Goal: Information Seeking & Learning: Learn about a topic

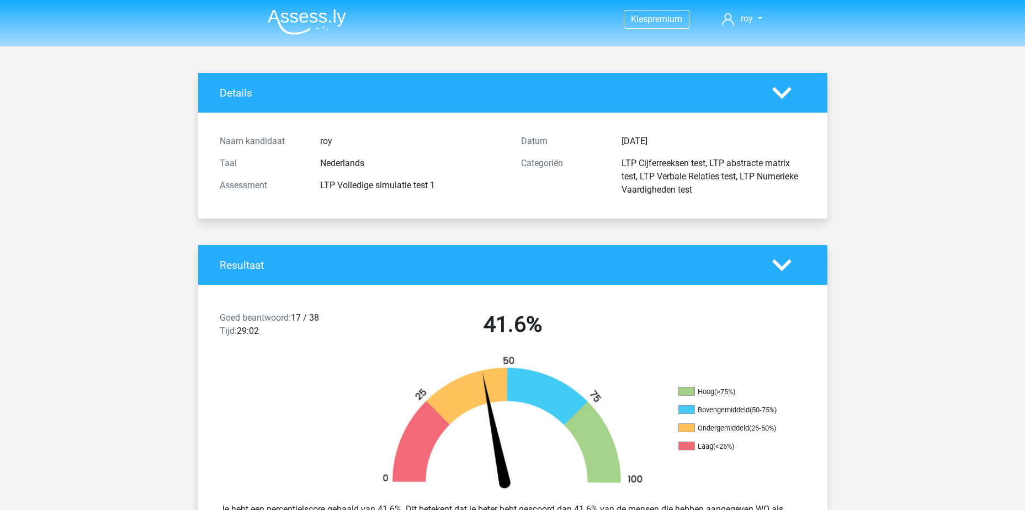
click at [227, 84] on div "Details" at bounding box center [512, 93] width 629 height 40
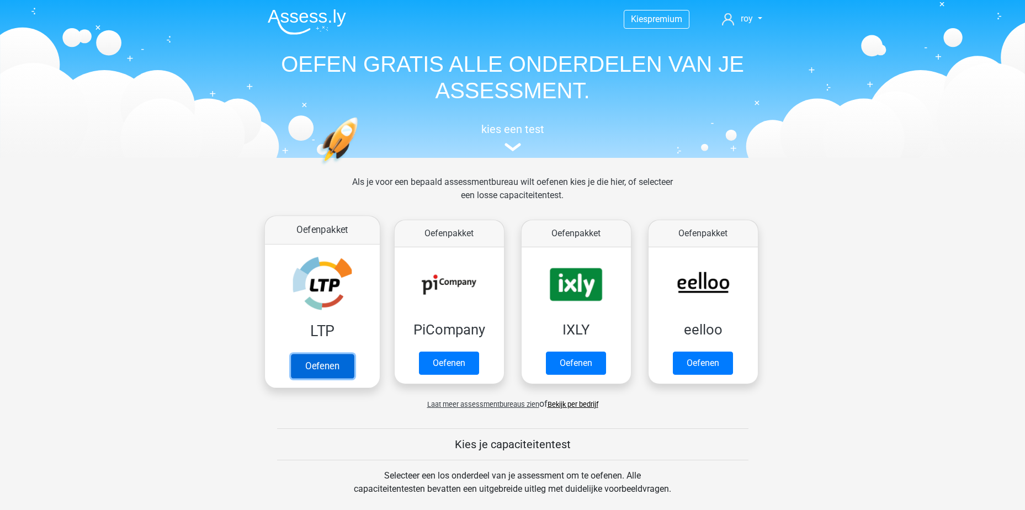
click at [332, 369] on link "Oefenen" at bounding box center [321, 366] width 63 height 24
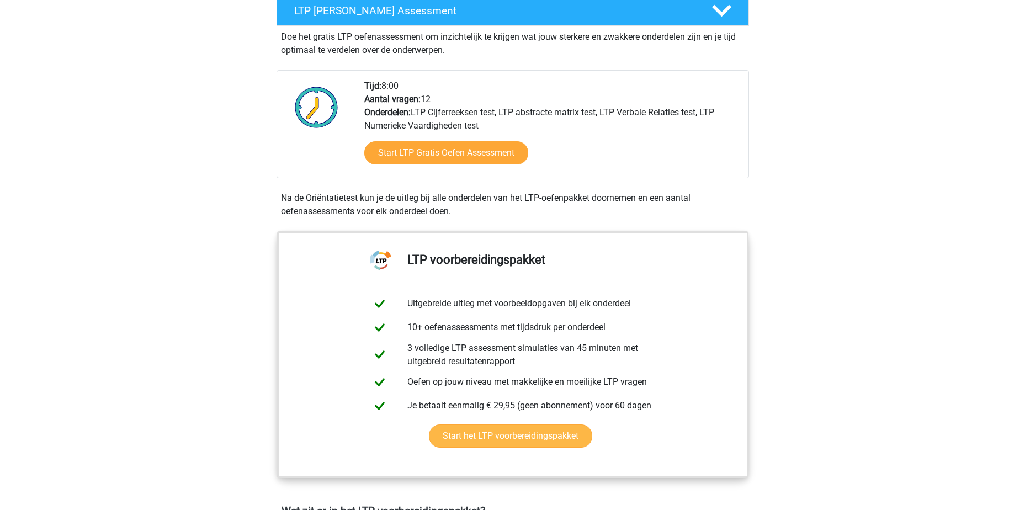
scroll to position [221, 0]
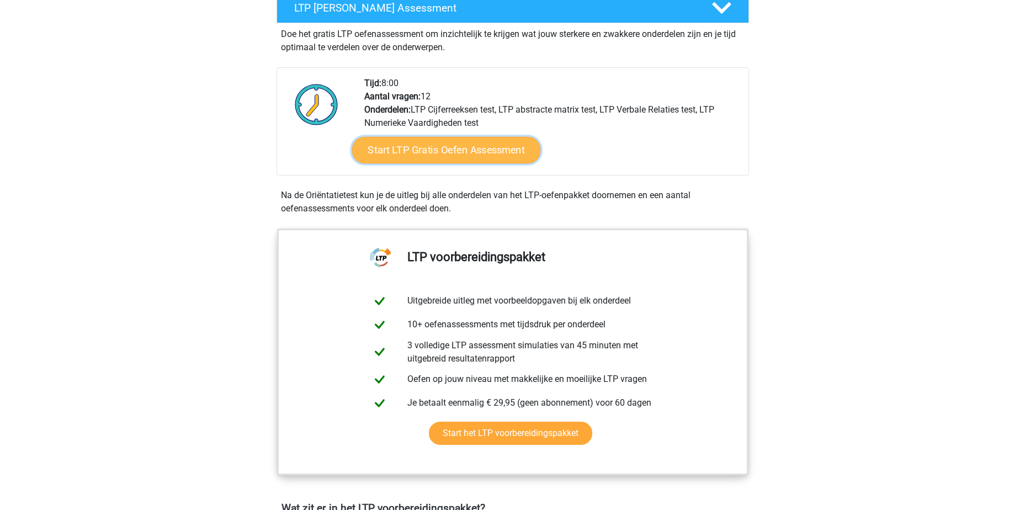
click at [462, 151] on link "Start LTP Gratis Oefen Assessment" at bounding box center [445, 150] width 189 height 26
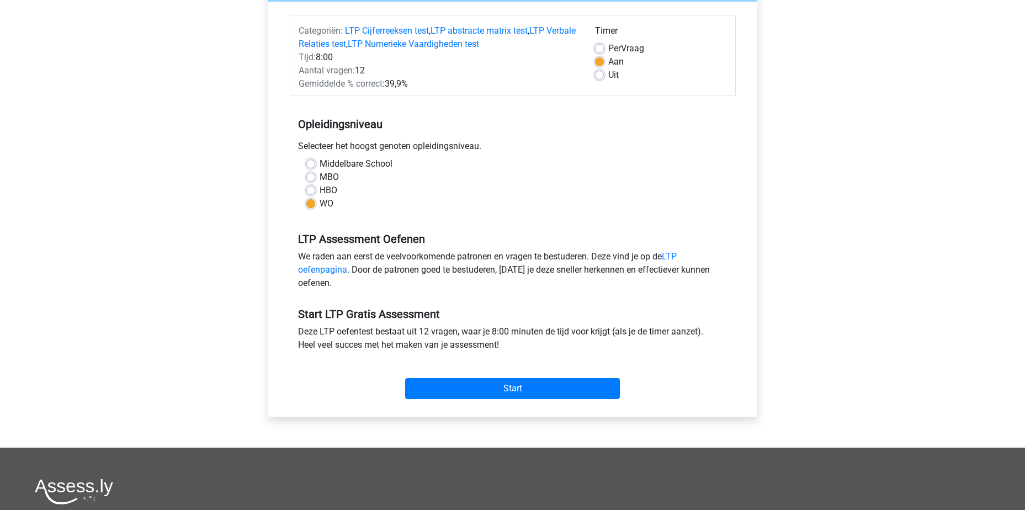
scroll to position [110, 0]
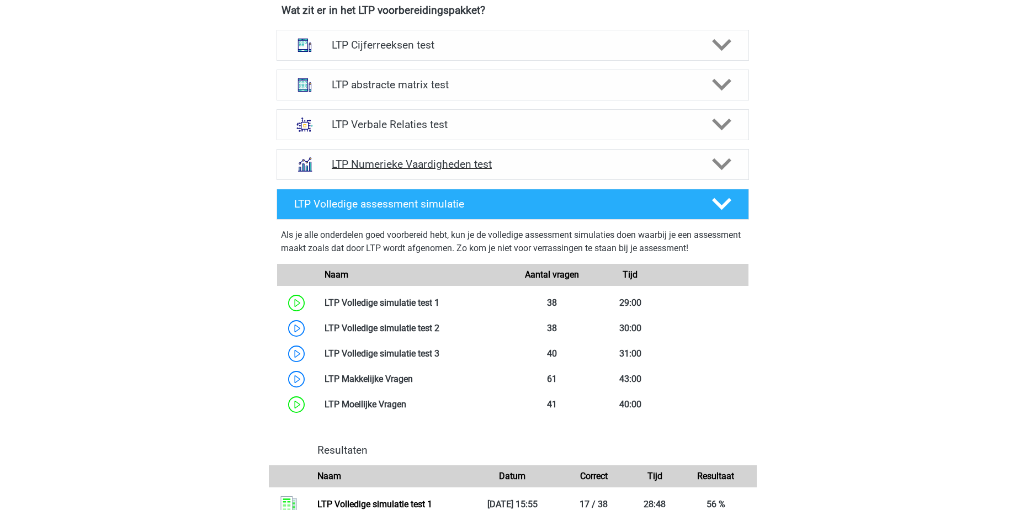
scroll to position [717, 0]
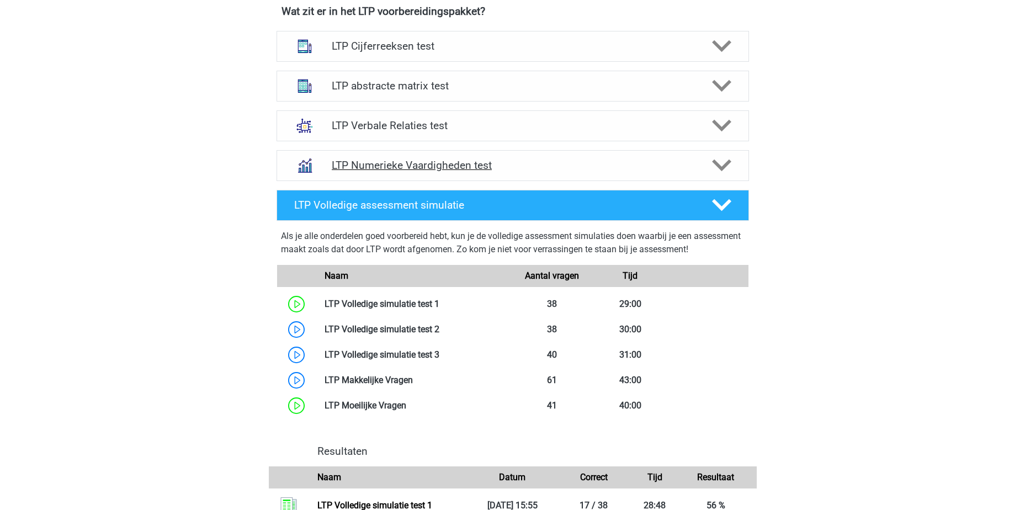
click at [578, 166] on h4 "LTP Numerieke Vaardigheden test" at bounding box center [512, 165] width 361 height 13
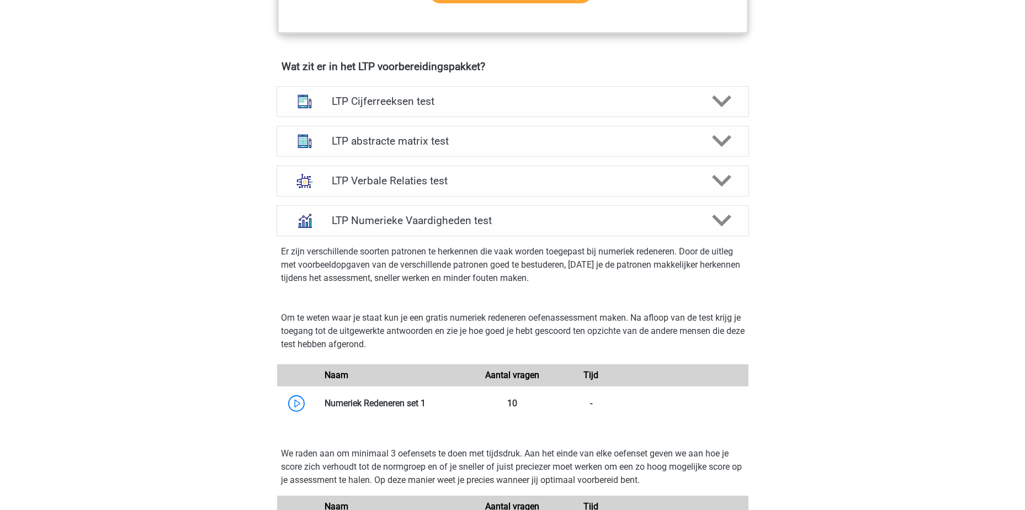
scroll to position [607, 0]
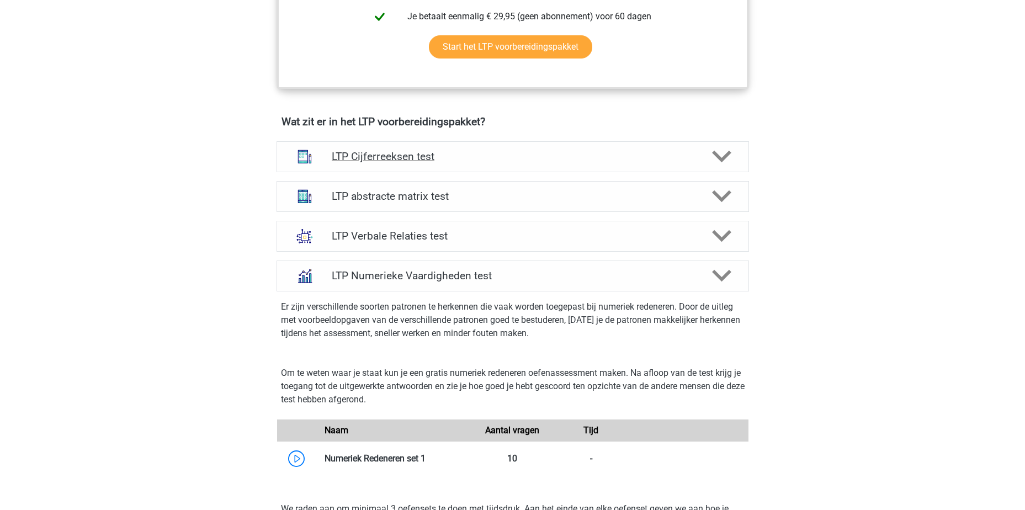
click at [471, 151] on h4 "LTP Cijferreeksen test" at bounding box center [512, 156] width 361 height 13
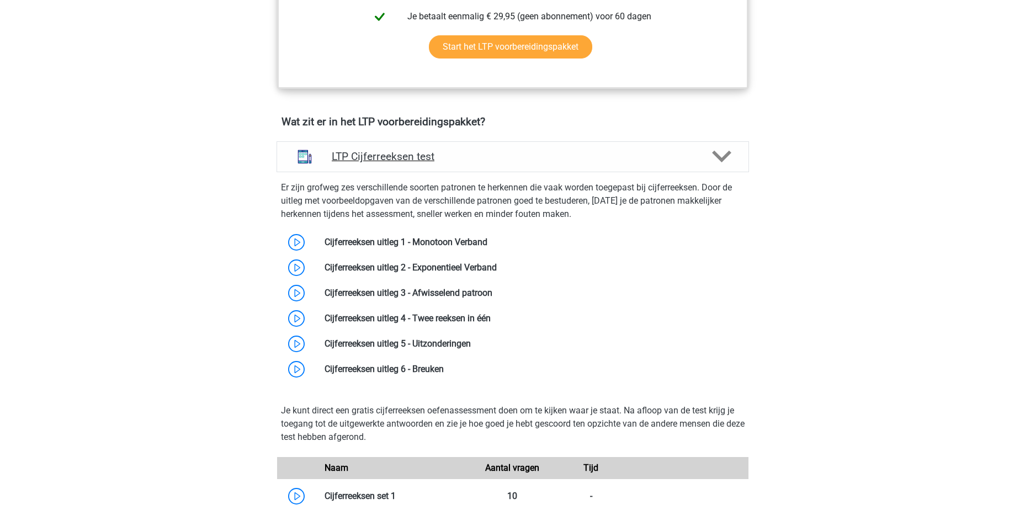
click at [475, 151] on h4 "LTP Cijferreeksen test" at bounding box center [512, 156] width 361 height 13
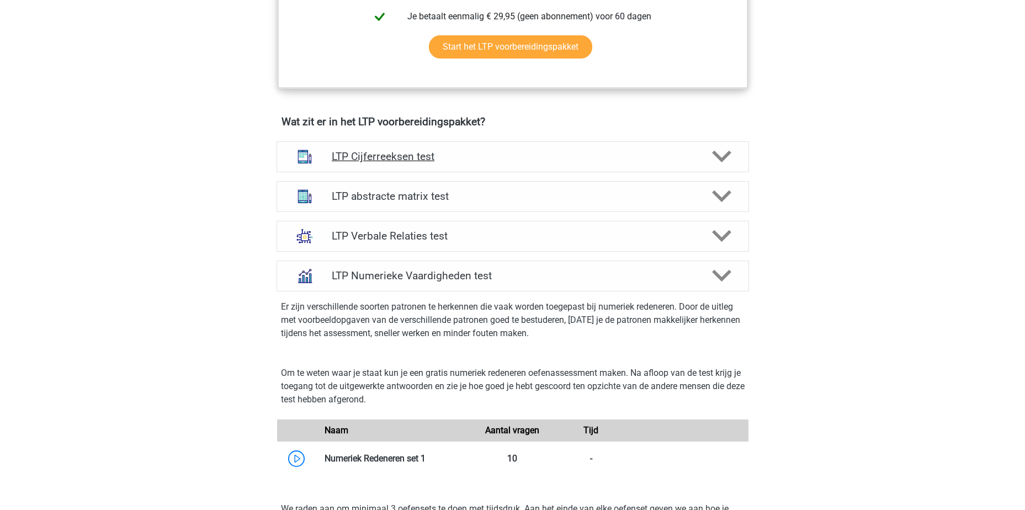
click at [478, 157] on h4 "LTP Cijferreeksen test" at bounding box center [512, 156] width 361 height 13
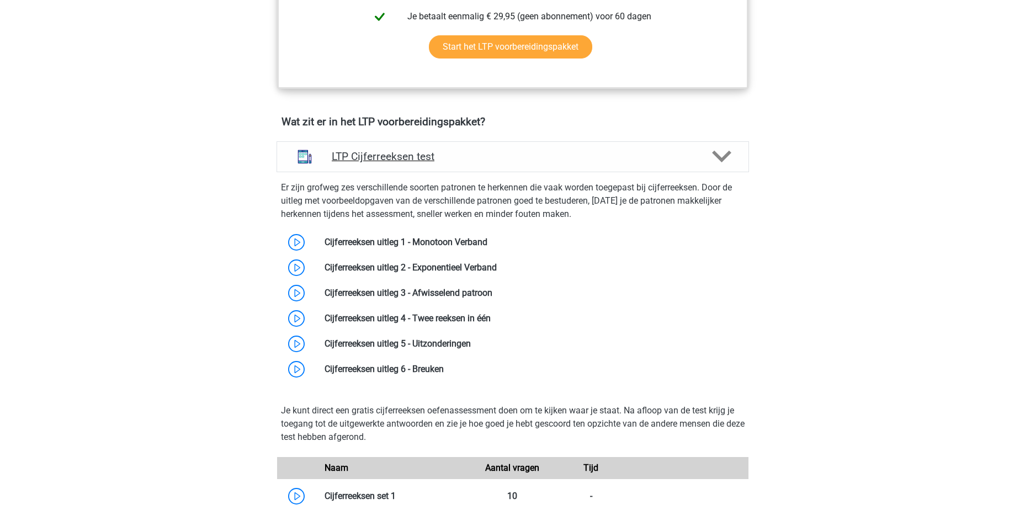
click at [478, 156] on h4 "LTP Cijferreeksen test" at bounding box center [512, 156] width 361 height 13
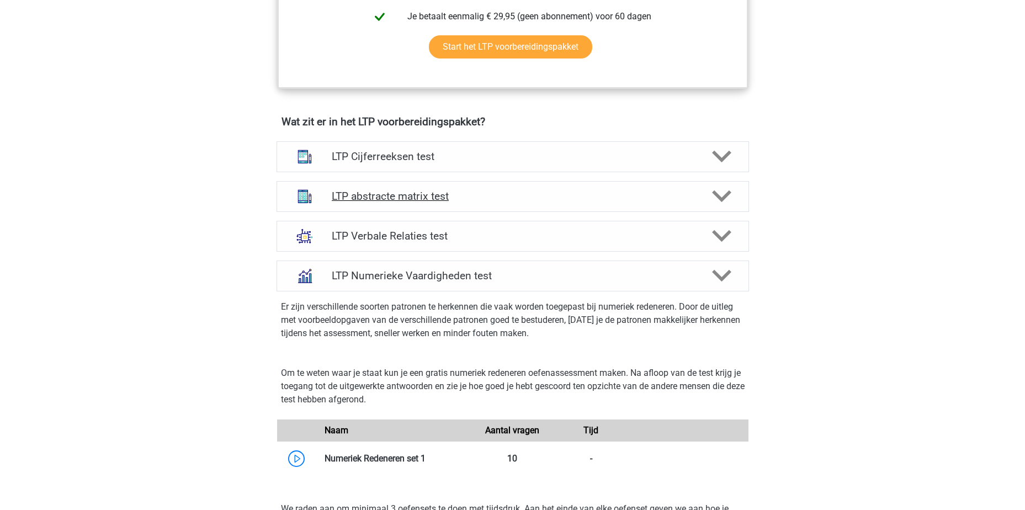
click at [480, 193] on h4 "LTP abstracte matrix test" at bounding box center [512, 196] width 361 height 13
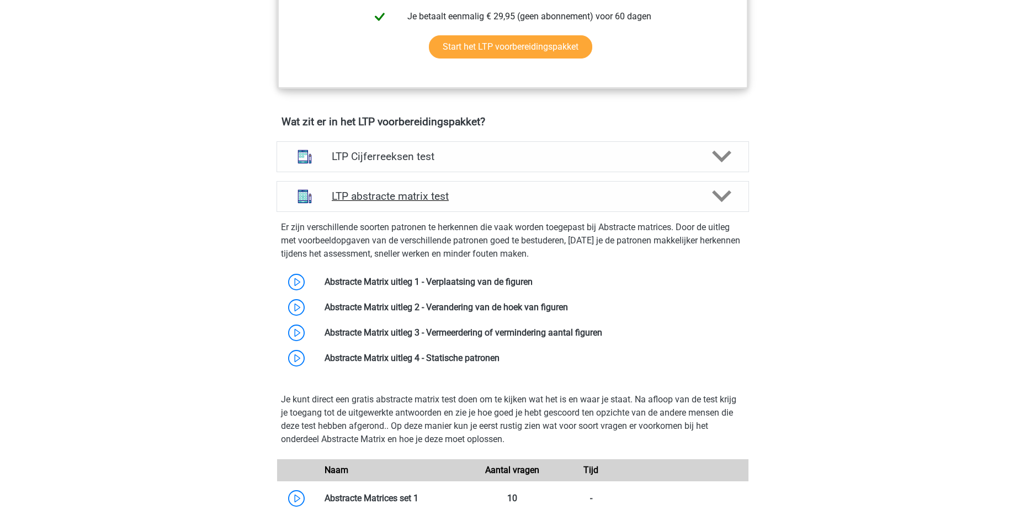
click at [498, 185] on div "LTP abstracte matrix test" at bounding box center [512, 196] width 472 height 31
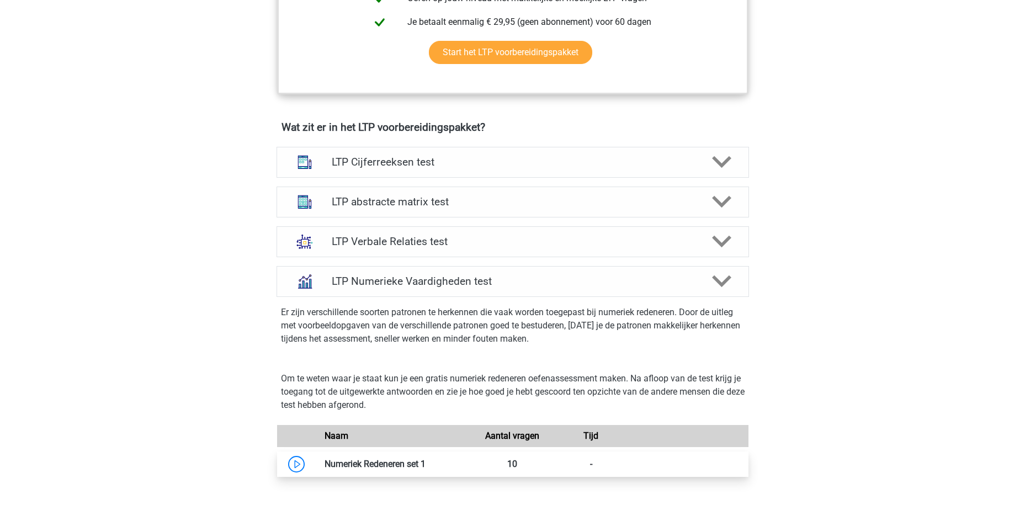
scroll to position [772, 0]
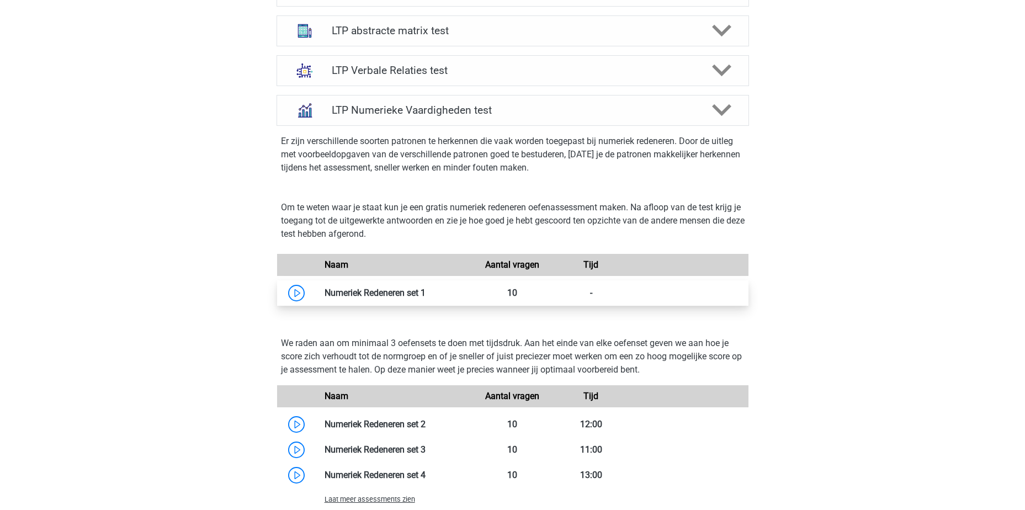
click at [425, 291] on link at bounding box center [425, 292] width 0 height 10
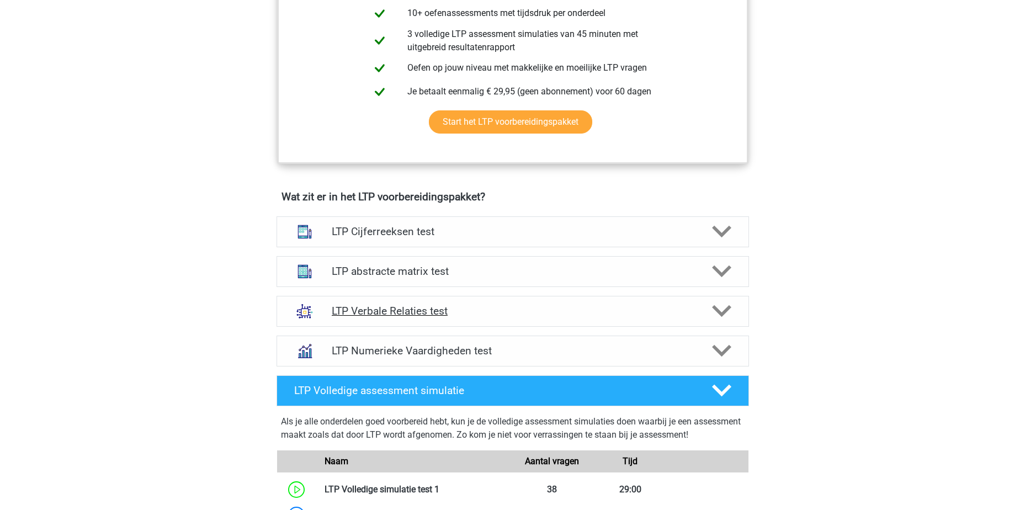
scroll to position [552, 0]
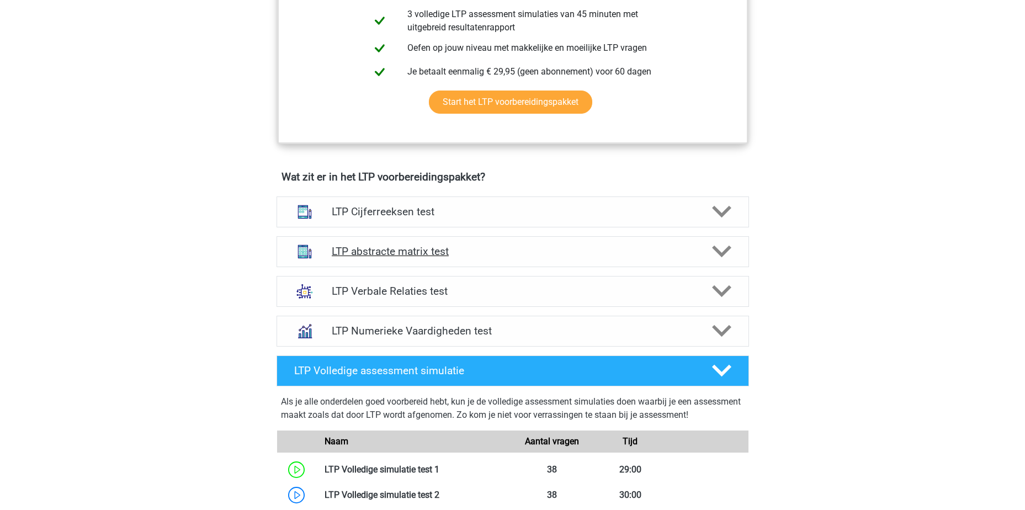
click at [504, 250] on h4 "LTP abstracte matrix test" at bounding box center [512, 251] width 361 height 13
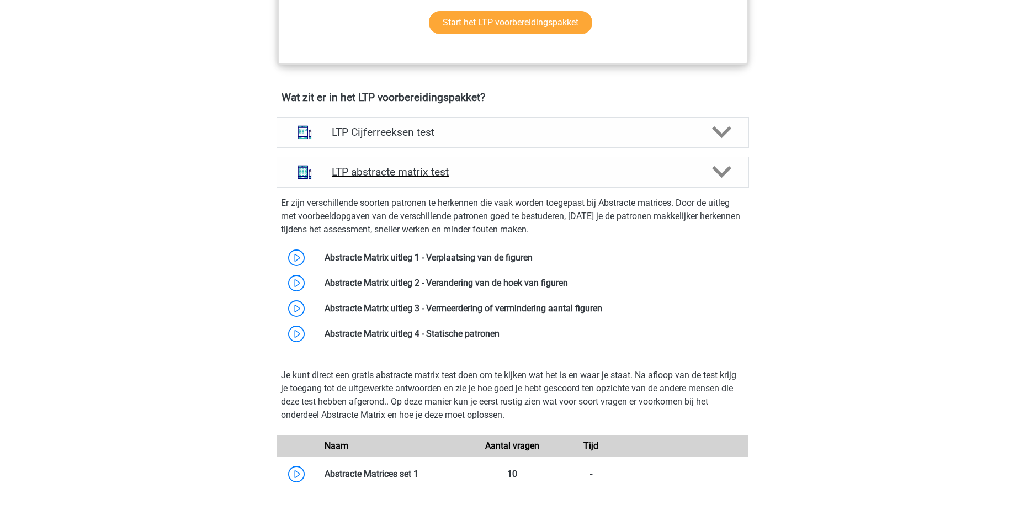
scroll to position [607, 0]
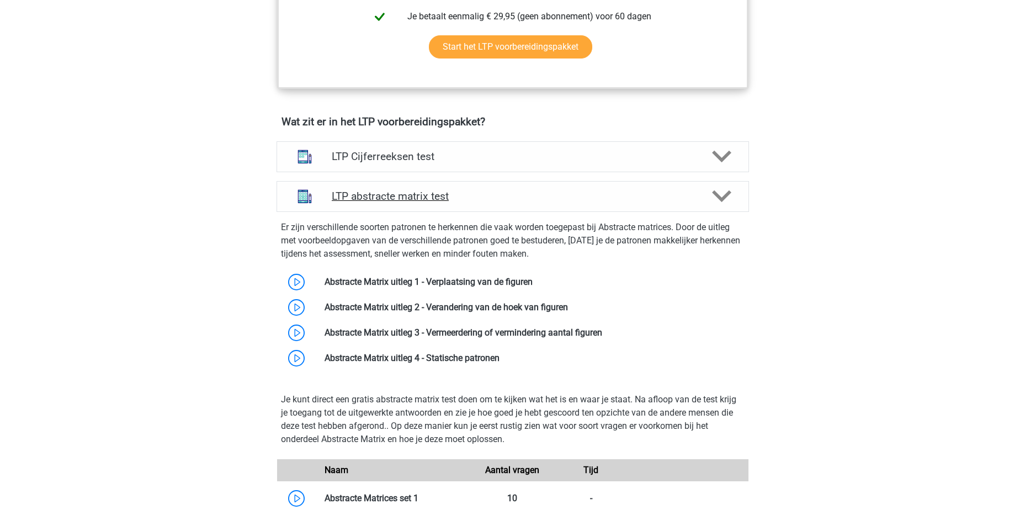
click at [491, 195] on h4 "LTP abstracte matrix test" at bounding box center [512, 196] width 361 height 13
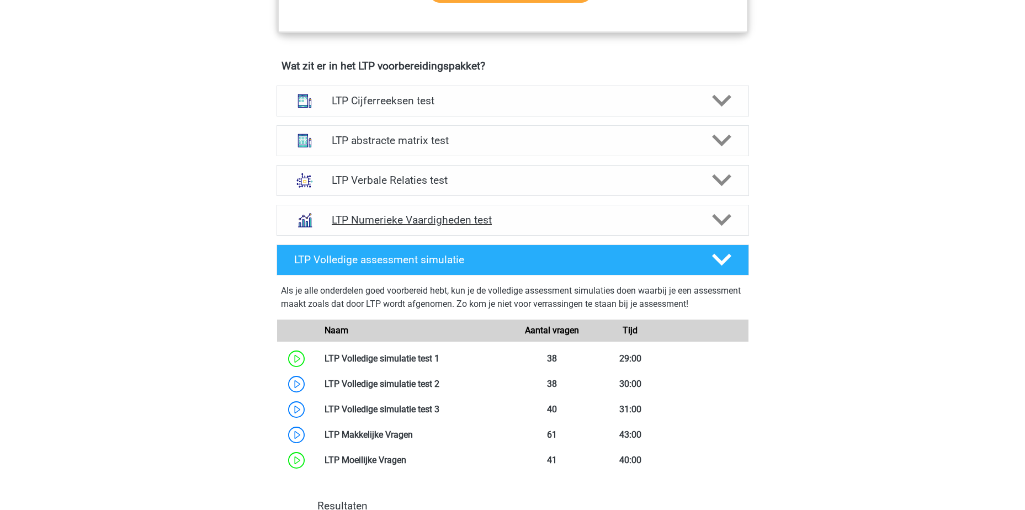
scroll to position [662, 0]
click at [497, 184] on h4 "LTP Verbale Relaties test" at bounding box center [512, 180] width 361 height 13
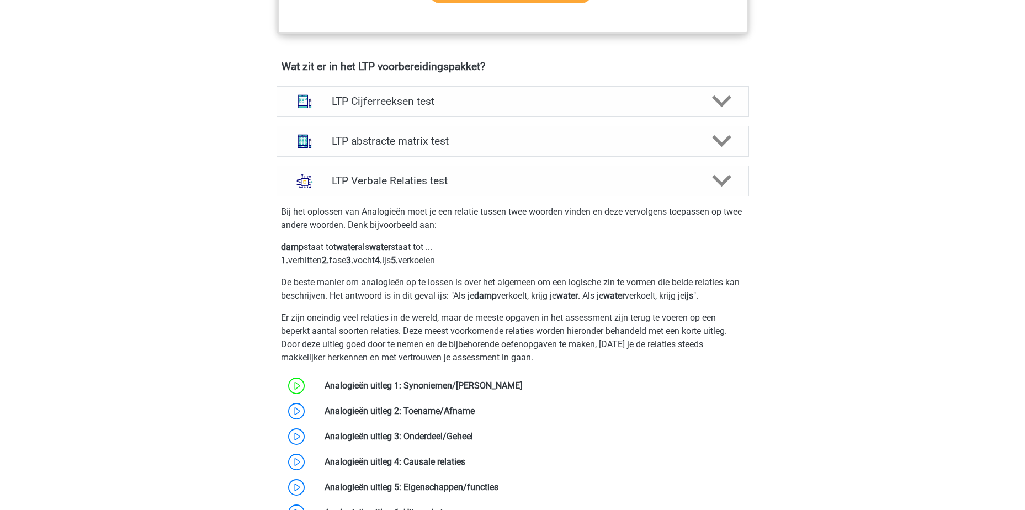
click at [471, 174] on div "LTP Verbale Relaties test" at bounding box center [512, 181] width 472 height 31
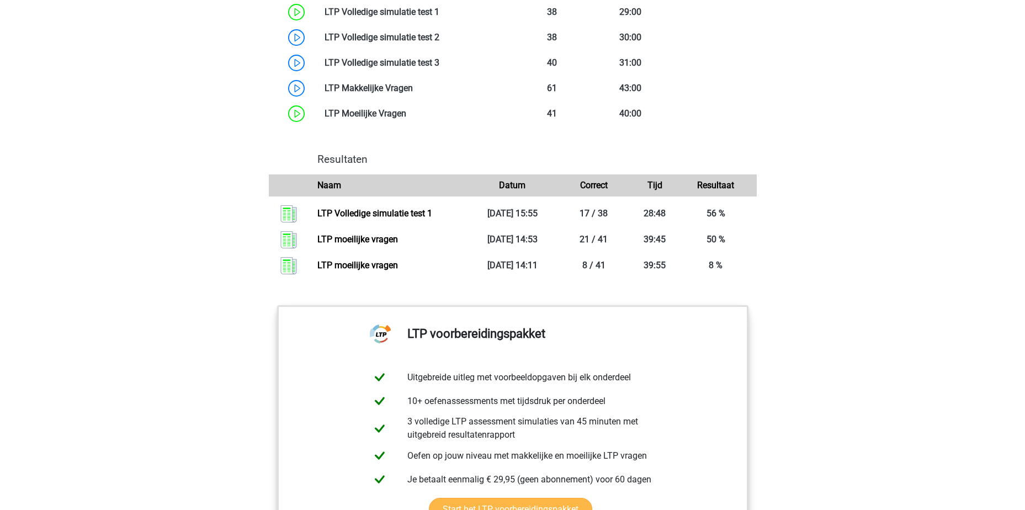
scroll to position [883, 0]
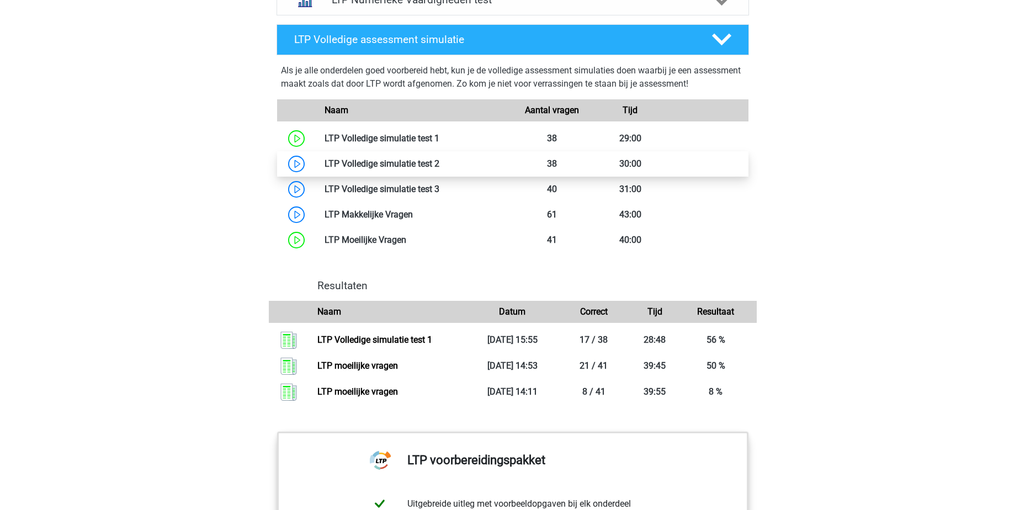
click at [439, 166] on link at bounding box center [439, 163] width 0 height 10
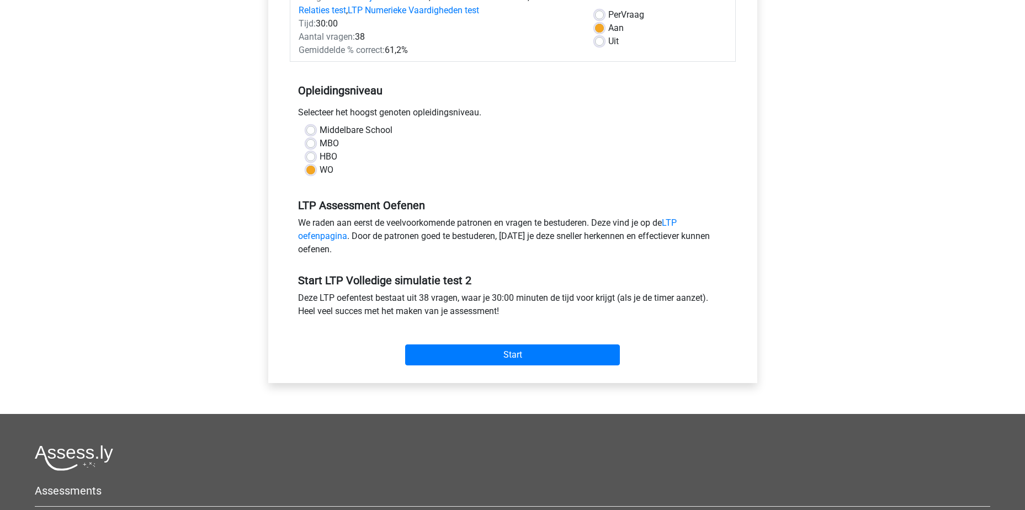
scroll to position [331, 0]
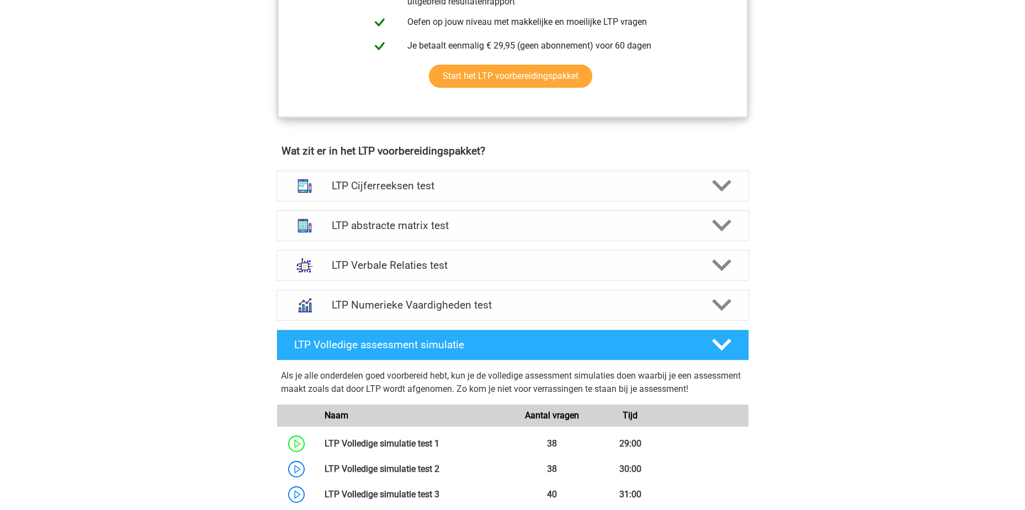
scroll to position [662, 0]
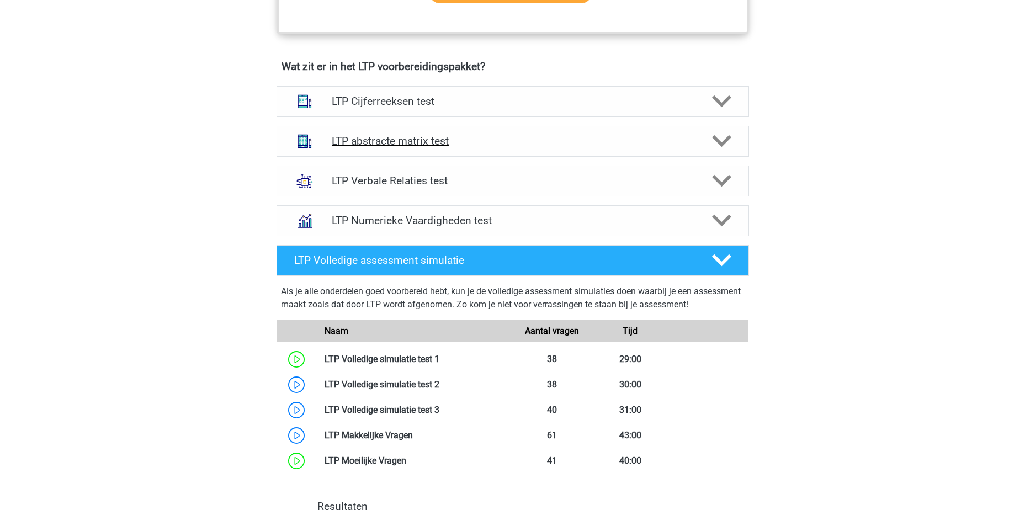
click at [474, 137] on h4 "LTP abstracte matrix test" at bounding box center [512, 141] width 361 height 13
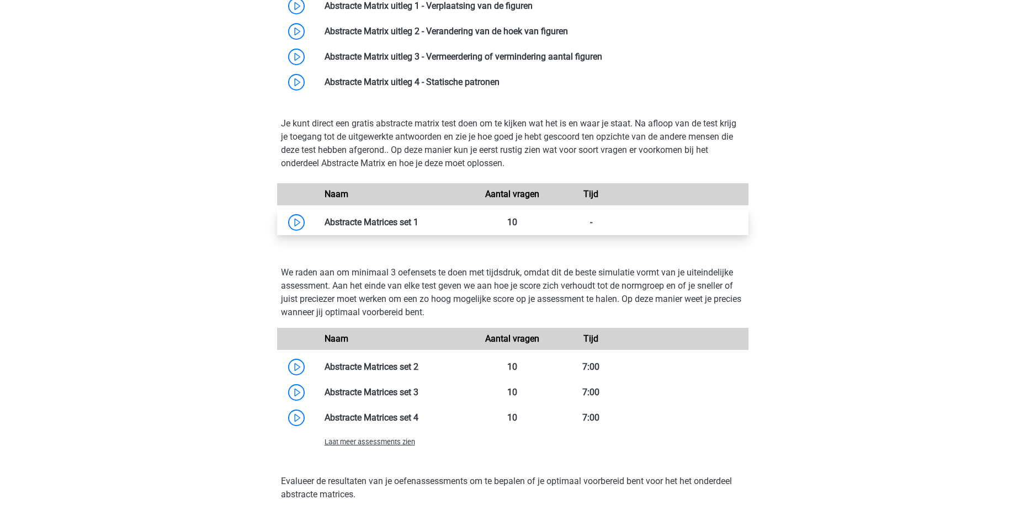
scroll to position [938, 0]
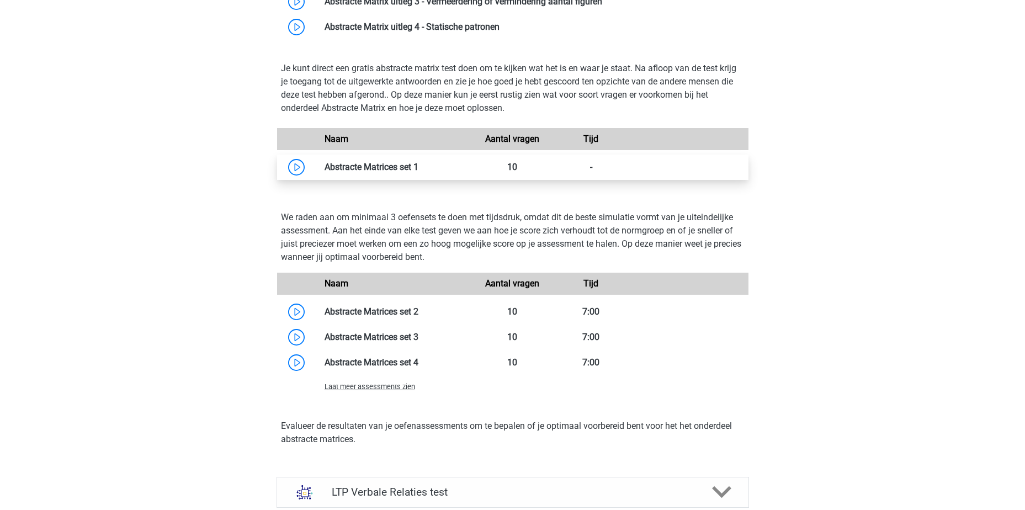
click at [418, 170] on link at bounding box center [418, 167] width 0 height 10
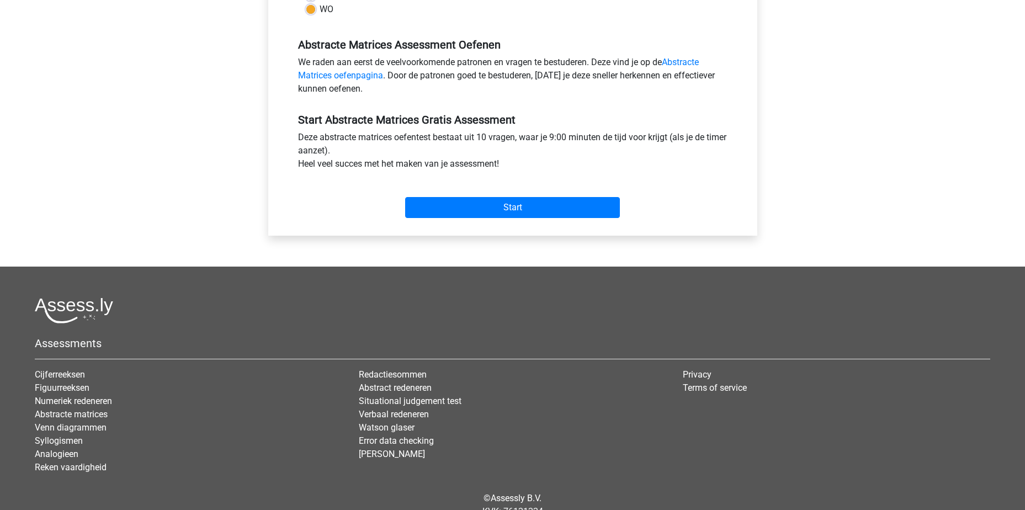
scroll to position [252, 0]
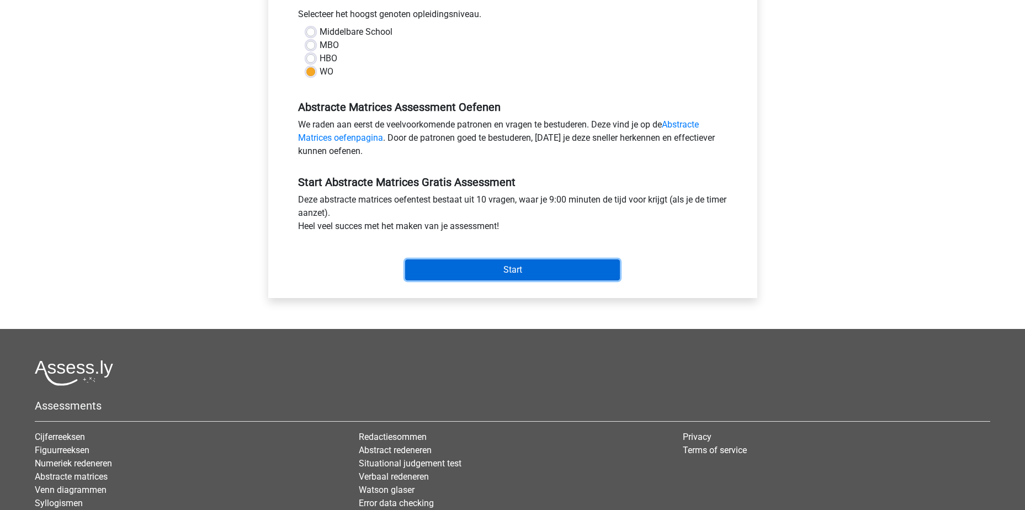
click at [524, 269] on input "Start" at bounding box center [512, 269] width 215 height 21
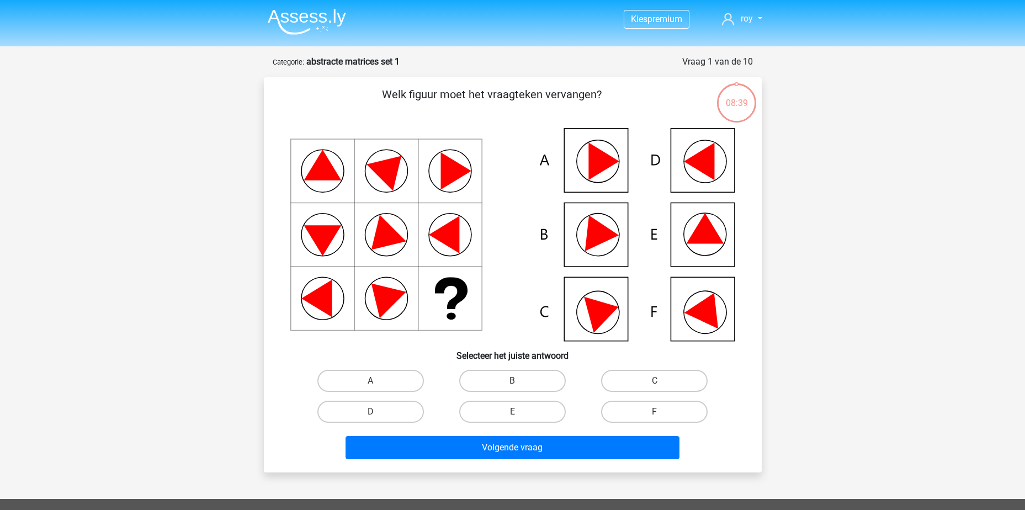
click at [711, 243] on icon at bounding box center [705, 228] width 38 height 30
click at [527, 410] on label "E" at bounding box center [512, 412] width 106 height 22
click at [519, 412] on input "E" at bounding box center [515, 415] width 7 height 7
radio input "true"
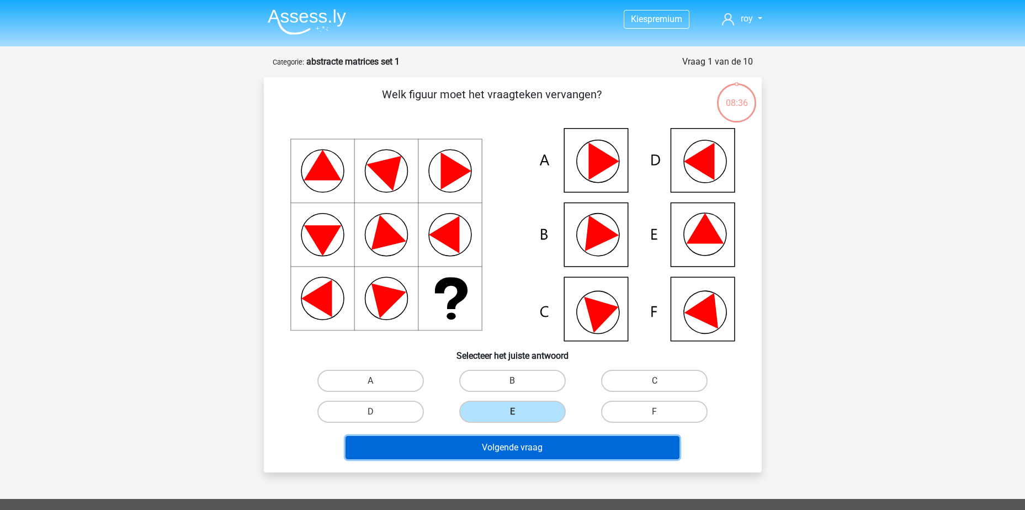
click at [539, 448] on button "Volgende vraag" at bounding box center [512, 447] width 334 height 23
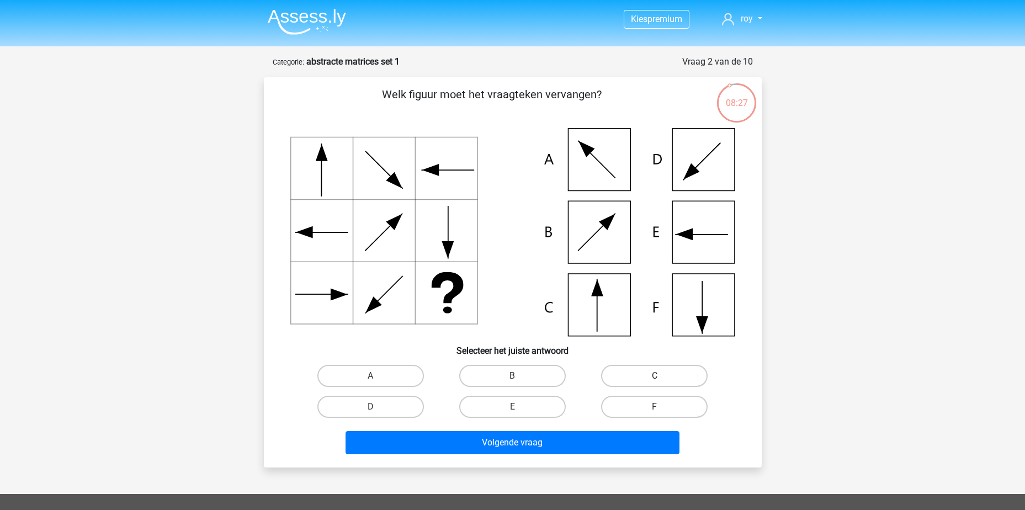
click at [683, 369] on label "C" at bounding box center [654, 376] width 106 height 22
click at [662, 376] on input "C" at bounding box center [657, 379] width 7 height 7
radio input "true"
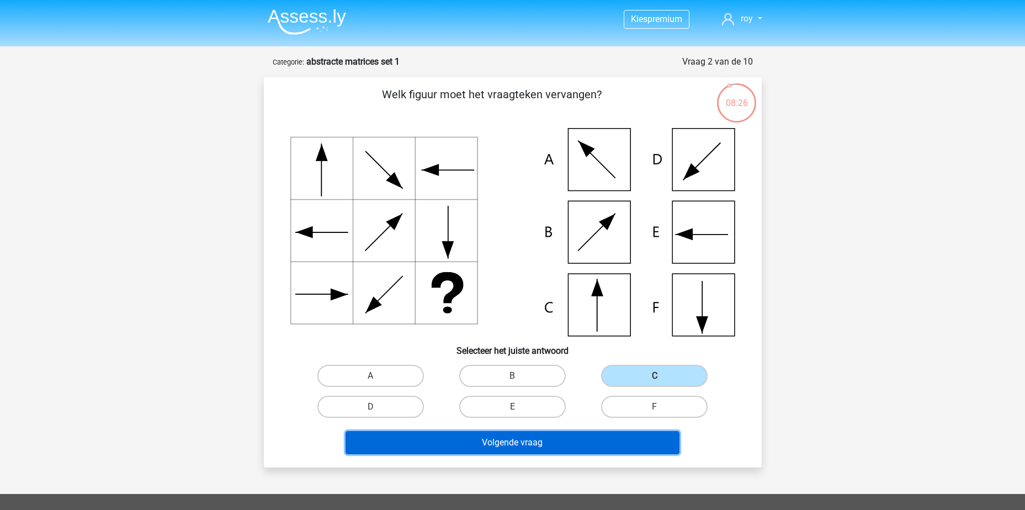
click at [591, 437] on button "Volgende vraag" at bounding box center [512, 442] width 334 height 23
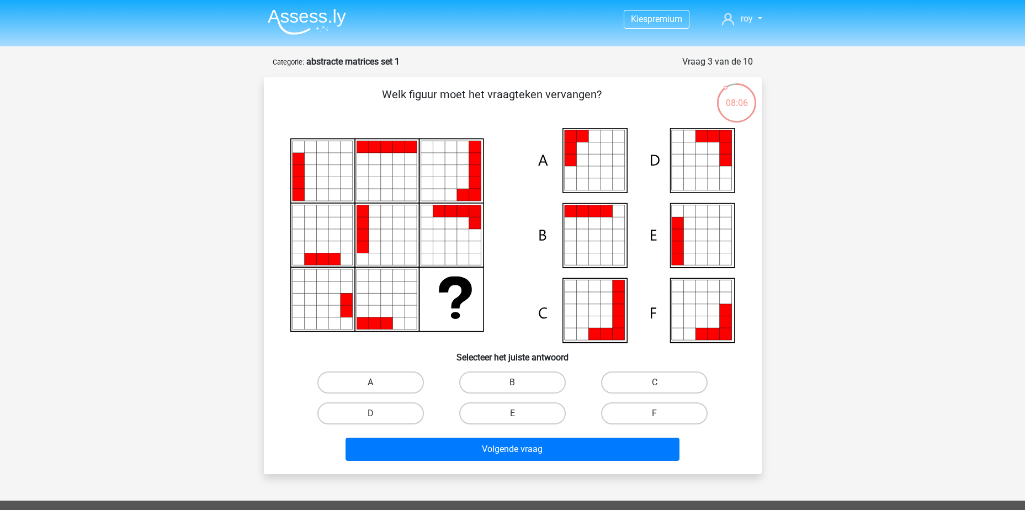
click at [390, 378] on label "A" at bounding box center [370, 382] width 106 height 22
click at [377, 382] on input "A" at bounding box center [373, 385] width 7 height 7
radio input "true"
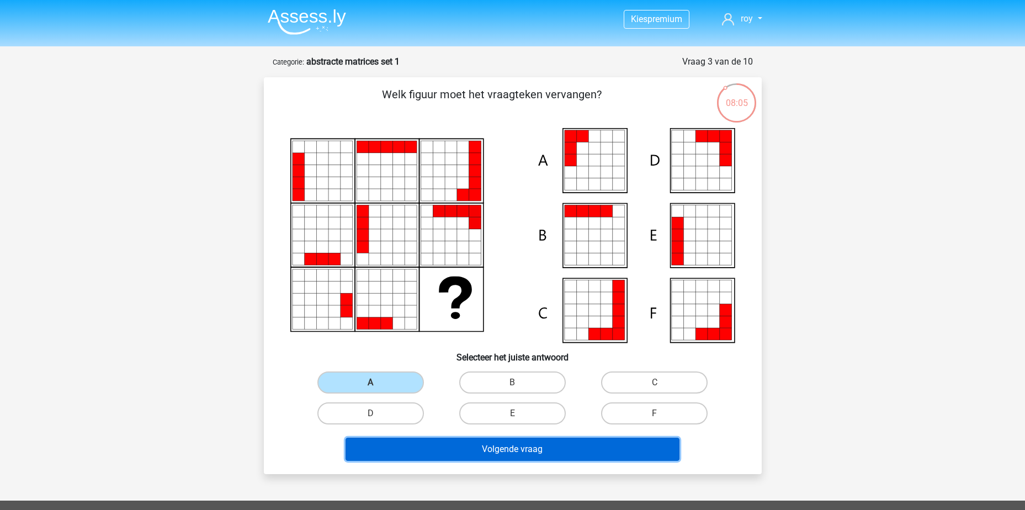
click at [500, 452] on button "Volgende vraag" at bounding box center [512, 449] width 334 height 23
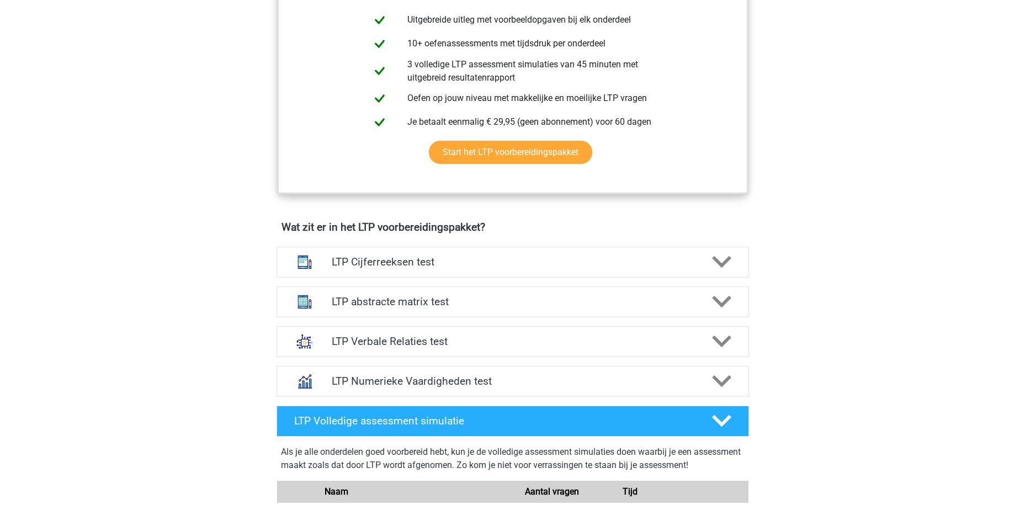
scroll to position [497, 0]
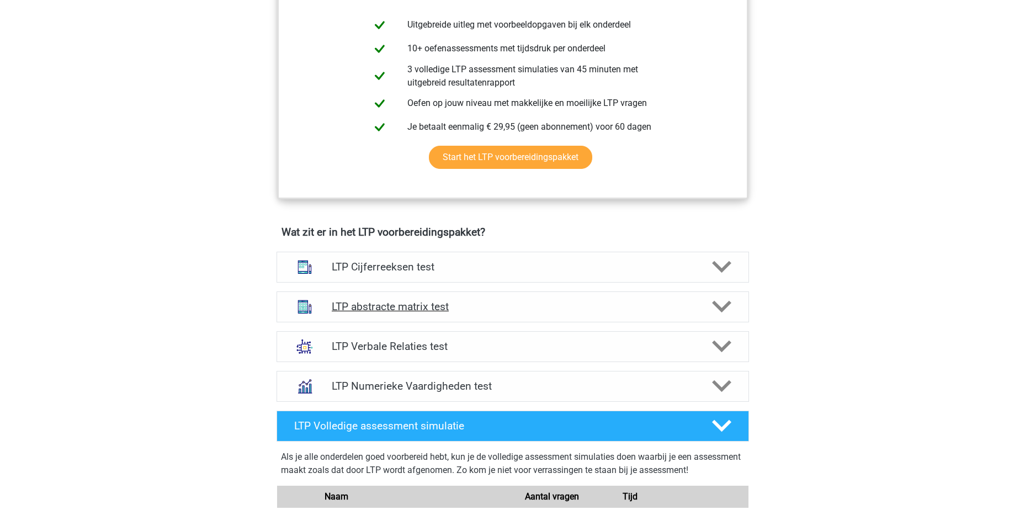
click at [502, 302] on h4 "LTP abstracte matrix test" at bounding box center [512, 306] width 361 height 13
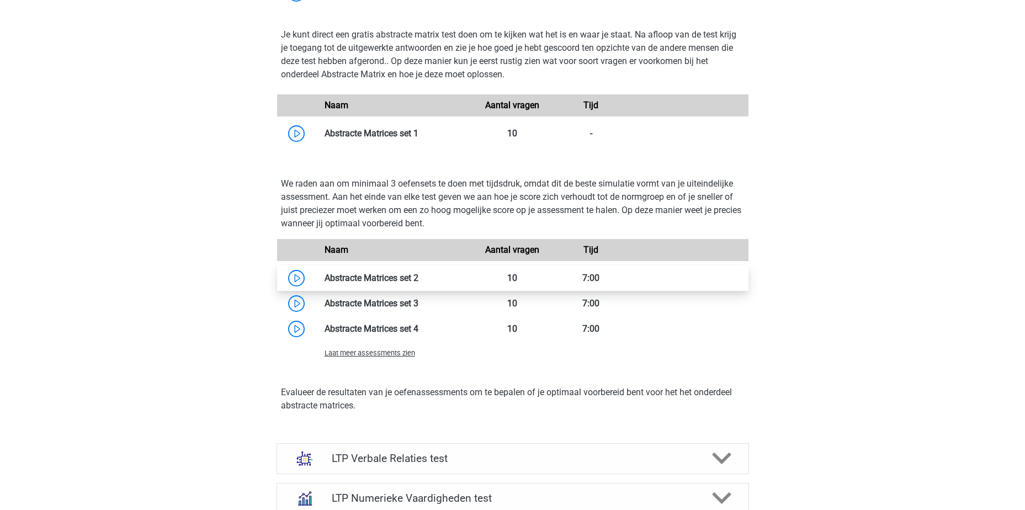
scroll to position [993, 0]
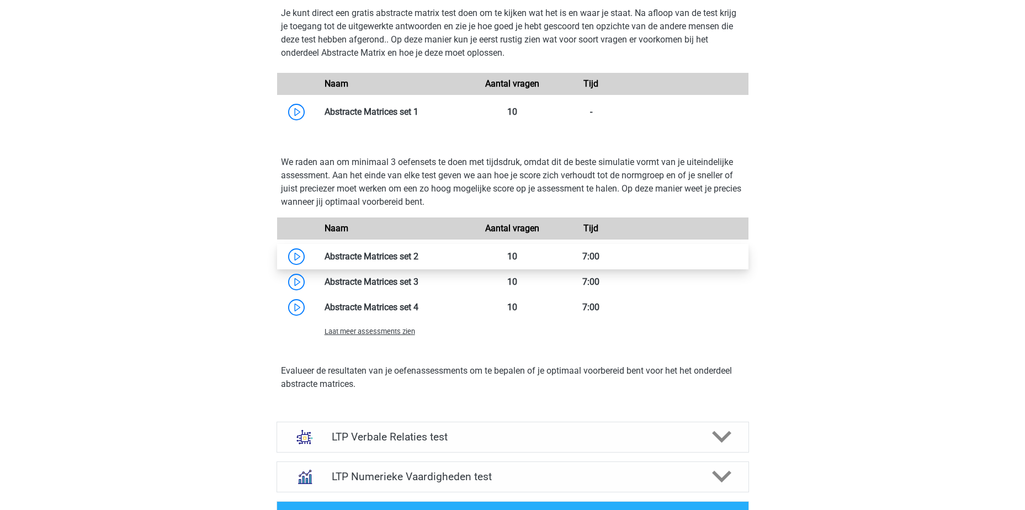
click at [418, 256] on link at bounding box center [418, 256] width 0 height 10
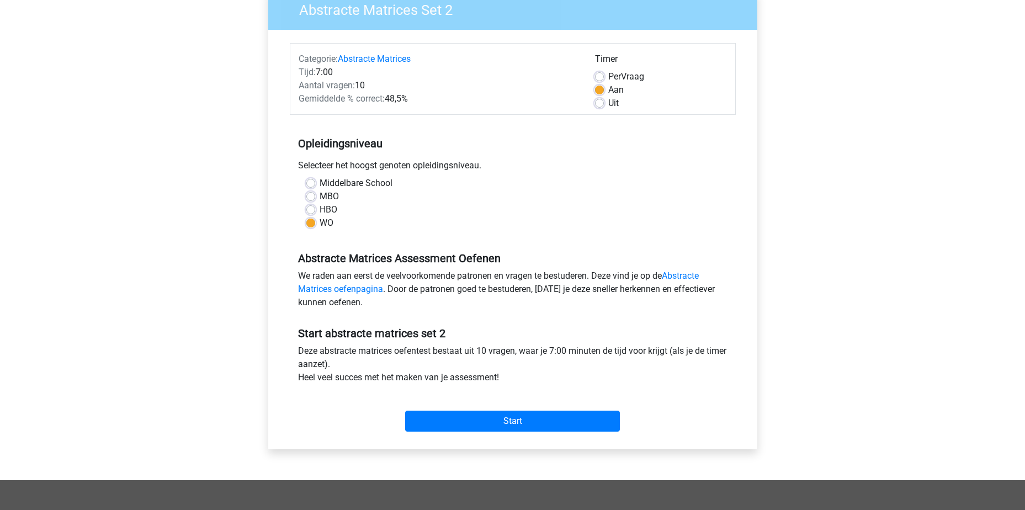
scroll to position [110, 0]
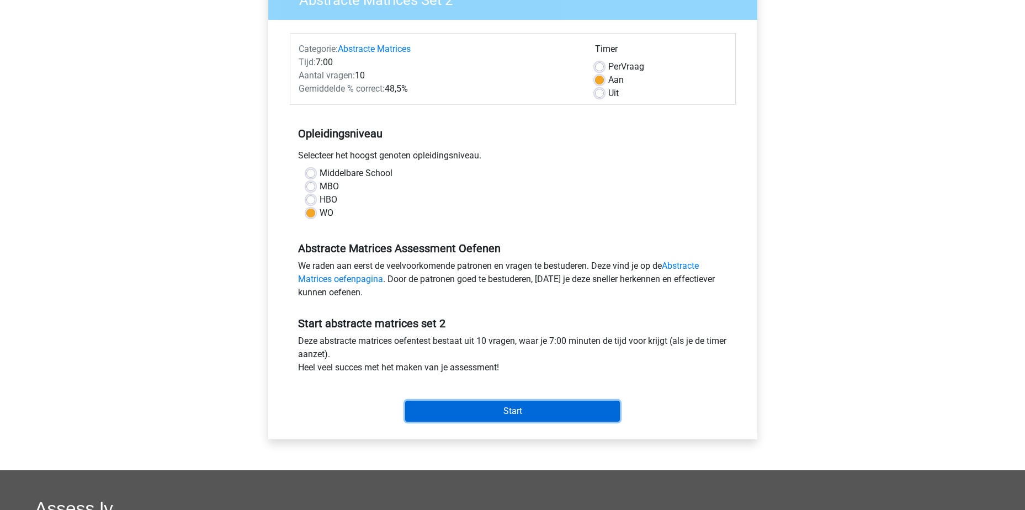
click at [529, 409] on input "Start" at bounding box center [512, 411] width 215 height 21
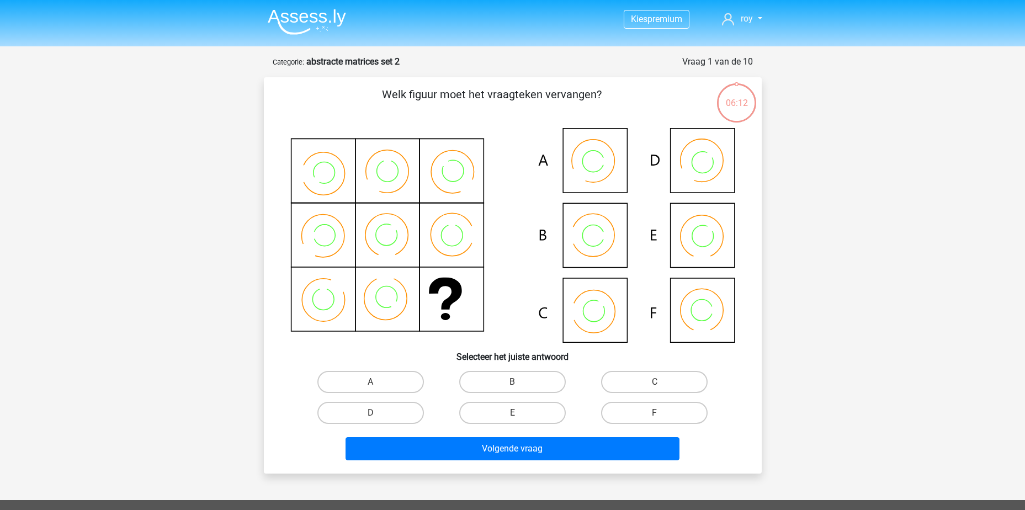
drag, startPoint x: 529, startPoint y: 412, endPoint x: 489, endPoint y: 358, distance: 66.7
click at [491, 331] on icon at bounding box center [512, 235] width 445 height 215
click at [663, 377] on label "C" at bounding box center [654, 382] width 106 height 22
click at [662, 382] on input "C" at bounding box center [657, 385] width 7 height 7
radio input "true"
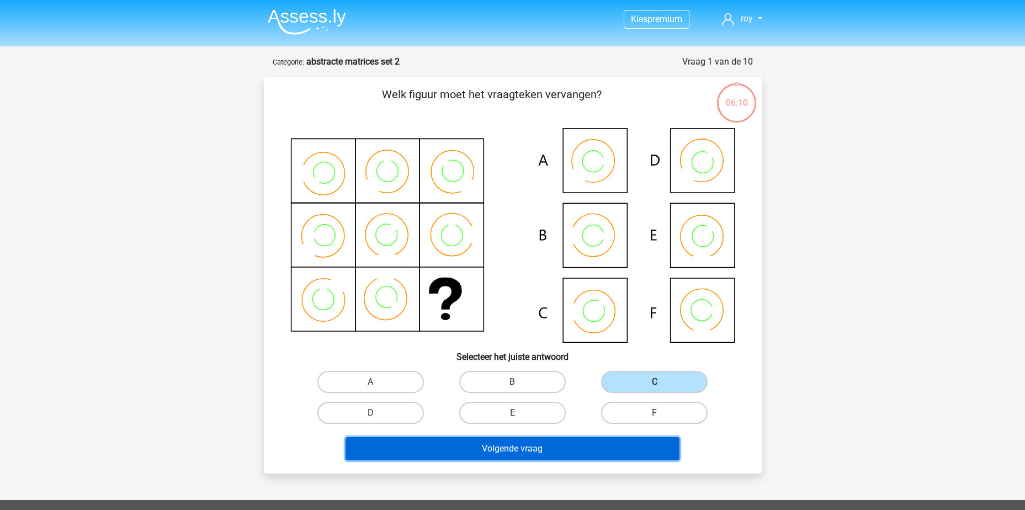
click at [610, 444] on button "Volgende vraag" at bounding box center [512, 448] width 334 height 23
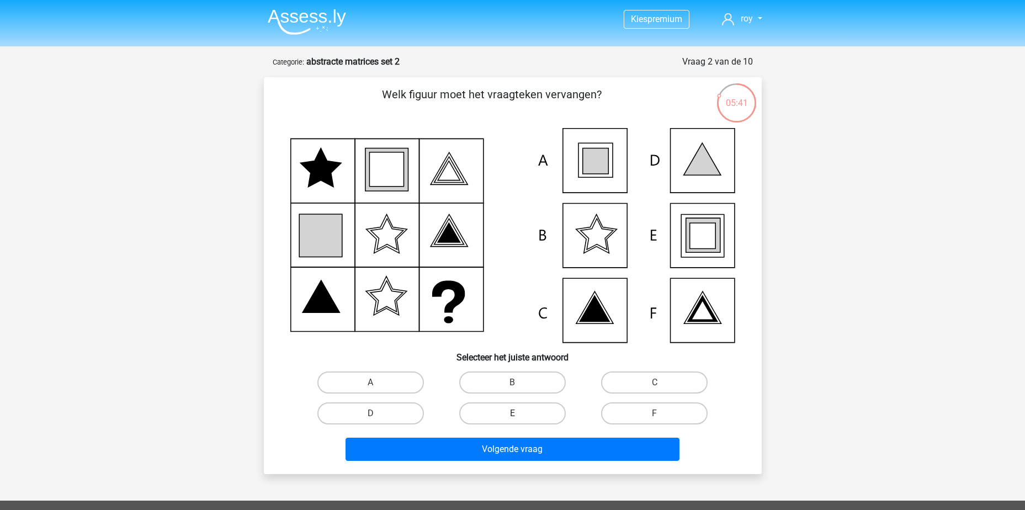
click at [485, 414] on label "E" at bounding box center [512, 413] width 106 height 22
click at [512, 414] on input "E" at bounding box center [515, 416] width 7 height 7
radio input "true"
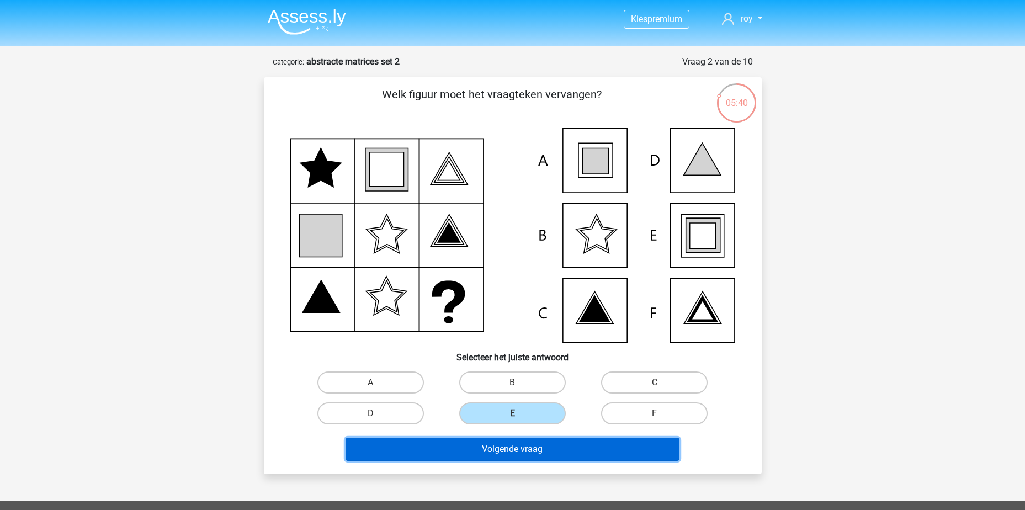
click at [515, 454] on button "Volgende vraag" at bounding box center [512, 449] width 334 height 23
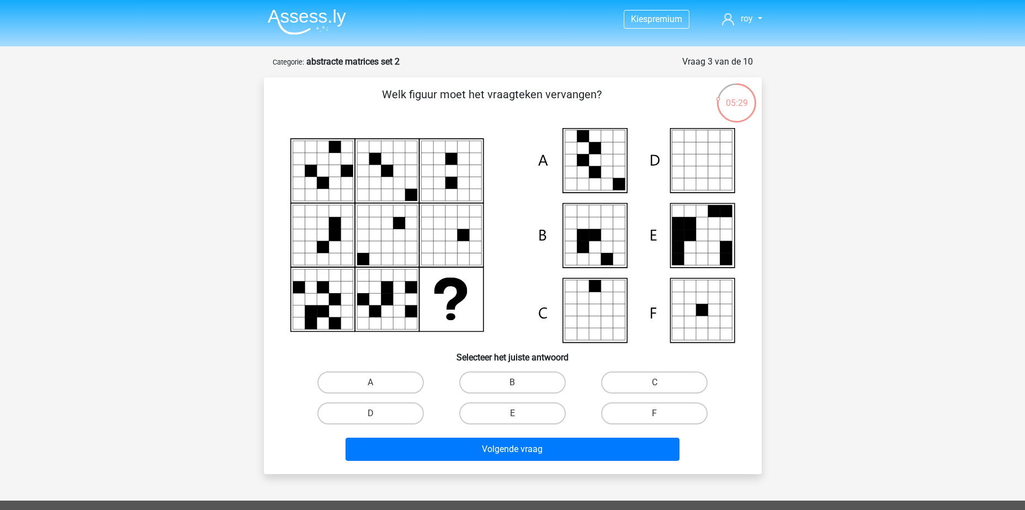
drag, startPoint x: 370, startPoint y: 385, endPoint x: 390, endPoint y: 399, distance: 25.0
click at [371, 385] on div "A" at bounding box center [370, 382] width 133 height 22
click at [358, 382] on label "A" at bounding box center [370, 382] width 106 height 22
click at [370, 382] on input "A" at bounding box center [373, 385] width 7 height 7
radio input "true"
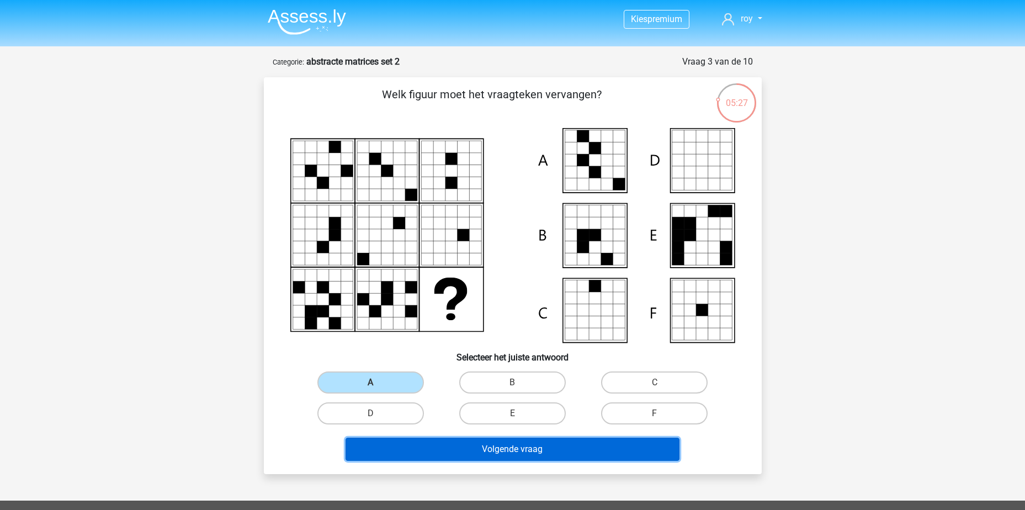
click at [527, 450] on button "Volgende vraag" at bounding box center [512, 449] width 334 height 23
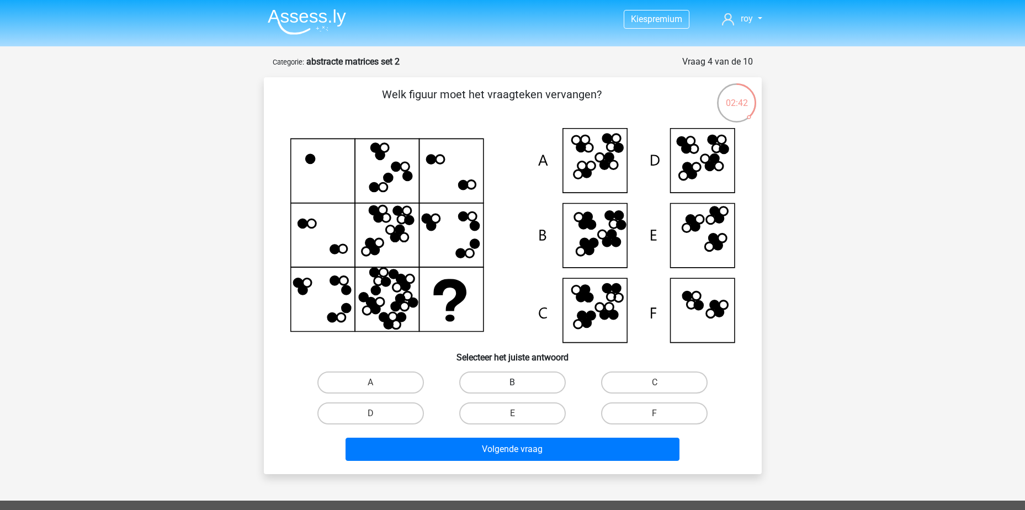
click at [520, 382] on label "B" at bounding box center [512, 382] width 106 height 22
click at [519, 382] on input "B" at bounding box center [515, 385] width 7 height 7
radio input "true"
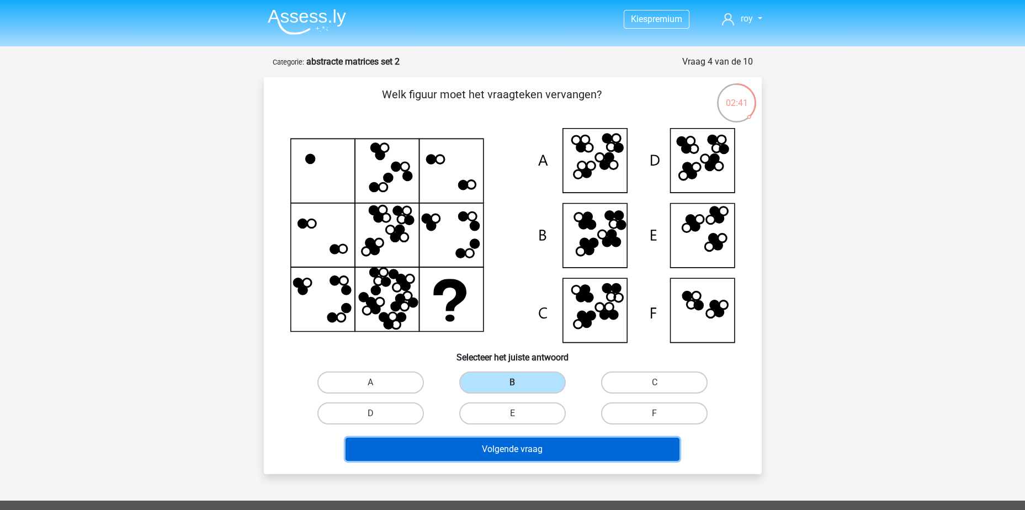
click at [594, 453] on button "Volgende vraag" at bounding box center [512, 449] width 334 height 23
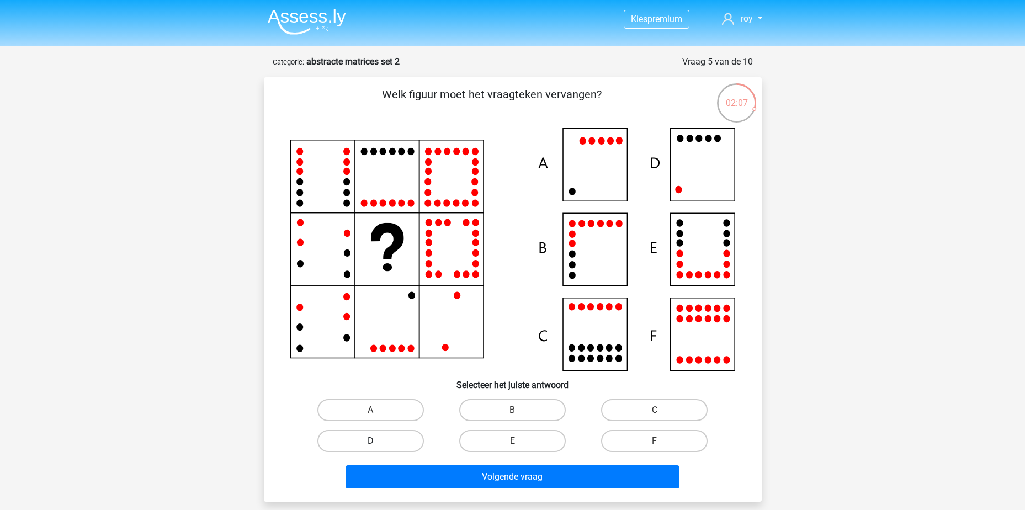
click at [393, 441] on label "D" at bounding box center [370, 441] width 106 height 22
click at [377, 441] on input "D" at bounding box center [373, 444] width 7 height 7
radio input "true"
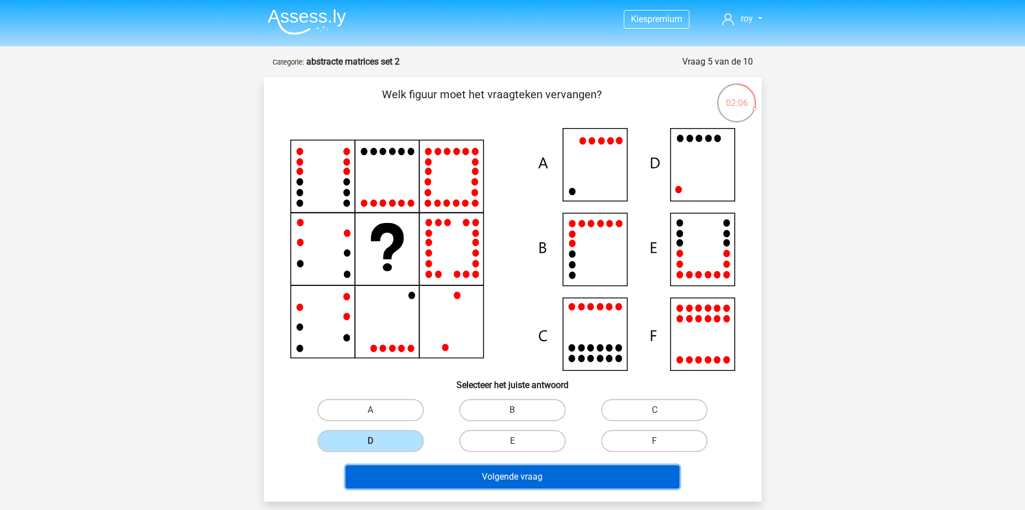
click at [543, 481] on button "Volgende vraag" at bounding box center [512, 476] width 334 height 23
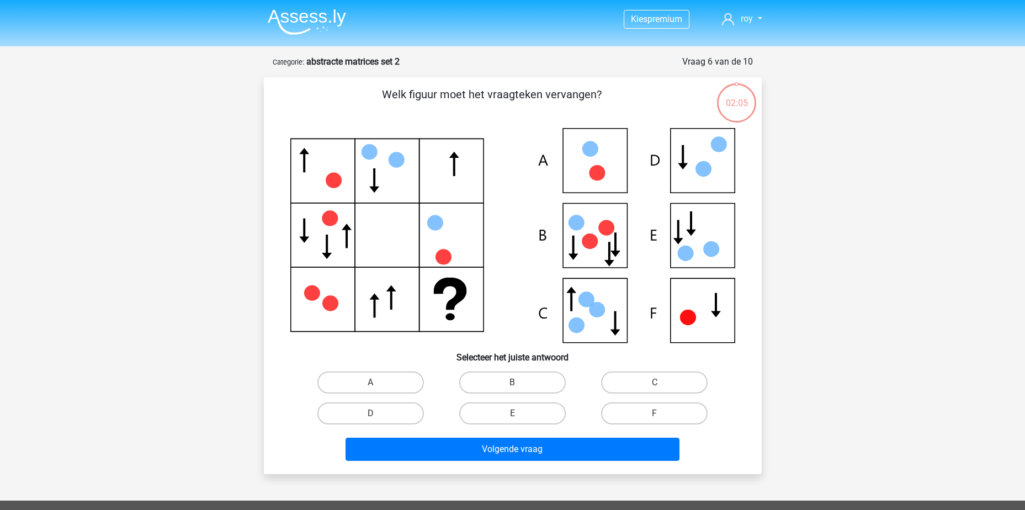
scroll to position [55, 0]
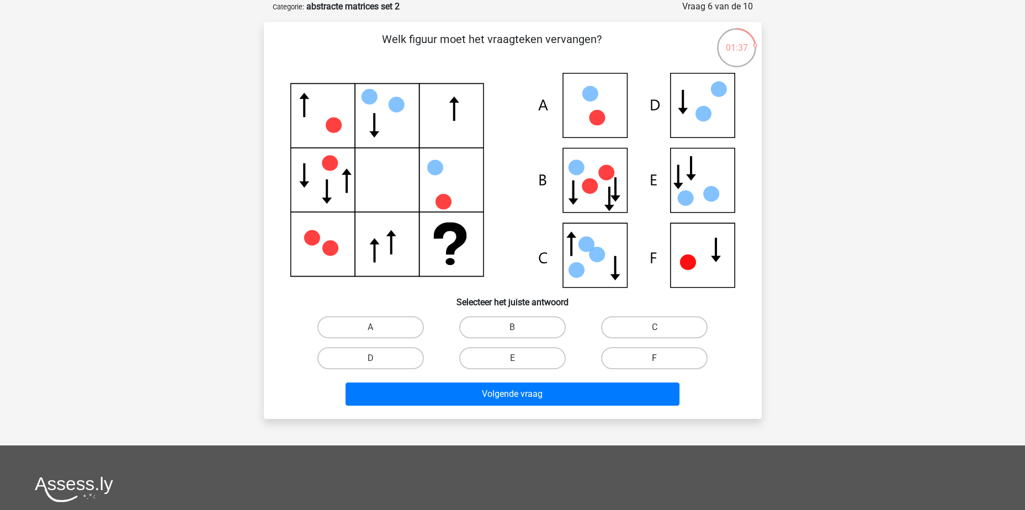
click at [667, 349] on label "F" at bounding box center [654, 358] width 106 height 22
click at [662, 358] on input "F" at bounding box center [657, 361] width 7 height 7
radio input "true"
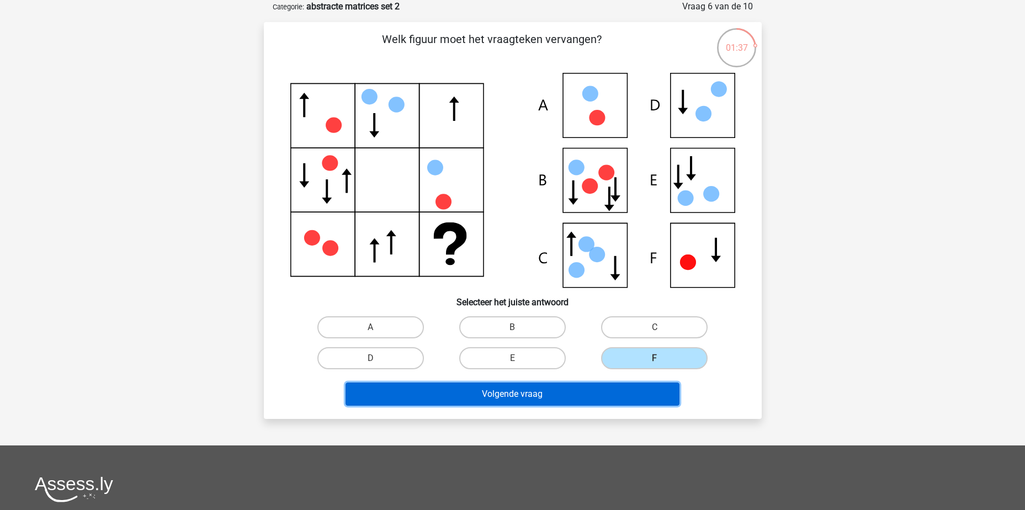
click at [631, 392] on button "Volgende vraag" at bounding box center [512, 393] width 334 height 23
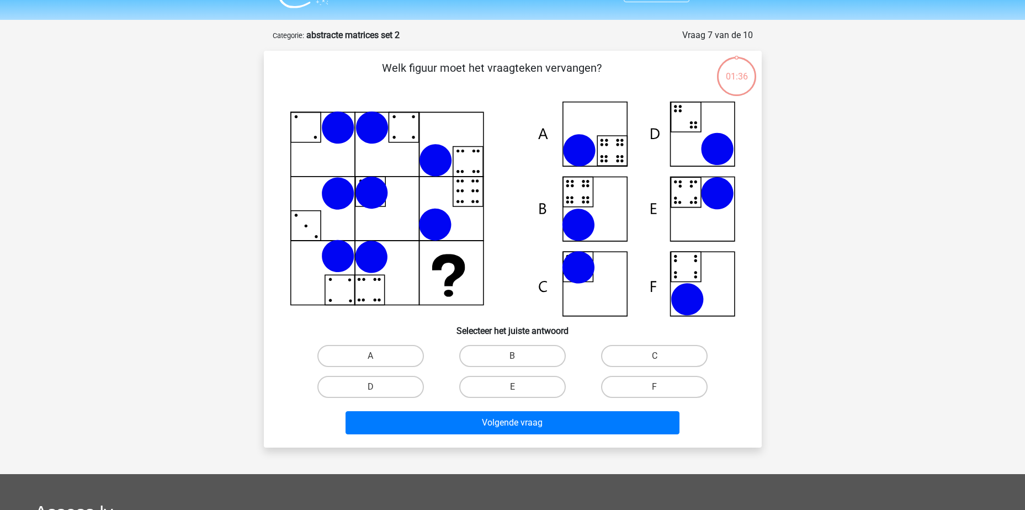
scroll to position [0, 0]
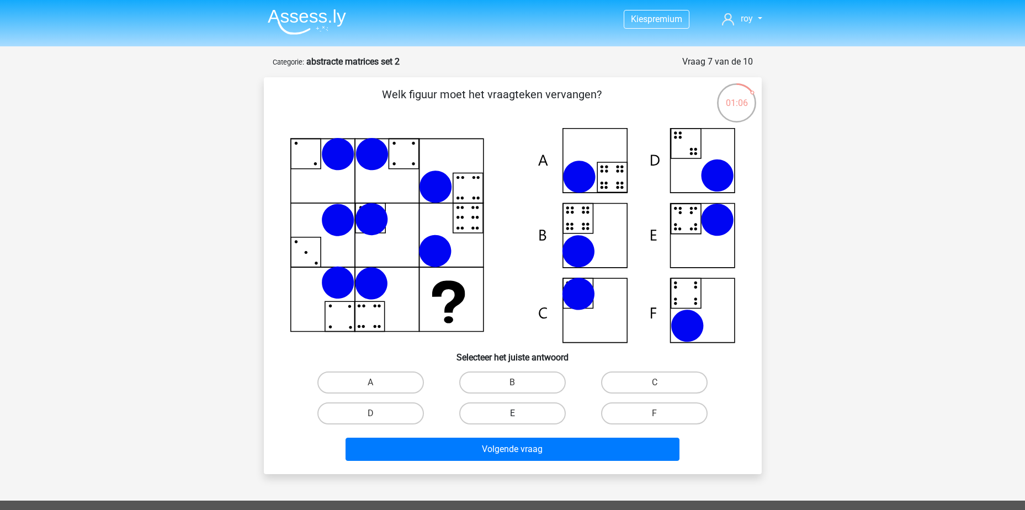
click at [531, 382] on label "B" at bounding box center [512, 382] width 106 height 22
click at [519, 382] on input "B" at bounding box center [515, 385] width 7 height 7
radio input "true"
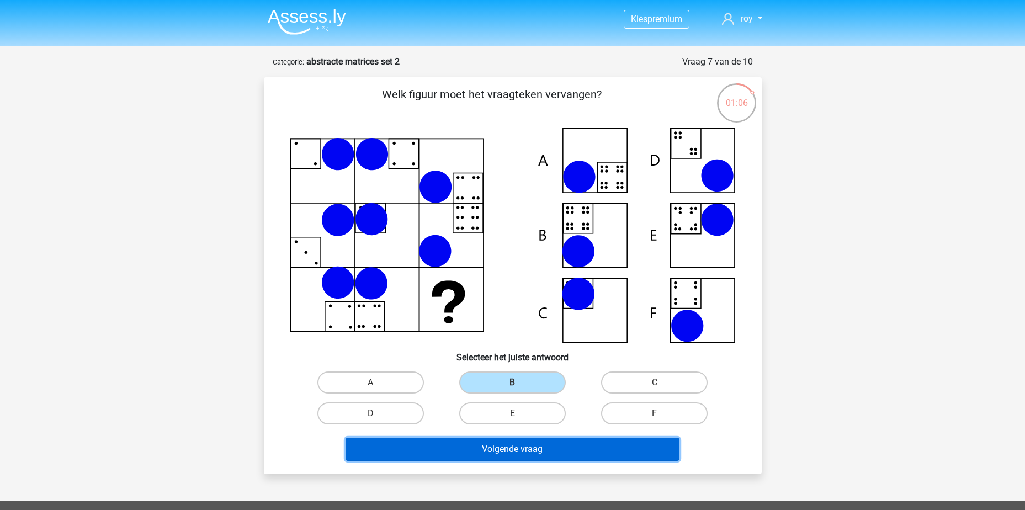
click at [556, 447] on button "Volgende vraag" at bounding box center [512, 449] width 334 height 23
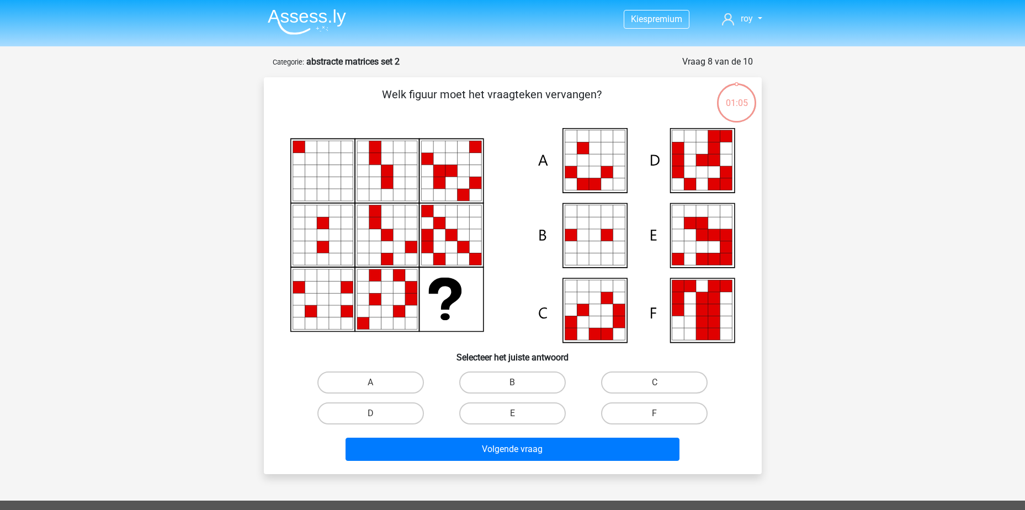
scroll to position [55, 0]
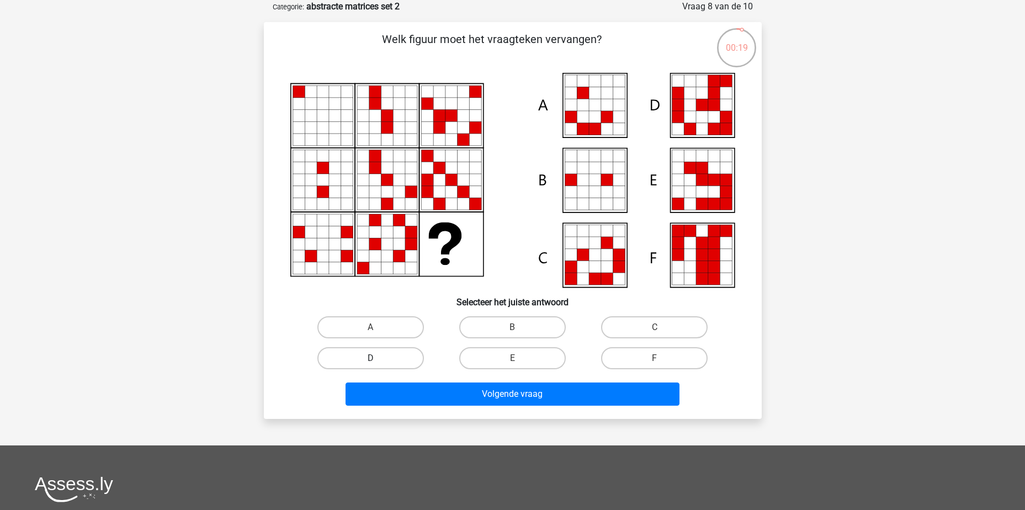
click at [400, 360] on label "D" at bounding box center [370, 358] width 106 height 22
click at [377, 360] on input "D" at bounding box center [373, 361] width 7 height 7
radio input "true"
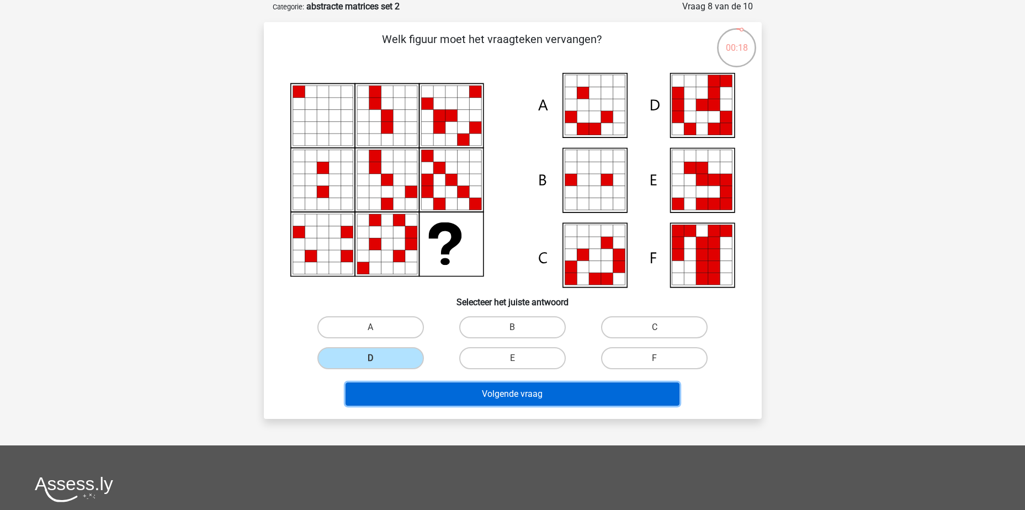
click at [471, 396] on button "Volgende vraag" at bounding box center [512, 393] width 334 height 23
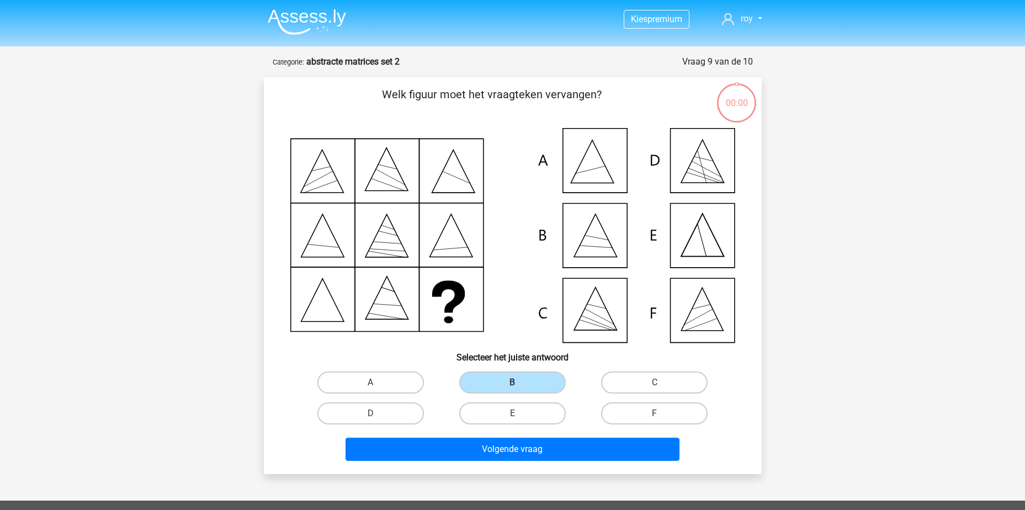
scroll to position [55, 0]
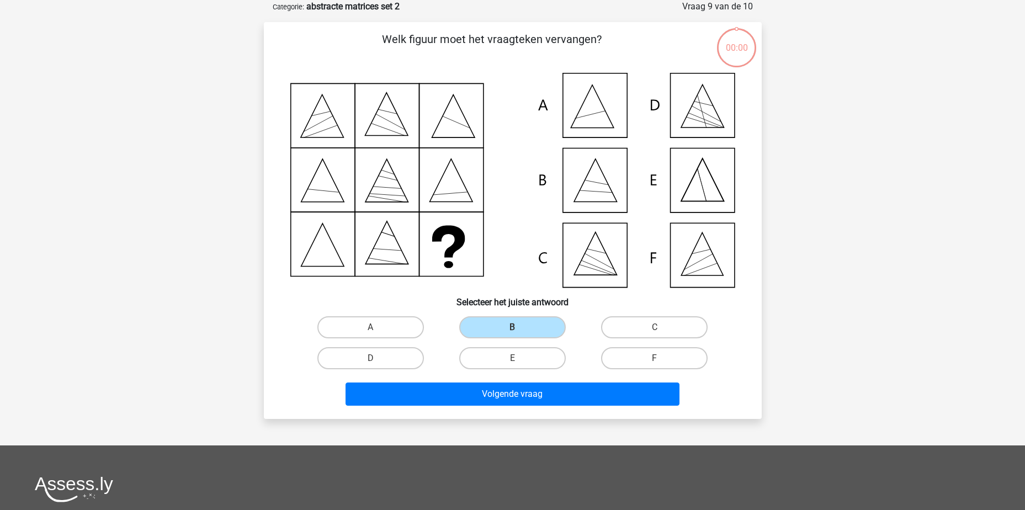
click at [536, 380] on div "Volgende vraag" at bounding box center [512, 392] width 462 height 36
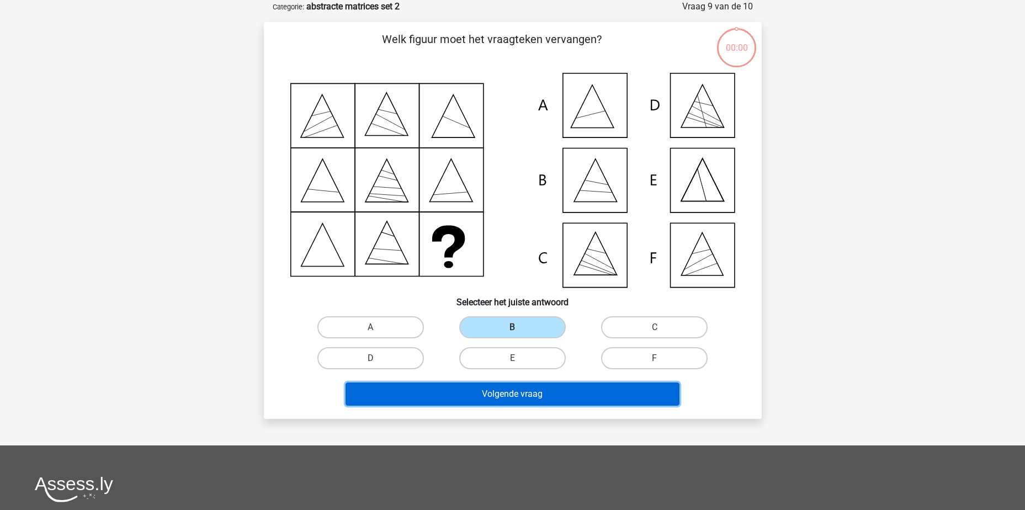
click at [539, 393] on button "Volgende vraag" at bounding box center [512, 393] width 334 height 23
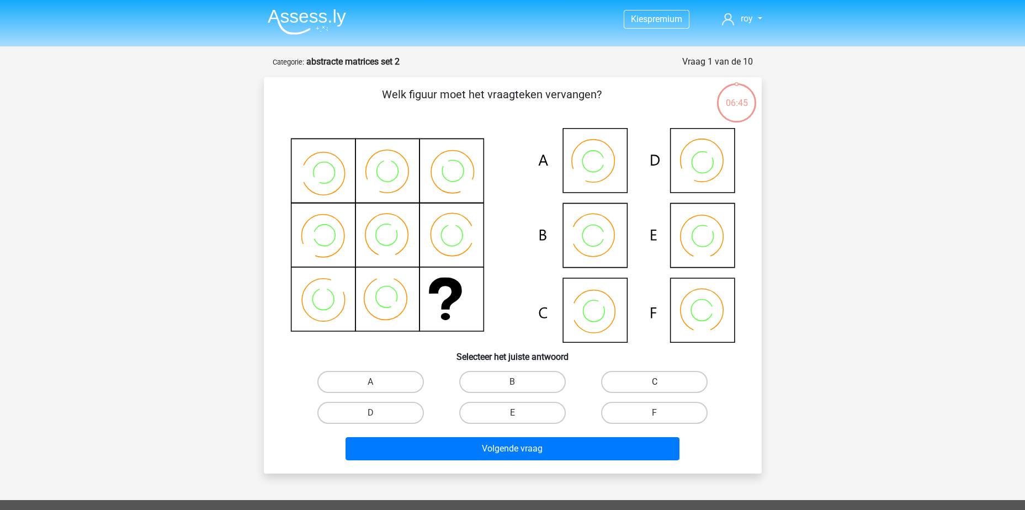
click at [648, 384] on label "C" at bounding box center [654, 382] width 106 height 22
click at [654, 384] on input "C" at bounding box center [657, 385] width 7 height 7
radio input "true"
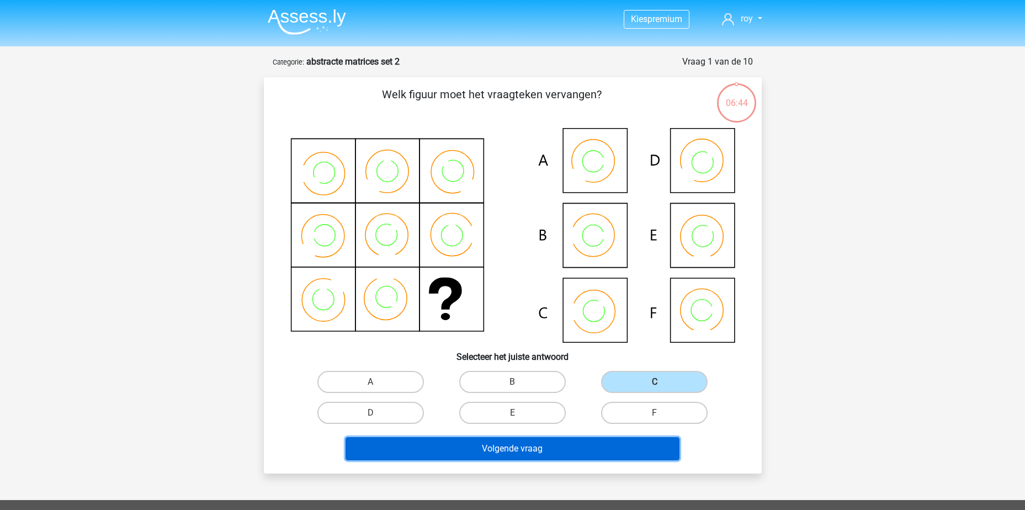
click at [611, 450] on button "Volgende vraag" at bounding box center [512, 448] width 334 height 23
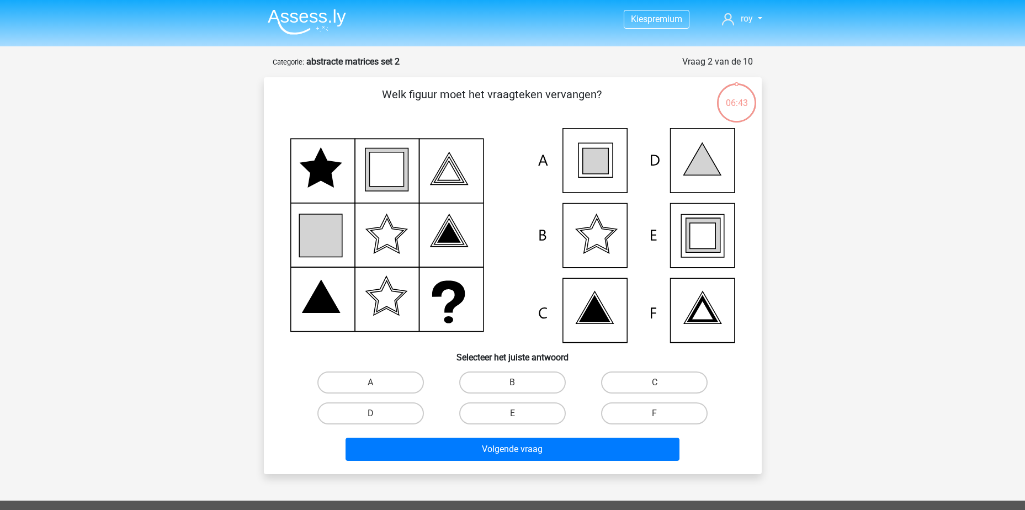
scroll to position [55, 0]
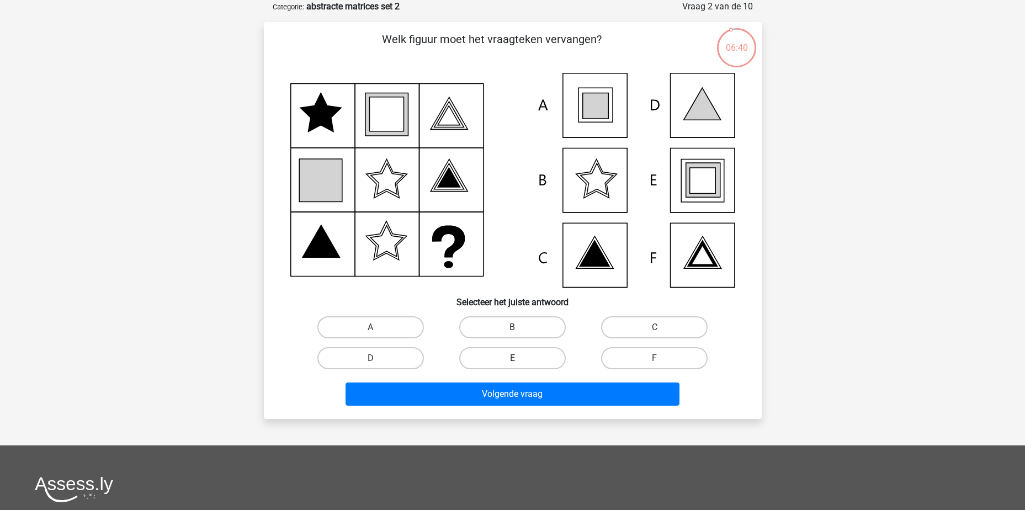
click at [500, 358] on label "E" at bounding box center [512, 358] width 106 height 22
click at [512, 358] on input "E" at bounding box center [515, 361] width 7 height 7
radio input "true"
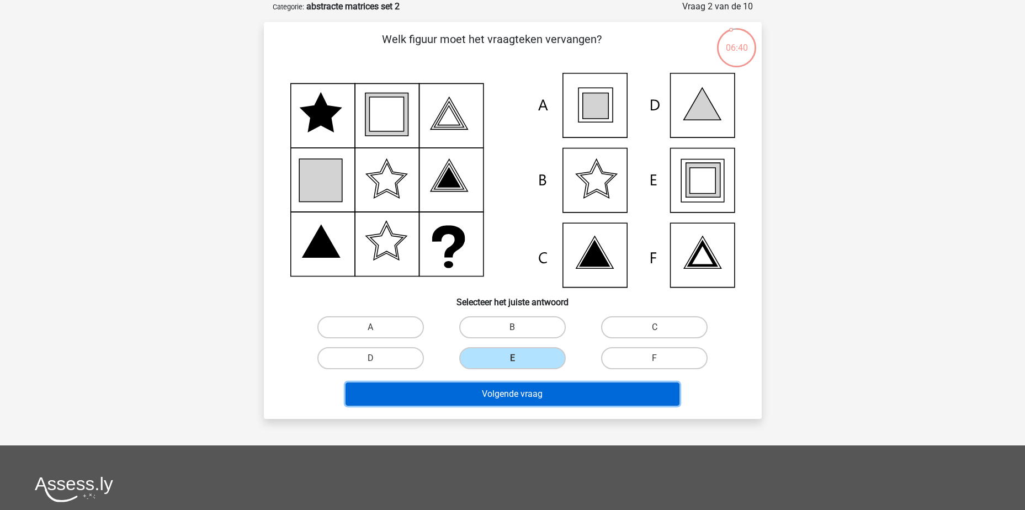
click at [518, 397] on button "Volgende vraag" at bounding box center [512, 393] width 334 height 23
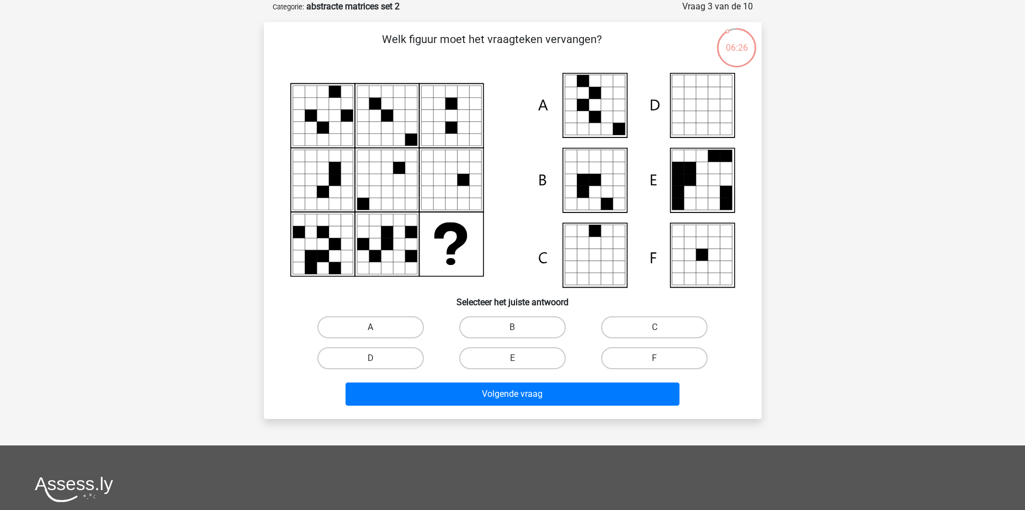
drag, startPoint x: 374, startPoint y: 331, endPoint x: 384, endPoint y: 334, distance: 10.7
click at [374, 330] on input "A" at bounding box center [373, 330] width 7 height 7
radio input "true"
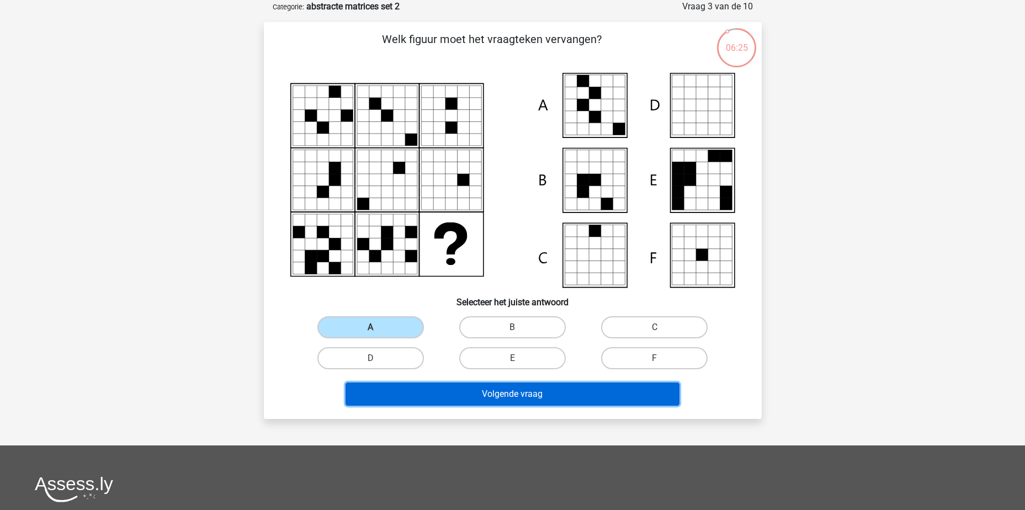
click at [466, 404] on button "Volgende vraag" at bounding box center [512, 393] width 334 height 23
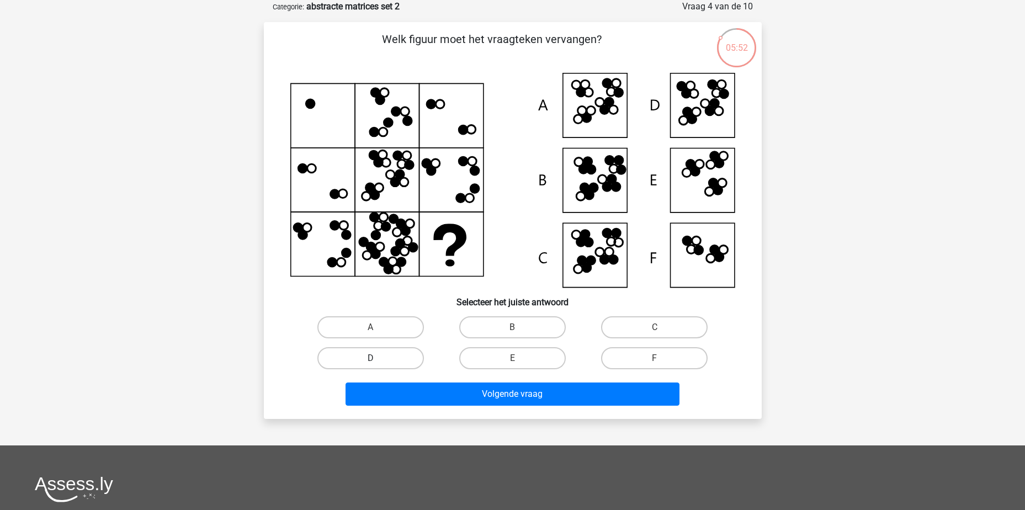
click at [390, 359] on label "D" at bounding box center [370, 358] width 106 height 22
click at [377, 359] on input "D" at bounding box center [373, 361] width 7 height 7
radio input "true"
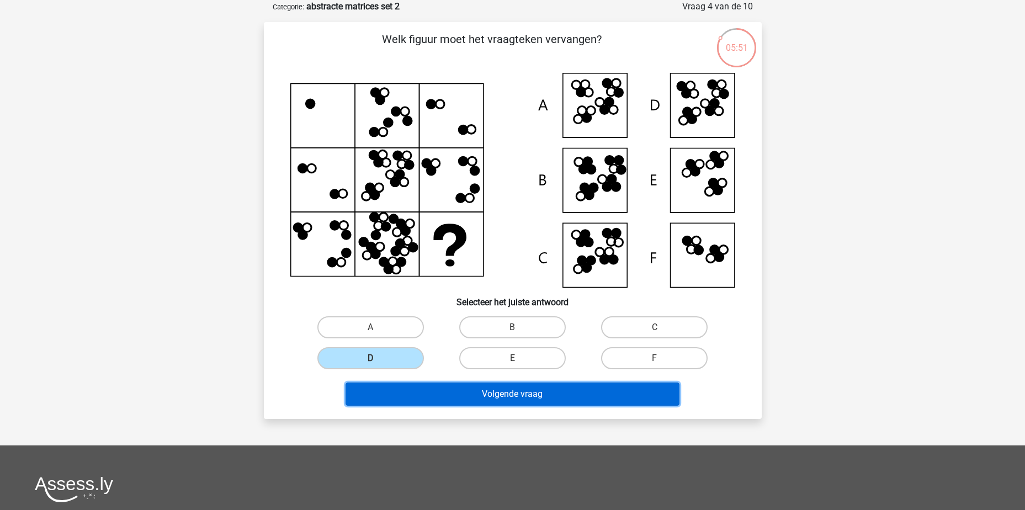
click at [484, 392] on button "Volgende vraag" at bounding box center [512, 393] width 334 height 23
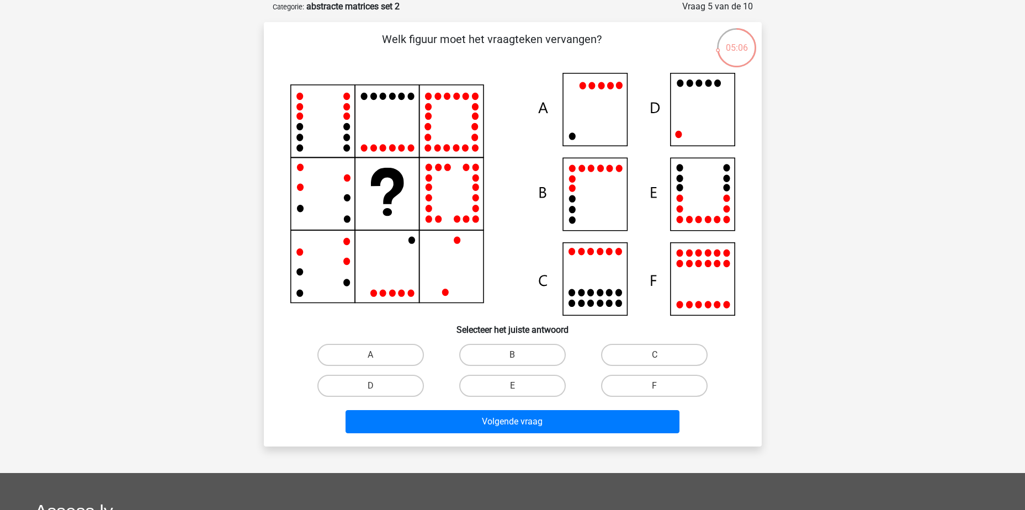
drag, startPoint x: 375, startPoint y: 381, endPoint x: 441, endPoint y: 403, distance: 69.6
click at [376, 381] on label "D" at bounding box center [370, 386] width 106 height 22
click at [376, 386] on input "D" at bounding box center [373, 389] width 7 height 7
radio input "true"
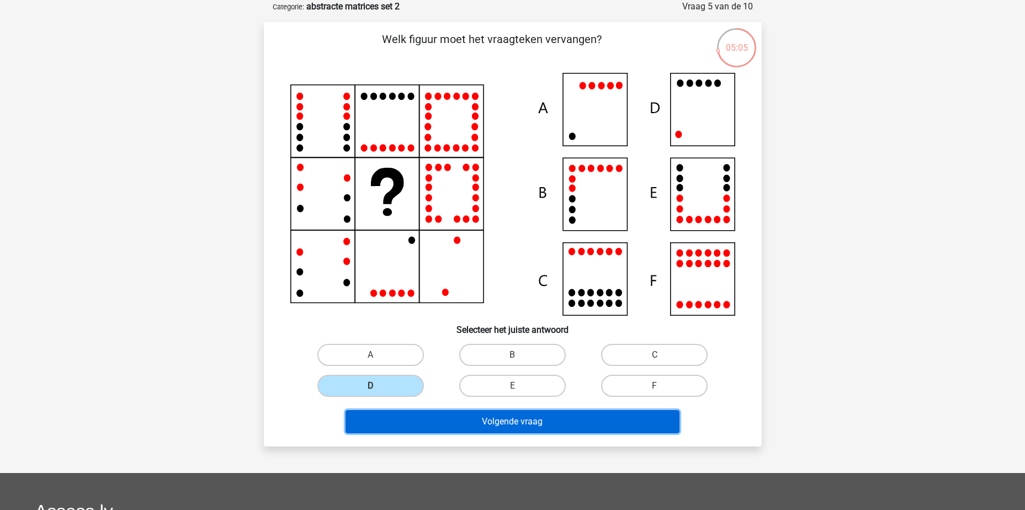
click at [526, 426] on button "Volgende vraag" at bounding box center [512, 421] width 334 height 23
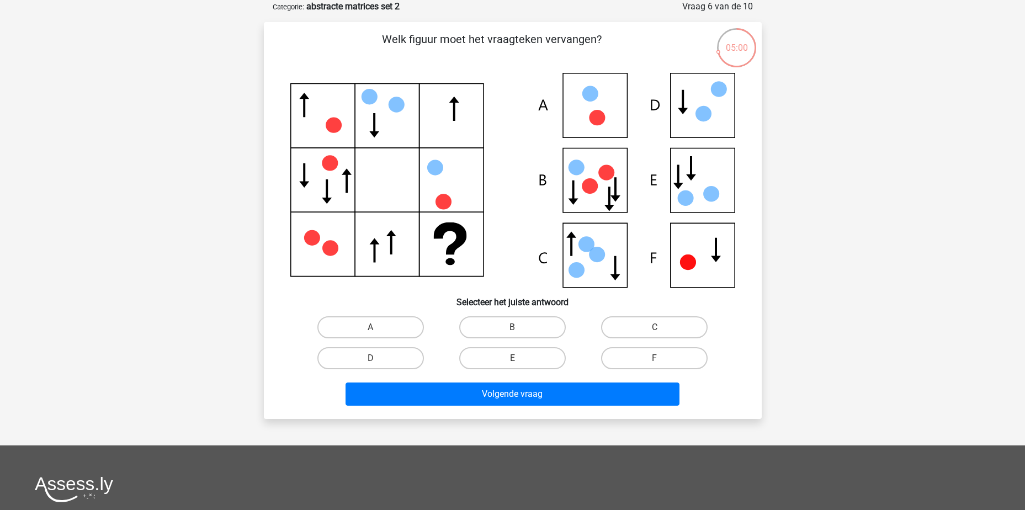
click at [654, 359] on input "F" at bounding box center [657, 361] width 7 height 7
radio input "true"
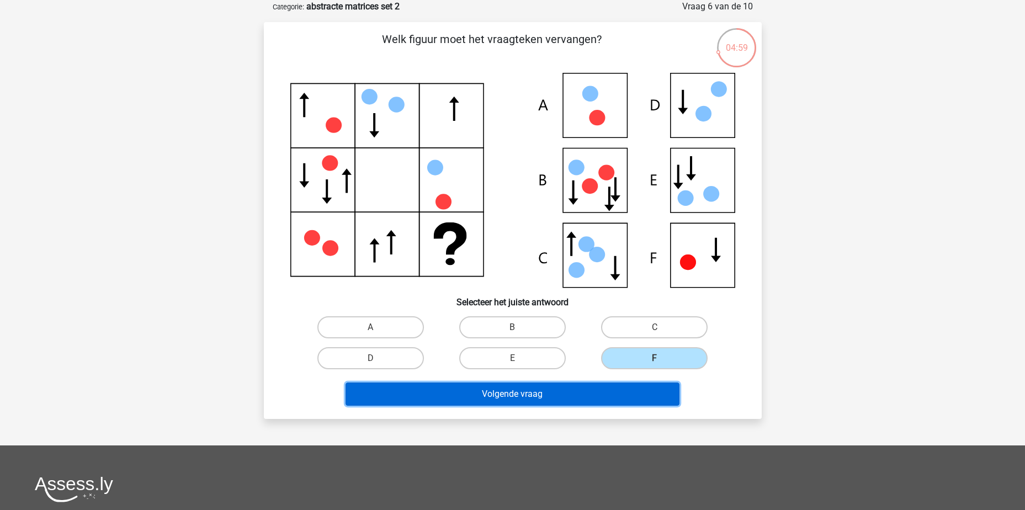
click at [634, 401] on button "Volgende vraag" at bounding box center [512, 393] width 334 height 23
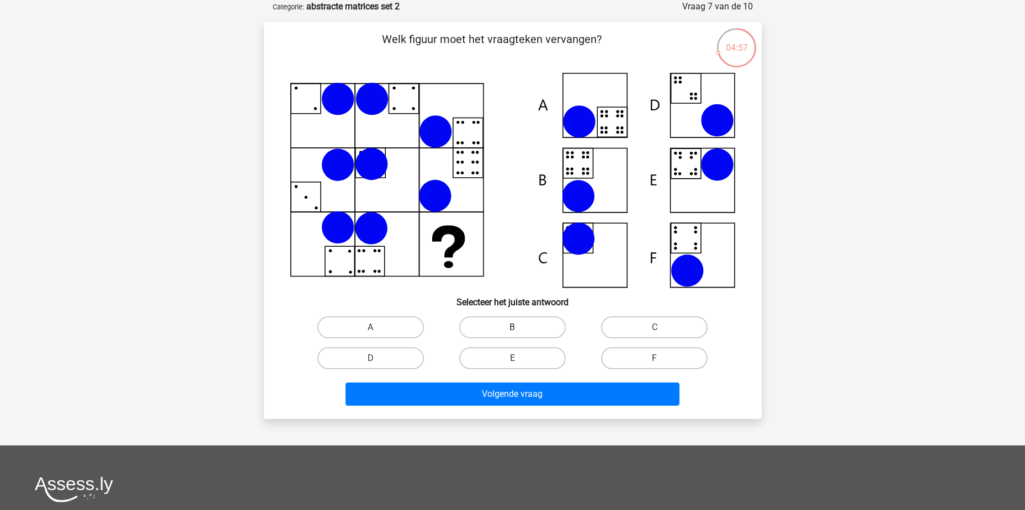
click at [525, 324] on label "B" at bounding box center [512, 327] width 106 height 22
click at [519, 327] on input "B" at bounding box center [515, 330] width 7 height 7
radio input "true"
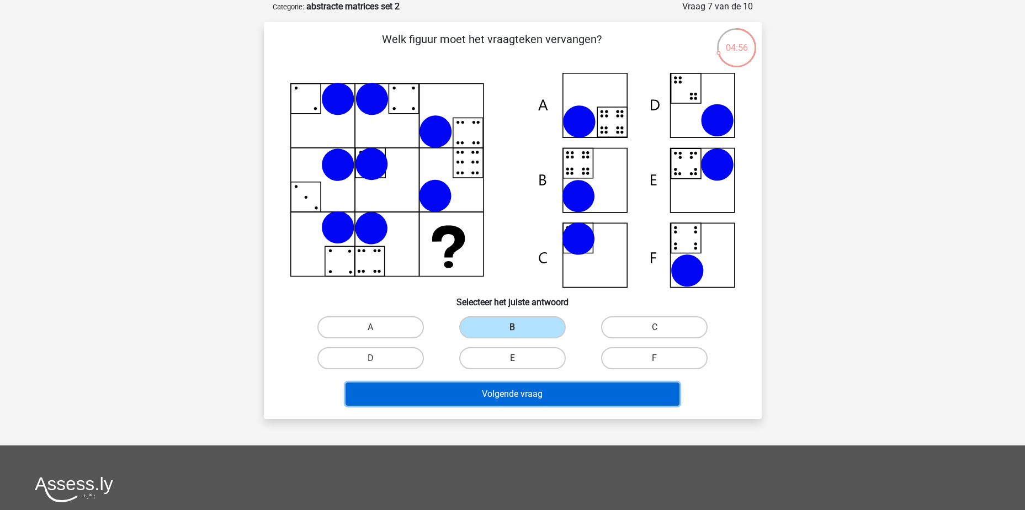
click at [582, 404] on button "Volgende vraag" at bounding box center [512, 393] width 334 height 23
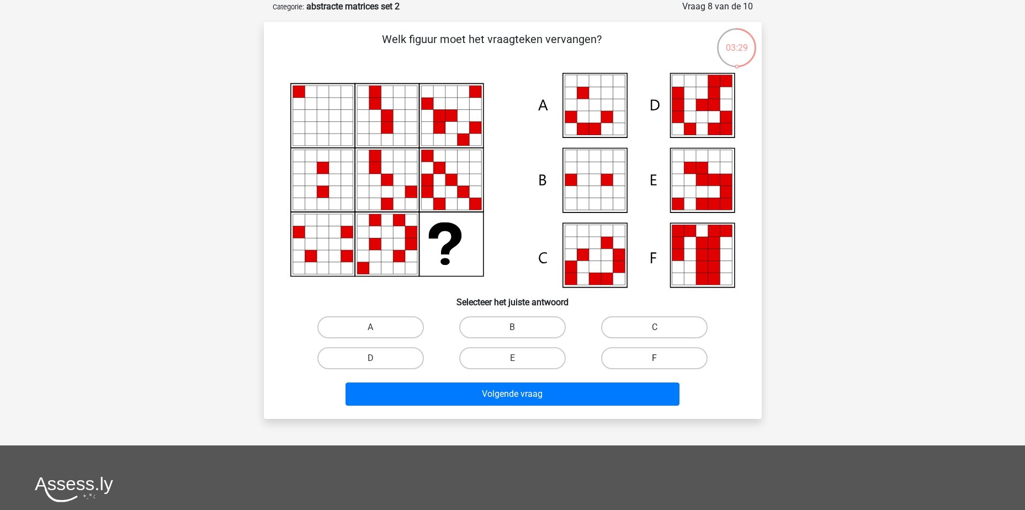
click at [652, 361] on label "F" at bounding box center [654, 358] width 106 height 22
click at [654, 361] on input "F" at bounding box center [657, 361] width 7 height 7
radio input "true"
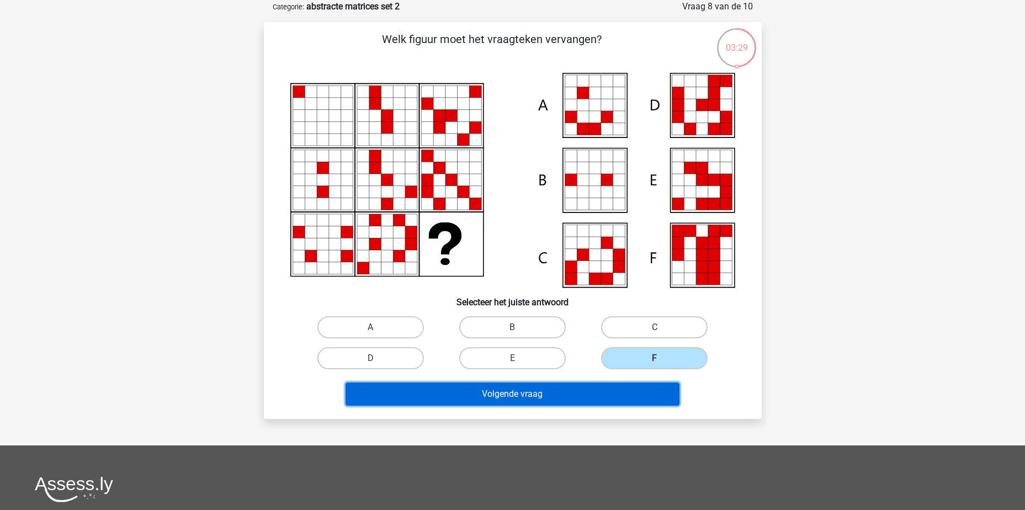
click at [643, 396] on button "Volgende vraag" at bounding box center [512, 393] width 334 height 23
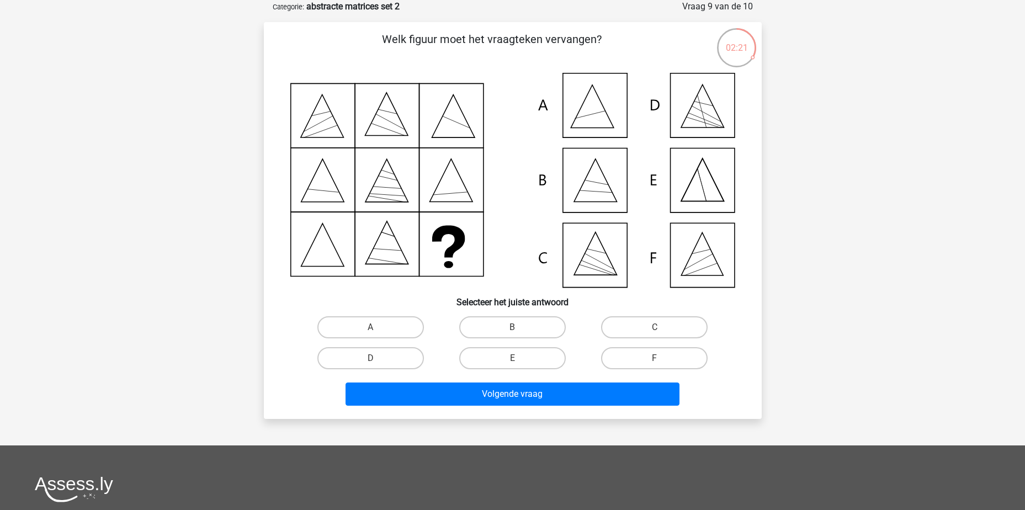
drag, startPoint x: 609, startPoint y: 246, endPoint x: 603, endPoint y: 267, distance: 21.8
click at [607, 245] on icon at bounding box center [512, 180] width 445 height 215
click at [587, 258] on icon at bounding box center [512, 180] width 445 height 215
click at [642, 325] on label "C" at bounding box center [654, 327] width 106 height 22
click at [654, 327] on input "C" at bounding box center [657, 330] width 7 height 7
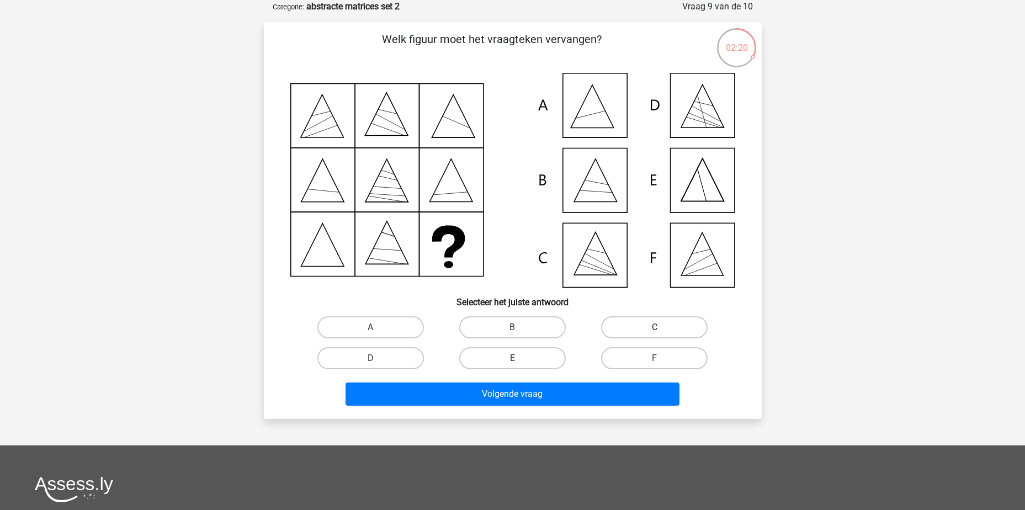
radio input "true"
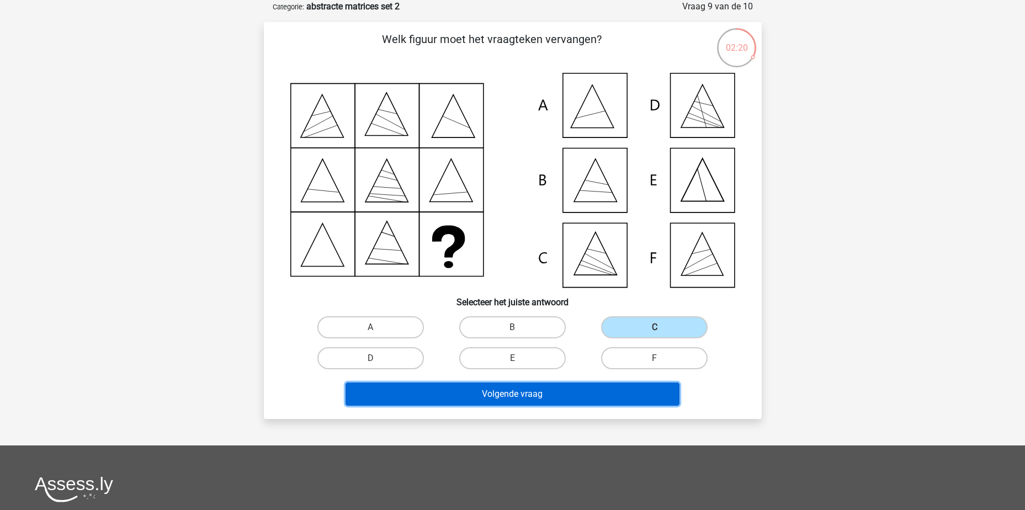
click at [643, 393] on button "Volgende vraag" at bounding box center [512, 393] width 334 height 23
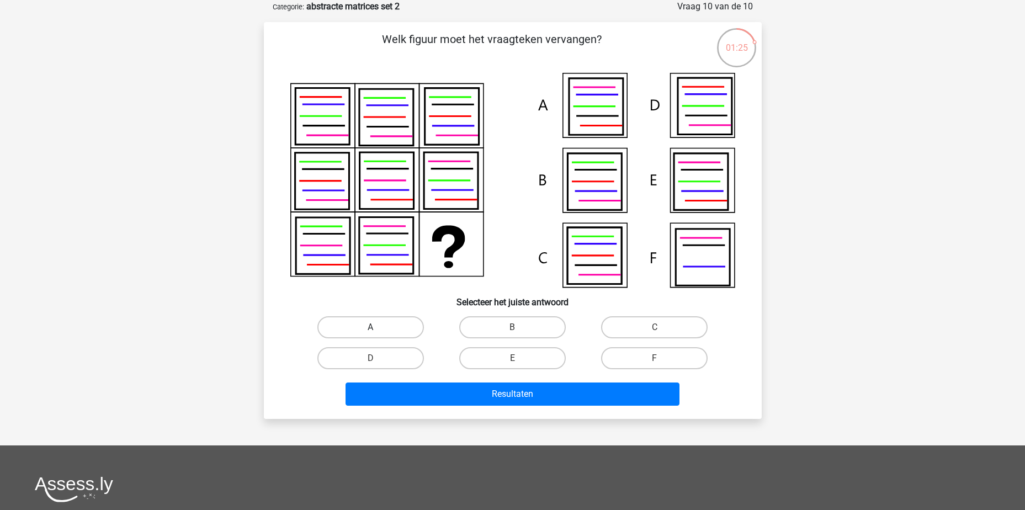
click at [402, 329] on label "A" at bounding box center [370, 327] width 106 height 22
click at [377, 329] on input "A" at bounding box center [373, 330] width 7 height 7
radio input "true"
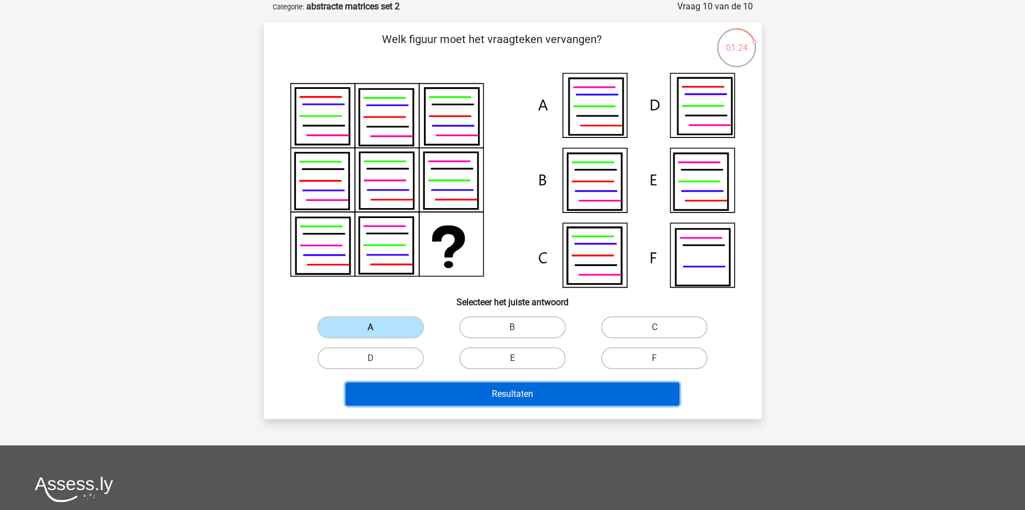
click at [568, 390] on button "Resultaten" at bounding box center [512, 393] width 334 height 23
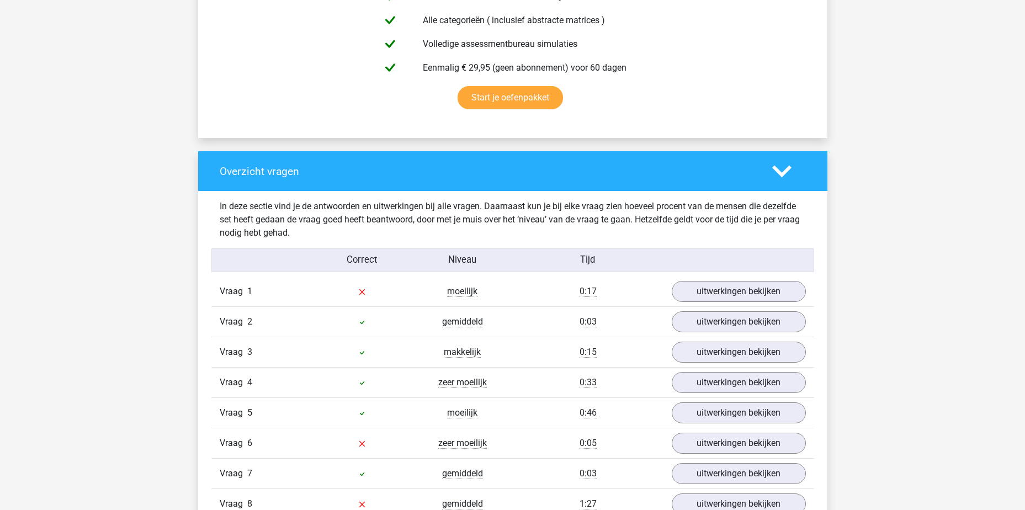
scroll to position [662, 0]
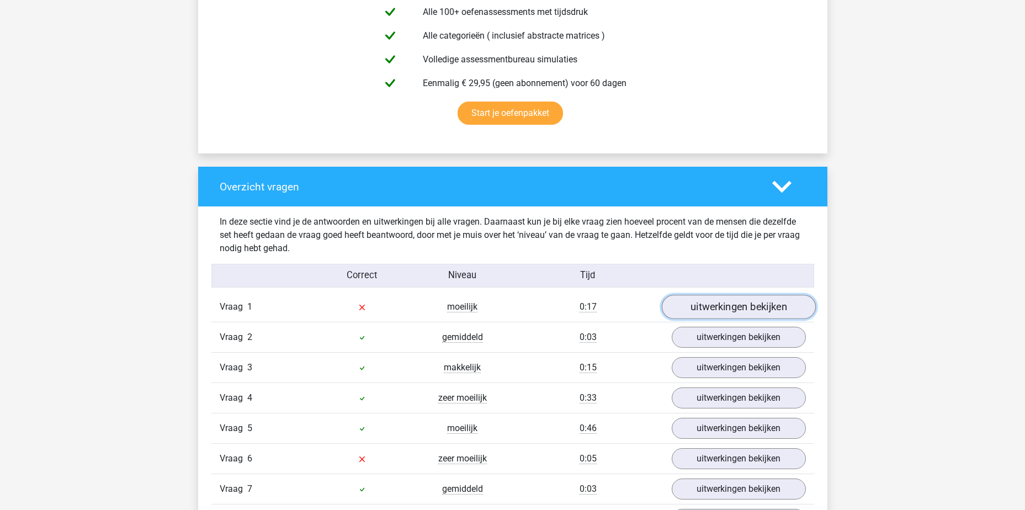
click at [725, 302] on link "uitwerkingen bekijken" at bounding box center [738, 307] width 154 height 24
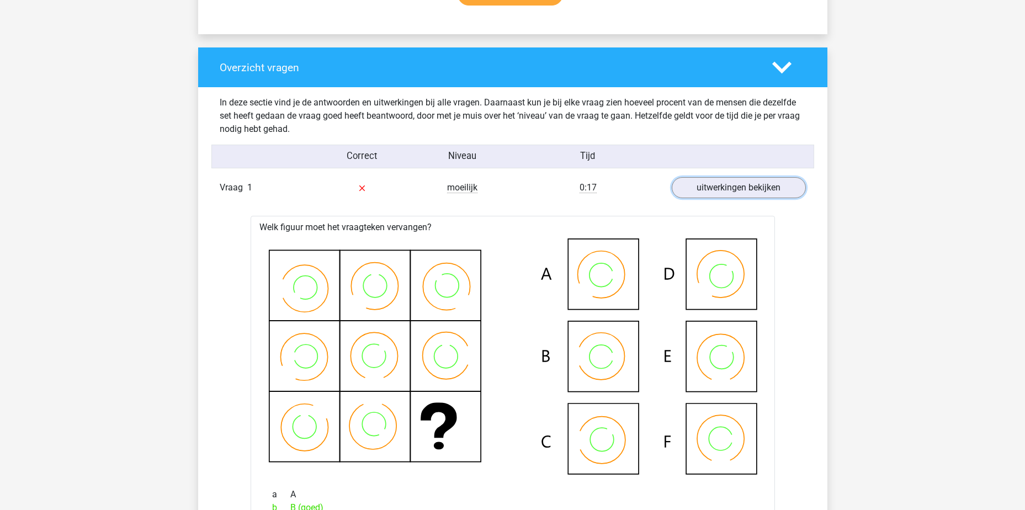
scroll to position [607, 0]
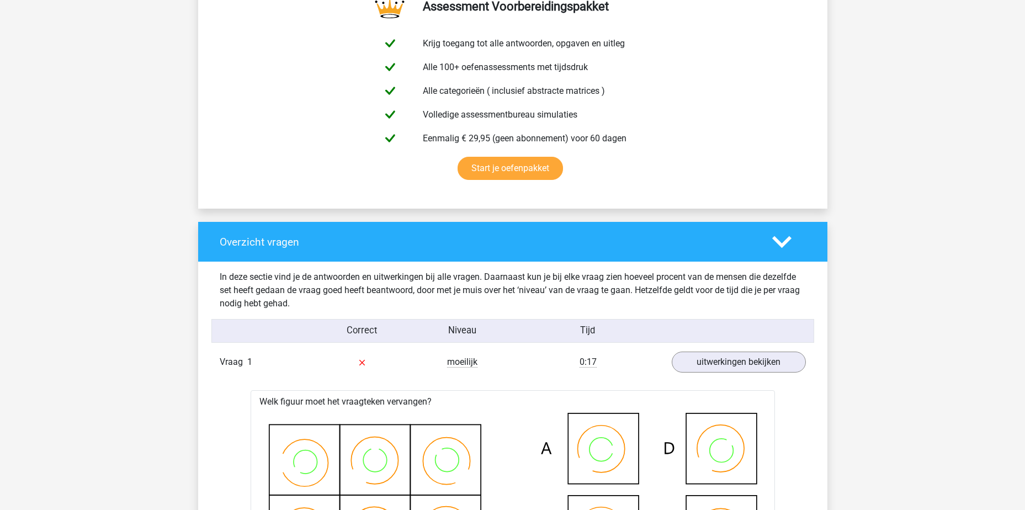
drag, startPoint x: 299, startPoint y: 361, endPoint x: 407, endPoint y: 362, distance: 107.6
click at [299, 361] on div "Vraag 1" at bounding box center [261, 361] width 100 height 13
click at [732, 364] on link "uitwerkingen bekijken" at bounding box center [738, 362] width 154 height 24
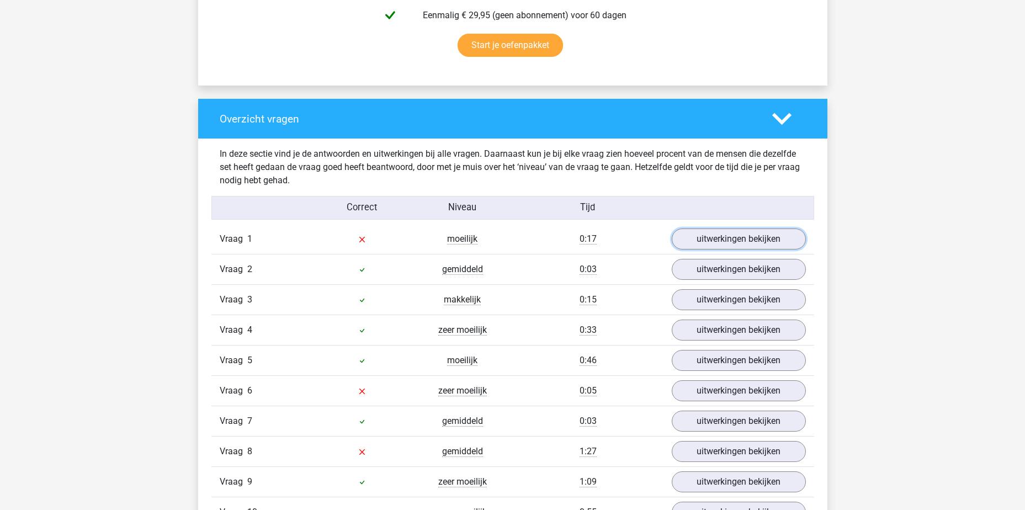
scroll to position [883, 0]
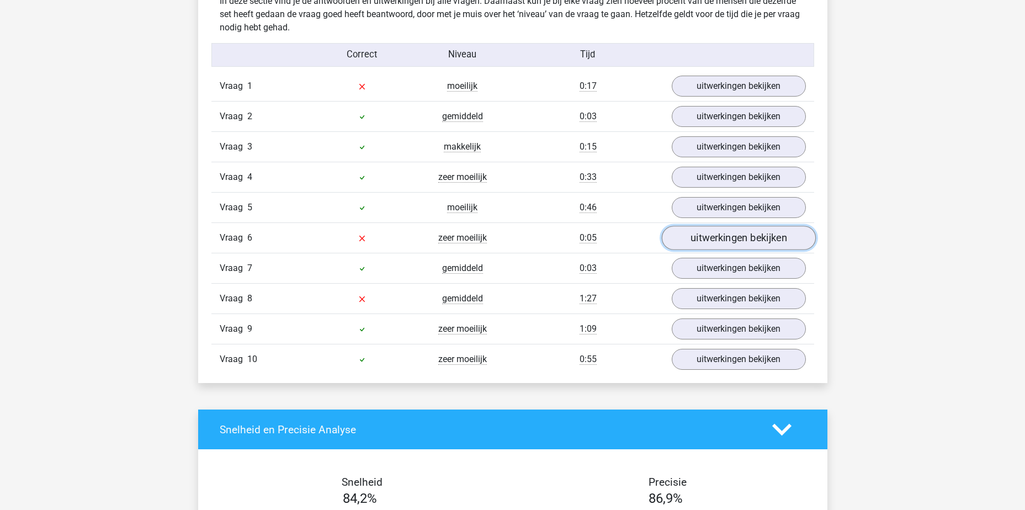
click at [763, 237] on link "uitwerkingen bekijken" at bounding box center [738, 238] width 154 height 24
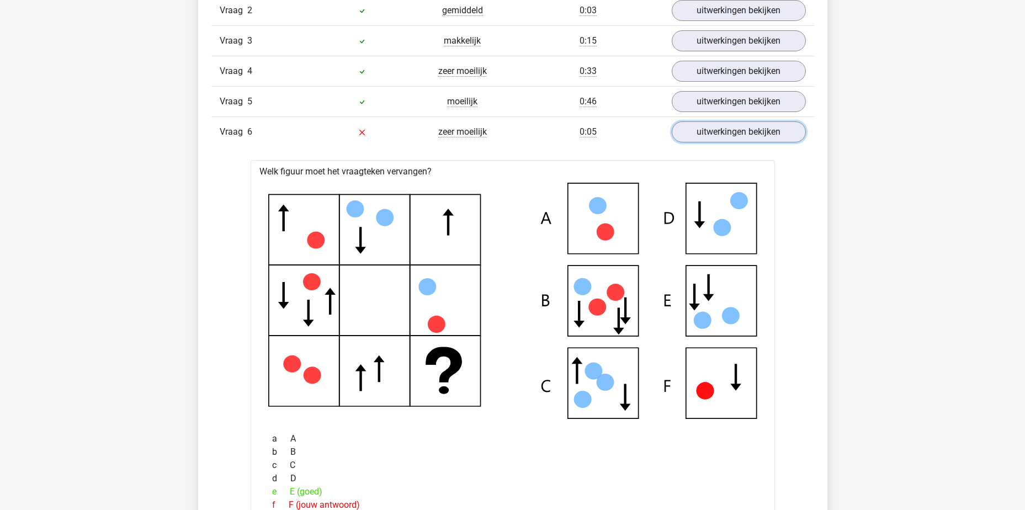
scroll to position [993, 0]
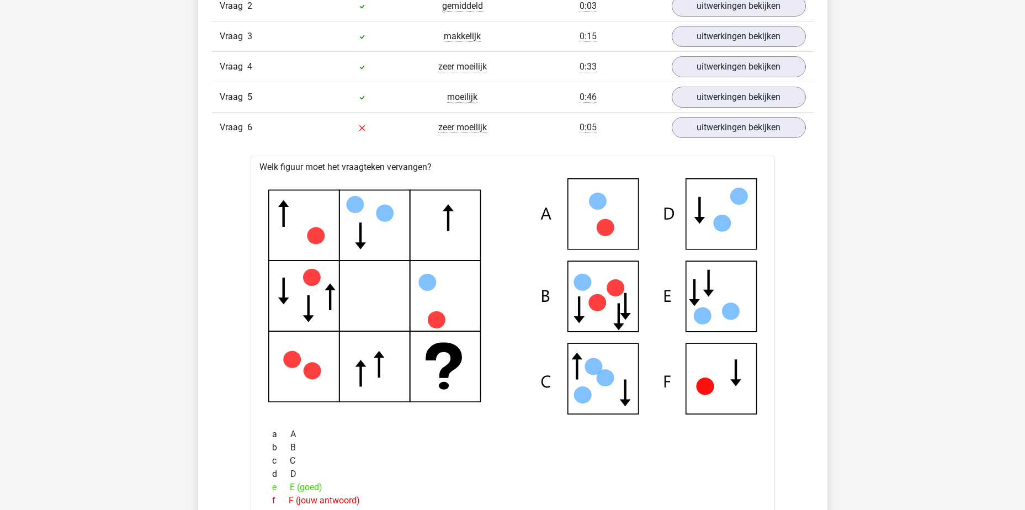
click at [294, 122] on div "Vraag 6" at bounding box center [261, 127] width 100 height 13
click at [741, 135] on link "uitwerkingen bekijken" at bounding box center [738, 127] width 154 height 24
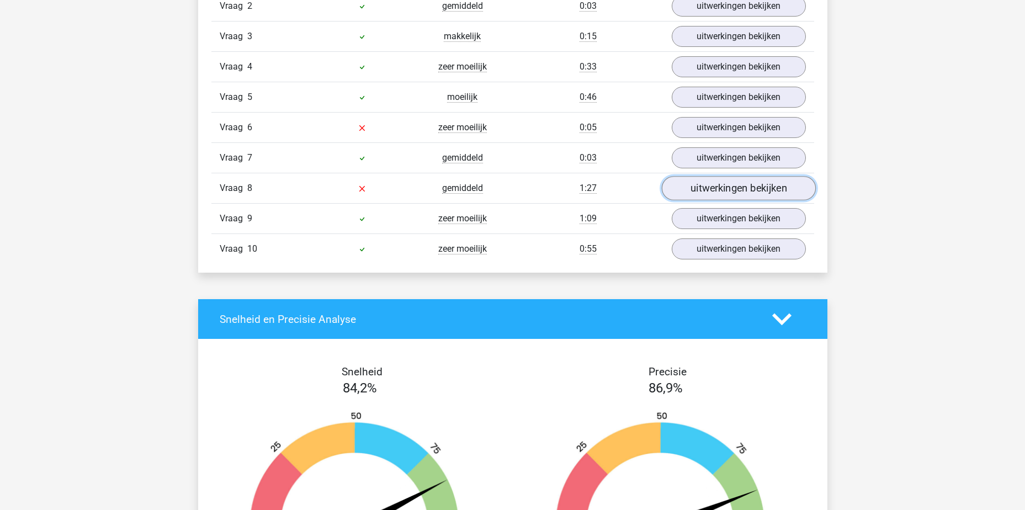
click at [749, 196] on link "uitwerkingen bekijken" at bounding box center [738, 188] width 154 height 24
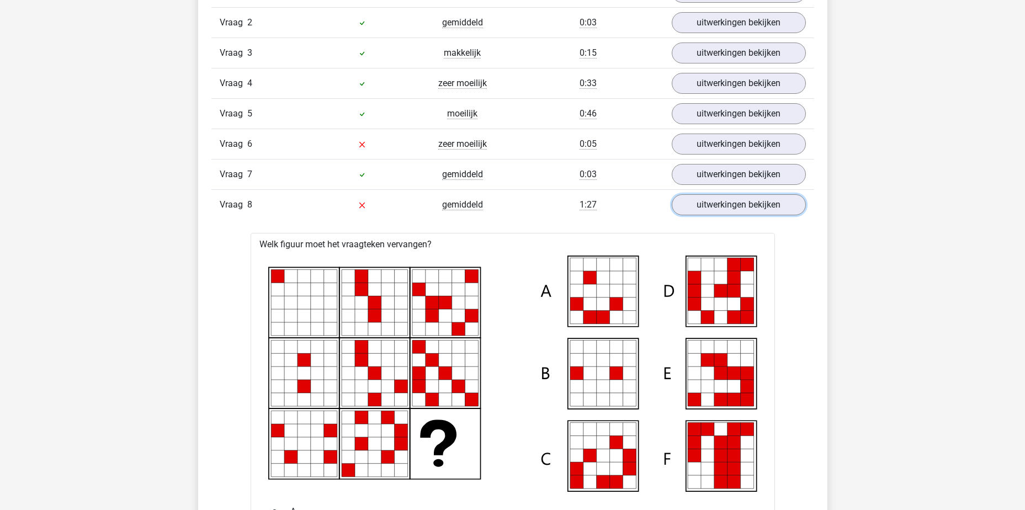
scroll to position [883, 0]
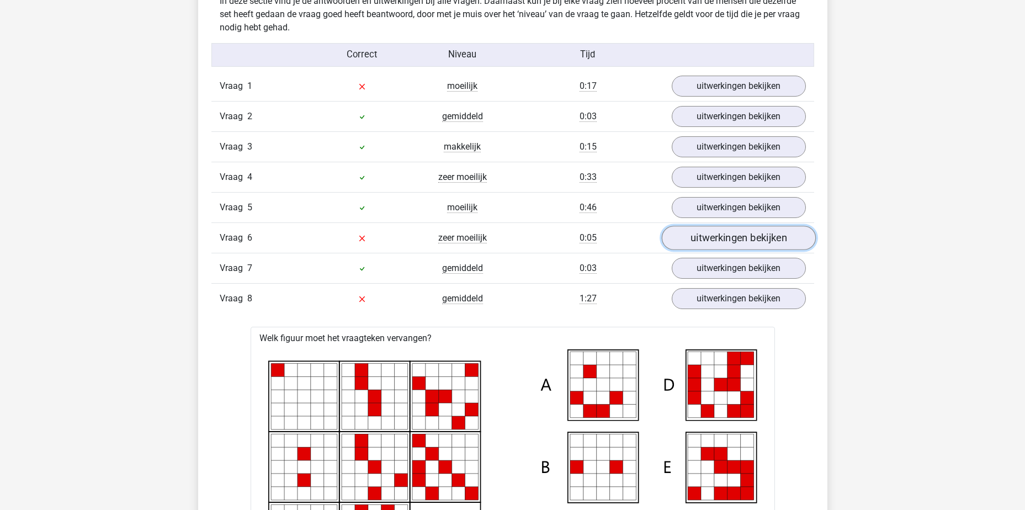
click at [762, 242] on link "uitwerkingen bekijken" at bounding box center [738, 238] width 154 height 24
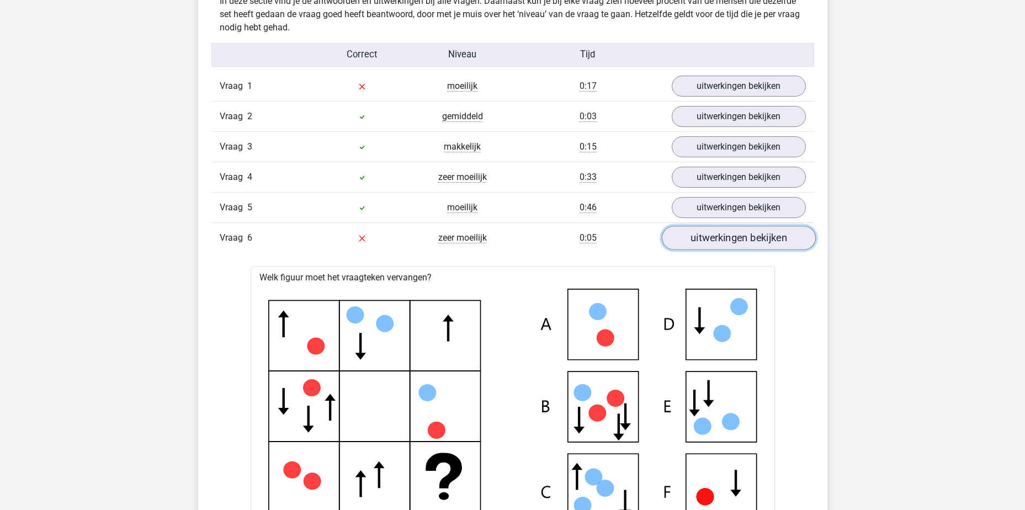
click at [731, 234] on link "uitwerkingen bekijken" at bounding box center [738, 238] width 154 height 24
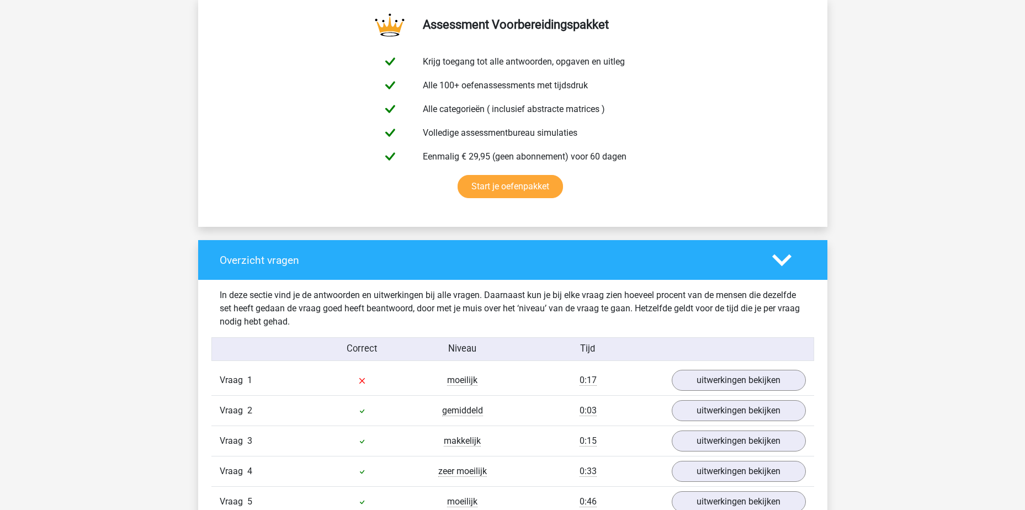
scroll to position [441, 0]
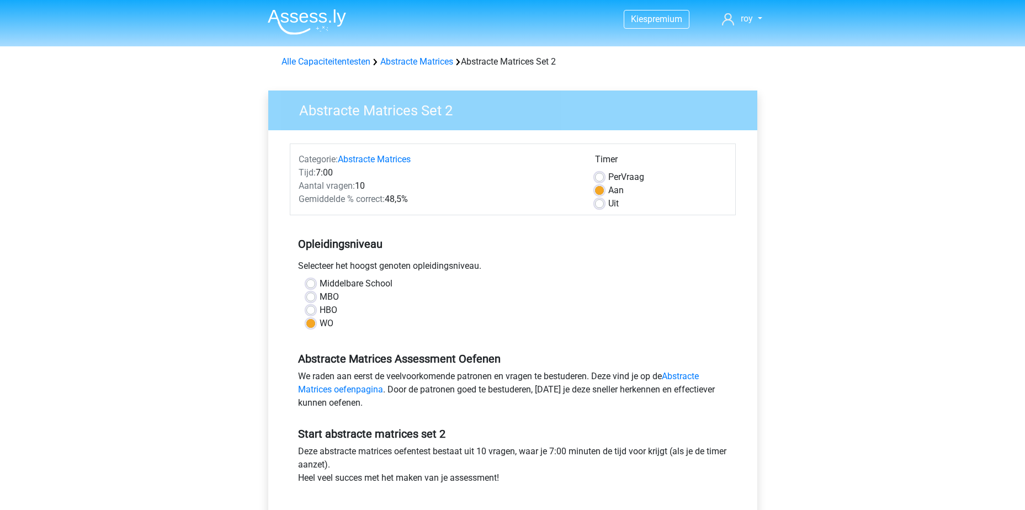
scroll to position [106, 0]
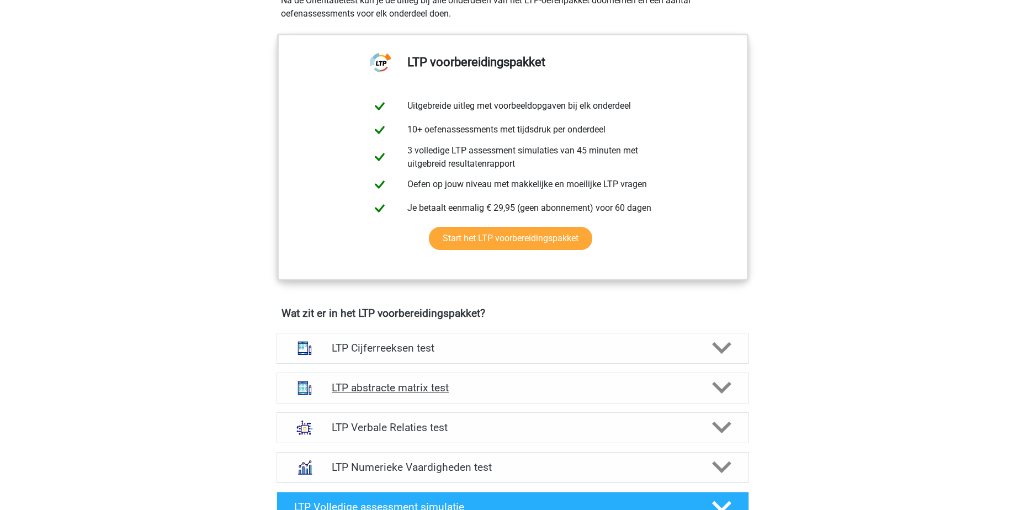
scroll to position [552, 0]
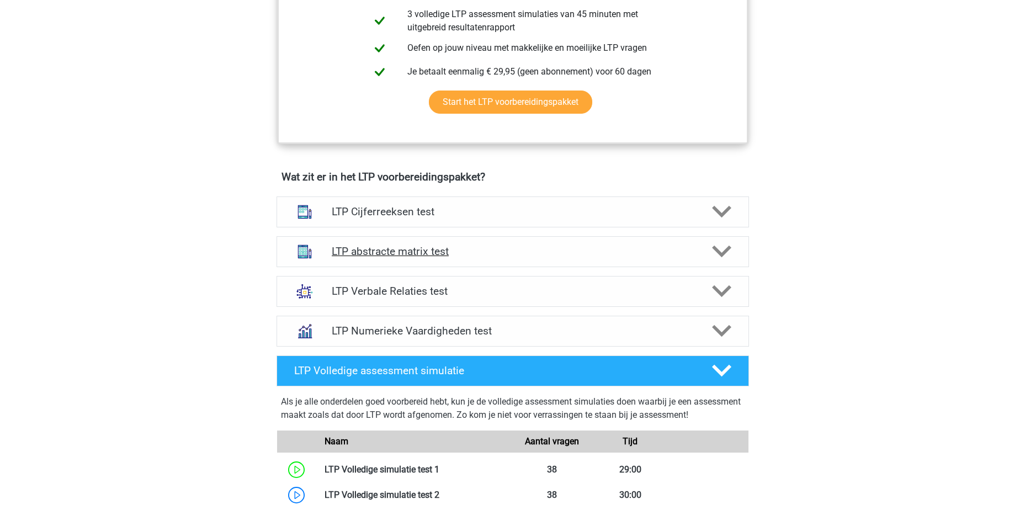
click at [525, 238] on div "LTP abstracte matrix test" at bounding box center [512, 251] width 472 height 31
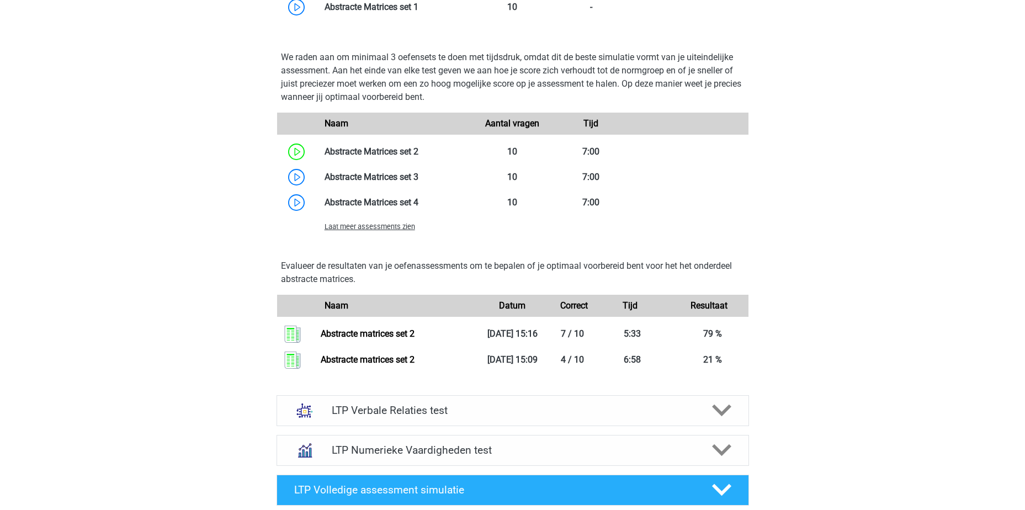
scroll to position [1104, 0]
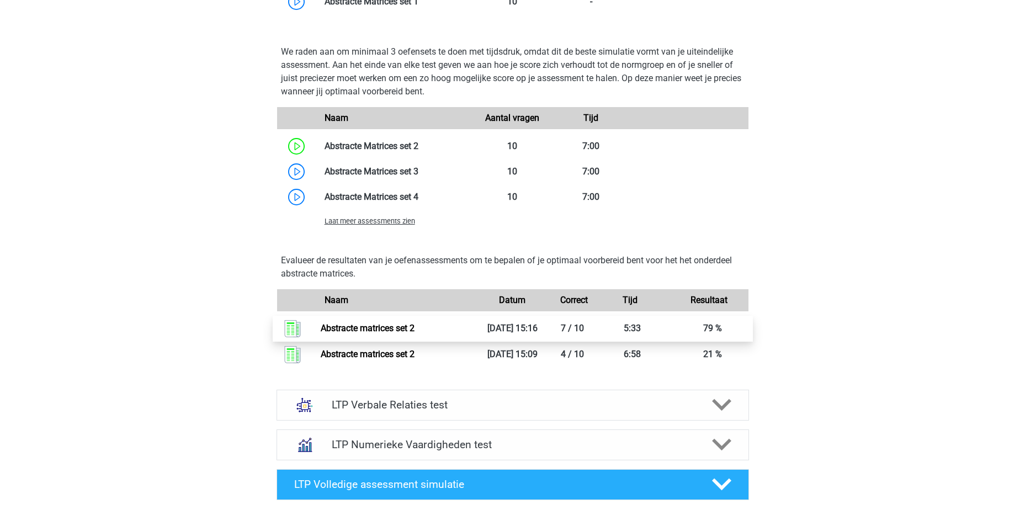
click at [414, 327] on link "Abstracte matrices set 2" at bounding box center [368, 328] width 94 height 10
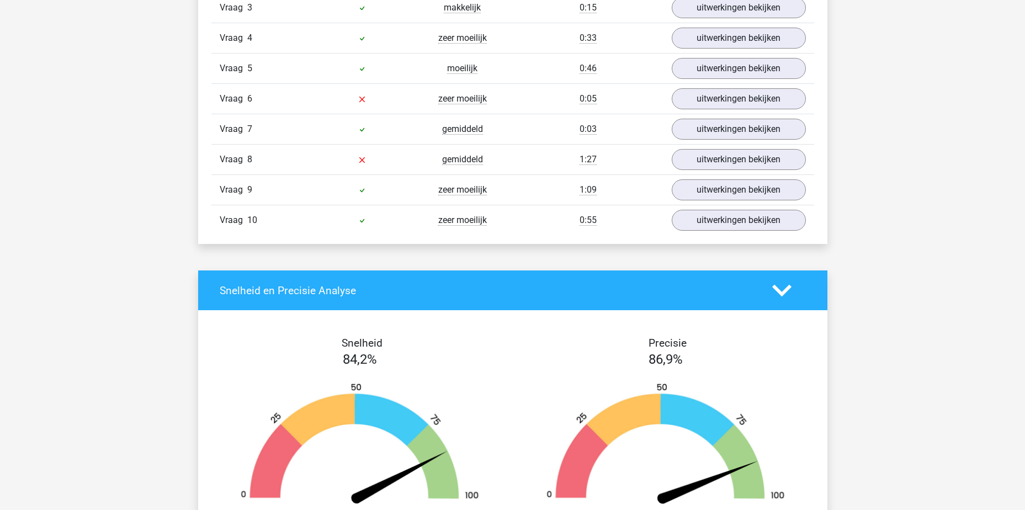
scroll to position [828, 0]
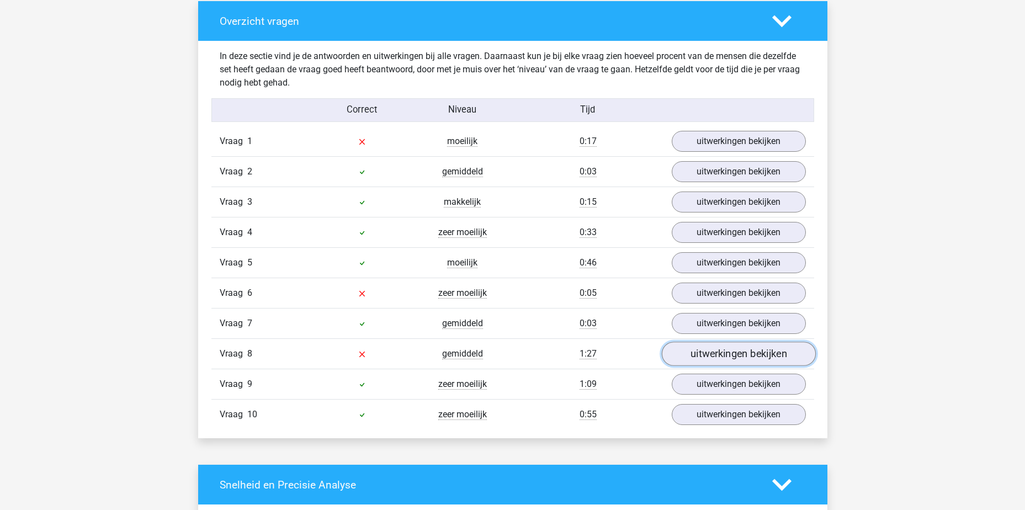
click at [664, 358] on link "uitwerkingen bekijken" at bounding box center [738, 354] width 154 height 24
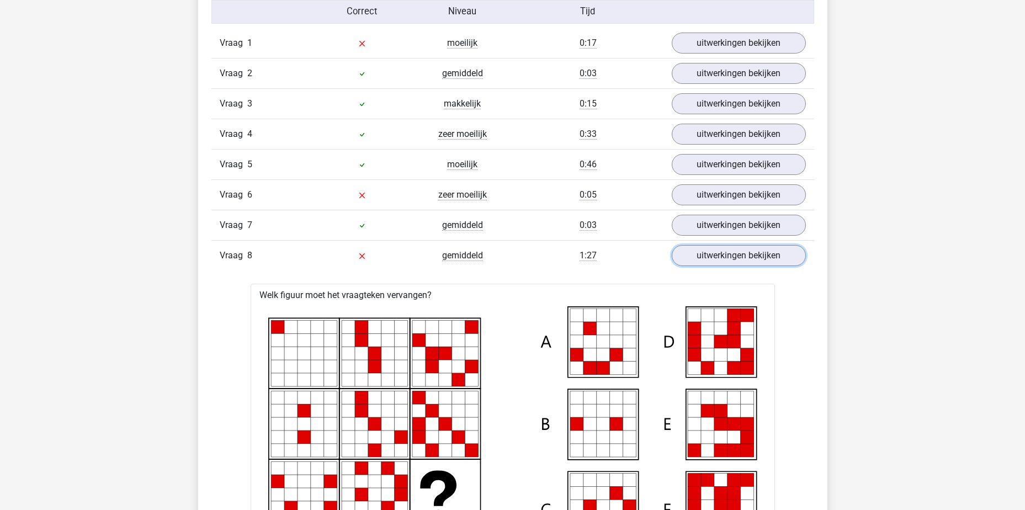
scroll to position [1104, 0]
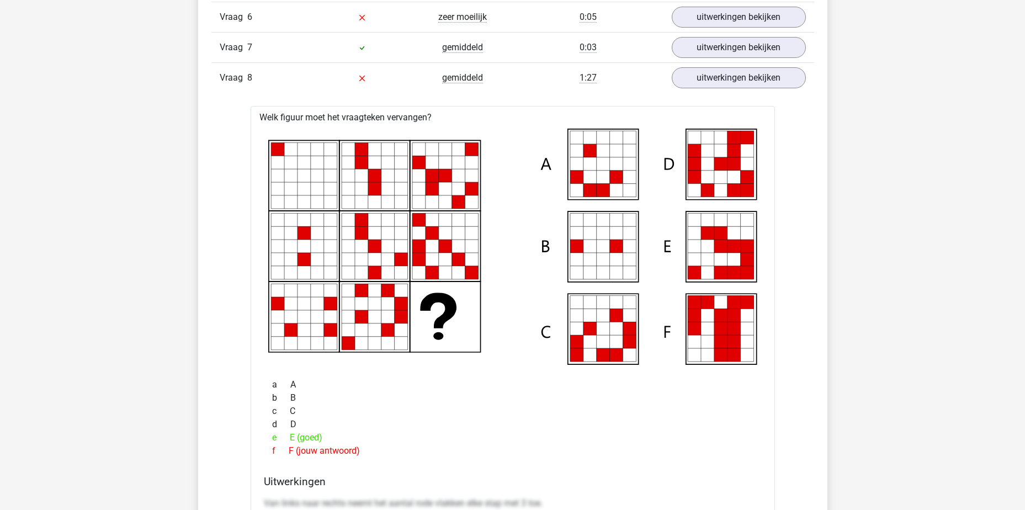
click at [603, 83] on div "1:27" at bounding box center [588, 77] width 151 height 13
click at [724, 78] on link "uitwerkingen bekijken" at bounding box center [738, 78] width 154 height 24
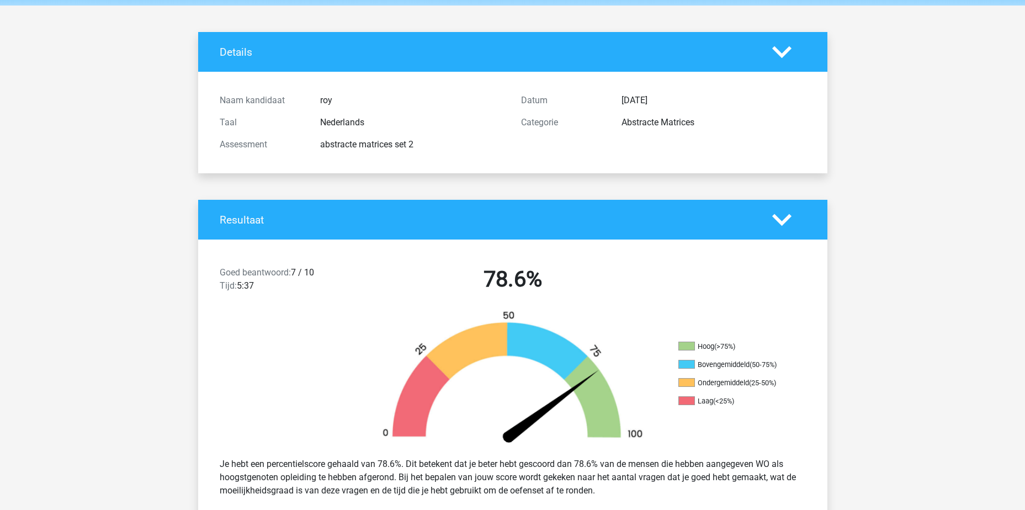
scroll to position [0, 0]
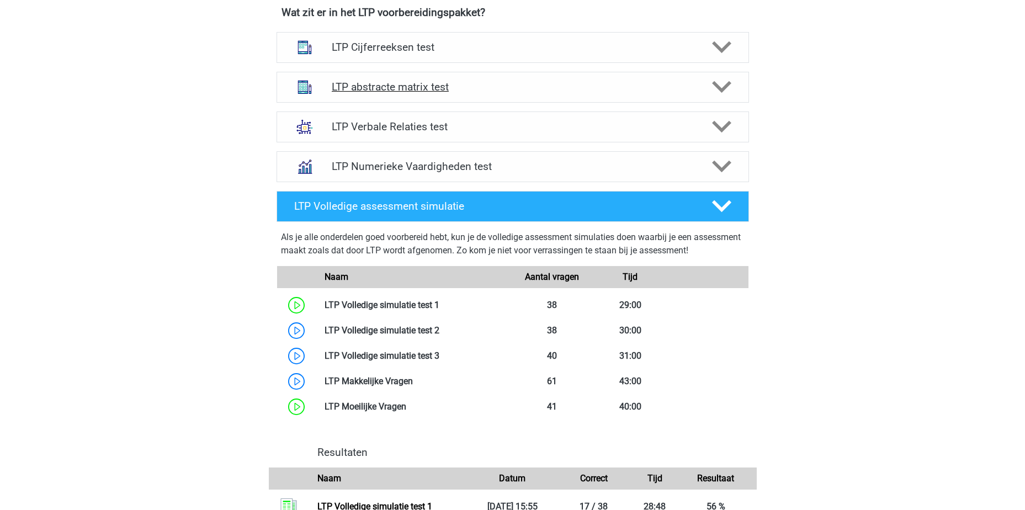
scroll to position [552, 0]
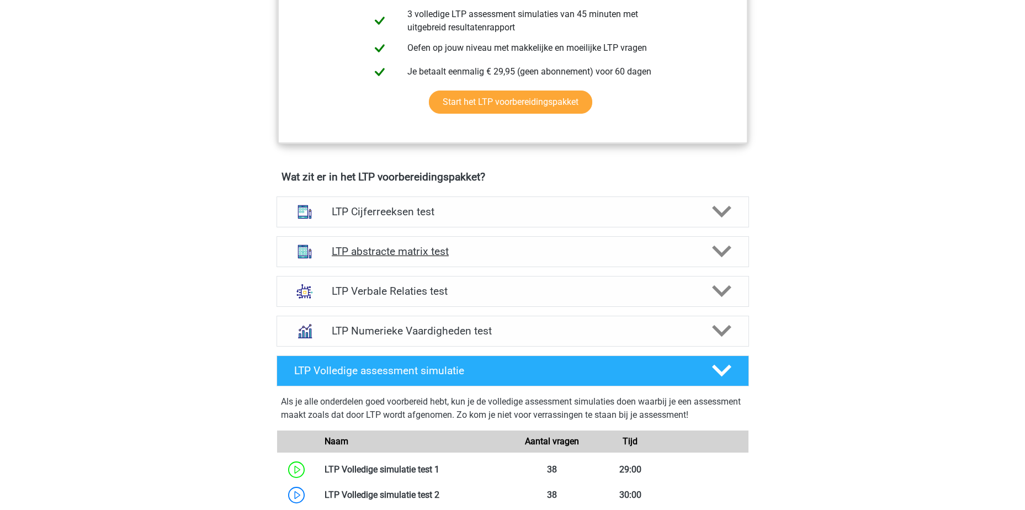
click at [487, 250] on h4 "LTP abstracte matrix test" at bounding box center [512, 251] width 361 height 13
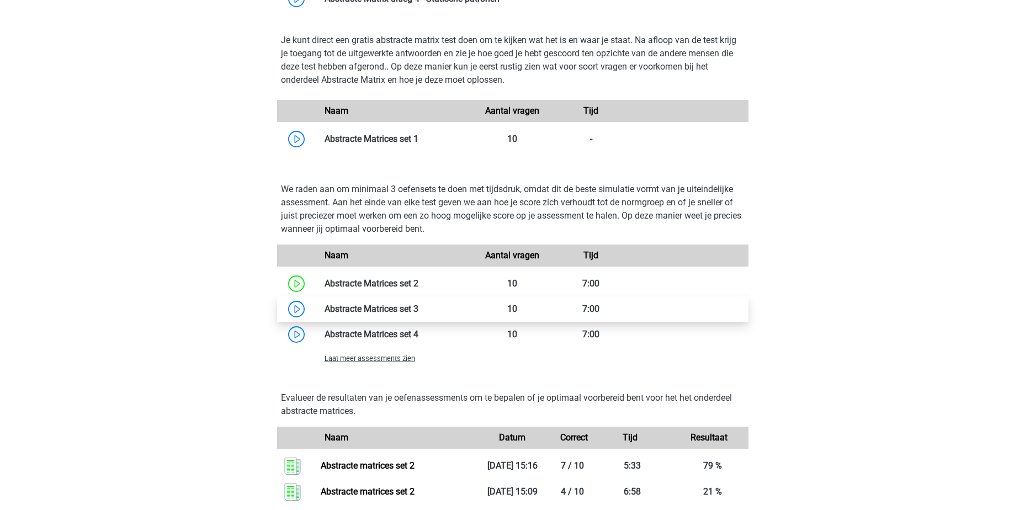
scroll to position [993, 0]
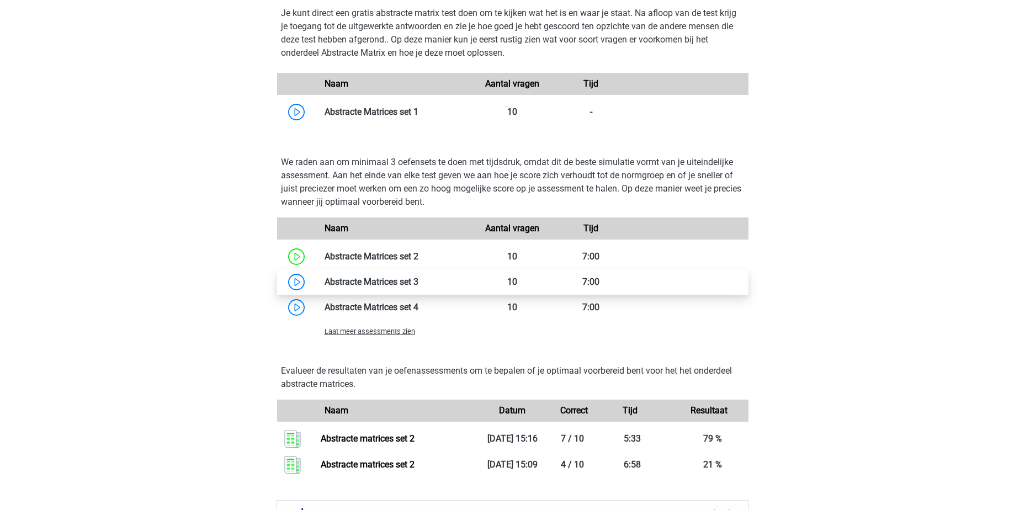
click at [418, 283] on link at bounding box center [418, 281] width 0 height 10
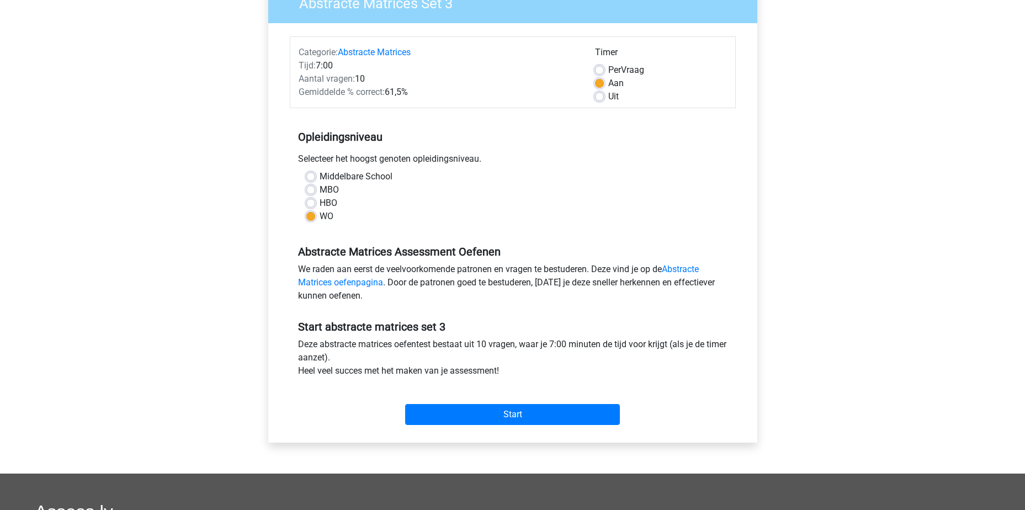
scroll to position [276, 0]
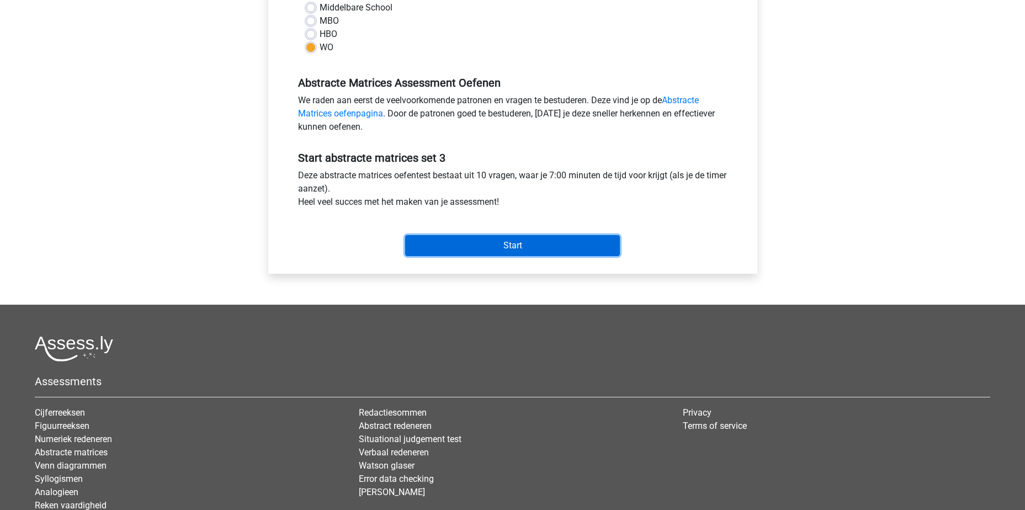
click at [509, 243] on input "Start" at bounding box center [512, 245] width 215 height 21
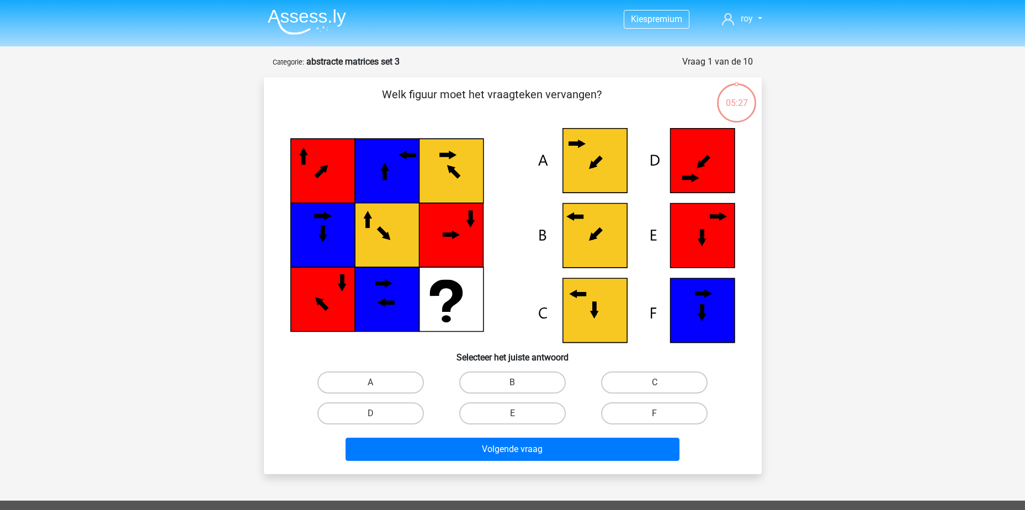
click at [515, 384] on input "B" at bounding box center [515, 385] width 7 height 7
radio input "true"
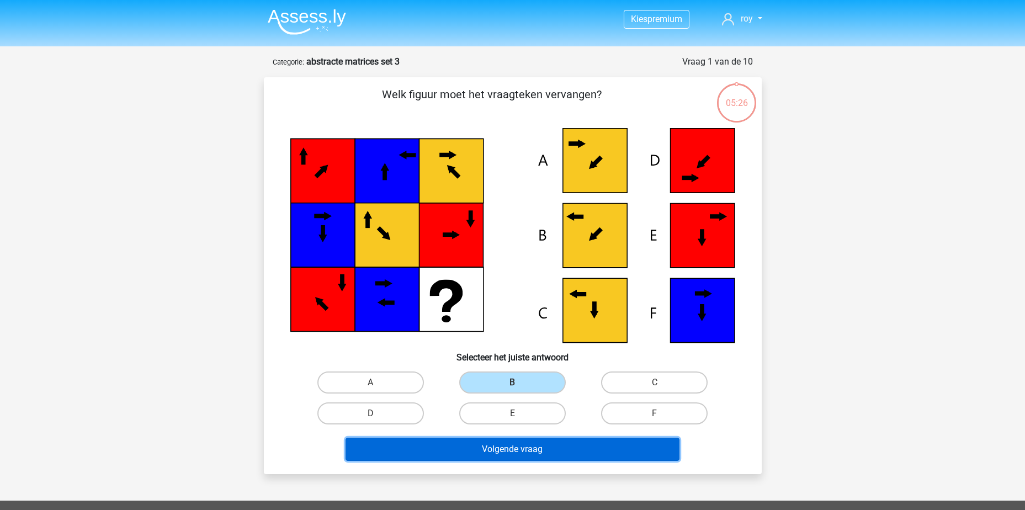
click at [526, 446] on button "Volgende vraag" at bounding box center [512, 449] width 334 height 23
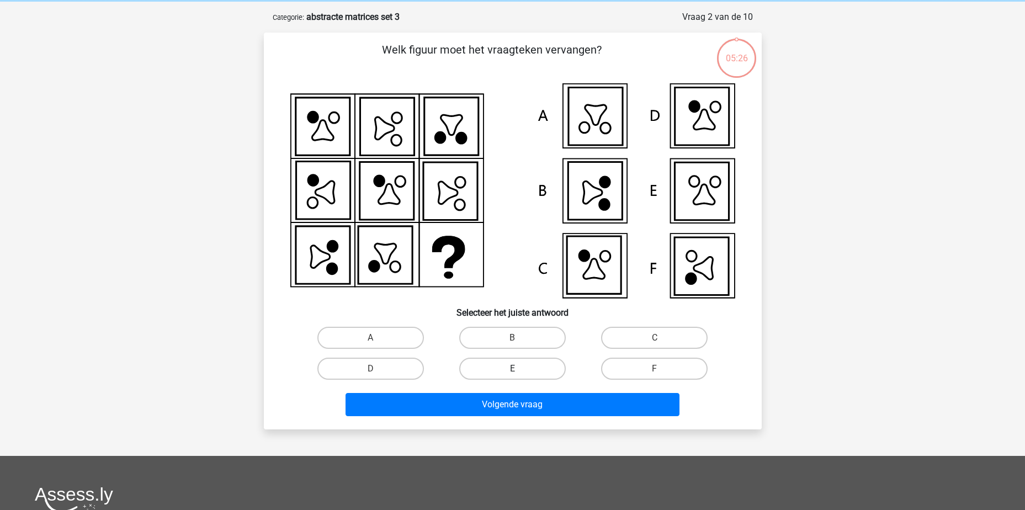
scroll to position [55, 0]
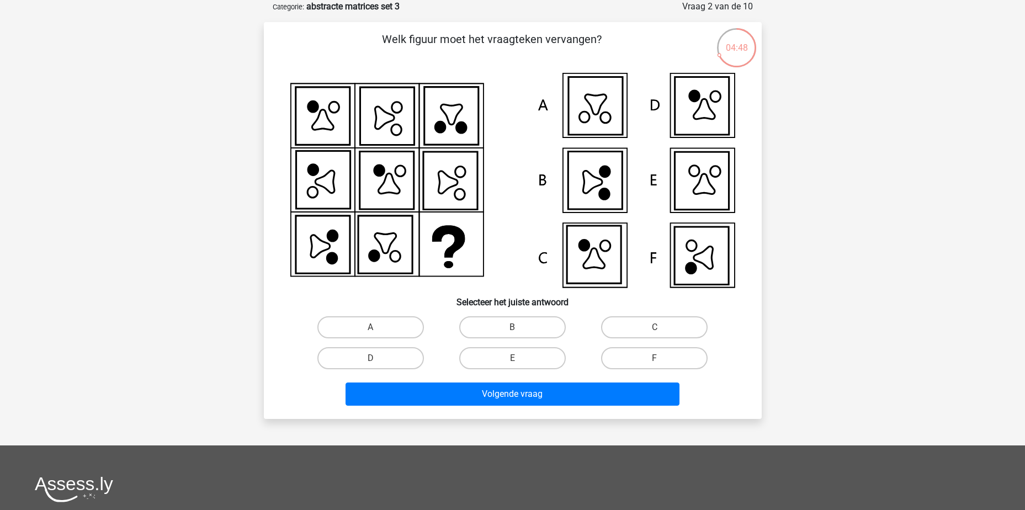
drag, startPoint x: 660, startPoint y: 360, endPoint x: 632, endPoint y: 403, distance: 51.9
click at [660, 359] on input "F" at bounding box center [657, 361] width 7 height 7
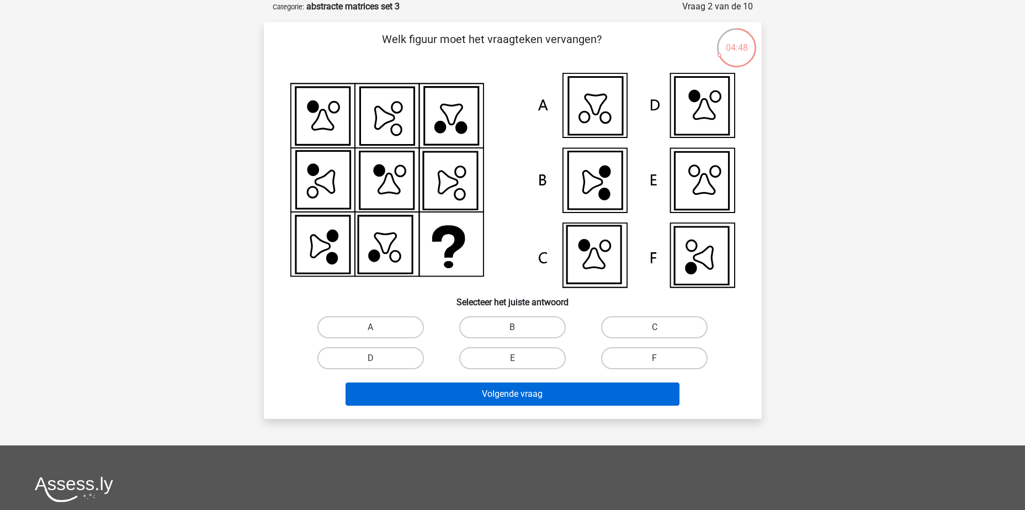
radio input "true"
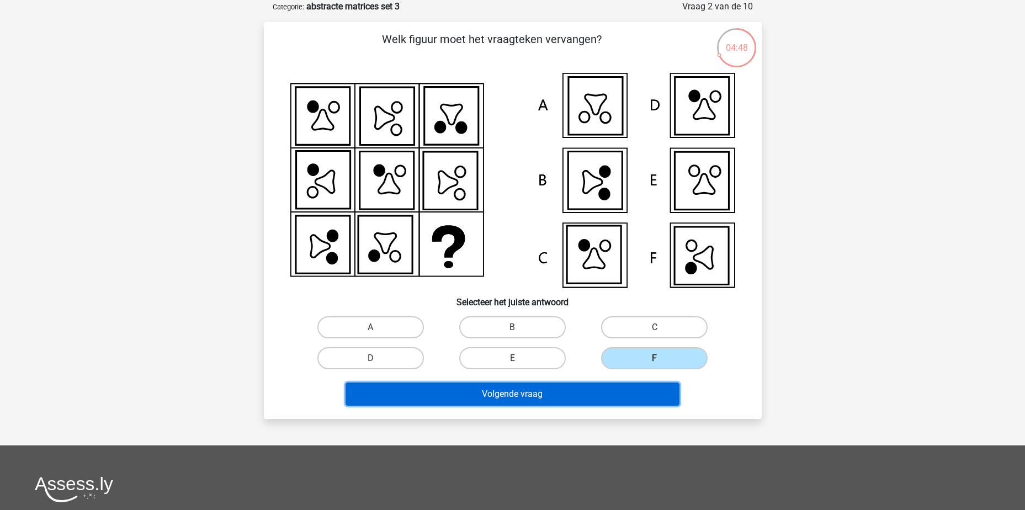
click at [640, 399] on button "Volgende vraag" at bounding box center [512, 393] width 334 height 23
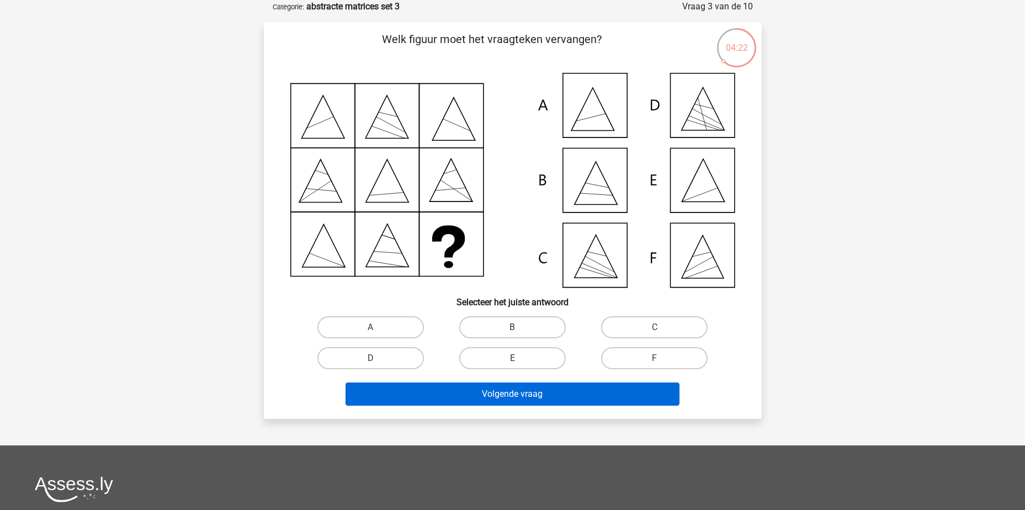
drag, startPoint x: 520, startPoint y: 355, endPoint x: 539, endPoint y: 399, distance: 48.0
click at [521, 355] on label "E" at bounding box center [512, 358] width 106 height 22
click at [519, 358] on input "E" at bounding box center [515, 361] width 7 height 7
radio input "true"
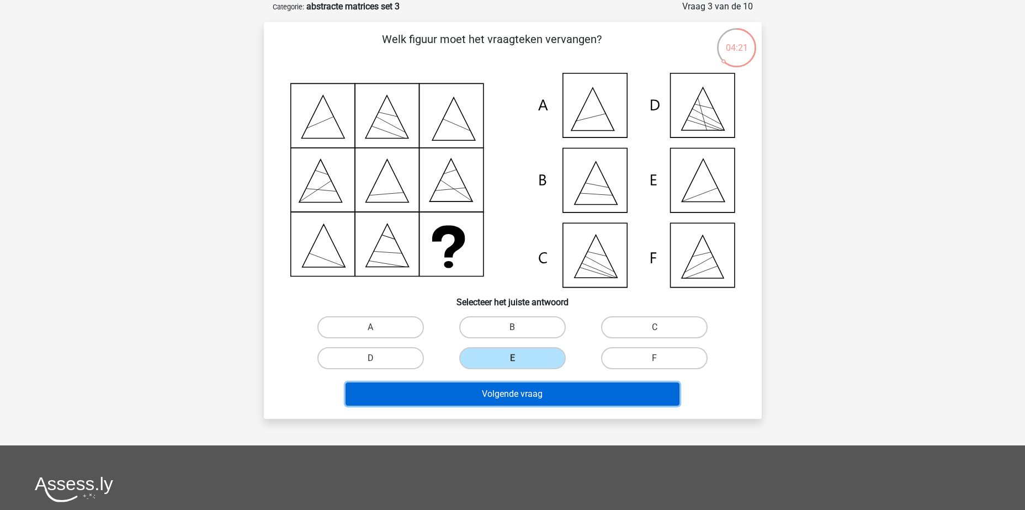
click at [532, 391] on button "Volgende vraag" at bounding box center [512, 393] width 334 height 23
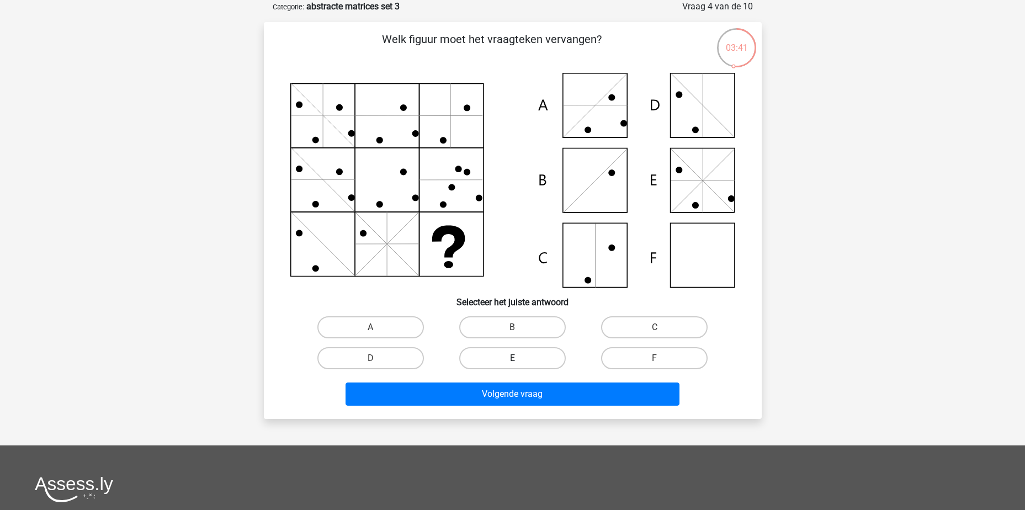
click at [507, 358] on label "E" at bounding box center [512, 358] width 106 height 22
click at [512, 358] on input "E" at bounding box center [515, 361] width 7 height 7
radio input "true"
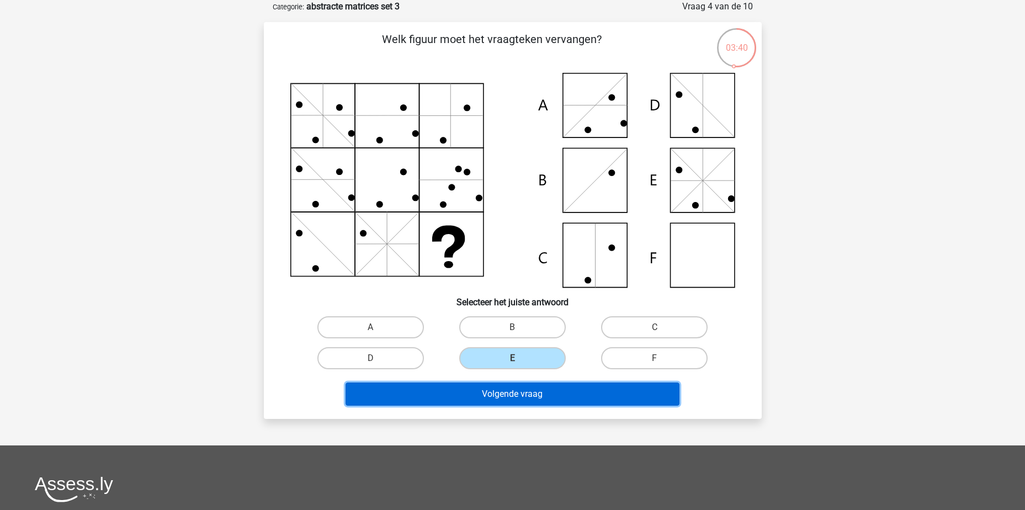
click at [527, 392] on button "Volgende vraag" at bounding box center [512, 393] width 334 height 23
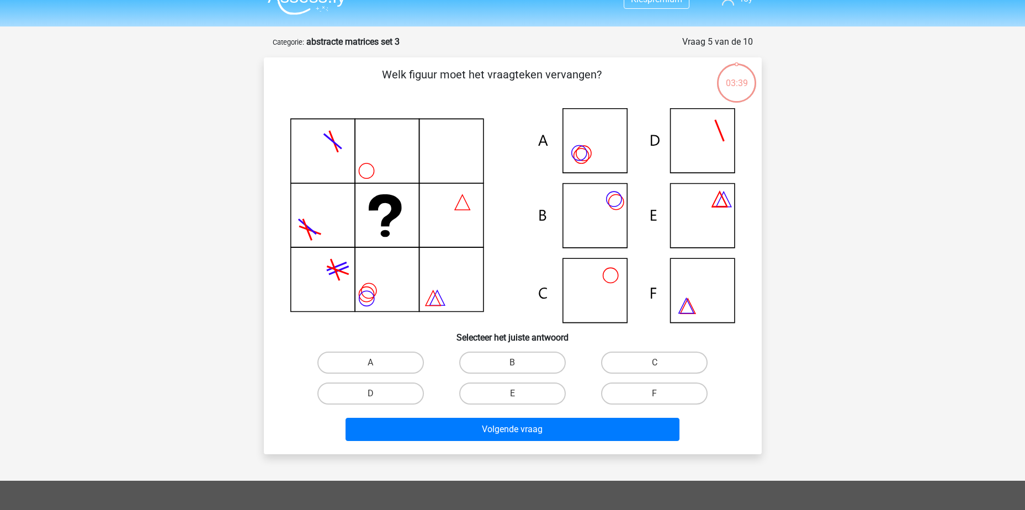
scroll to position [0, 0]
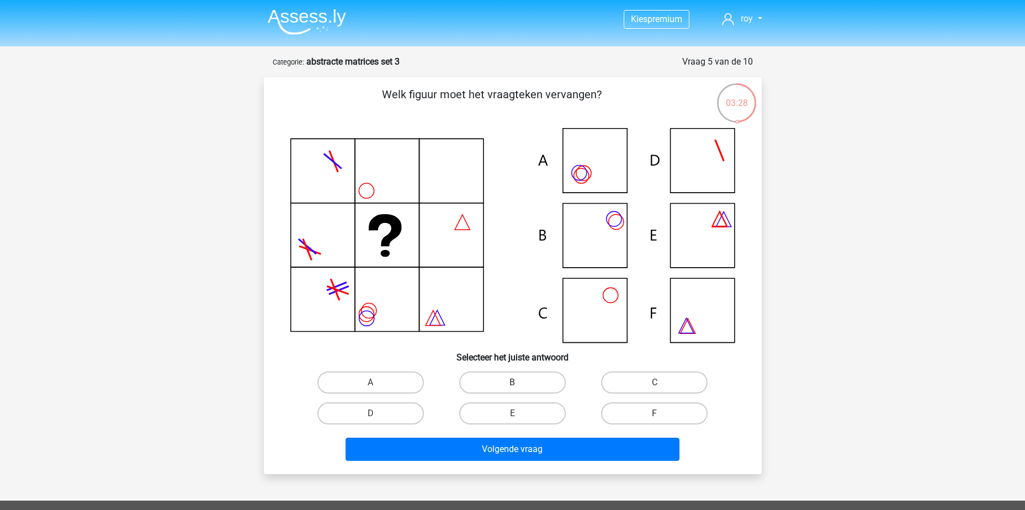
click at [493, 381] on label "B" at bounding box center [512, 382] width 106 height 22
click at [512, 382] on input "B" at bounding box center [515, 385] width 7 height 7
radio input "true"
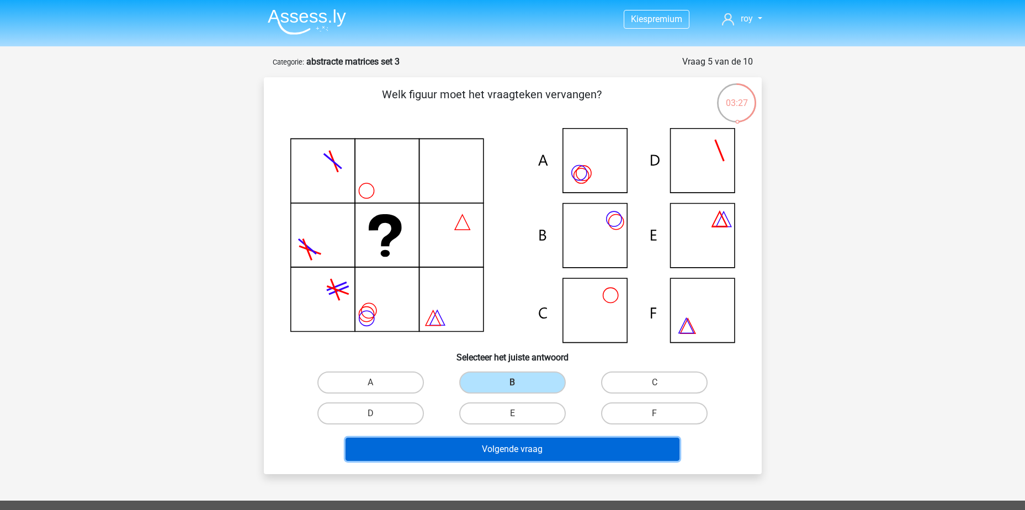
click at [520, 451] on button "Volgende vraag" at bounding box center [512, 449] width 334 height 23
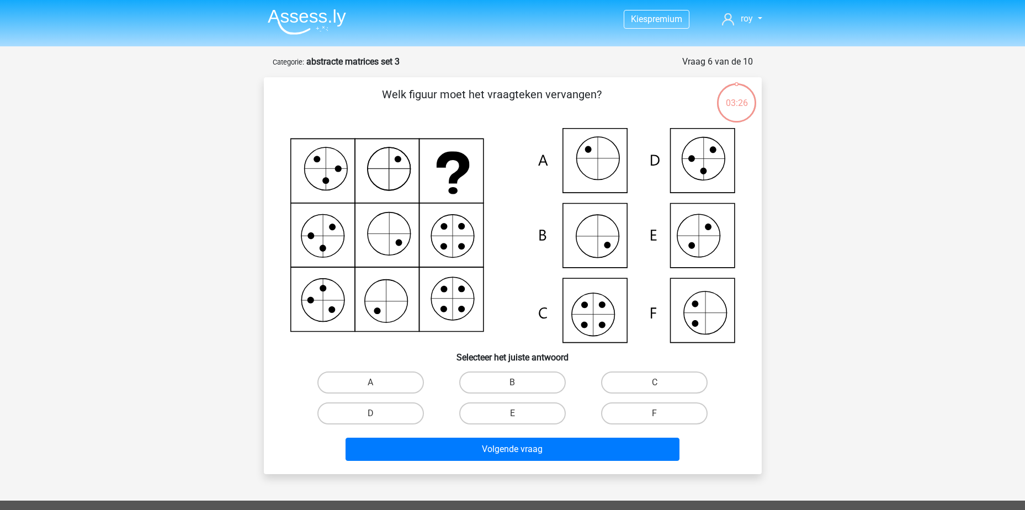
scroll to position [55, 0]
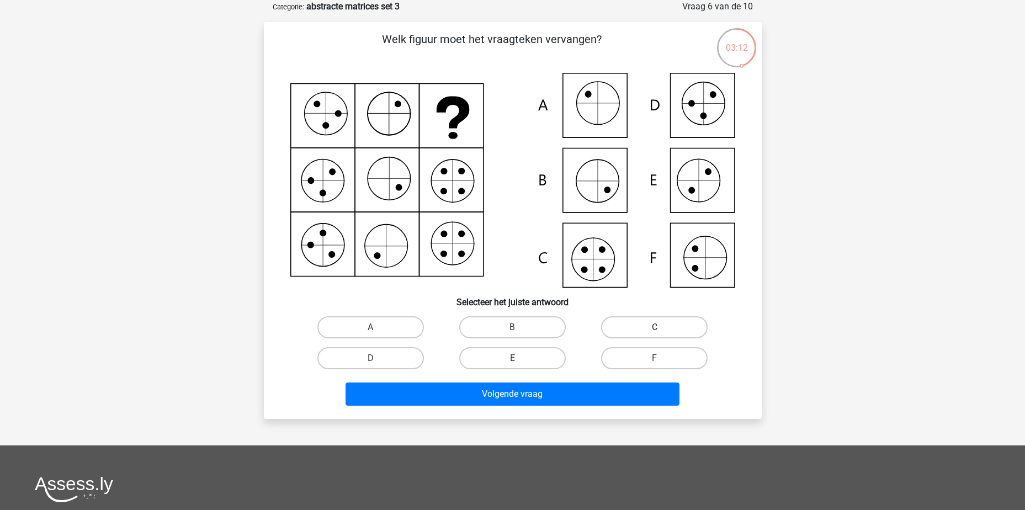
click at [652, 326] on label "C" at bounding box center [654, 327] width 106 height 22
click at [654, 327] on input "C" at bounding box center [657, 330] width 7 height 7
radio input "true"
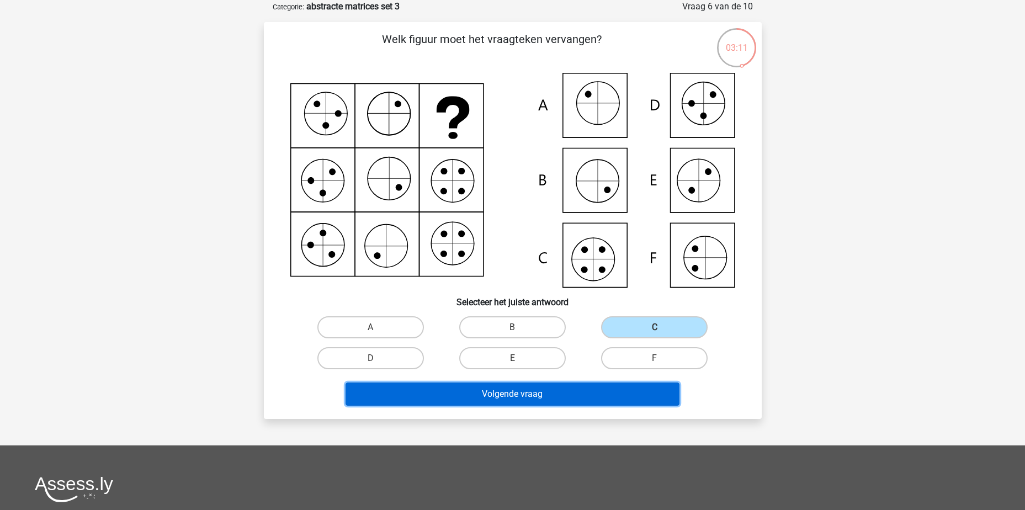
click at [582, 396] on button "Volgende vraag" at bounding box center [512, 393] width 334 height 23
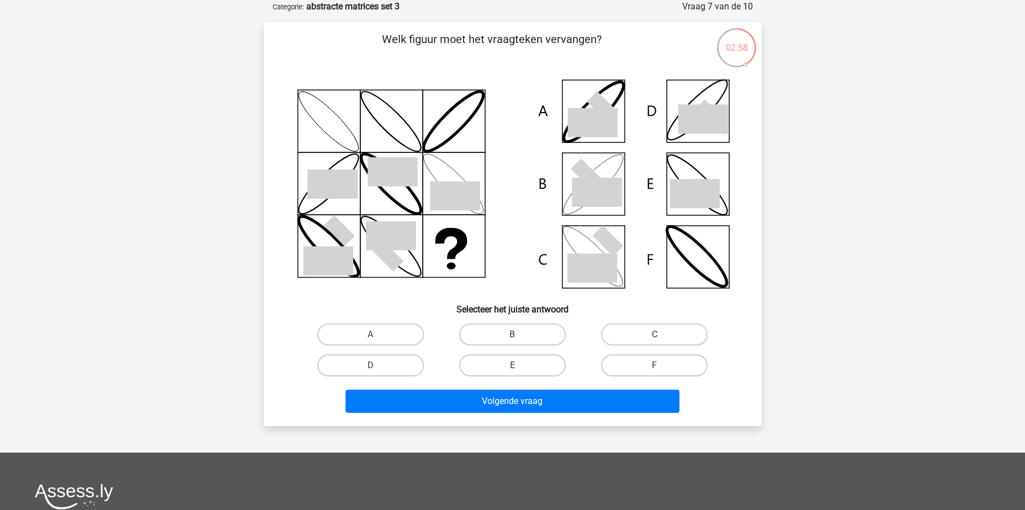
click at [514, 334] on input "B" at bounding box center [515, 337] width 7 height 7
radio input "true"
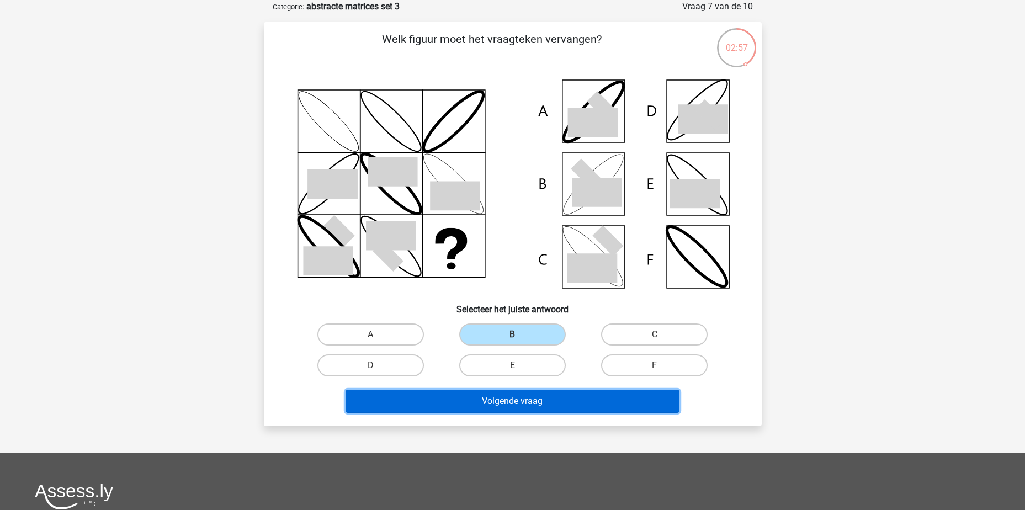
click at [531, 406] on button "Volgende vraag" at bounding box center [512, 401] width 334 height 23
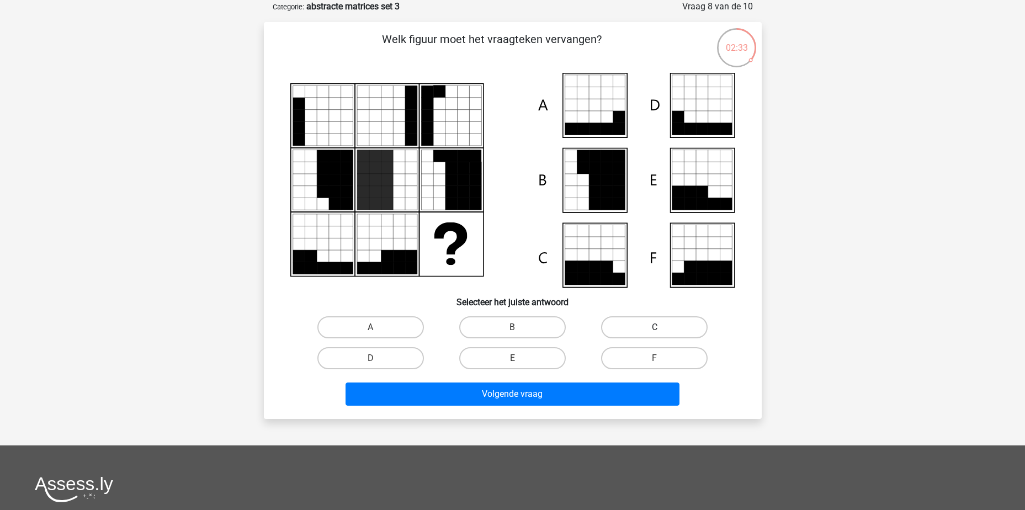
click at [635, 332] on label "C" at bounding box center [654, 327] width 106 height 22
click at [654, 332] on input "C" at bounding box center [657, 330] width 7 height 7
radio input "true"
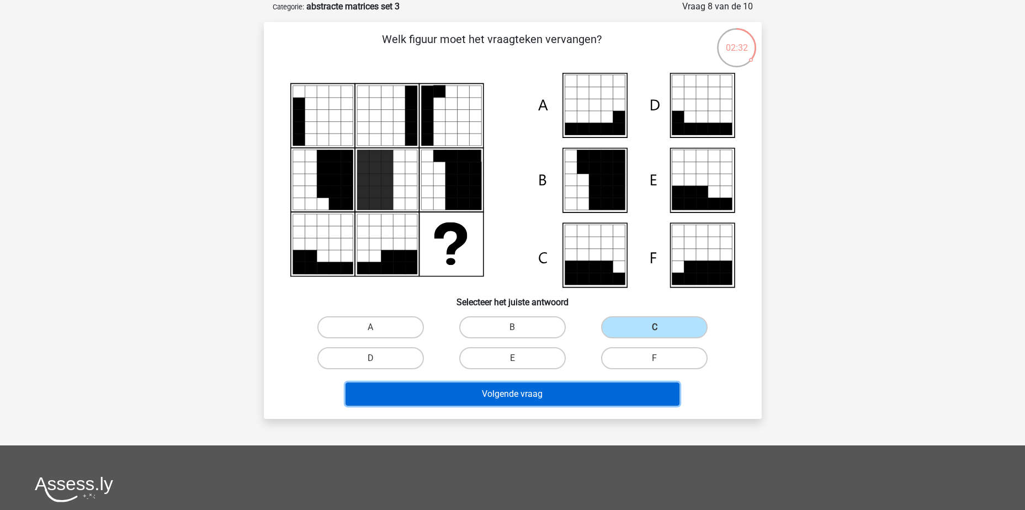
click at [649, 392] on button "Volgende vraag" at bounding box center [512, 393] width 334 height 23
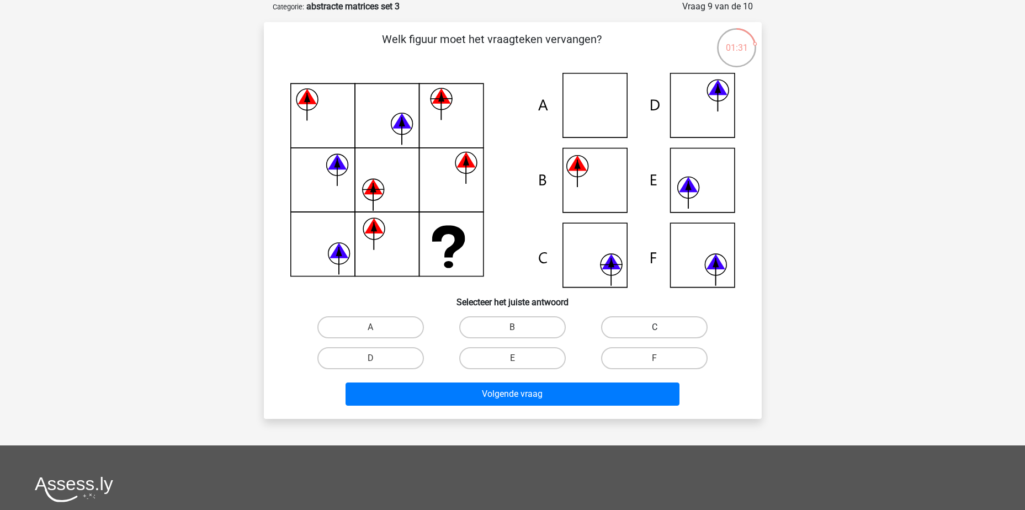
click at [646, 329] on label "C" at bounding box center [654, 327] width 106 height 22
click at [654, 329] on input "C" at bounding box center [657, 330] width 7 height 7
radio input "true"
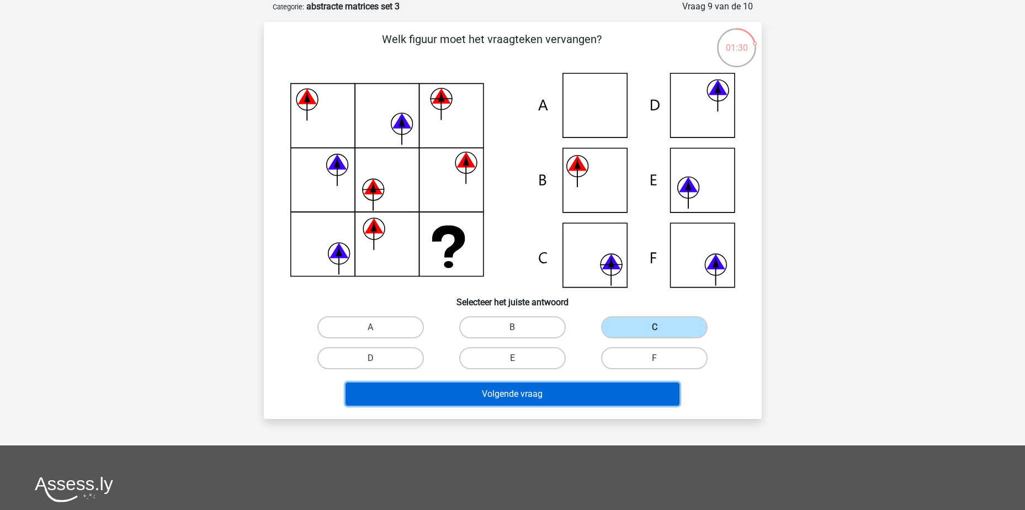
click at [627, 399] on button "Volgende vraag" at bounding box center [512, 393] width 334 height 23
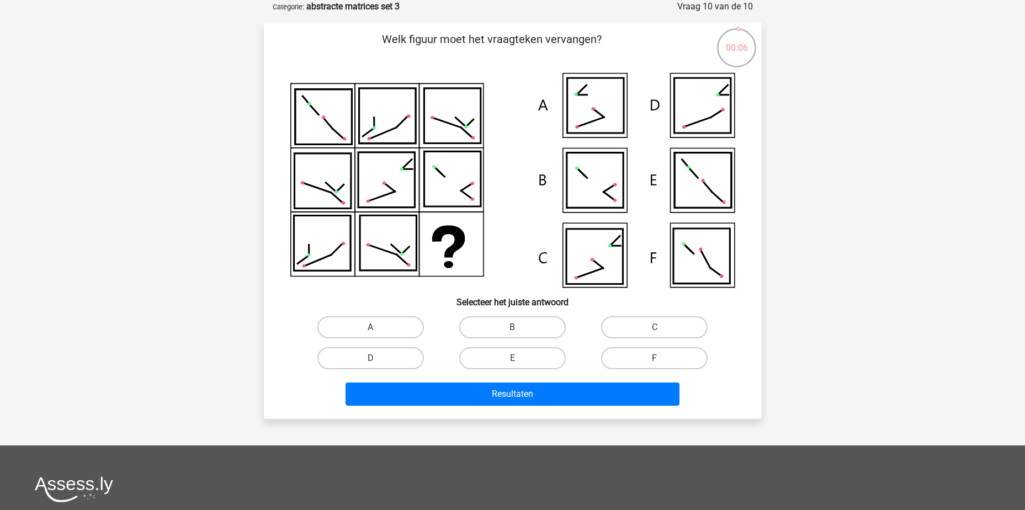
click at [517, 360] on input "E" at bounding box center [515, 361] width 7 height 7
radio input "true"
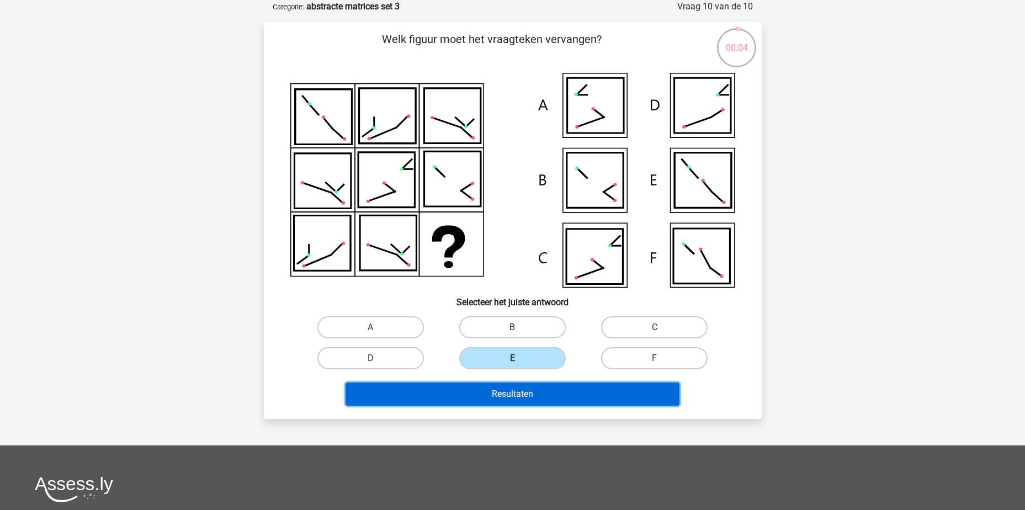
click at [536, 402] on button "Resultaten" at bounding box center [512, 393] width 334 height 23
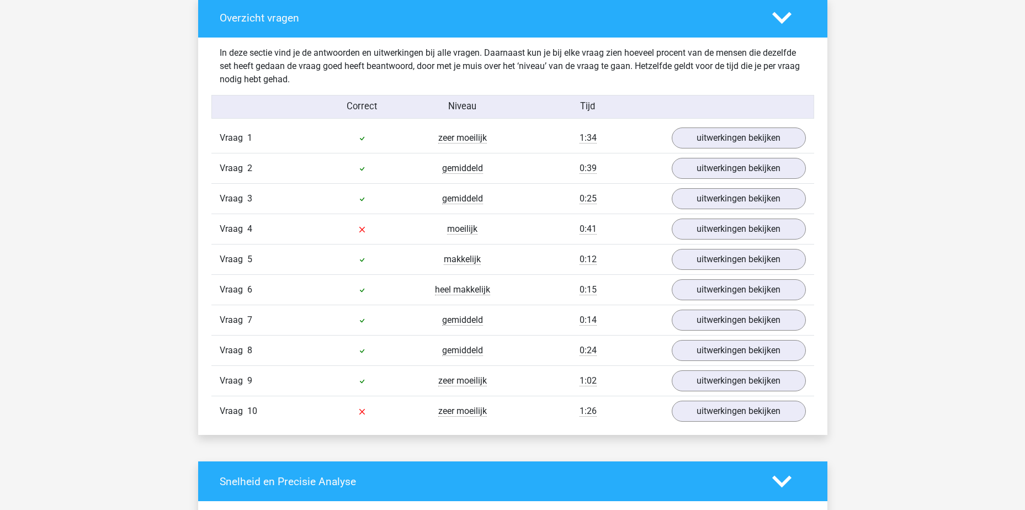
scroll to position [828, 0]
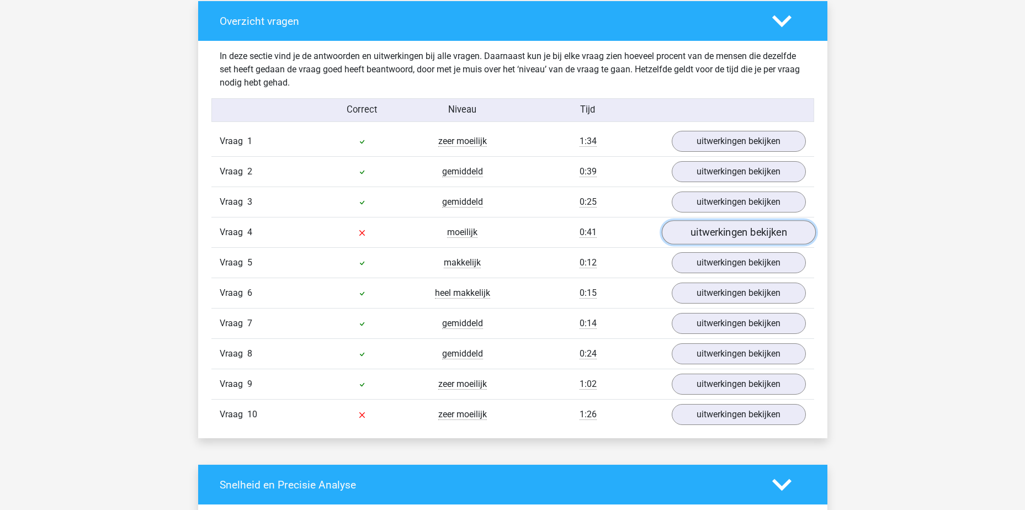
click at [665, 234] on link "uitwerkingen bekijken" at bounding box center [738, 232] width 154 height 24
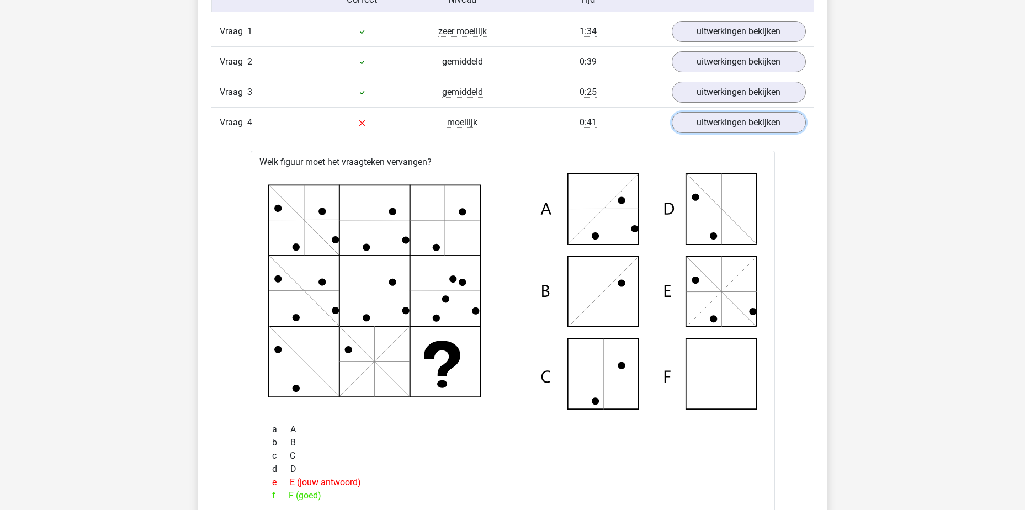
scroll to position [938, 0]
click at [654, 126] on div "0:41" at bounding box center [588, 121] width 151 height 13
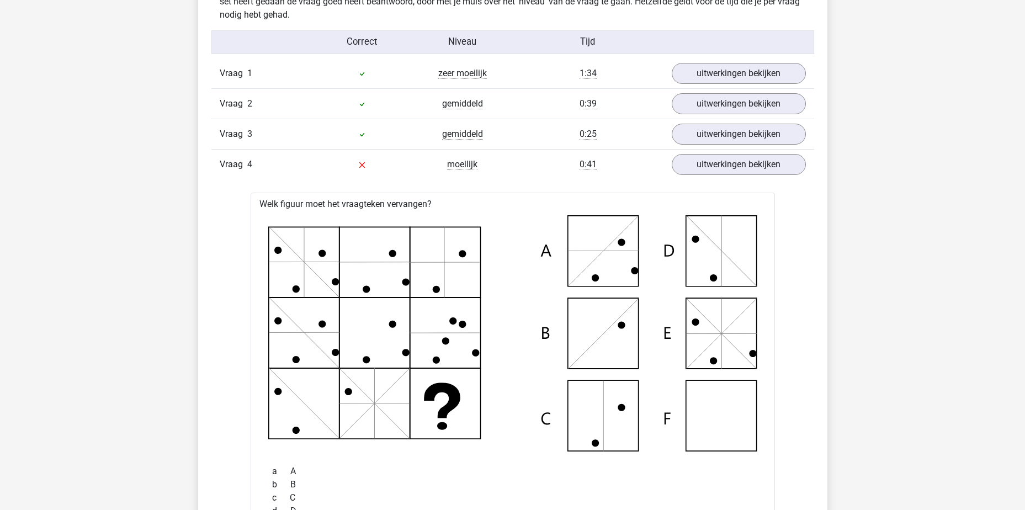
scroll to position [828, 0]
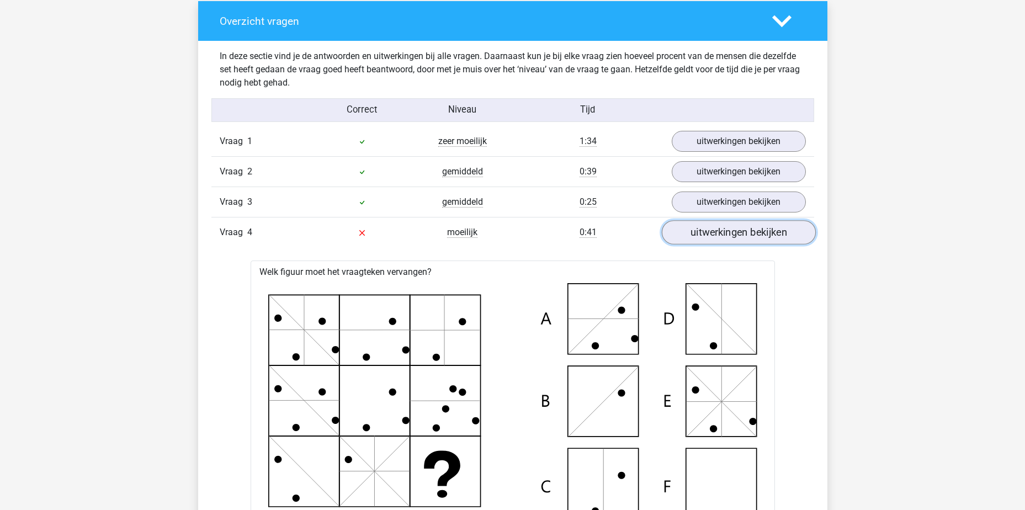
click at [745, 231] on link "uitwerkingen bekijken" at bounding box center [738, 232] width 154 height 24
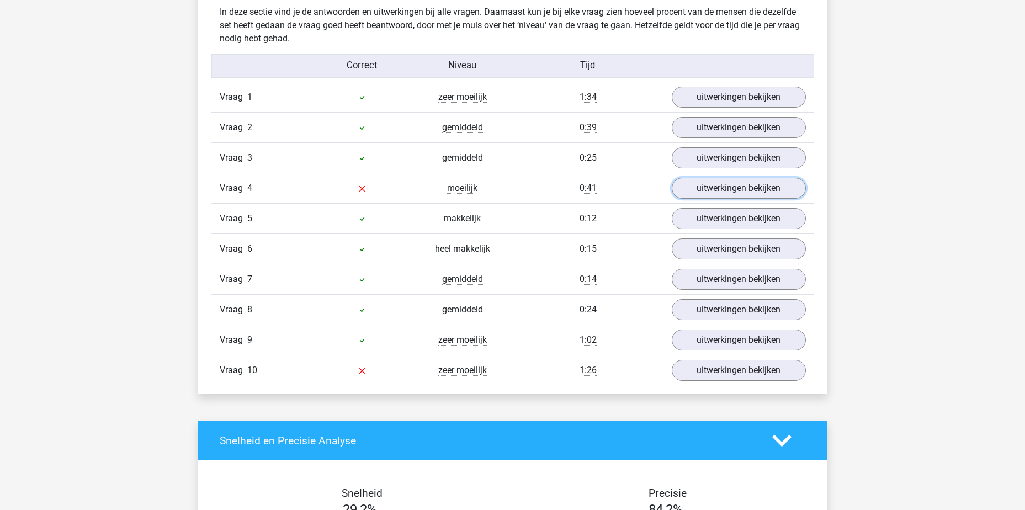
scroll to position [938, 0]
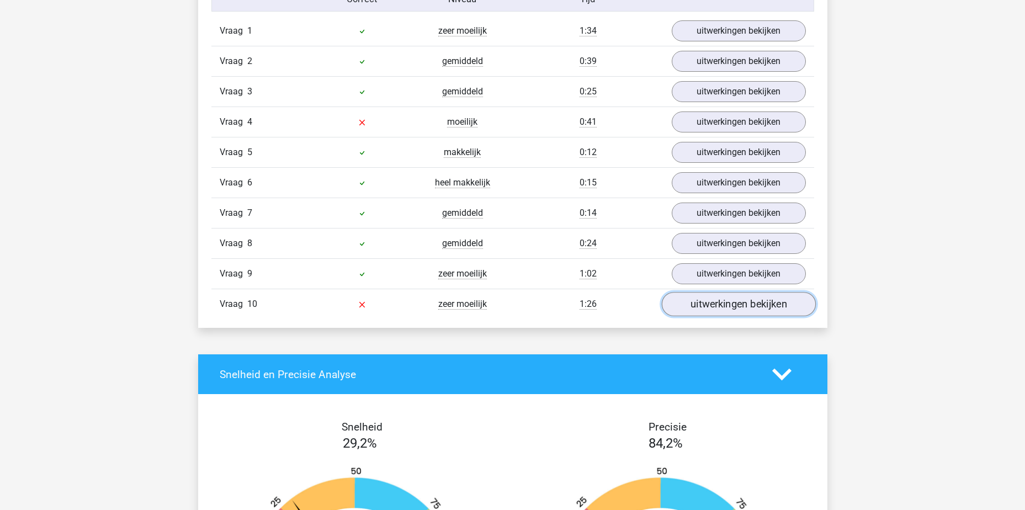
click at [688, 310] on link "uitwerkingen bekijken" at bounding box center [738, 304] width 154 height 24
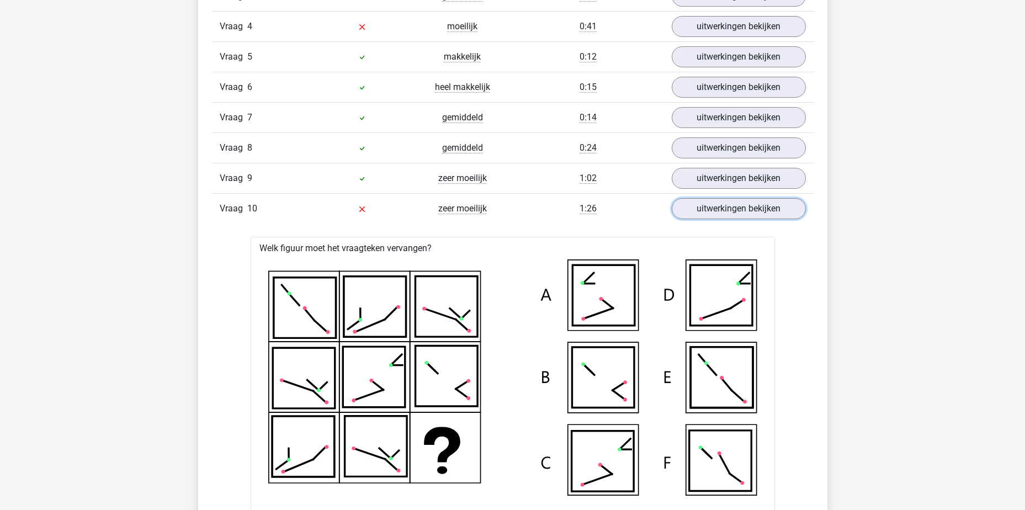
scroll to position [1037, 0]
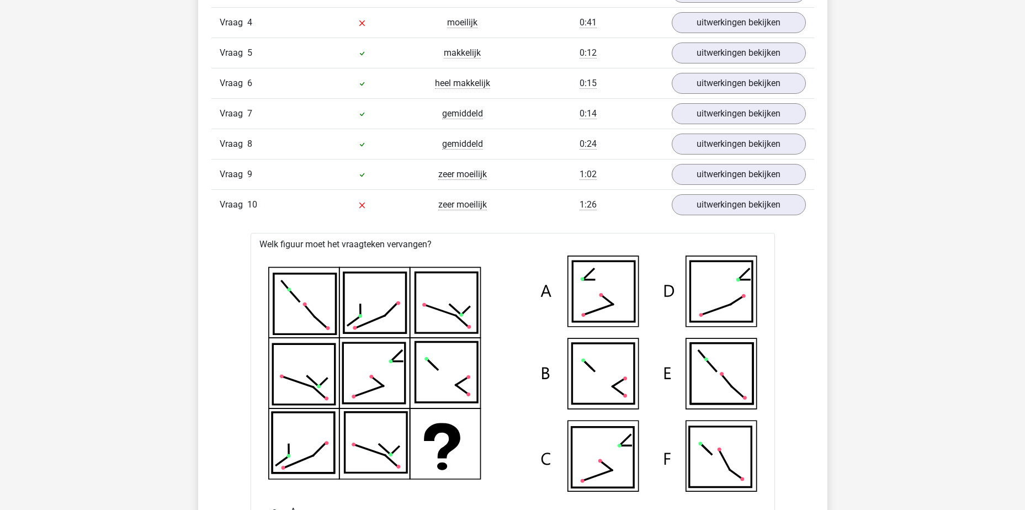
click at [521, 28] on div "0:41" at bounding box center [588, 22] width 151 height 13
click at [723, 22] on link "uitwerkingen bekijken" at bounding box center [738, 22] width 154 height 24
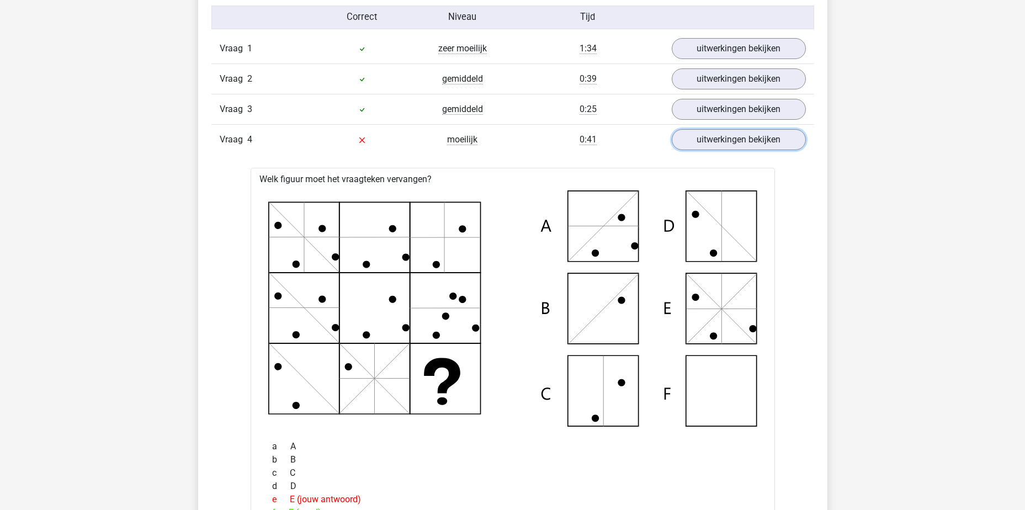
scroll to position [706, 0]
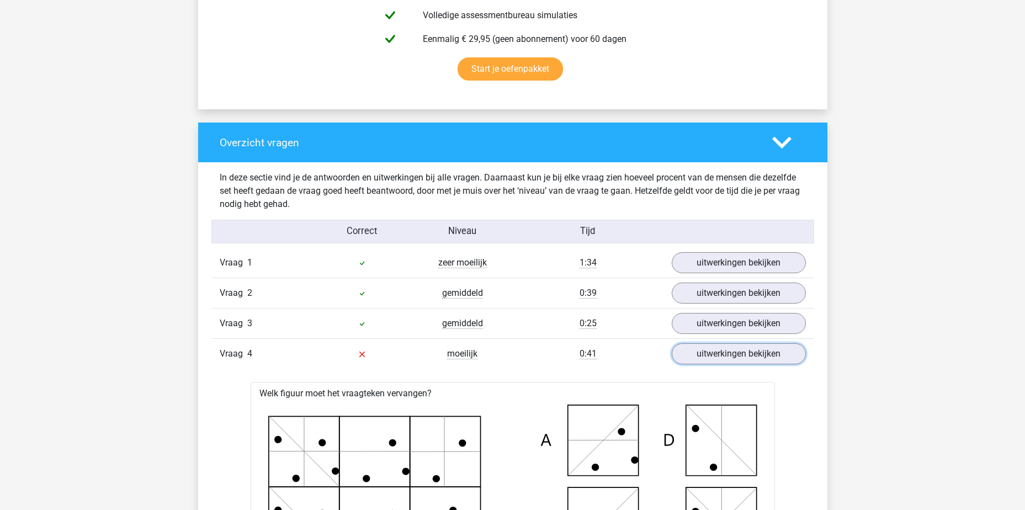
drag, startPoint x: 716, startPoint y: 360, endPoint x: 651, endPoint y: 358, distance: 65.1
click at [716, 360] on link "uitwerkingen bekijken" at bounding box center [738, 353] width 134 height 21
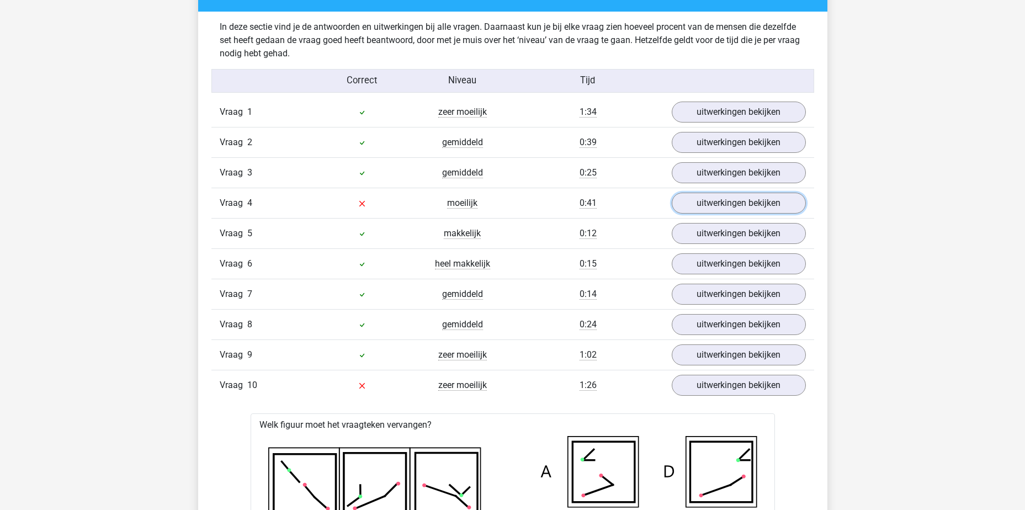
scroll to position [872, 0]
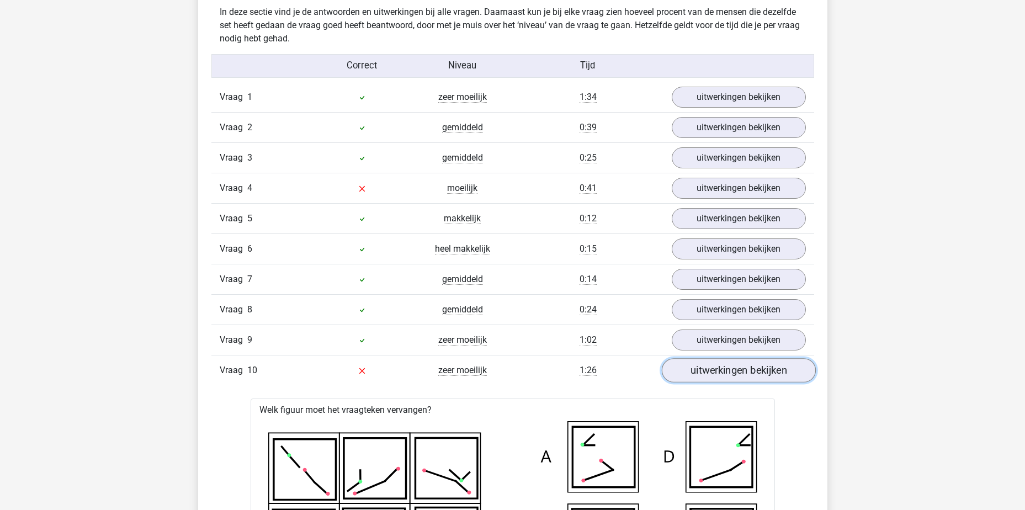
click at [720, 374] on link "uitwerkingen bekijken" at bounding box center [738, 370] width 154 height 24
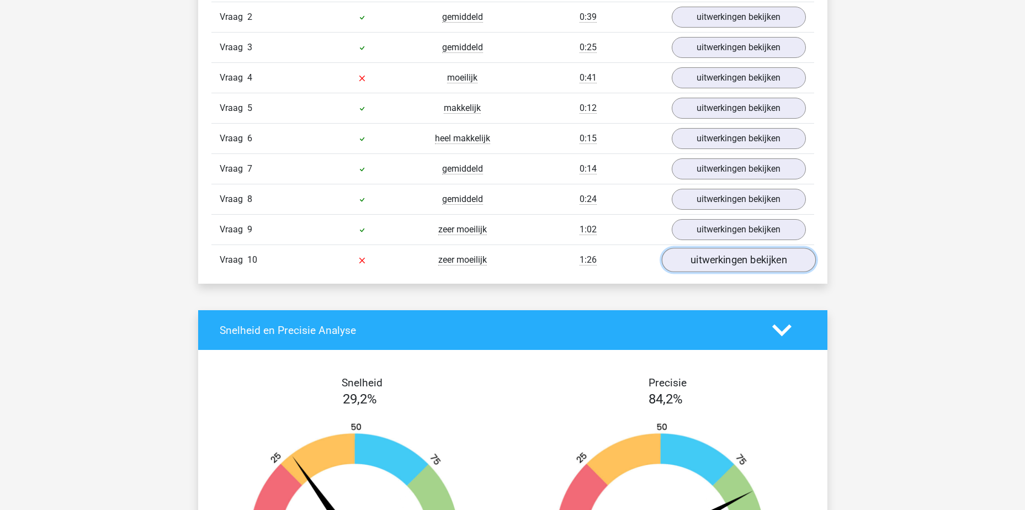
click at [705, 262] on link "uitwerkingen bekijken" at bounding box center [738, 260] width 154 height 24
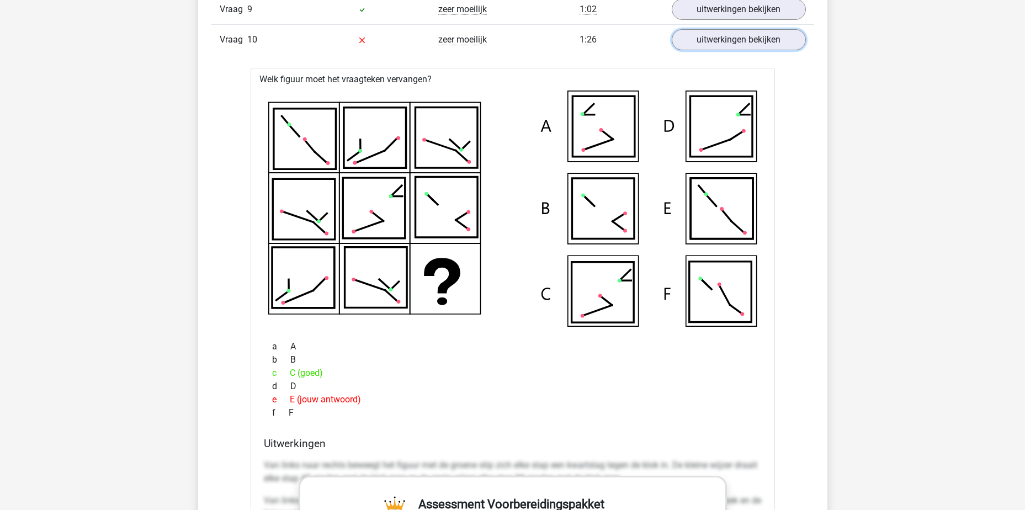
scroll to position [1203, 0]
drag, startPoint x: 872, startPoint y: 290, endPoint x: 835, endPoint y: 265, distance: 44.2
click at [873, 290] on div "Kies premium roy [EMAIL_ADDRESS][DOMAIN_NAME]" at bounding box center [512, 417] width 1025 height 3240
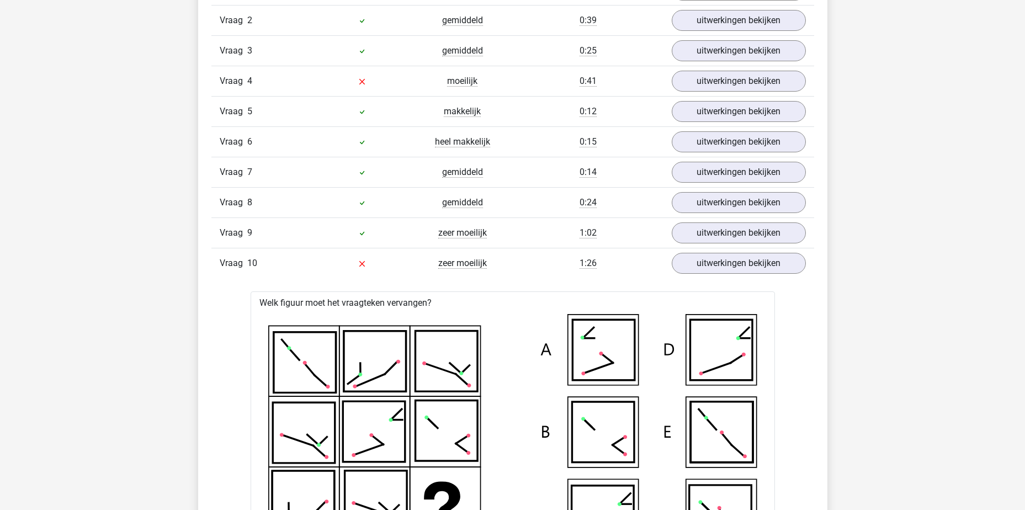
scroll to position [872, 0]
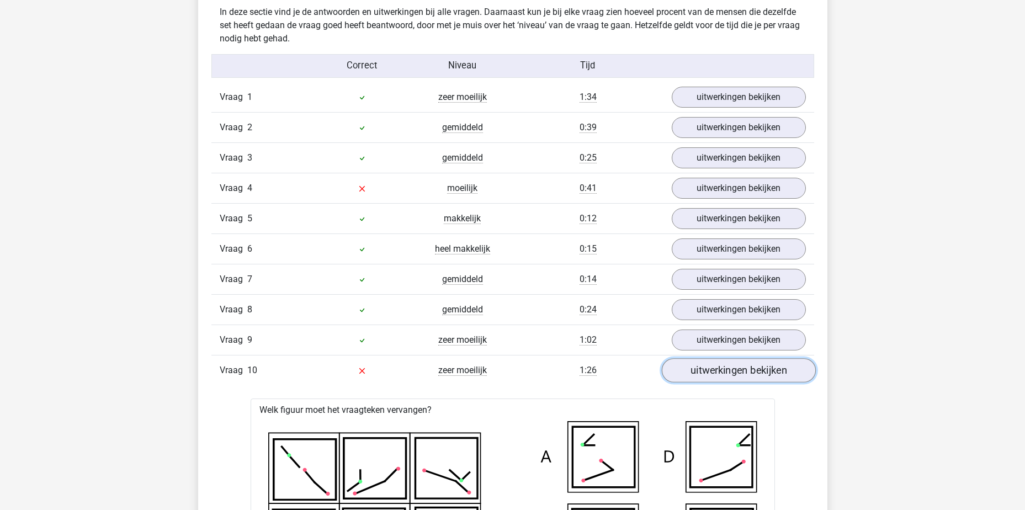
drag, startPoint x: 722, startPoint y: 373, endPoint x: 719, endPoint y: 366, distance: 7.9
click at [722, 373] on link "uitwerkingen bekijken" at bounding box center [738, 370] width 154 height 24
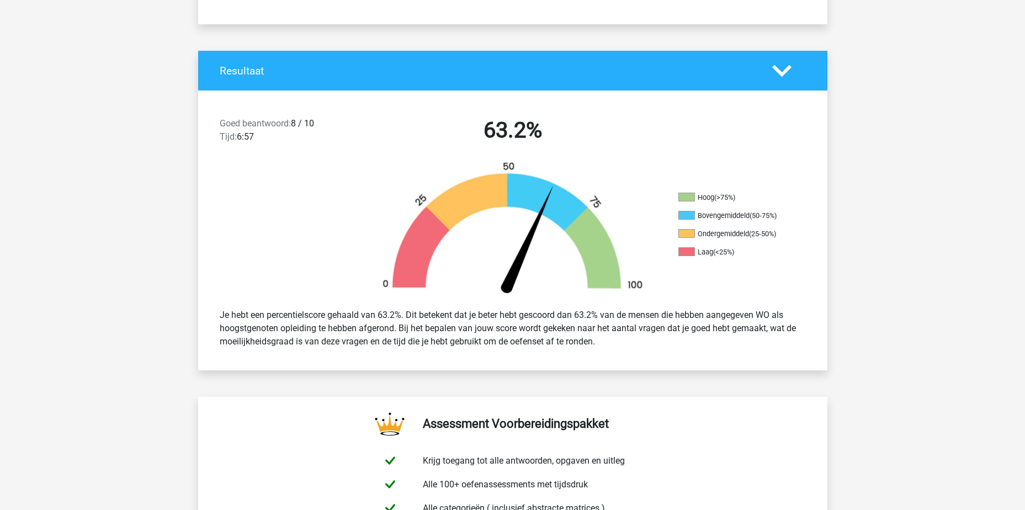
scroll to position [0, 0]
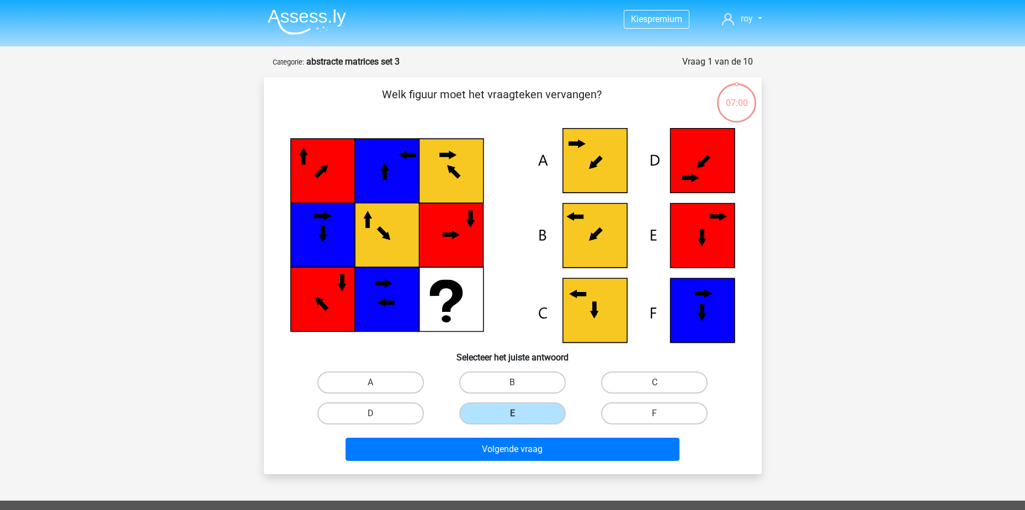
scroll to position [55, 0]
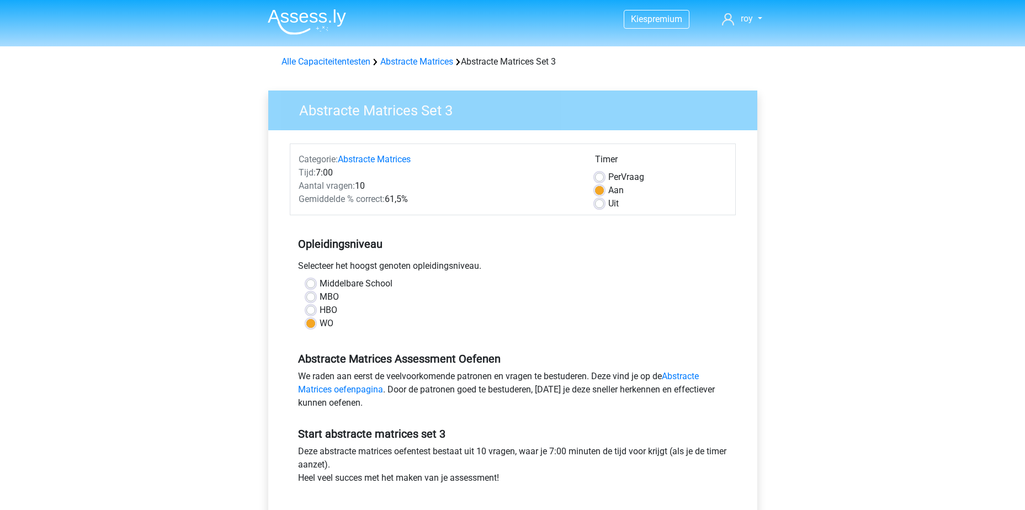
scroll to position [276, 0]
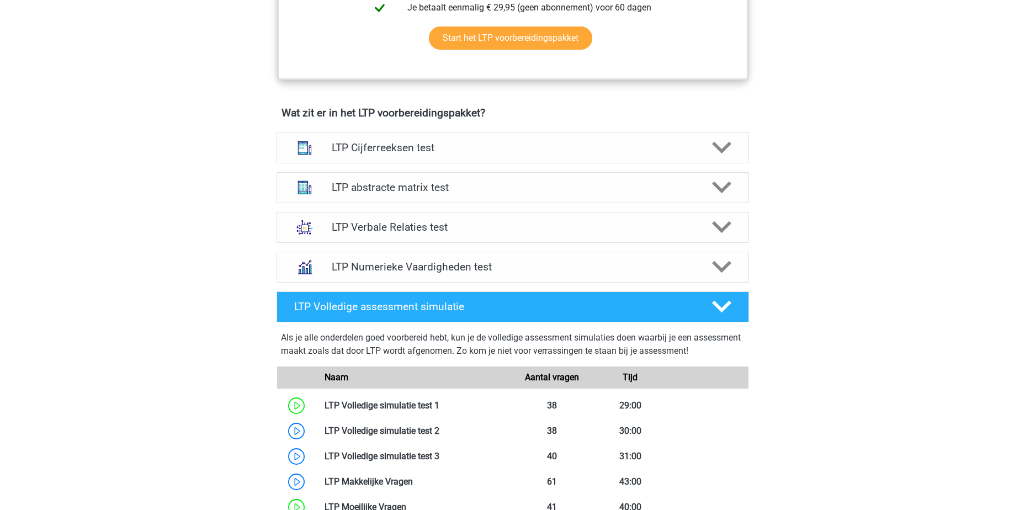
scroll to position [552, 0]
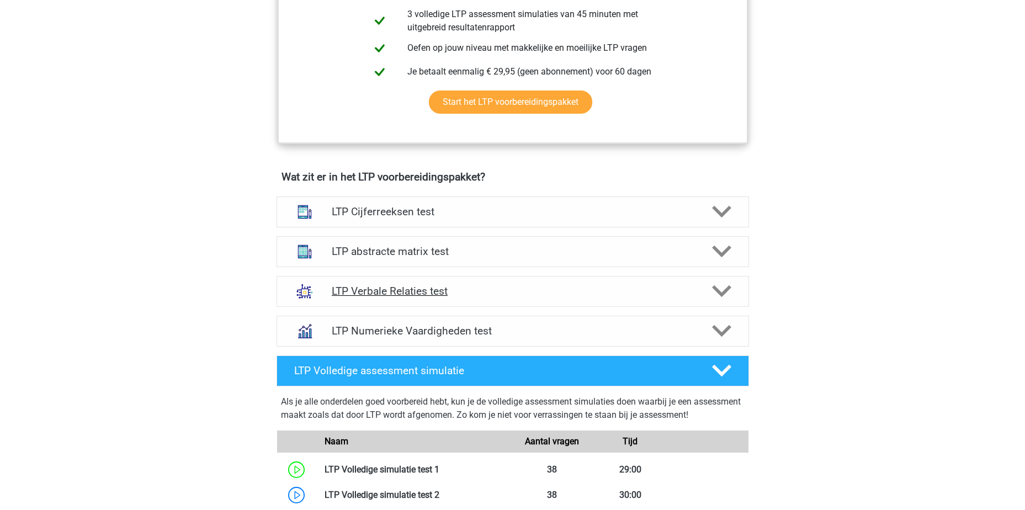
click at [468, 286] on h4 "LTP Verbale Relaties test" at bounding box center [512, 291] width 361 height 13
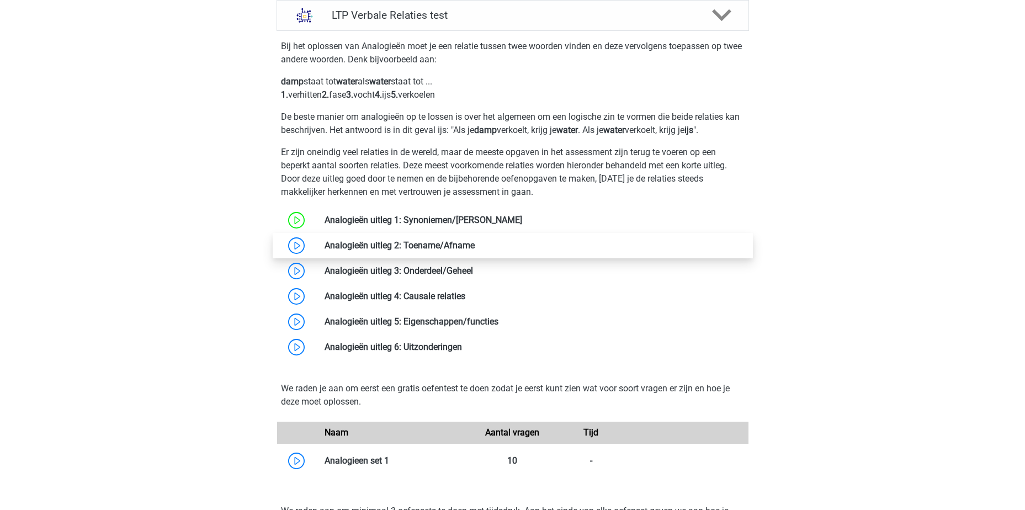
scroll to position [1048, 0]
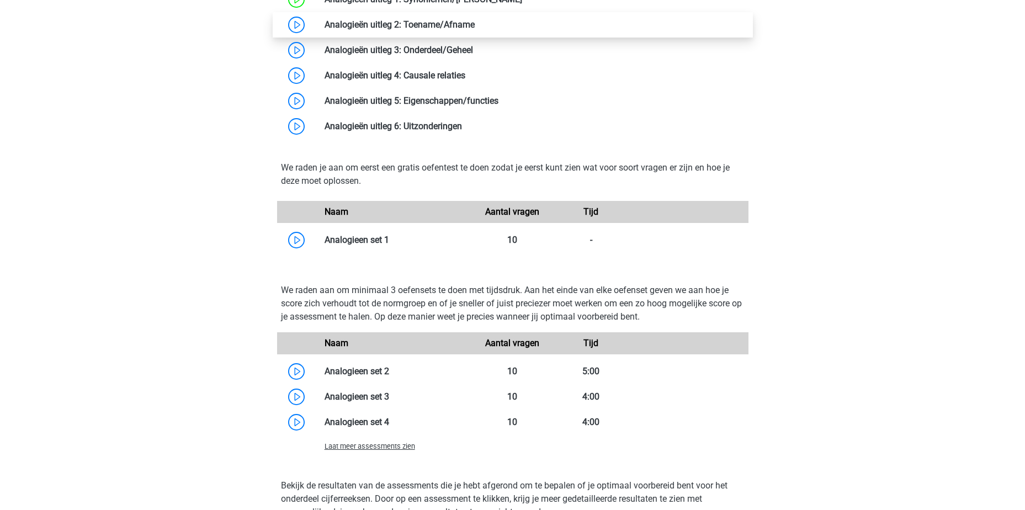
click at [475, 22] on link at bounding box center [475, 24] width 0 height 10
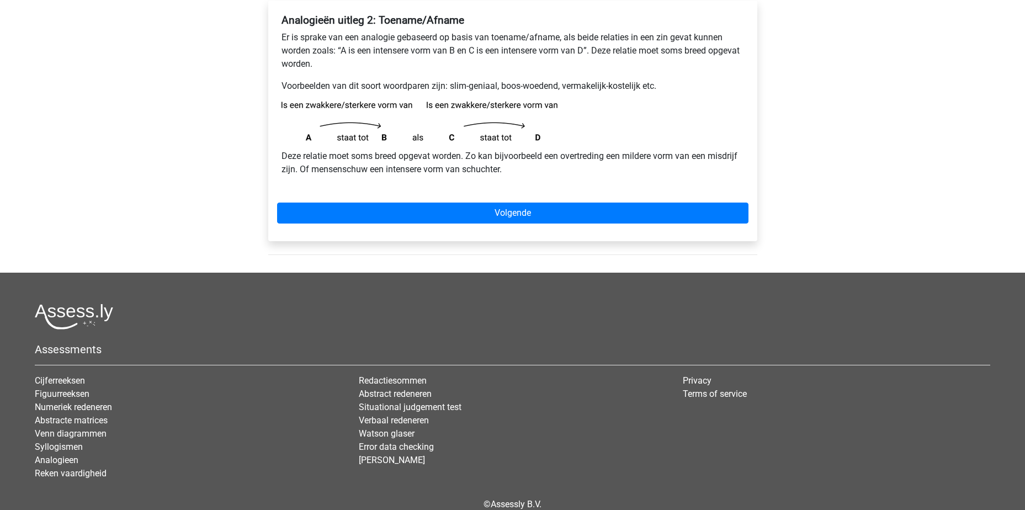
scroll to position [221, 0]
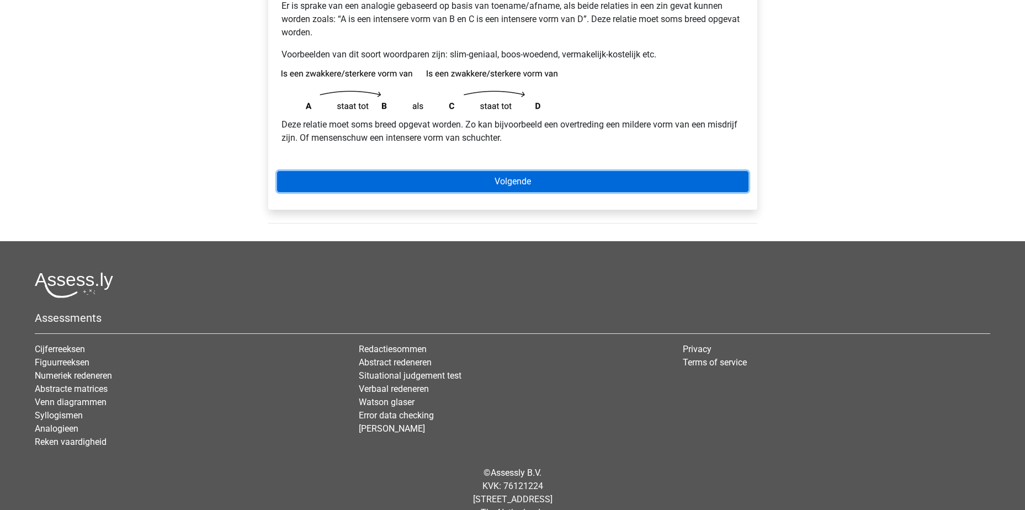
click at [547, 179] on link "Volgende" at bounding box center [512, 181] width 471 height 21
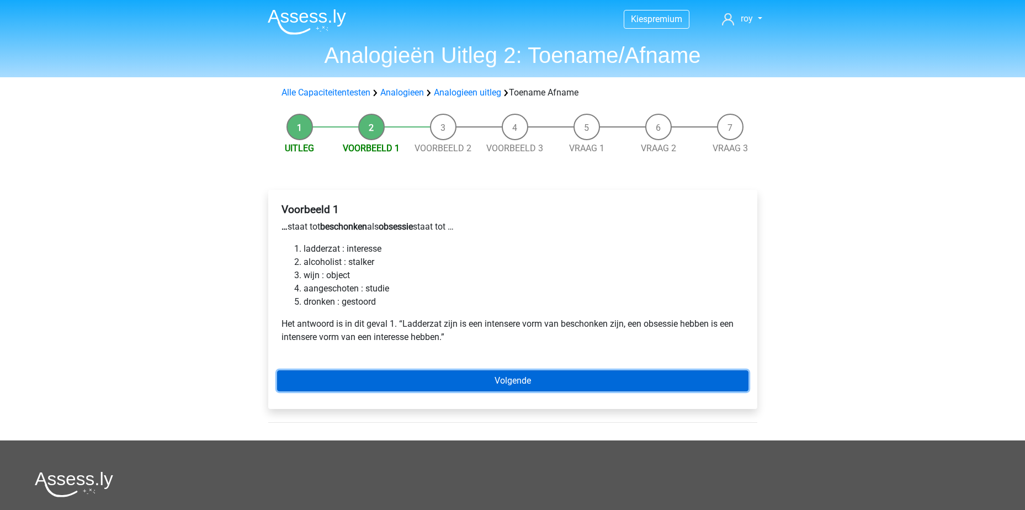
click at [514, 375] on link "Volgende" at bounding box center [512, 380] width 471 height 21
click at [502, 383] on link "Volgende" at bounding box center [512, 380] width 471 height 21
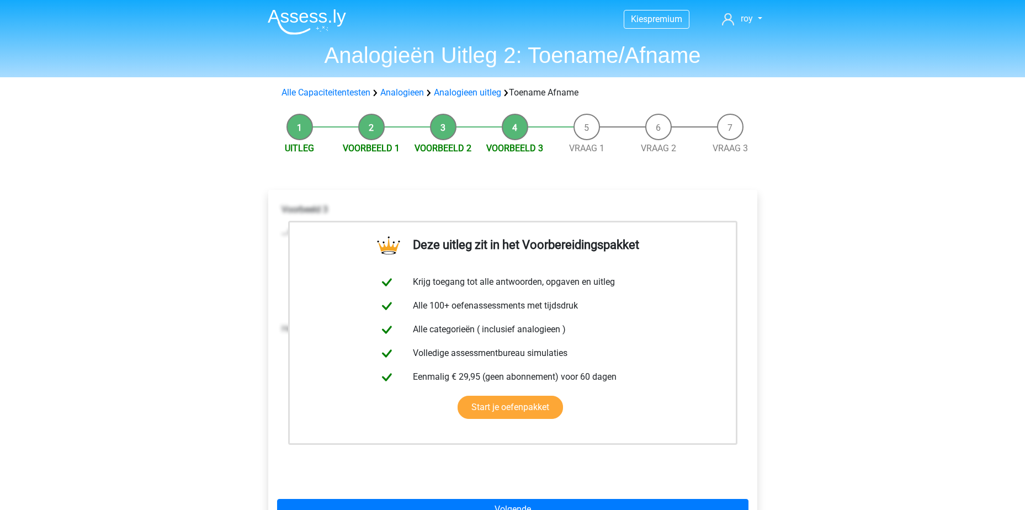
scroll to position [331, 0]
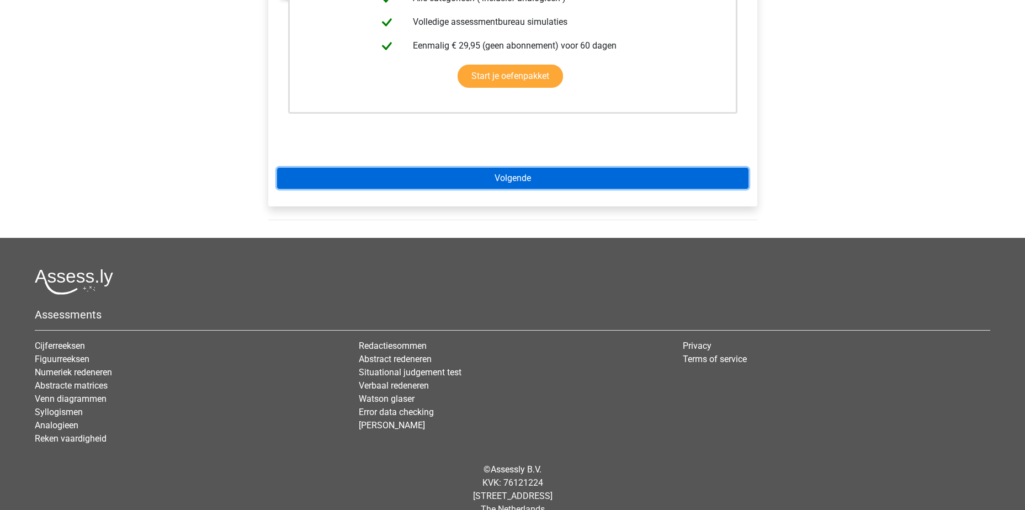
click at [510, 186] on link "Volgende" at bounding box center [512, 178] width 471 height 21
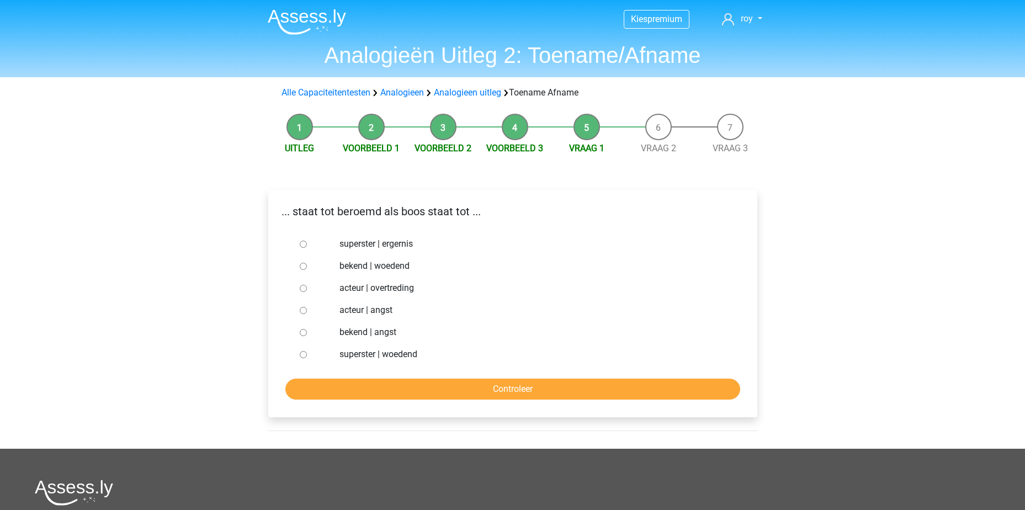
click at [301, 265] on input "bekend | woedend" at bounding box center [303, 266] width 7 height 7
radio input "true"
click at [502, 383] on input "Controleer" at bounding box center [512, 389] width 455 height 21
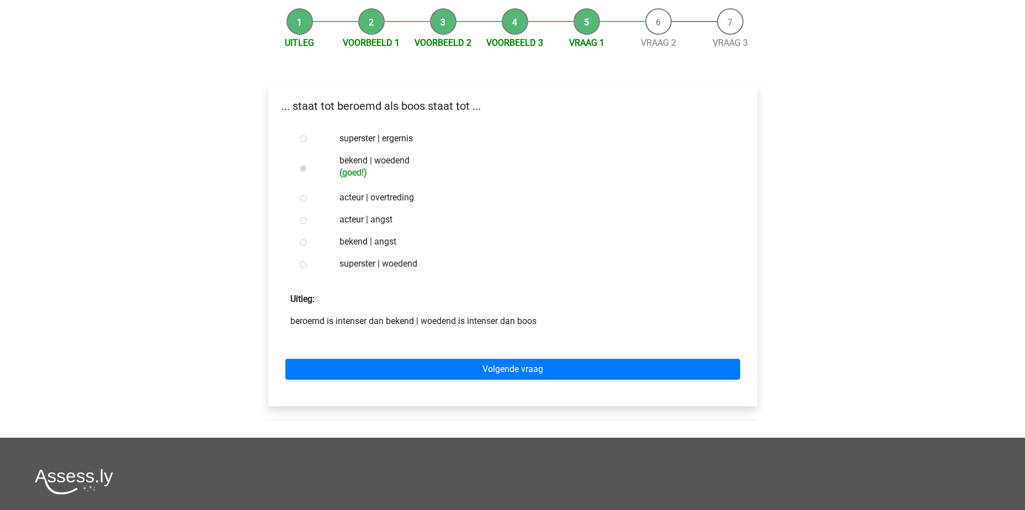
scroll to position [110, 0]
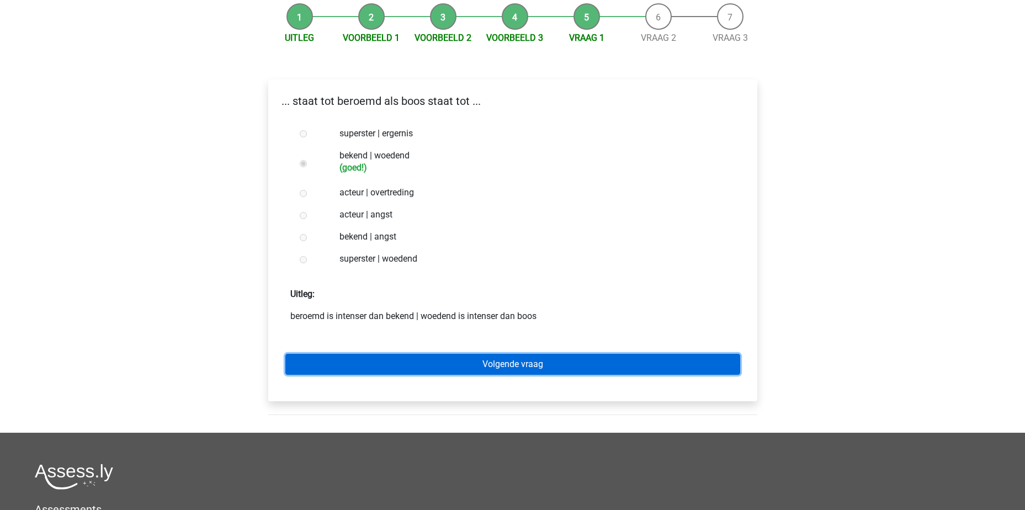
click at [524, 368] on link "Volgende vraag" at bounding box center [512, 364] width 455 height 21
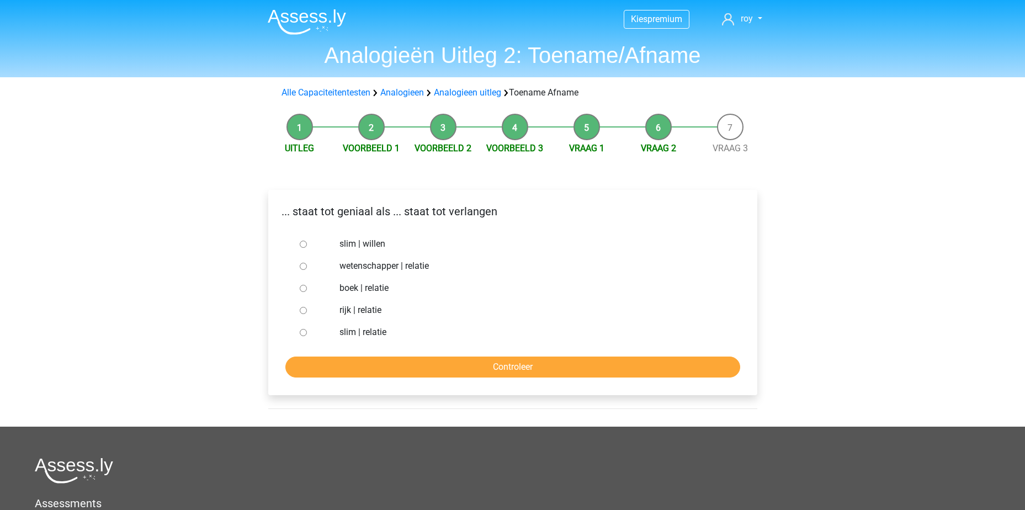
click at [301, 245] on input "slim | willen" at bounding box center [303, 244] width 7 height 7
radio input "true"
click at [475, 365] on input "Controleer" at bounding box center [512, 366] width 455 height 21
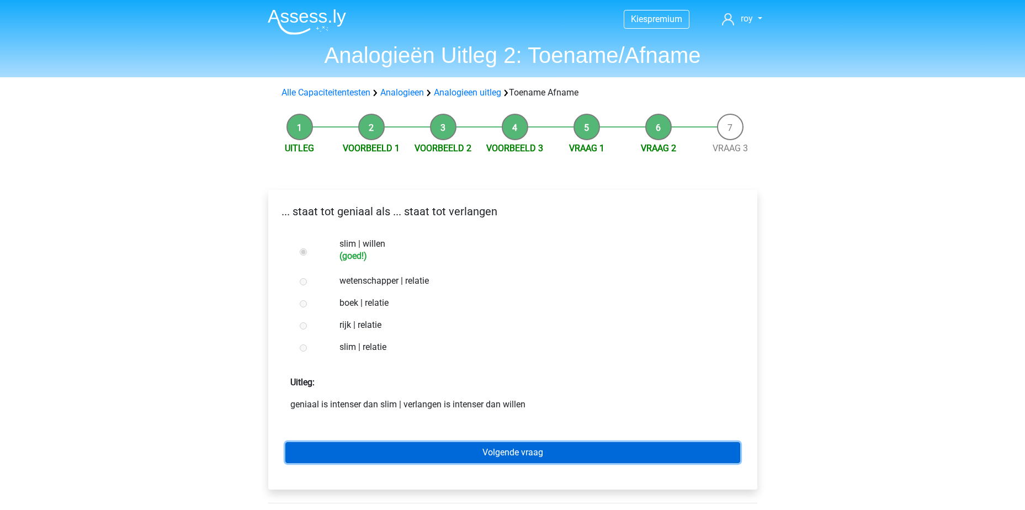
click at [534, 451] on link "Volgende vraag" at bounding box center [512, 452] width 455 height 21
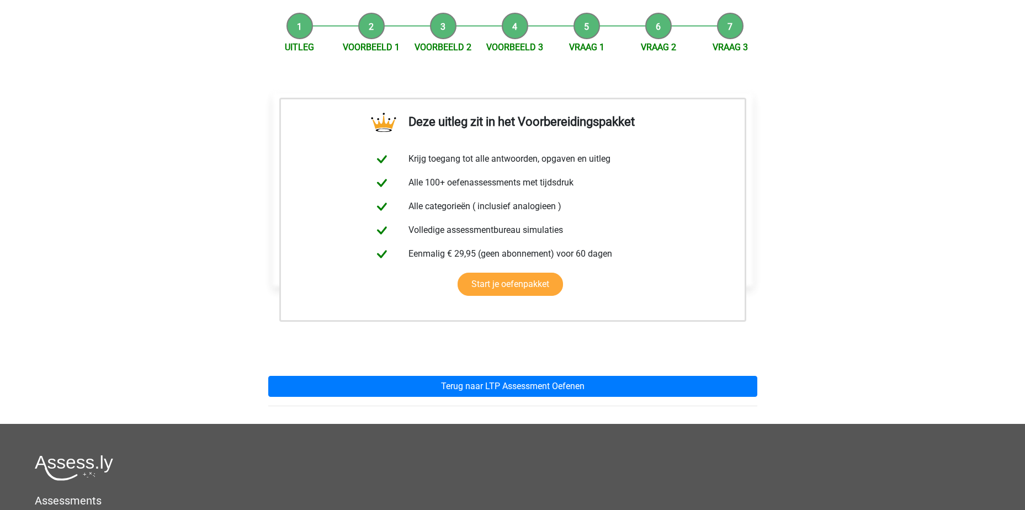
scroll to position [276, 0]
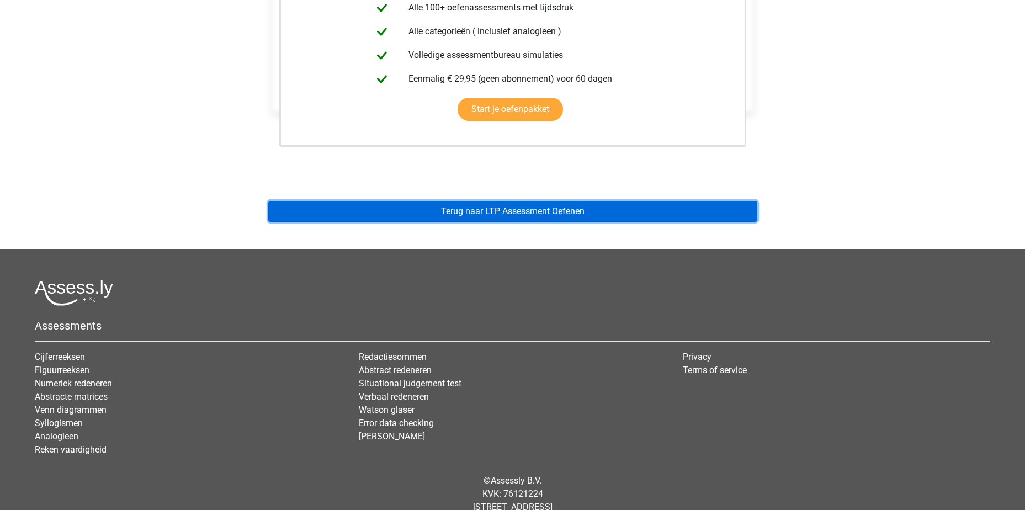
click at [483, 211] on link "Terug naar LTP Assessment Oefenen" at bounding box center [512, 211] width 489 height 21
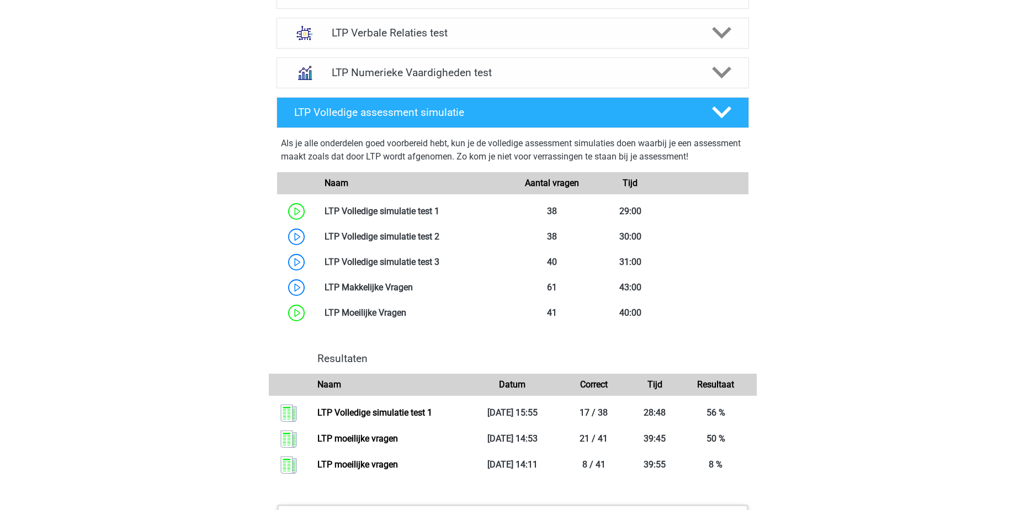
scroll to position [662, 0]
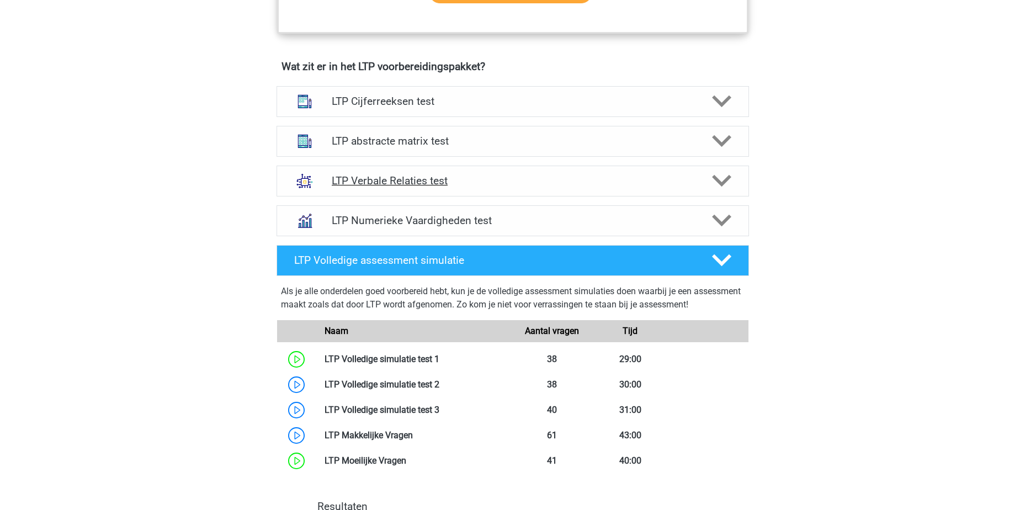
click at [526, 178] on h4 "LTP Verbale Relaties test" at bounding box center [512, 180] width 361 height 13
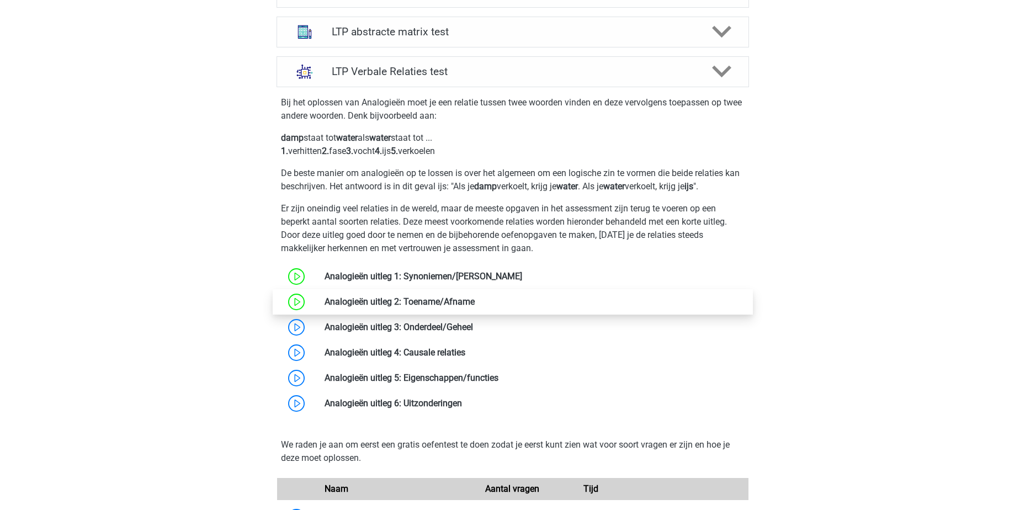
scroll to position [772, 0]
click at [475, 297] on link at bounding box center [475, 300] width 0 height 10
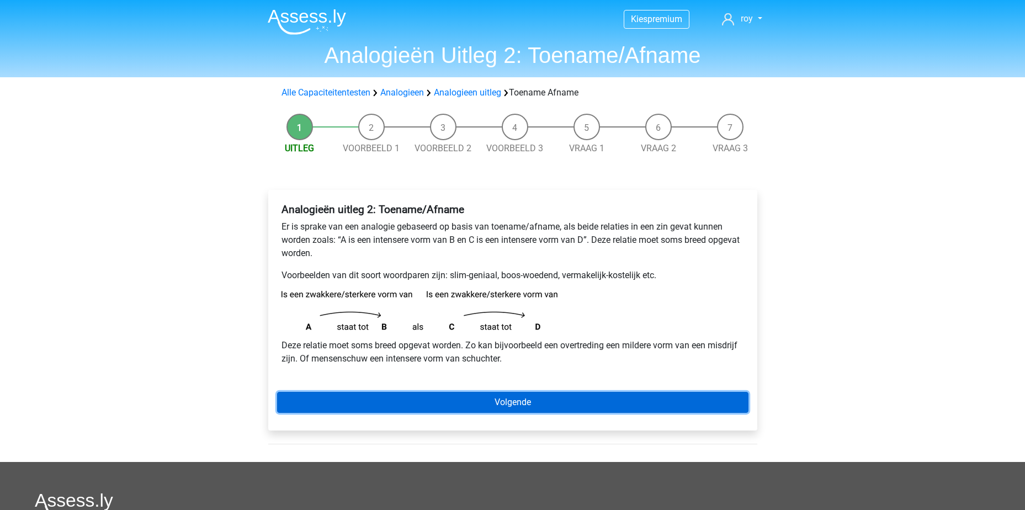
click at [536, 403] on link "Volgende" at bounding box center [512, 402] width 471 height 21
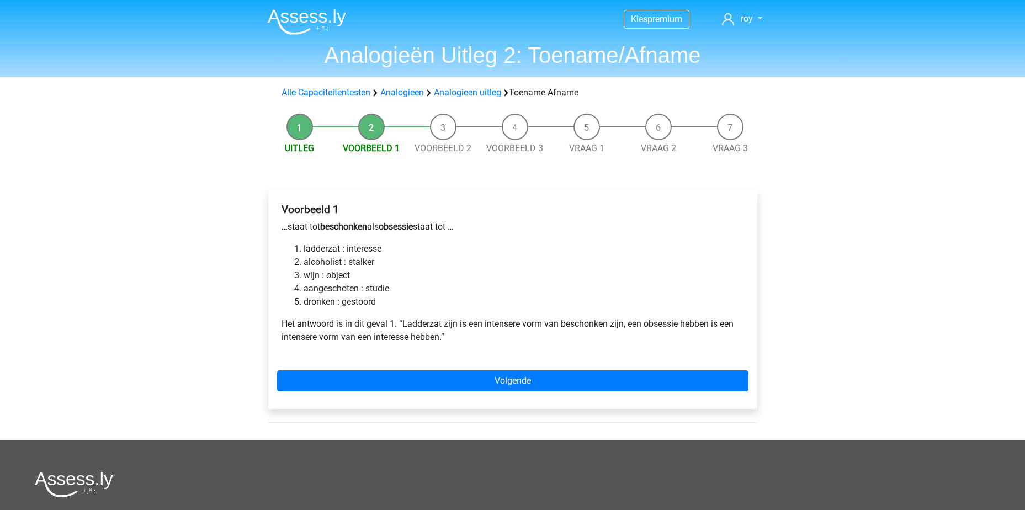
click at [535, 402] on div "Voorbeeld 1 … staat tot beschonken als obsessie staat tot … ladderzat : interes…" at bounding box center [512, 299] width 489 height 219
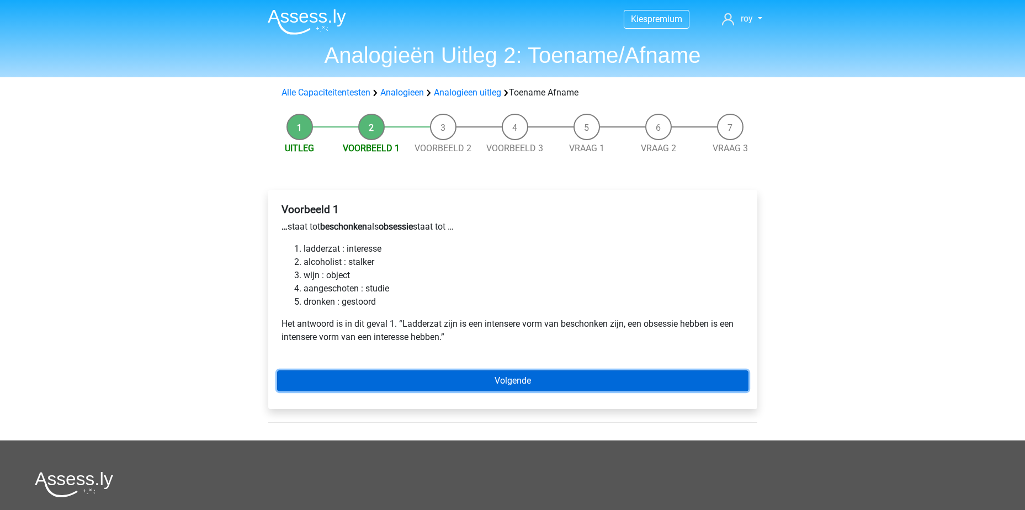
click at [536, 380] on link "Volgende" at bounding box center [512, 380] width 471 height 21
click at [532, 377] on link "Volgende" at bounding box center [512, 380] width 471 height 21
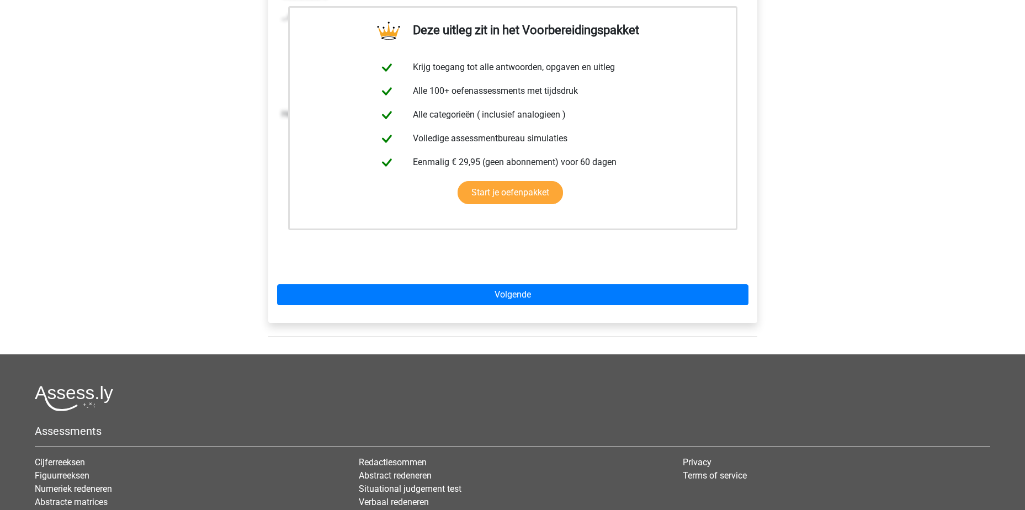
scroll to position [221, 0]
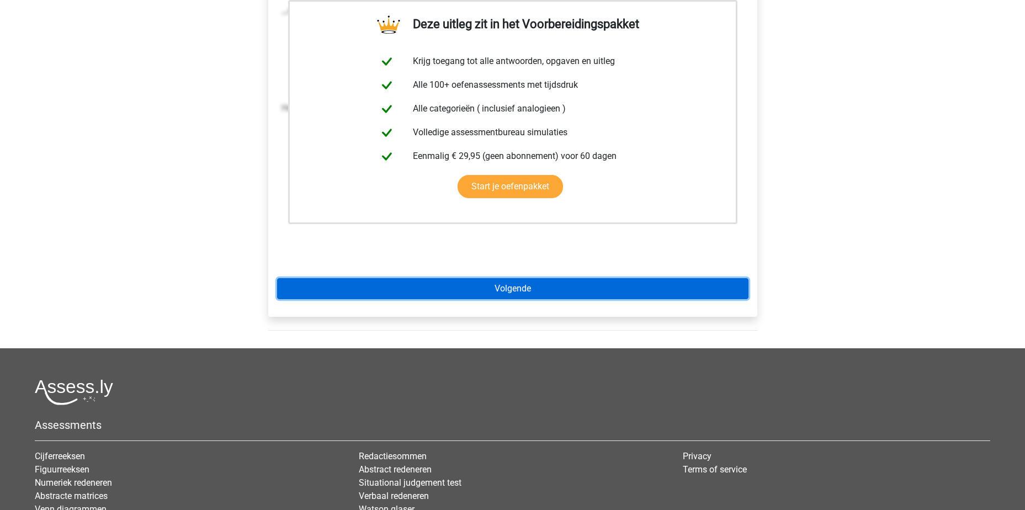
click at [531, 291] on link "Volgende" at bounding box center [512, 288] width 471 height 21
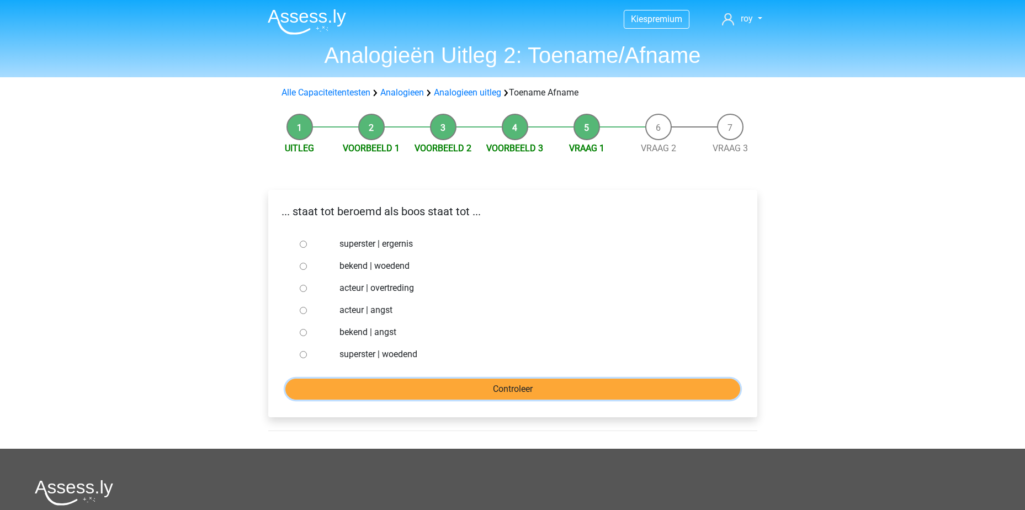
click at [533, 388] on input "Controleer" at bounding box center [512, 389] width 455 height 21
click at [381, 265] on label "bekend | woedend" at bounding box center [530, 265] width 382 height 13
click at [307, 265] on input "bekend | woedend" at bounding box center [303, 266] width 7 height 7
radio input "true"
click at [545, 389] on input "Controleer" at bounding box center [512, 389] width 455 height 21
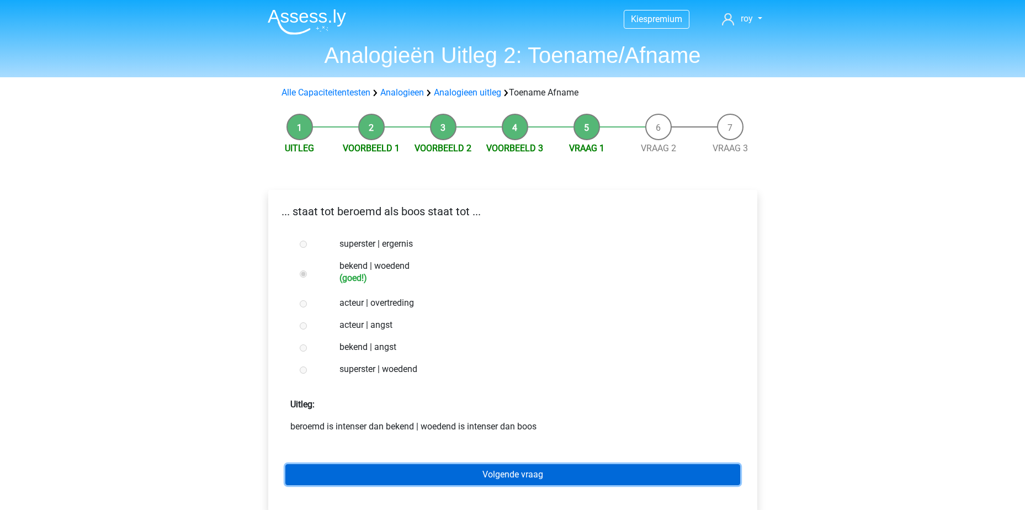
click at [529, 483] on link "Volgende vraag" at bounding box center [512, 474] width 455 height 21
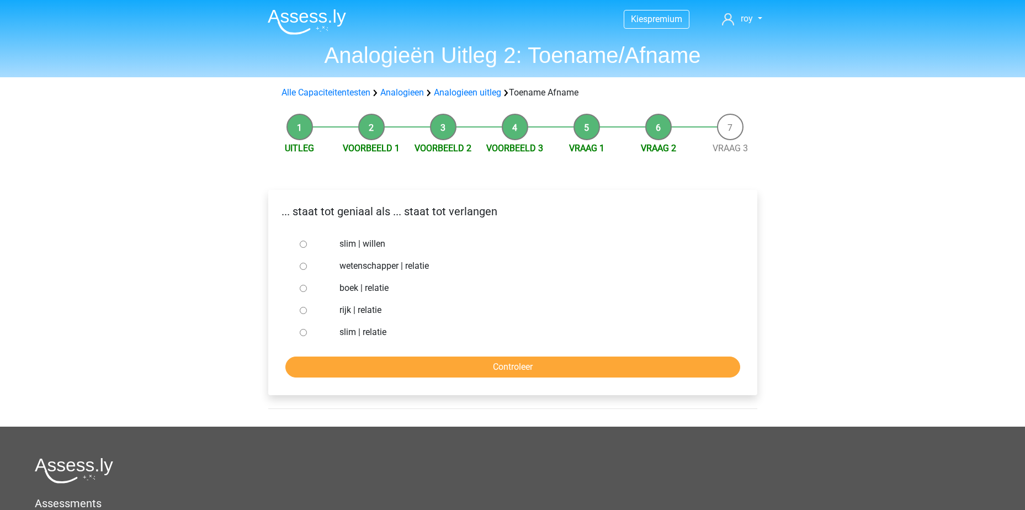
click at [319, 242] on div at bounding box center [313, 244] width 36 height 22
click at [303, 245] on input "slim | willen" at bounding box center [303, 244] width 7 height 7
radio input "true"
click at [566, 369] on input "Controleer" at bounding box center [512, 366] width 455 height 21
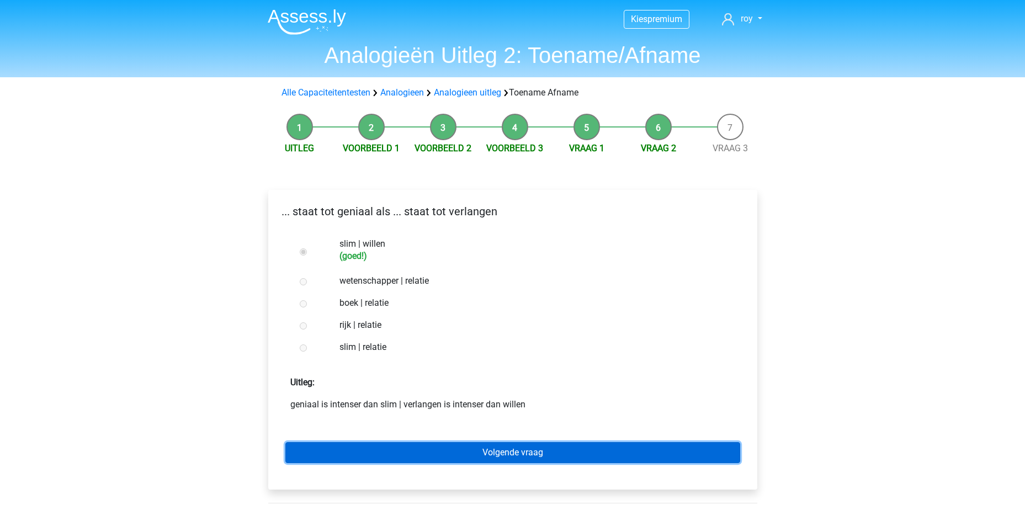
click at [530, 442] on link "Volgende vraag" at bounding box center [512, 452] width 455 height 21
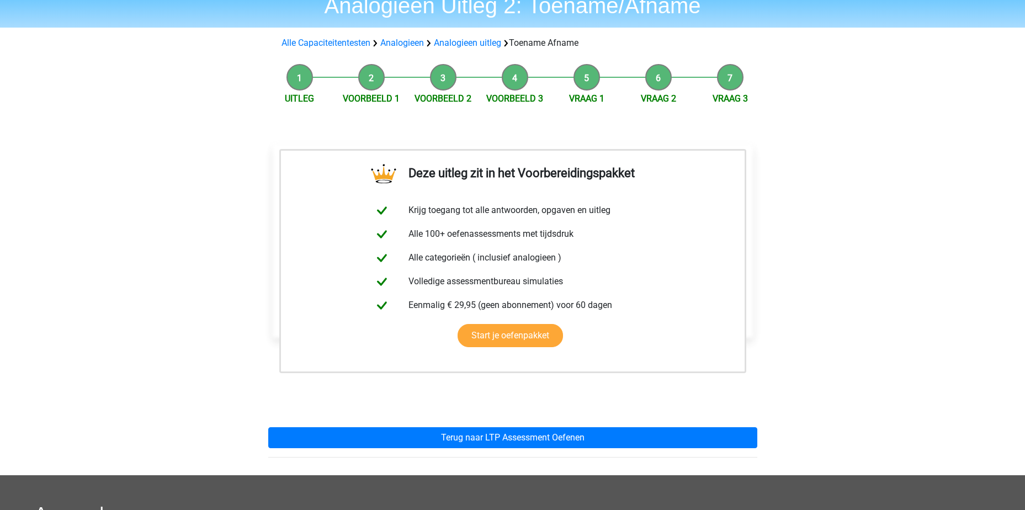
scroll to position [110, 0]
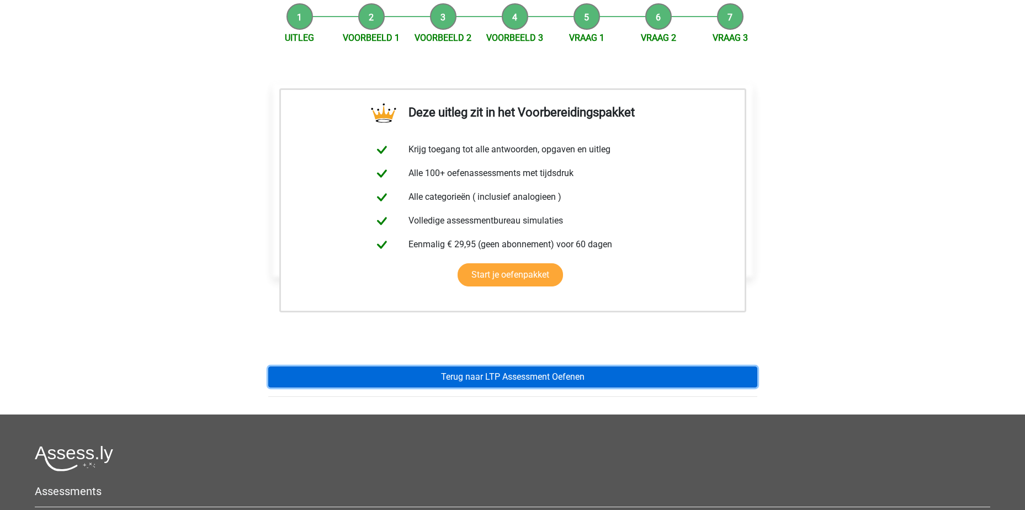
click at [505, 379] on link "Terug naar LTP Assessment Oefenen" at bounding box center [512, 376] width 489 height 21
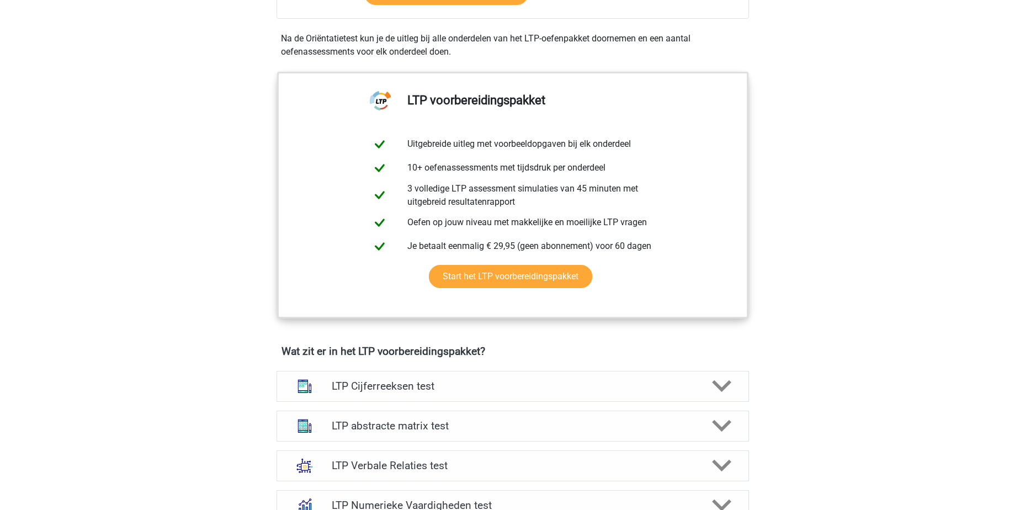
scroll to position [497, 0]
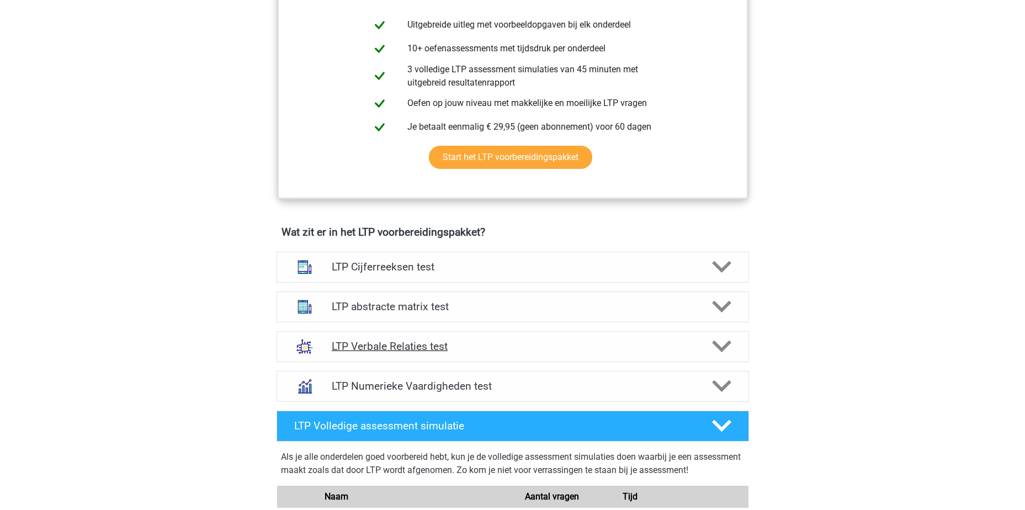
click at [493, 348] on h4 "LTP Verbale Relaties test" at bounding box center [512, 346] width 361 height 13
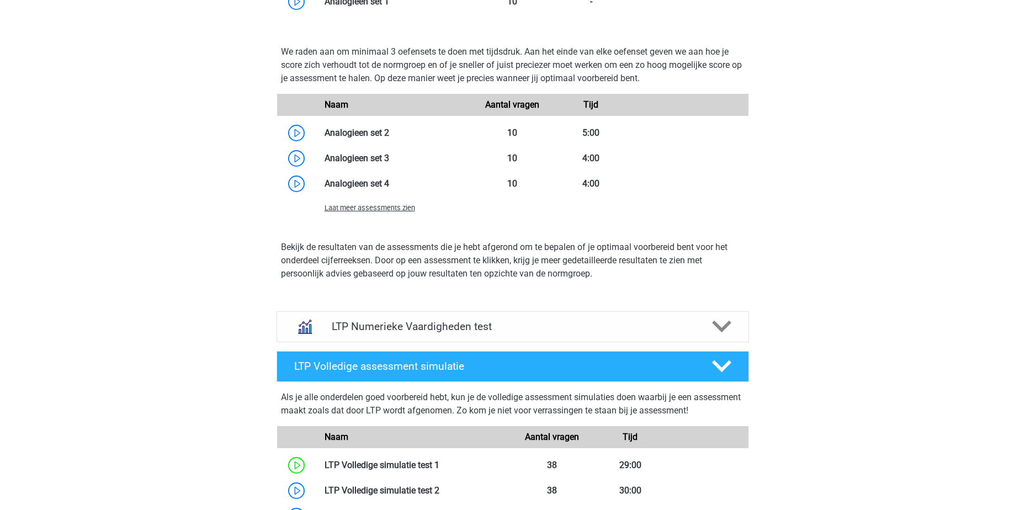
scroll to position [1104, 0]
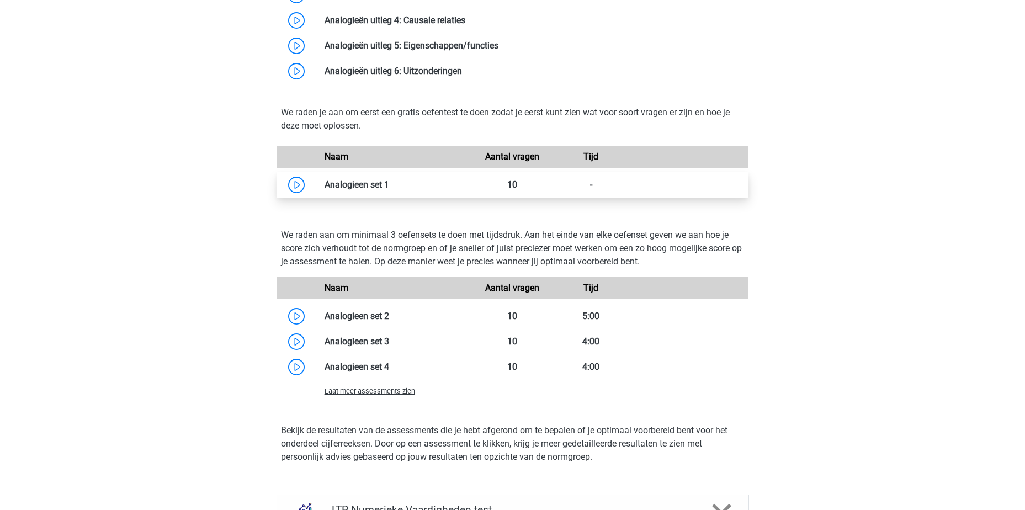
click at [389, 180] on link at bounding box center [389, 184] width 0 height 10
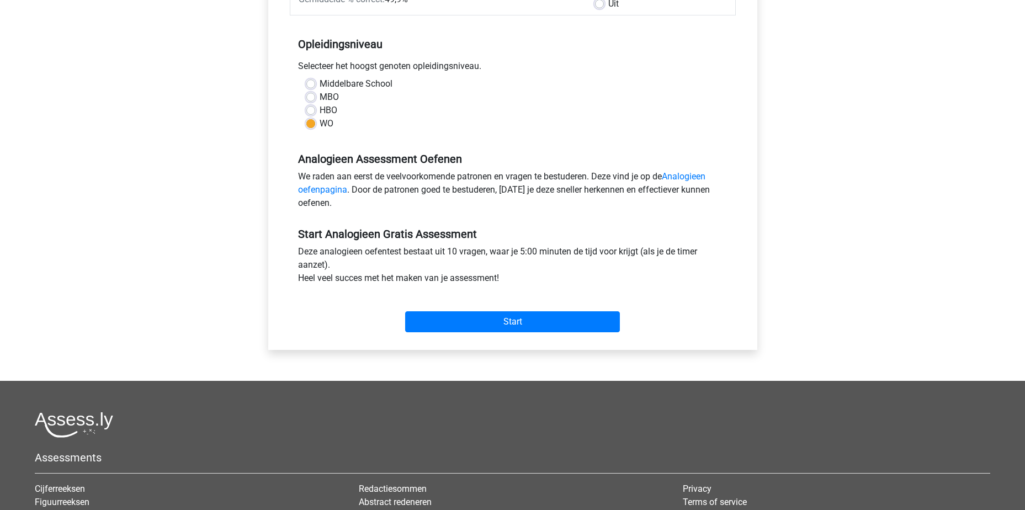
scroll to position [331, 0]
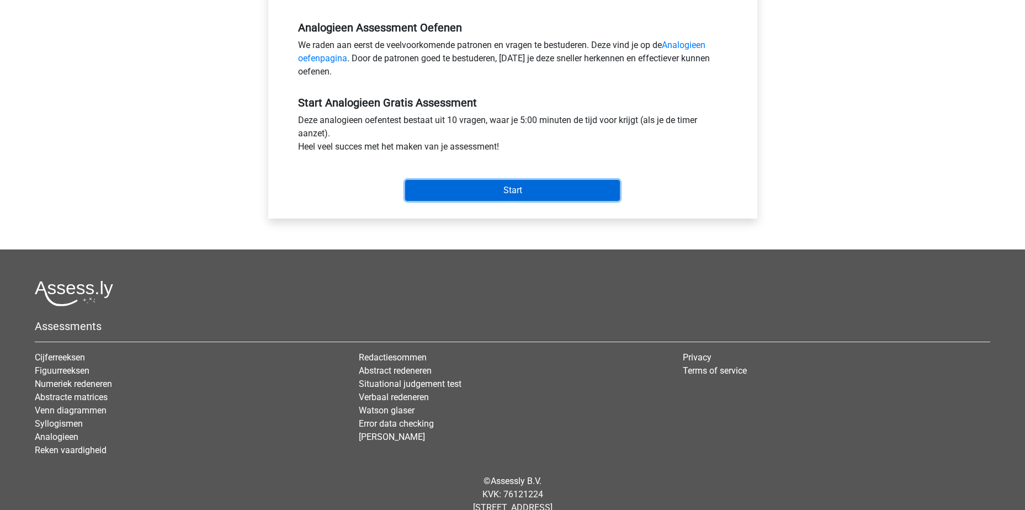
click at [495, 189] on input "Start" at bounding box center [512, 190] width 215 height 21
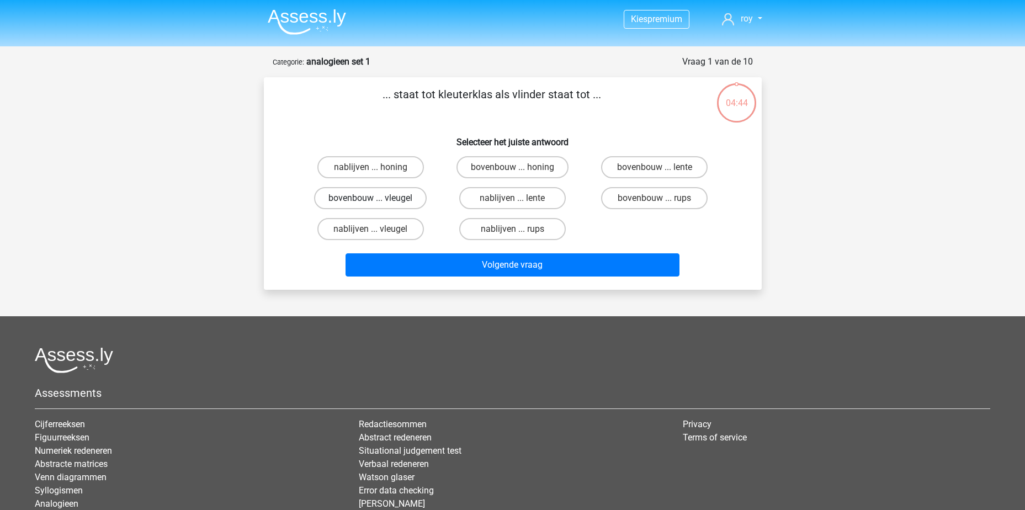
click at [399, 202] on label "bovenbouw ... vleugel" at bounding box center [370, 198] width 113 height 22
click at [377, 202] on input "bovenbouw ... vleugel" at bounding box center [373, 201] width 7 height 7
radio input "true"
click at [527, 232] on label "nablijven ... rups" at bounding box center [512, 229] width 106 height 22
click at [519, 232] on input "nablijven ... rups" at bounding box center [515, 232] width 7 height 7
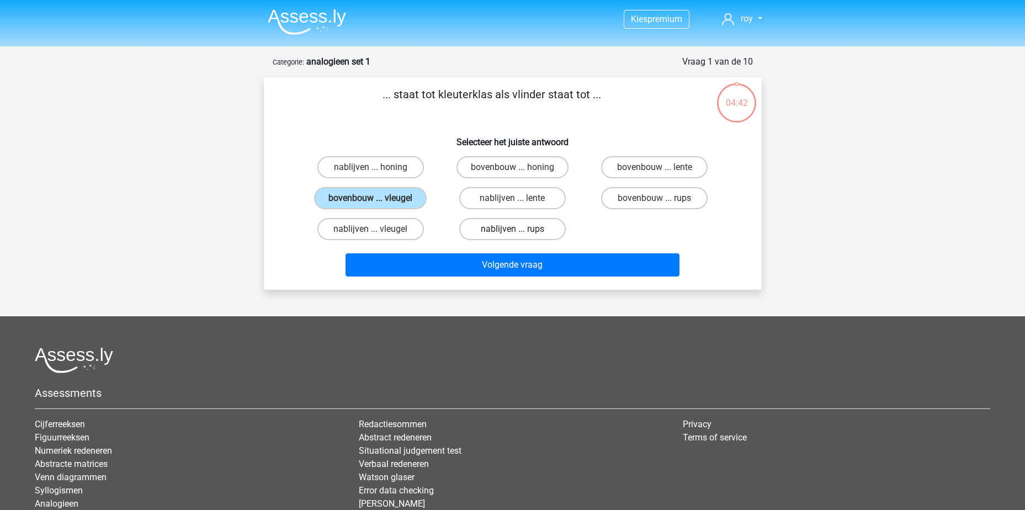
radio input "true"
click at [637, 198] on label "bovenbouw ... rups" at bounding box center [654, 198] width 106 height 22
click at [654, 198] on input "bovenbouw ... rups" at bounding box center [657, 201] width 7 height 7
radio input "true"
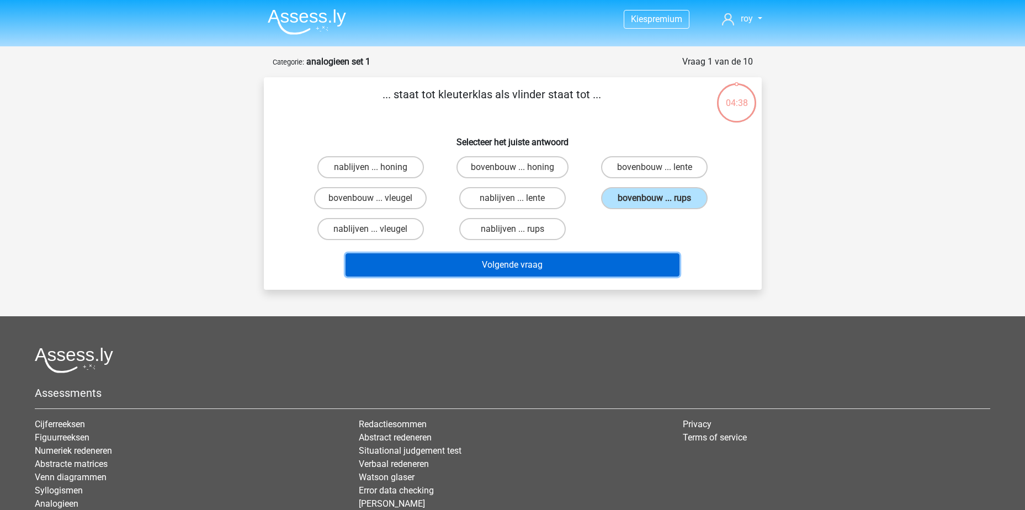
click at [579, 264] on button "Volgende vraag" at bounding box center [512, 264] width 334 height 23
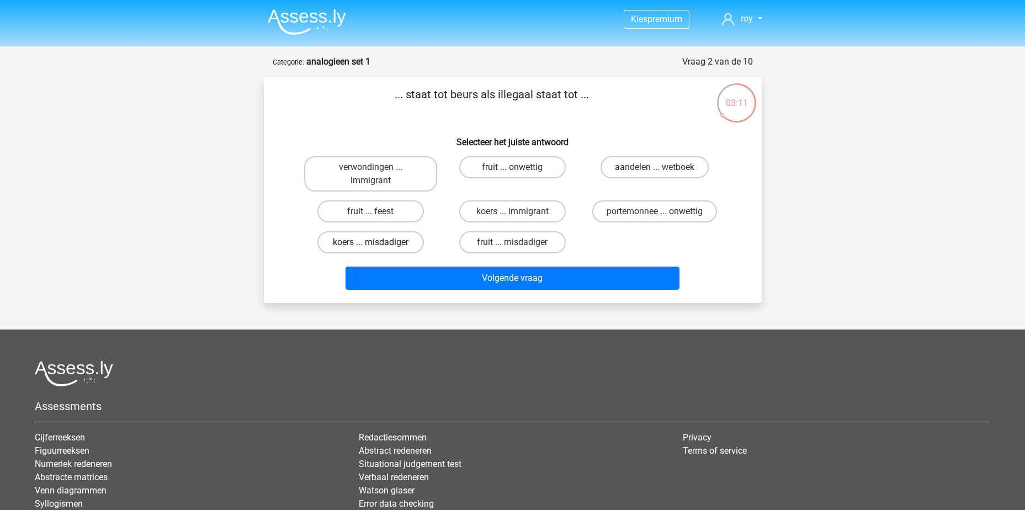
click at [391, 244] on label "koers ... misdadiger" at bounding box center [370, 242] width 106 height 22
click at [377, 244] on input "koers ... misdadiger" at bounding box center [373, 245] width 7 height 7
radio input "true"
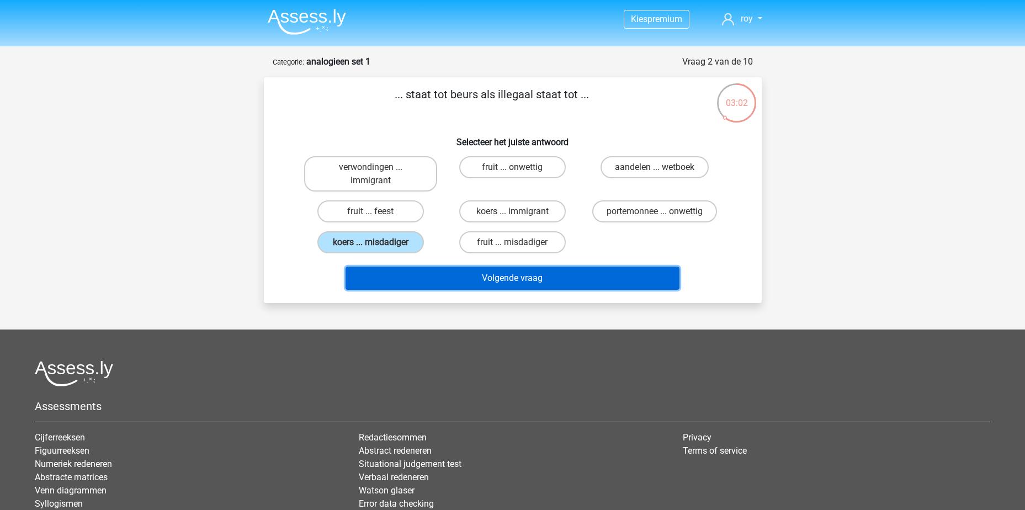
click at [532, 269] on button "Volgende vraag" at bounding box center [512, 278] width 334 height 23
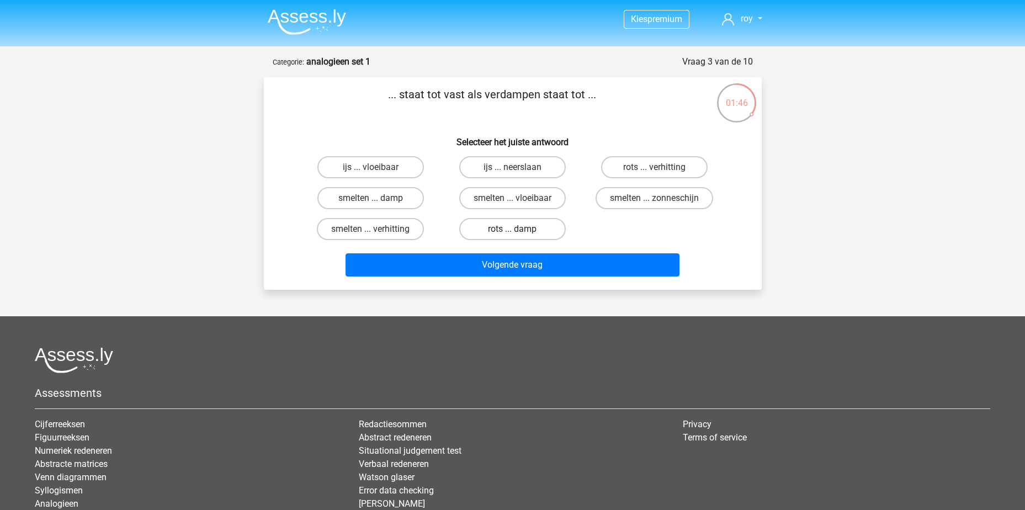
click at [535, 228] on label "rots ... damp" at bounding box center [512, 229] width 106 height 22
click at [519, 229] on input "rots ... damp" at bounding box center [515, 232] width 7 height 7
radio input "true"
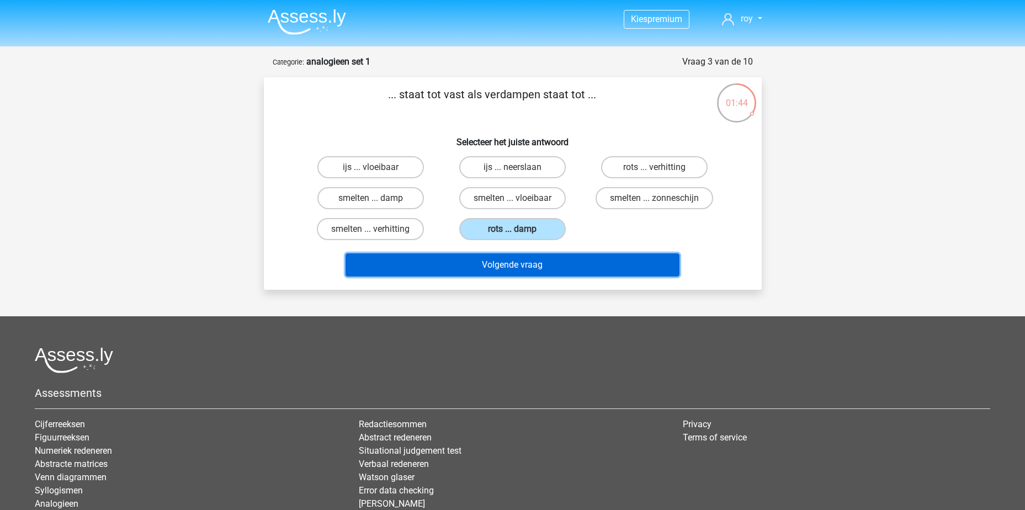
click at [527, 273] on button "Volgende vraag" at bounding box center [512, 264] width 334 height 23
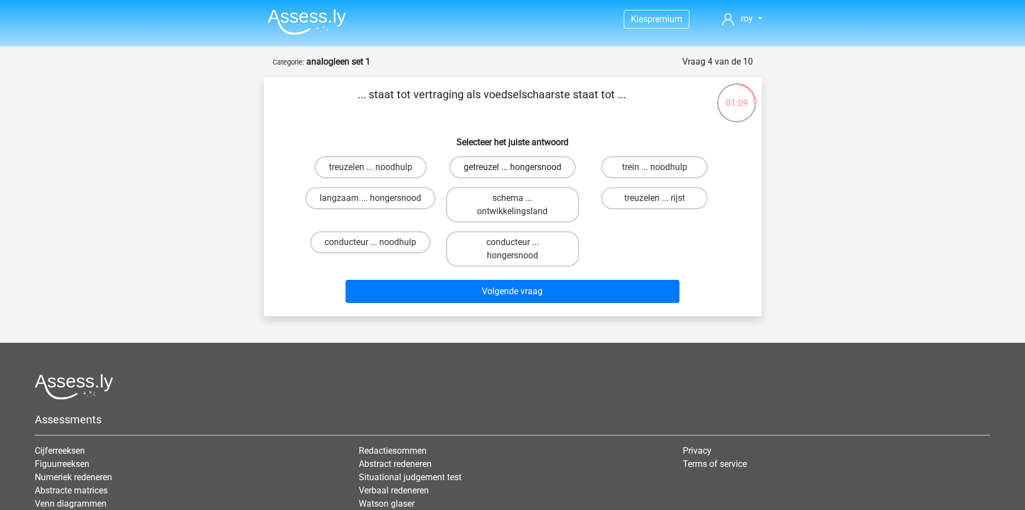
click at [498, 172] on label "getreuzel ... hongersnood" at bounding box center [512, 167] width 126 height 22
click at [512, 172] on input "getreuzel ... hongersnood" at bounding box center [515, 170] width 7 height 7
radio input "true"
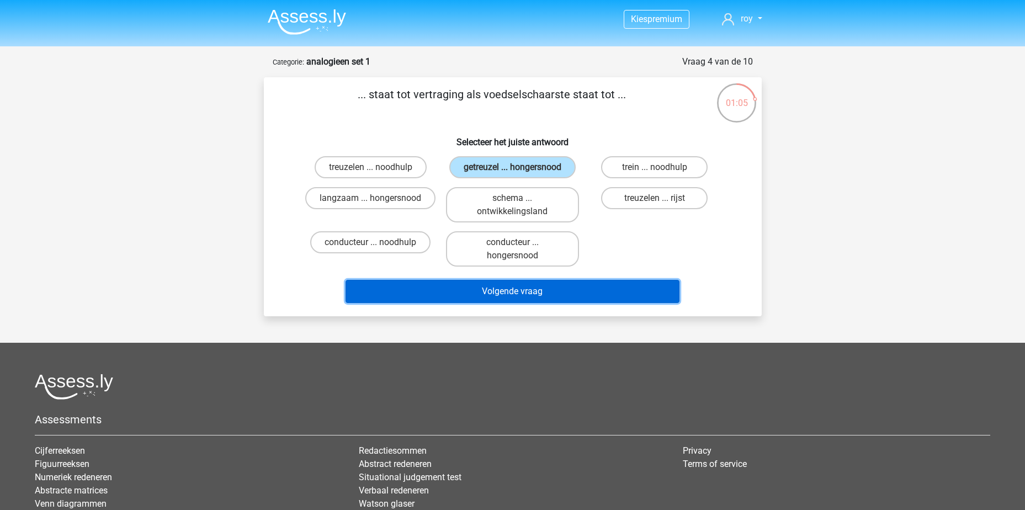
click at [524, 291] on button "Volgende vraag" at bounding box center [512, 291] width 334 height 23
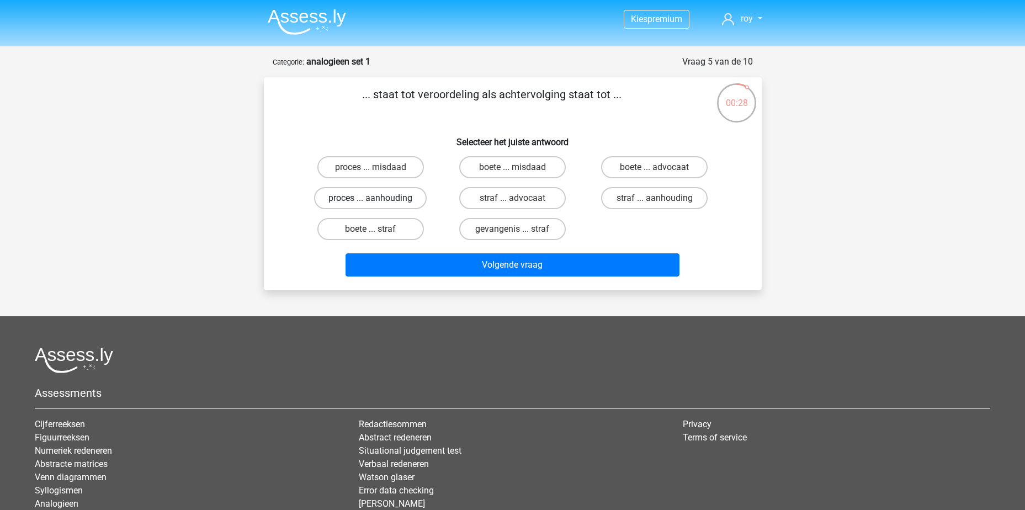
click at [355, 199] on label "proces ... aanhouding" at bounding box center [370, 198] width 113 height 22
click at [370, 199] on input "proces ... aanhouding" at bounding box center [373, 201] width 7 height 7
radio input "true"
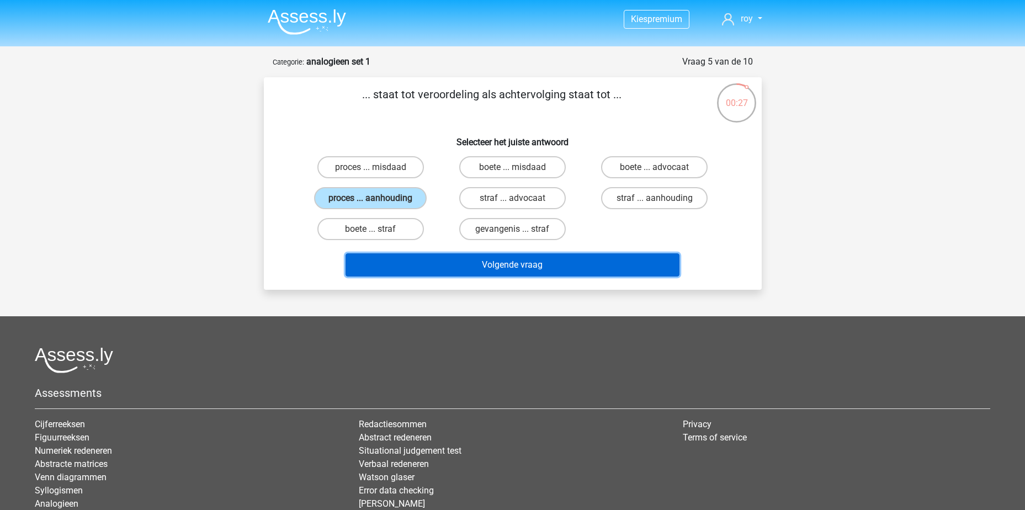
click at [532, 266] on button "Volgende vraag" at bounding box center [512, 264] width 334 height 23
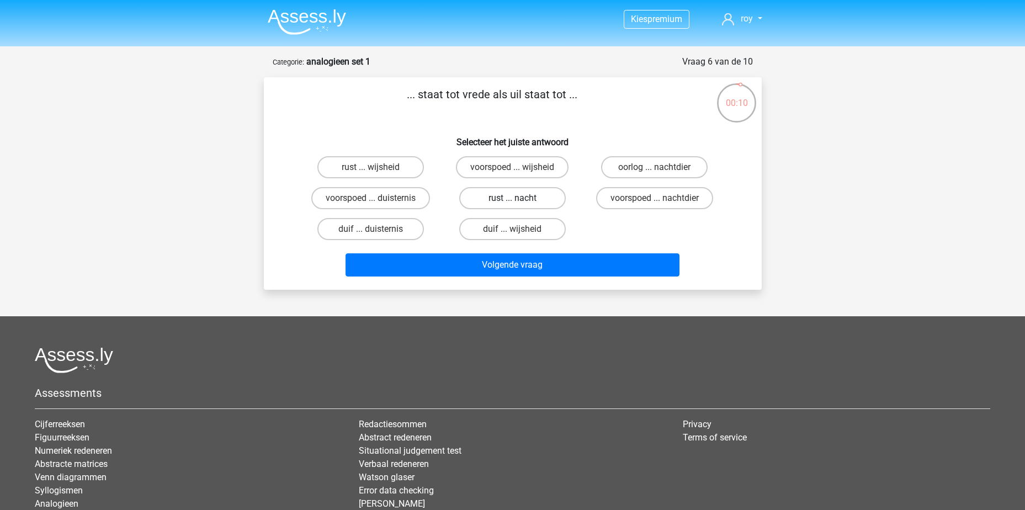
click at [531, 199] on label "rust ... nacht" at bounding box center [512, 198] width 106 height 22
click at [519, 199] on input "rust ... nacht" at bounding box center [515, 201] width 7 height 7
radio input "true"
click at [381, 166] on label "rust ... wijsheid" at bounding box center [370, 167] width 106 height 22
click at [377, 167] on input "rust ... wijsheid" at bounding box center [373, 170] width 7 height 7
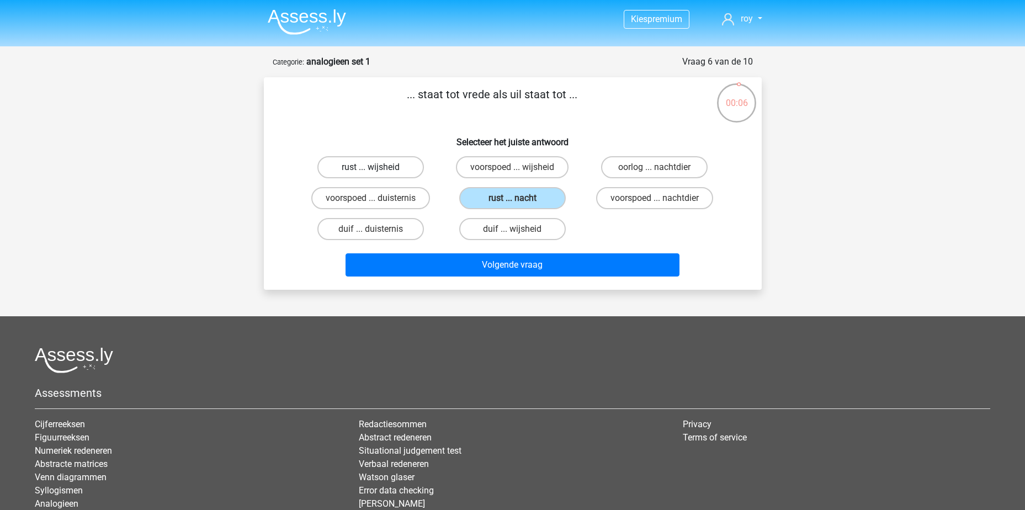
radio input "true"
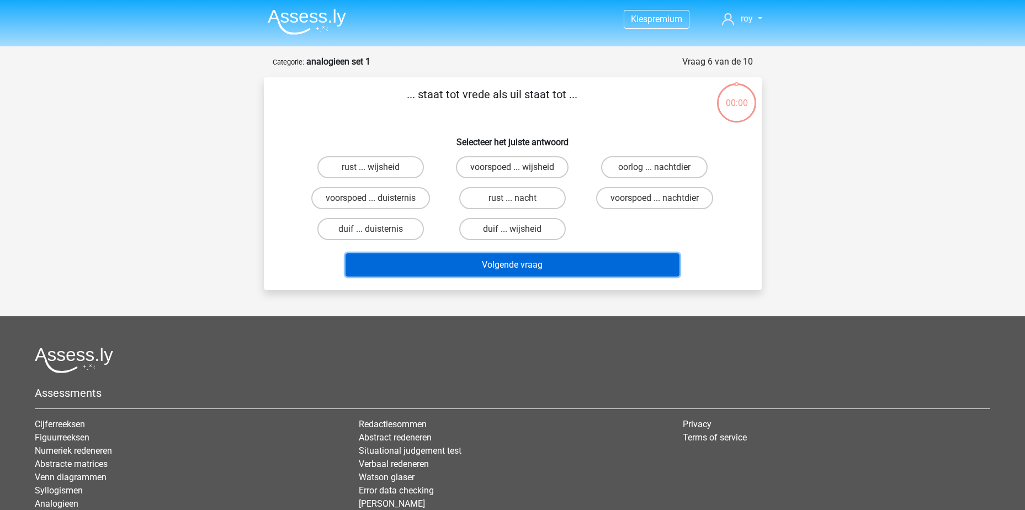
click at [601, 264] on button "Volgende vraag" at bounding box center [512, 264] width 334 height 23
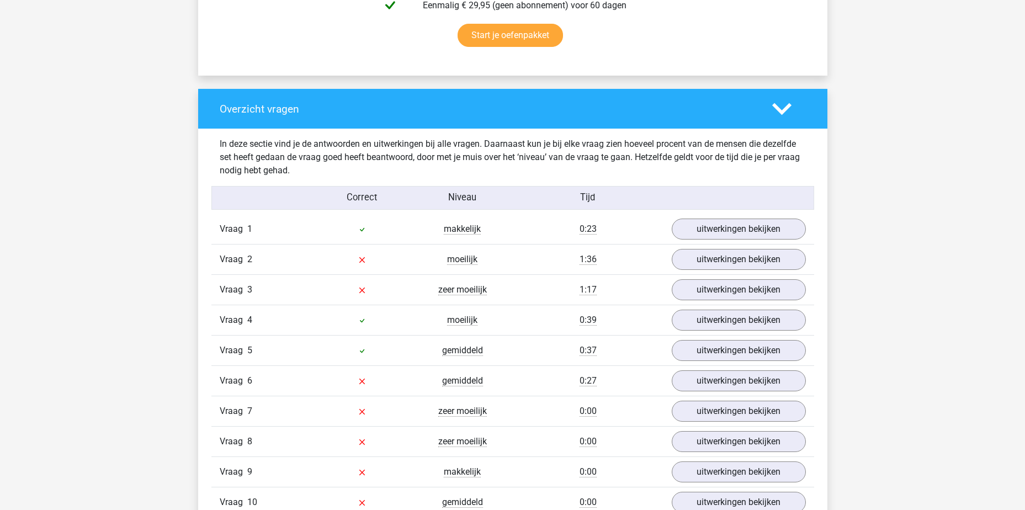
scroll to position [772, 0]
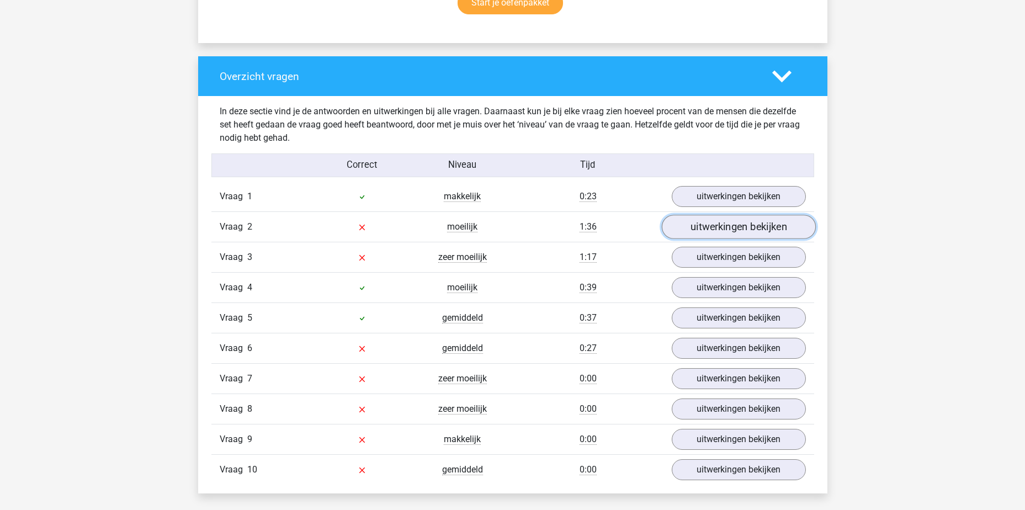
click at [700, 228] on link "uitwerkingen bekijken" at bounding box center [738, 227] width 154 height 24
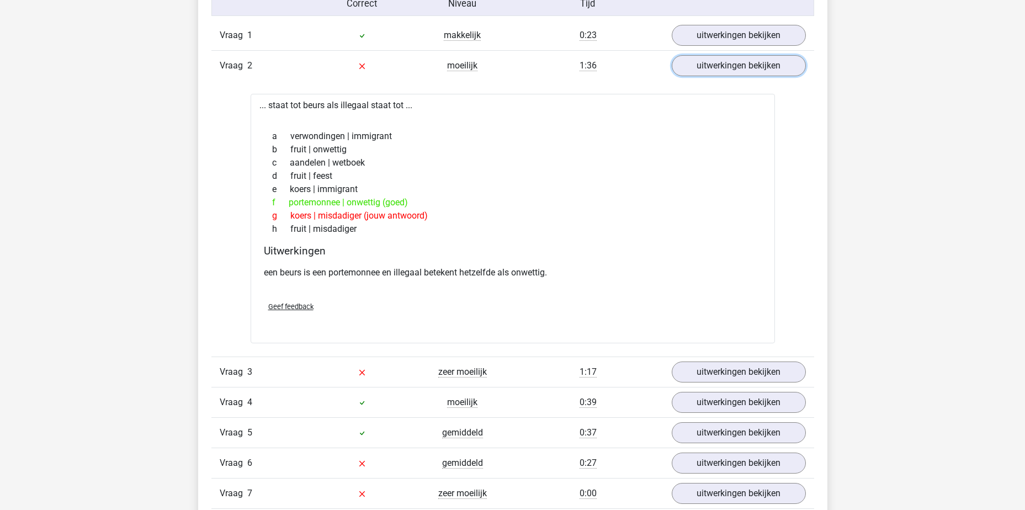
scroll to position [938, 0]
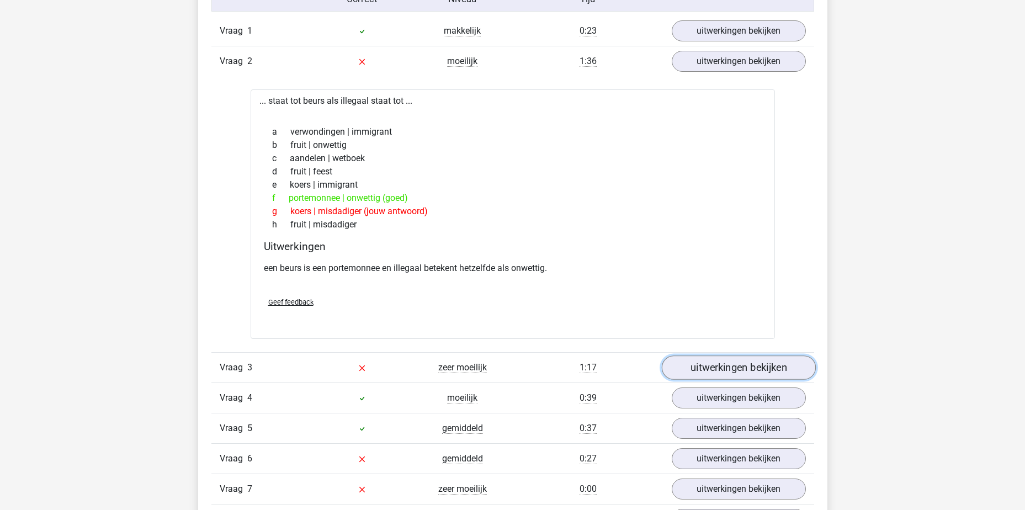
click at [695, 377] on link "uitwerkingen bekijken" at bounding box center [738, 367] width 154 height 24
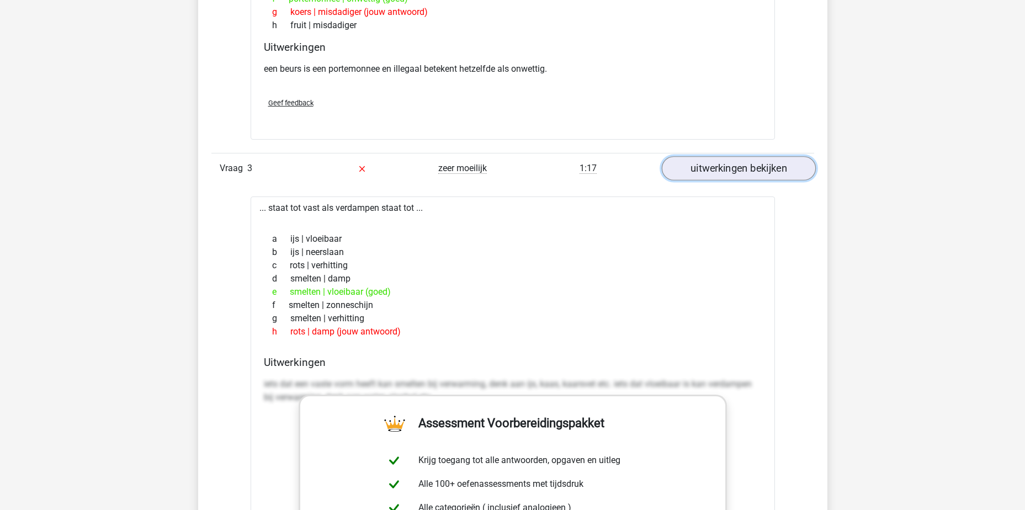
scroll to position [1104, 0]
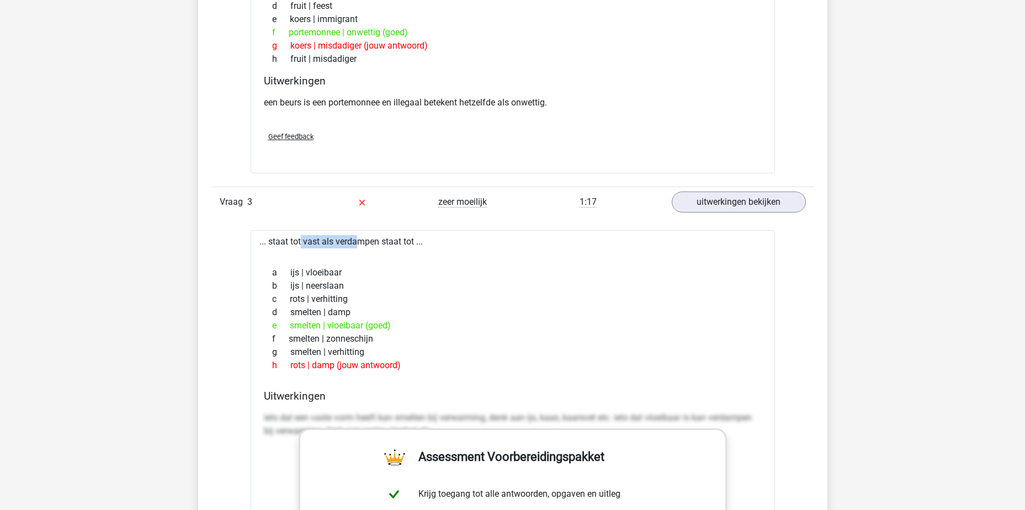
drag, startPoint x: 268, startPoint y: 245, endPoint x: 324, endPoint y: 248, distance: 55.8
click at [324, 248] on div "... staat tot vast als verdampen staat tot ... a ijs | vloeibaar b ijs | neersl…" at bounding box center [512, 509] width 524 height 558
drag, startPoint x: 296, startPoint y: 323, endPoint x: 427, endPoint y: 334, distance: 130.7
click at [427, 334] on div "a ijs | vloeibaar b ijs | neerslaan c rots | verhitting d smelten | damp e smel…" at bounding box center [513, 319] width 498 height 115
click at [427, 334] on div "f smelten | zonneschijn" at bounding box center [513, 338] width 498 height 13
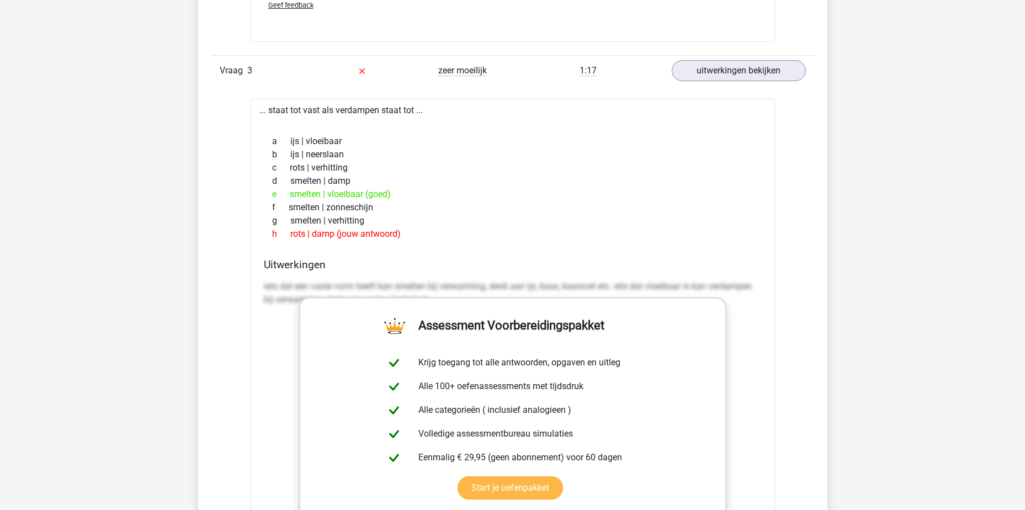
scroll to position [1214, 0]
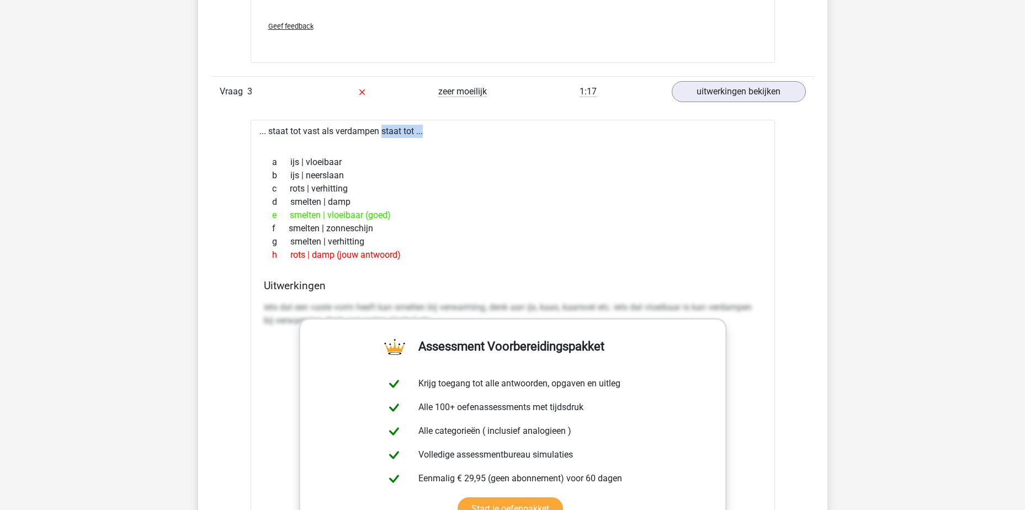
drag, startPoint x: 340, startPoint y: 130, endPoint x: 435, endPoint y: 138, distance: 95.2
click at [435, 138] on div "... staat tot vast als verdampen staat tot ... a ijs | vloeibaar b ijs | neersl…" at bounding box center [512, 399] width 524 height 558
drag, startPoint x: 435, startPoint y: 138, endPoint x: 445, endPoint y: 215, distance: 77.4
click at [445, 214] on div "e smelten | vloeibaar (goed)" at bounding box center [513, 215] width 498 height 13
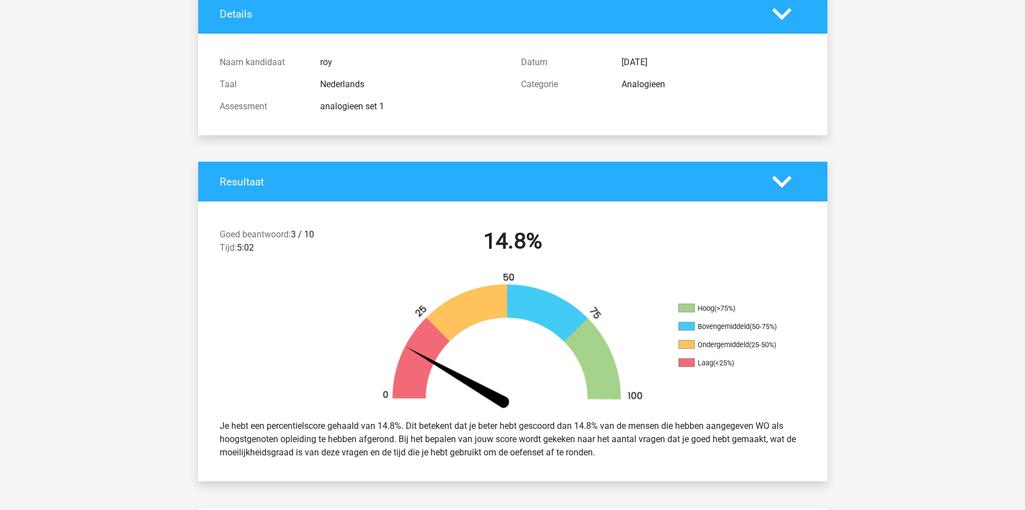
scroll to position [0, 0]
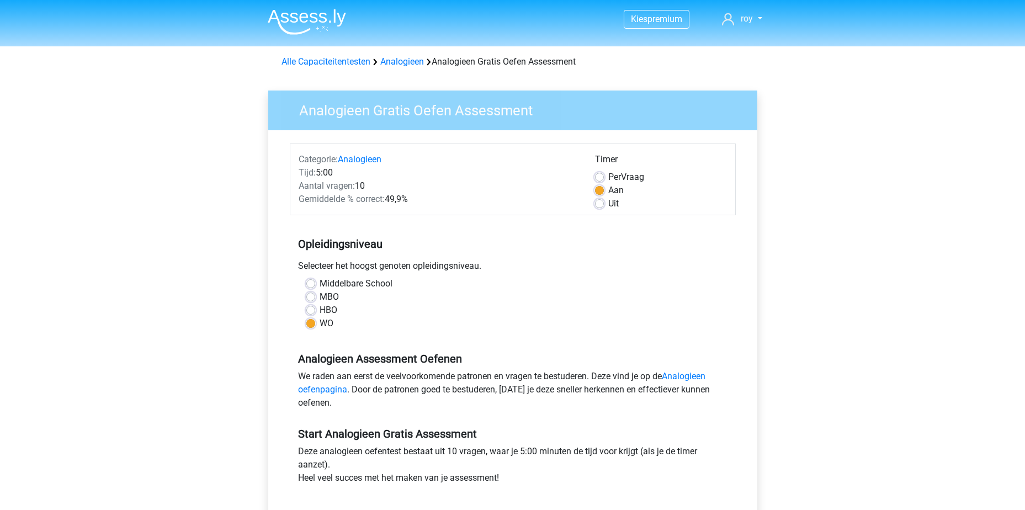
scroll to position [331, 0]
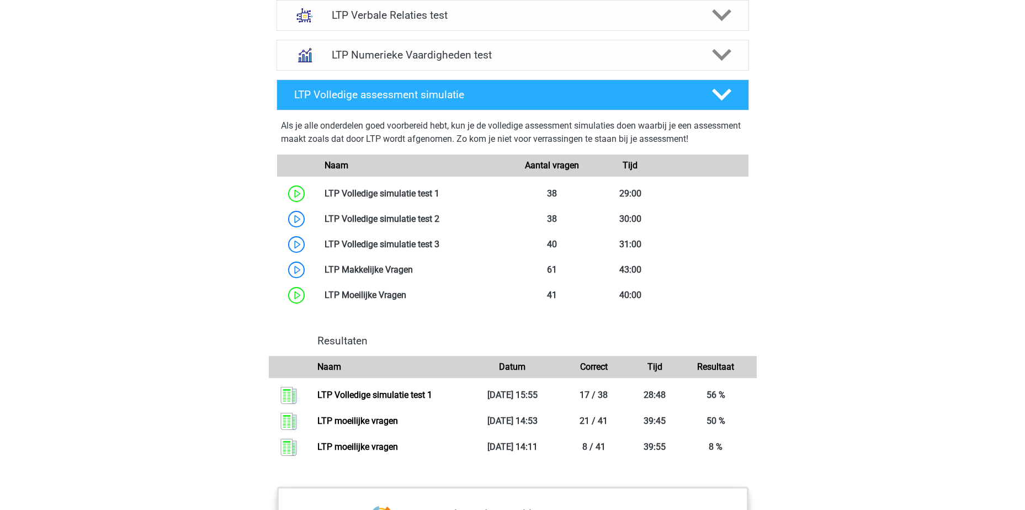
scroll to position [717, 0]
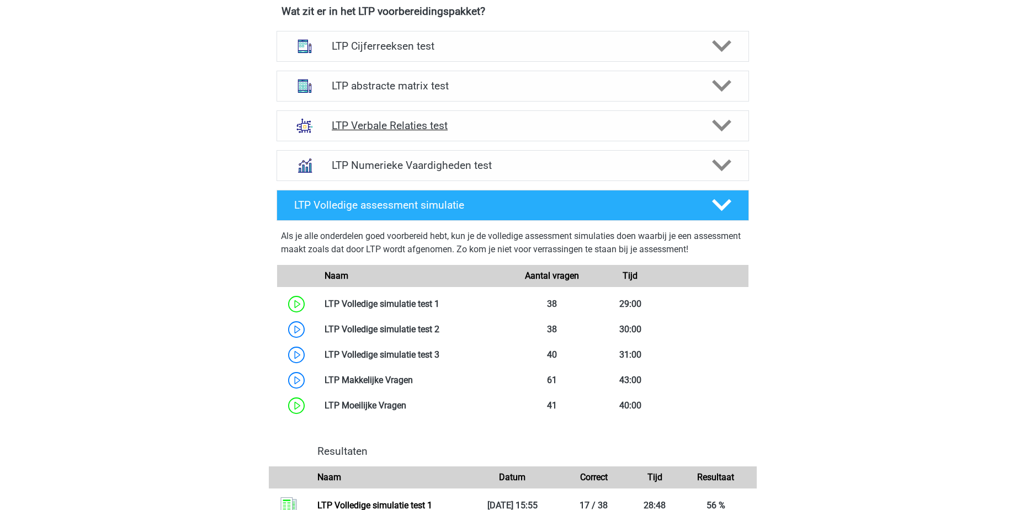
click at [523, 125] on h4 "LTP Verbale Relaties test" at bounding box center [512, 125] width 361 height 13
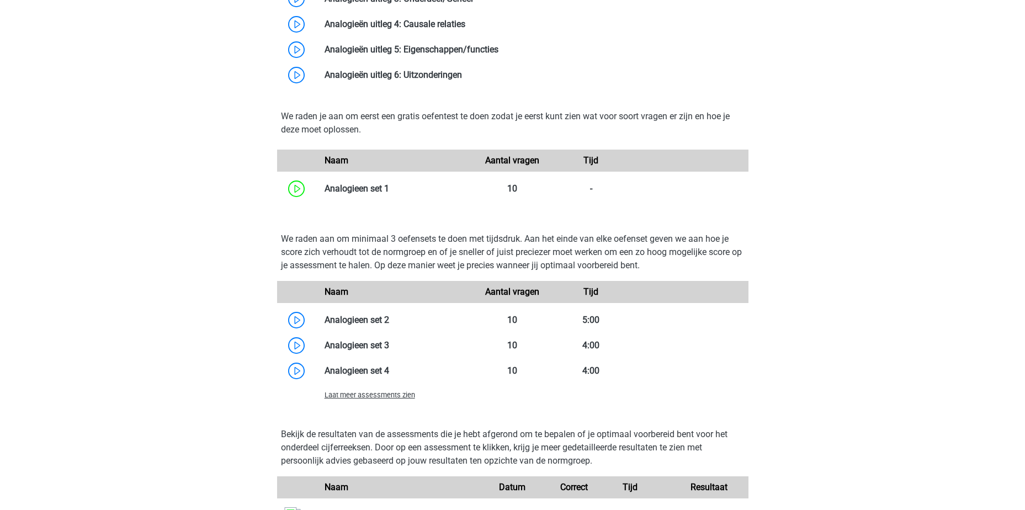
scroll to position [1104, 0]
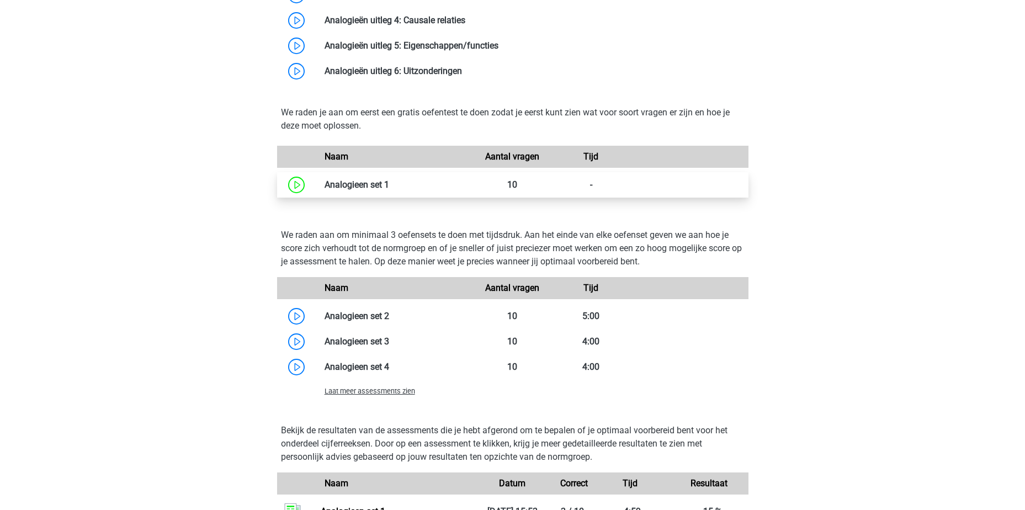
click at [389, 185] on link at bounding box center [389, 184] width 0 height 10
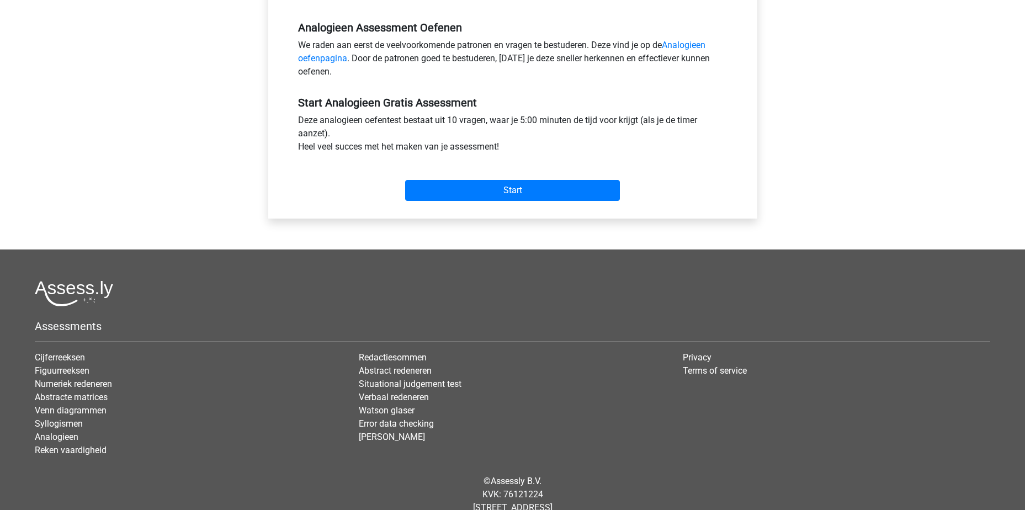
scroll to position [110, 0]
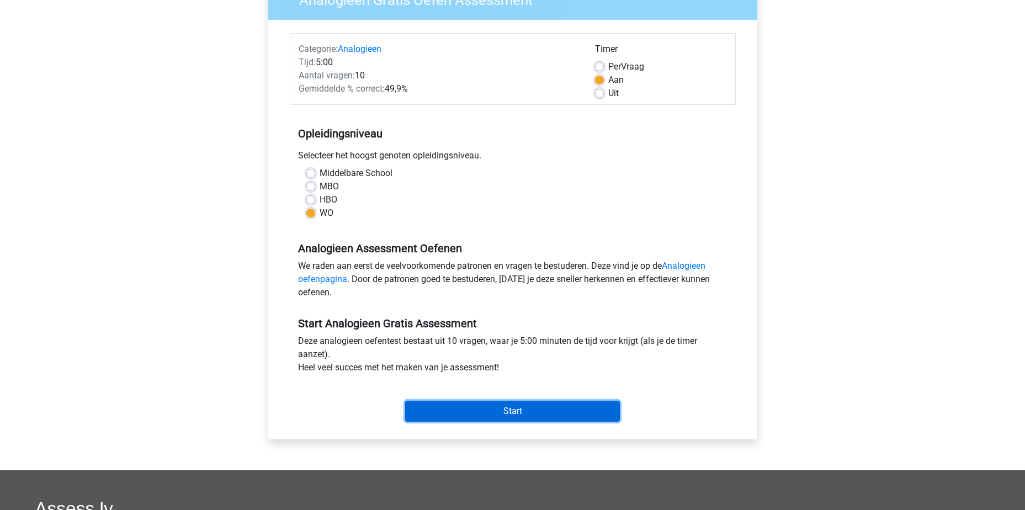
click at [523, 413] on input "Start" at bounding box center [512, 411] width 215 height 21
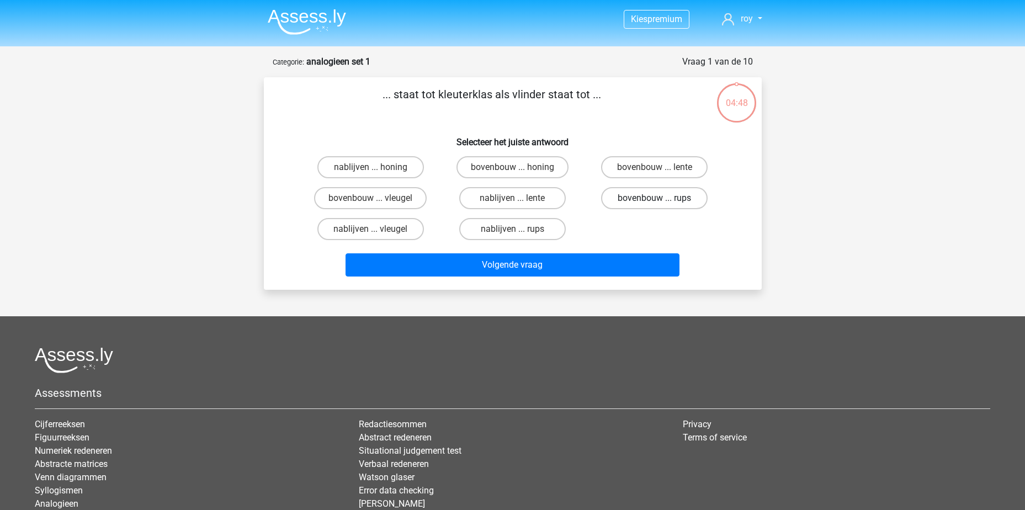
click at [643, 199] on label "bovenbouw ... rups" at bounding box center [654, 198] width 106 height 22
click at [654, 199] on input "bovenbouw ... rups" at bounding box center [657, 201] width 7 height 7
radio input "true"
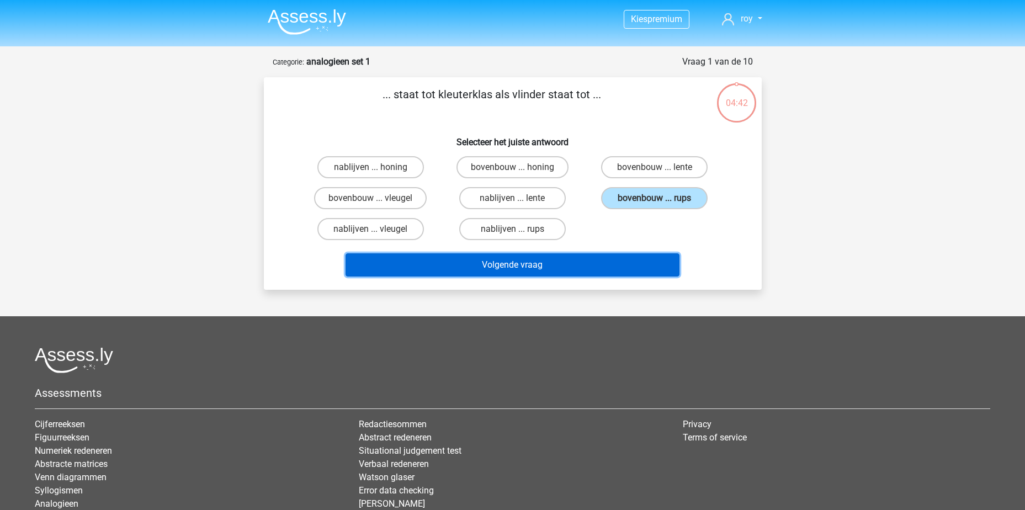
click at [540, 269] on button "Volgende vraag" at bounding box center [512, 264] width 334 height 23
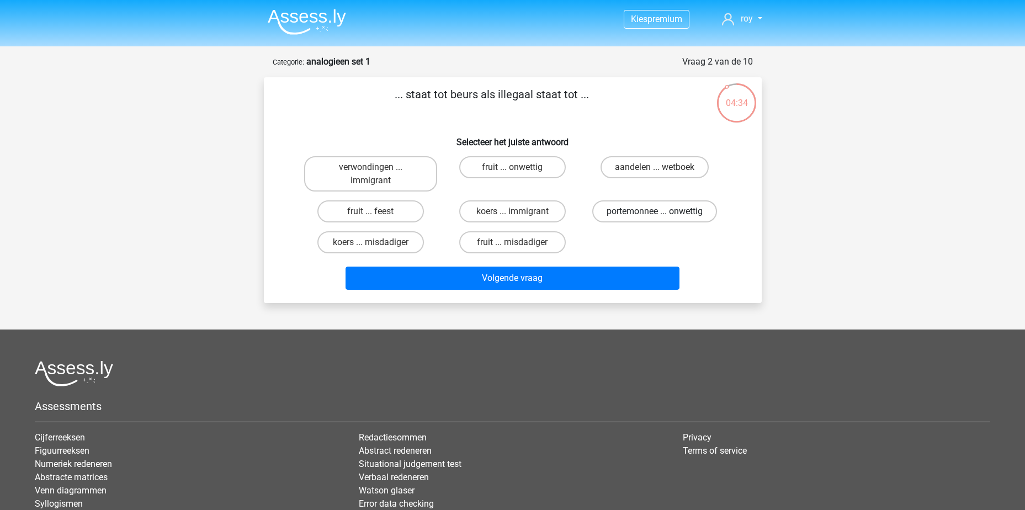
click at [687, 210] on label "portemonnee ... onwettig" at bounding box center [654, 211] width 125 height 22
click at [662, 211] on input "portemonnee ... onwettig" at bounding box center [657, 214] width 7 height 7
radio input "true"
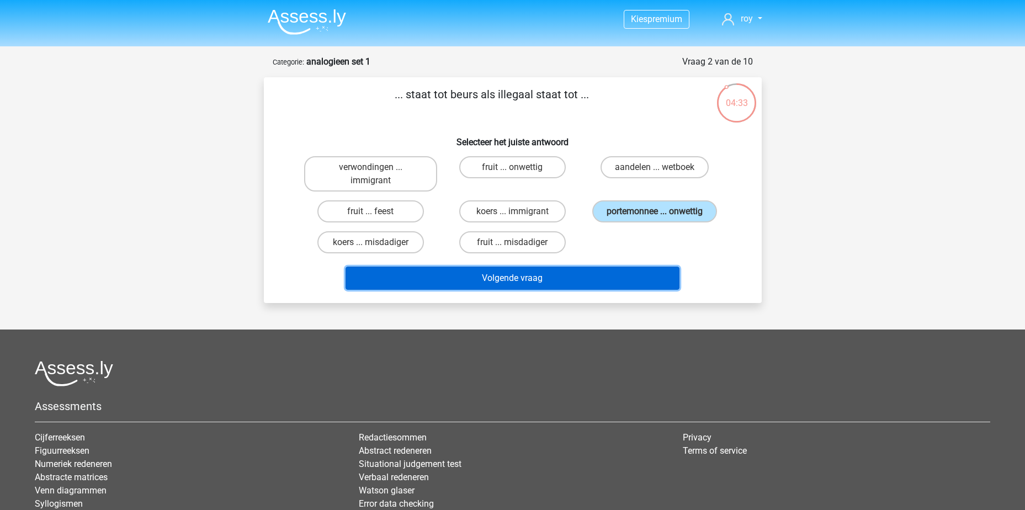
click at [568, 275] on button "Volgende vraag" at bounding box center [512, 278] width 334 height 23
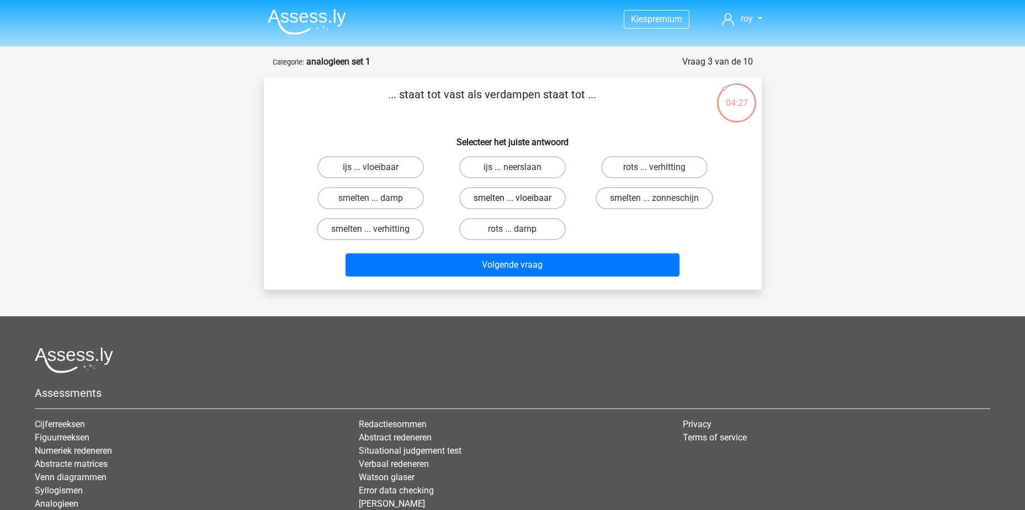
click at [525, 198] on label "smelten ... vloeibaar" at bounding box center [512, 198] width 106 height 22
click at [519, 198] on input "smelten ... vloeibaar" at bounding box center [515, 201] width 7 height 7
radio input "true"
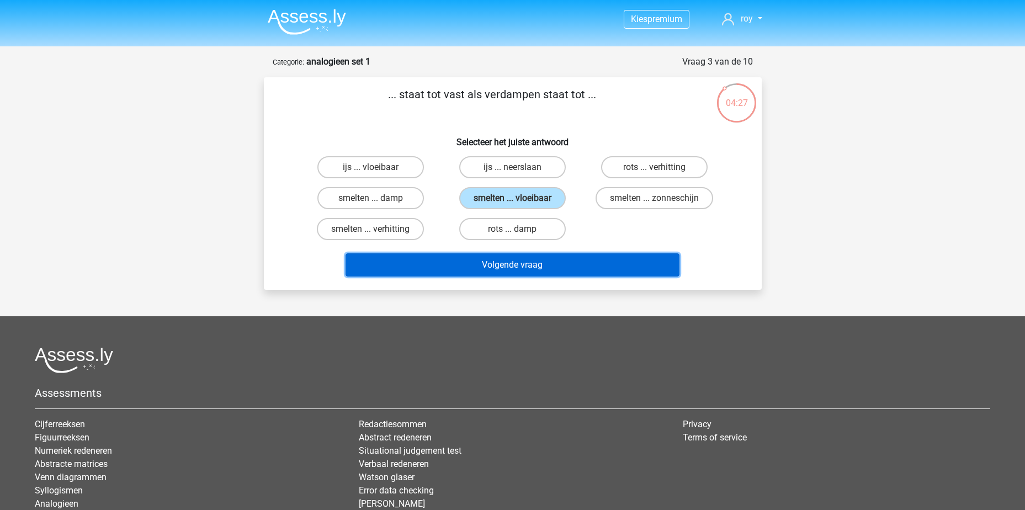
click at [535, 269] on button "Volgende vraag" at bounding box center [512, 264] width 334 height 23
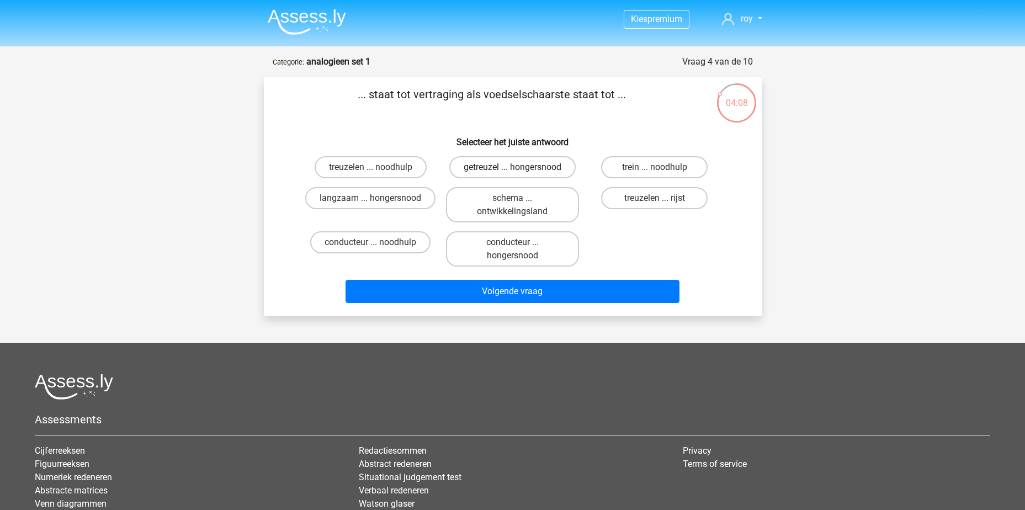
click at [531, 167] on label "getreuzel ... hongersnood" at bounding box center [512, 167] width 126 height 22
click at [519, 167] on input "getreuzel ... hongersnood" at bounding box center [515, 170] width 7 height 7
radio input "true"
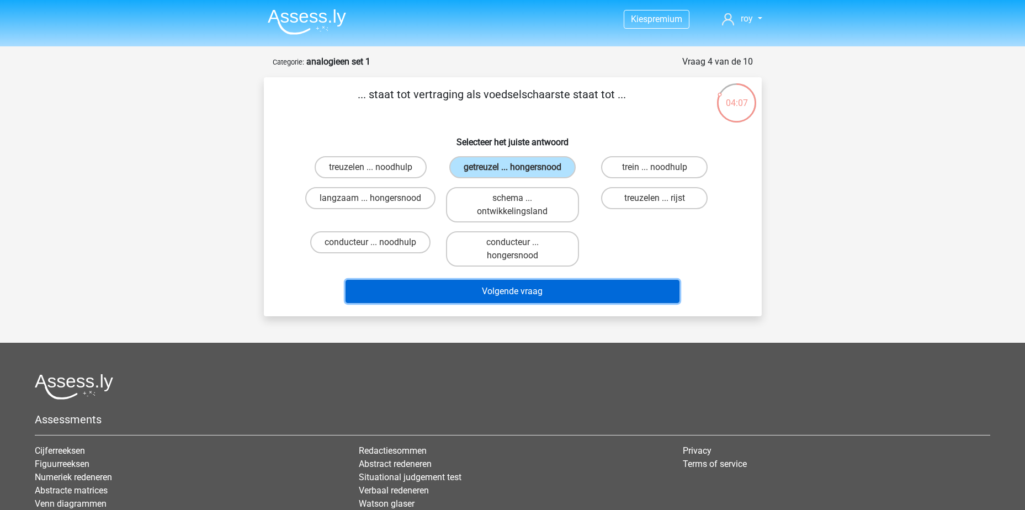
click at [520, 291] on button "Volgende vraag" at bounding box center [512, 291] width 334 height 23
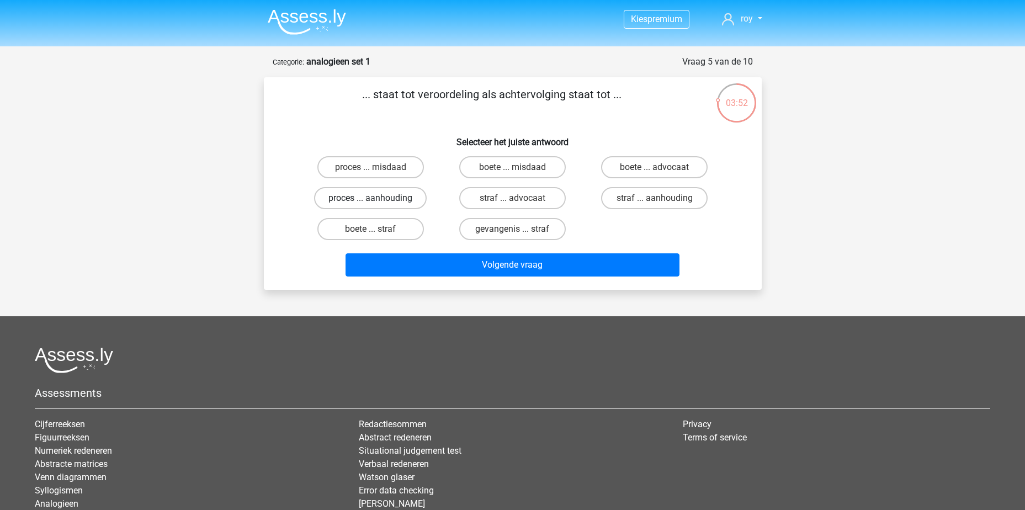
click at [400, 196] on label "proces ... aanhouding" at bounding box center [370, 198] width 113 height 22
click at [377, 198] on input "proces ... aanhouding" at bounding box center [373, 201] width 7 height 7
radio input "true"
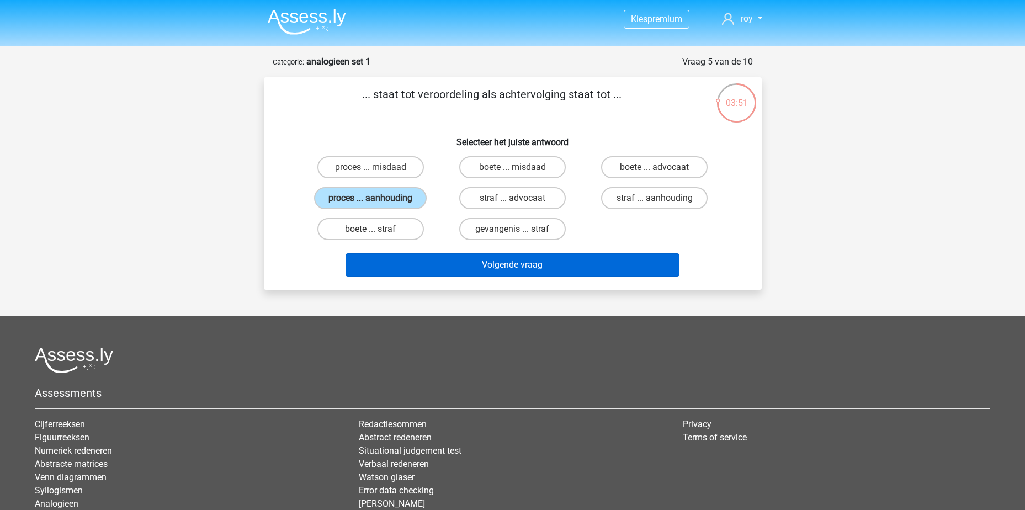
click at [569, 277] on div "Volgende vraag" at bounding box center [513, 267] width 426 height 28
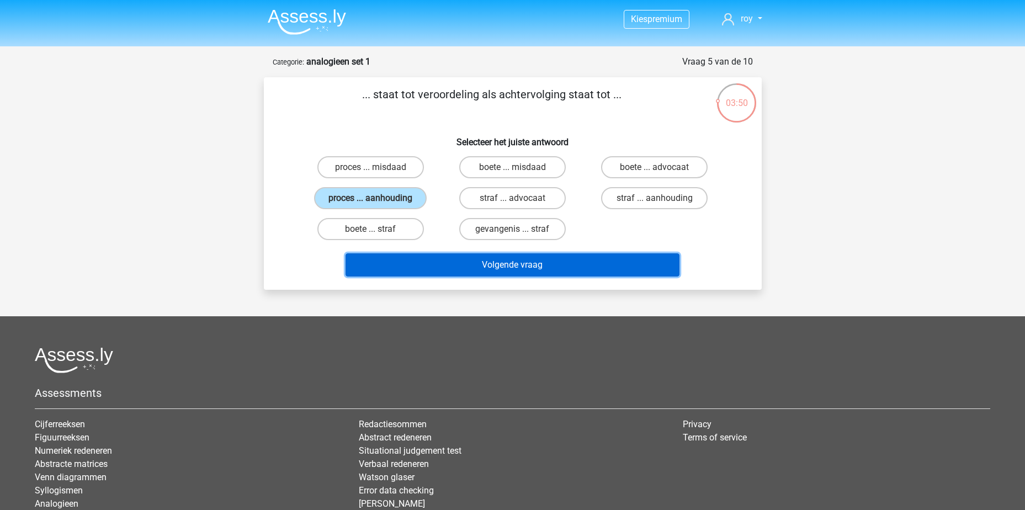
click at [525, 264] on button "Volgende vraag" at bounding box center [512, 264] width 334 height 23
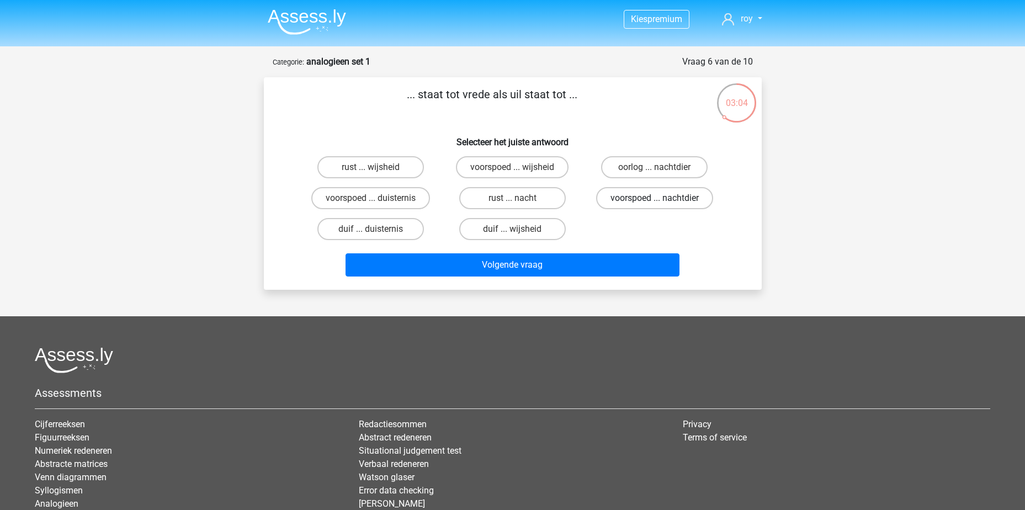
drag, startPoint x: 675, startPoint y: 202, endPoint x: 676, endPoint y: 209, distance: 7.3
click at [676, 202] on label "voorspoed ... nachtdier" at bounding box center [654, 198] width 117 height 22
click at [662, 202] on input "voorspoed ... nachtdier" at bounding box center [657, 201] width 7 height 7
radio input "true"
click at [525, 231] on label "duif ... wijsheid" at bounding box center [512, 229] width 106 height 22
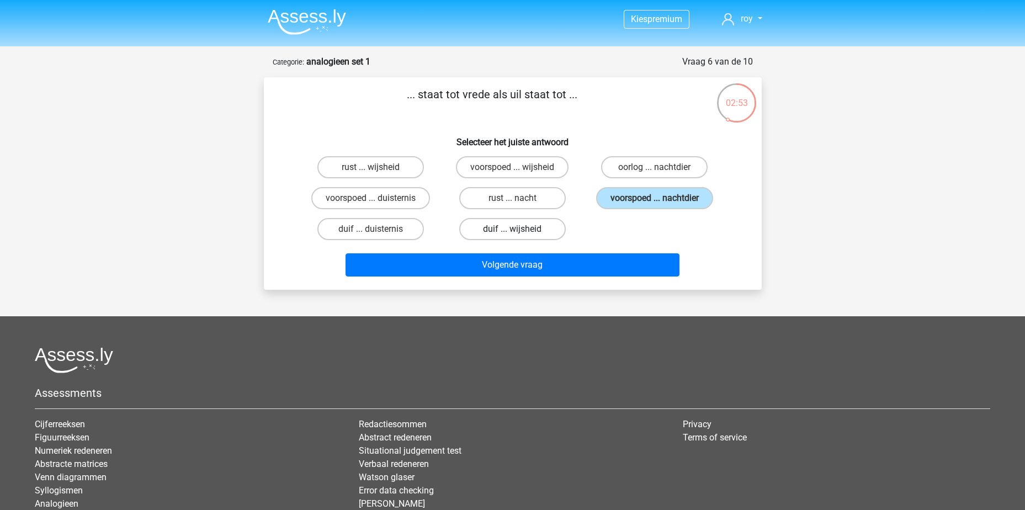
click at [519, 231] on input "duif ... wijsheid" at bounding box center [515, 232] width 7 height 7
radio input "true"
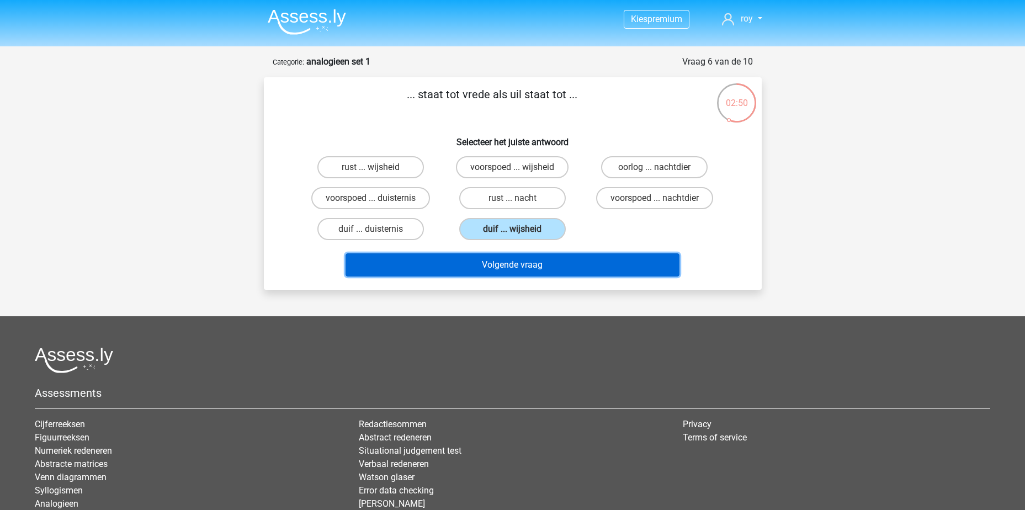
click at [534, 268] on button "Volgende vraag" at bounding box center [512, 264] width 334 height 23
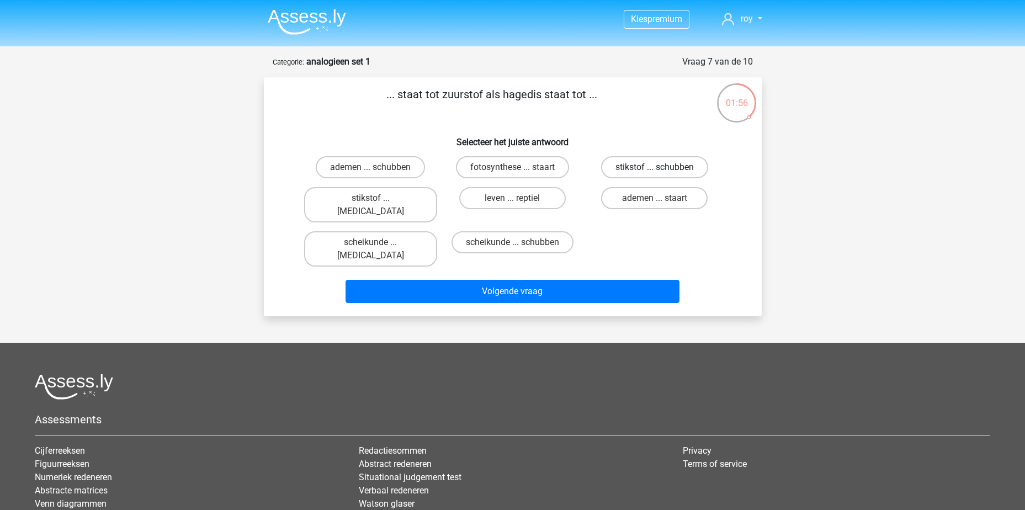
click at [652, 163] on label "stikstof ... schubben" at bounding box center [654, 167] width 107 height 22
click at [654, 167] on input "stikstof ... schubben" at bounding box center [657, 170] width 7 height 7
radio input "true"
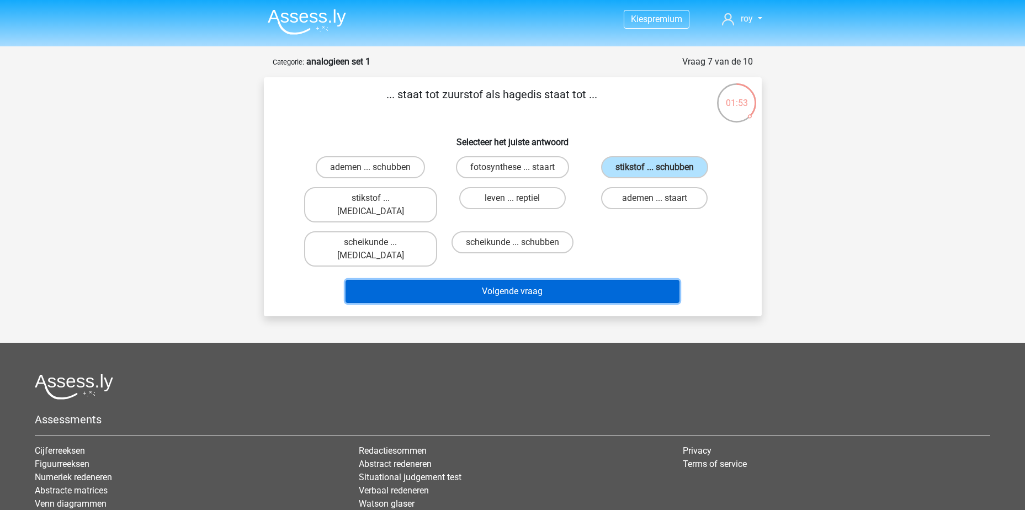
click at [563, 280] on button "Volgende vraag" at bounding box center [512, 291] width 334 height 23
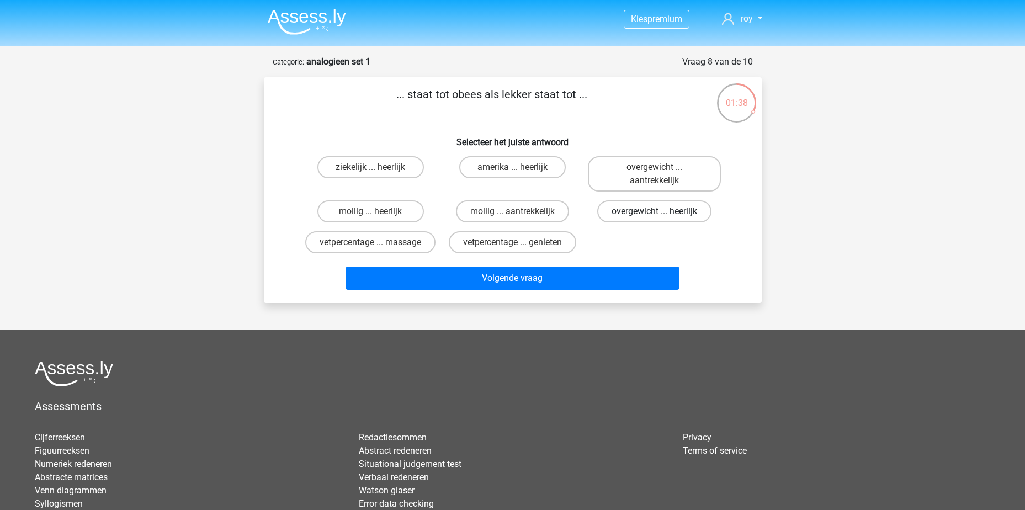
click at [665, 211] on label "overgewicht ... heerlijk" at bounding box center [654, 211] width 114 height 22
click at [662, 211] on input "overgewicht ... heerlijk" at bounding box center [657, 214] width 7 height 7
radio input "true"
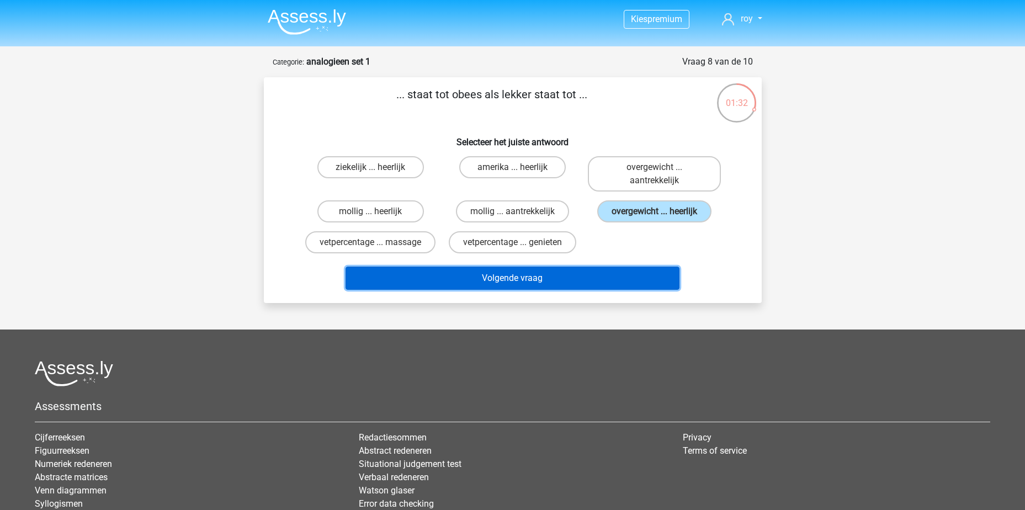
click at [561, 275] on button "Volgende vraag" at bounding box center [512, 278] width 334 height 23
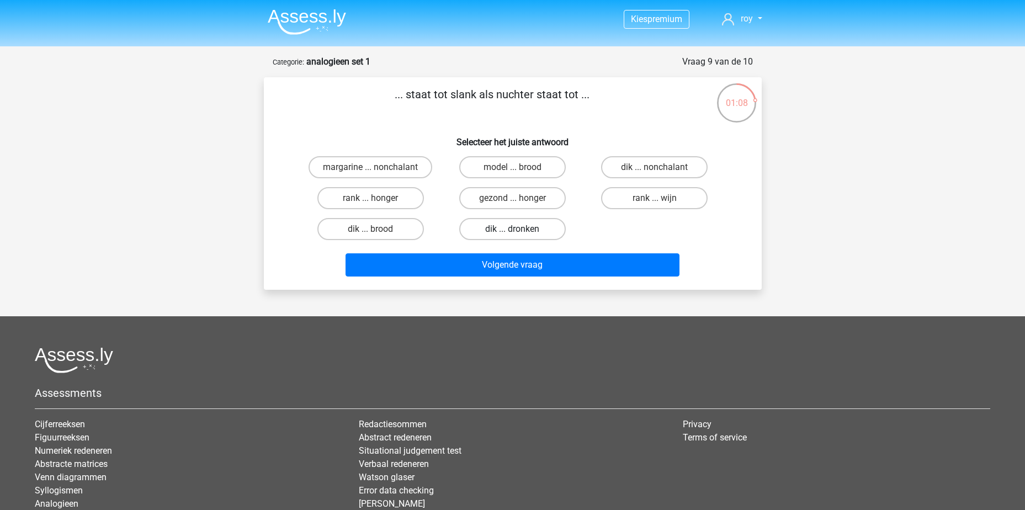
click at [537, 229] on label "dik ... dronken" at bounding box center [512, 229] width 106 height 22
click at [519, 229] on input "dik ... dronken" at bounding box center [515, 232] width 7 height 7
radio input "true"
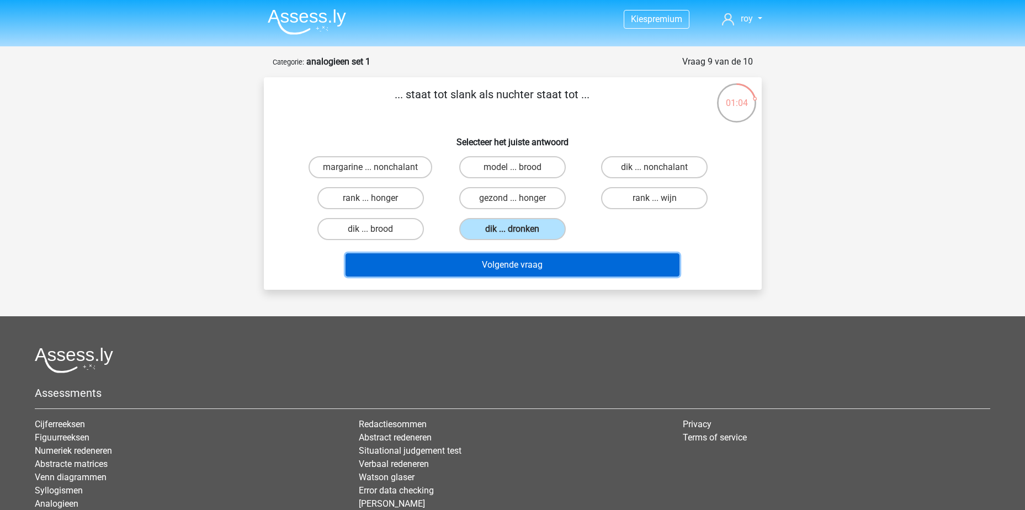
click at [548, 272] on button "Volgende vraag" at bounding box center [512, 264] width 334 height 23
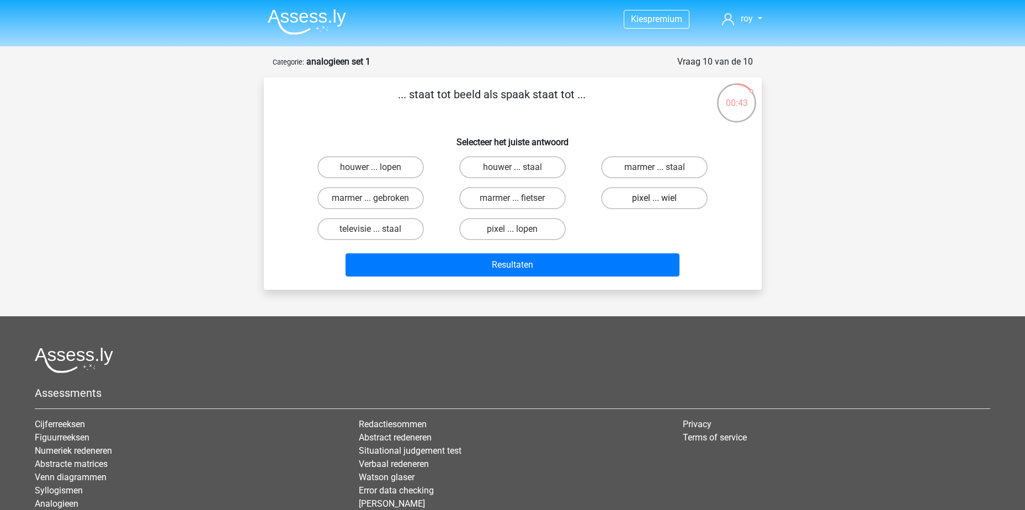
click at [652, 199] on label "pixel ... wiel" at bounding box center [654, 198] width 106 height 22
click at [654, 199] on input "pixel ... wiel" at bounding box center [657, 201] width 7 height 7
radio input "true"
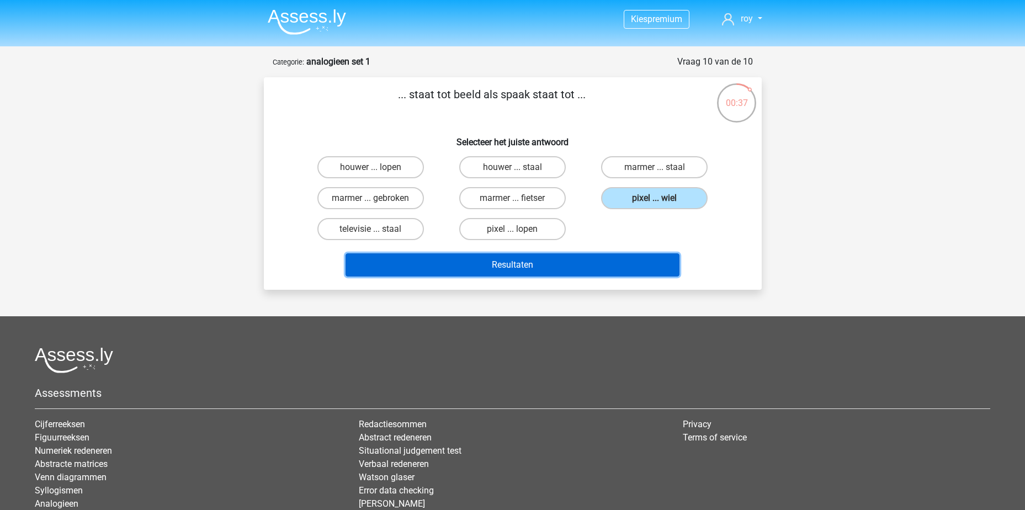
drag, startPoint x: 483, startPoint y: 265, endPoint x: 493, endPoint y: 265, distance: 9.4
click at [489, 265] on button "Resultaten" at bounding box center [512, 264] width 334 height 23
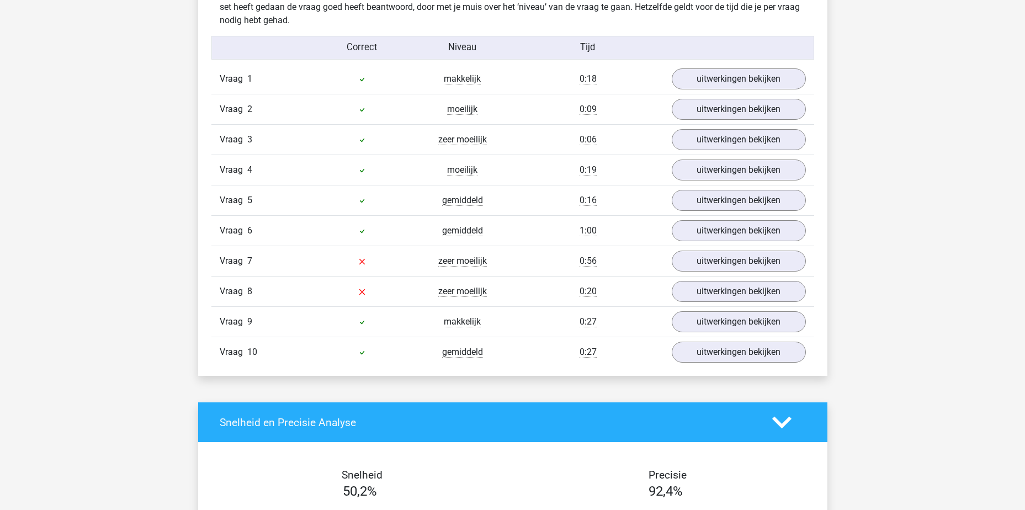
scroll to position [828, 0]
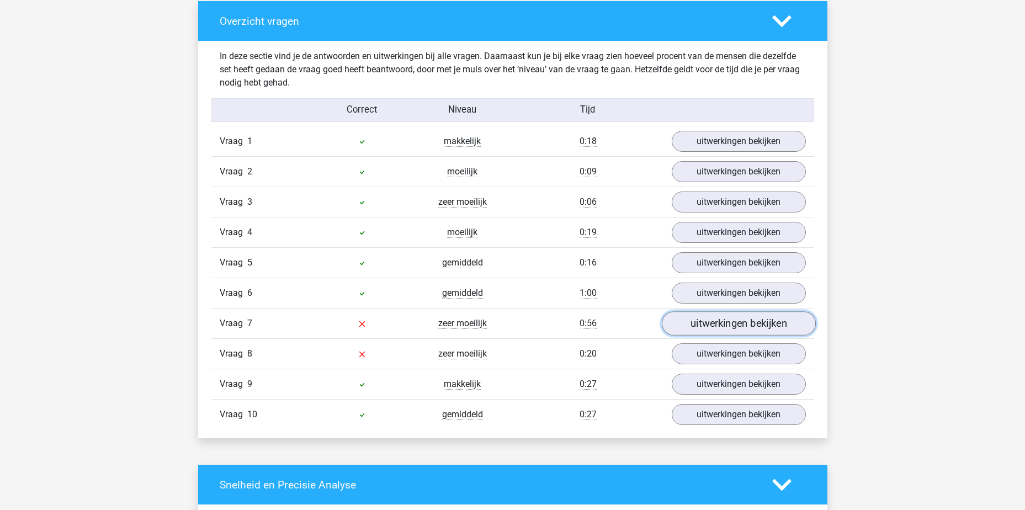
click at [751, 323] on link "uitwerkingen bekijken" at bounding box center [738, 323] width 154 height 24
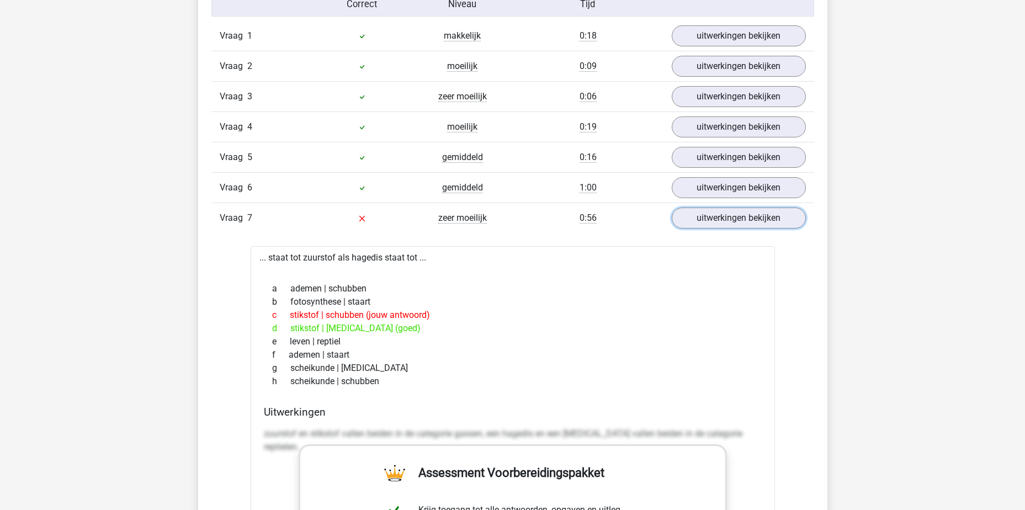
scroll to position [938, 0]
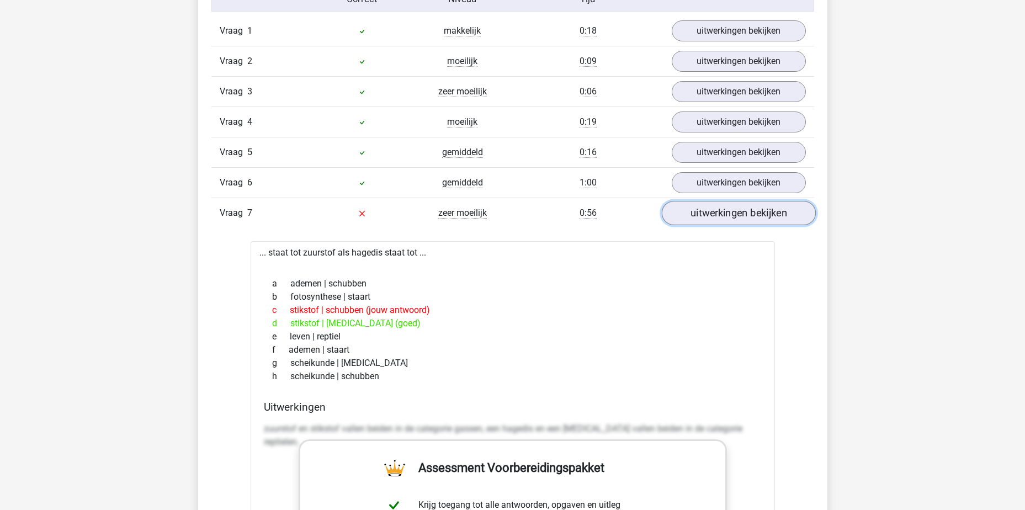
click at [755, 211] on link "uitwerkingen bekijken" at bounding box center [738, 213] width 154 height 24
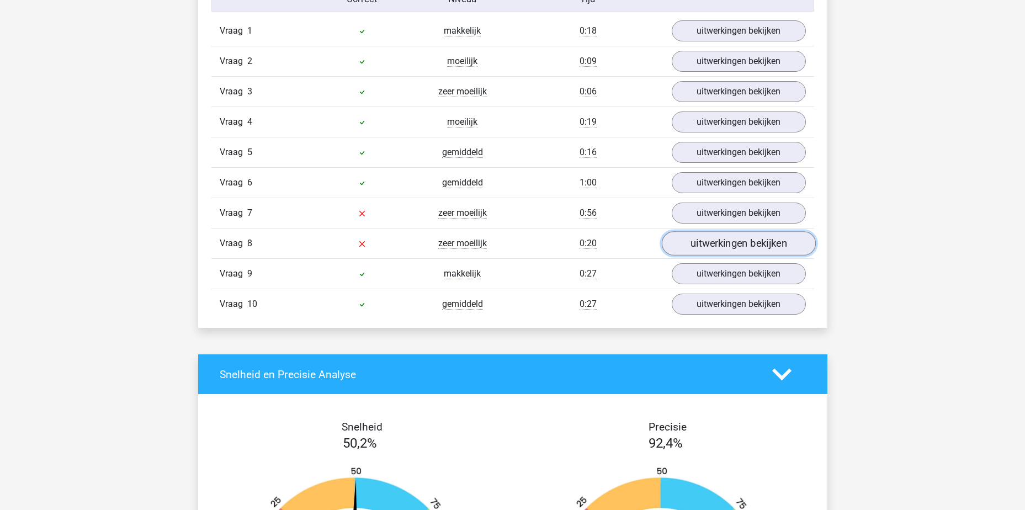
click at [704, 241] on link "uitwerkingen bekijken" at bounding box center [738, 243] width 154 height 24
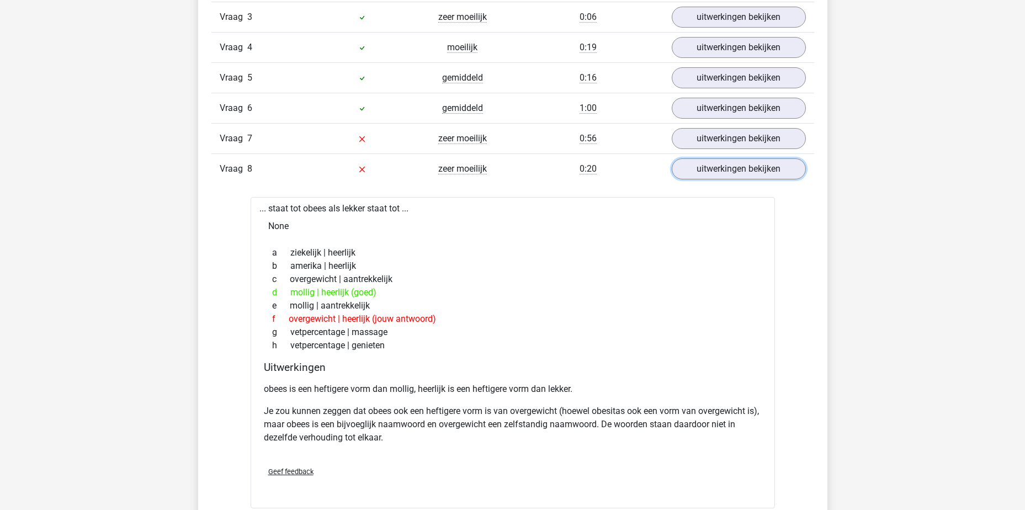
scroll to position [993, 0]
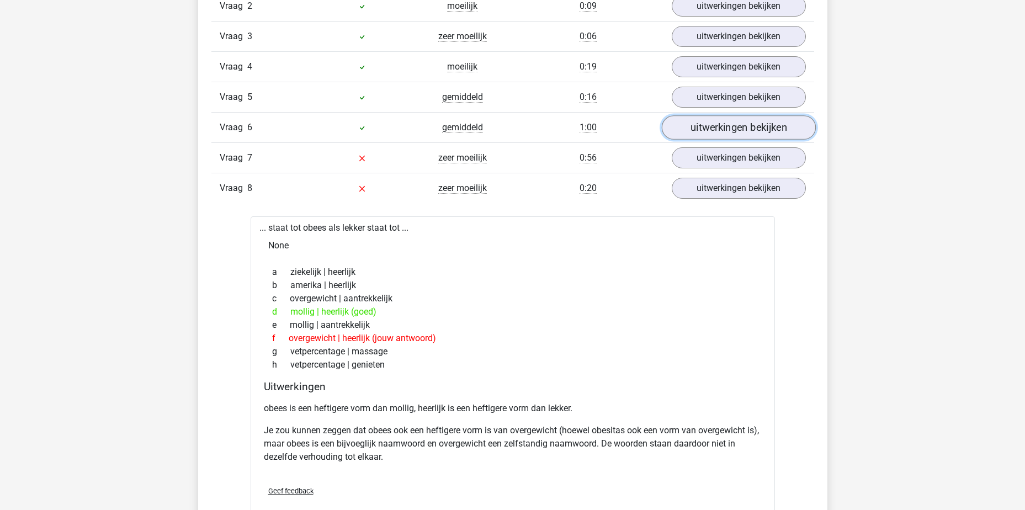
click at [717, 125] on link "uitwerkingen bekijken" at bounding box center [738, 127] width 154 height 24
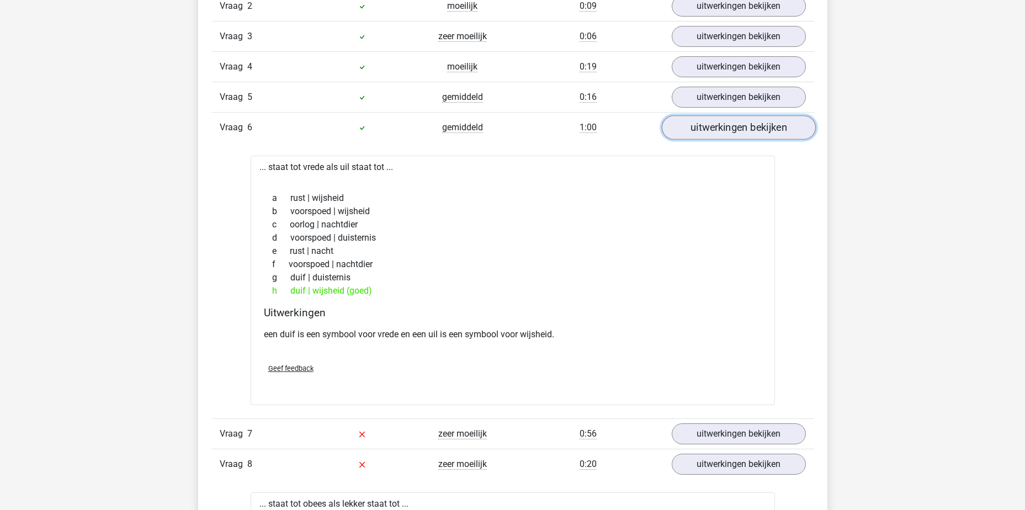
click at [718, 125] on link "uitwerkingen bekijken" at bounding box center [738, 127] width 154 height 24
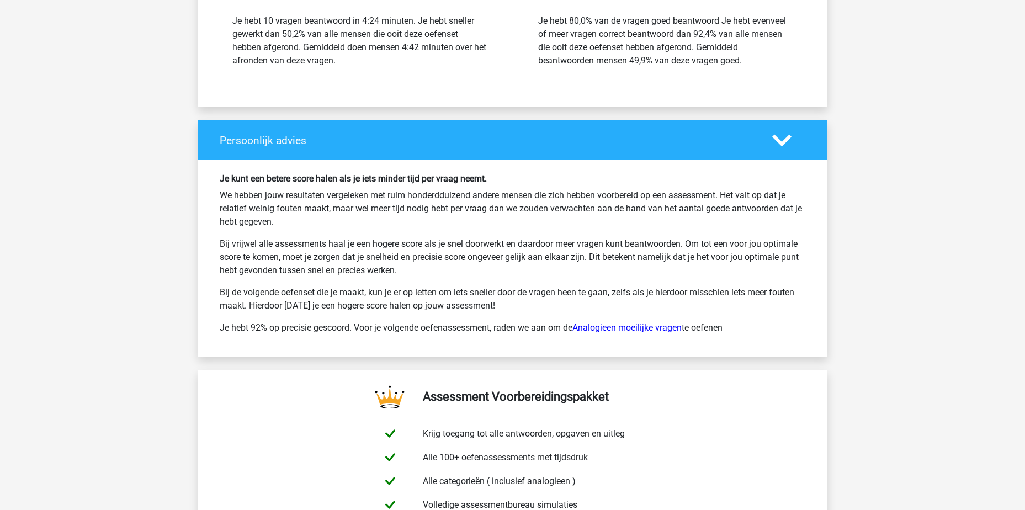
scroll to position [1876, 0]
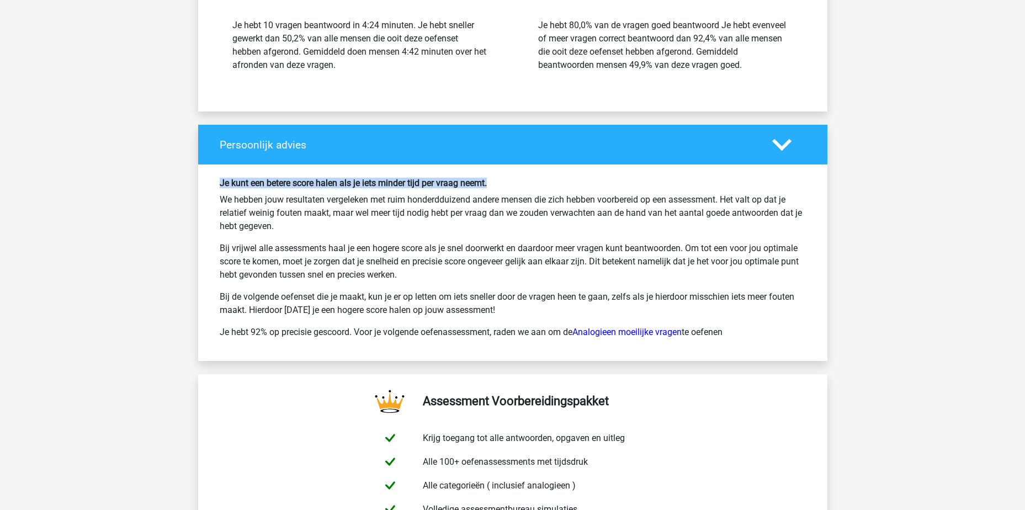
drag, startPoint x: 507, startPoint y: 183, endPoint x: 213, endPoint y: 183, distance: 293.5
click at [213, 183] on div "Je kunt een betere score halen als je iets minder tijd per vraag neemt. We hebb…" at bounding box center [512, 262] width 603 height 169
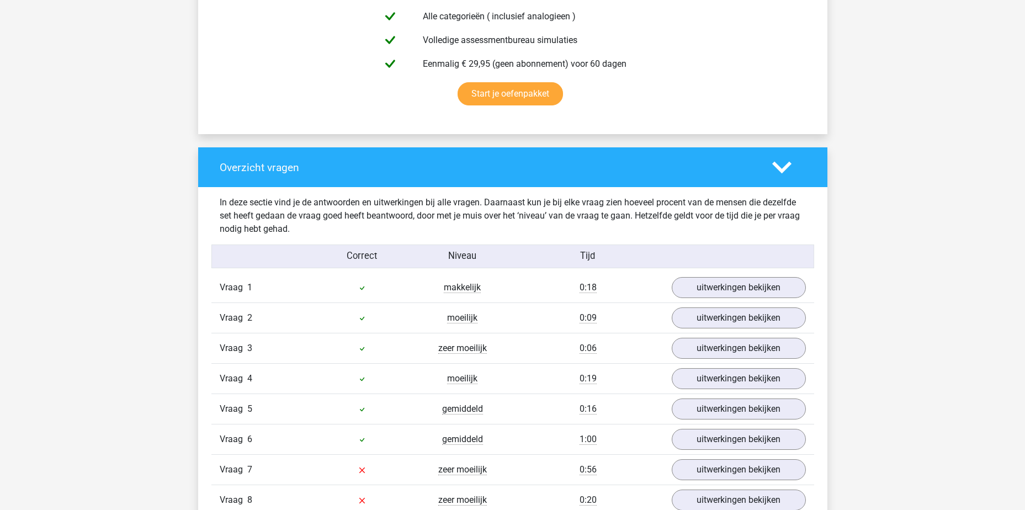
scroll to position [1048, 0]
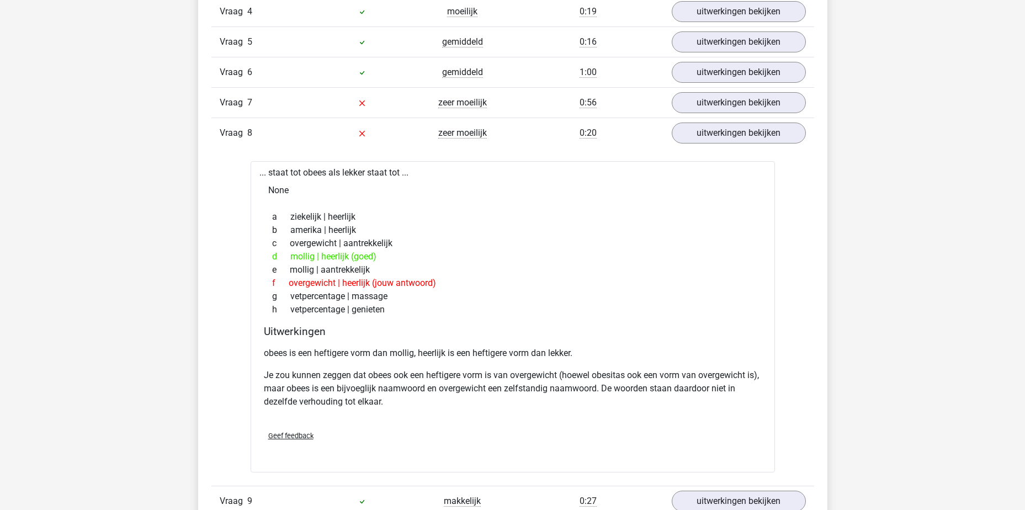
click at [297, 134] on div "Vraag 8" at bounding box center [261, 132] width 100 height 13
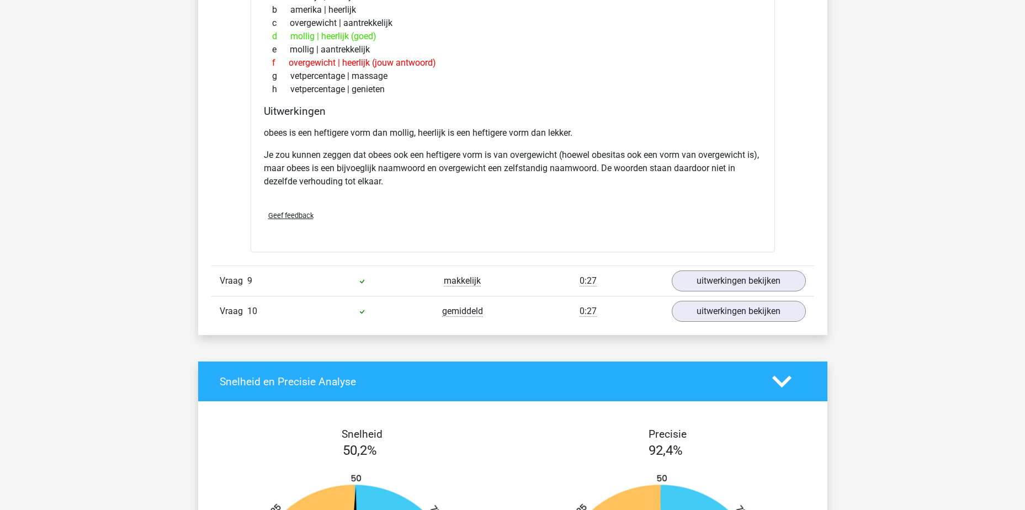
scroll to position [1269, 0]
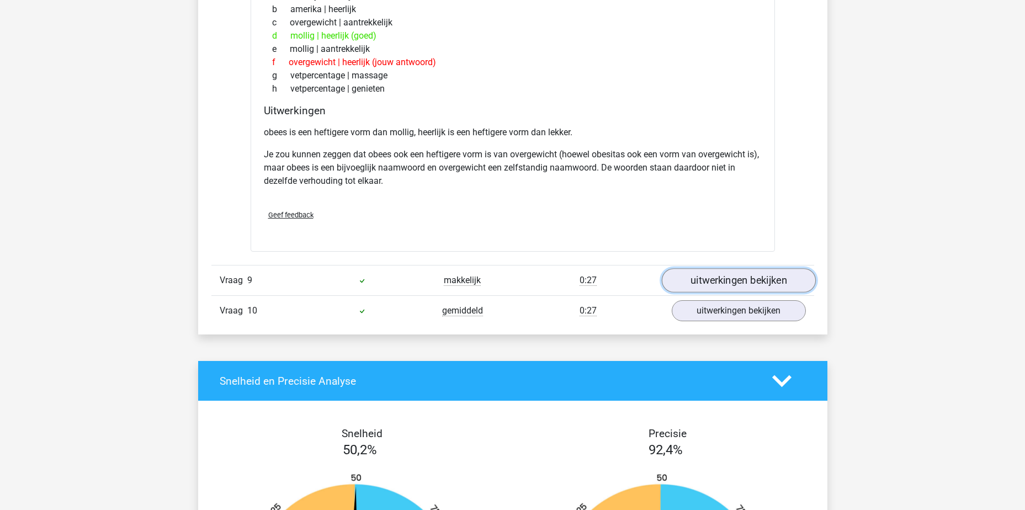
click at [728, 278] on link "uitwerkingen bekijken" at bounding box center [738, 280] width 154 height 24
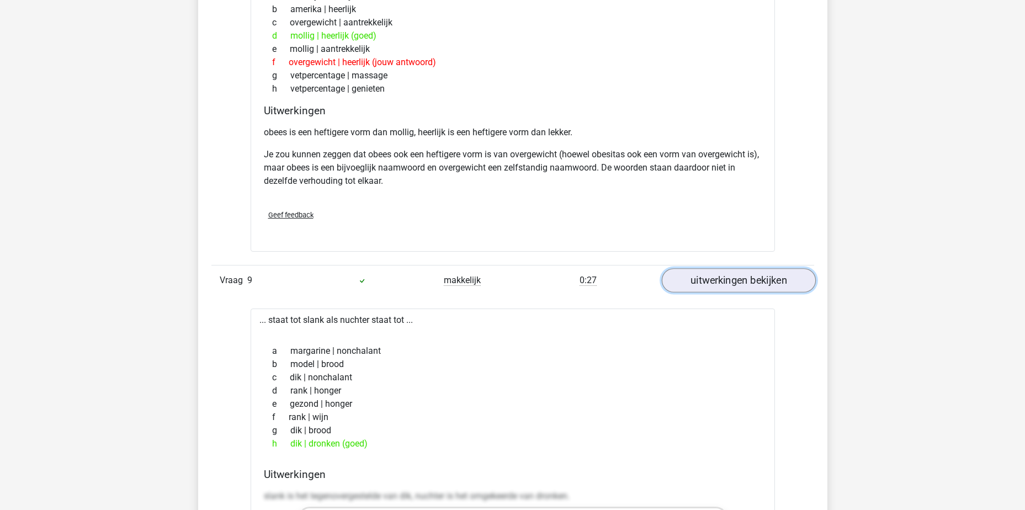
click at [728, 278] on link "uitwerkingen bekijken" at bounding box center [738, 280] width 154 height 24
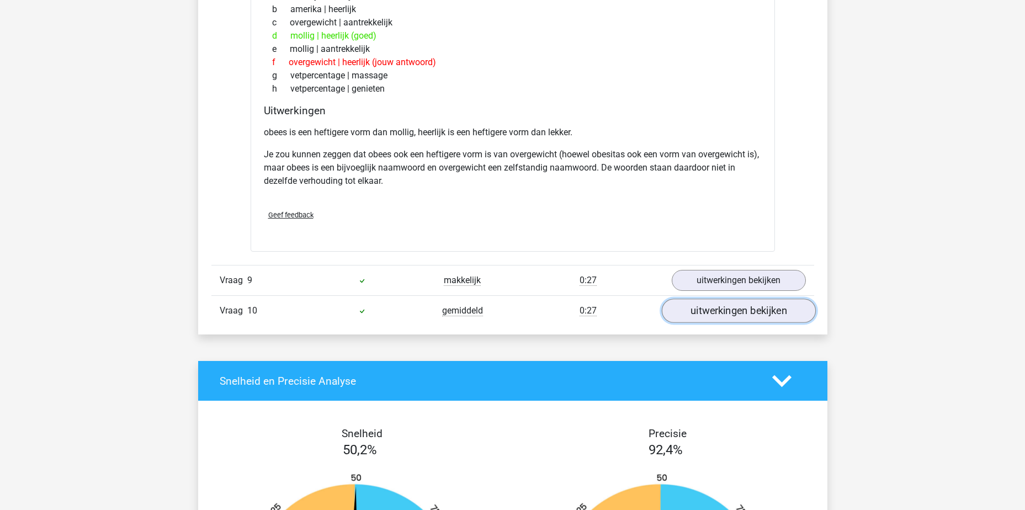
click at [738, 316] on link "uitwerkingen bekijken" at bounding box center [738, 311] width 154 height 24
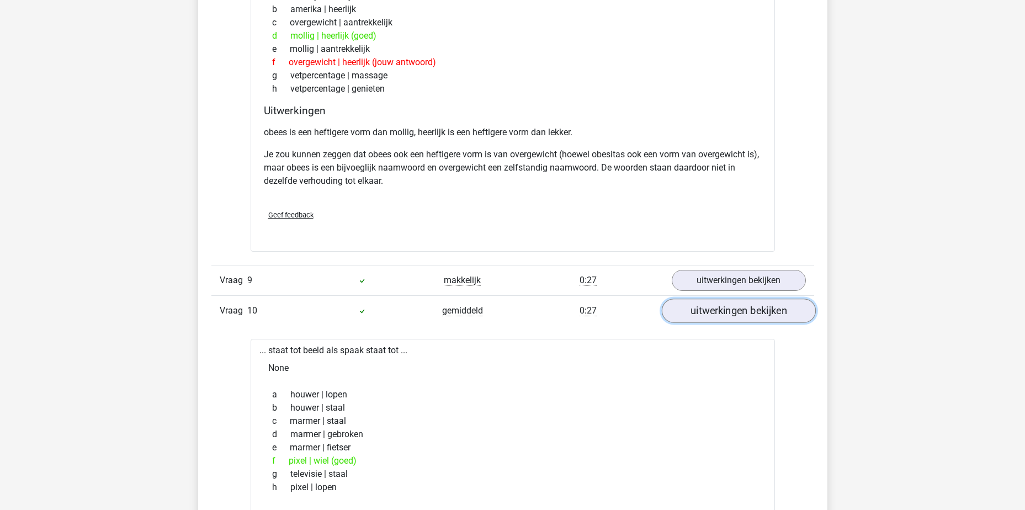
click at [738, 315] on link "uitwerkingen bekijken" at bounding box center [738, 311] width 154 height 24
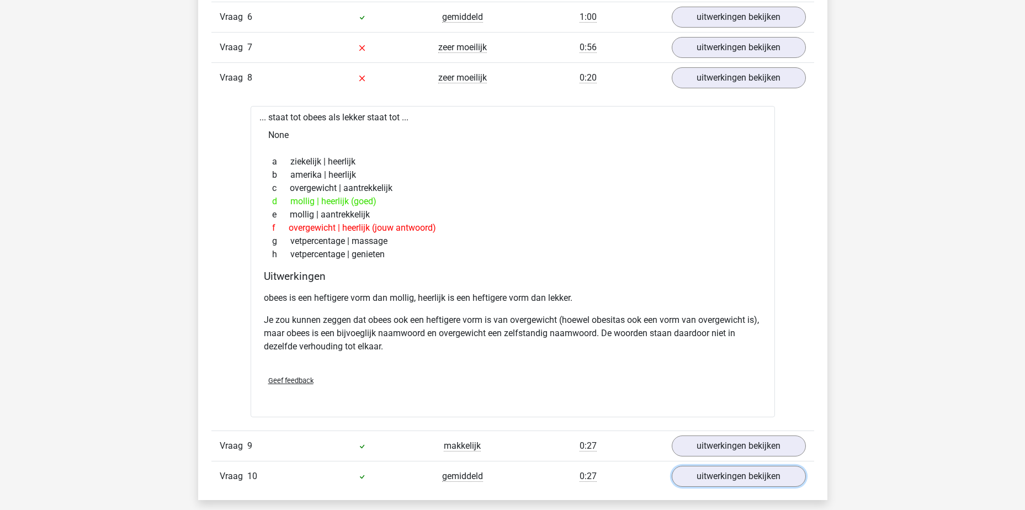
scroll to position [938, 0]
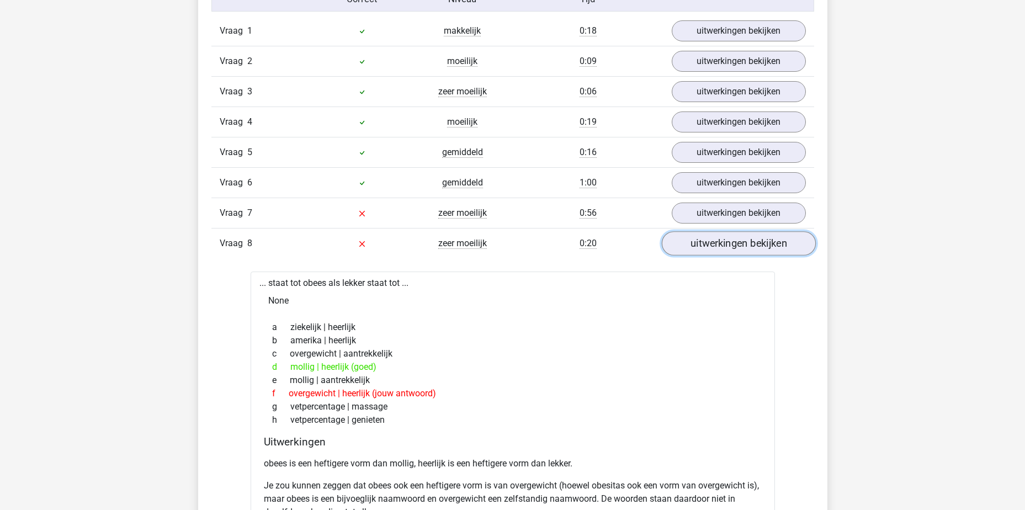
click at [699, 244] on link "uitwerkingen bekijken" at bounding box center [738, 243] width 154 height 24
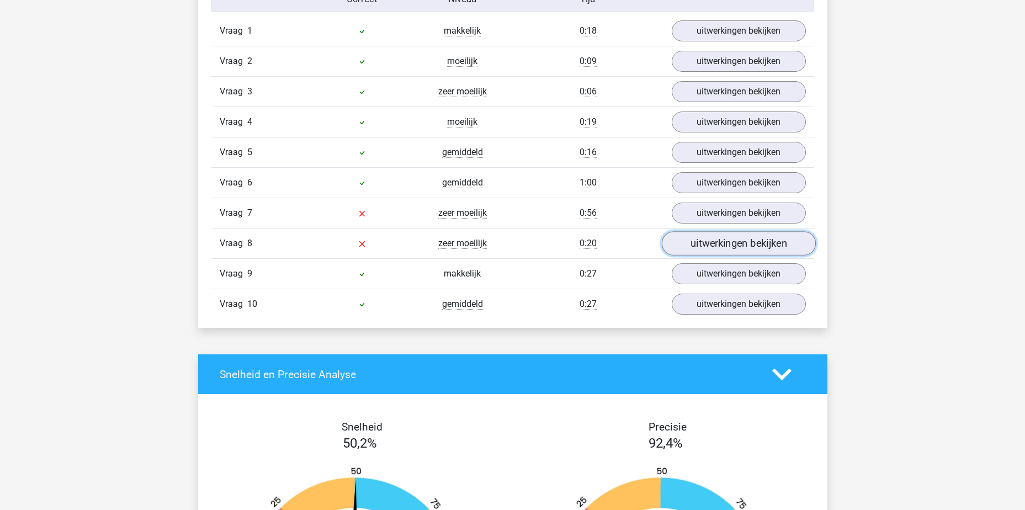
click at [700, 243] on link "uitwerkingen bekijken" at bounding box center [738, 243] width 154 height 24
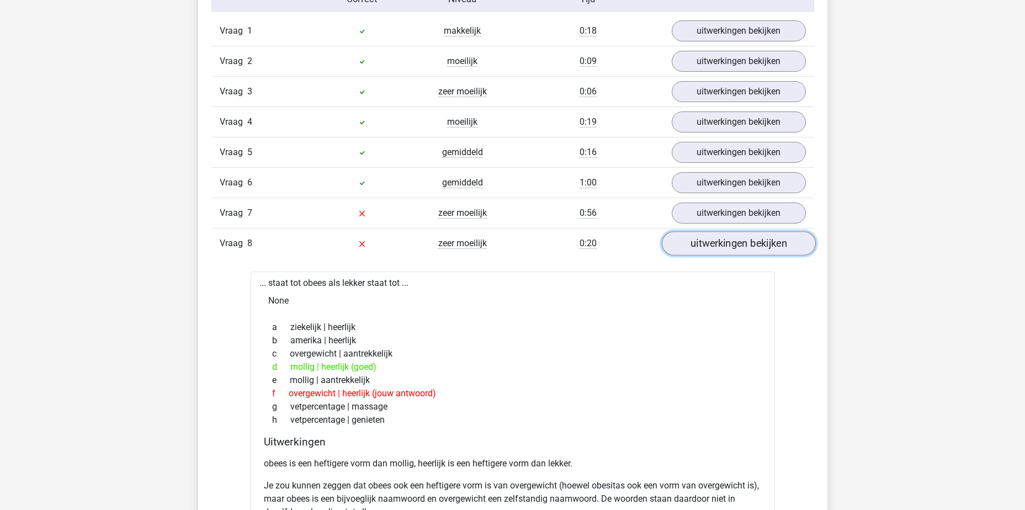
click at [700, 243] on link "uitwerkingen bekijken" at bounding box center [738, 243] width 154 height 24
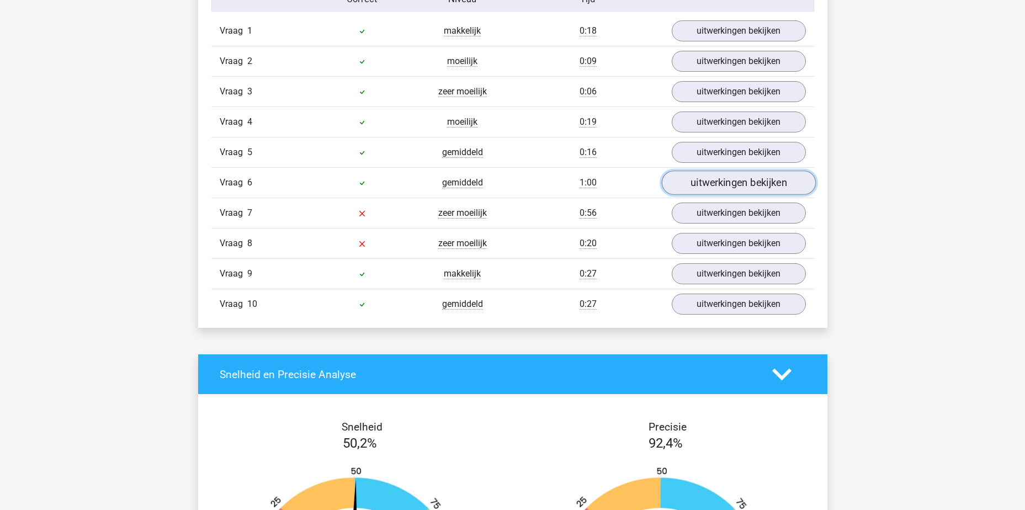
click at [709, 179] on link "uitwerkingen bekijken" at bounding box center [738, 182] width 154 height 24
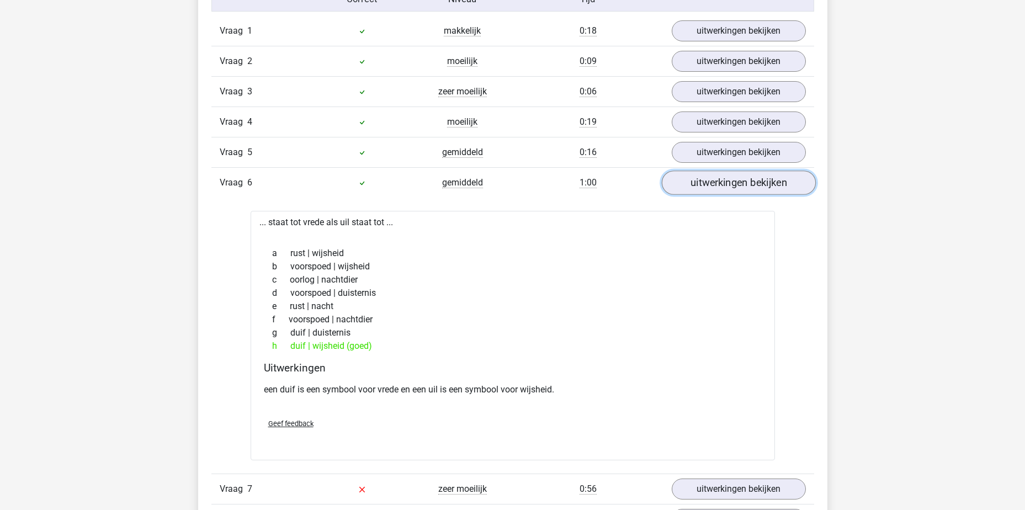
click at [709, 179] on link "uitwerkingen bekijken" at bounding box center [738, 182] width 154 height 24
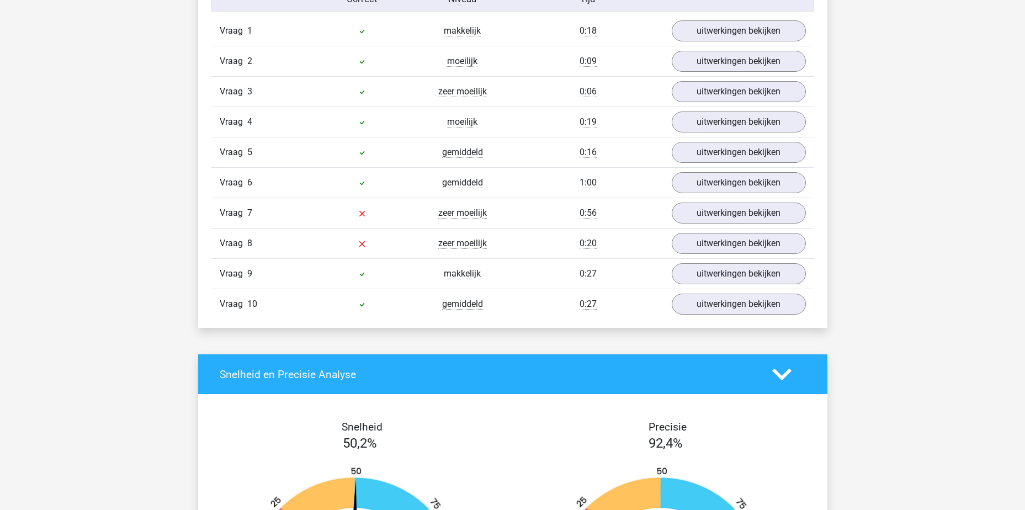
click at [715, 167] on div "Vraag 5 gemiddeld 0:16 uitwerkingen bekijken" at bounding box center [512, 152] width 603 height 30
click at [716, 159] on link "uitwerkingen bekijken" at bounding box center [738, 152] width 154 height 24
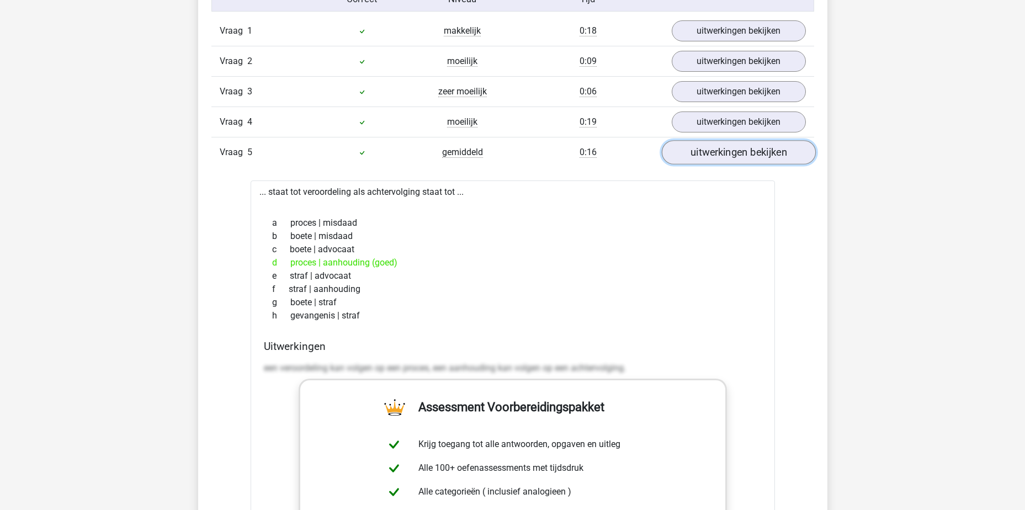
click at [716, 159] on link "uitwerkingen bekijken" at bounding box center [738, 152] width 154 height 24
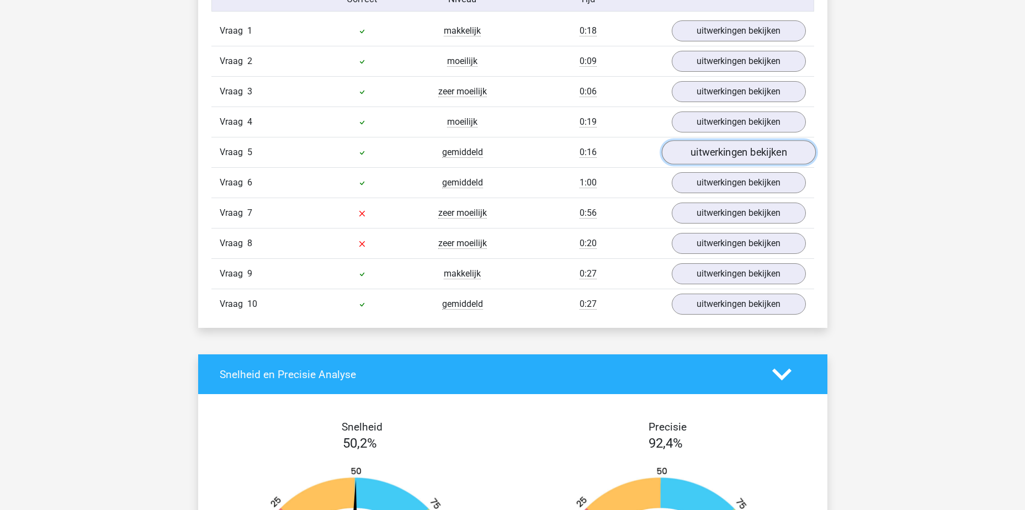
click at [716, 159] on link "uitwerkingen bekijken" at bounding box center [738, 152] width 154 height 24
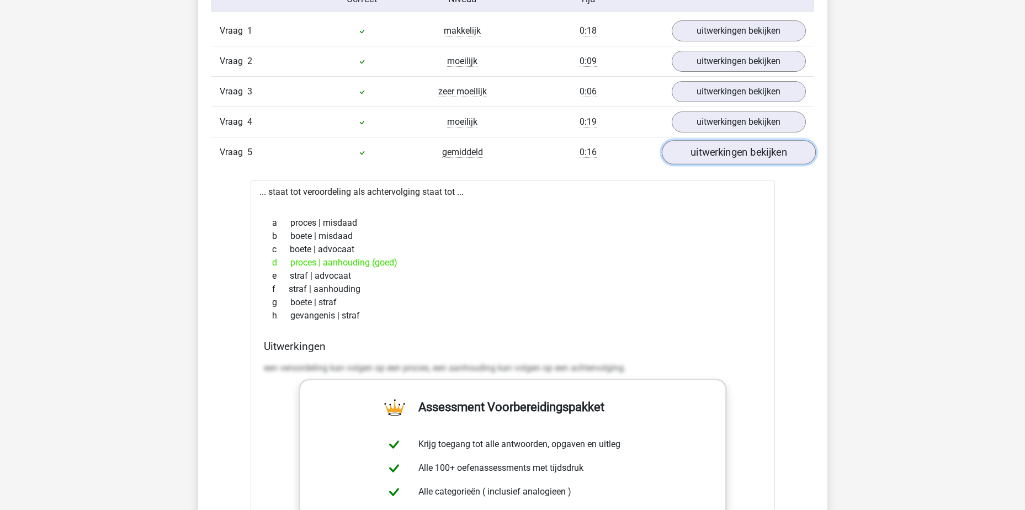
click at [716, 159] on link "uitwerkingen bekijken" at bounding box center [738, 152] width 154 height 24
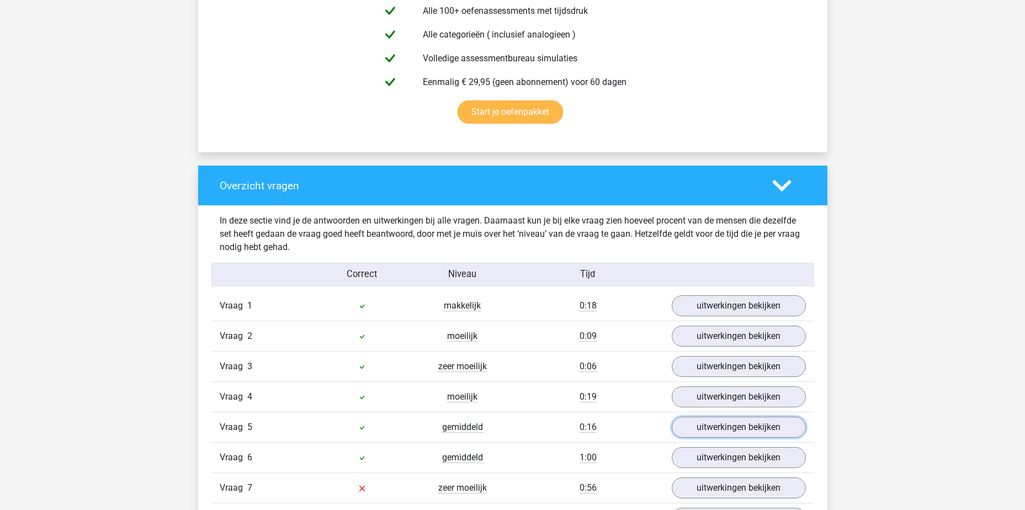
scroll to position [497, 0]
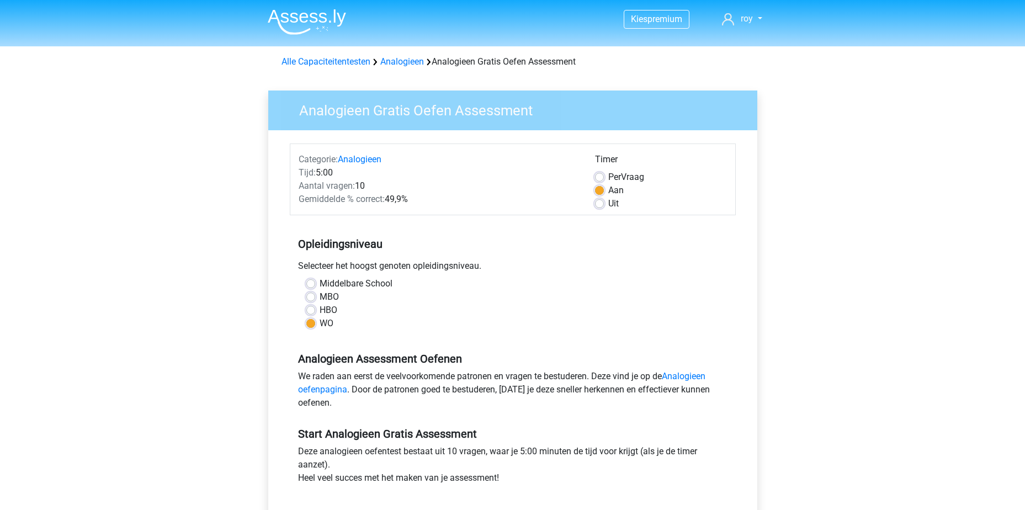
scroll to position [106, 0]
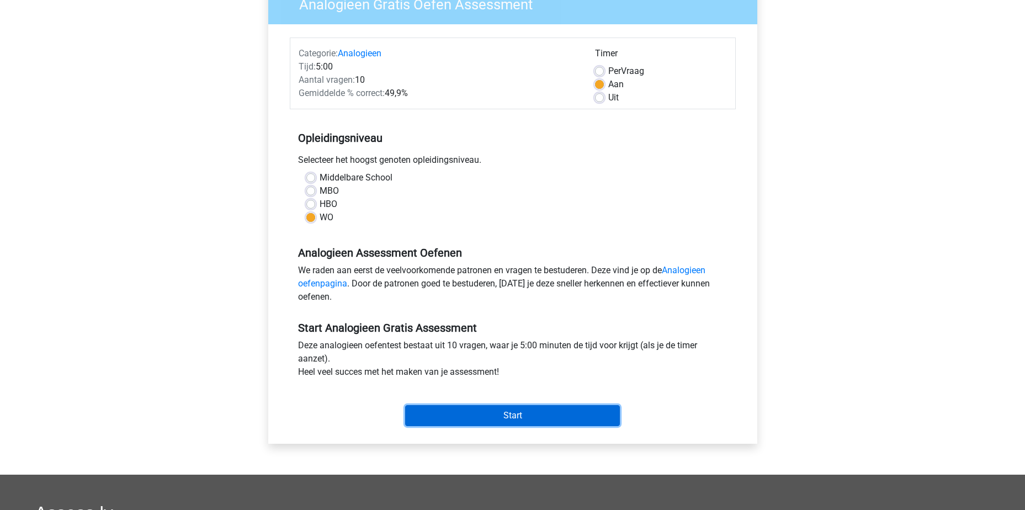
click at [531, 415] on input "Start" at bounding box center [512, 415] width 215 height 21
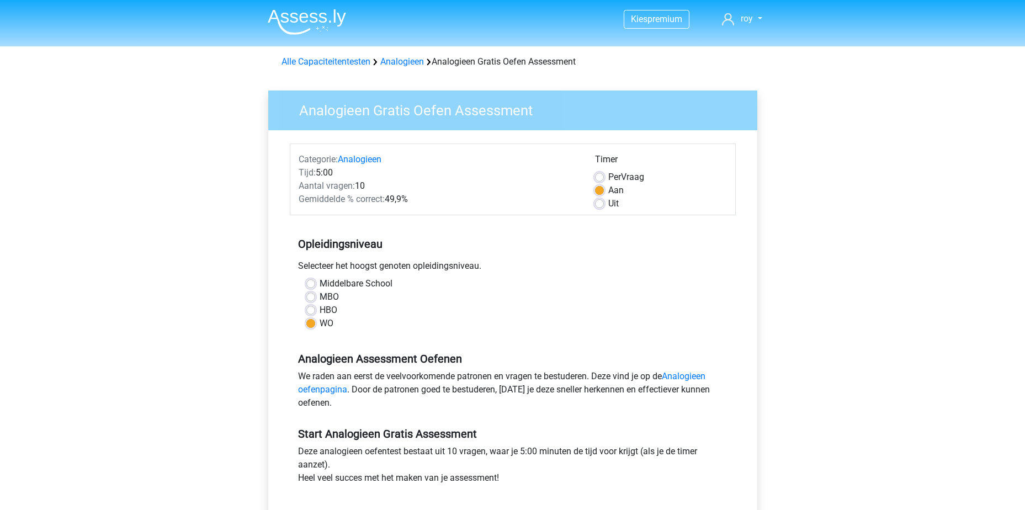
scroll to position [102, 0]
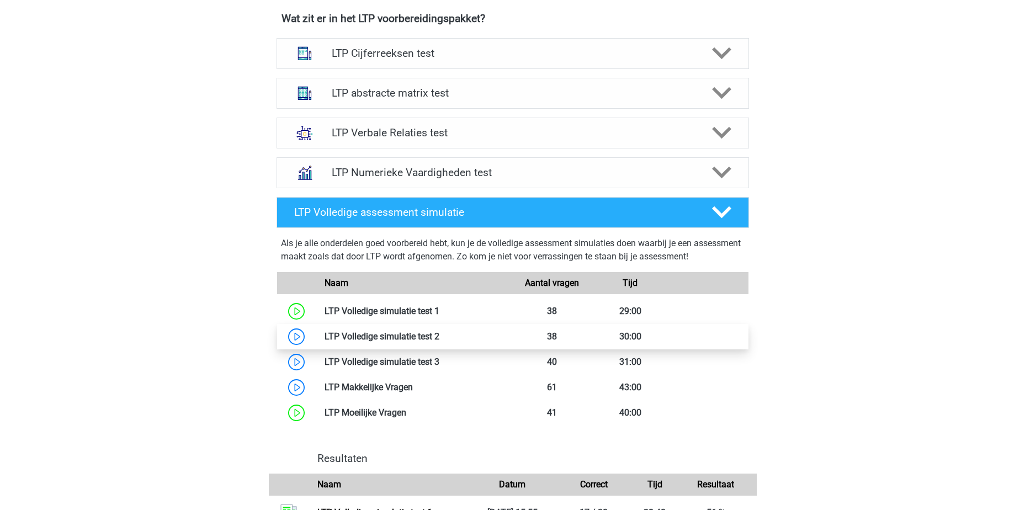
scroll to position [596, 0]
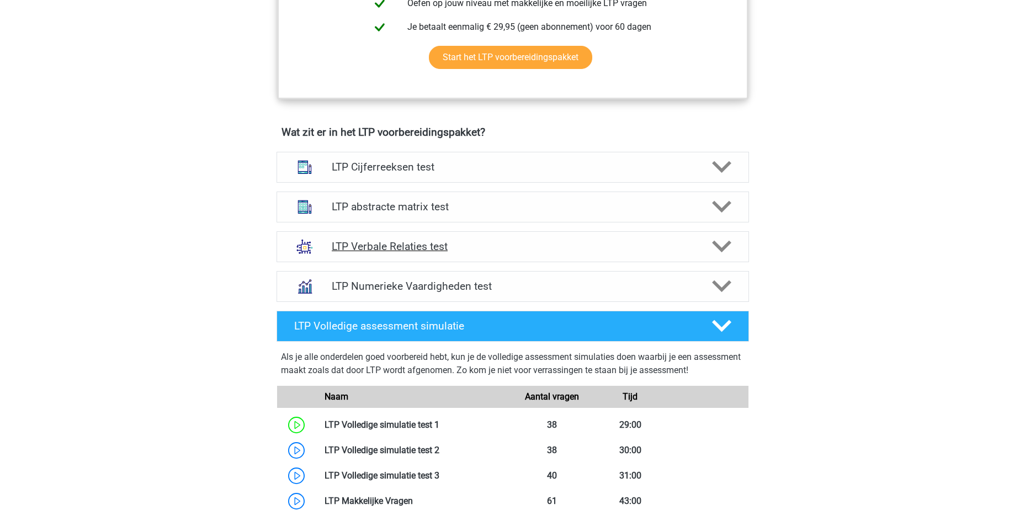
click at [520, 248] on h4 "LTP Verbale Relaties test" at bounding box center [512, 246] width 361 height 13
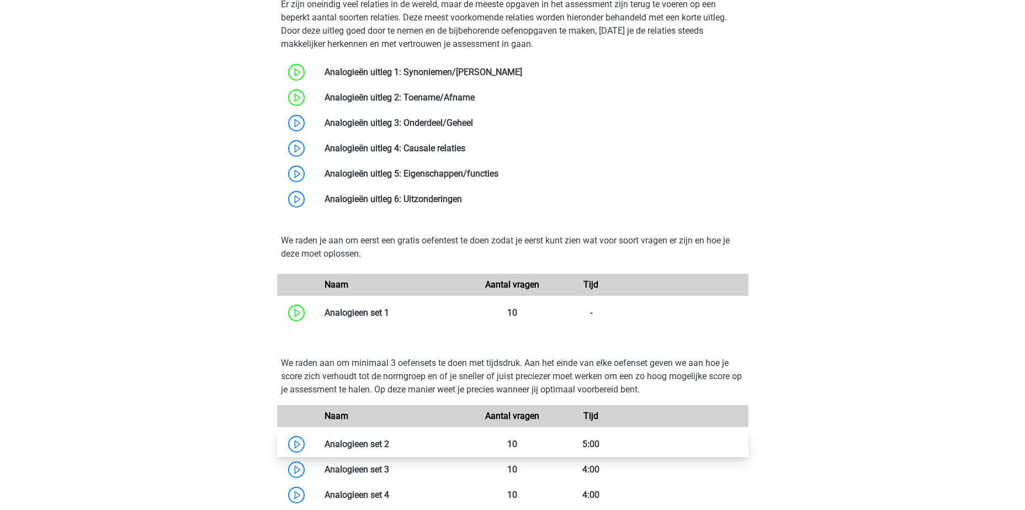
scroll to position [1148, 0]
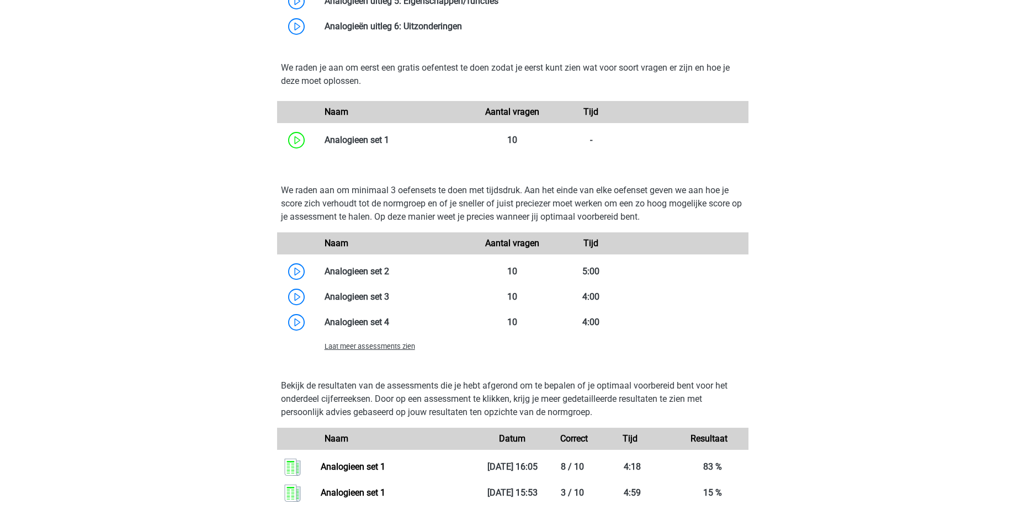
click at [380, 347] on span "Laat meer assessments zien" at bounding box center [369, 346] width 90 height 8
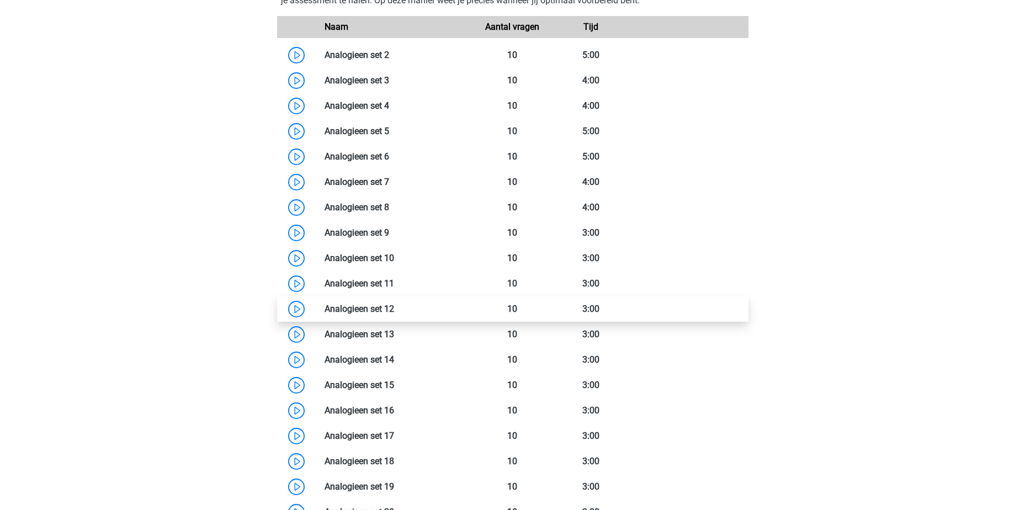
scroll to position [1369, 0]
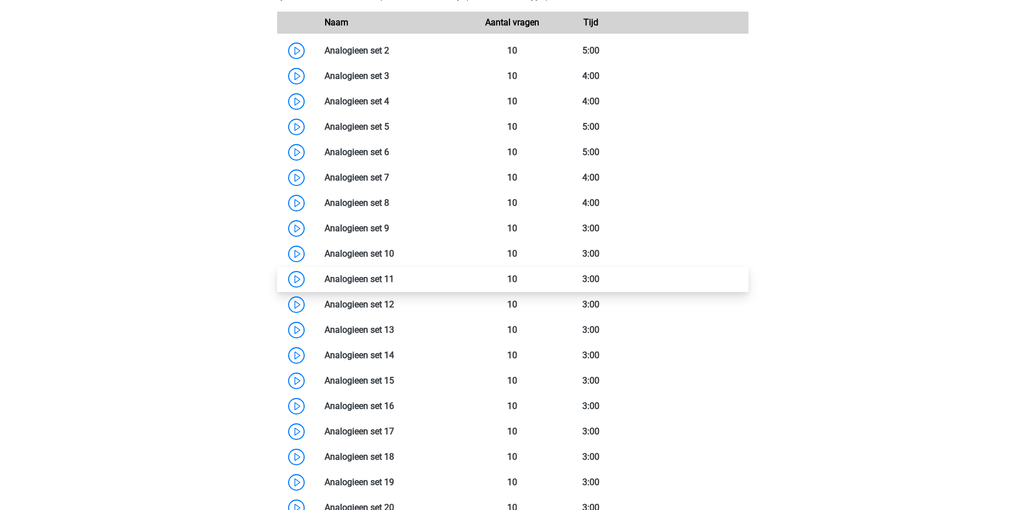
click at [394, 283] on link at bounding box center [394, 279] width 0 height 10
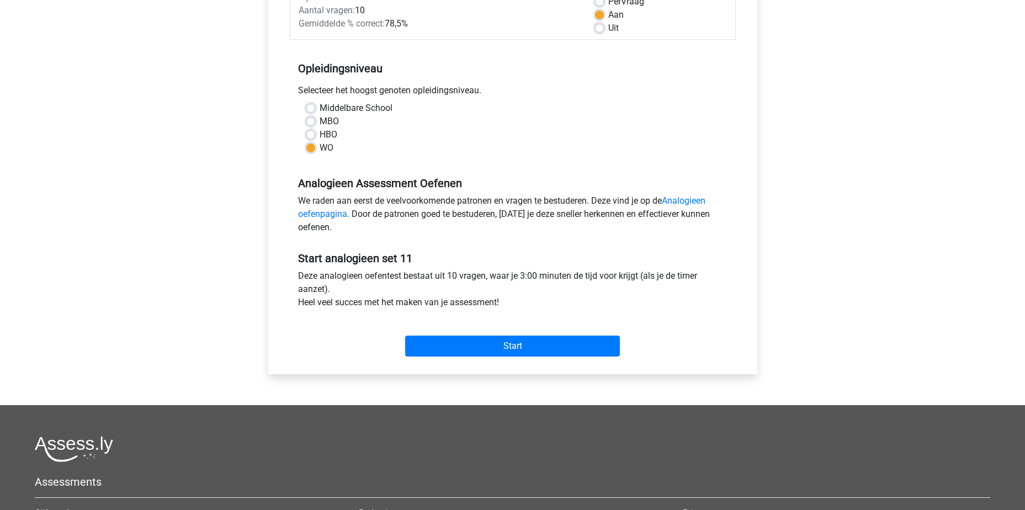
scroll to position [166, 0]
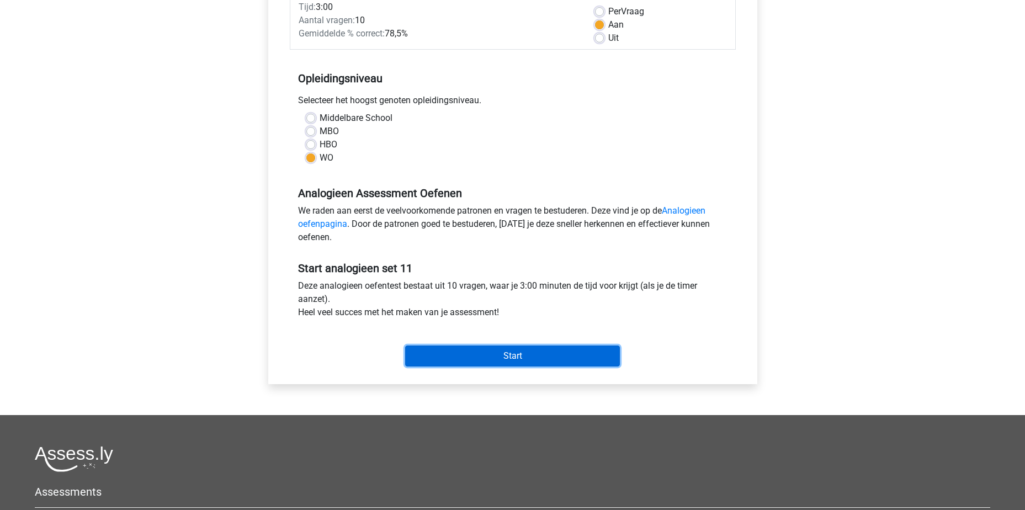
click at [529, 355] on input "Start" at bounding box center [512, 355] width 215 height 21
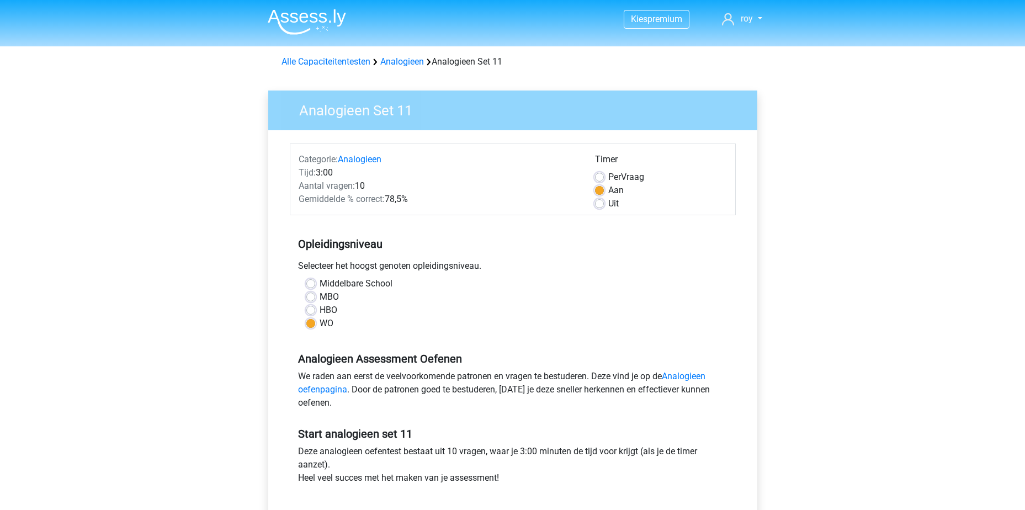
scroll to position [166, 0]
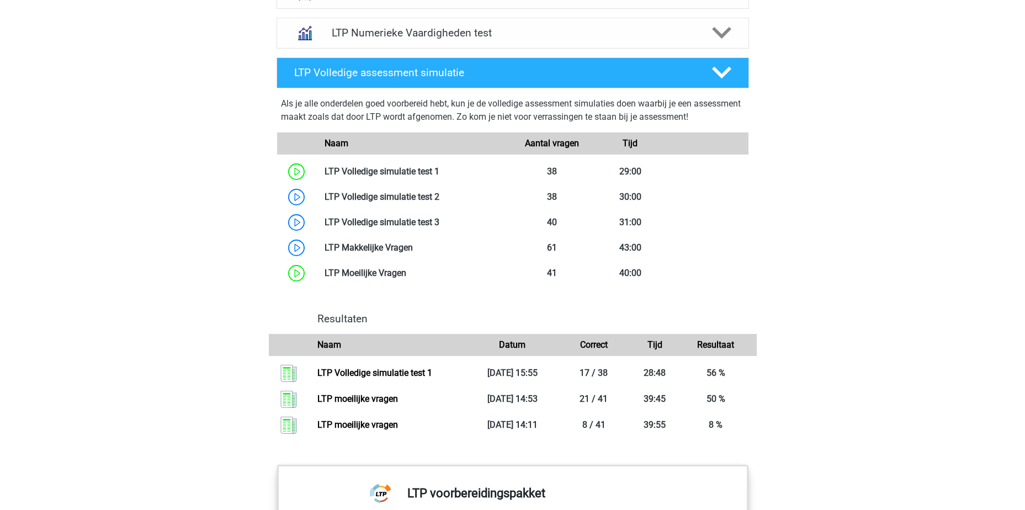
scroll to position [652, 0]
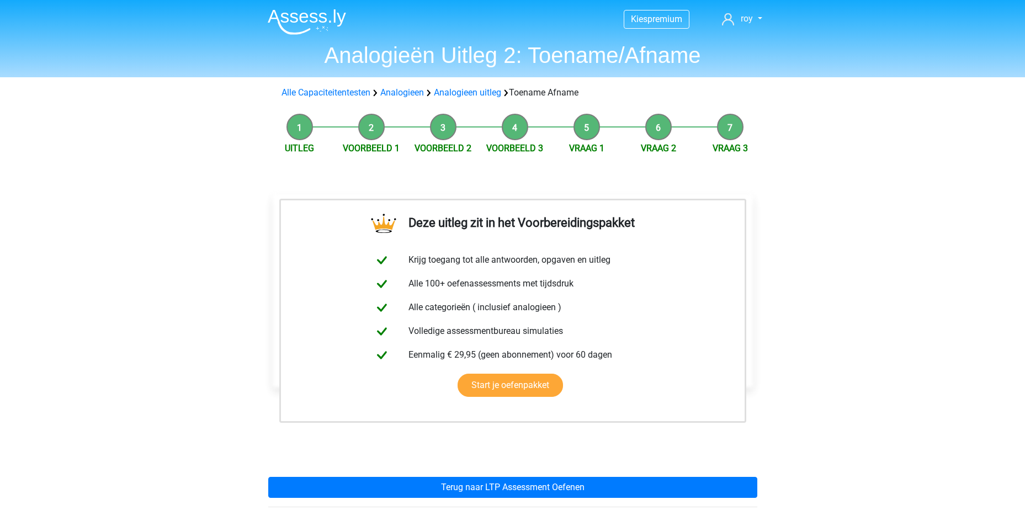
scroll to position [110, 0]
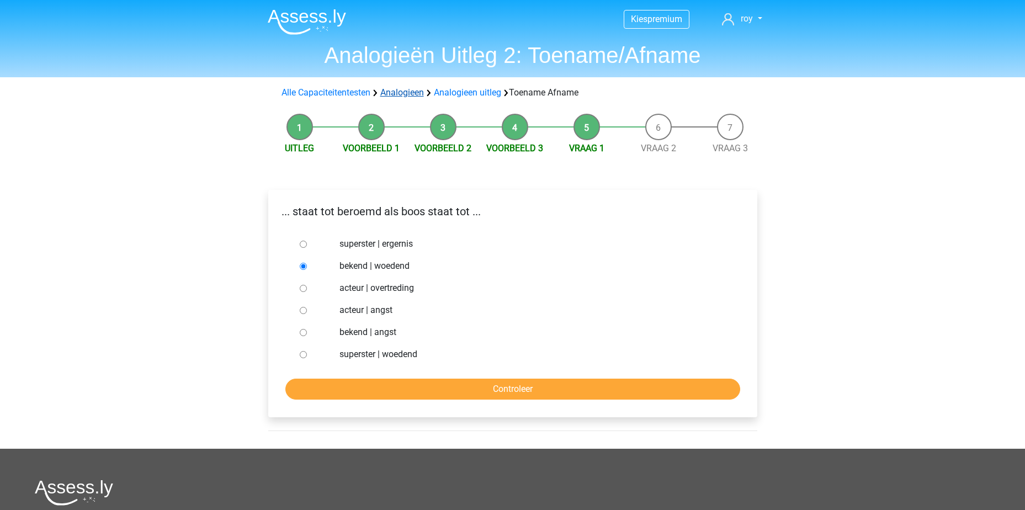
click at [390, 89] on link "Analogieen" at bounding box center [402, 92] width 44 height 10
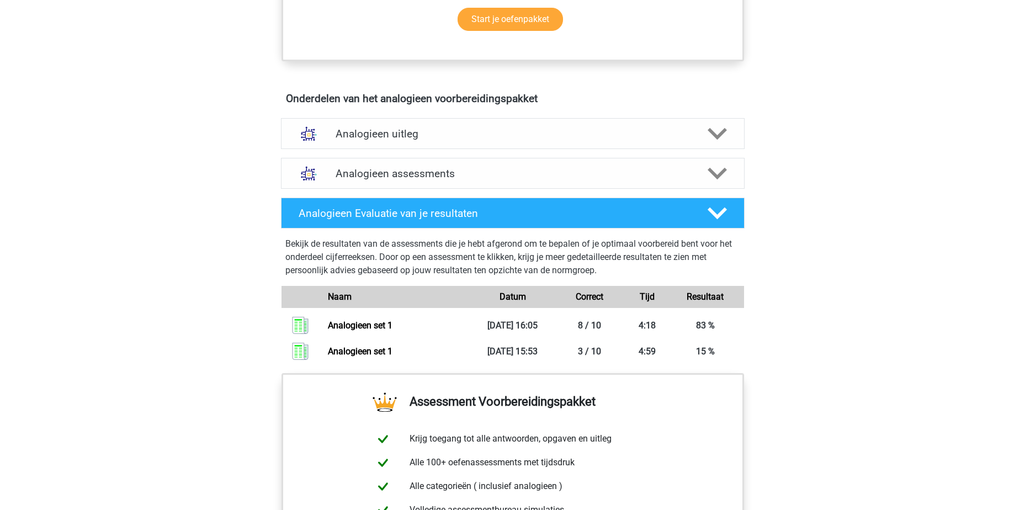
scroll to position [552, 0]
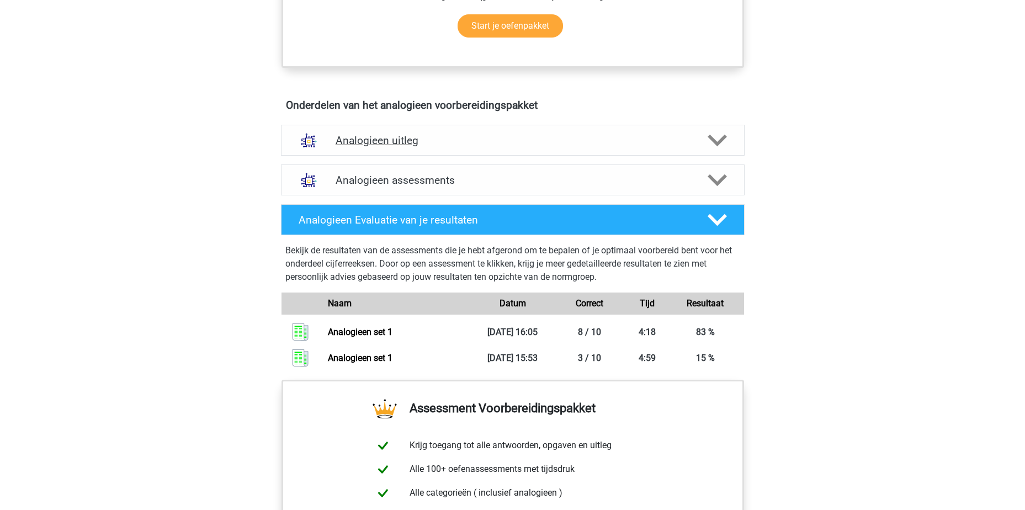
click at [498, 135] on h4 "Analogieen uitleg" at bounding box center [512, 140] width 354 height 13
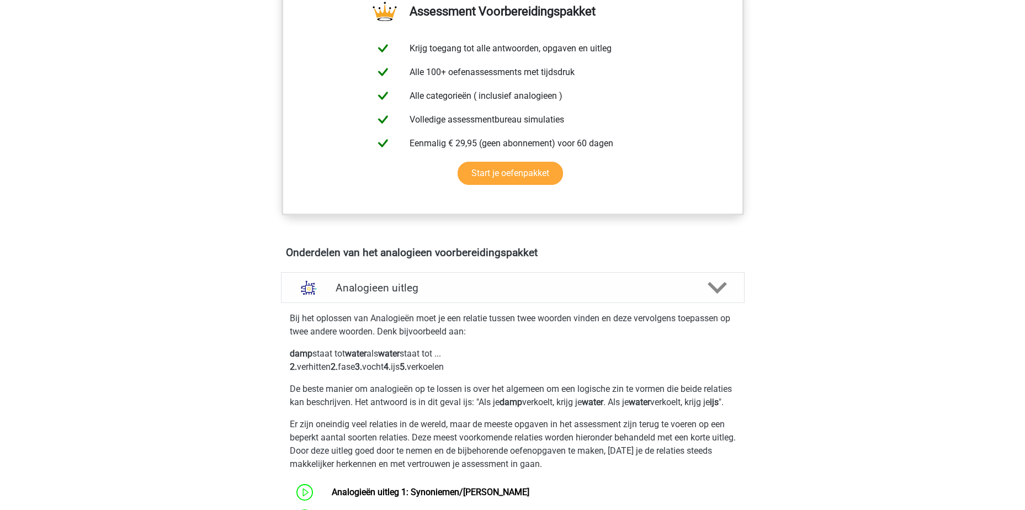
scroll to position [386, 0]
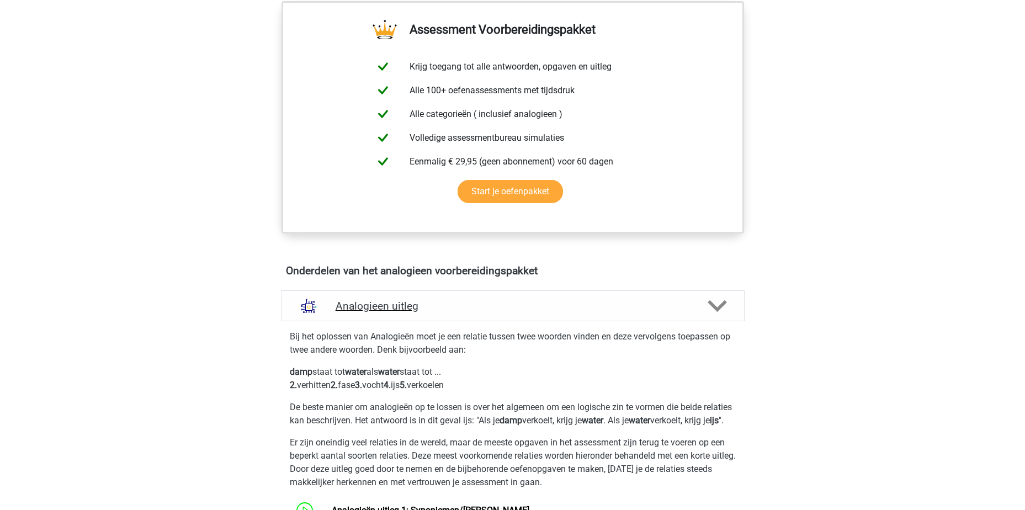
click at [512, 310] on h4 "Analogieen uitleg" at bounding box center [512, 306] width 354 height 13
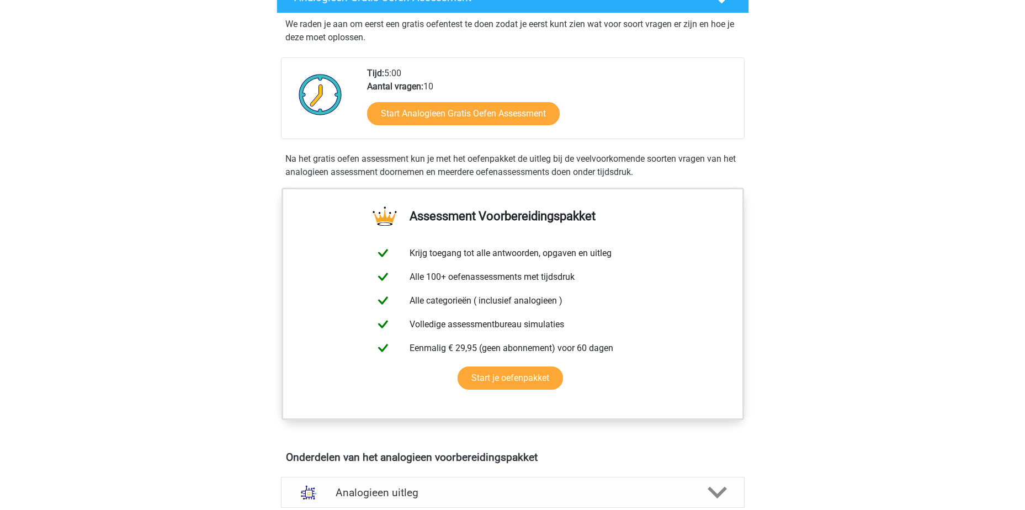
scroll to position [0, 0]
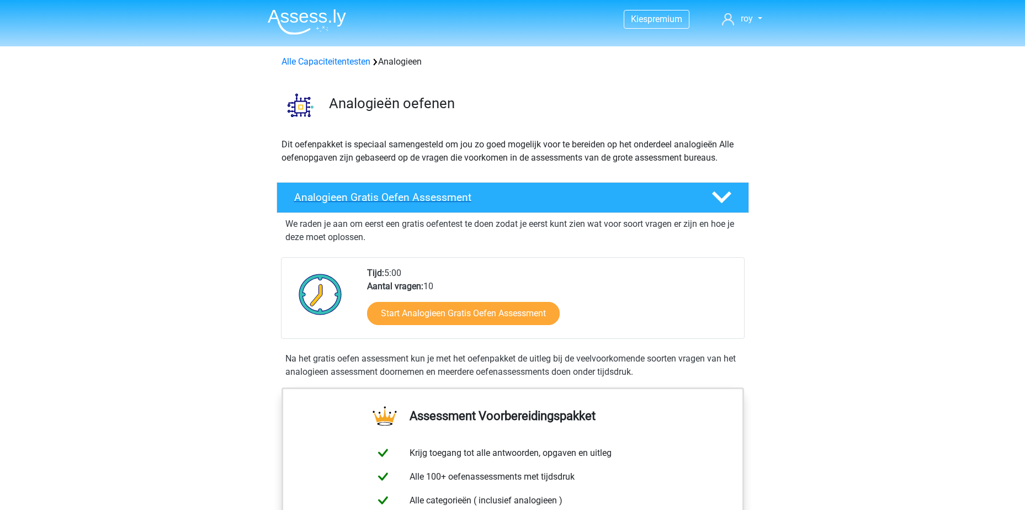
click at [403, 191] on h4 "Analogieen Gratis Oefen Assessment" at bounding box center [493, 197] width 399 height 13
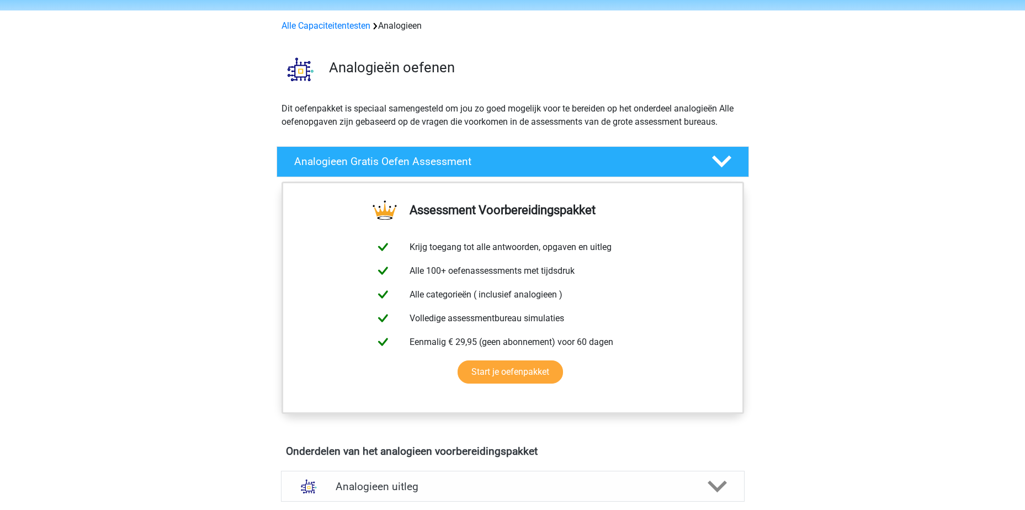
scroll to position [55, 0]
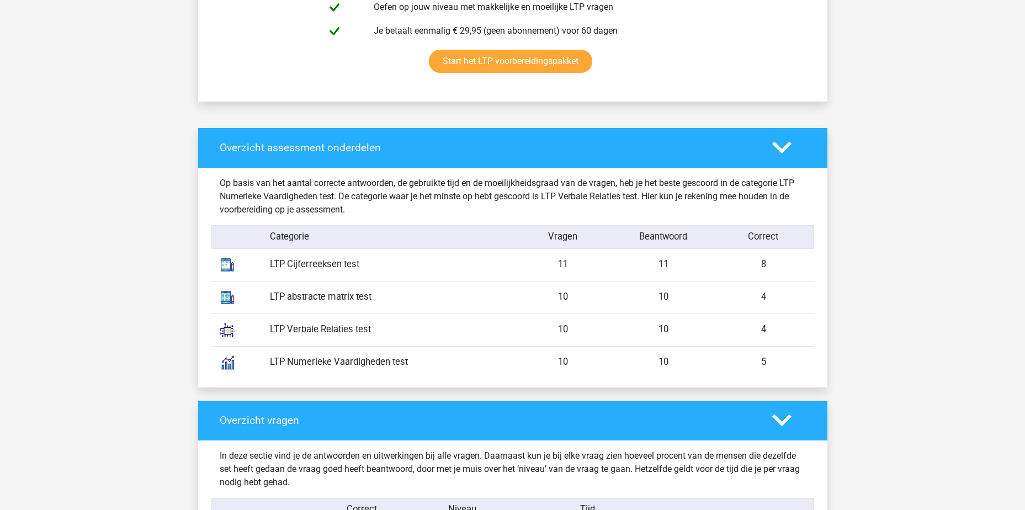
scroll to position [828, 0]
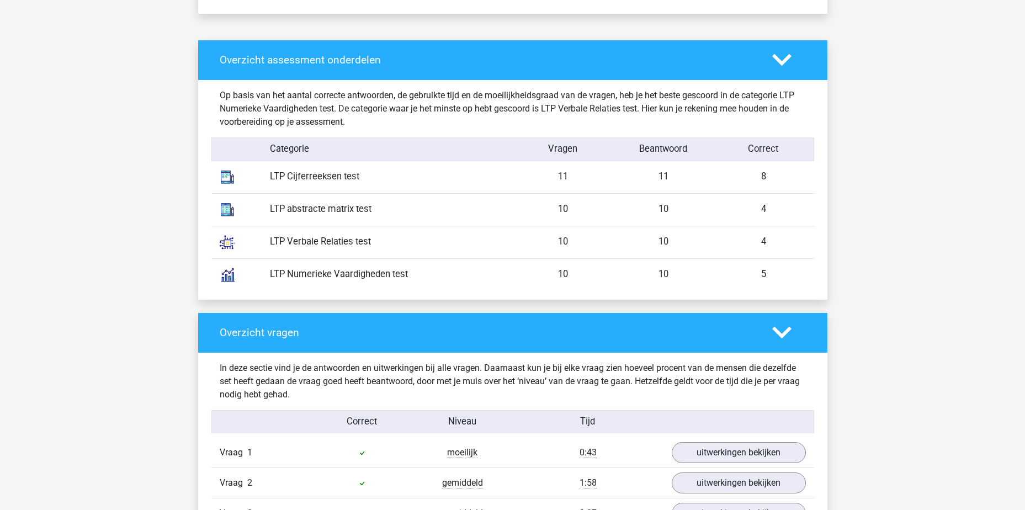
click at [421, 243] on div "LTP Verbale Relaties test" at bounding box center [387, 242] width 251 height 14
click at [367, 243] on div "LTP Verbale Relaties test" at bounding box center [387, 242] width 251 height 14
drag, startPoint x: 258, startPoint y: 243, endPoint x: 316, endPoint y: 223, distance: 61.1
click at [258, 242] on div at bounding box center [236, 242] width 50 height 32
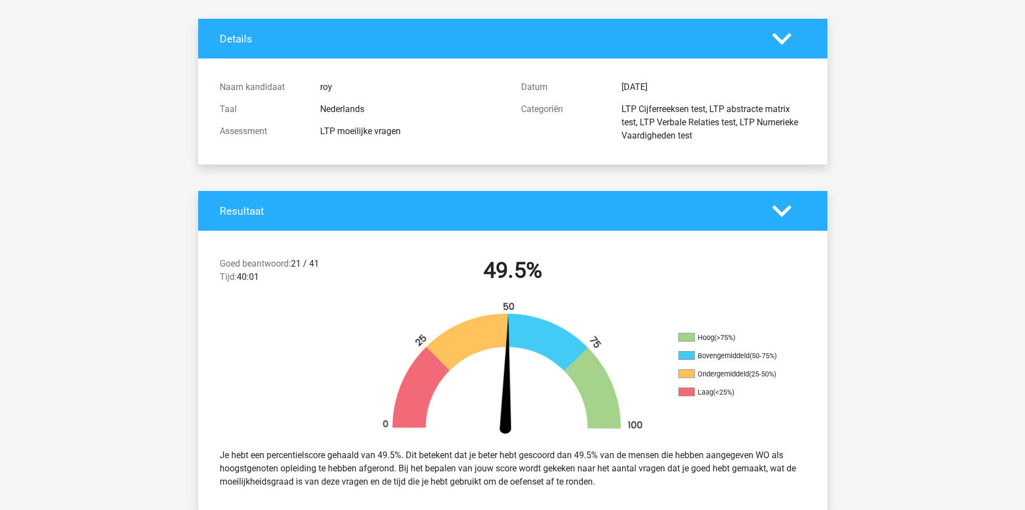
scroll to position [0, 0]
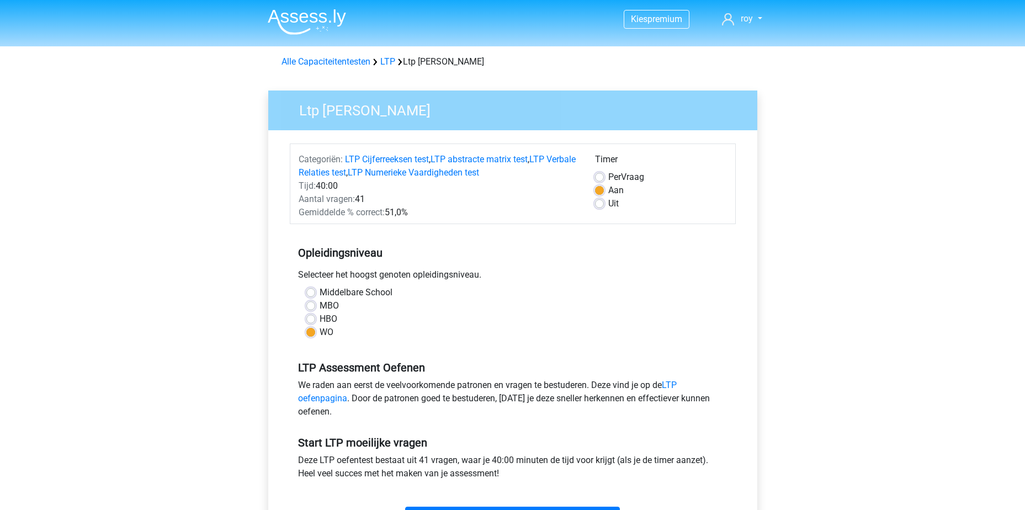
scroll to position [55, 0]
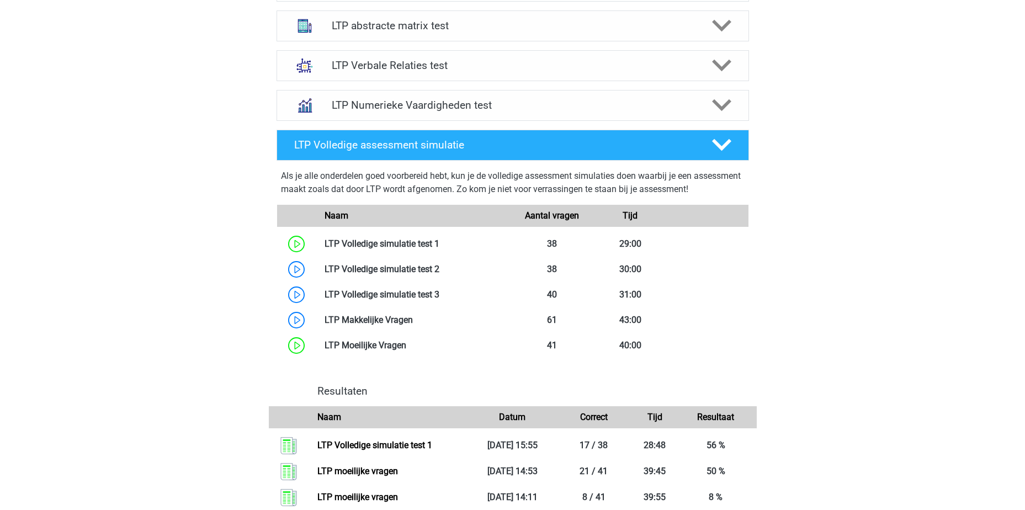
scroll to position [717, 0]
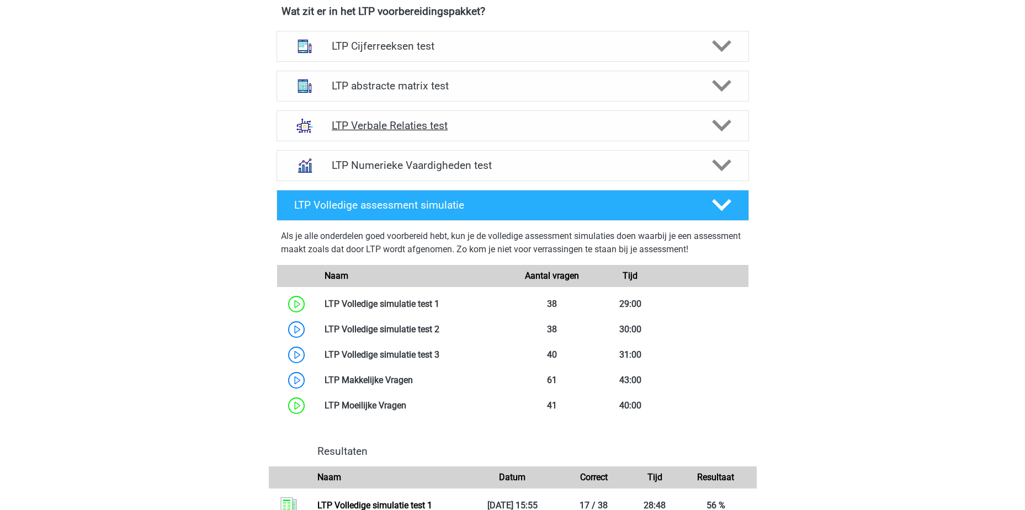
click at [485, 130] on h4 "LTP Verbale Relaties test" at bounding box center [512, 125] width 361 height 13
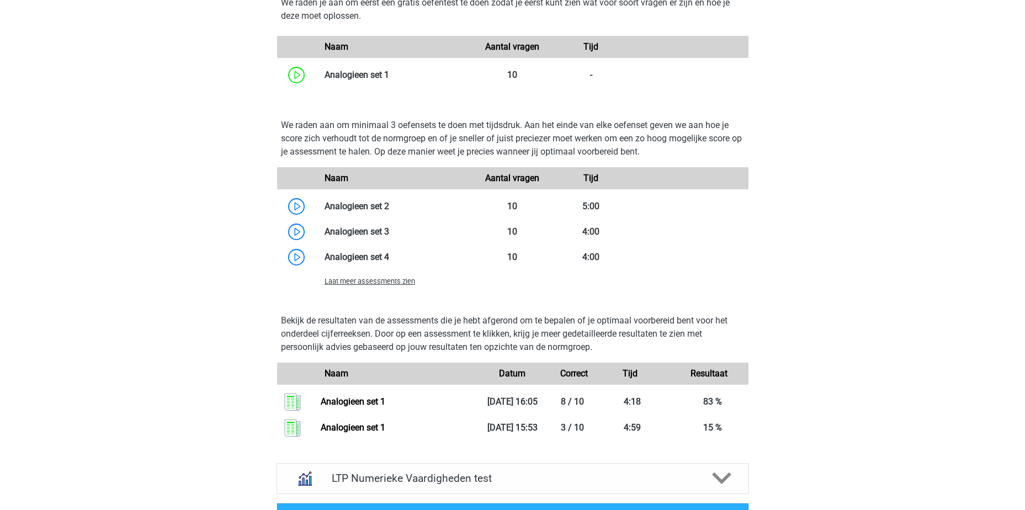
scroll to position [1214, 0]
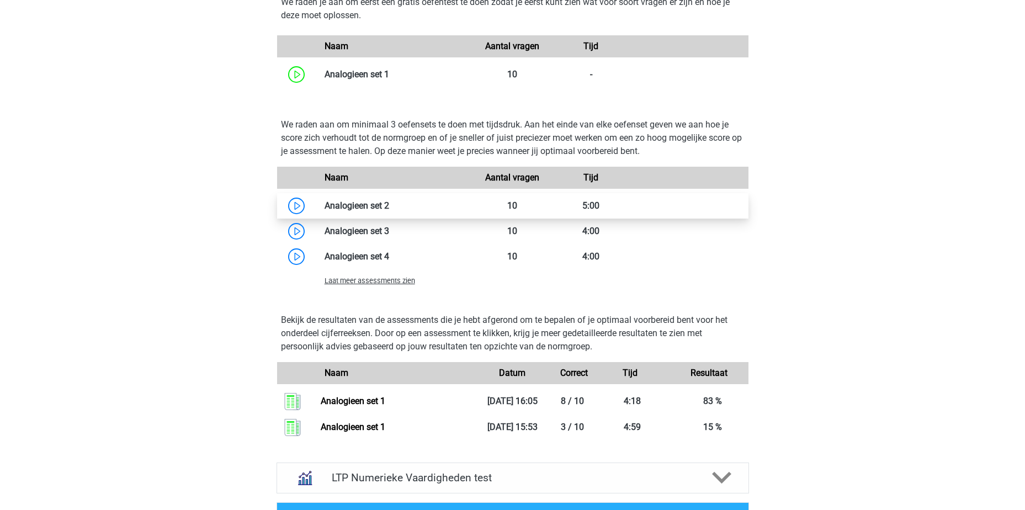
click at [389, 203] on link at bounding box center [389, 205] width 0 height 10
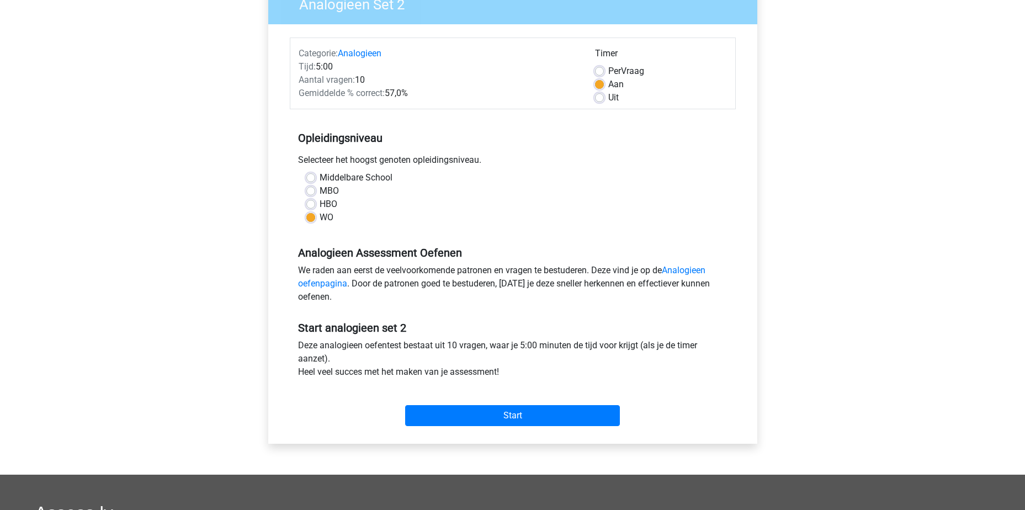
scroll to position [86, 0]
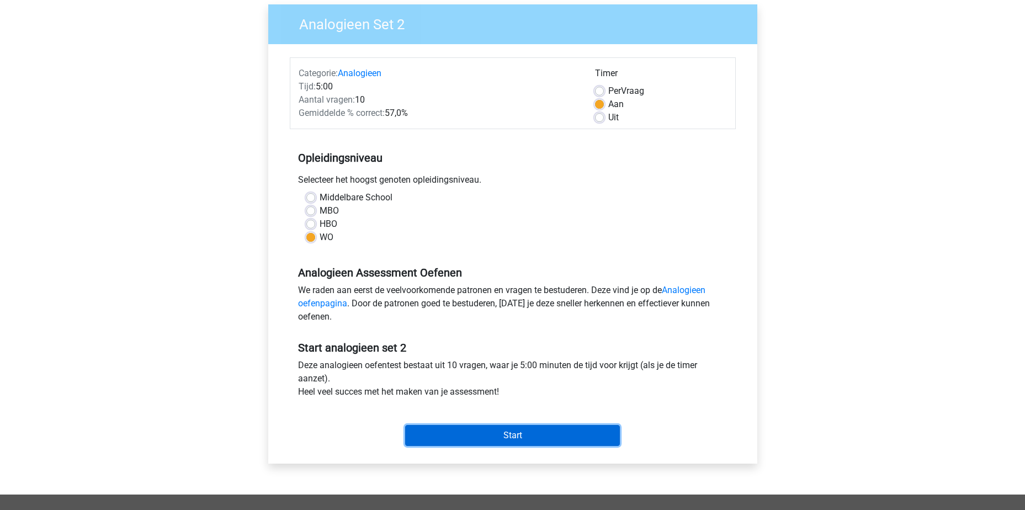
click at [505, 435] on input "Start" at bounding box center [512, 435] width 215 height 21
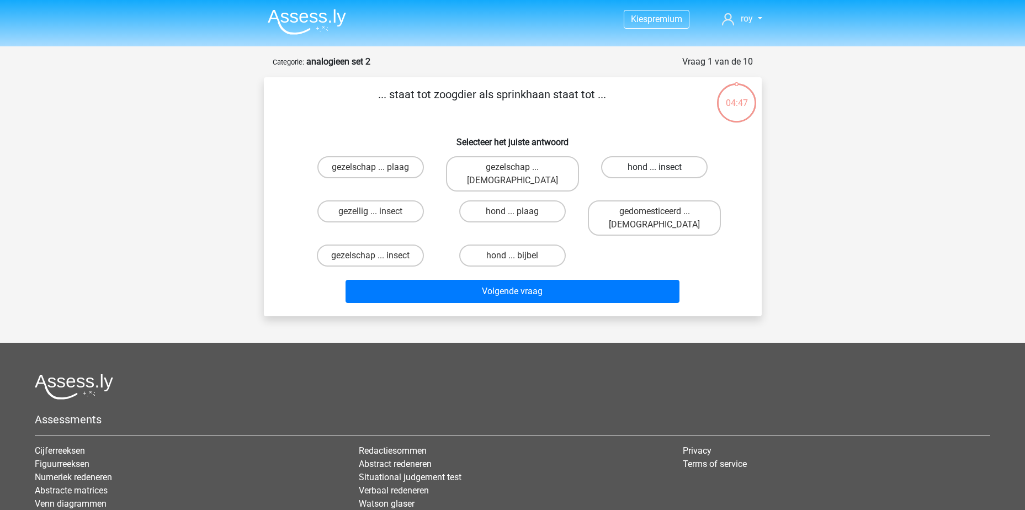
click at [649, 167] on label "hond ... insect" at bounding box center [654, 167] width 106 height 22
click at [654, 167] on input "hond ... insect" at bounding box center [657, 170] width 7 height 7
radio input "true"
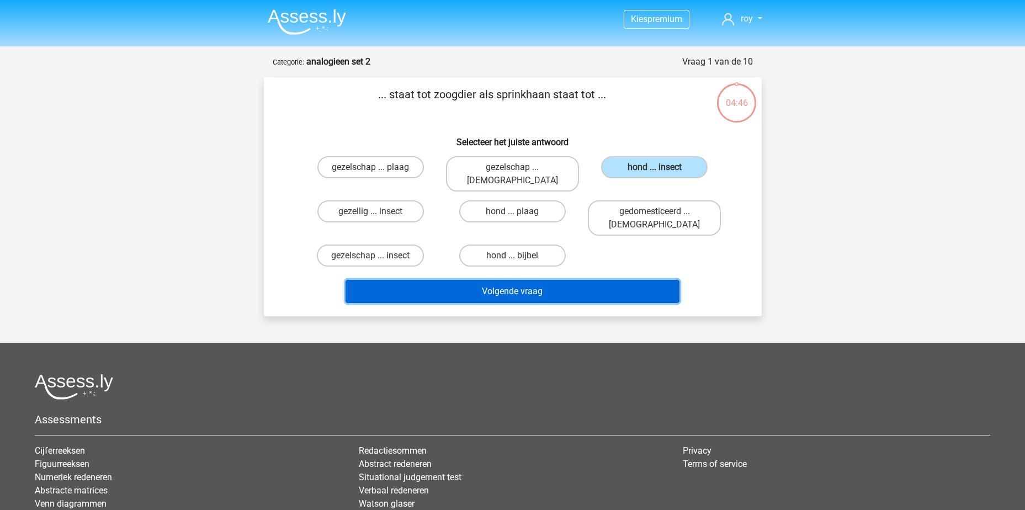
click at [556, 280] on button "Volgende vraag" at bounding box center [512, 291] width 334 height 23
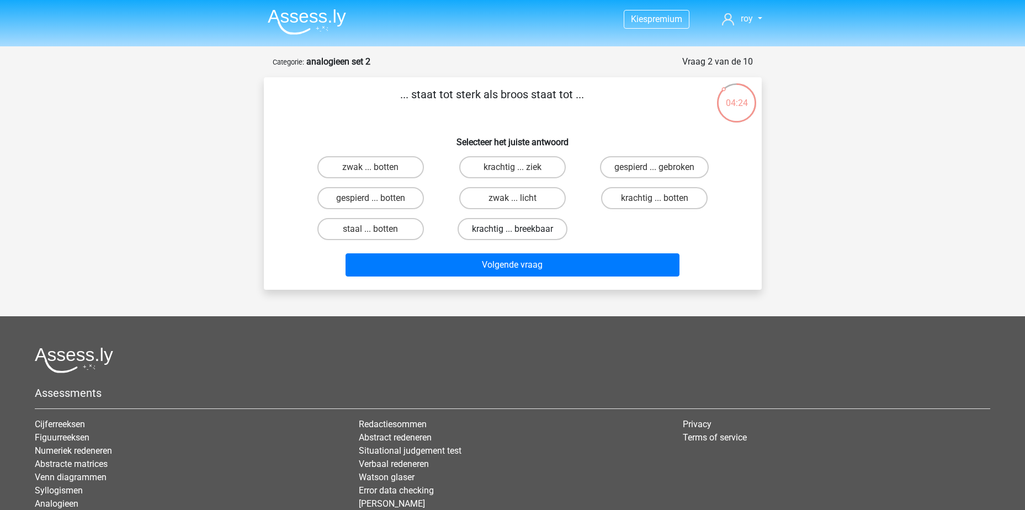
click at [524, 236] on label "krachtig ... breekbaar" at bounding box center [512, 229] width 110 height 22
click at [519, 236] on input "krachtig ... breekbaar" at bounding box center [515, 232] width 7 height 7
radio input "true"
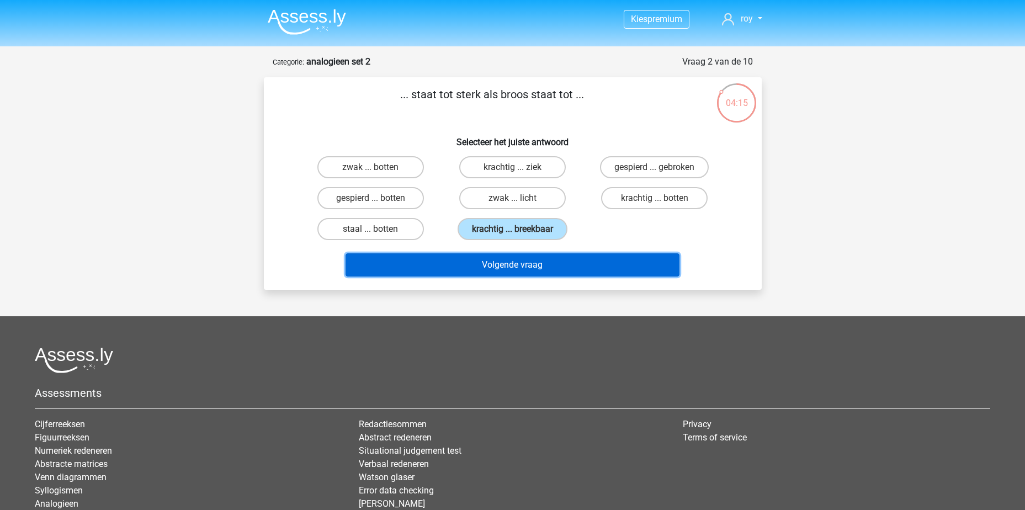
click at [530, 264] on button "Volgende vraag" at bounding box center [512, 264] width 334 height 23
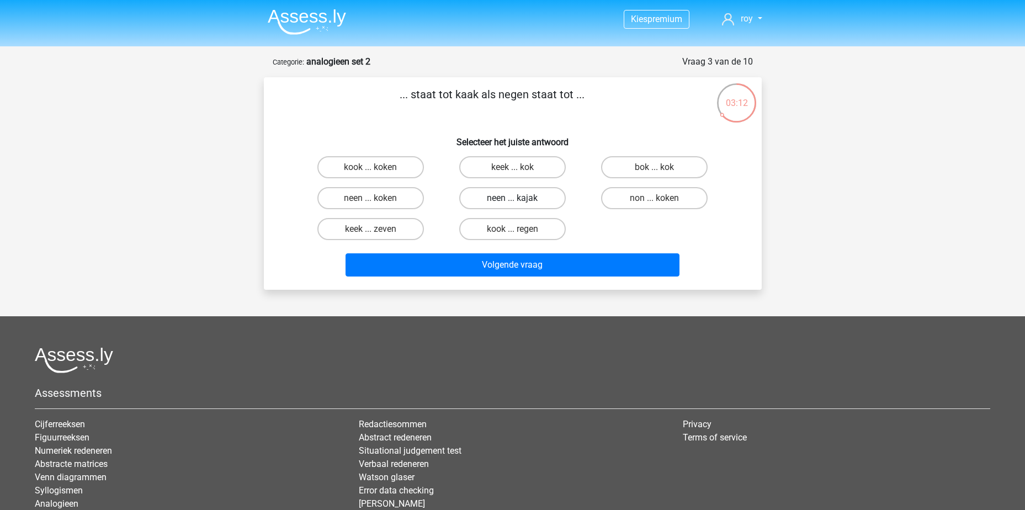
click at [523, 201] on label "neen ... kajak" at bounding box center [512, 198] width 106 height 22
click at [519, 201] on input "neen ... kajak" at bounding box center [515, 201] width 7 height 7
radio input "true"
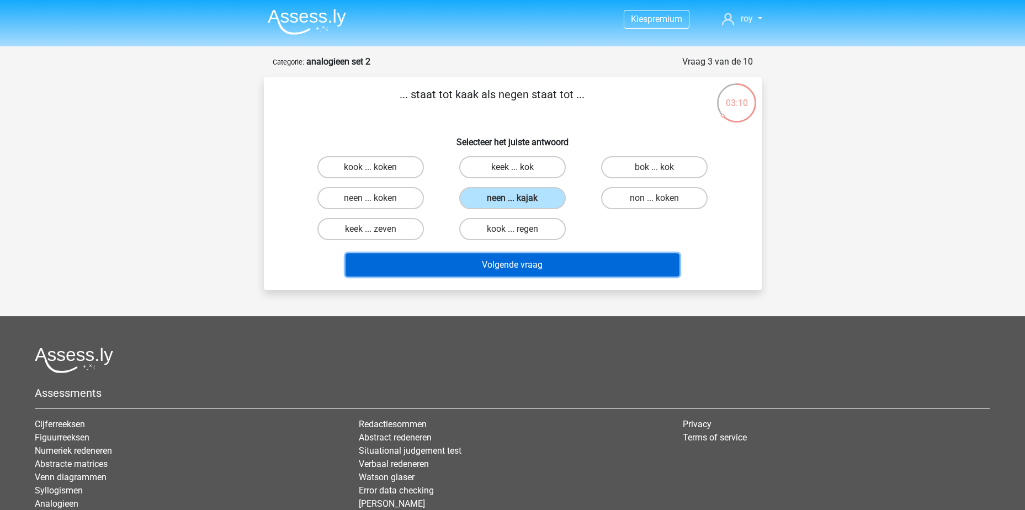
click at [529, 266] on button "Volgende vraag" at bounding box center [512, 264] width 334 height 23
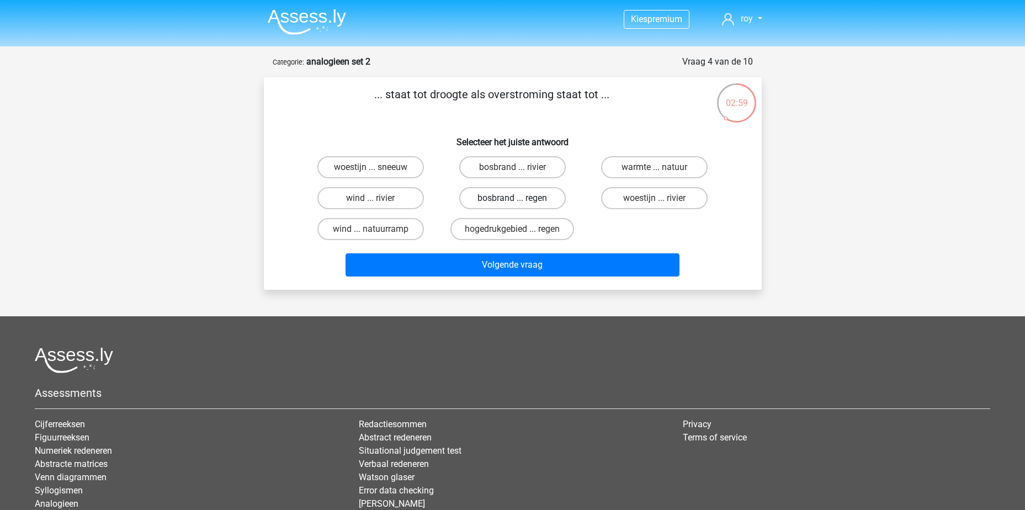
click at [506, 202] on label "bosbrand ... regen" at bounding box center [512, 198] width 106 height 22
click at [512, 202] on input "bosbrand ... regen" at bounding box center [515, 201] width 7 height 7
radio input "true"
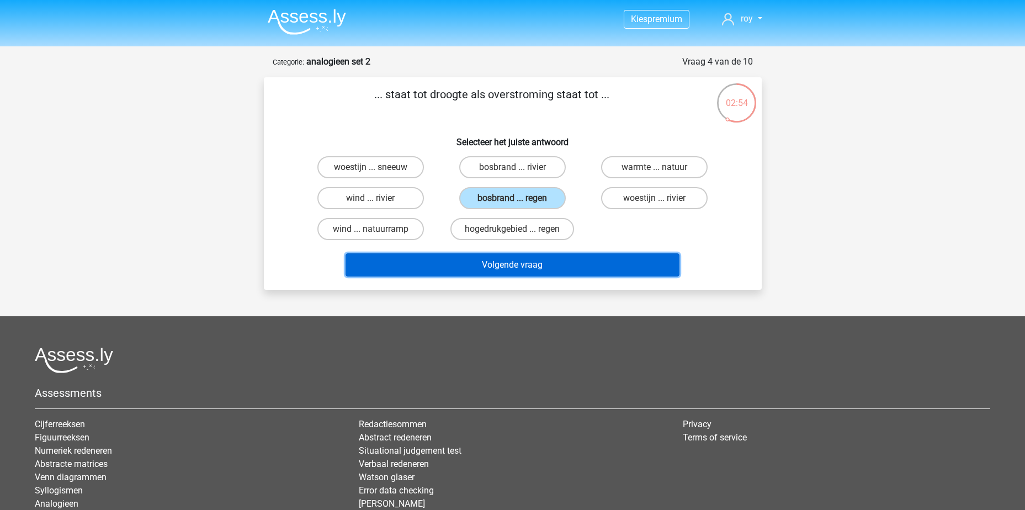
click at [536, 263] on button "Volgende vraag" at bounding box center [512, 264] width 334 height 23
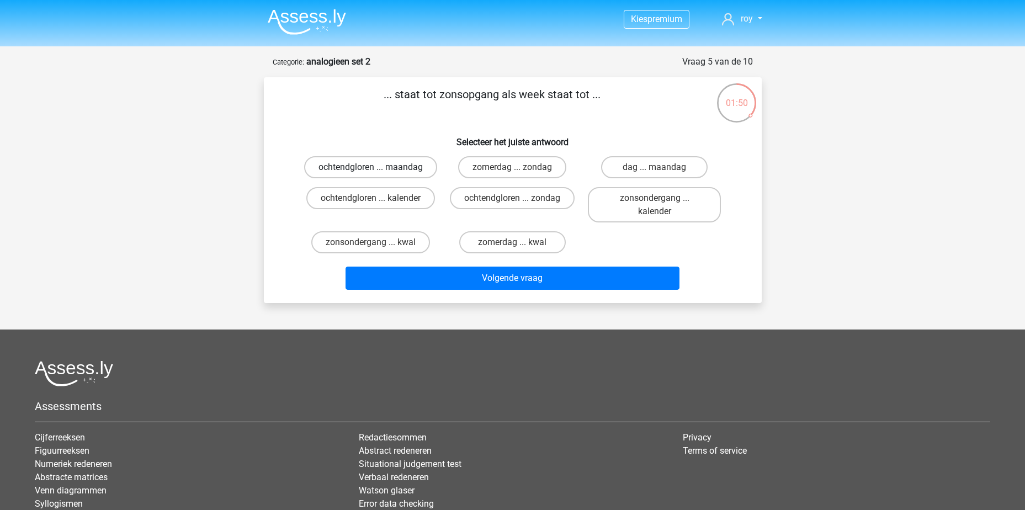
click at [390, 172] on label "ochtendgloren ... maandag" at bounding box center [370, 167] width 133 height 22
click at [377, 172] on input "ochtendgloren ... maandag" at bounding box center [373, 170] width 7 height 7
radio input "true"
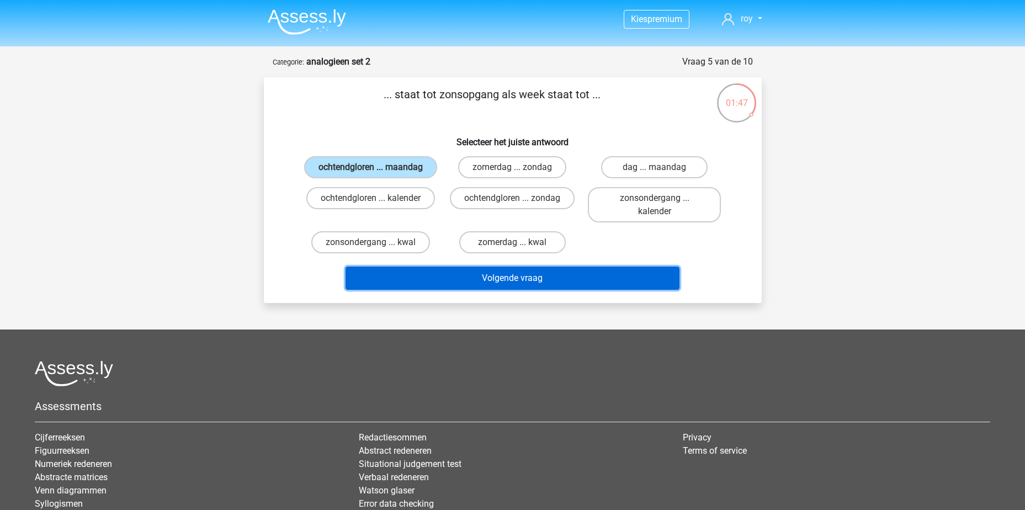
click at [523, 290] on button "Volgende vraag" at bounding box center [512, 278] width 334 height 23
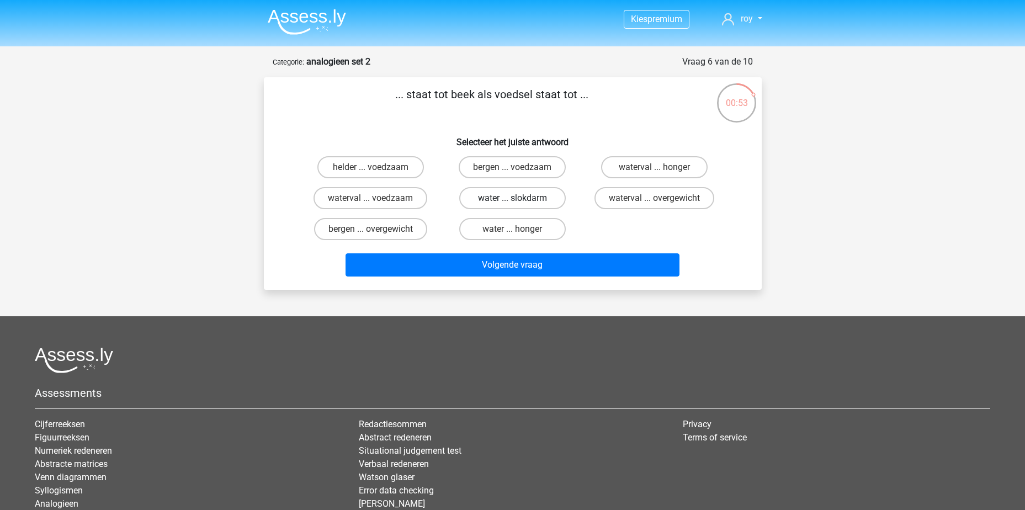
click at [547, 204] on label "water ... slokdarm" at bounding box center [512, 198] width 106 height 22
click at [519, 204] on input "water ... slokdarm" at bounding box center [515, 201] width 7 height 7
radio input "true"
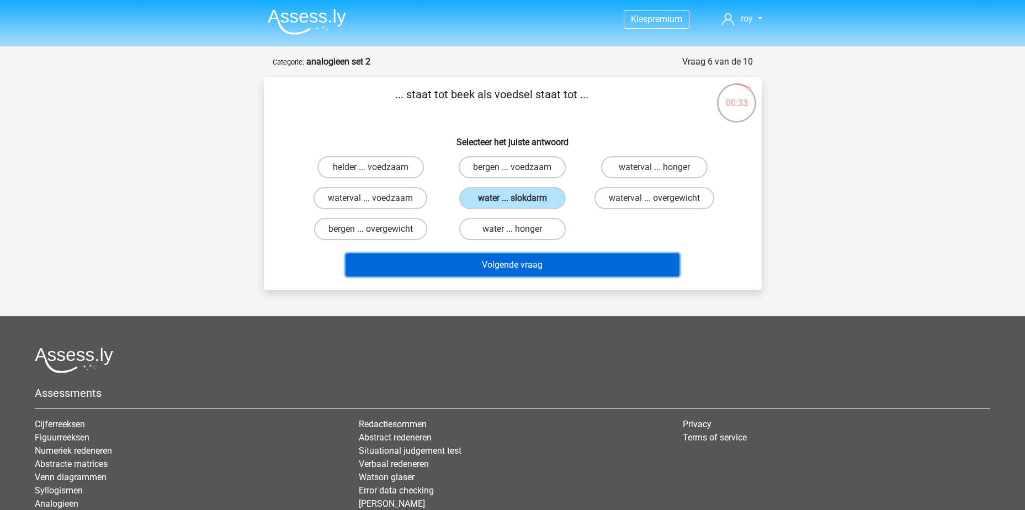
click at [518, 266] on button "Volgende vraag" at bounding box center [512, 264] width 334 height 23
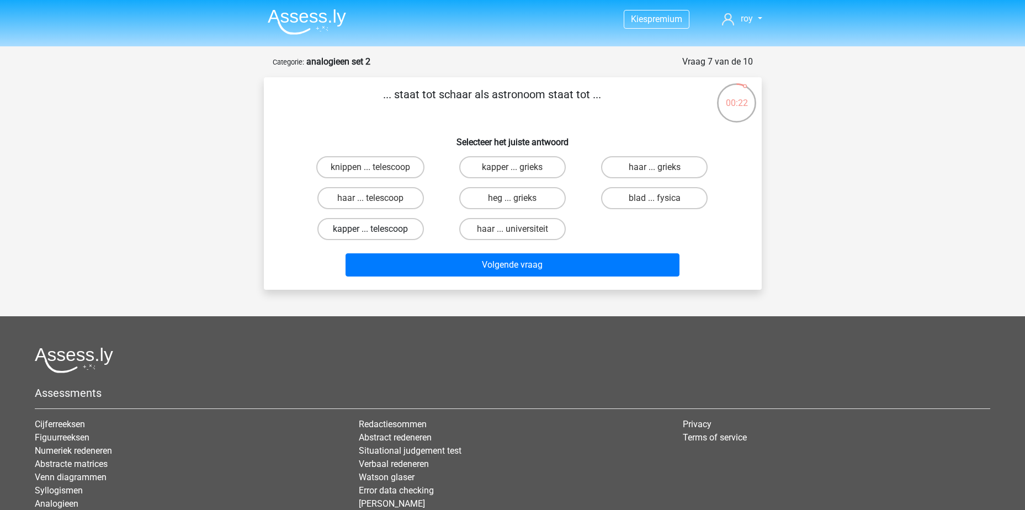
click at [386, 228] on label "kapper ... telescoop" at bounding box center [370, 229] width 106 height 22
click at [377, 229] on input "kapper ... telescoop" at bounding box center [373, 232] width 7 height 7
radio input "true"
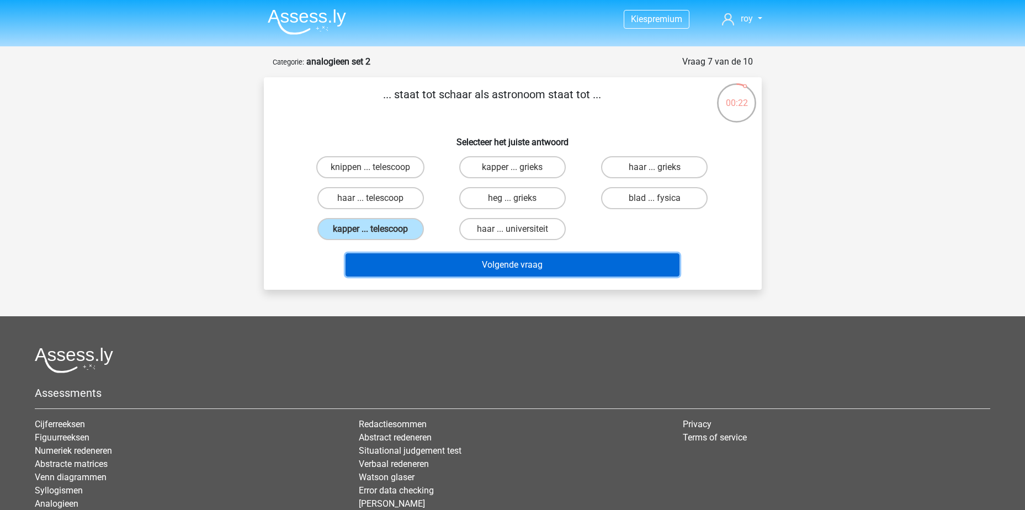
click at [510, 268] on button "Volgende vraag" at bounding box center [512, 264] width 334 height 23
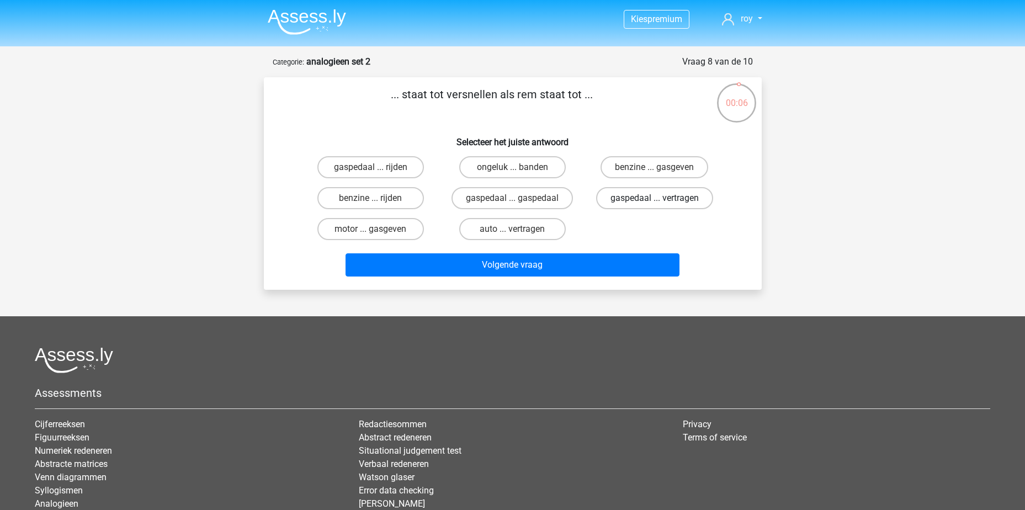
click at [668, 204] on label "gaspedaal ... vertragen" at bounding box center [654, 198] width 117 height 22
click at [662, 204] on input "gaspedaal ... vertragen" at bounding box center [657, 201] width 7 height 7
radio input "true"
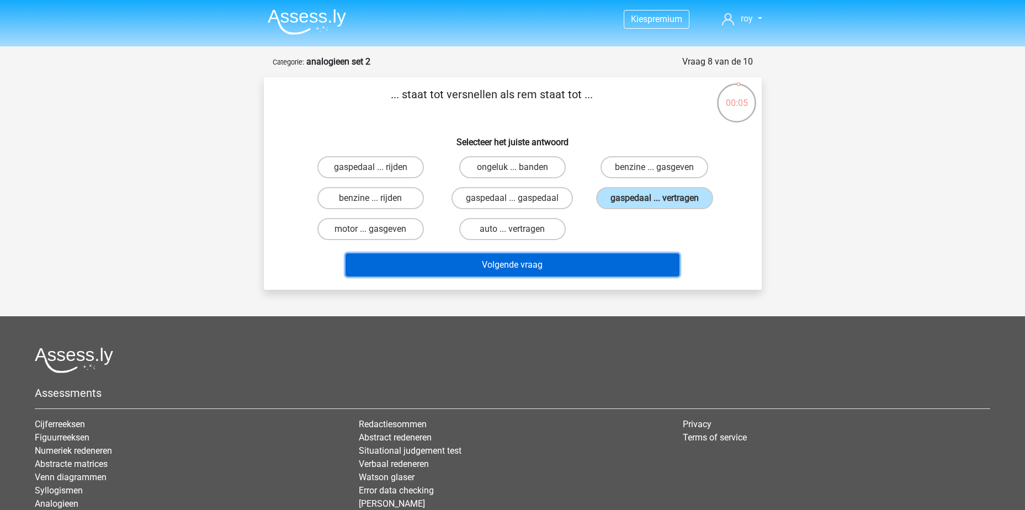
click at [634, 256] on button "Volgende vraag" at bounding box center [512, 264] width 334 height 23
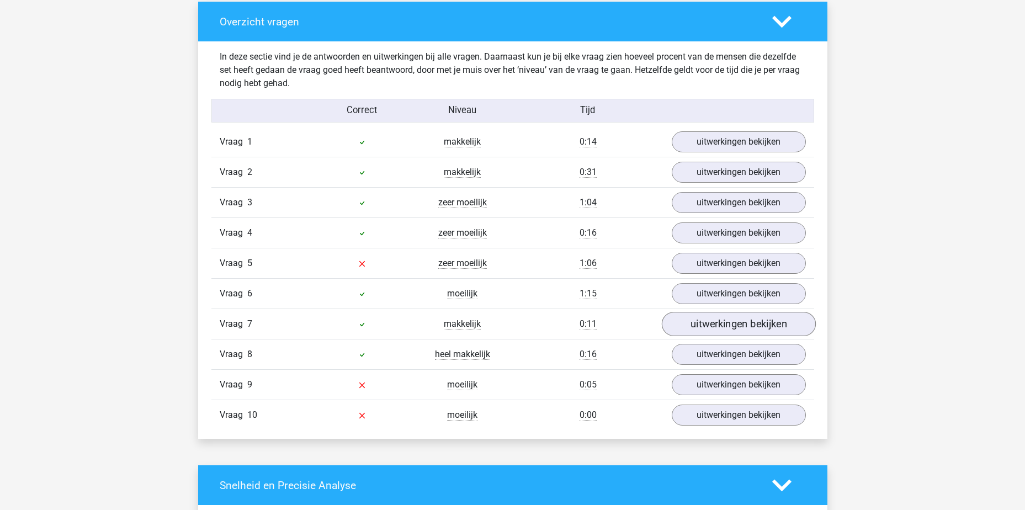
scroll to position [828, 0]
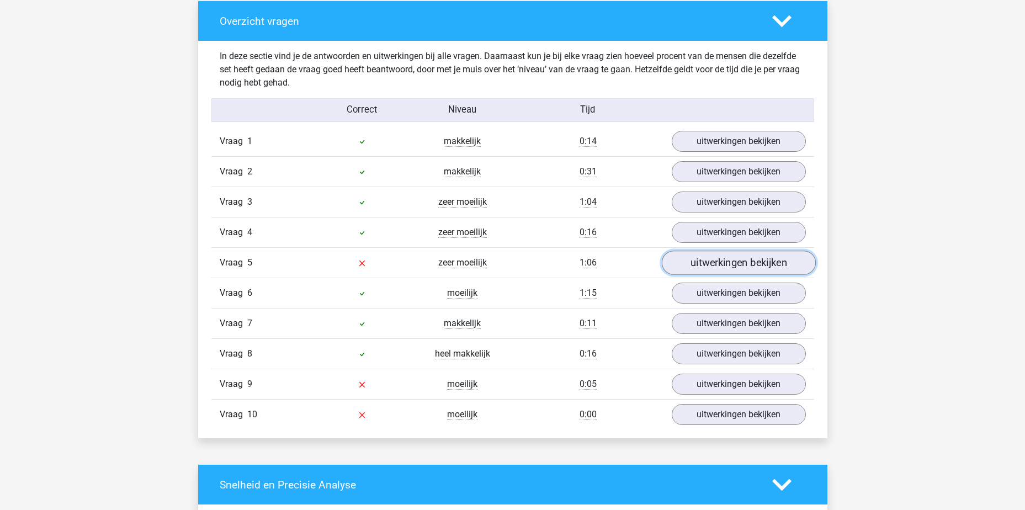
click at [723, 258] on link "uitwerkingen bekijken" at bounding box center [738, 262] width 154 height 24
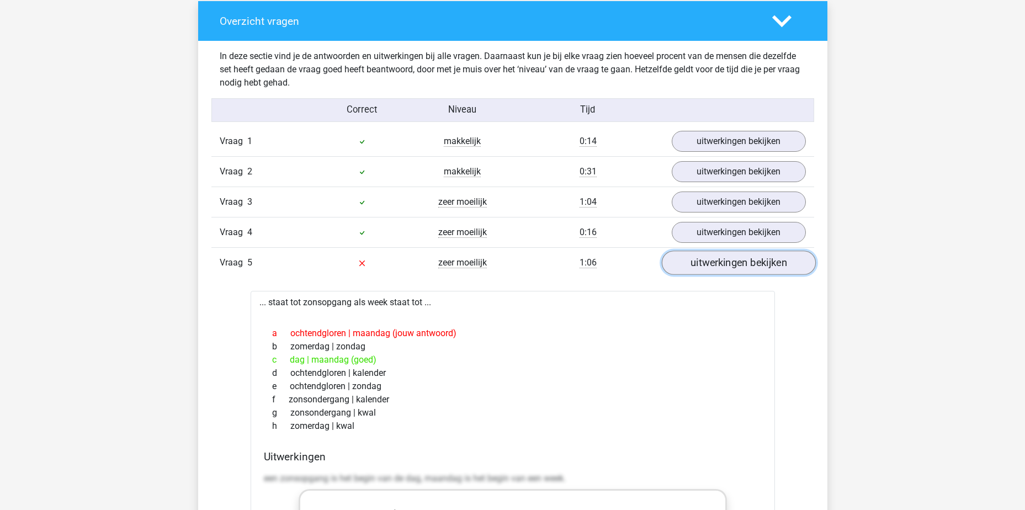
click at [694, 265] on link "uitwerkingen bekijken" at bounding box center [738, 262] width 154 height 24
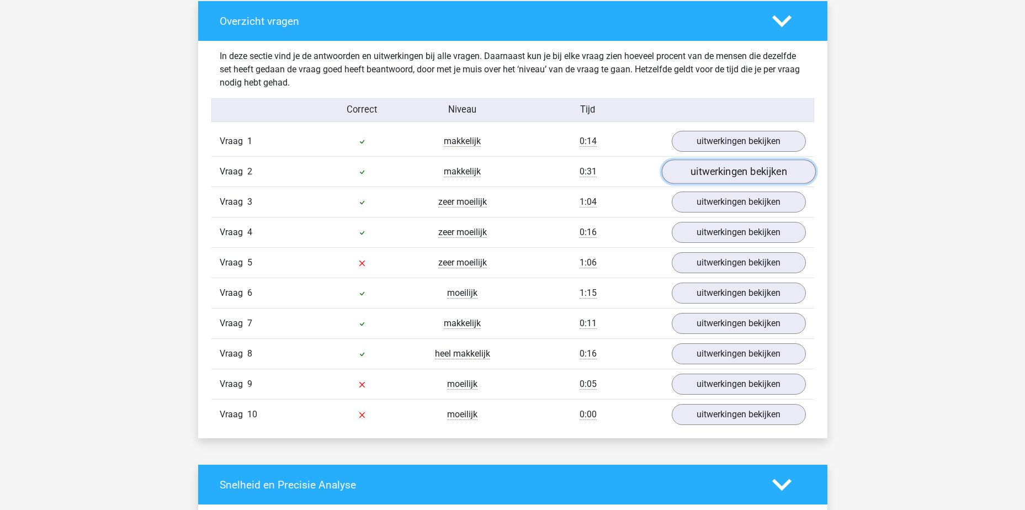
click at [723, 170] on link "uitwerkingen bekijken" at bounding box center [738, 171] width 154 height 24
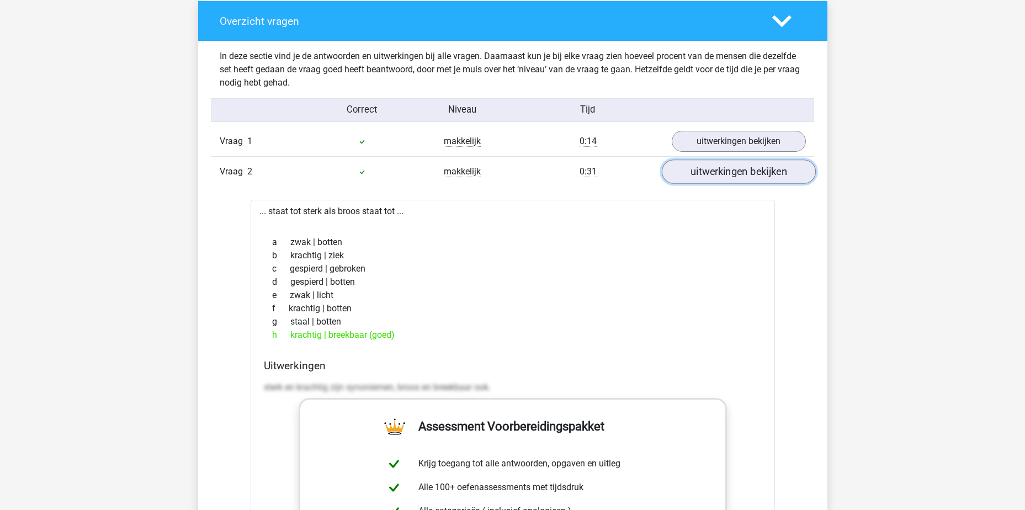
click at [717, 166] on link "uitwerkingen bekijken" at bounding box center [738, 171] width 154 height 24
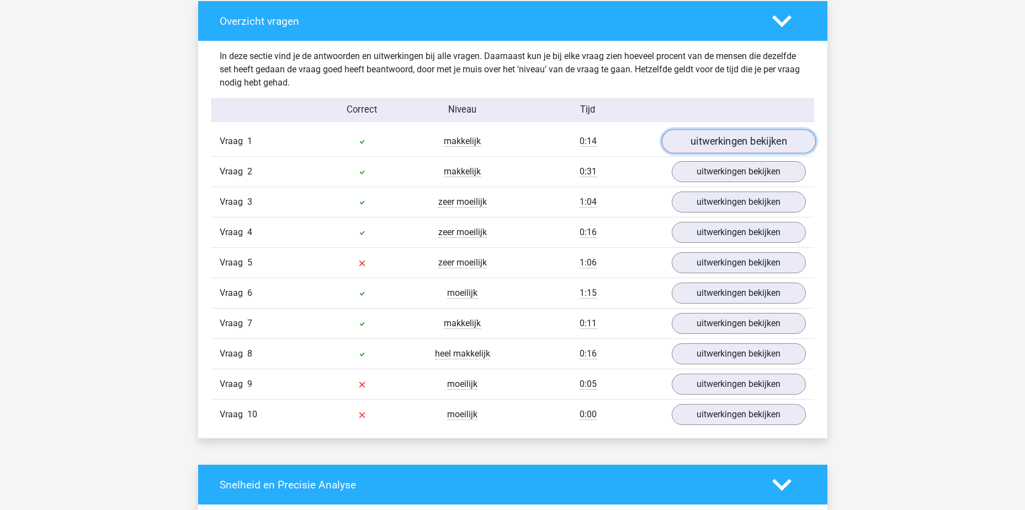
click at [718, 143] on link "uitwerkingen bekijken" at bounding box center [738, 141] width 154 height 24
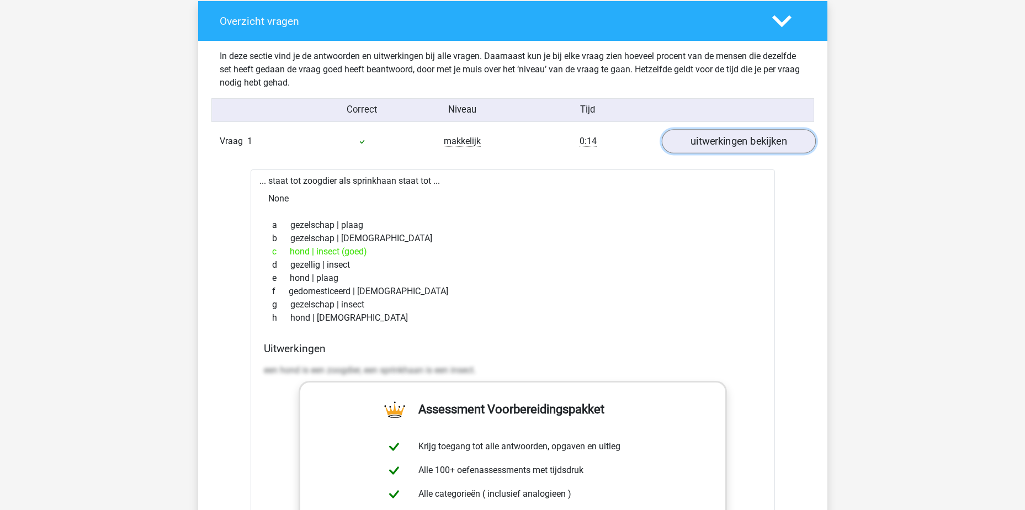
click at [699, 146] on link "uitwerkingen bekijken" at bounding box center [738, 141] width 154 height 24
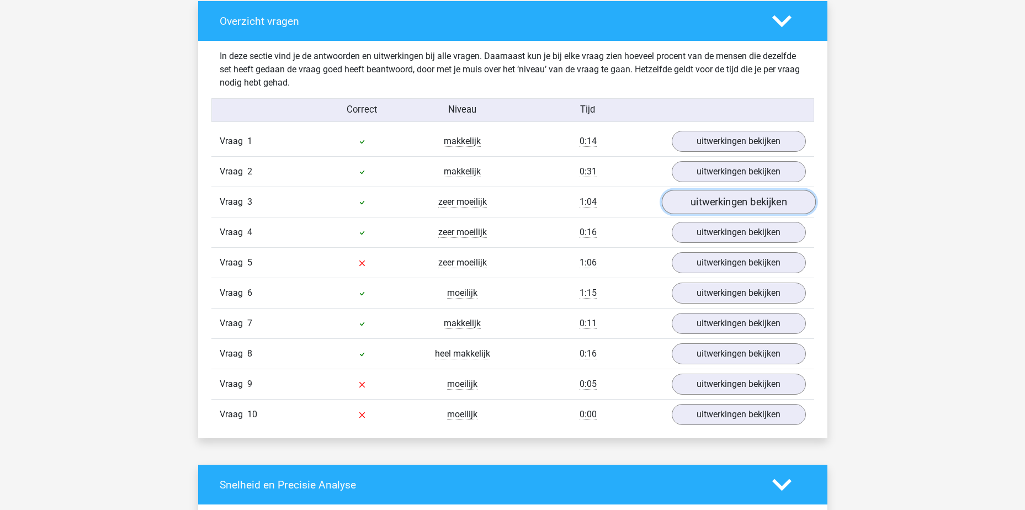
click at [712, 202] on link "uitwerkingen bekijken" at bounding box center [738, 202] width 154 height 24
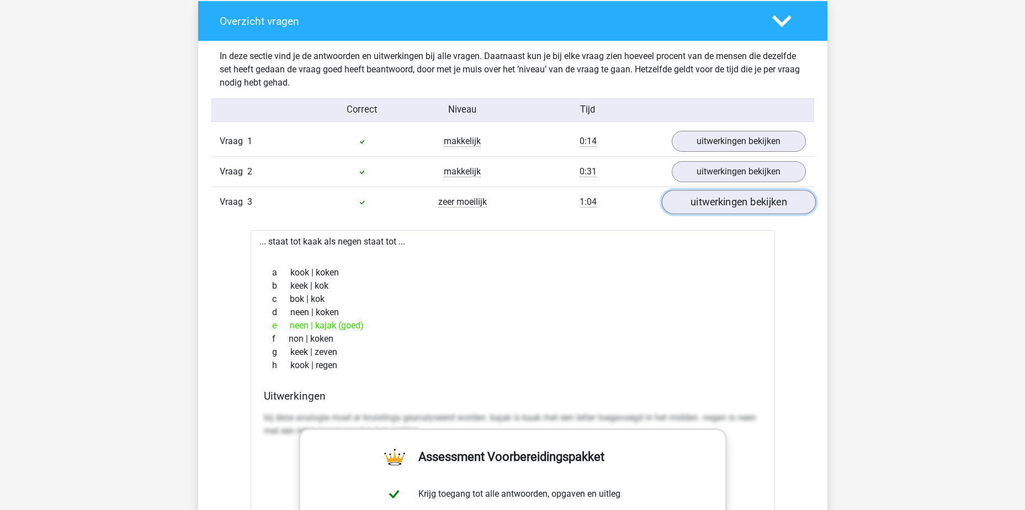
click at [729, 195] on link "uitwerkingen bekijken" at bounding box center [738, 202] width 154 height 24
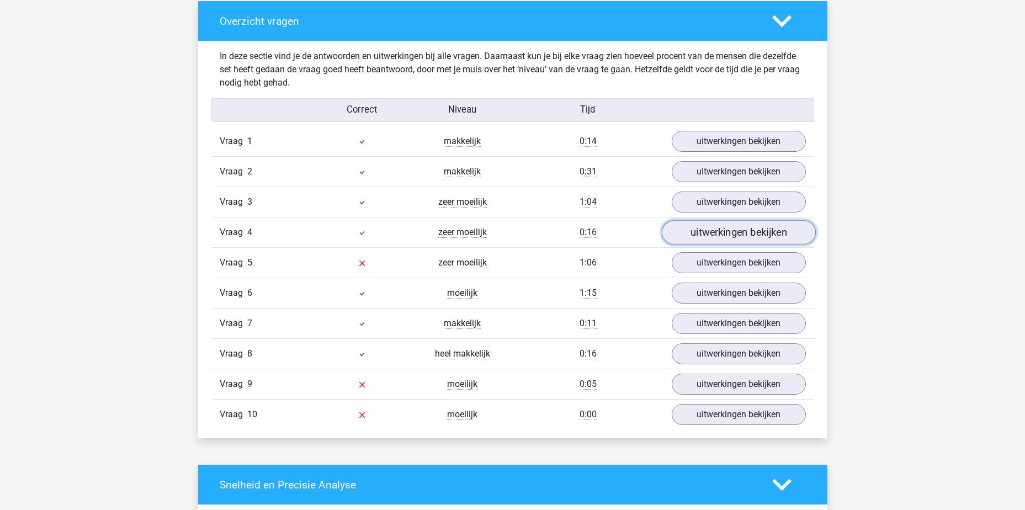
click at [727, 241] on link "uitwerkingen bekijken" at bounding box center [738, 232] width 154 height 24
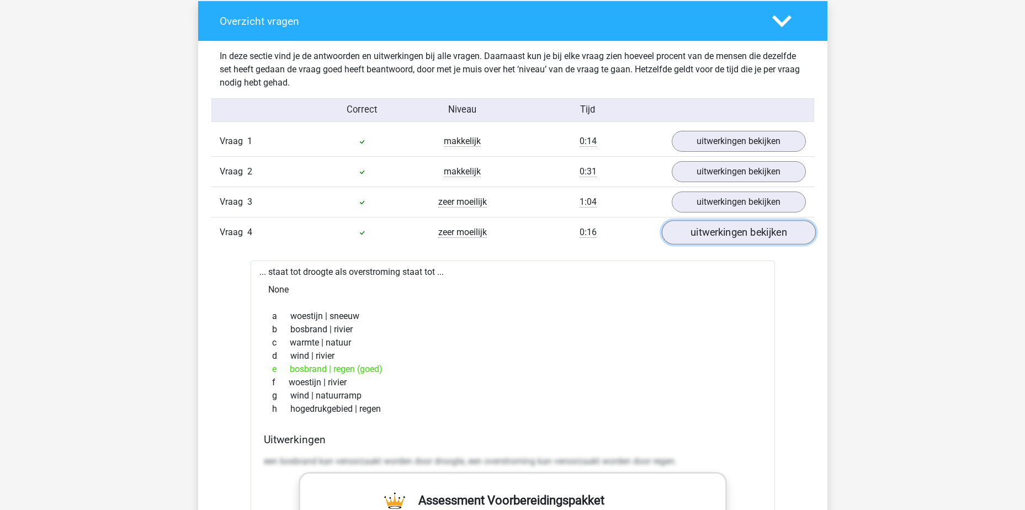
click at [749, 230] on link "uitwerkingen bekijken" at bounding box center [738, 232] width 154 height 24
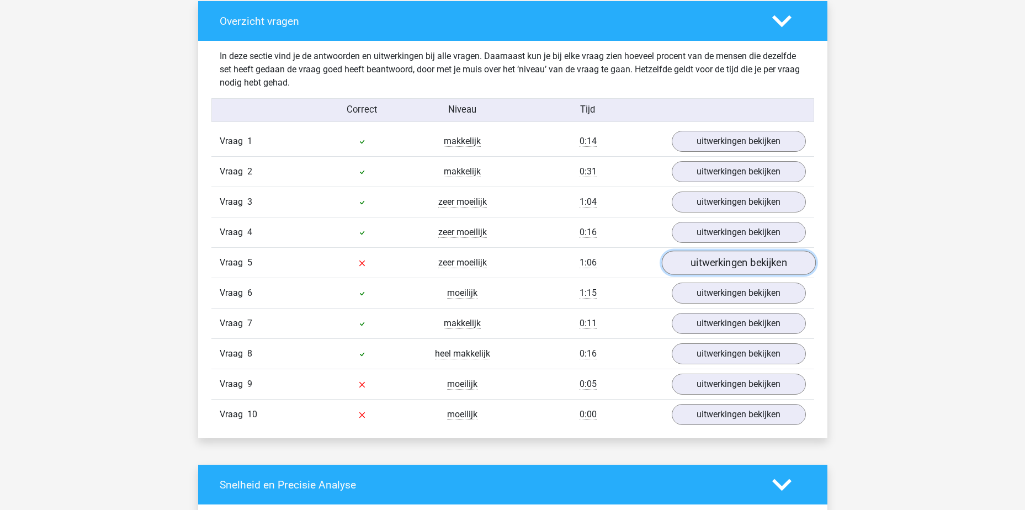
click at [704, 265] on link "uitwerkingen bekijken" at bounding box center [738, 262] width 154 height 24
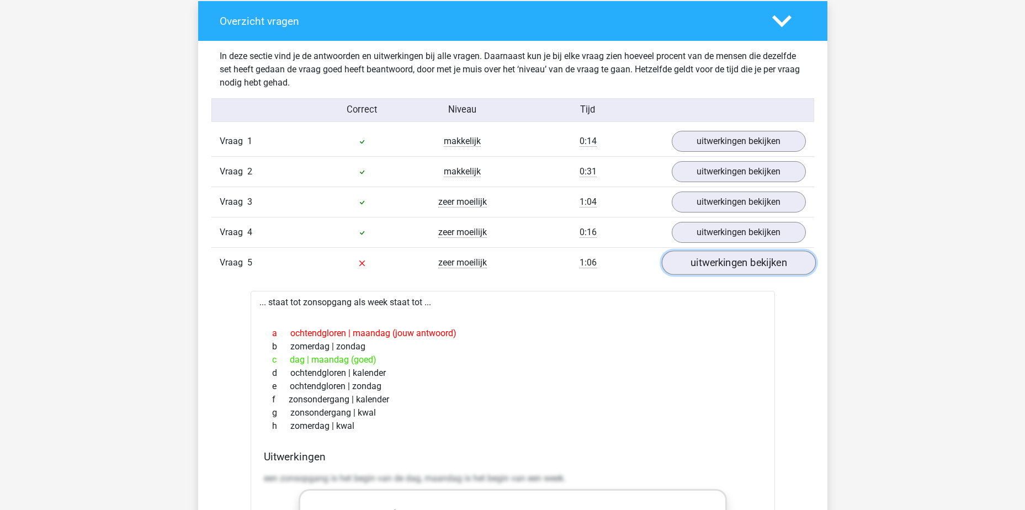
click at [704, 265] on link "uitwerkingen bekijken" at bounding box center [738, 262] width 154 height 24
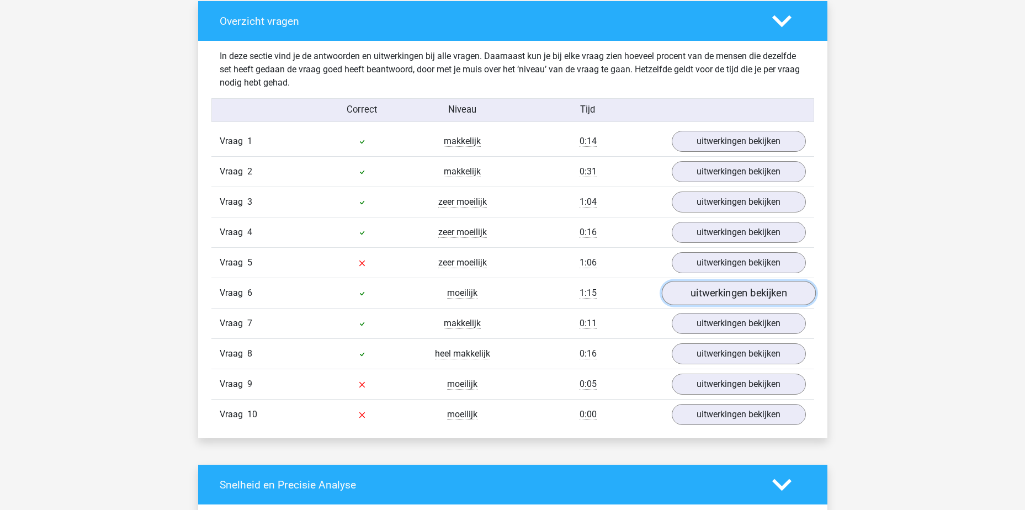
click at [711, 295] on link "uitwerkingen bekijken" at bounding box center [738, 293] width 154 height 24
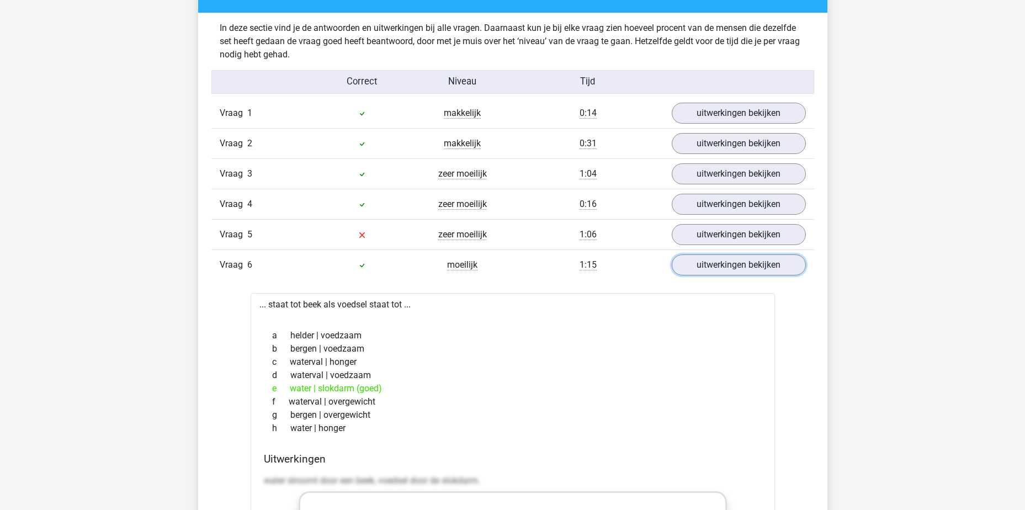
scroll to position [883, 0]
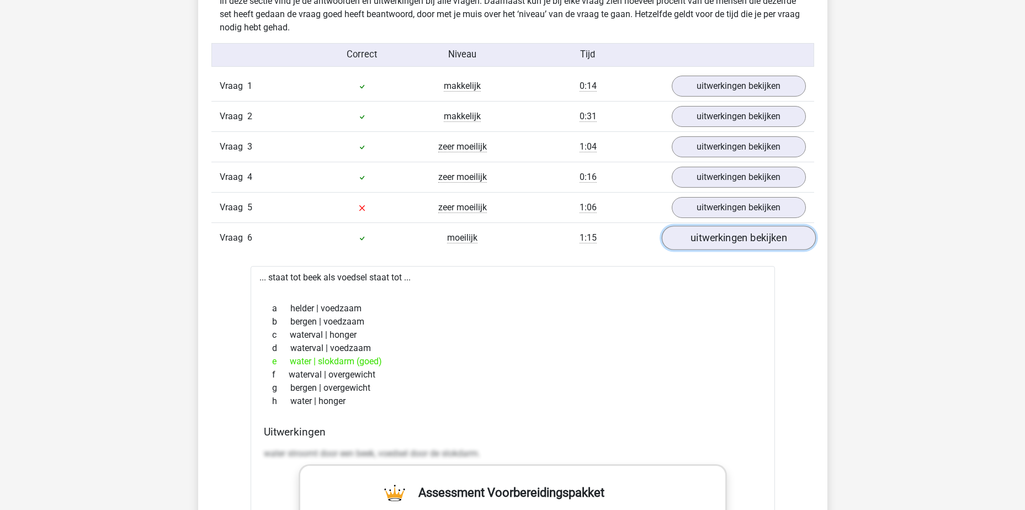
click at [749, 238] on link "uitwerkingen bekijken" at bounding box center [738, 238] width 154 height 24
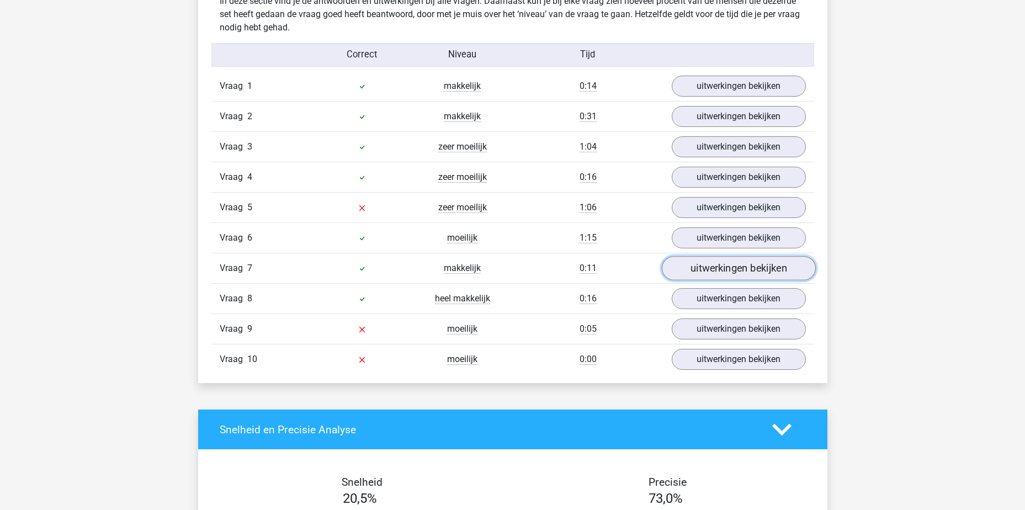
click at [735, 271] on link "uitwerkingen bekijken" at bounding box center [738, 268] width 154 height 24
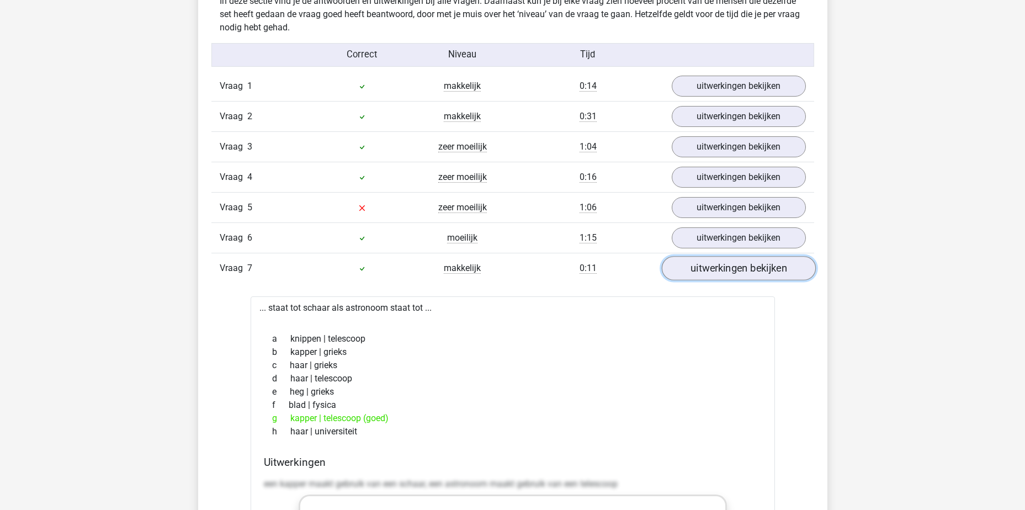
click at [735, 275] on link "uitwerkingen bekijken" at bounding box center [738, 268] width 154 height 24
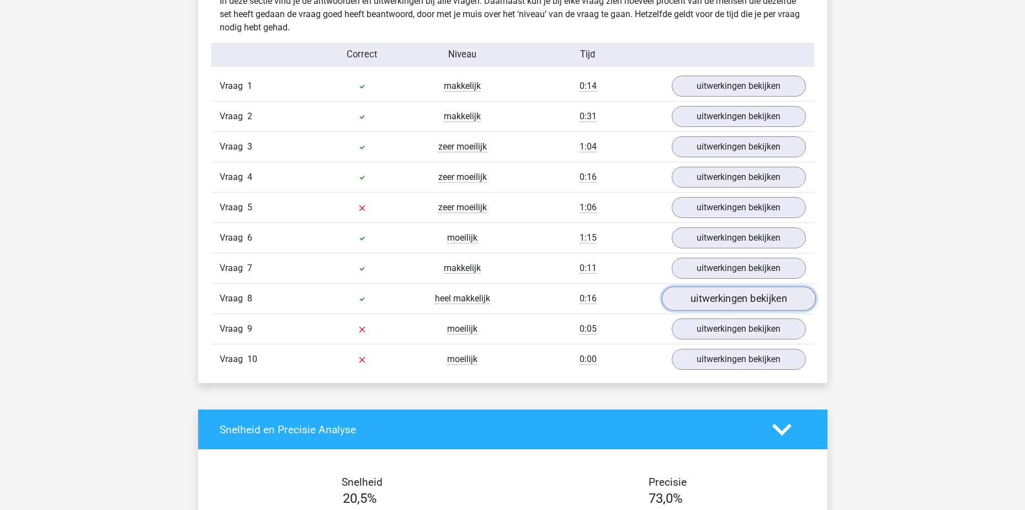
click at [751, 302] on link "uitwerkingen bekijken" at bounding box center [738, 298] width 154 height 24
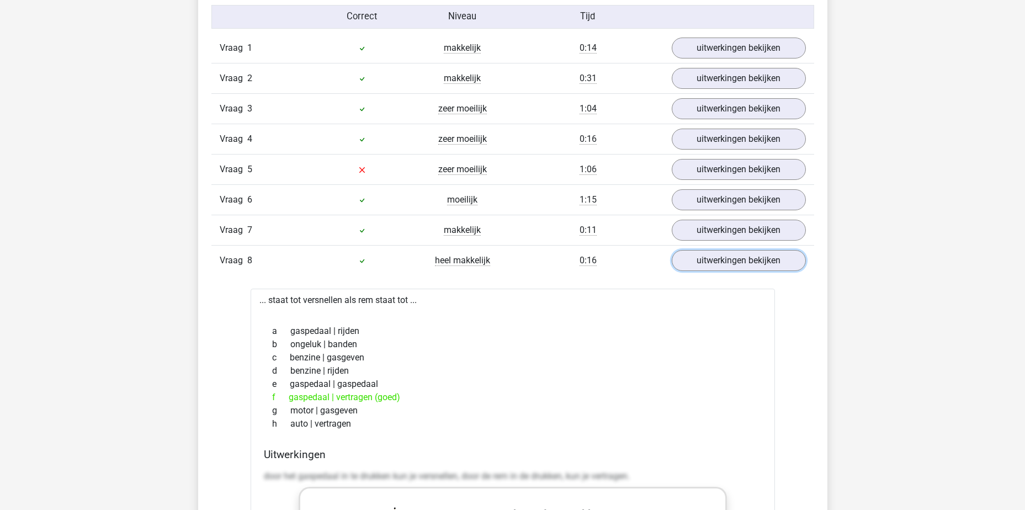
scroll to position [938, 0]
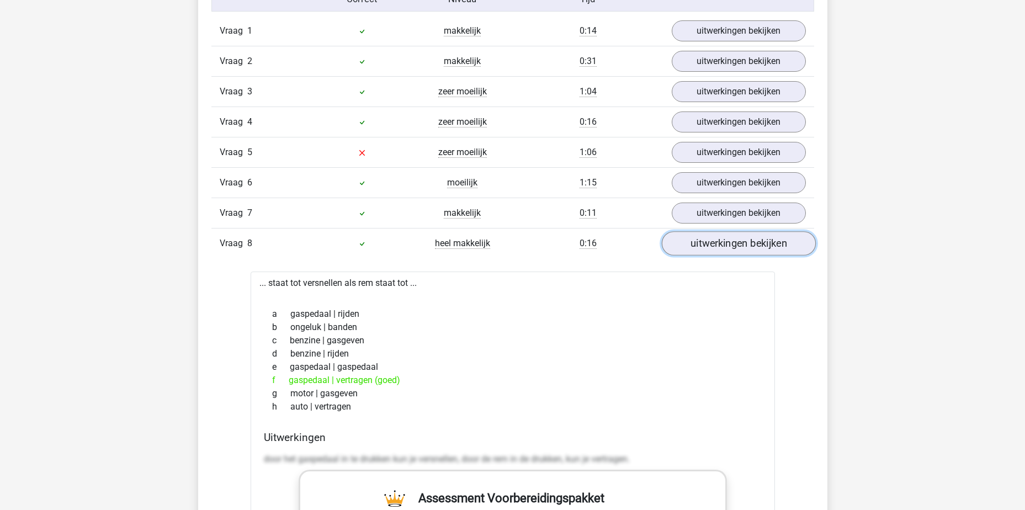
click at [721, 247] on link "uitwerkingen bekijken" at bounding box center [738, 243] width 154 height 24
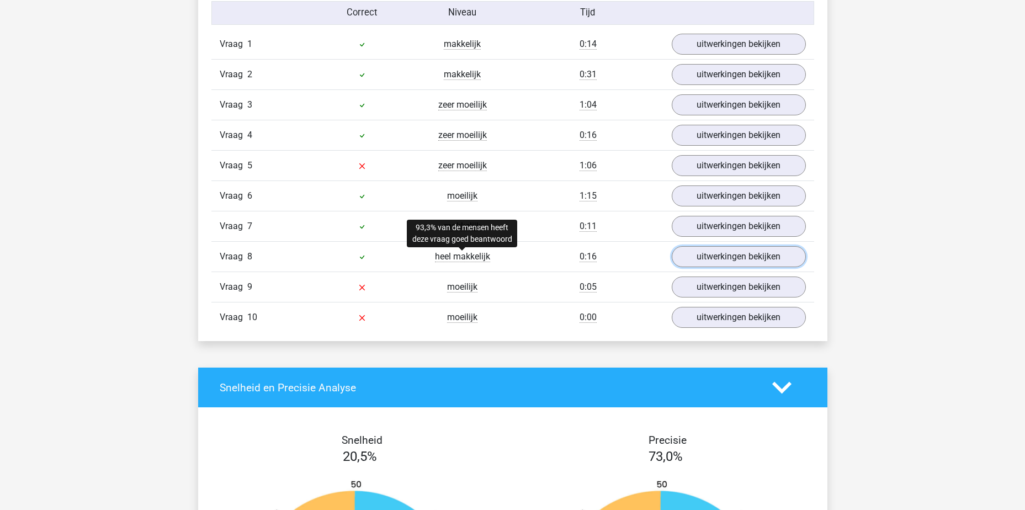
scroll to position [828, 0]
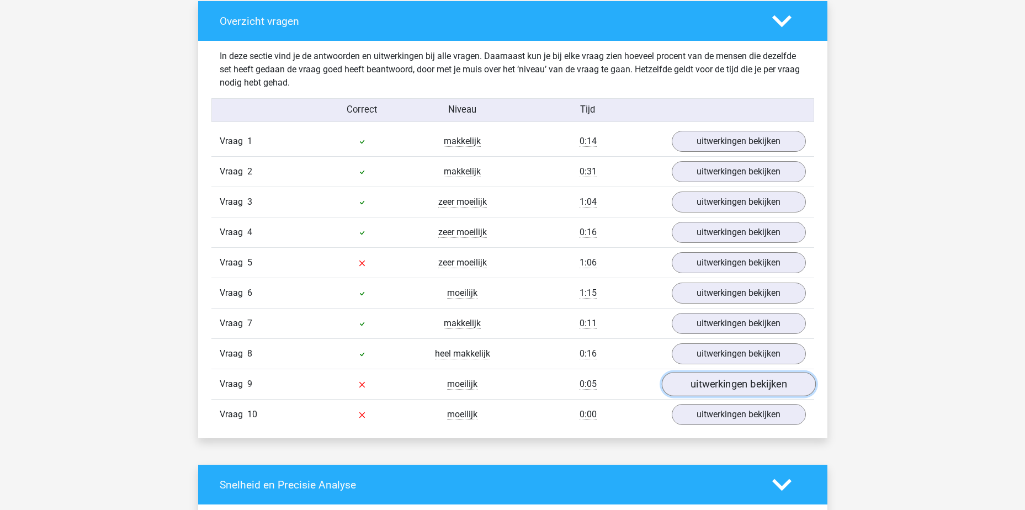
click at [715, 382] on link "uitwerkingen bekijken" at bounding box center [738, 384] width 154 height 24
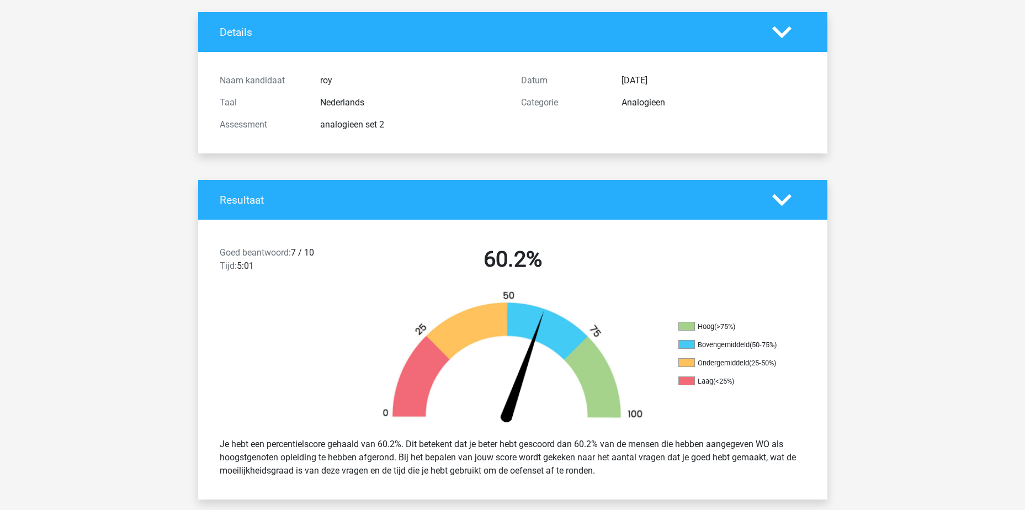
scroll to position [0, 0]
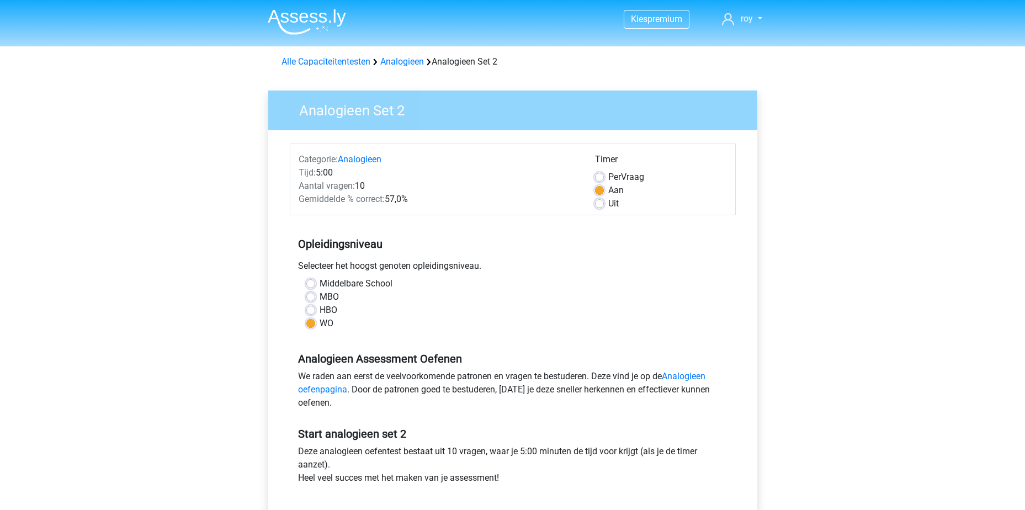
scroll to position [86, 0]
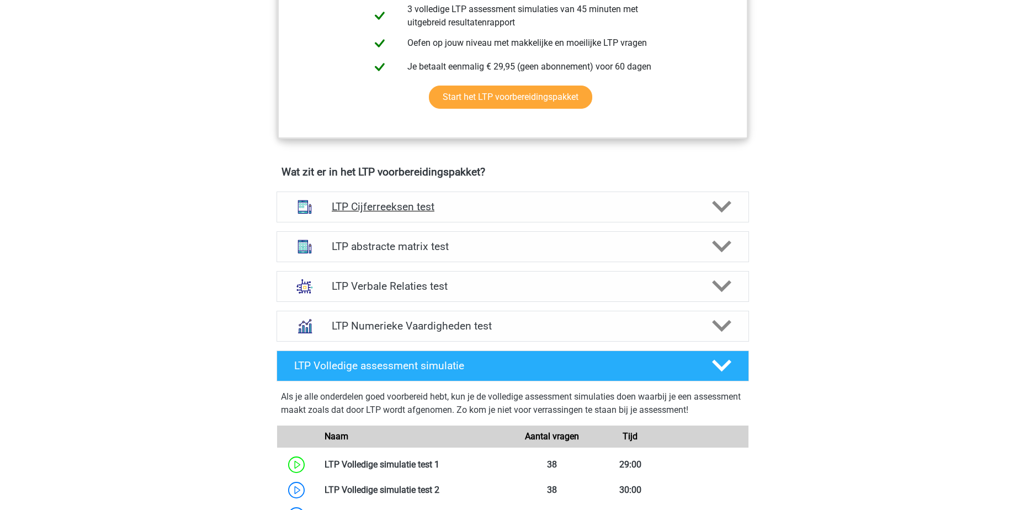
scroll to position [552, 0]
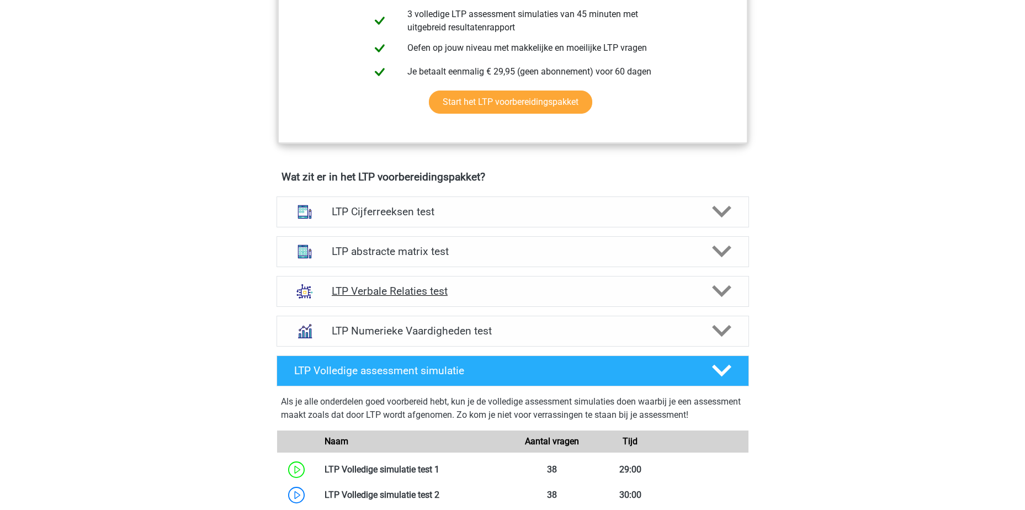
click at [468, 287] on h4 "LTP Verbale Relaties test" at bounding box center [512, 291] width 361 height 13
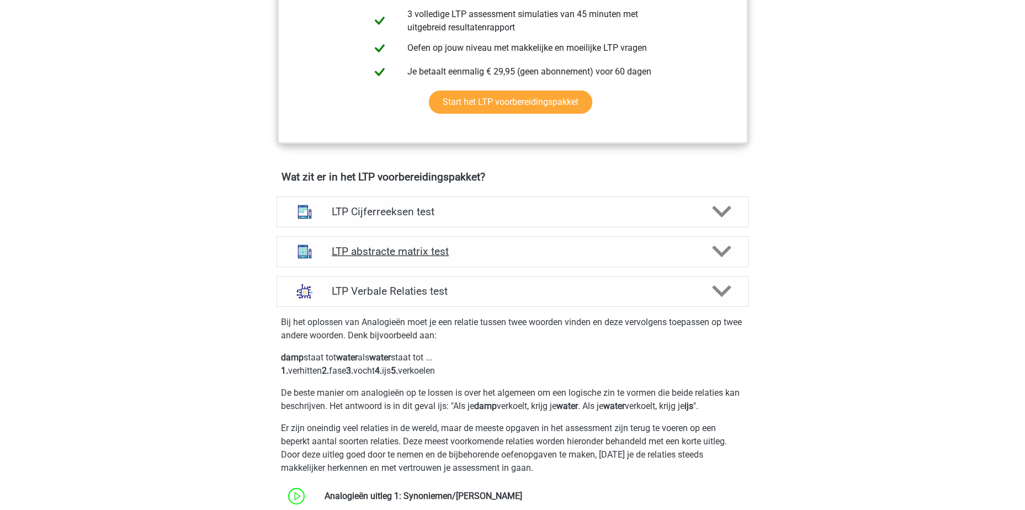
click at [490, 254] on h4 "LTP abstracte matrix test" at bounding box center [512, 251] width 361 height 13
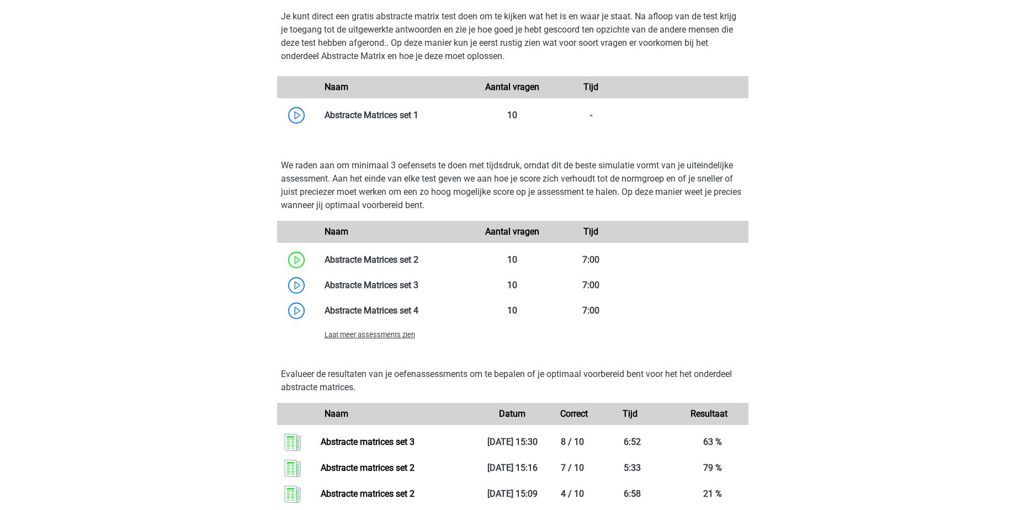
scroll to position [993, 0]
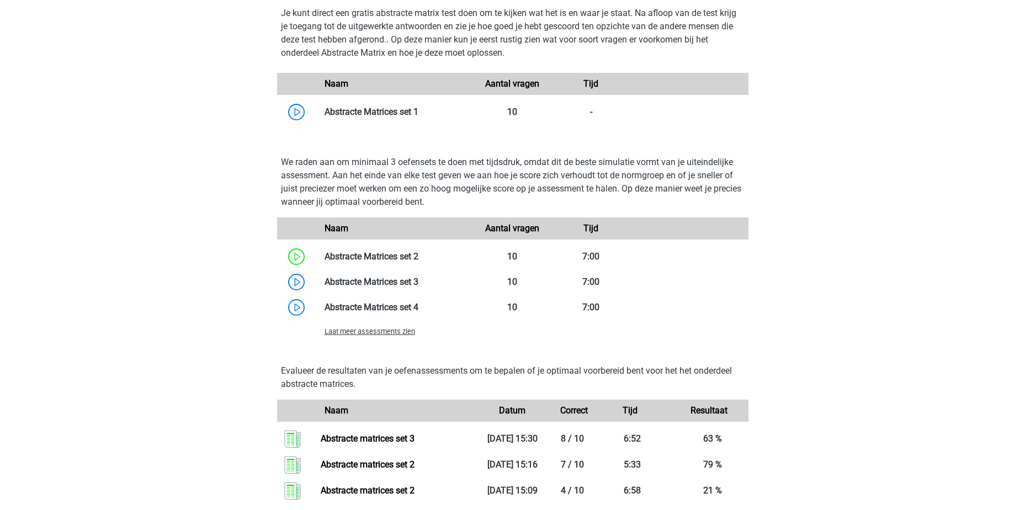
click at [393, 332] on span "Laat meer assessments zien" at bounding box center [369, 331] width 90 height 8
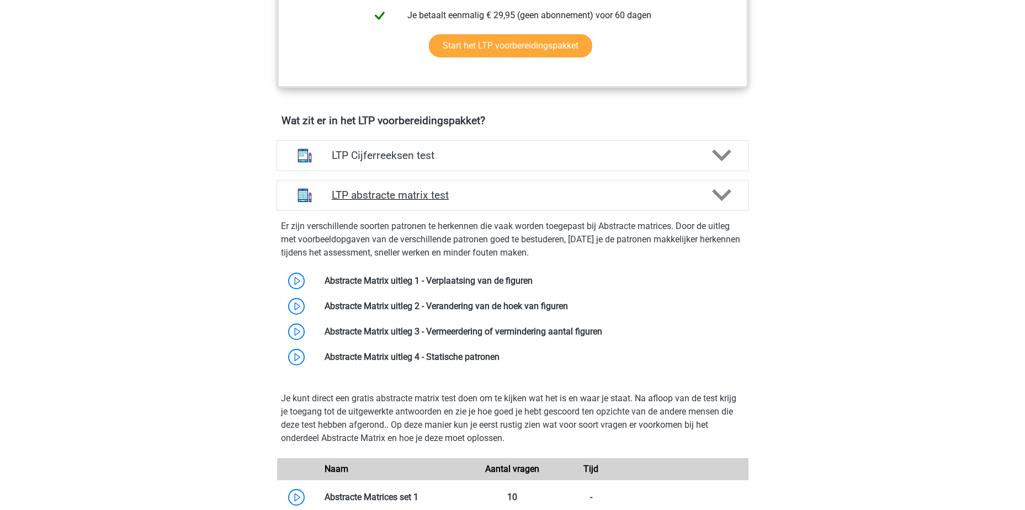
scroll to position [607, 0]
click at [510, 200] on h4 "LTP abstracte matrix test" at bounding box center [512, 196] width 361 height 13
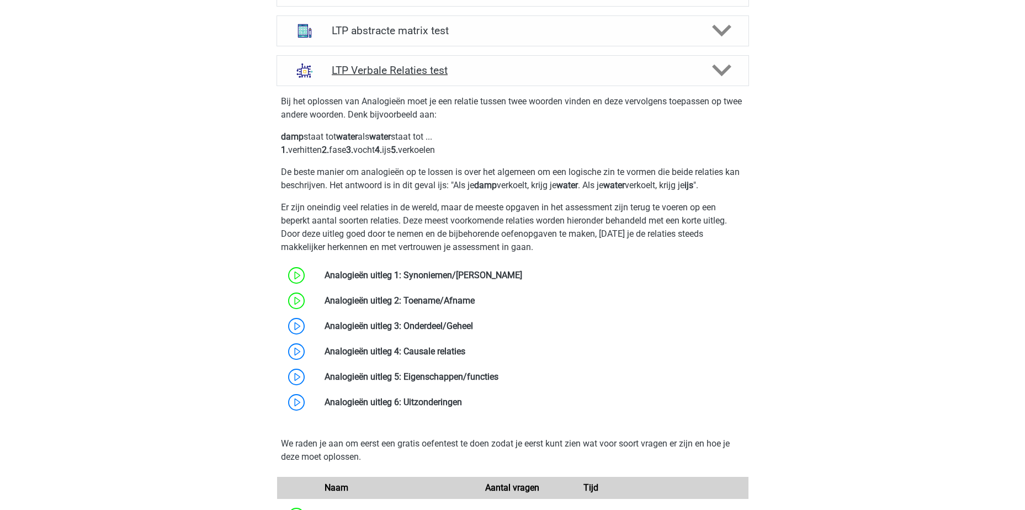
scroll to position [662, 0]
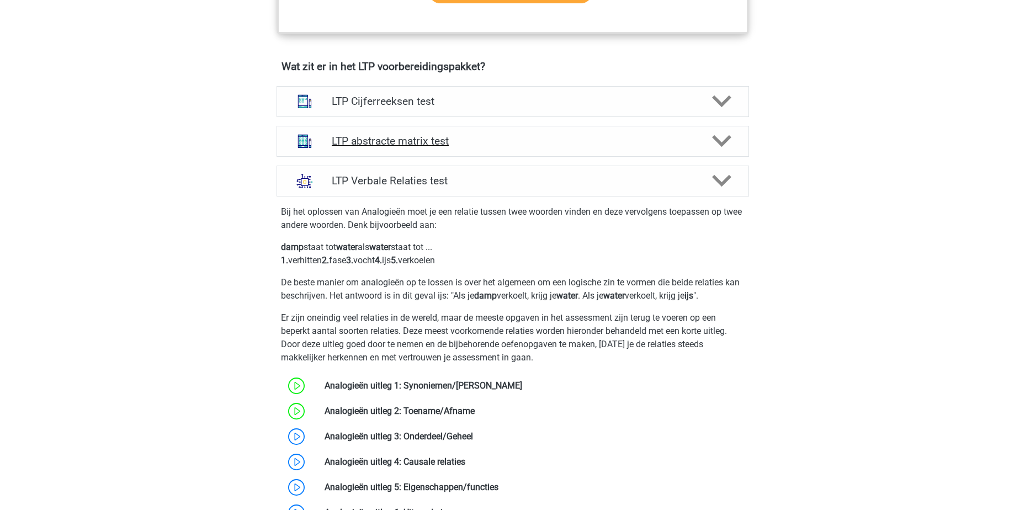
click at [487, 141] on h4 "LTP abstracte matrix test" at bounding box center [512, 141] width 361 height 13
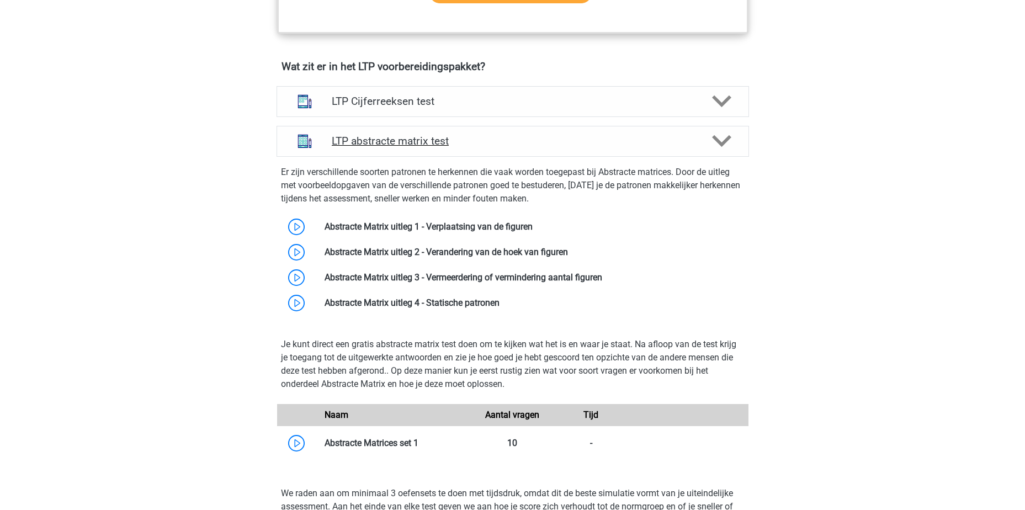
click at [487, 141] on h4 "LTP abstracte matrix test" at bounding box center [512, 141] width 361 height 13
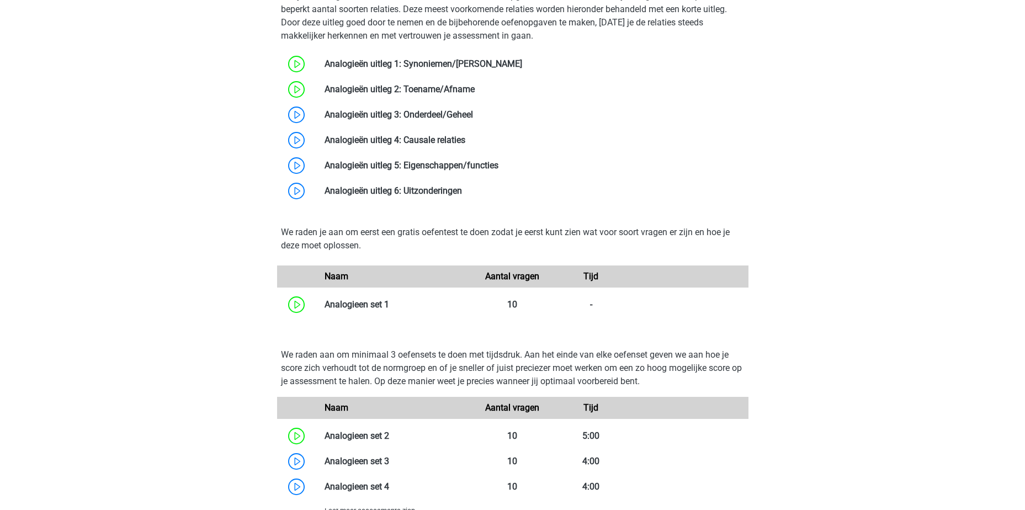
scroll to position [1104, 0]
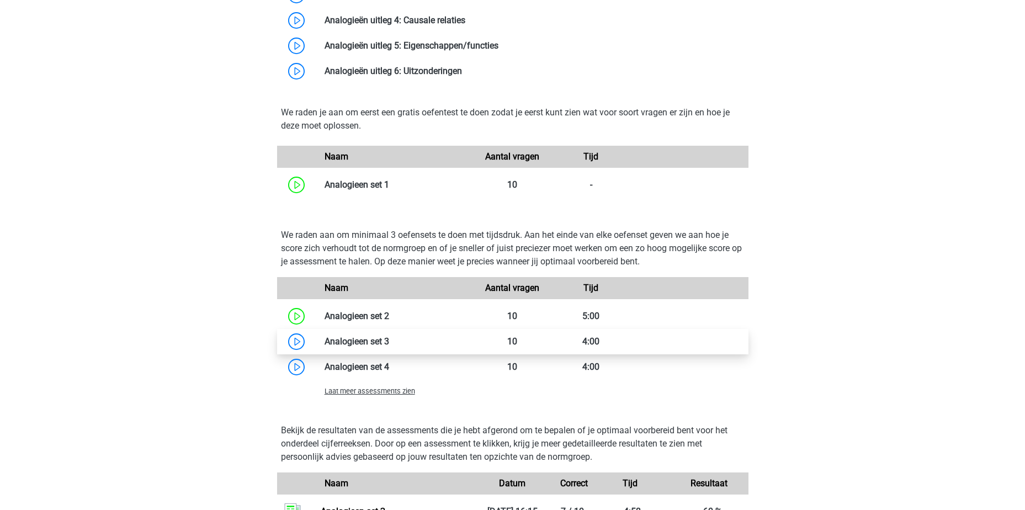
click at [389, 342] on link at bounding box center [389, 341] width 0 height 10
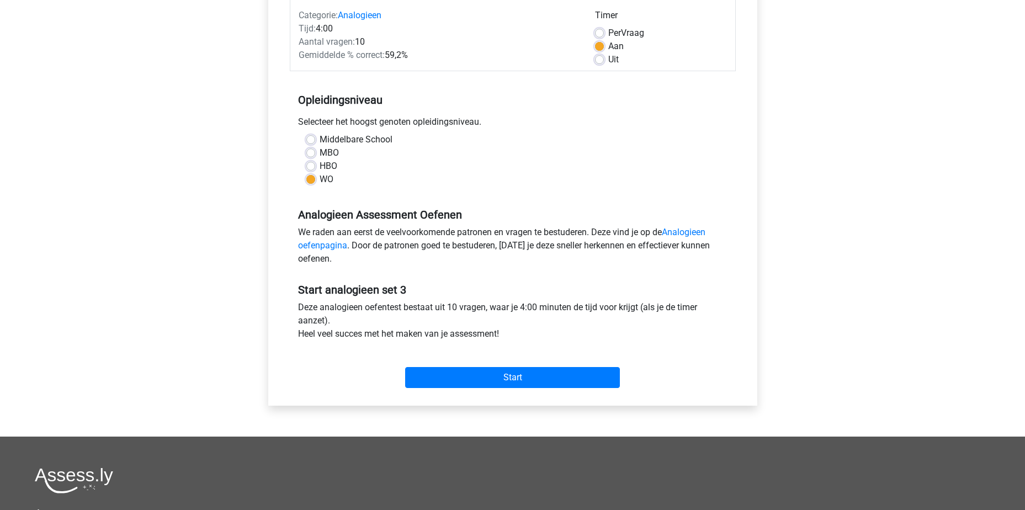
scroll to position [141, 0]
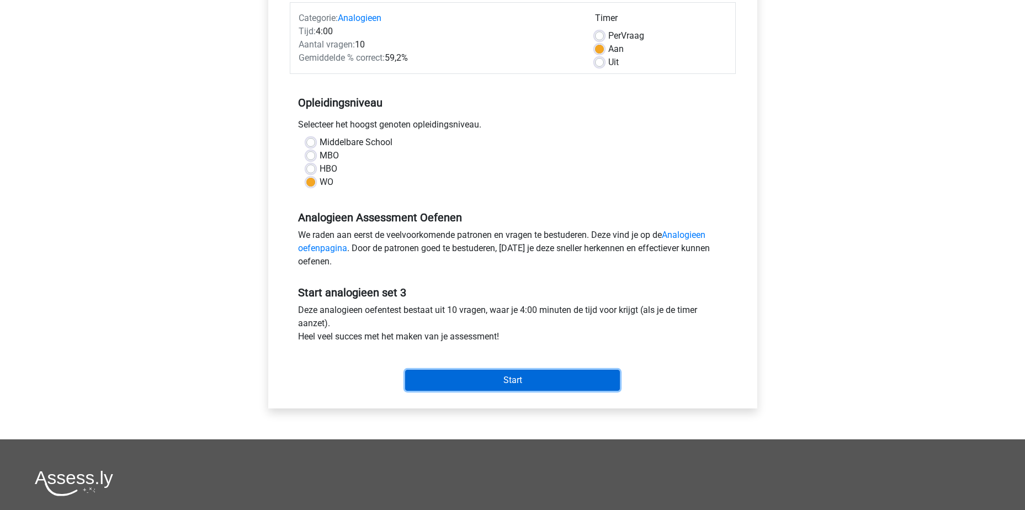
click at [507, 382] on input "Start" at bounding box center [512, 380] width 215 height 21
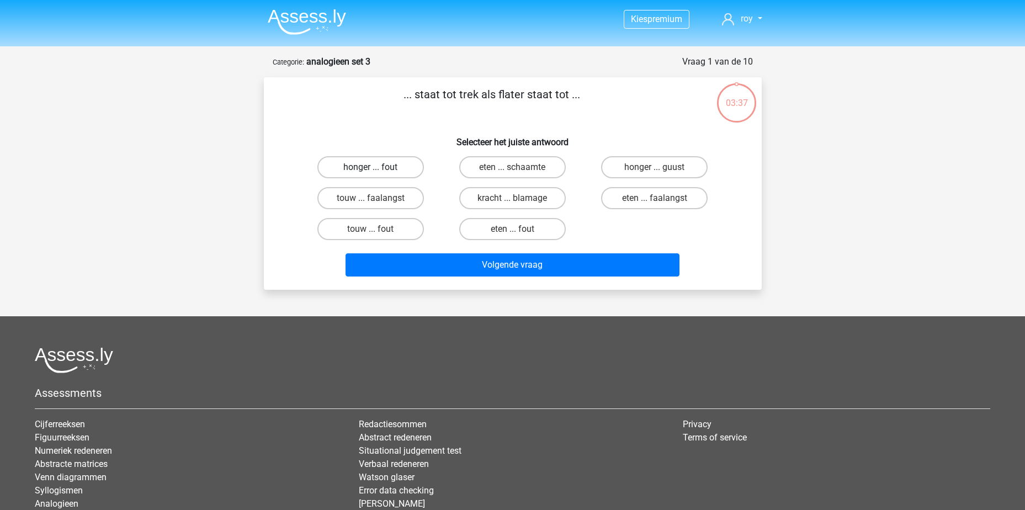
click at [361, 170] on label "honger ... fout" at bounding box center [370, 167] width 106 height 22
click at [370, 170] on input "honger ... fout" at bounding box center [373, 170] width 7 height 7
radio input "true"
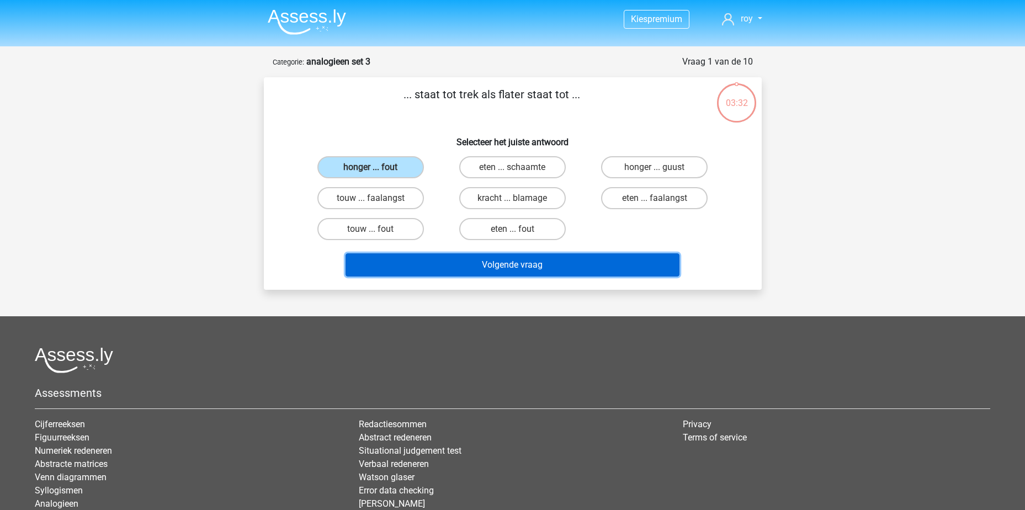
click at [538, 271] on button "Volgende vraag" at bounding box center [512, 264] width 334 height 23
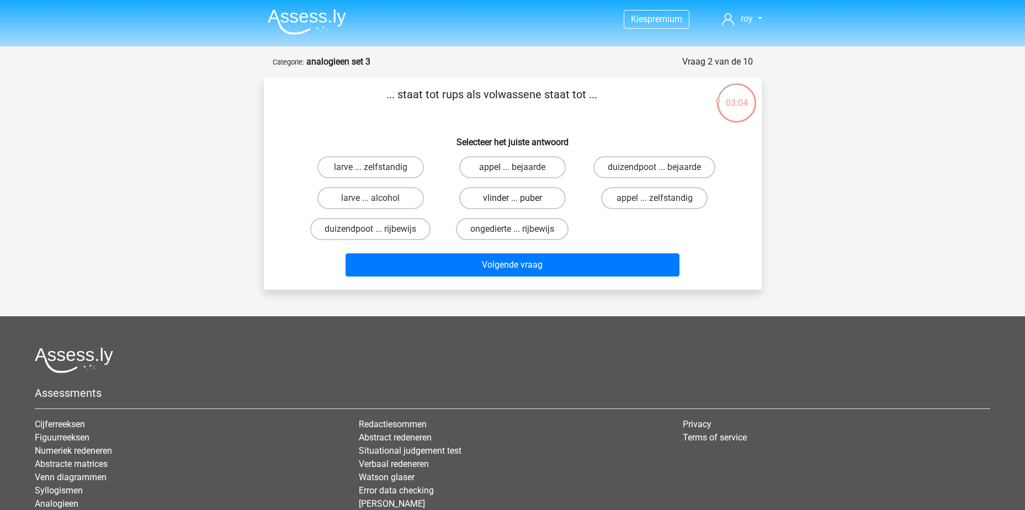
click at [533, 201] on label "vlinder ... puber" at bounding box center [512, 198] width 106 height 22
click at [519, 201] on input "vlinder ... puber" at bounding box center [515, 201] width 7 height 7
radio input "true"
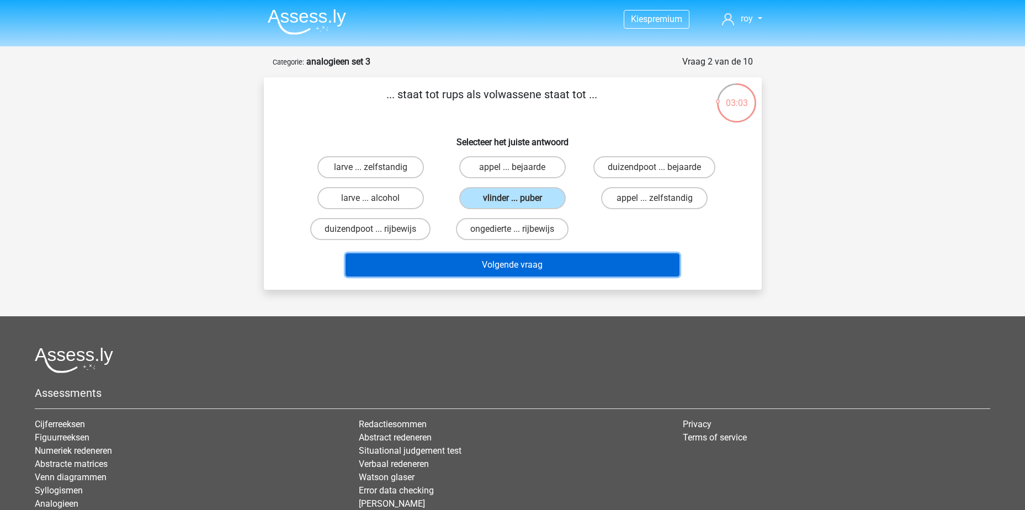
click at [494, 265] on button "Volgende vraag" at bounding box center [512, 264] width 334 height 23
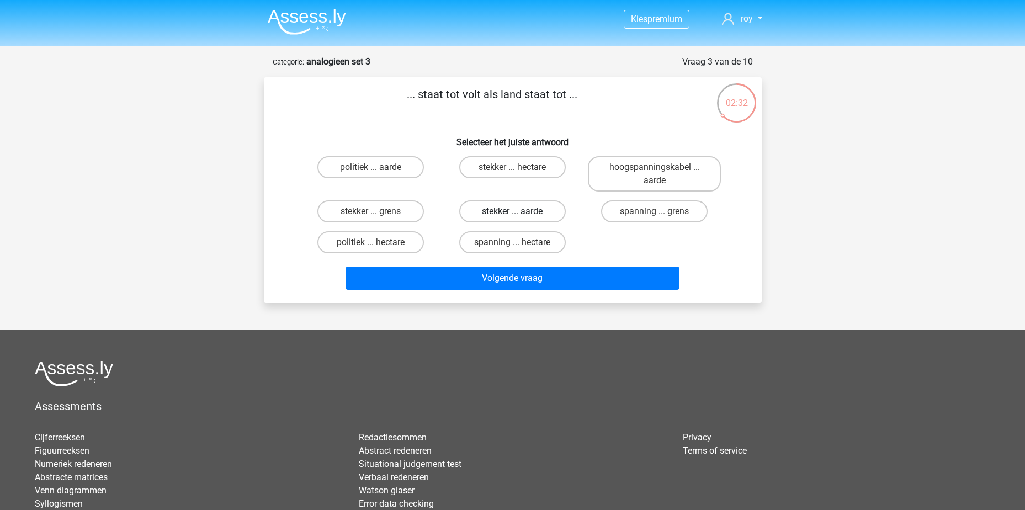
click at [546, 211] on label "stekker ... aarde" at bounding box center [512, 211] width 106 height 22
click at [519, 211] on input "stekker ... aarde" at bounding box center [515, 214] width 7 height 7
radio input "true"
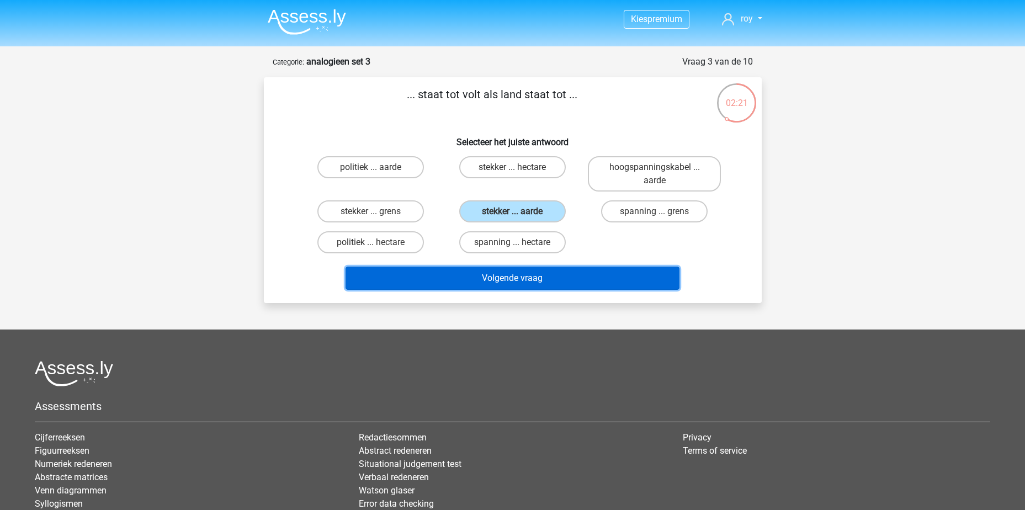
click at [589, 280] on button "Volgende vraag" at bounding box center [512, 278] width 334 height 23
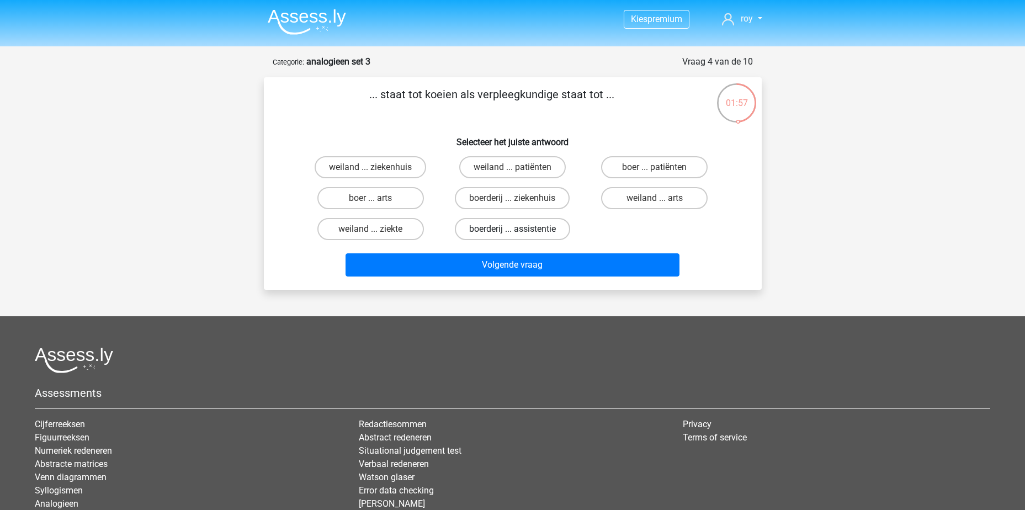
drag, startPoint x: 511, startPoint y: 201, endPoint x: 521, endPoint y: 218, distance: 19.8
click at [512, 201] on div "boerderij ... ziekenhuis" at bounding box center [512, 198] width 133 height 22
click at [504, 197] on label "boerderij ... ziekenhuis" at bounding box center [512, 198] width 115 height 22
click at [512, 198] on input "boerderij ... ziekenhuis" at bounding box center [515, 201] width 7 height 7
radio input "true"
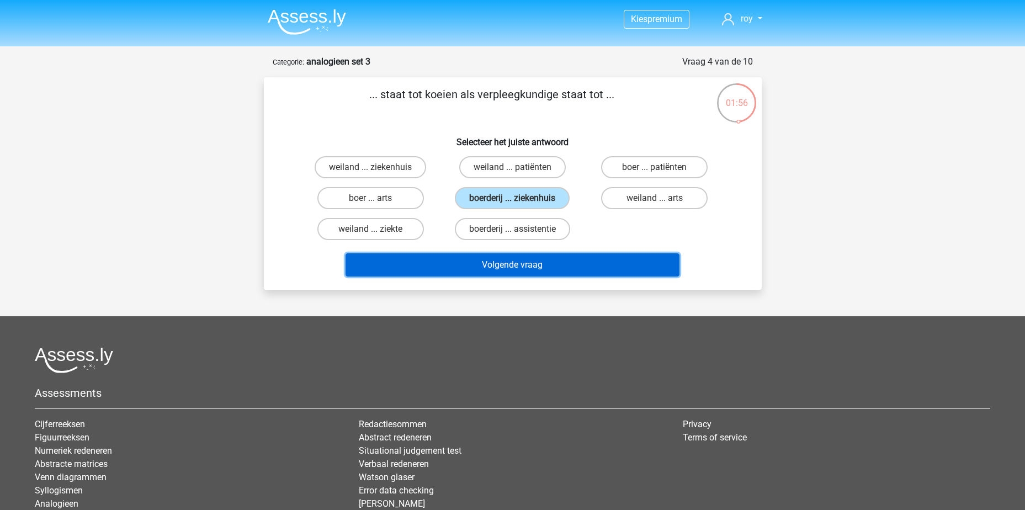
click at [525, 265] on button "Volgende vraag" at bounding box center [512, 264] width 334 height 23
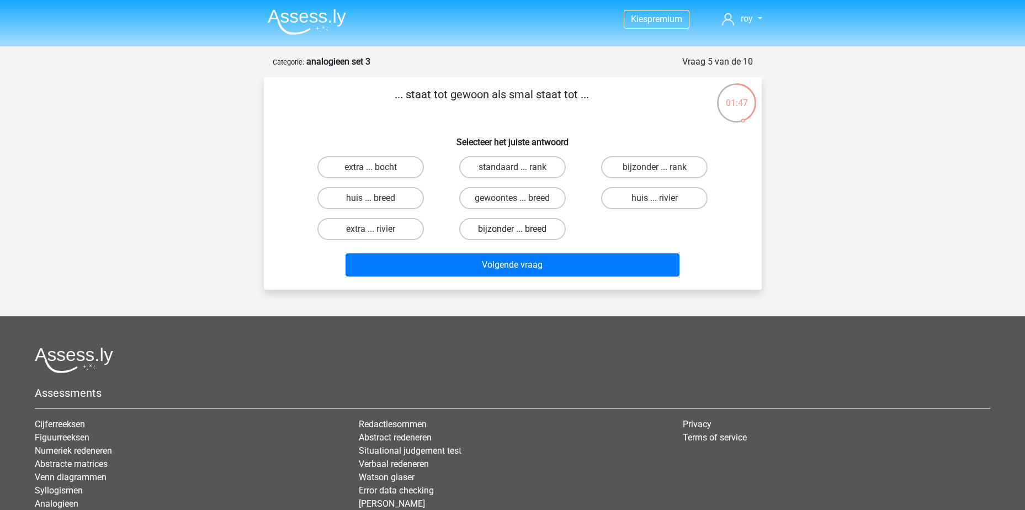
drag, startPoint x: 535, startPoint y: 227, endPoint x: 542, endPoint y: 236, distance: 11.0
click at [539, 234] on label "bijzonder ... breed" at bounding box center [512, 229] width 106 height 22
click at [519, 234] on input "bijzonder ... breed" at bounding box center [515, 232] width 7 height 7
radio input "true"
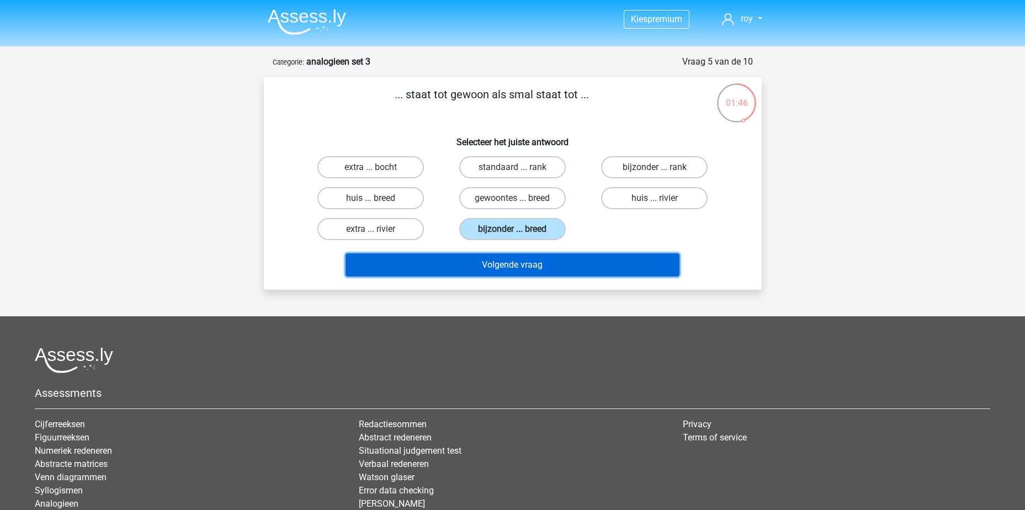
click at [535, 267] on button "Volgende vraag" at bounding box center [512, 264] width 334 height 23
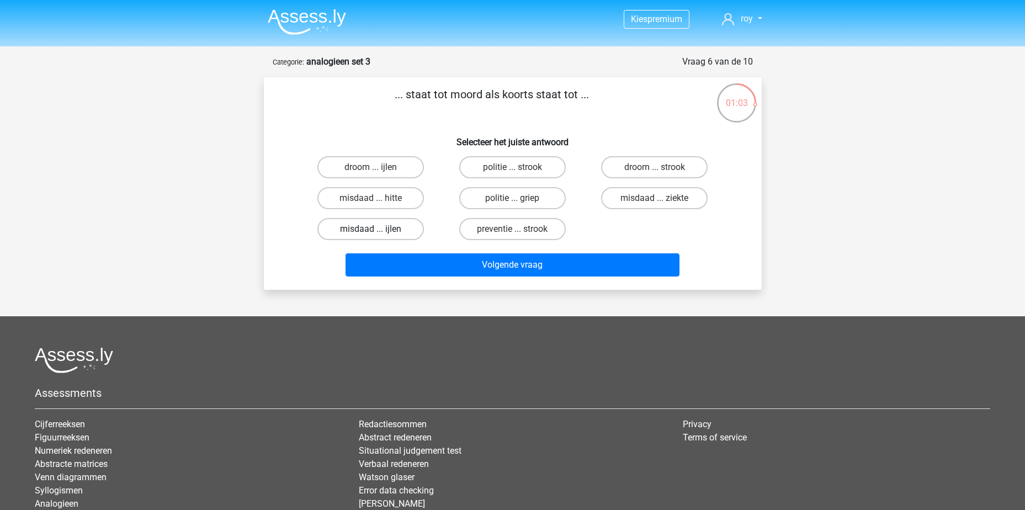
click at [383, 234] on label "misdaad ... ijlen" at bounding box center [370, 229] width 106 height 22
click at [377, 234] on input "misdaad ... ijlen" at bounding box center [373, 232] width 7 height 7
radio input "true"
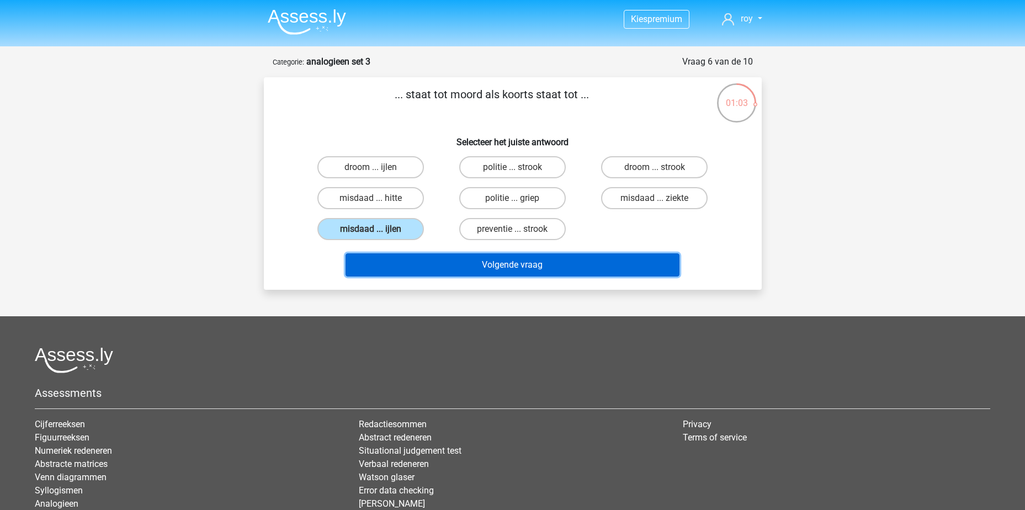
click at [517, 267] on button "Volgende vraag" at bounding box center [512, 264] width 334 height 23
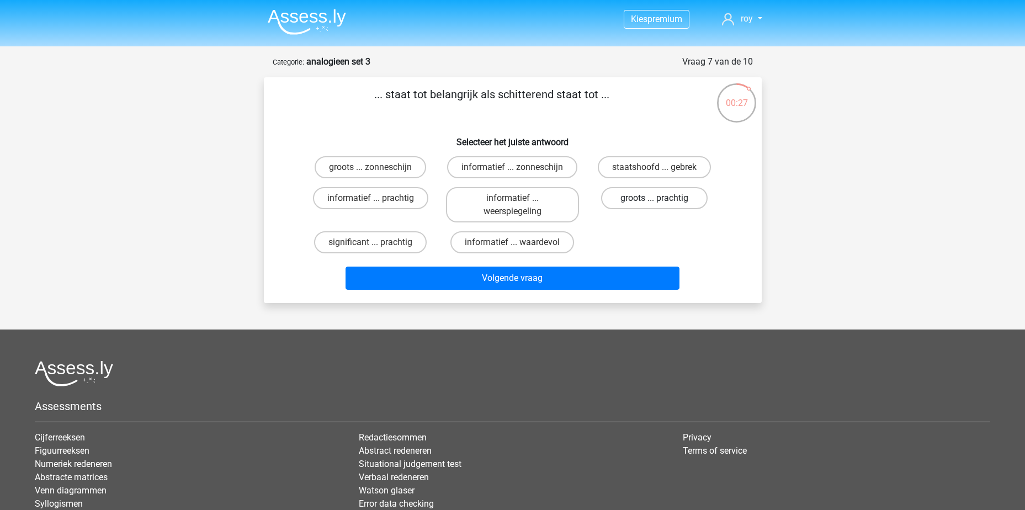
click at [652, 200] on label "groots ... prachtig" at bounding box center [654, 198] width 106 height 22
click at [654, 200] on input "groots ... prachtig" at bounding box center [657, 201] width 7 height 7
radio input "true"
click at [570, 290] on div "Volgende vraag" at bounding box center [513, 281] width 426 height 28
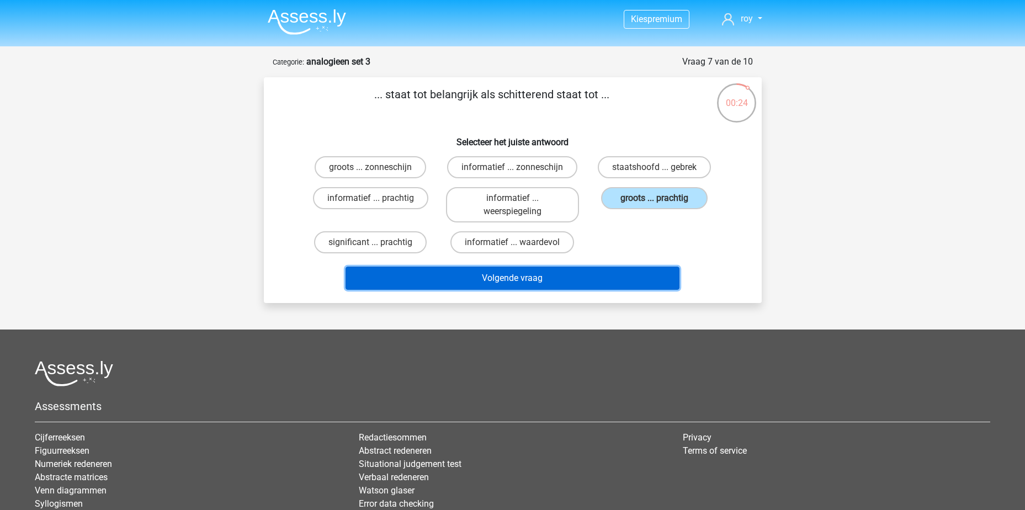
click at [600, 280] on button "Volgende vraag" at bounding box center [512, 278] width 334 height 23
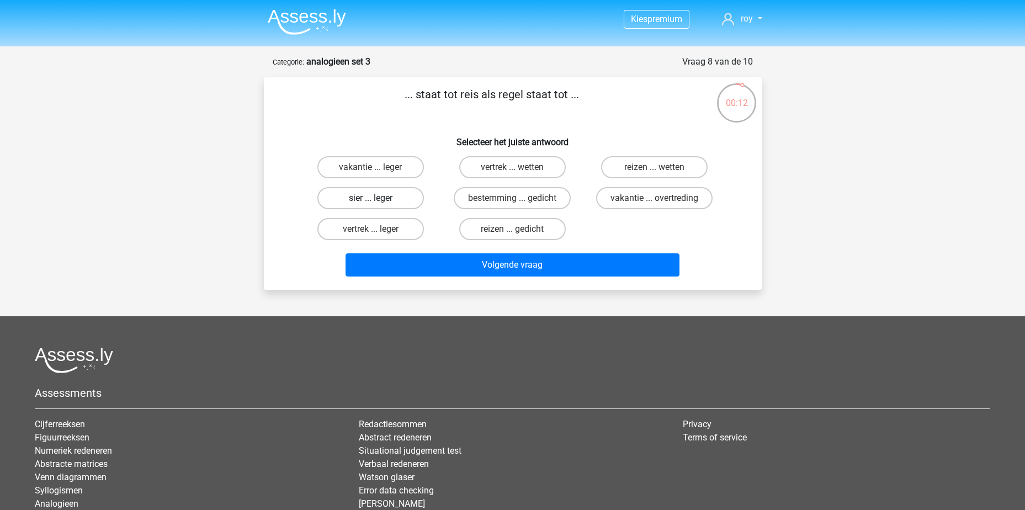
click at [363, 193] on label "sier ... leger" at bounding box center [370, 198] width 106 height 22
click at [370, 198] on input "sier ... leger" at bounding box center [373, 201] width 7 height 7
radio input "true"
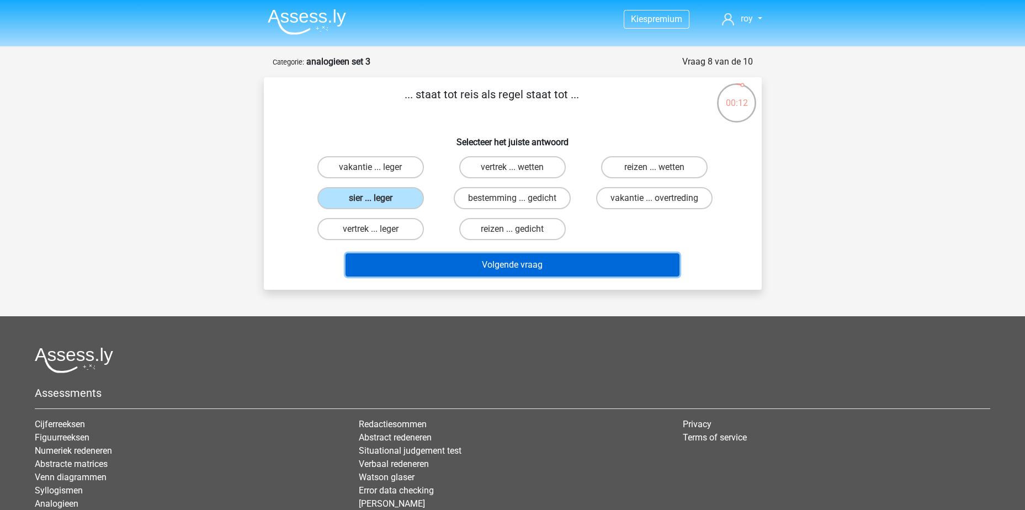
click at [486, 263] on button "Volgende vraag" at bounding box center [512, 264] width 334 height 23
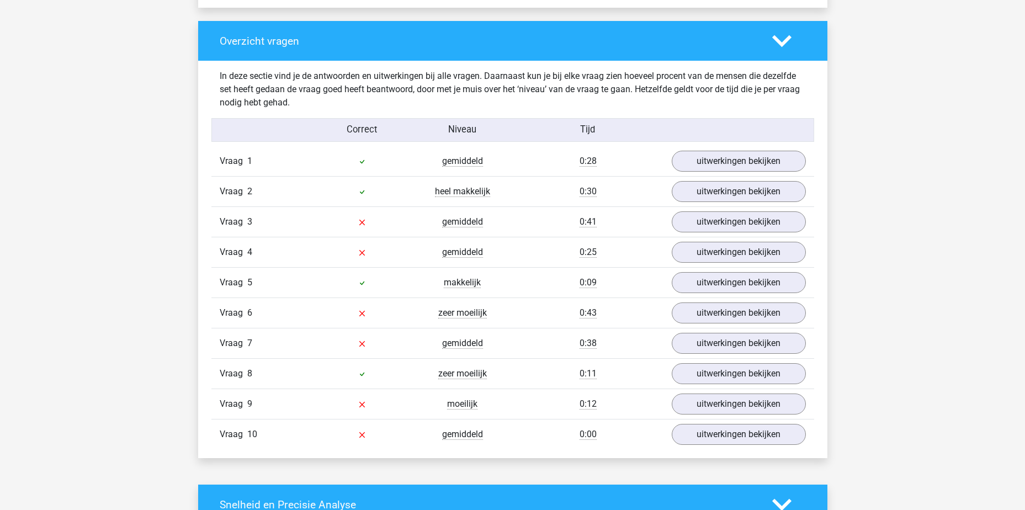
scroll to position [828, 0]
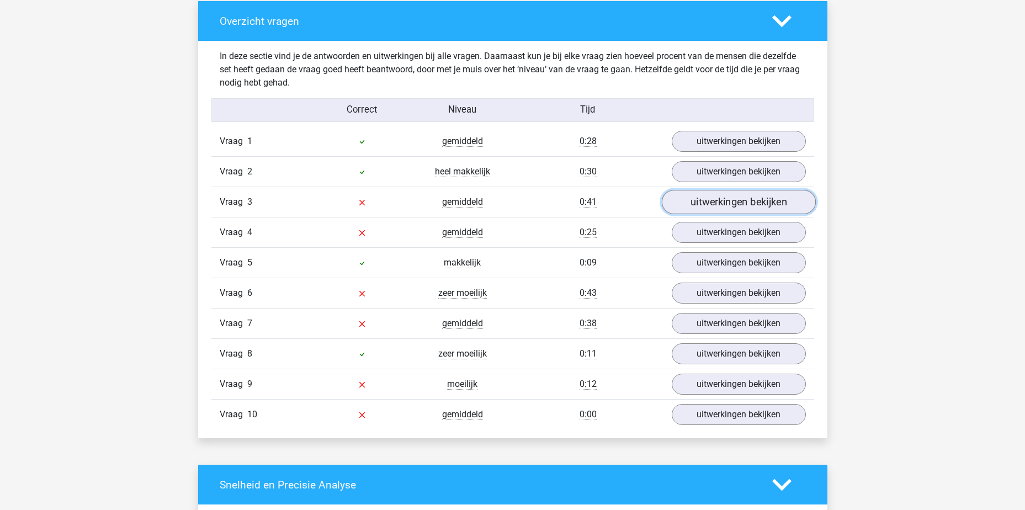
click at [710, 202] on link "uitwerkingen bekijken" at bounding box center [738, 202] width 154 height 24
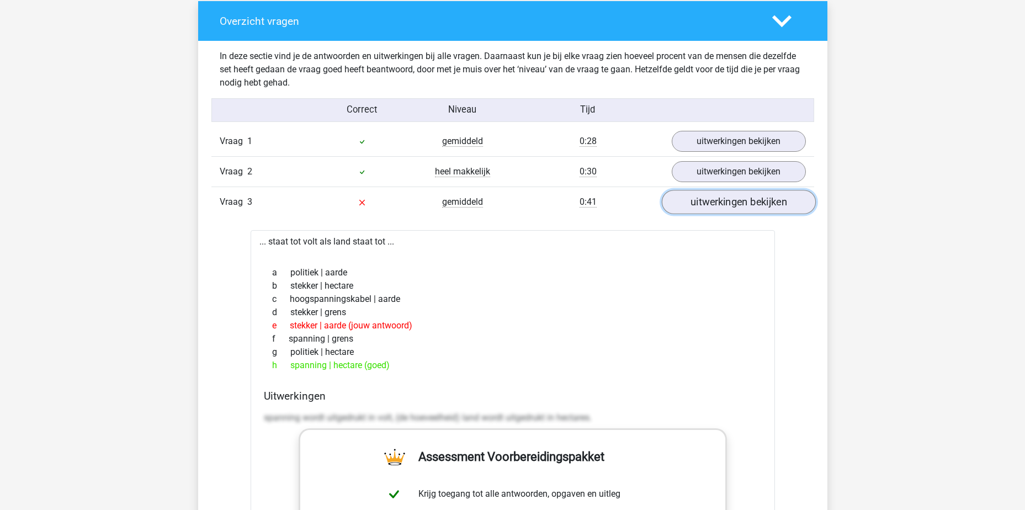
click at [710, 202] on link "uitwerkingen bekijken" at bounding box center [738, 202] width 154 height 24
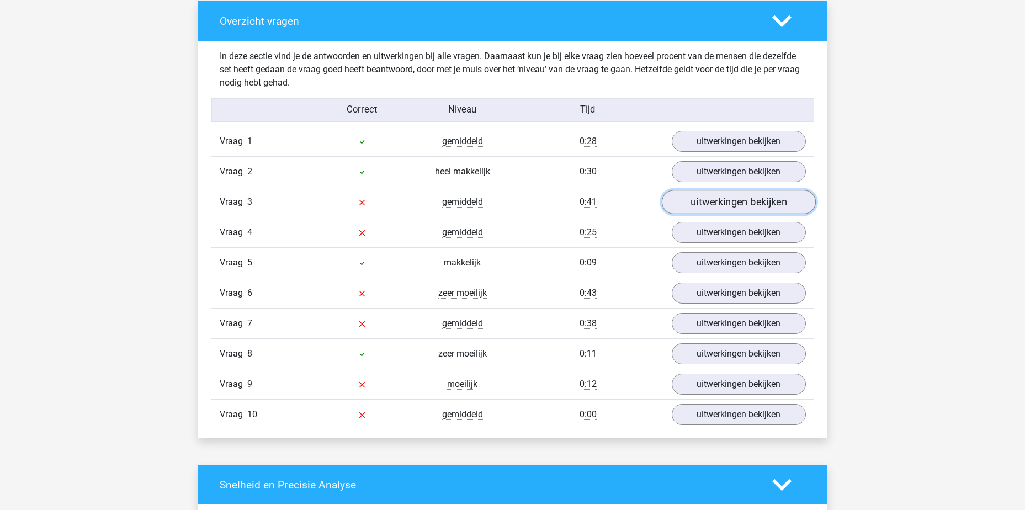
click at [708, 209] on link "uitwerkingen bekijken" at bounding box center [738, 202] width 154 height 24
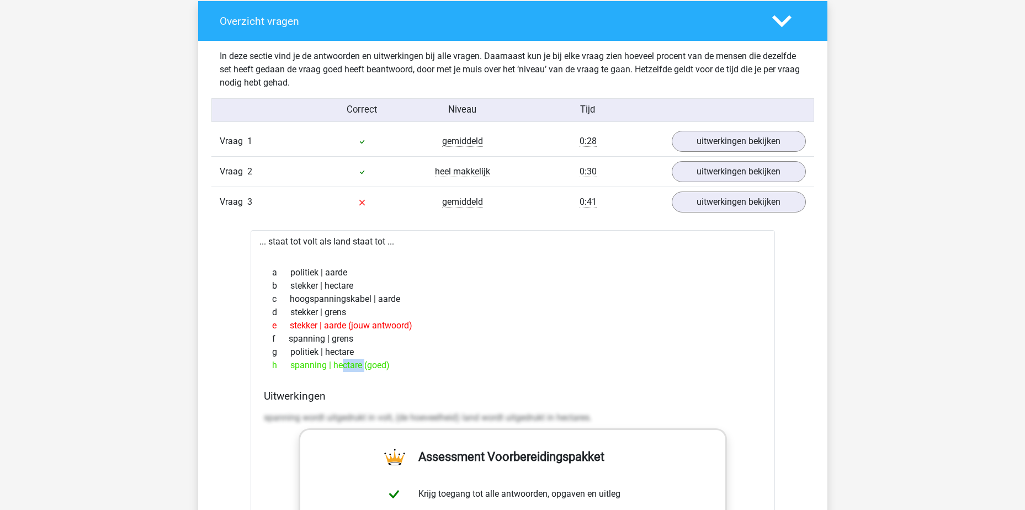
drag, startPoint x: 292, startPoint y: 367, endPoint x: 328, endPoint y: 364, distance: 36.6
click at [328, 364] on div "h spanning | hectare (goed)" at bounding box center [513, 365] width 498 height 13
drag, startPoint x: 328, startPoint y: 364, endPoint x: 571, endPoint y: 262, distance: 263.4
click at [534, 345] on div "g politiek | hectare" at bounding box center [513, 351] width 498 height 13
click at [753, 201] on link "uitwerkingen bekijken" at bounding box center [738, 202] width 154 height 24
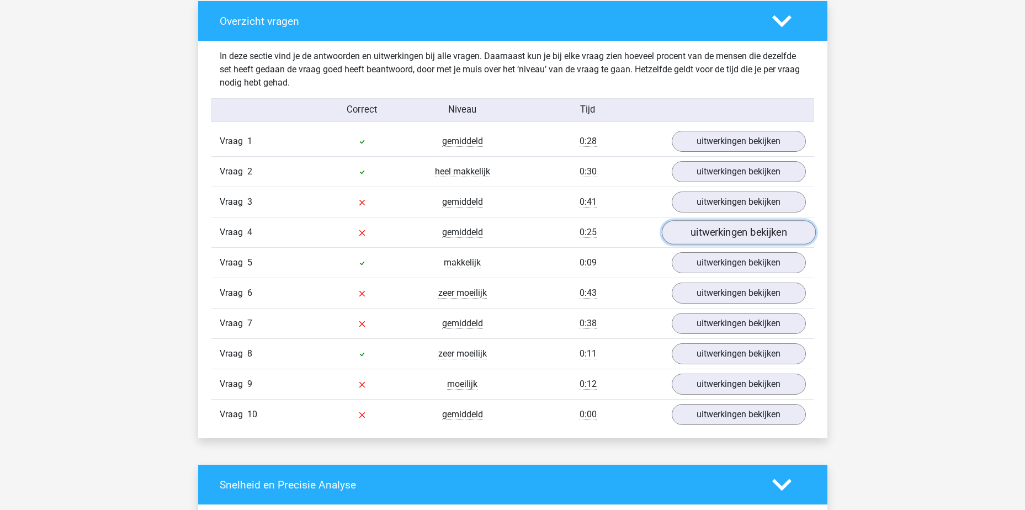
click at [731, 238] on link "uitwerkingen bekijken" at bounding box center [738, 232] width 154 height 24
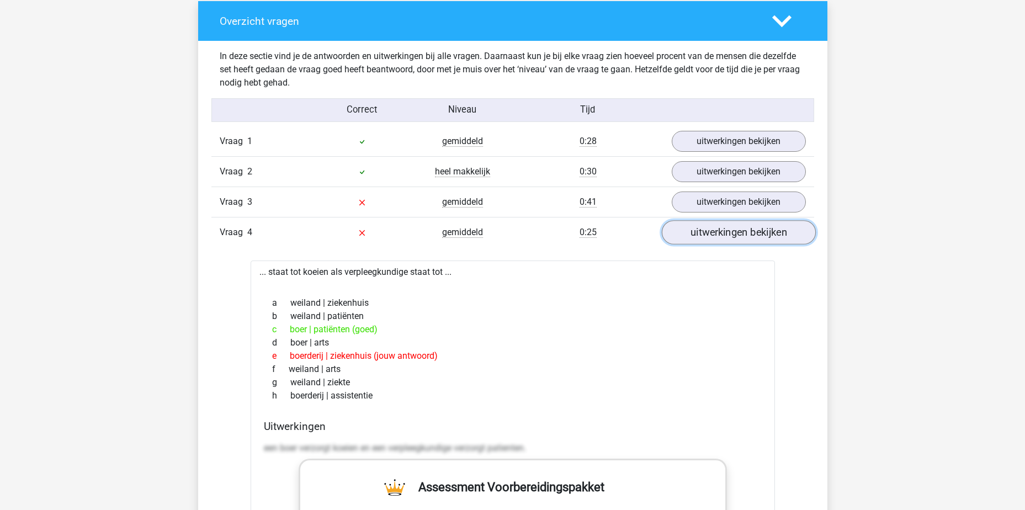
click at [719, 233] on link "uitwerkingen bekijken" at bounding box center [738, 232] width 154 height 24
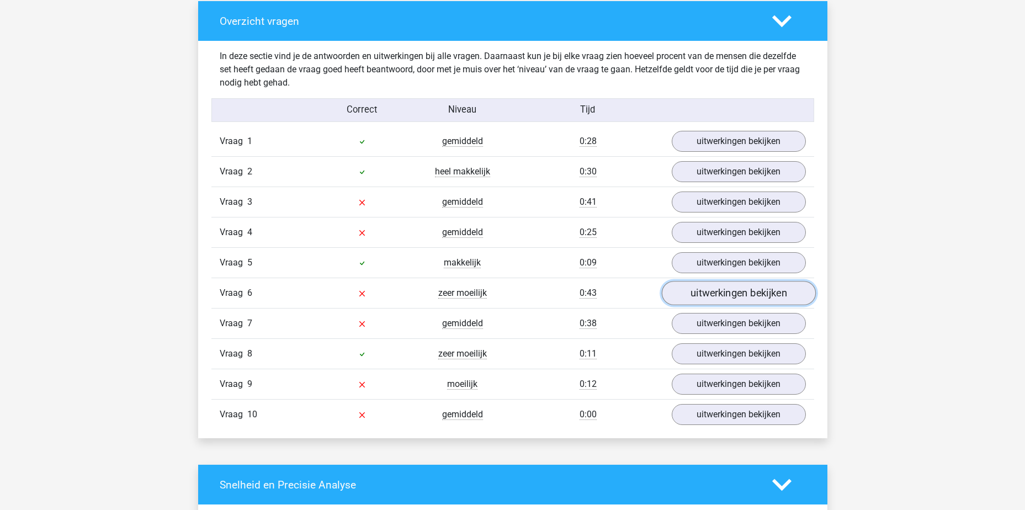
click at [741, 295] on link "uitwerkingen bekijken" at bounding box center [738, 293] width 154 height 24
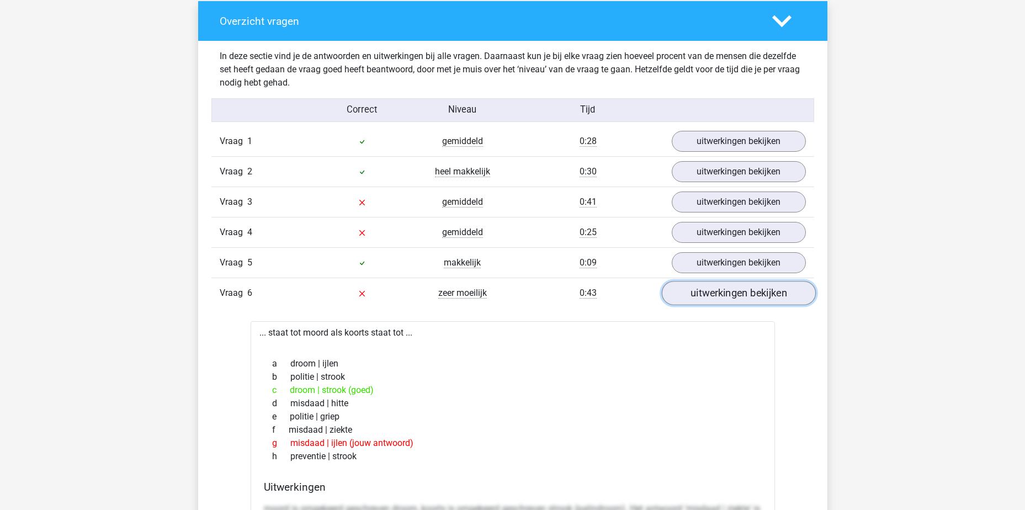
click at [758, 292] on link "uitwerkingen bekijken" at bounding box center [738, 293] width 154 height 24
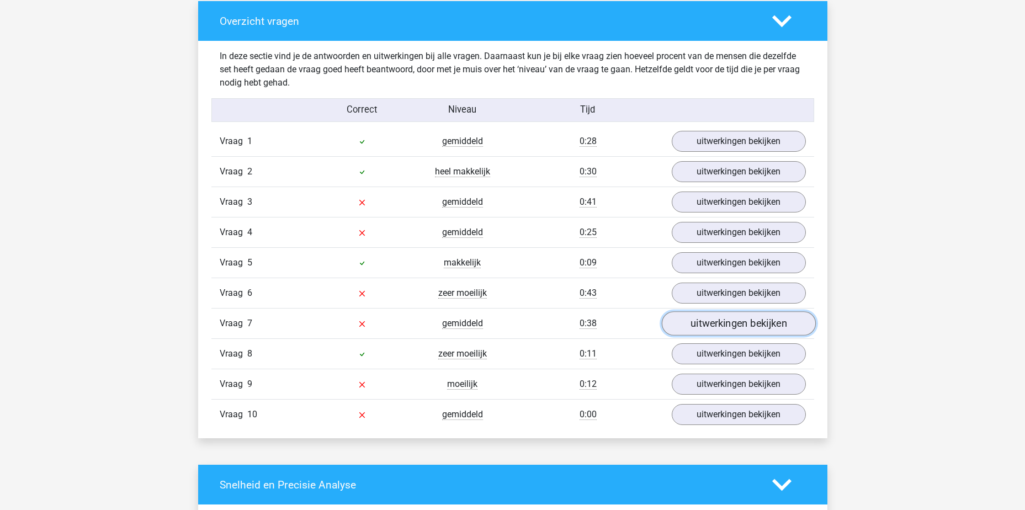
click at [742, 327] on link "uitwerkingen bekijken" at bounding box center [738, 323] width 154 height 24
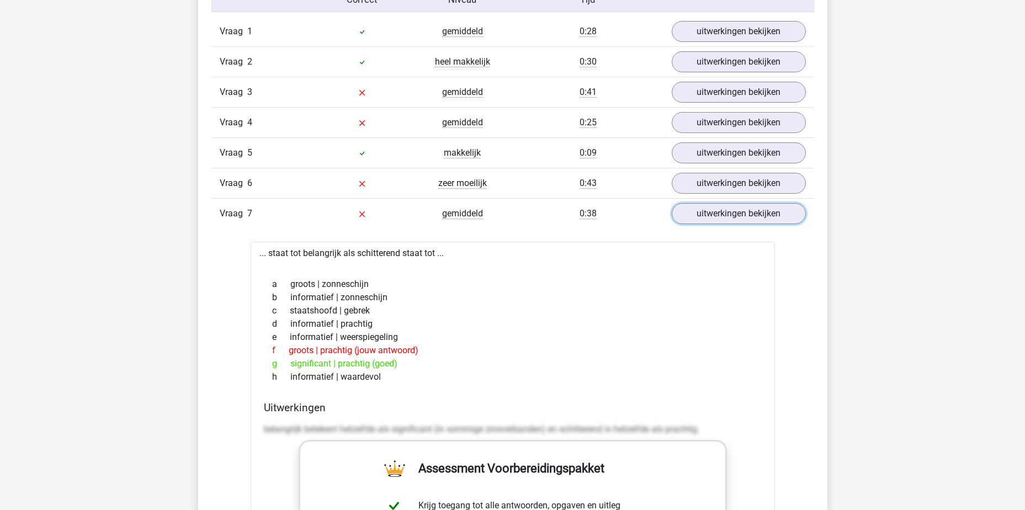
scroll to position [938, 0]
drag, startPoint x: 404, startPoint y: 363, endPoint x: 277, endPoint y: 365, distance: 126.9
click at [277, 365] on div "g significant | prachtig (goed)" at bounding box center [513, 362] width 498 height 13
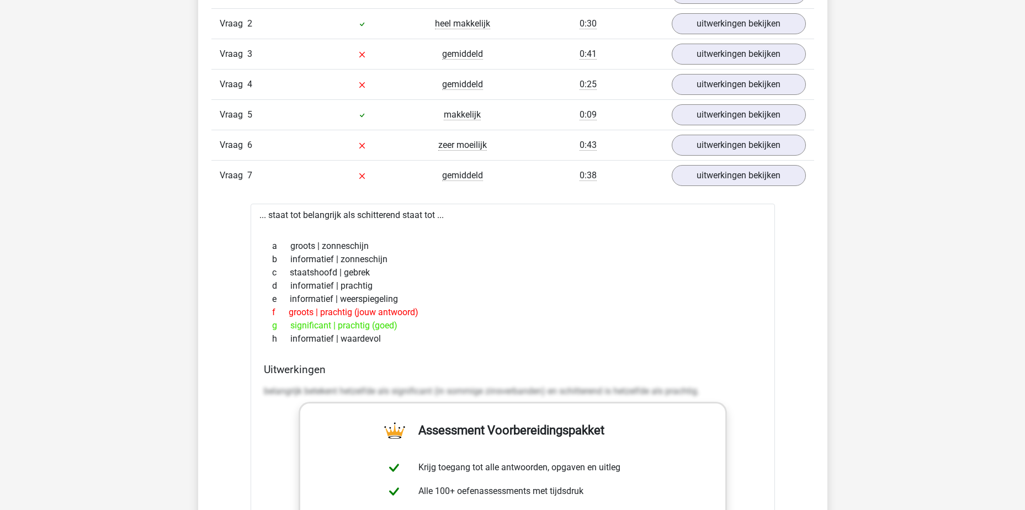
scroll to position [993, 0]
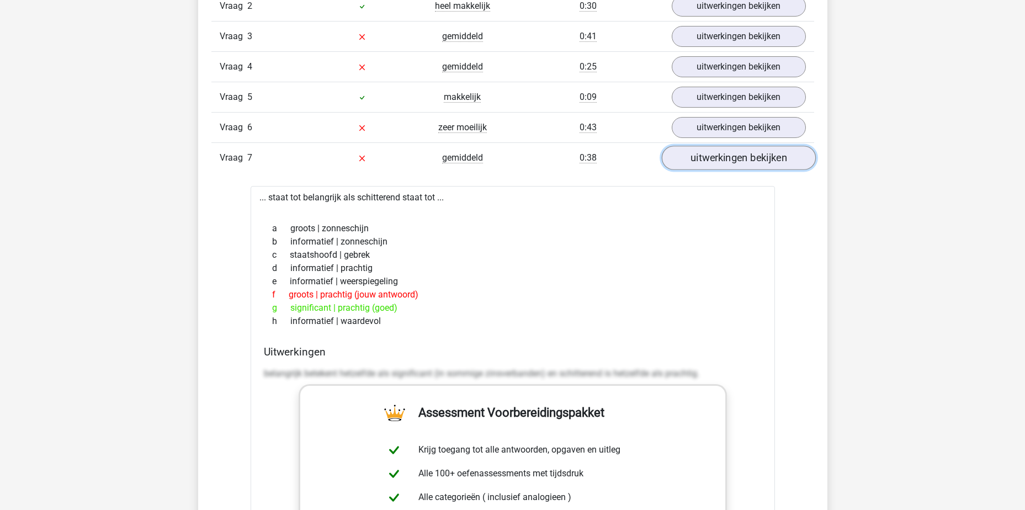
click at [720, 154] on link "uitwerkingen bekijken" at bounding box center [738, 158] width 154 height 24
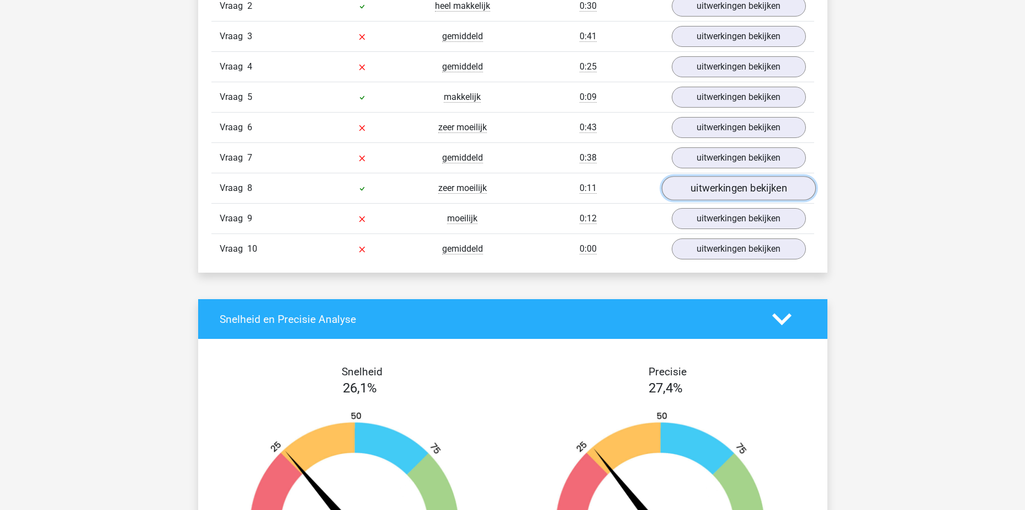
click at [705, 191] on link "uitwerkingen bekijken" at bounding box center [738, 188] width 154 height 24
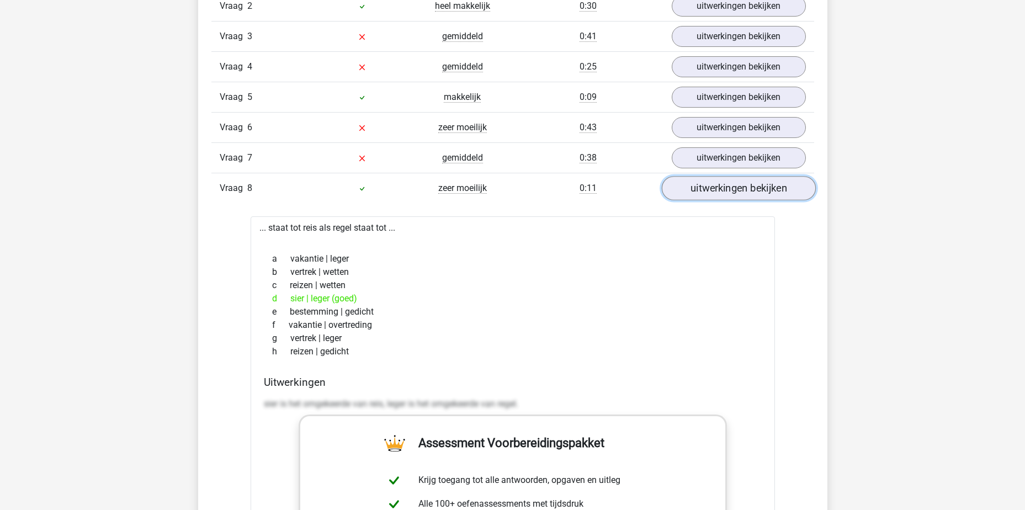
click at [751, 197] on link "uitwerkingen bekijken" at bounding box center [738, 188] width 154 height 24
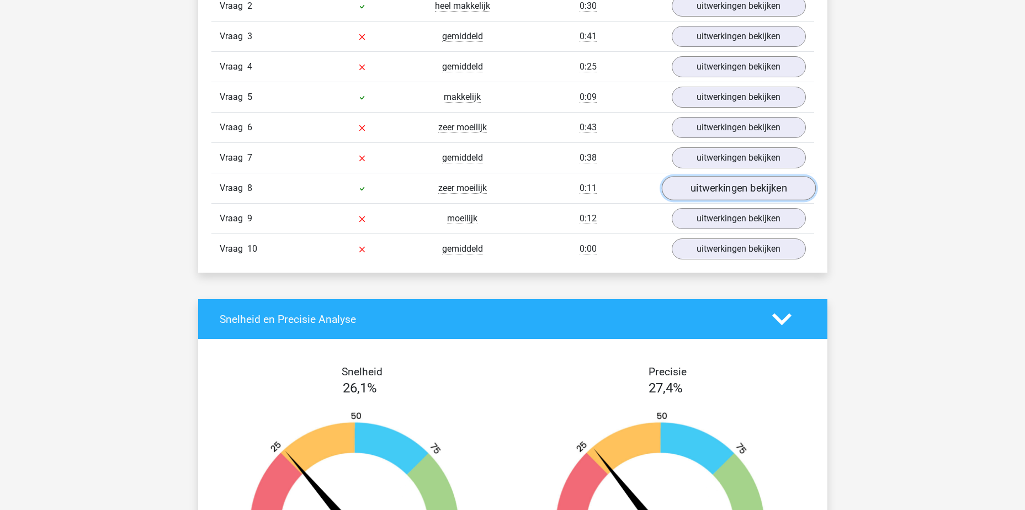
click at [744, 195] on link "uitwerkingen bekijken" at bounding box center [738, 188] width 154 height 24
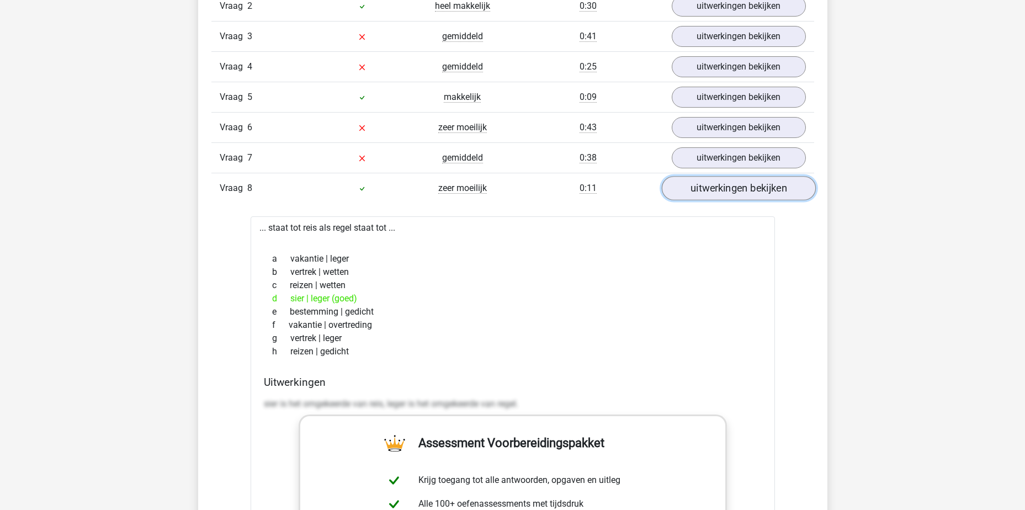
click at [744, 195] on link "uitwerkingen bekijken" at bounding box center [738, 188] width 154 height 24
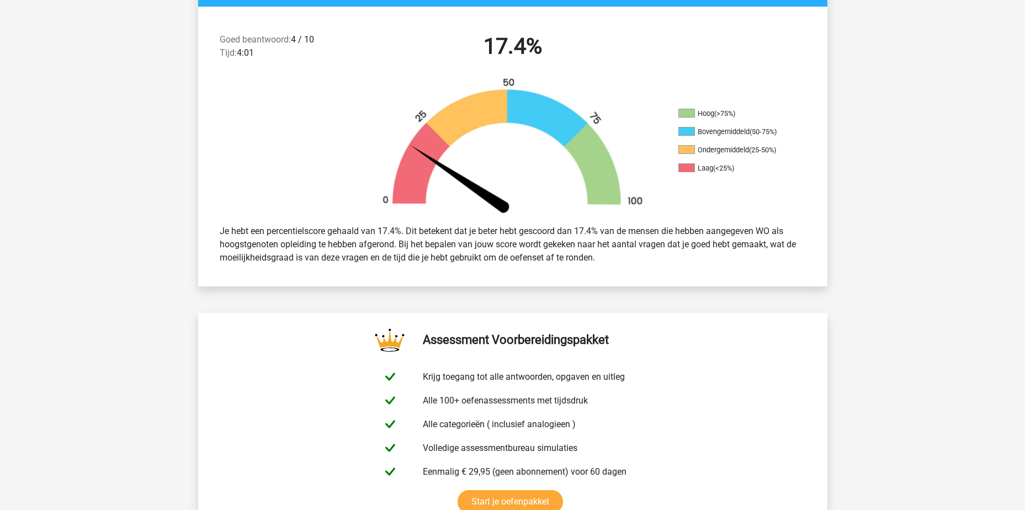
scroll to position [221, 0]
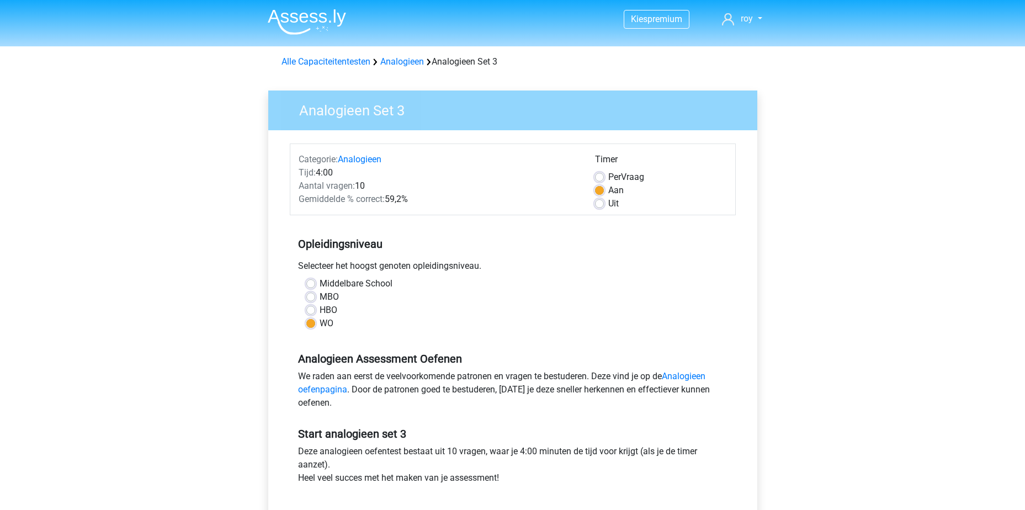
scroll to position [141, 0]
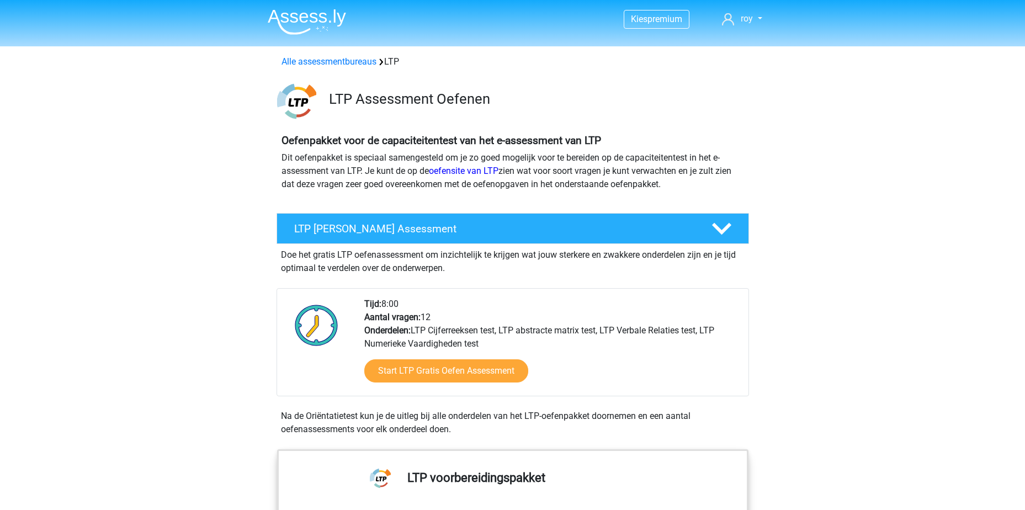
scroll to position [1104, 0]
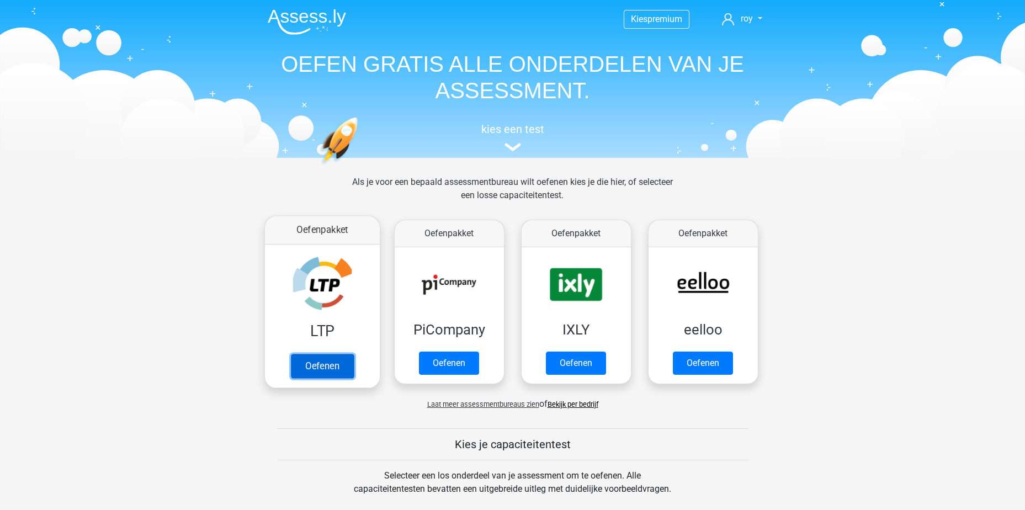
drag, startPoint x: 327, startPoint y: 367, endPoint x: 339, endPoint y: 367, distance: 11.6
click at [328, 367] on link "Oefenen" at bounding box center [321, 366] width 63 height 24
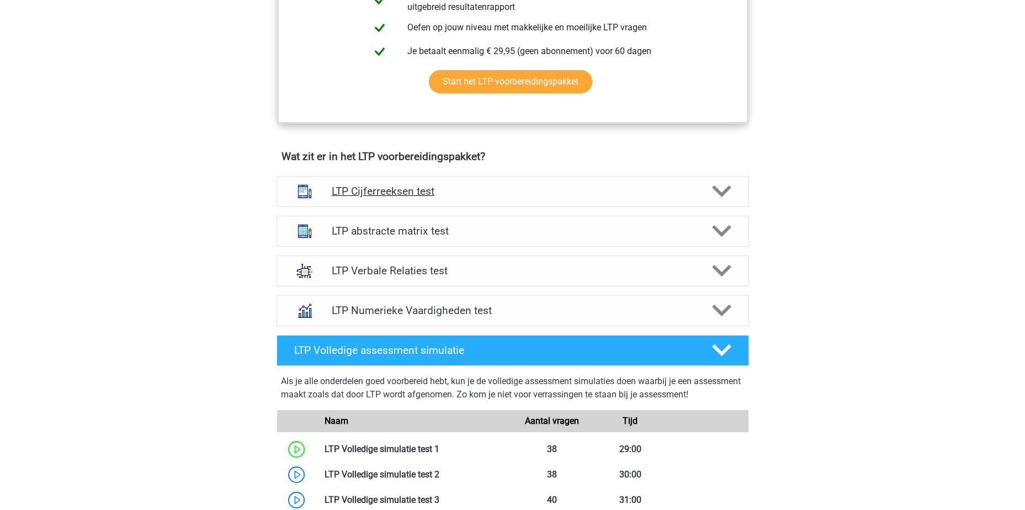
scroll to position [552, 0]
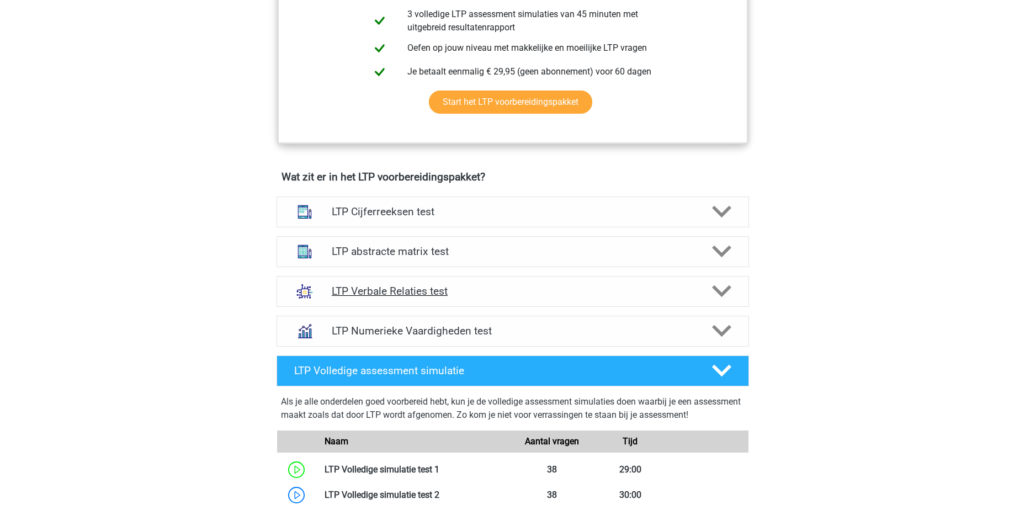
click at [493, 285] on h4 "LTP Verbale Relaties test" at bounding box center [512, 291] width 361 height 13
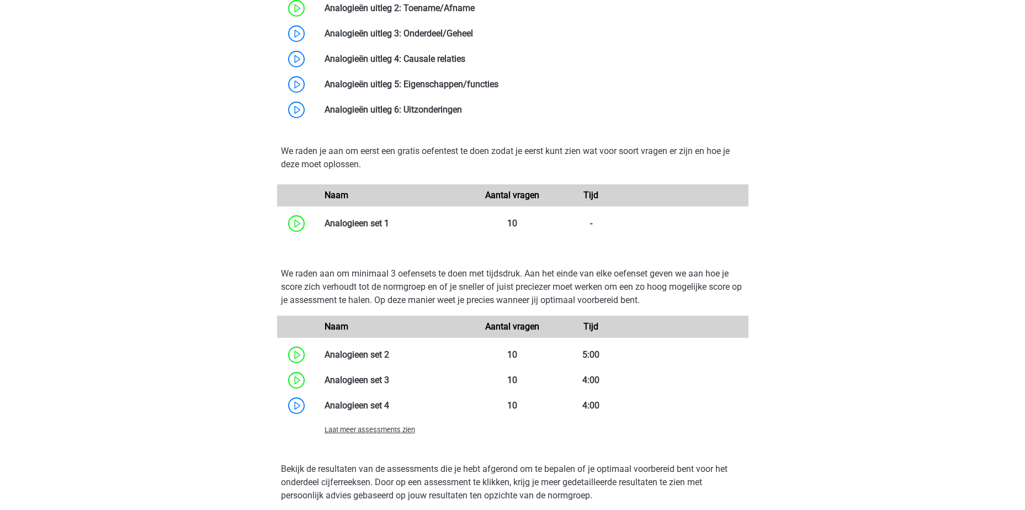
scroll to position [1214, 0]
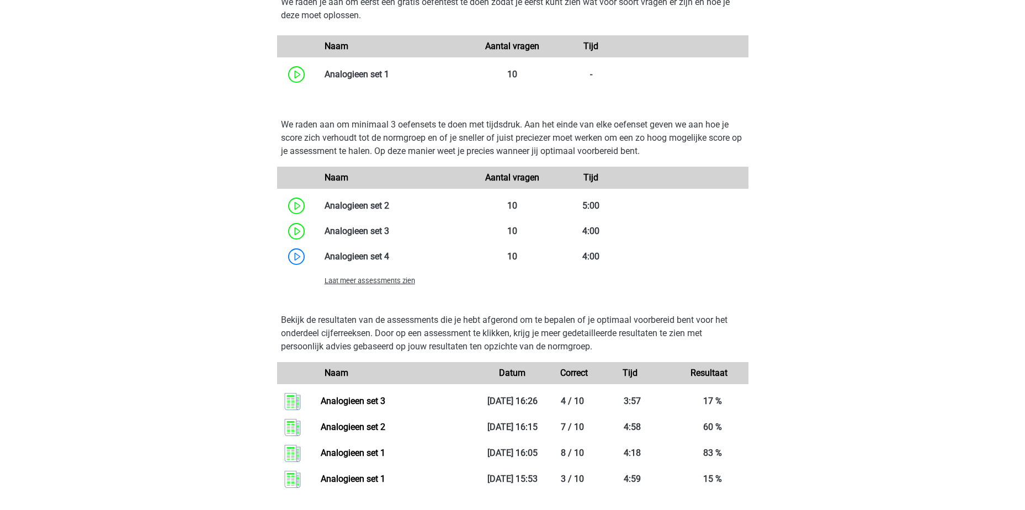
click at [388, 283] on span "Laat meer assessments zien" at bounding box center [369, 280] width 90 height 8
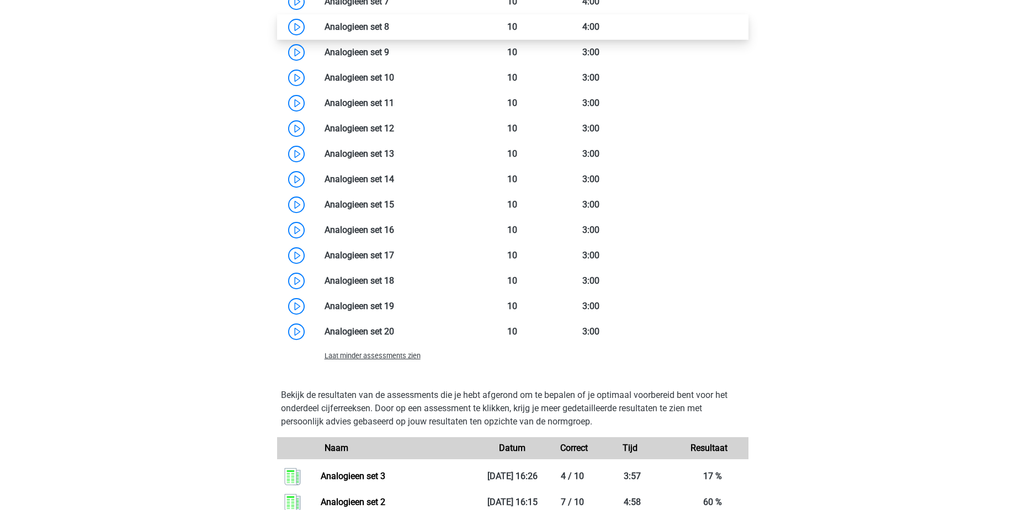
scroll to position [1159, 0]
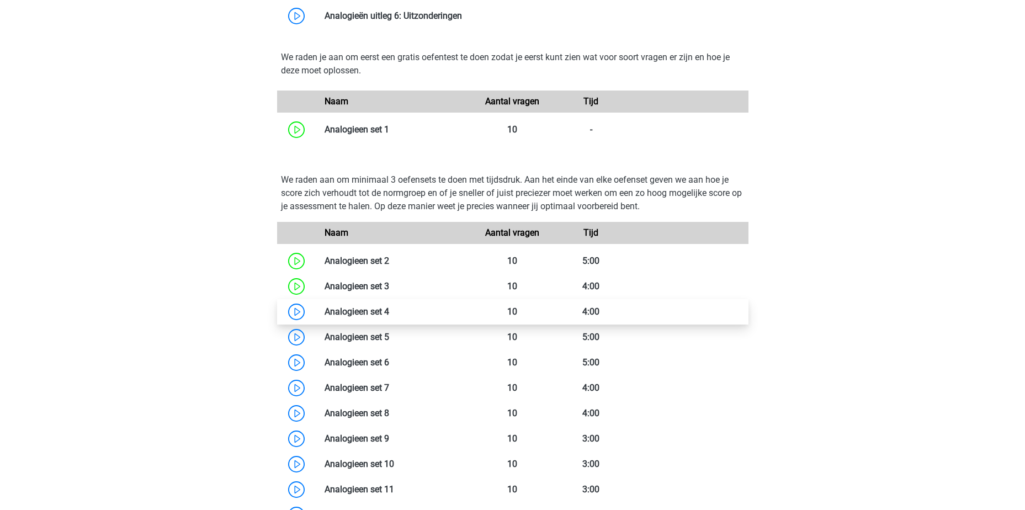
click at [389, 310] on link at bounding box center [389, 311] width 0 height 10
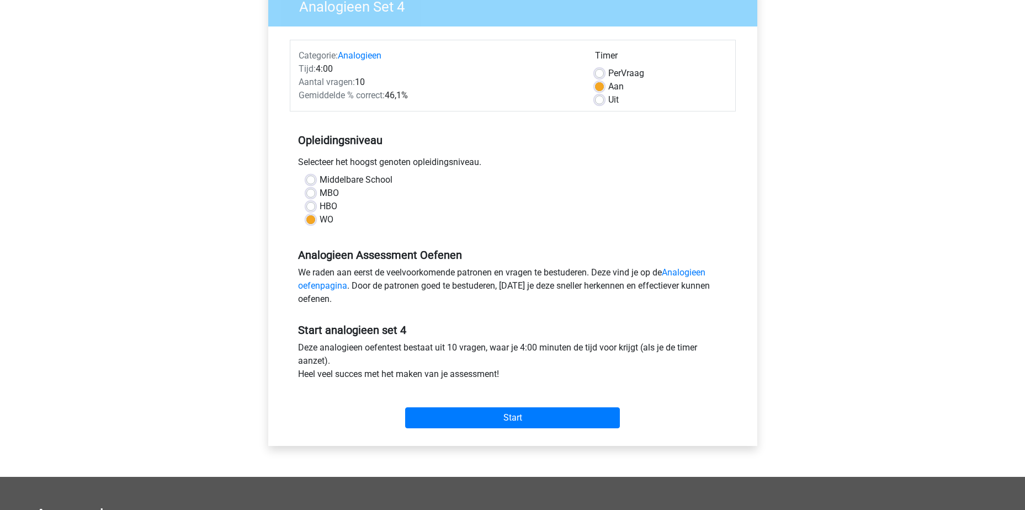
scroll to position [166, 0]
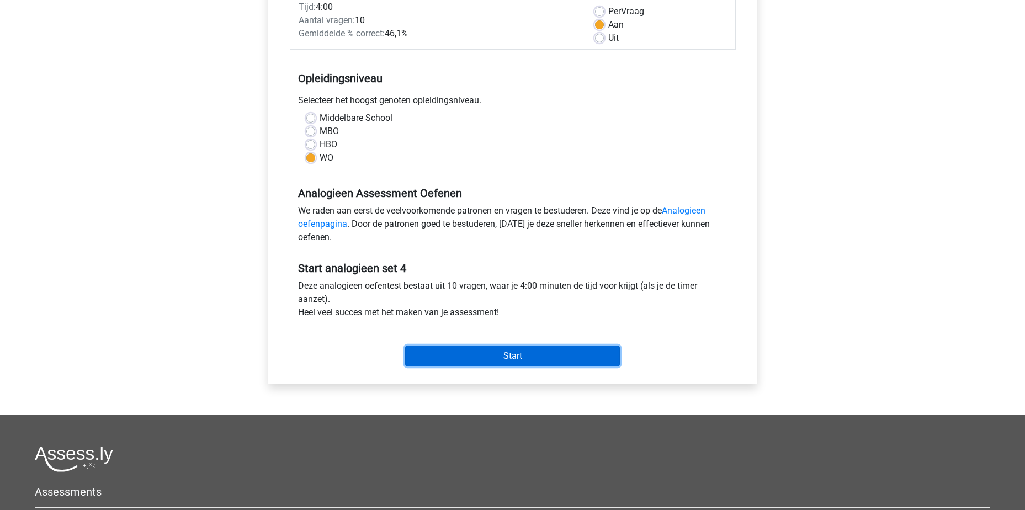
click at [499, 353] on input "Start" at bounding box center [512, 355] width 215 height 21
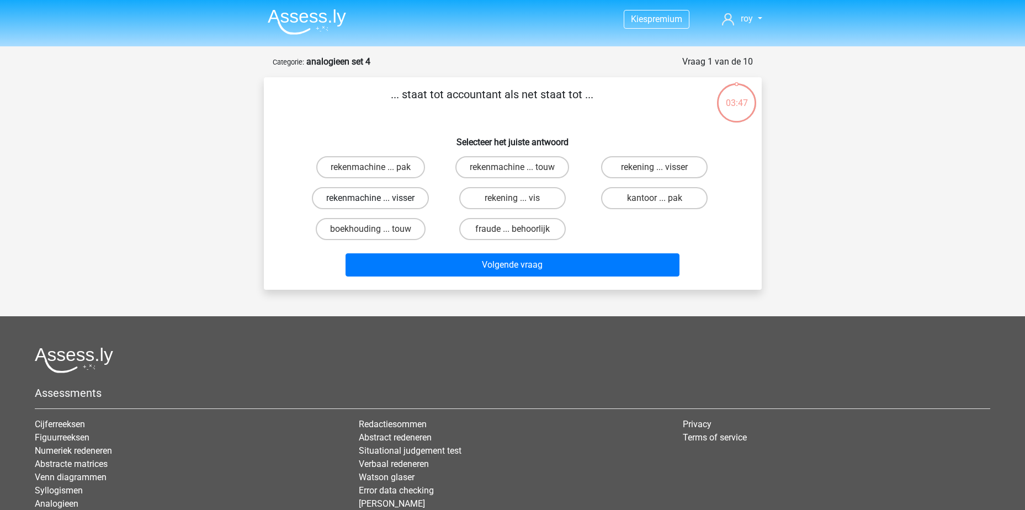
click at [354, 202] on label "rekenmachine ... visser" at bounding box center [370, 198] width 117 height 22
click at [370, 202] on input "rekenmachine ... visser" at bounding box center [373, 201] width 7 height 7
radio input "true"
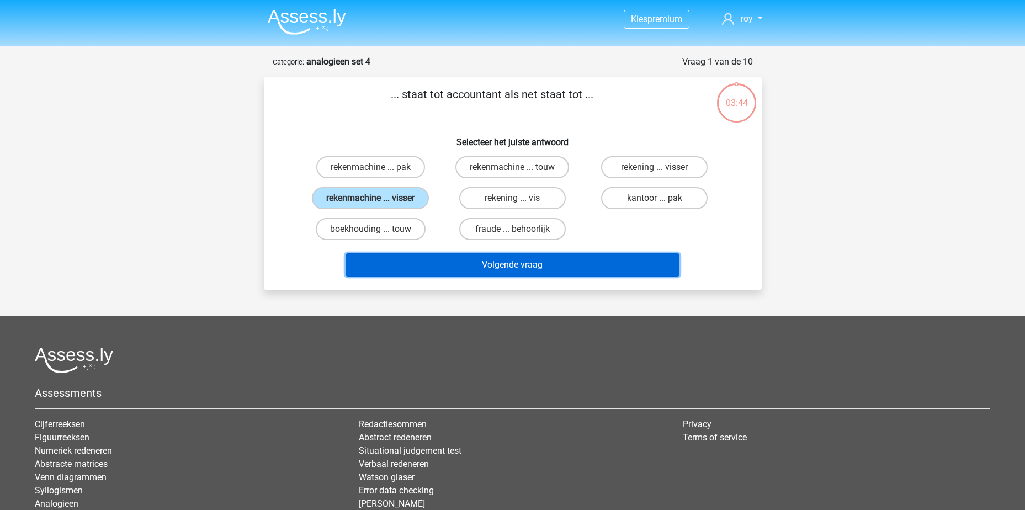
click at [529, 265] on button "Volgende vraag" at bounding box center [512, 264] width 334 height 23
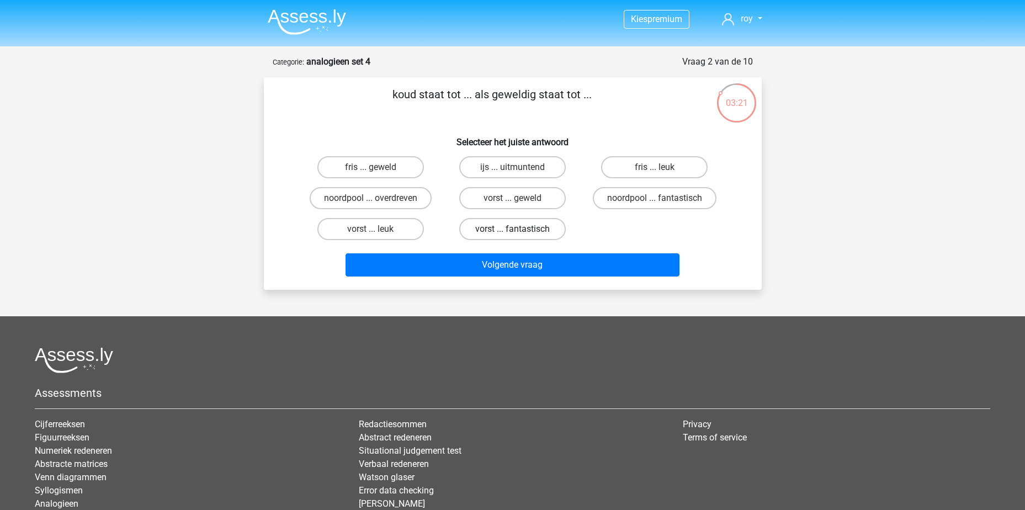
click at [535, 235] on label "vorst ... fantastisch" at bounding box center [512, 229] width 106 height 22
click at [519, 235] on input "vorst ... fantastisch" at bounding box center [515, 232] width 7 height 7
radio input "true"
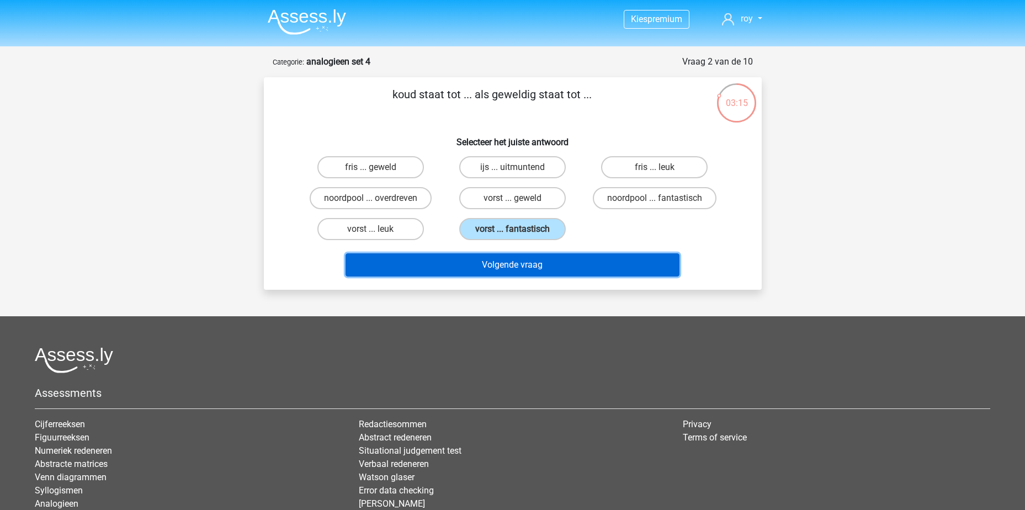
click at [532, 262] on button "Volgende vraag" at bounding box center [512, 264] width 334 height 23
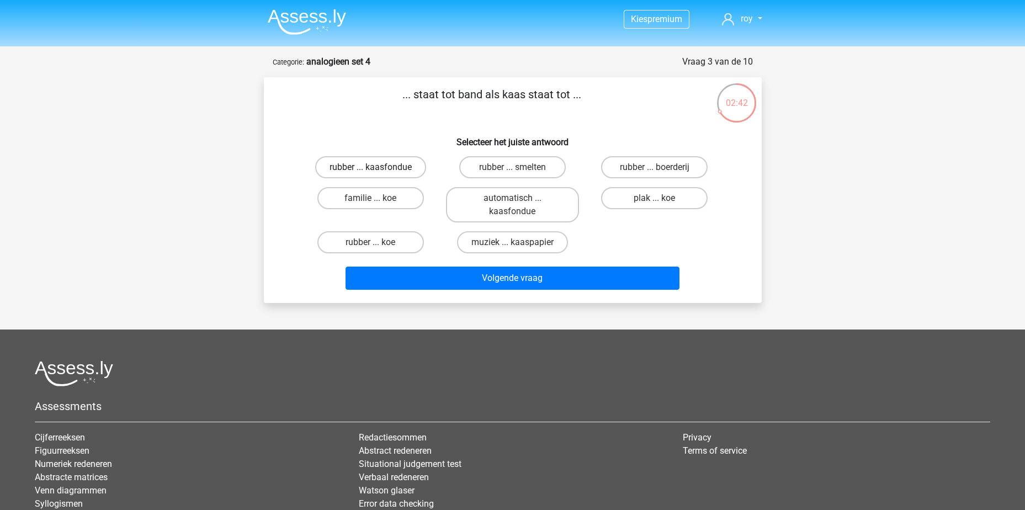
click at [392, 162] on label "rubber ... kaasfondue" at bounding box center [370, 167] width 111 height 22
click at [377, 167] on input "rubber ... kaasfondue" at bounding box center [373, 170] width 7 height 7
radio input "true"
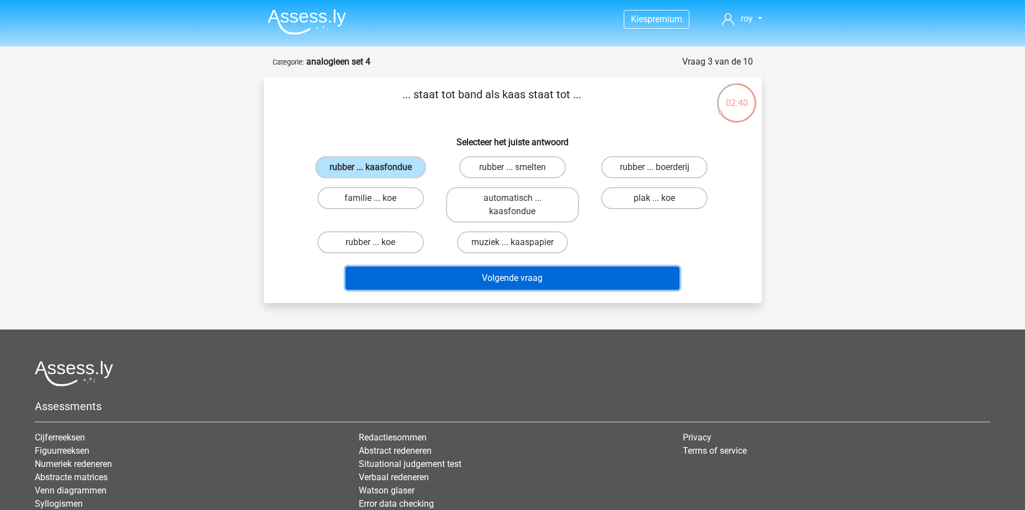
click at [505, 271] on button "Volgende vraag" at bounding box center [512, 278] width 334 height 23
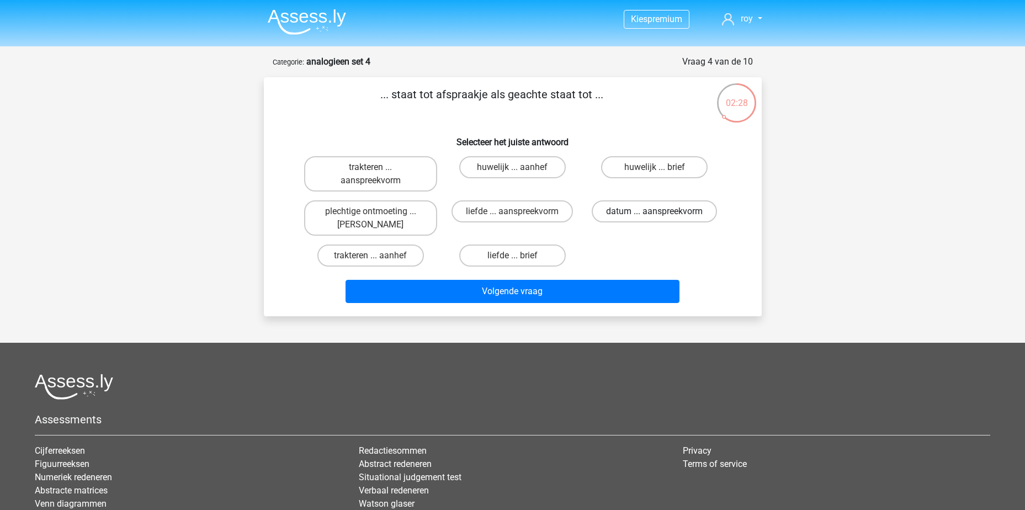
click at [628, 211] on label "datum ... aanspreekvorm" at bounding box center [653, 211] width 125 height 22
click at [654, 211] on input "datum ... aanspreekvorm" at bounding box center [657, 214] width 7 height 7
radio input "true"
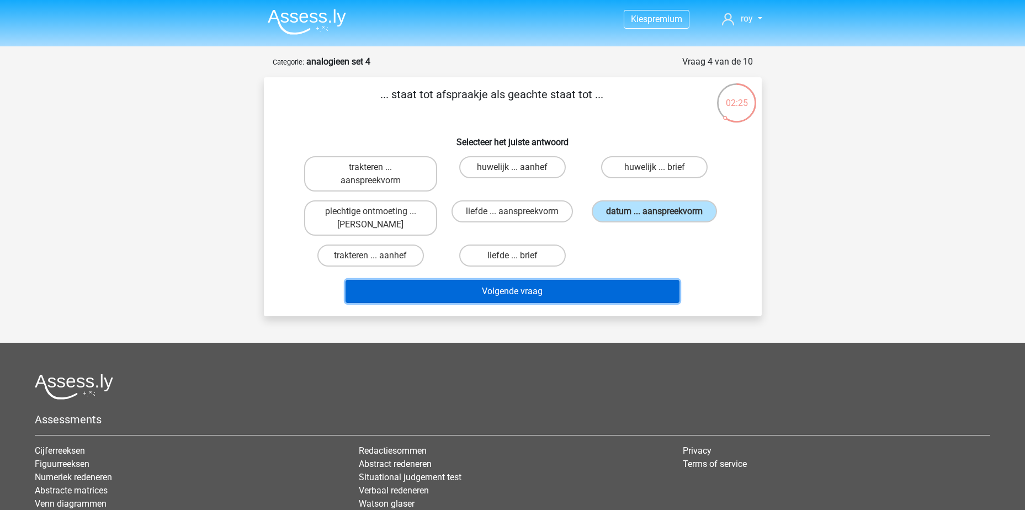
click at [594, 291] on button "Volgende vraag" at bounding box center [512, 291] width 334 height 23
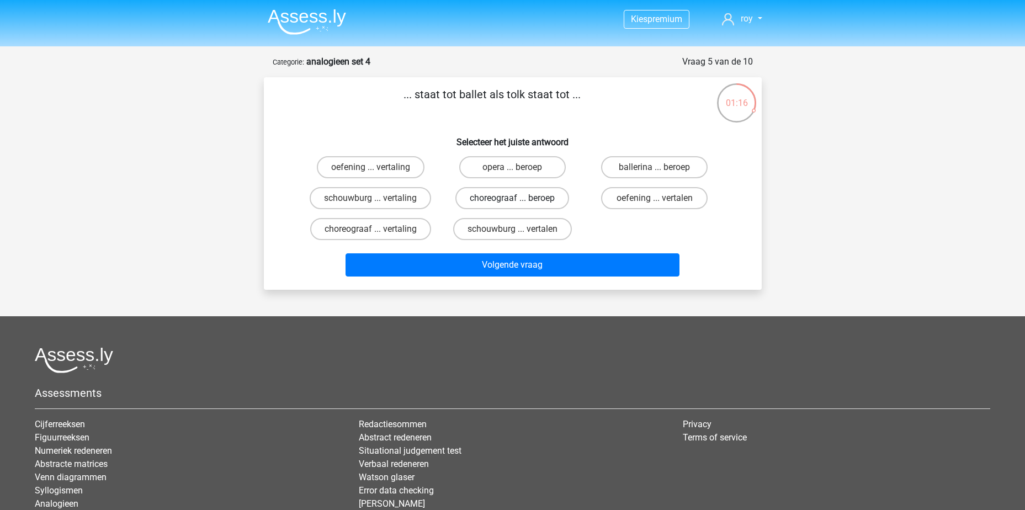
click at [485, 195] on label "choreograaf ... beroep" at bounding box center [512, 198] width 114 height 22
click at [512, 198] on input "choreograaf ... beroep" at bounding box center [515, 201] width 7 height 7
radio input "true"
click at [498, 252] on div "Volgende vraag" at bounding box center [512, 262] width 462 height 36
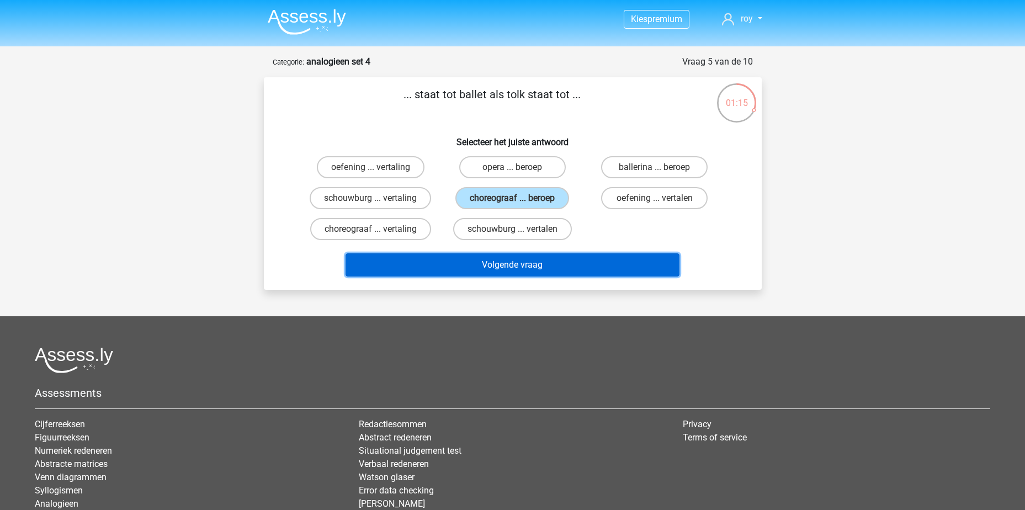
click at [499, 271] on button "Volgende vraag" at bounding box center [512, 264] width 334 height 23
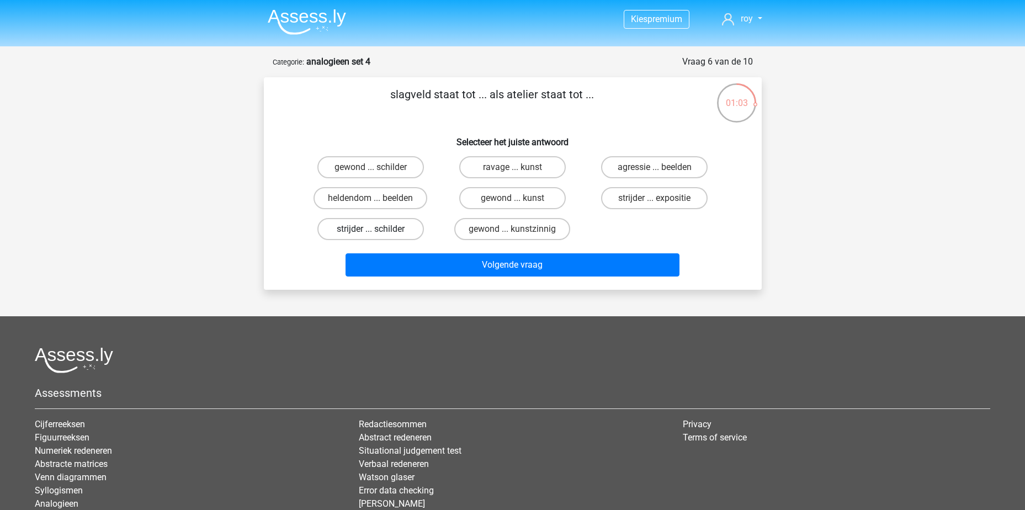
click at [381, 226] on label "strijder ... schilder" at bounding box center [370, 229] width 106 height 22
click at [377, 229] on input "strijder ... schilder" at bounding box center [373, 232] width 7 height 7
radio input "true"
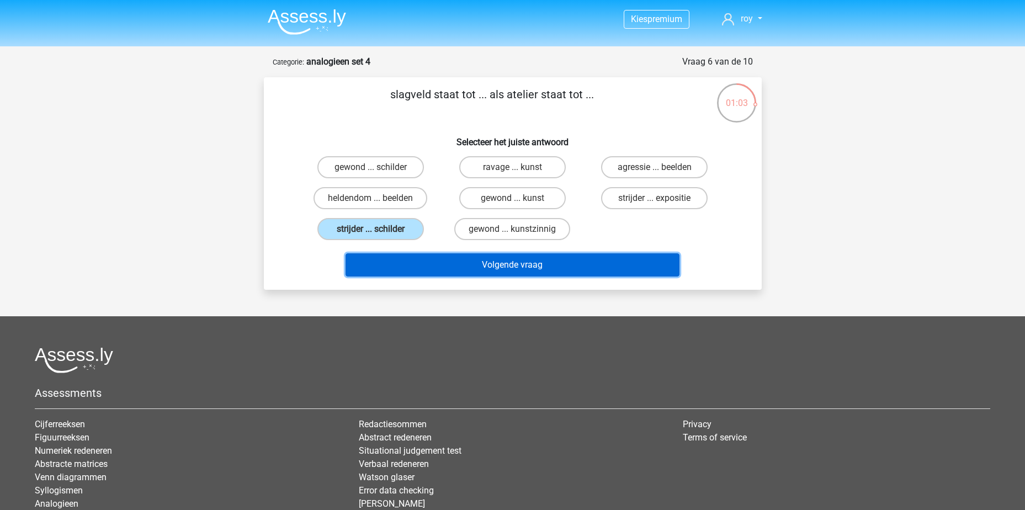
click at [500, 267] on button "Volgende vraag" at bounding box center [512, 264] width 334 height 23
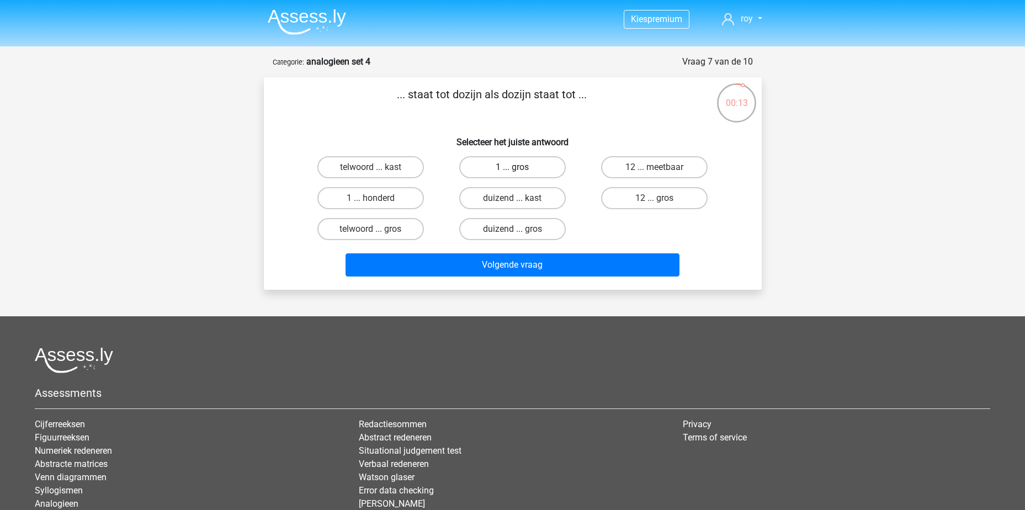
click at [514, 166] on label "1 ... gros" at bounding box center [512, 167] width 106 height 22
click at [514, 167] on input "1 ... gros" at bounding box center [515, 170] width 7 height 7
radio input "true"
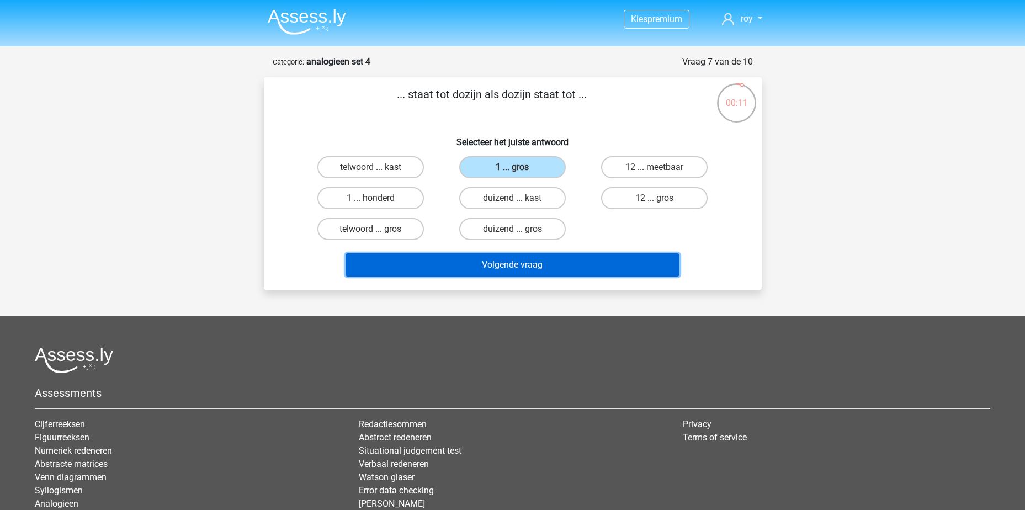
click at [535, 266] on button "Volgende vraag" at bounding box center [512, 264] width 334 height 23
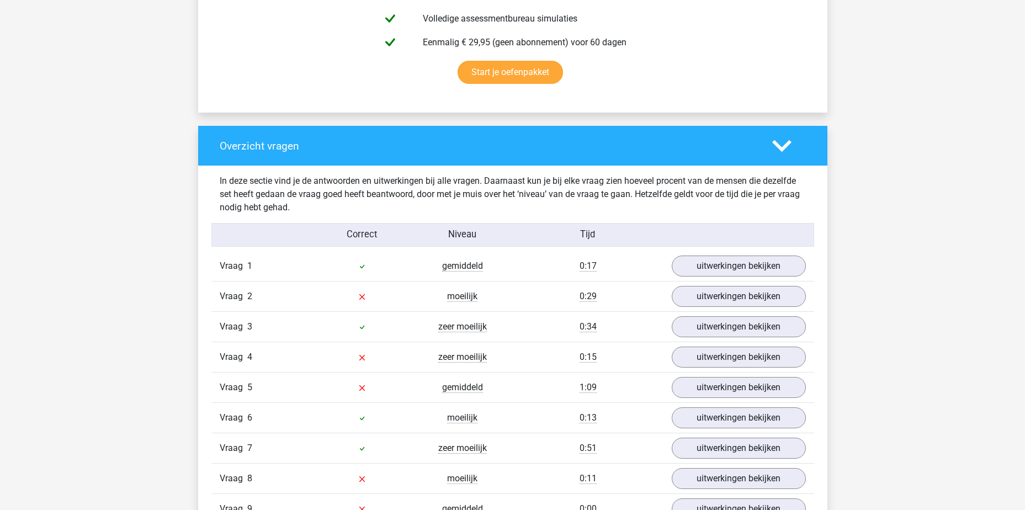
scroll to position [772, 0]
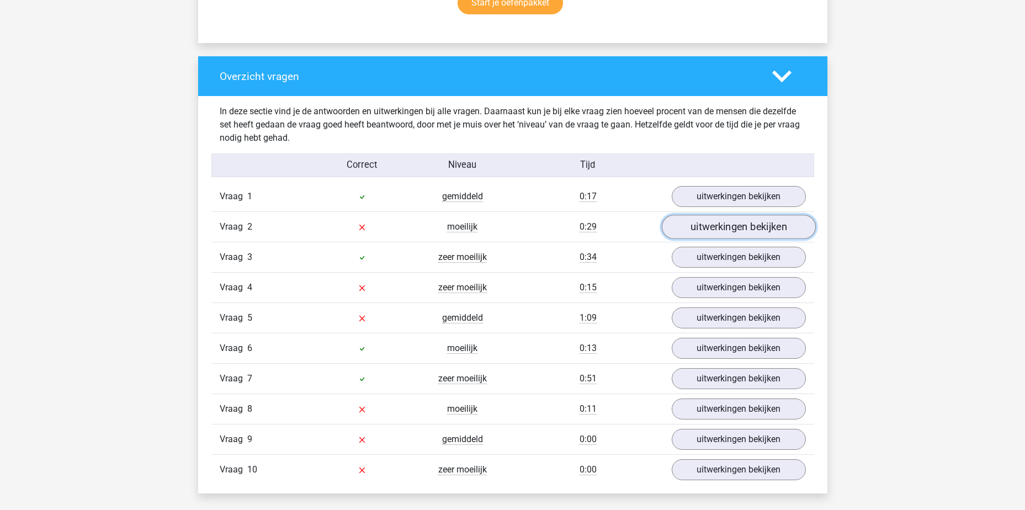
click at [769, 225] on link "uitwerkingen bekijken" at bounding box center [738, 227] width 154 height 24
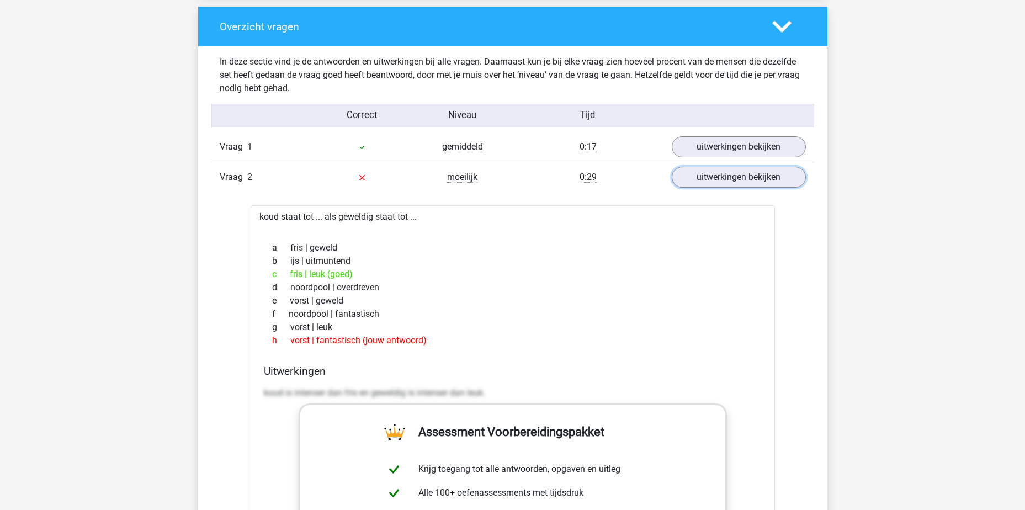
scroll to position [883, 0]
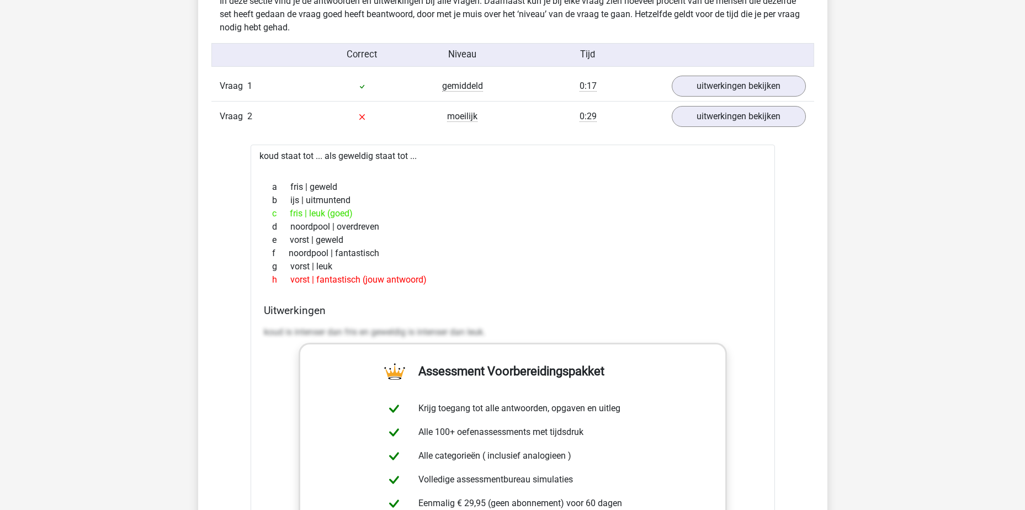
drag, startPoint x: 354, startPoint y: 215, endPoint x: 287, endPoint y: 212, distance: 67.4
click at [287, 212] on div "c fris | leuk (goed)" at bounding box center [513, 213] width 498 height 13
click at [490, 207] on div "c fris | leuk (goed)" at bounding box center [513, 213] width 498 height 13
click at [715, 119] on link "uitwerkingen bekijken" at bounding box center [738, 116] width 154 height 24
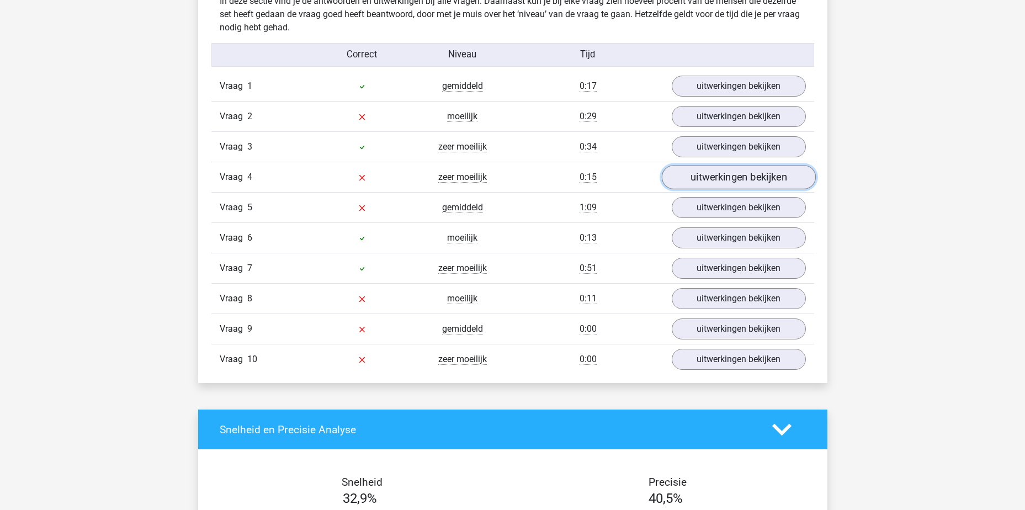
click at [719, 182] on link "uitwerkingen bekijken" at bounding box center [738, 177] width 154 height 24
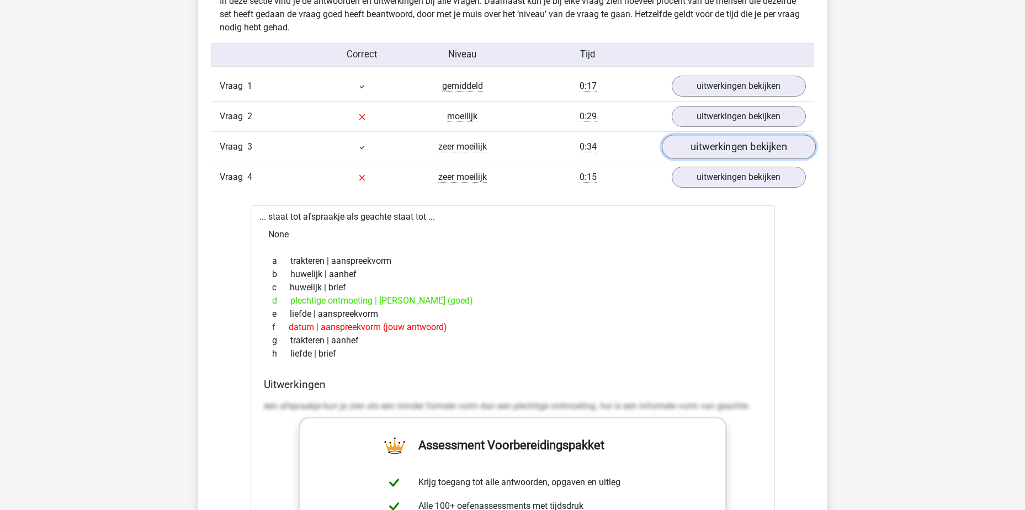
click at [707, 150] on link "uitwerkingen bekijken" at bounding box center [738, 147] width 154 height 24
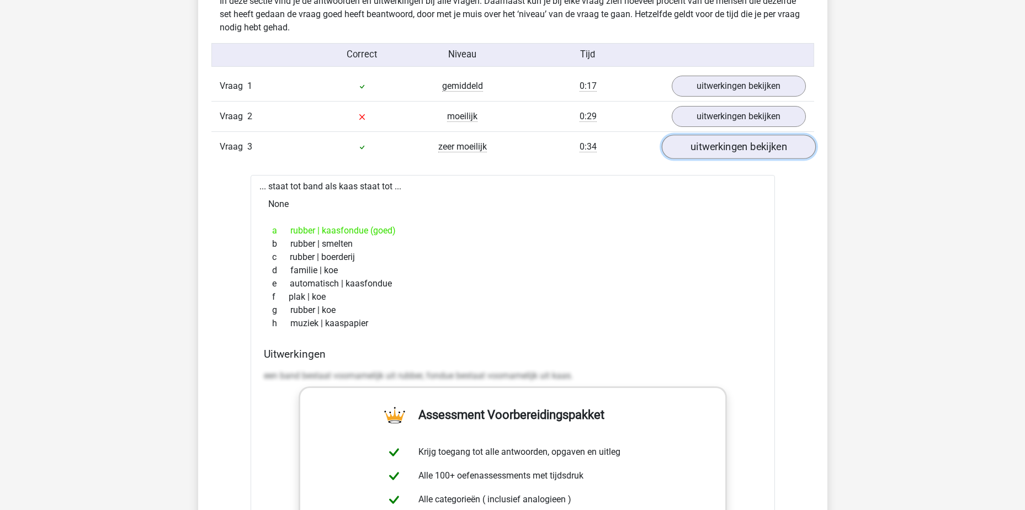
click at [757, 151] on link "uitwerkingen bekijken" at bounding box center [738, 147] width 154 height 24
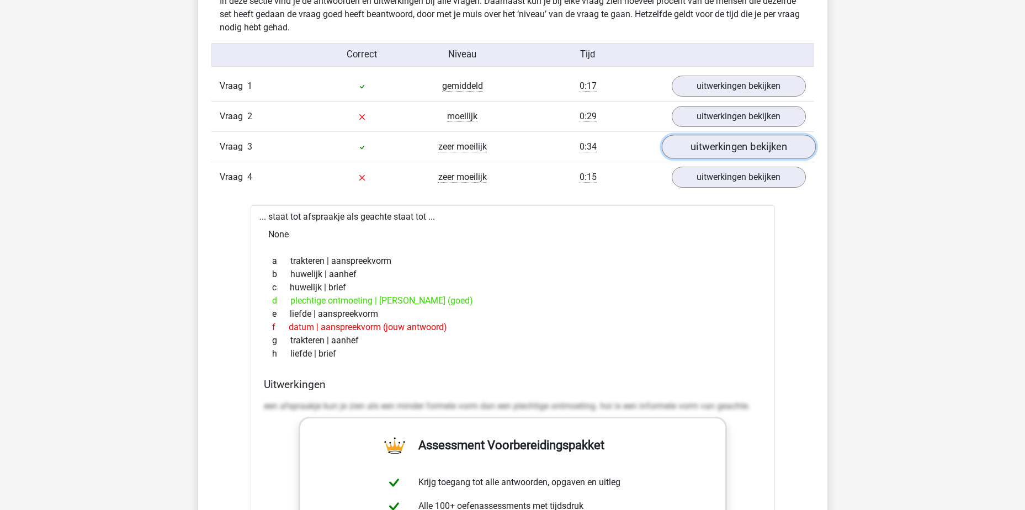
click at [757, 151] on link "uitwerkingen bekijken" at bounding box center [738, 147] width 154 height 24
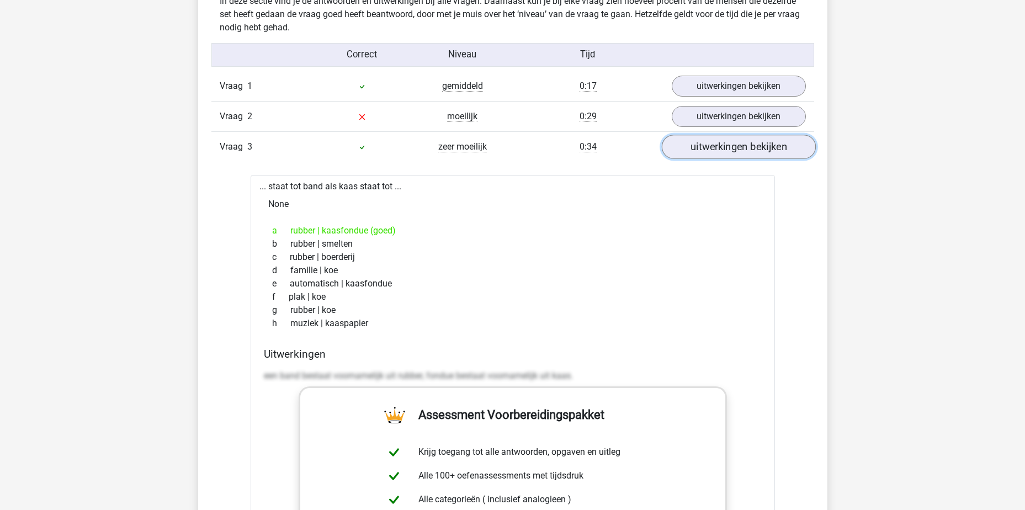
click at [757, 151] on link "uitwerkingen bekijken" at bounding box center [738, 147] width 154 height 24
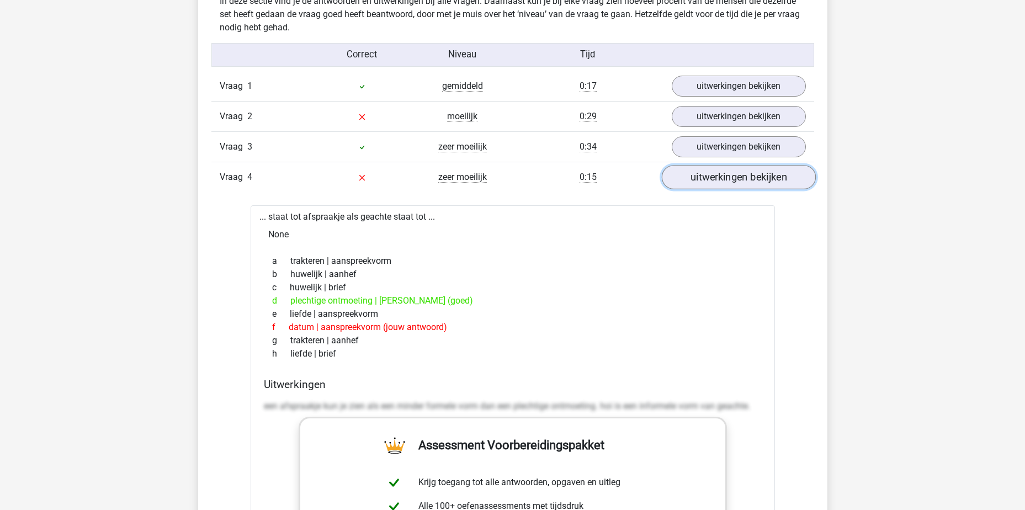
click at [731, 168] on link "uitwerkingen bekijken" at bounding box center [738, 177] width 154 height 24
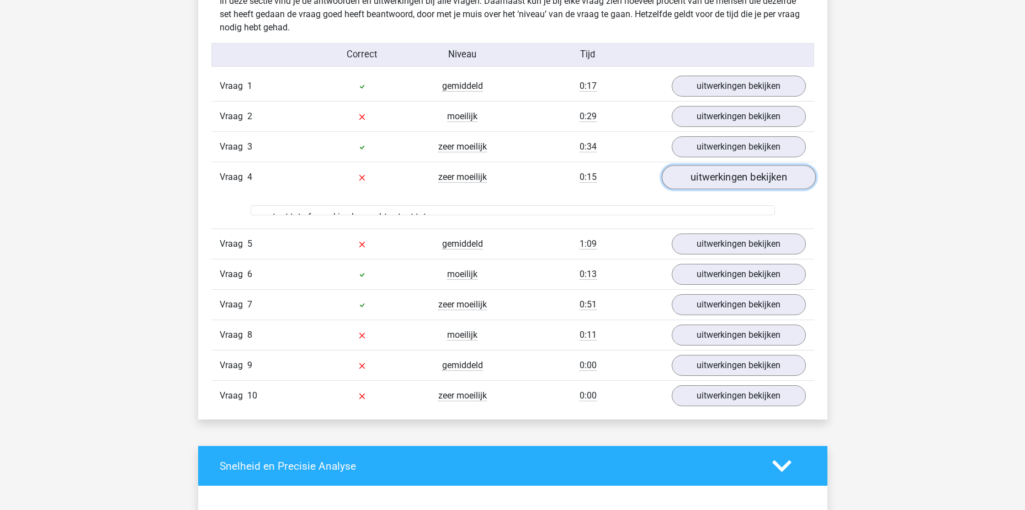
click at [731, 168] on link "uitwerkingen bekijken" at bounding box center [738, 177] width 154 height 24
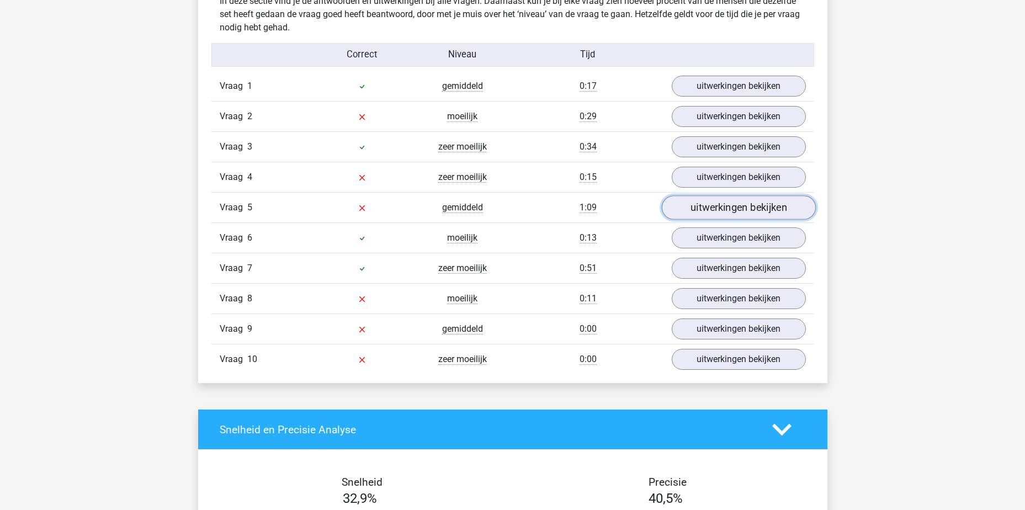
click at [732, 209] on link "uitwerkingen bekijken" at bounding box center [738, 207] width 154 height 24
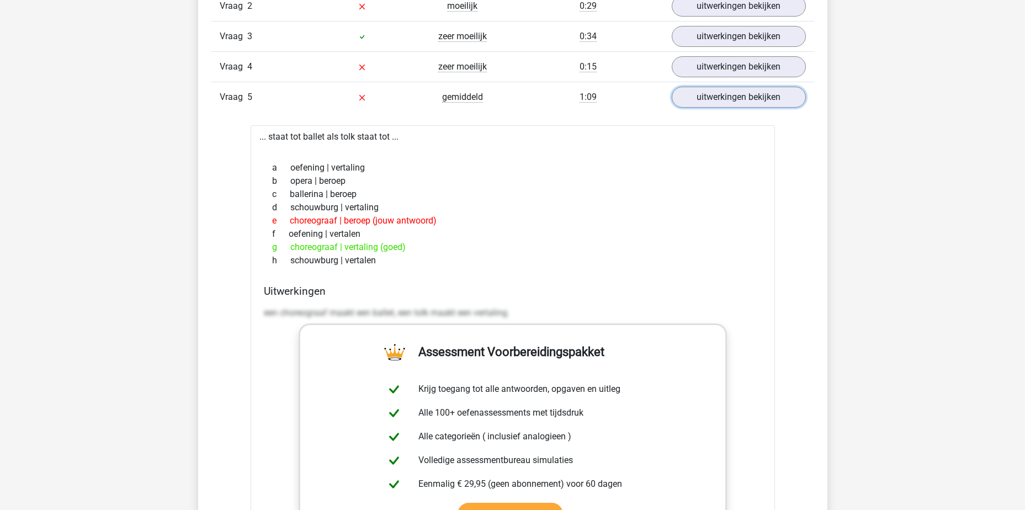
scroll to position [717, 0]
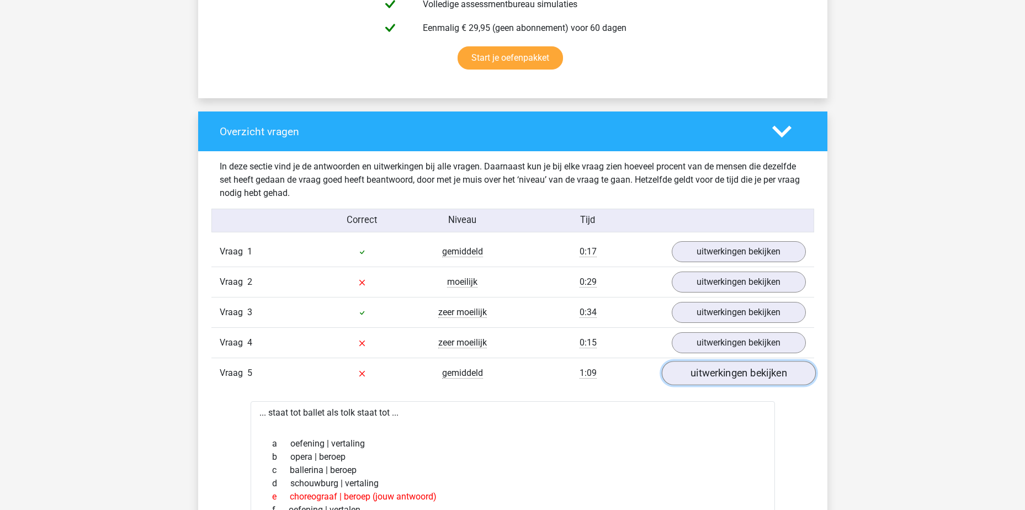
click at [706, 377] on link "uitwerkingen bekijken" at bounding box center [738, 373] width 154 height 24
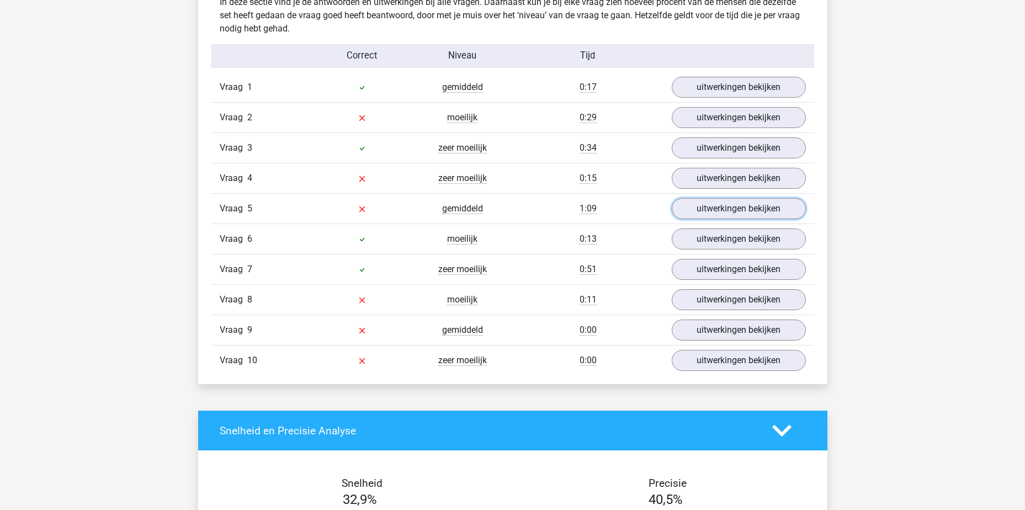
scroll to position [883, 0]
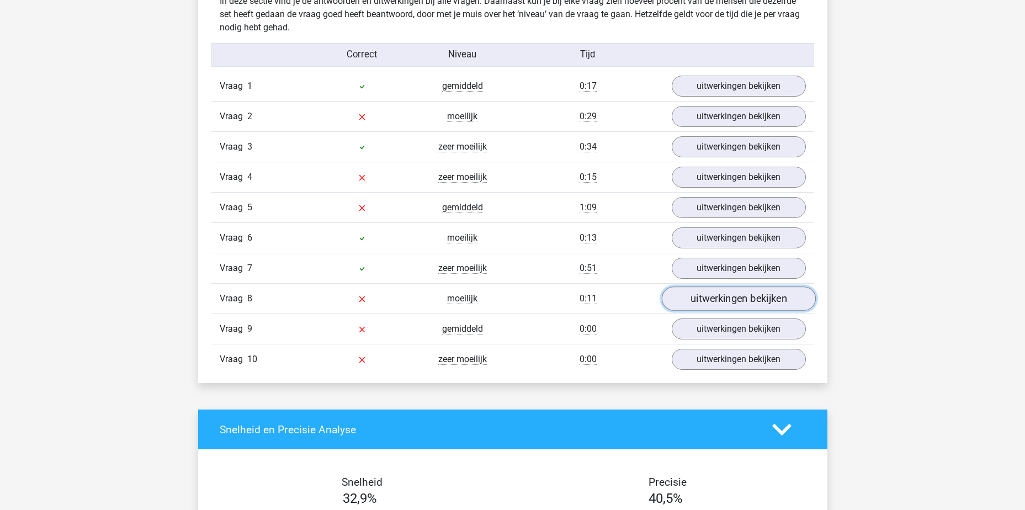
click at [711, 300] on link "uitwerkingen bekijken" at bounding box center [738, 298] width 154 height 24
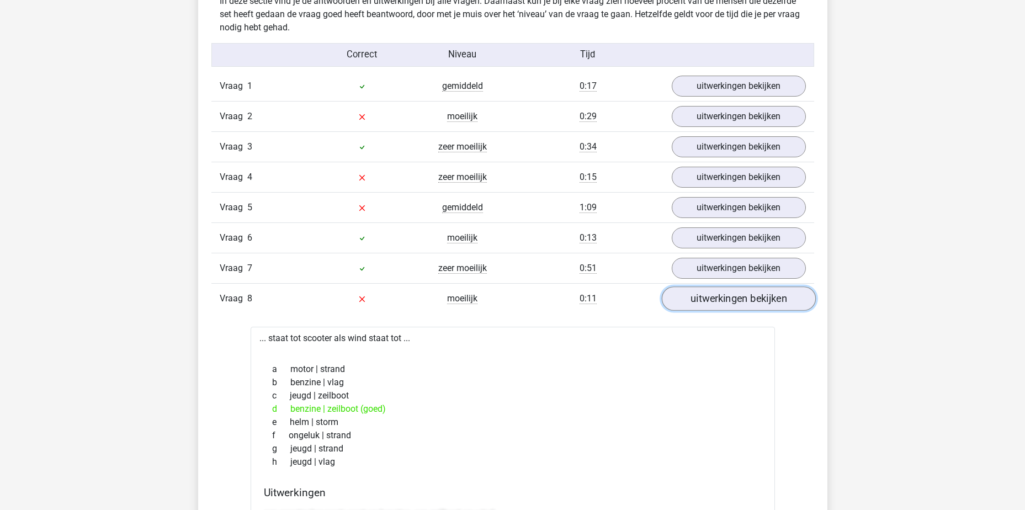
click at [711, 300] on link "uitwerkingen bekijken" at bounding box center [738, 298] width 154 height 24
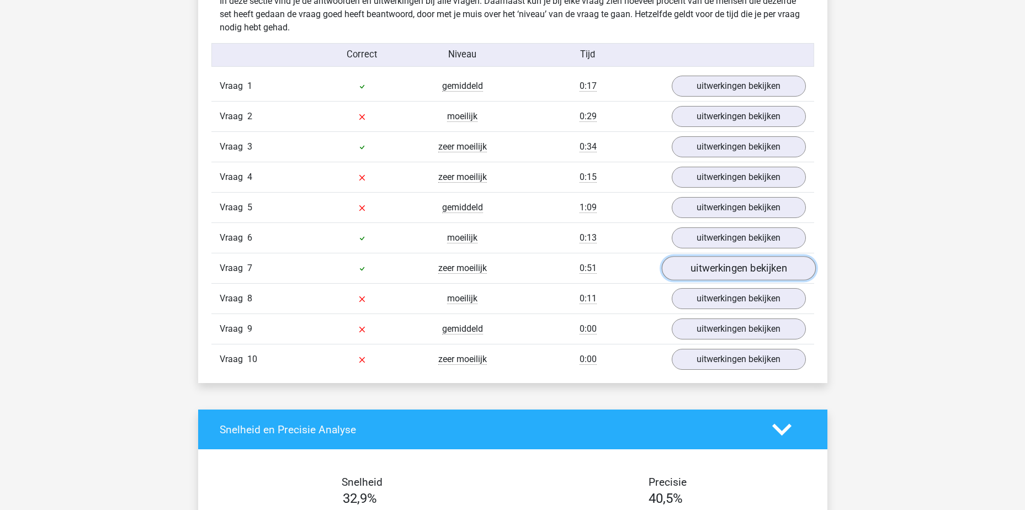
click at [711, 272] on link "uitwerkingen bekijken" at bounding box center [738, 268] width 154 height 24
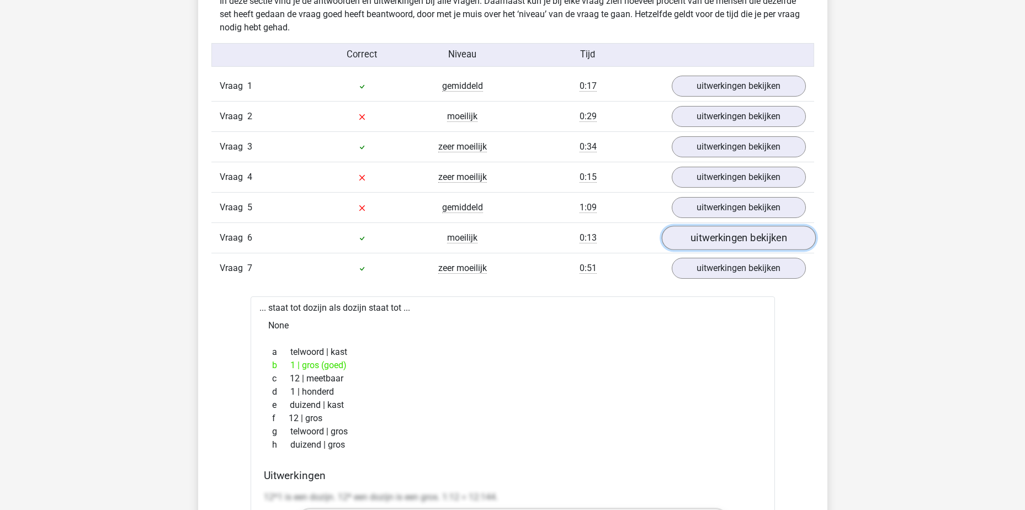
click at [716, 241] on link "uitwerkingen bekijken" at bounding box center [738, 238] width 154 height 24
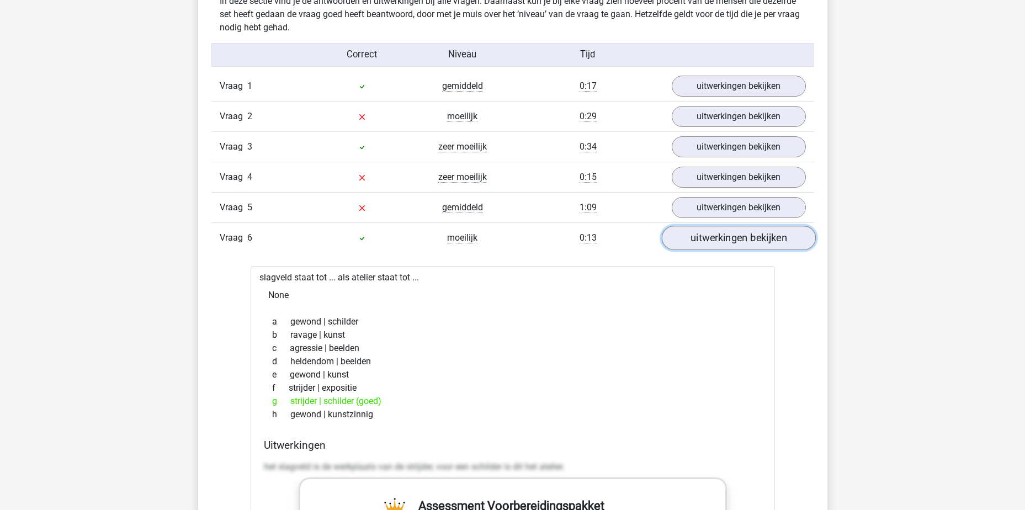
click at [716, 241] on link "uitwerkingen bekijken" at bounding box center [738, 238] width 154 height 24
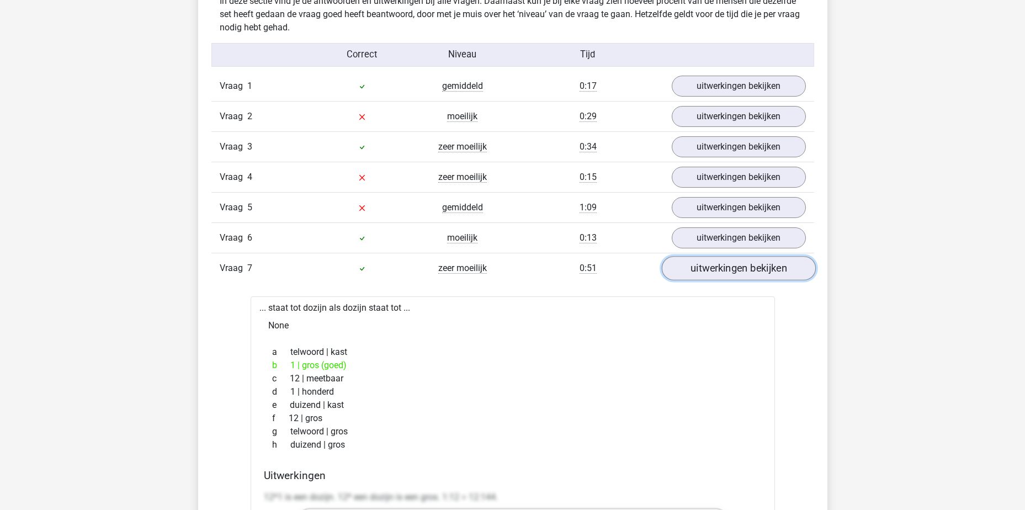
click at [718, 274] on link "uitwerkingen bekijken" at bounding box center [738, 268] width 154 height 24
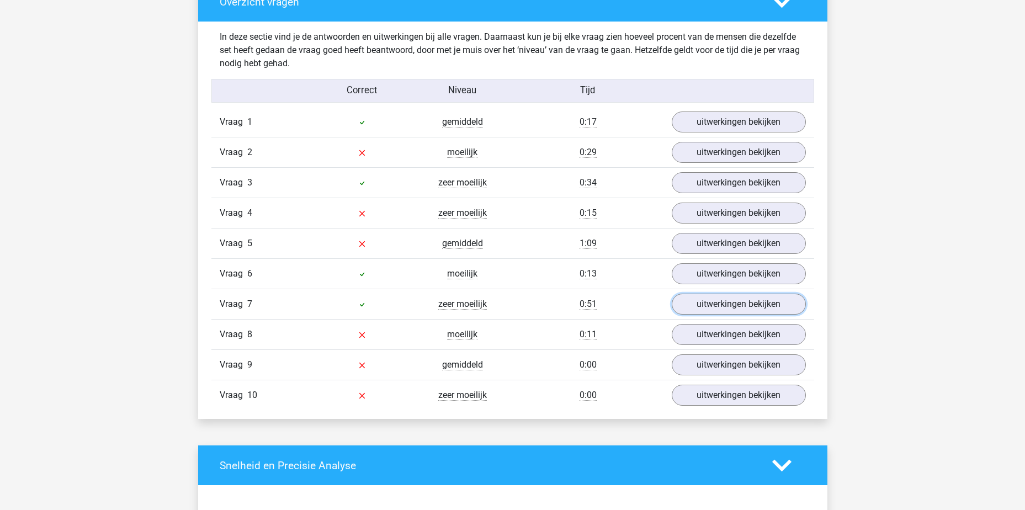
scroll to position [828, 0]
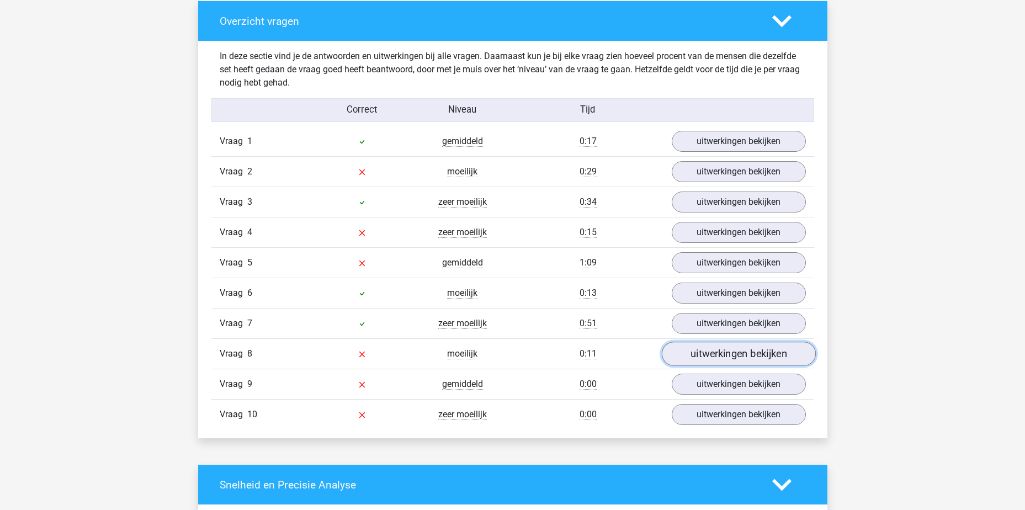
click at [747, 360] on link "uitwerkingen bekijken" at bounding box center [738, 354] width 154 height 24
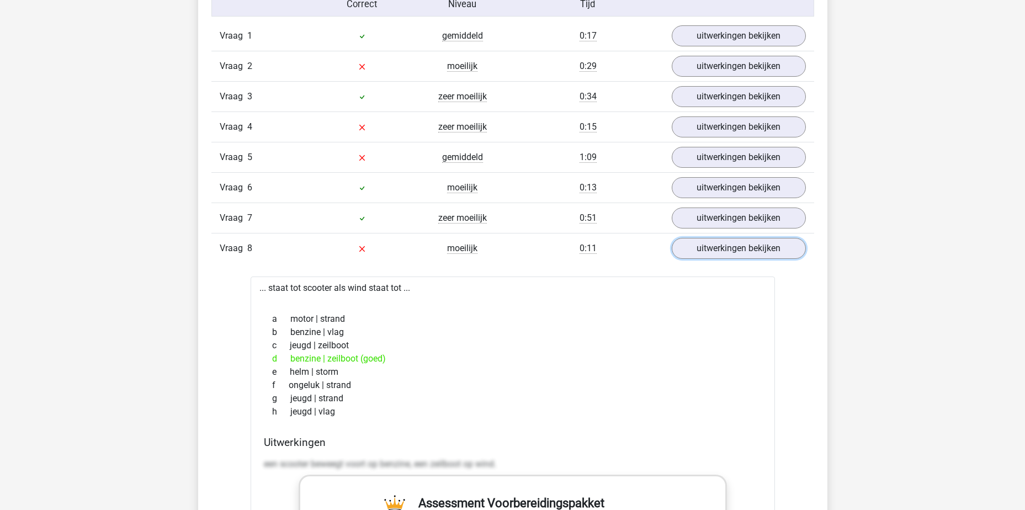
scroll to position [993, 0]
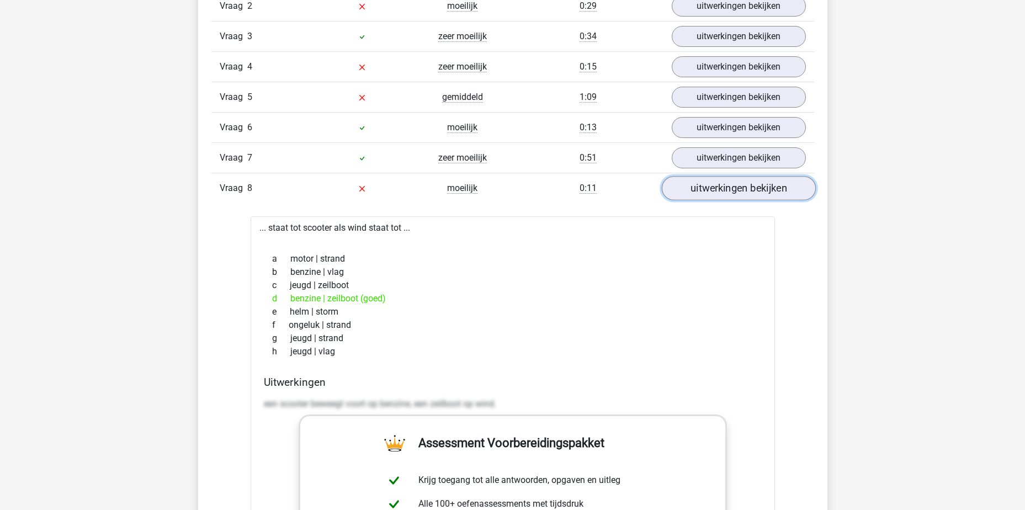
click at [766, 189] on link "uitwerkingen bekijken" at bounding box center [738, 188] width 154 height 24
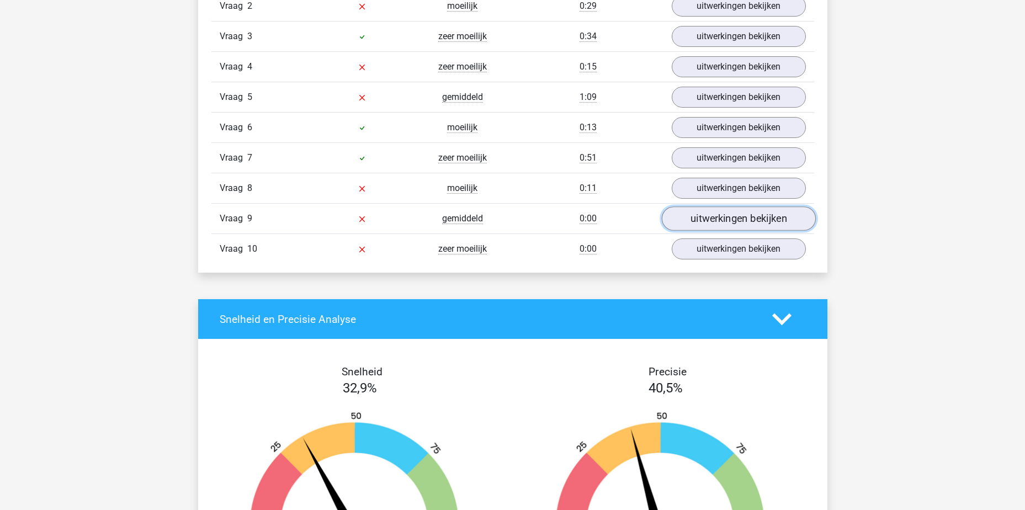
click at [716, 212] on link "uitwerkingen bekijken" at bounding box center [738, 218] width 154 height 24
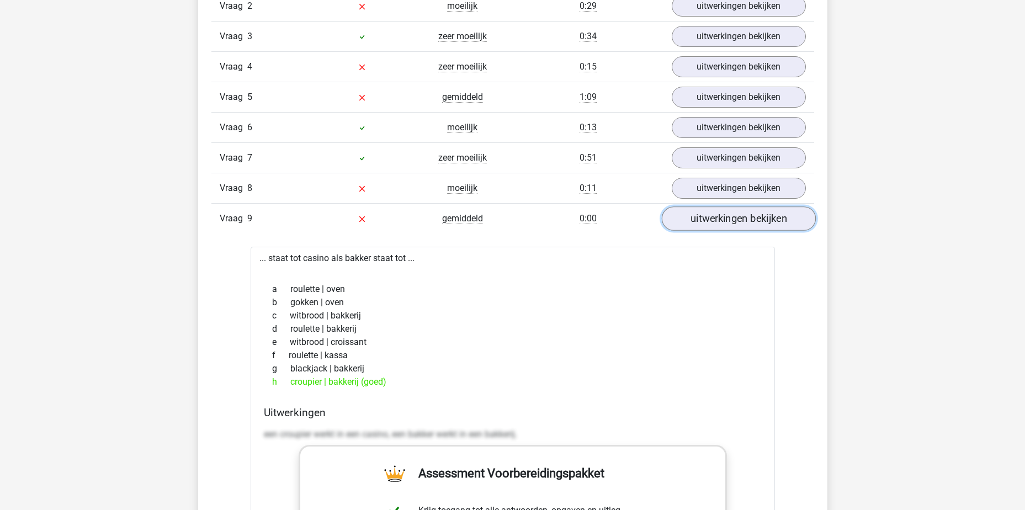
click at [716, 218] on link "uitwerkingen bekijken" at bounding box center [738, 218] width 154 height 24
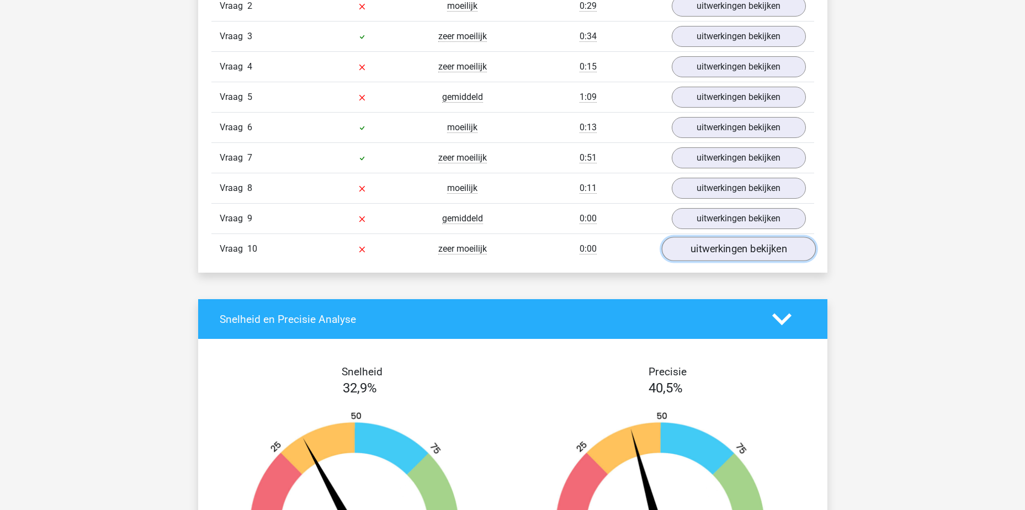
click at [719, 245] on link "uitwerkingen bekijken" at bounding box center [738, 249] width 154 height 24
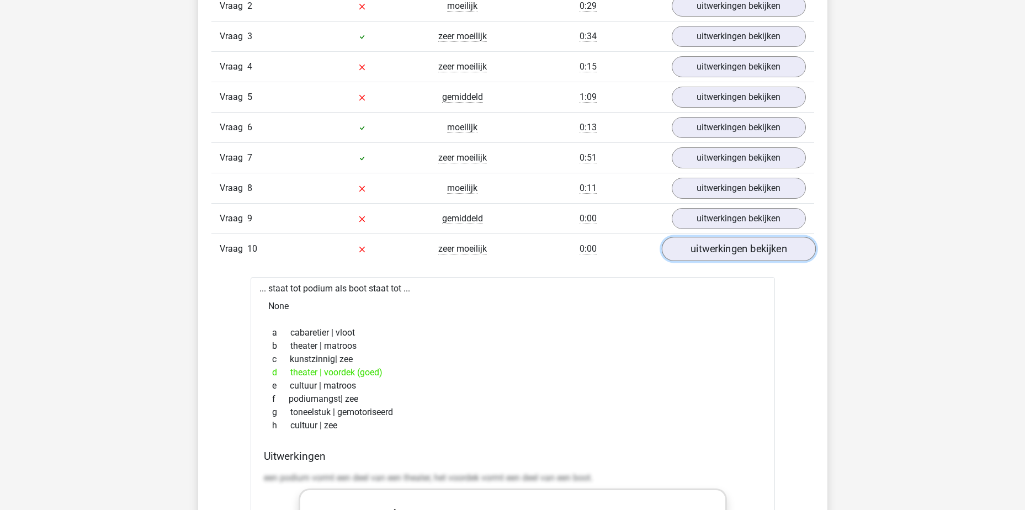
click at [722, 249] on link "uitwerkingen bekijken" at bounding box center [738, 249] width 154 height 24
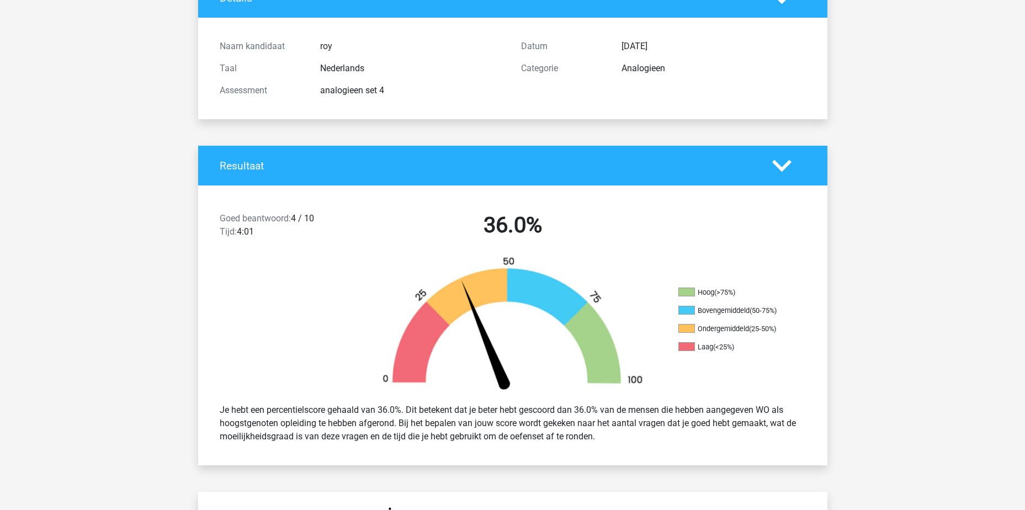
scroll to position [0, 0]
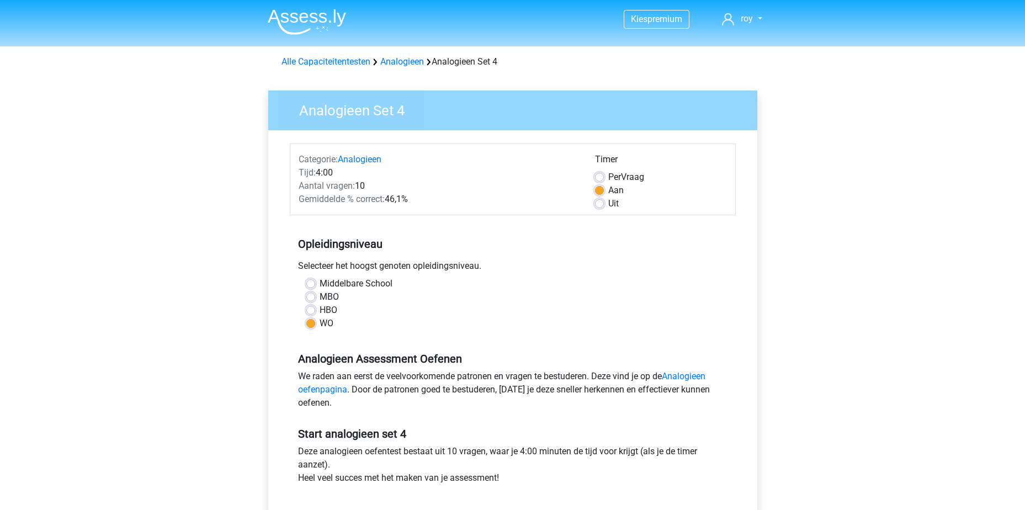
scroll to position [166, 0]
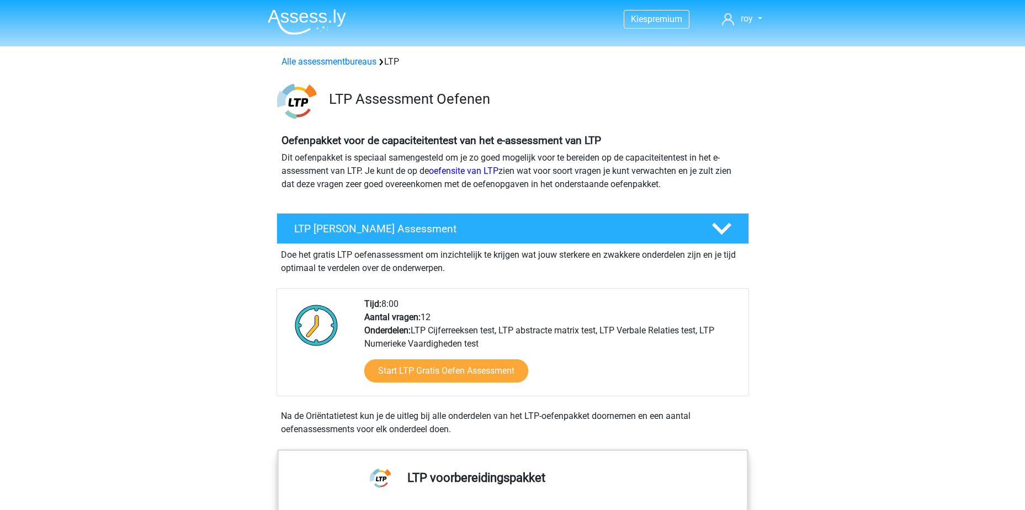
scroll to position [1159, 0]
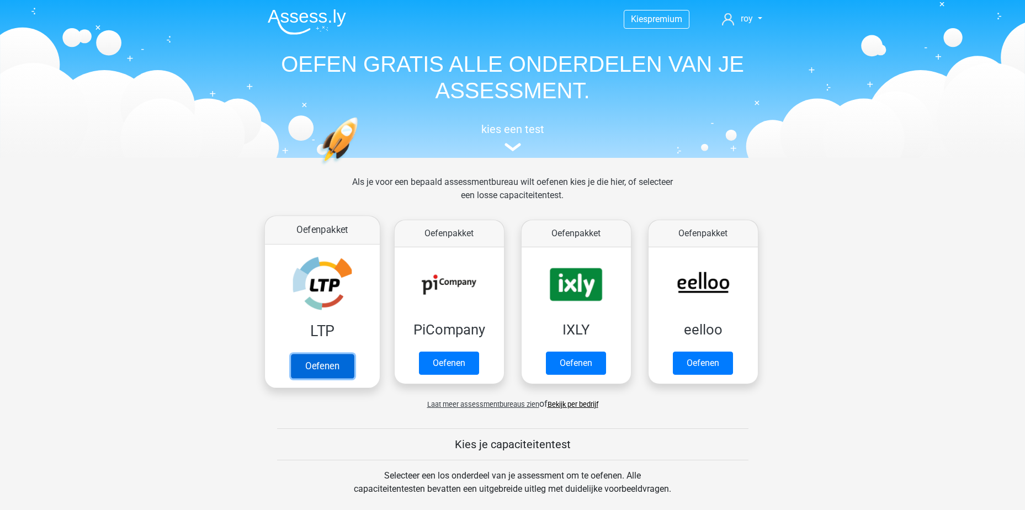
click at [327, 366] on link "Oefenen" at bounding box center [321, 366] width 63 height 24
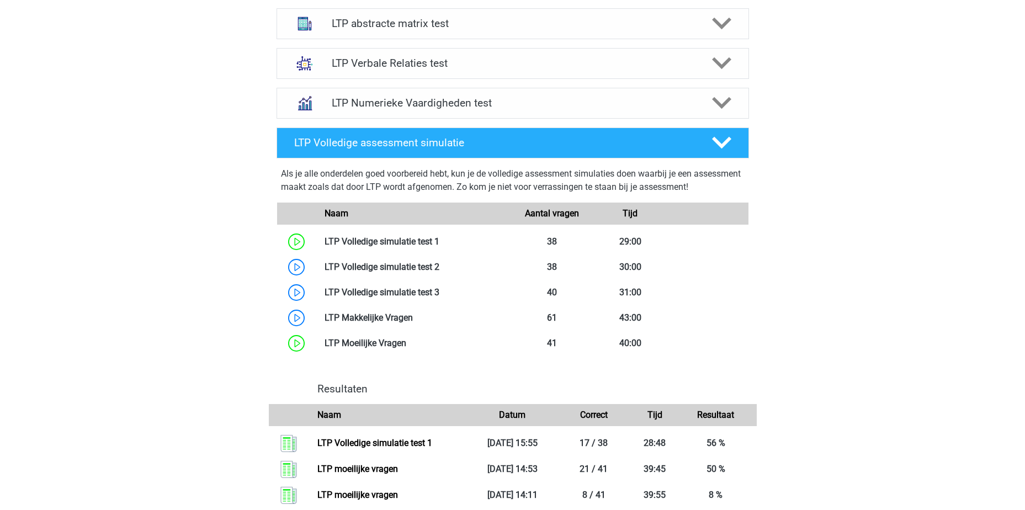
scroll to position [541, 0]
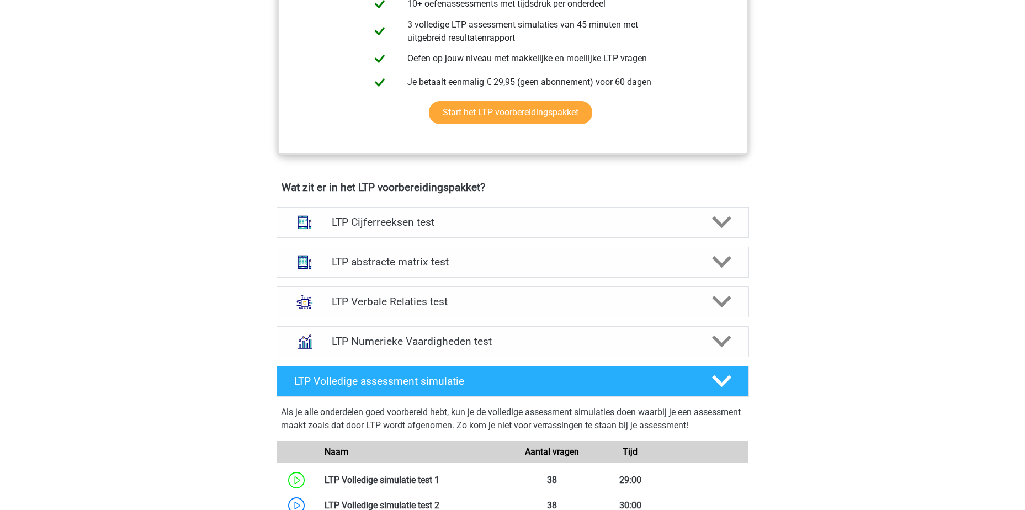
click at [492, 297] on h4 "LTP Verbale Relaties test" at bounding box center [512, 301] width 361 height 13
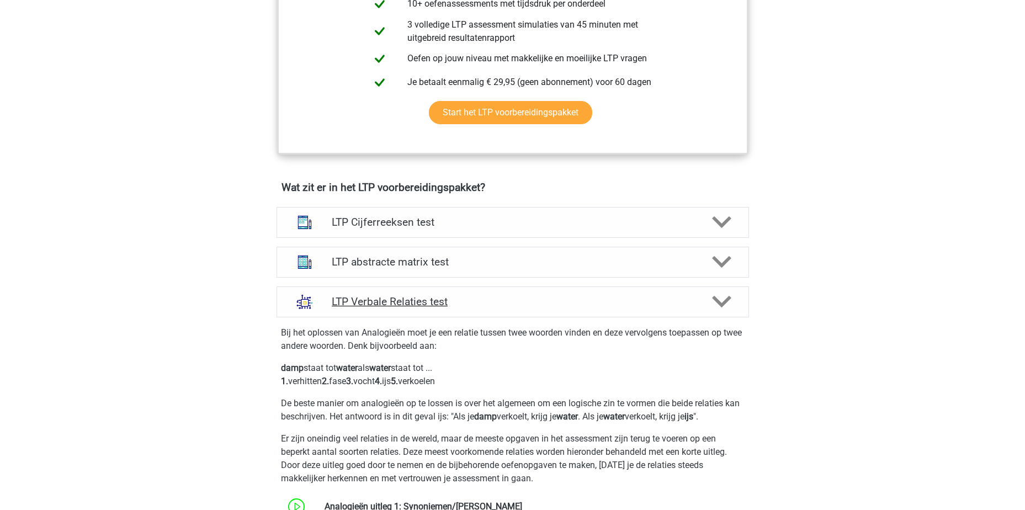
click at [491, 297] on h4 "LTP Verbale Relaties test" at bounding box center [512, 301] width 361 height 13
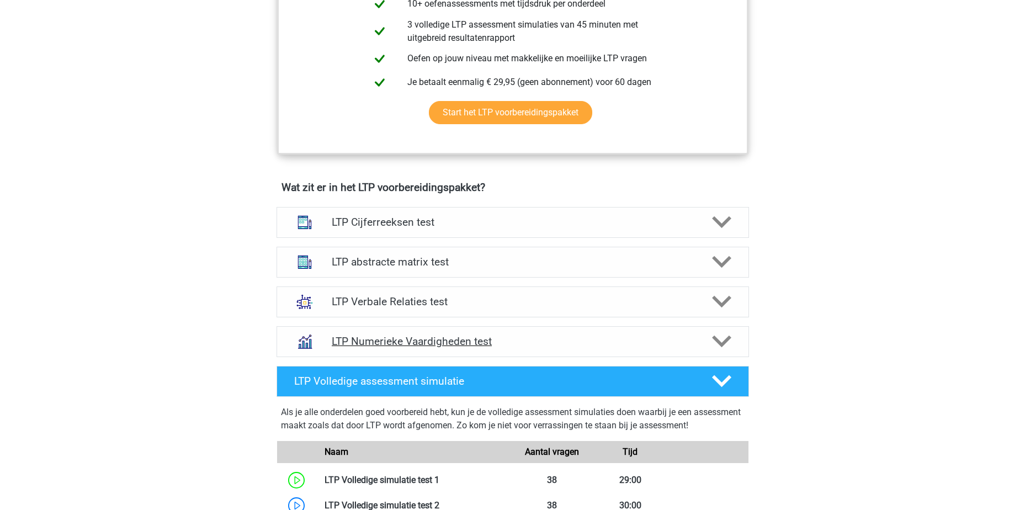
click at [536, 333] on div "LTP Numerieke Vaardigheden test" at bounding box center [512, 341] width 472 height 31
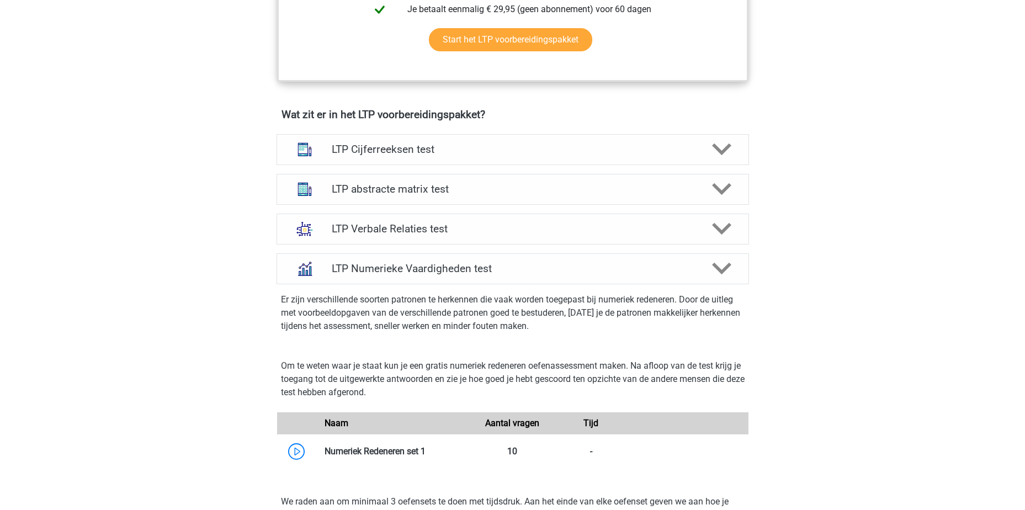
scroll to position [596, 0]
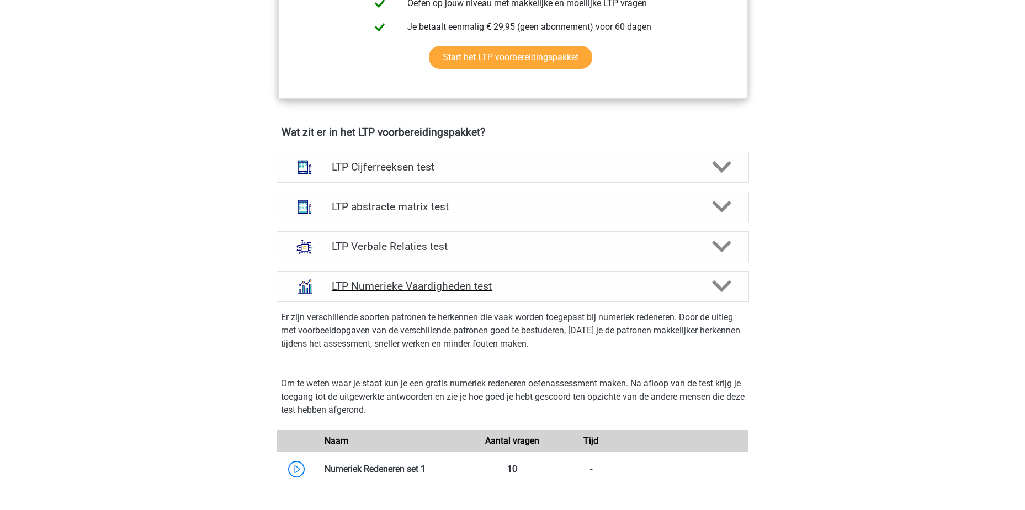
click at [542, 290] on h4 "LTP Numerieke Vaardigheden test" at bounding box center [512, 286] width 361 height 13
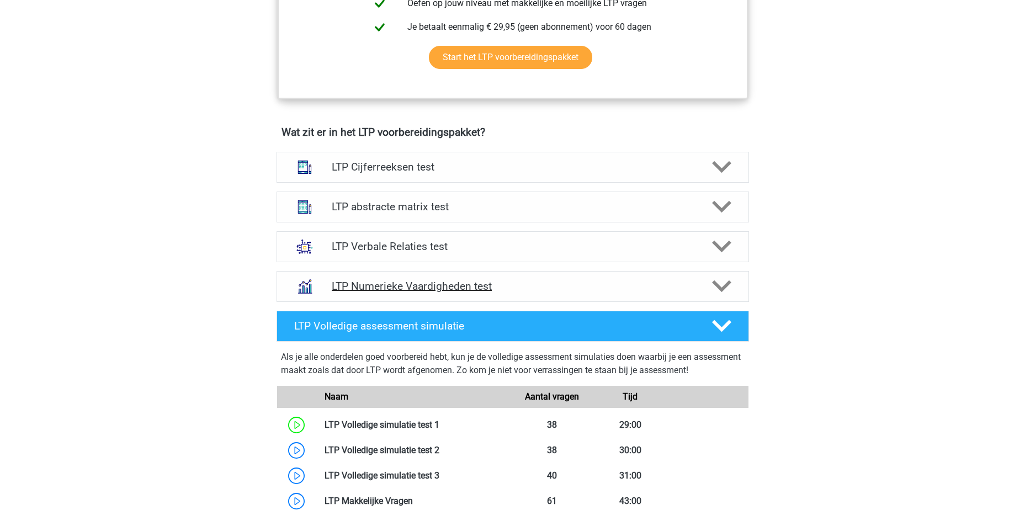
click at [542, 290] on h4 "LTP Numerieke Vaardigheden test" at bounding box center [512, 286] width 361 height 13
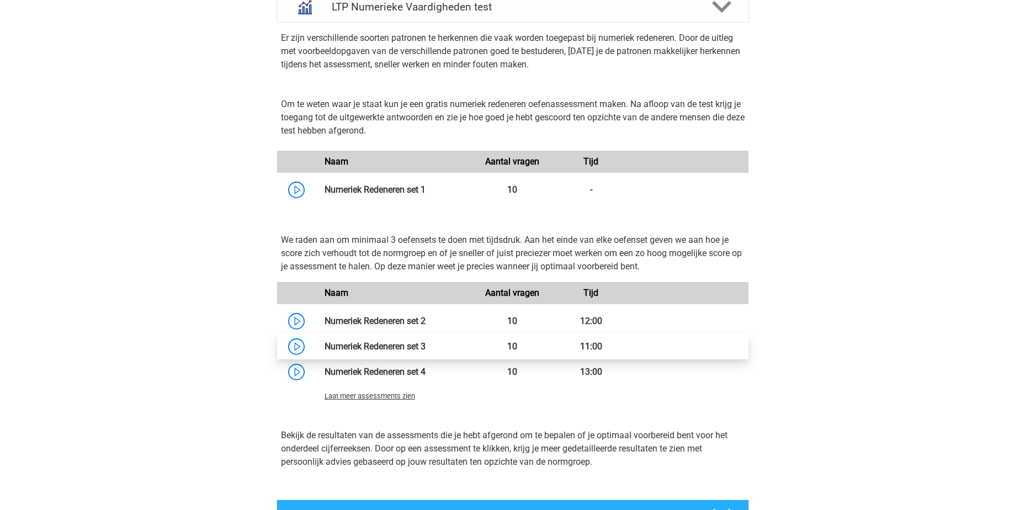
scroll to position [928, 0]
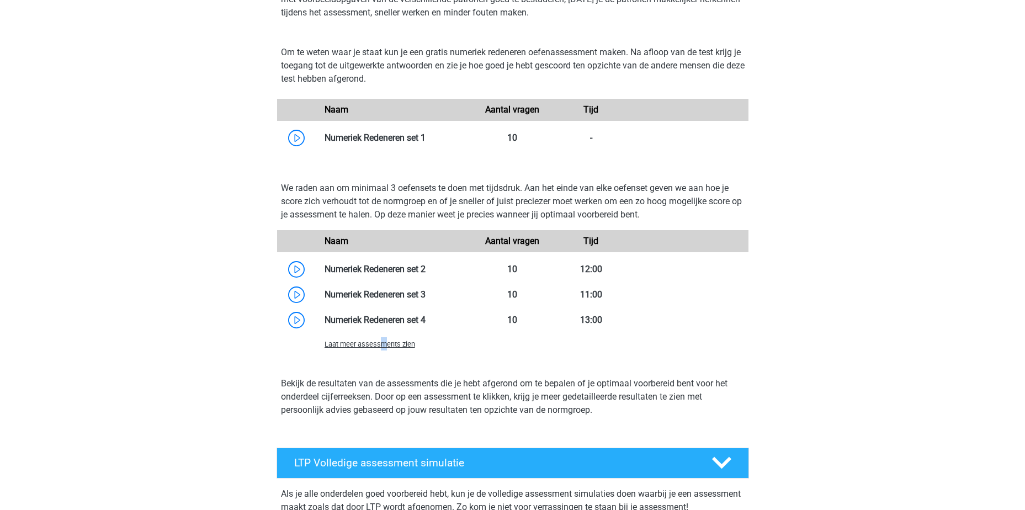
click at [383, 340] on span "Laat meer assessments zien" at bounding box center [369, 344] width 90 height 8
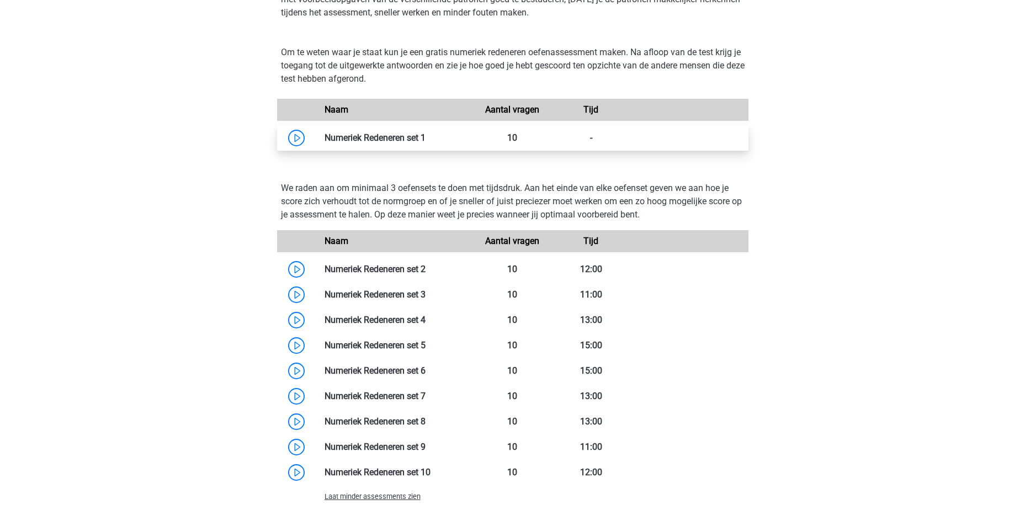
click at [425, 139] on link at bounding box center [425, 137] width 0 height 10
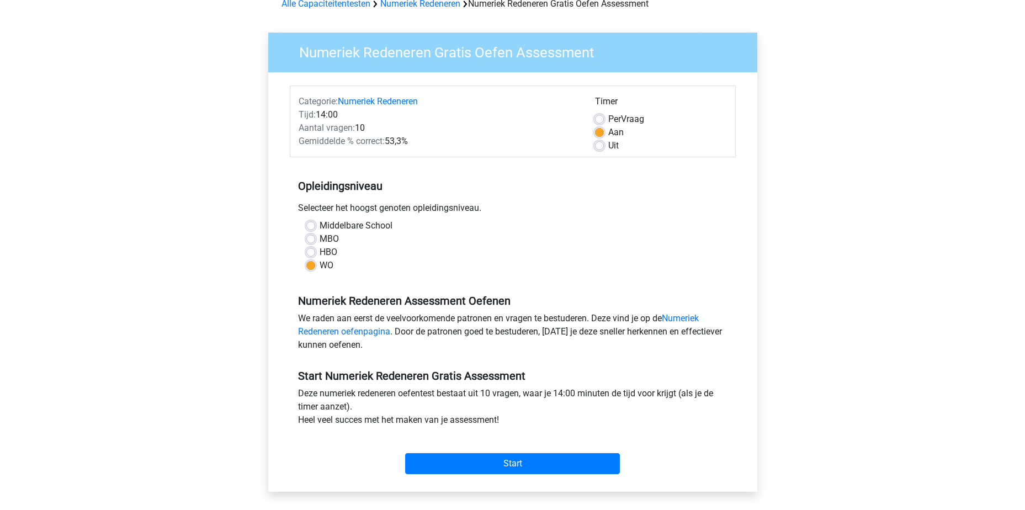
scroll to position [55, 0]
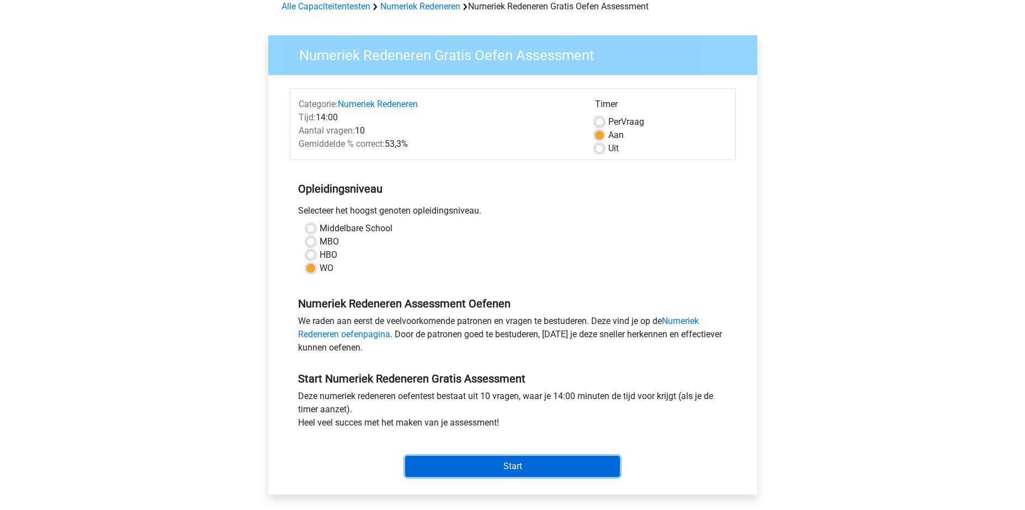
click at [560, 466] on input "Start" at bounding box center [512, 466] width 215 height 21
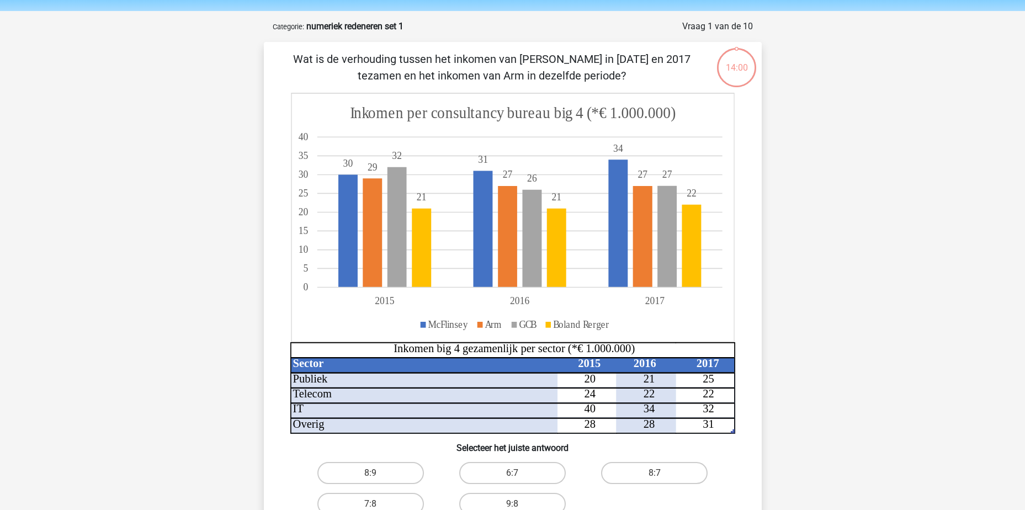
scroll to position [55, 0]
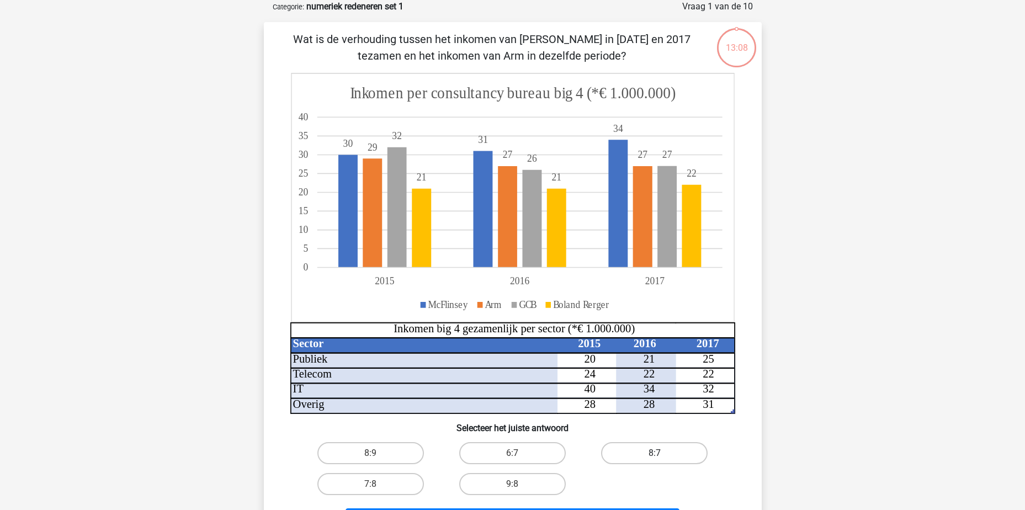
click at [692, 452] on label "8:7" at bounding box center [654, 453] width 106 height 22
click at [662, 453] on input "8:7" at bounding box center [657, 456] width 7 height 7
radio input "true"
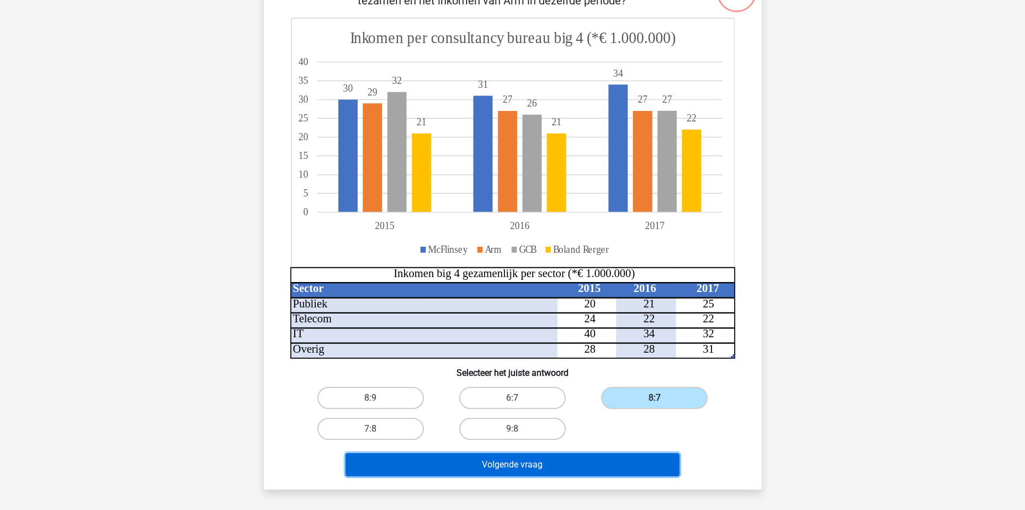
click at [569, 470] on button "Volgende vraag" at bounding box center [512, 464] width 334 height 23
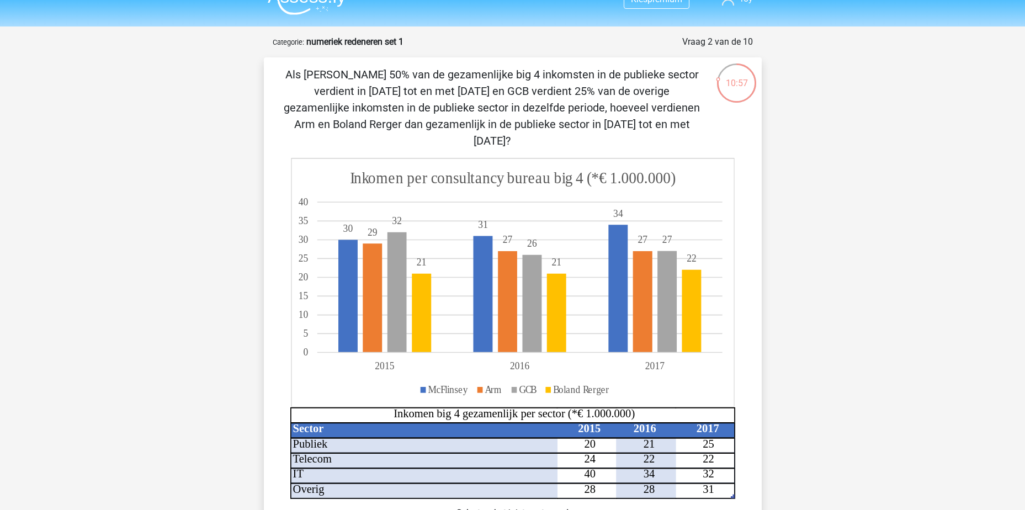
scroll to position [0, 0]
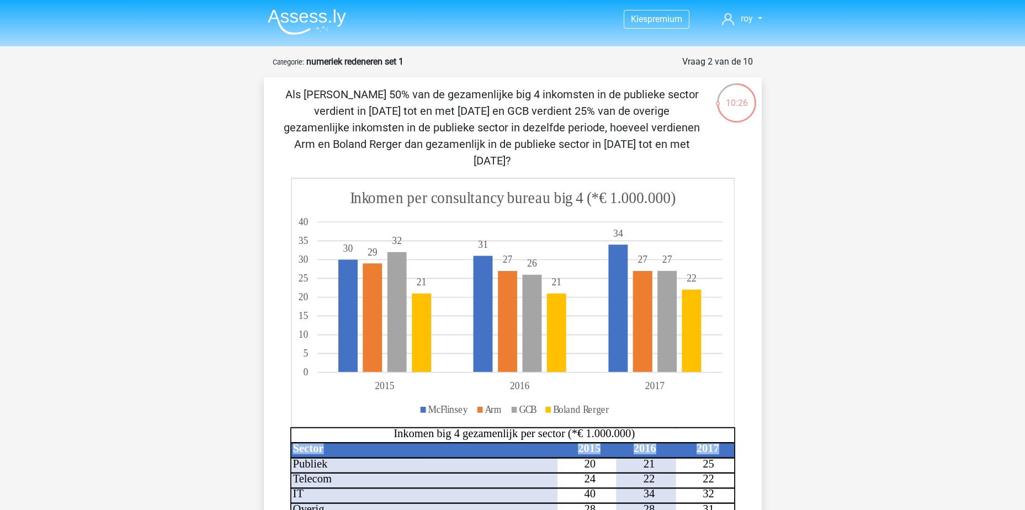
drag, startPoint x: 329, startPoint y: 446, endPoint x: 289, endPoint y: 445, distance: 40.3
click at [289, 445] on div "Sector 2015 2016 2017 Publiek 20 21 25 Telecom 24 22 22 IT 40 34 32 Overig 28 2…" at bounding box center [512, 348] width 462 height 341
drag, startPoint x: 289, startPoint y: 445, endPoint x: 317, endPoint y: 451, distance: 28.8
click at [317, 457] on tspan "Publiek" at bounding box center [309, 463] width 35 height 12
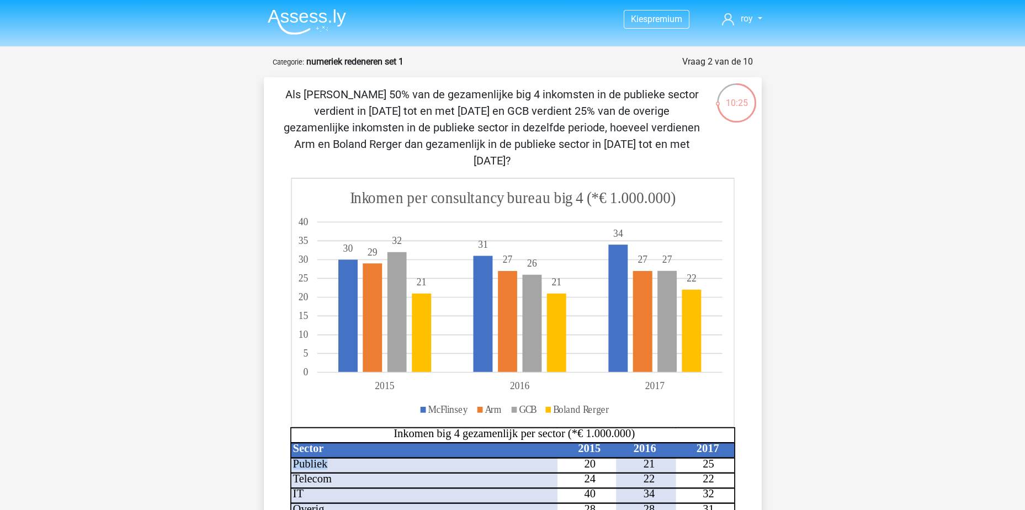
click at [317, 457] on tspan "Publiek" at bounding box center [309, 463] width 35 height 12
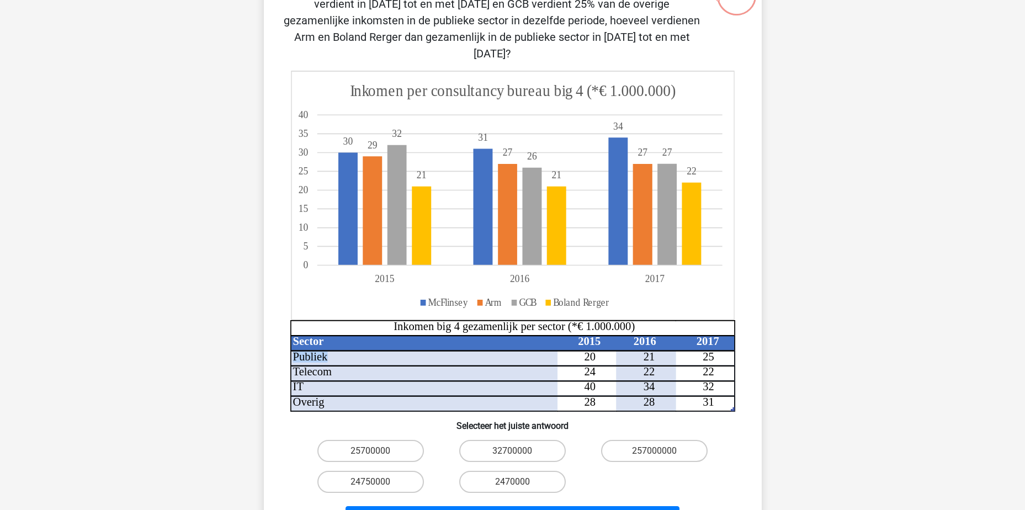
scroll to position [110, 0]
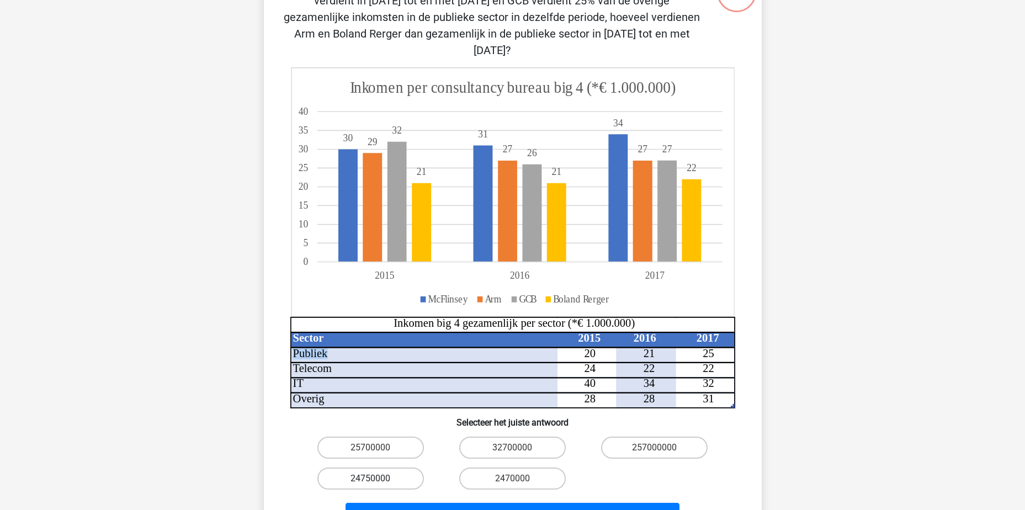
click at [410, 467] on label "24750000" at bounding box center [370, 478] width 106 height 22
click at [377, 478] on input "24750000" at bounding box center [373, 481] width 7 height 7
radio input "true"
drag, startPoint x: 531, startPoint y: 509, endPoint x: 529, endPoint y: 501, distance: 8.4
click at [531, 509] on html "Kies premium roy vanduuren.roy@gmail.com 20" at bounding box center [512, 373] width 1025 height 967
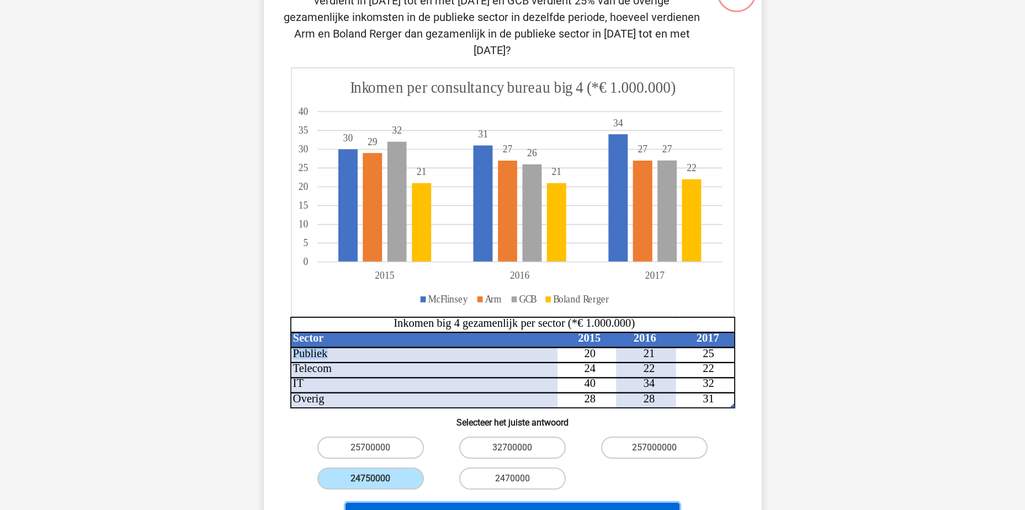
click at [529, 503] on button "Volgende vraag" at bounding box center [512, 514] width 334 height 23
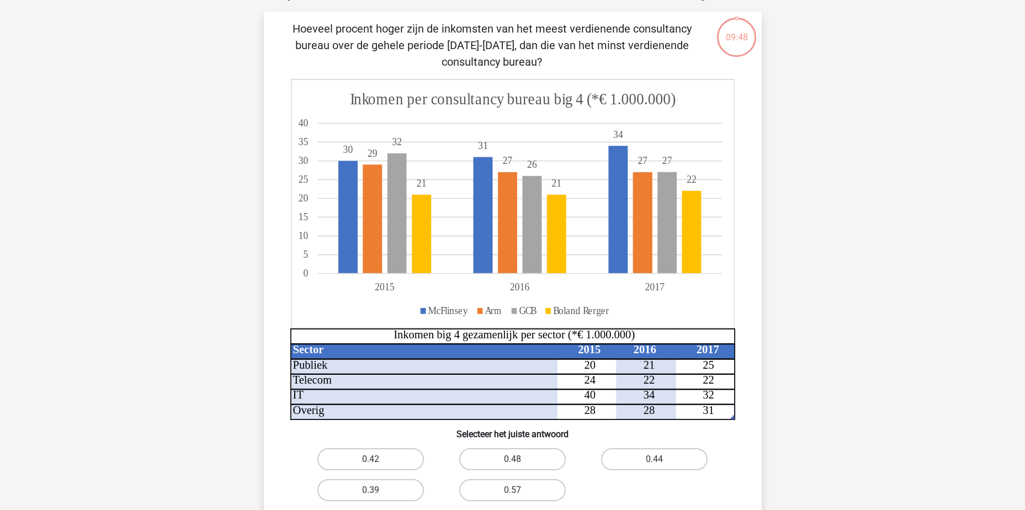
scroll to position [55, 0]
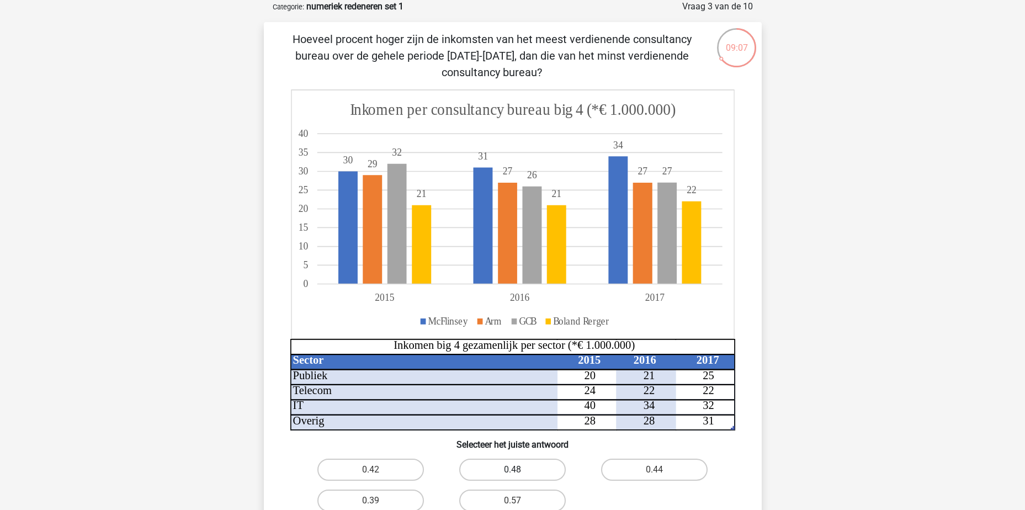
click at [531, 467] on label "0.48" at bounding box center [512, 470] width 106 height 22
click at [519, 470] on input "0.48" at bounding box center [515, 473] width 7 height 7
radio input "true"
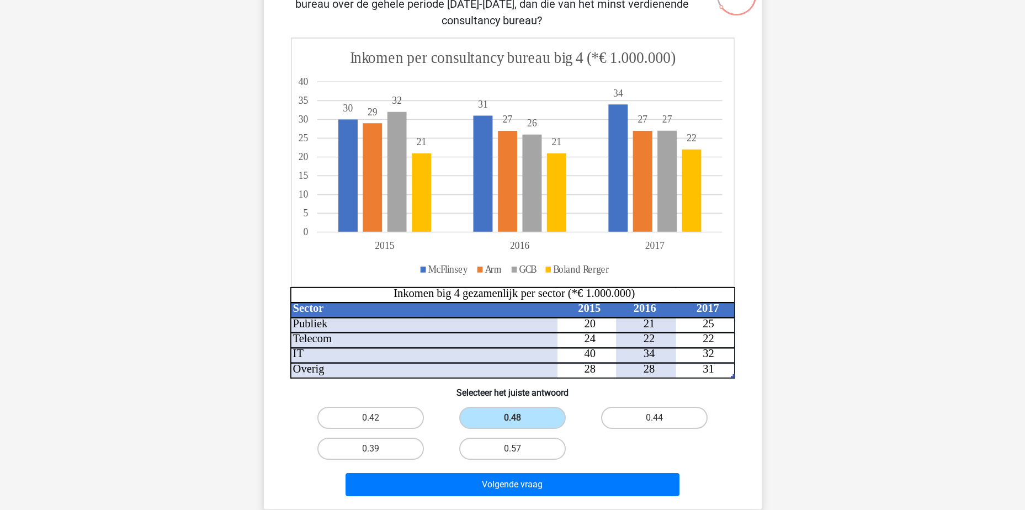
scroll to position [166, 0]
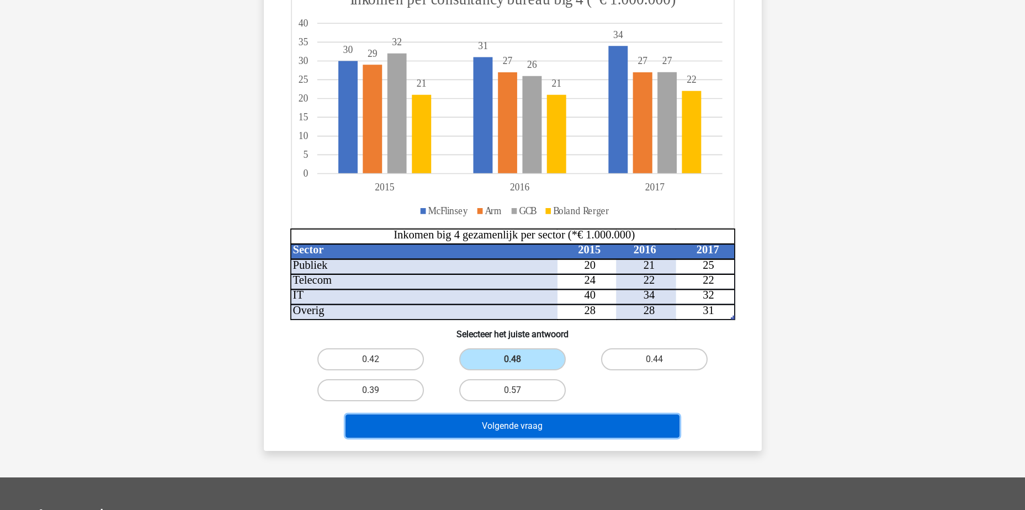
click at [553, 425] on button "Volgende vraag" at bounding box center [512, 425] width 334 height 23
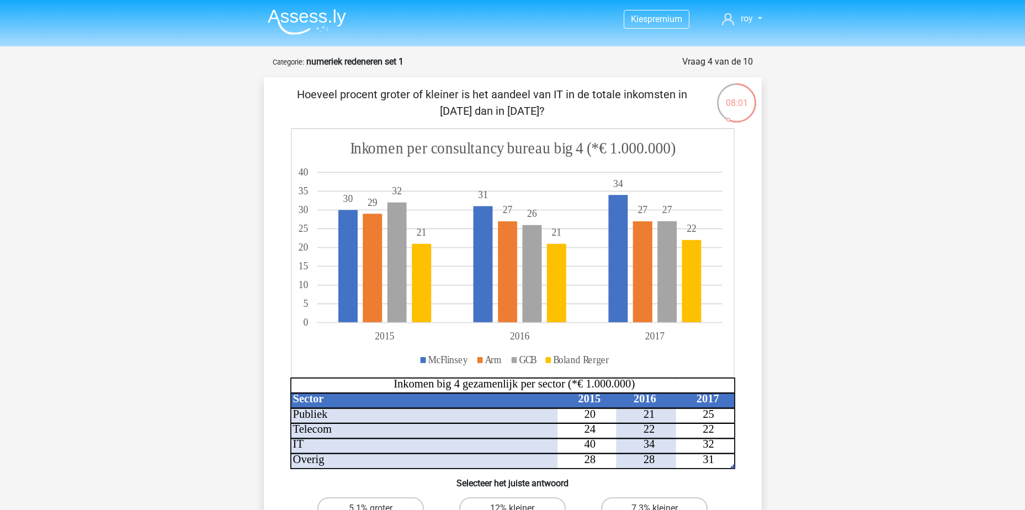
scroll to position [55, 0]
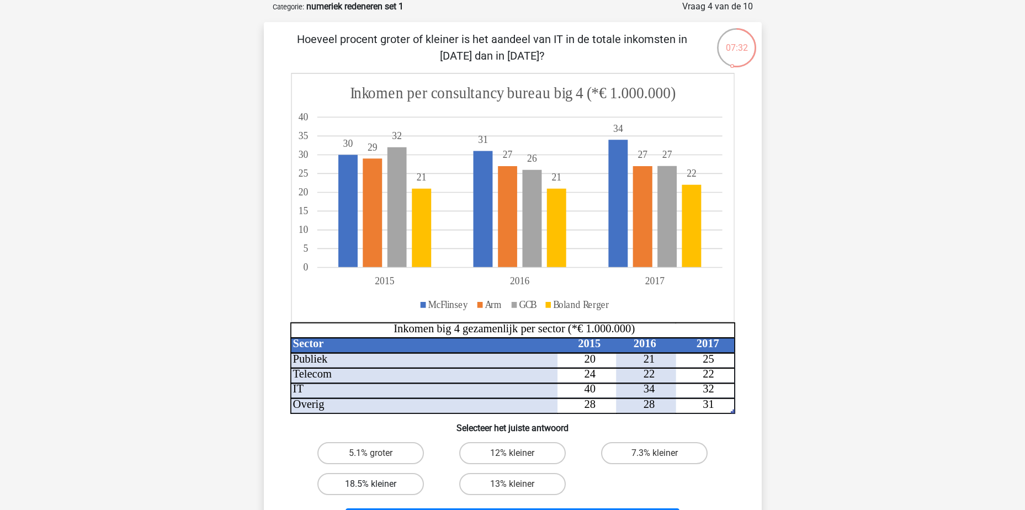
click at [390, 487] on label "18.5% kleiner" at bounding box center [370, 484] width 106 height 22
click at [377, 487] on input "18.5% kleiner" at bounding box center [373, 487] width 7 height 7
radio input "true"
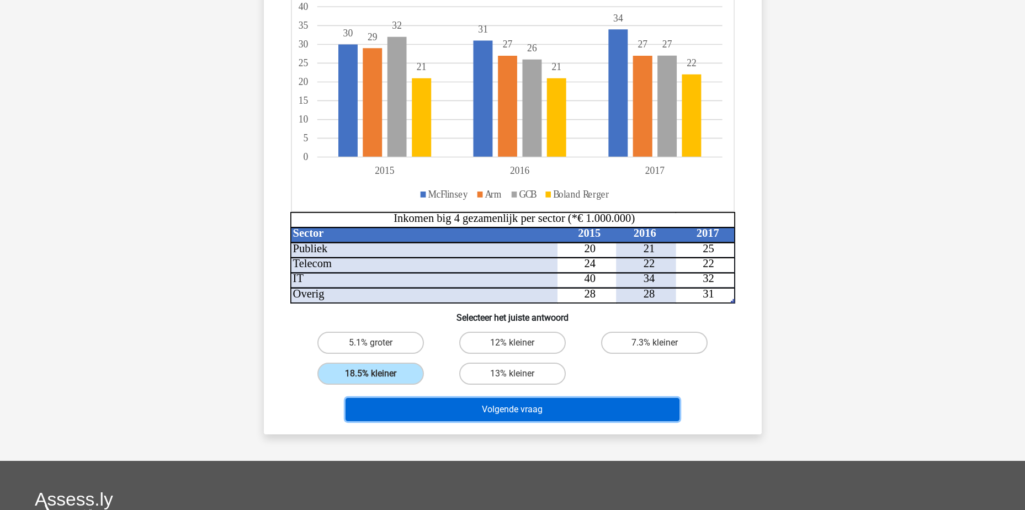
click at [526, 407] on button "Volgende vraag" at bounding box center [512, 409] width 334 height 23
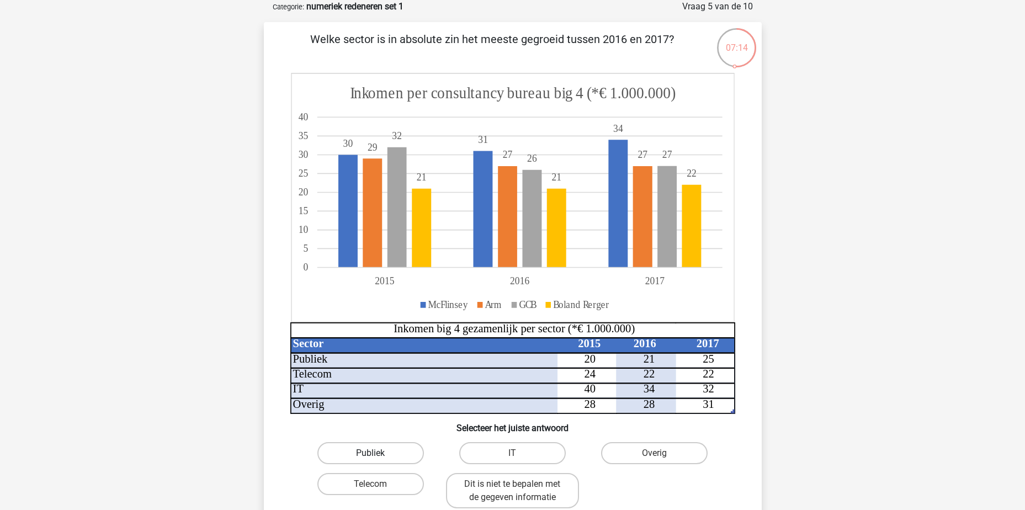
click at [381, 451] on label "Publiek" at bounding box center [370, 453] width 106 height 22
click at [377, 453] on input "Publiek" at bounding box center [373, 456] width 7 height 7
radio input "true"
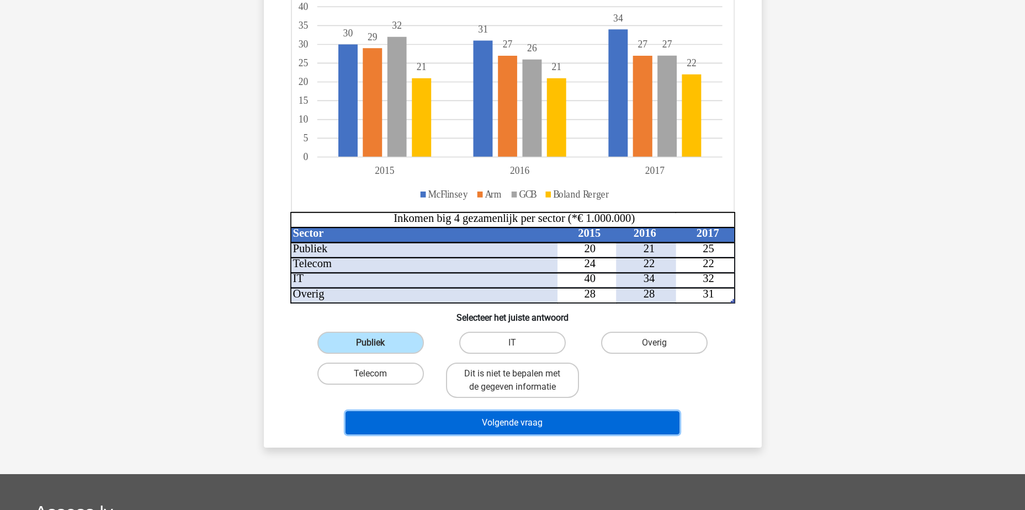
click at [532, 422] on button "Volgende vraag" at bounding box center [512, 422] width 334 height 23
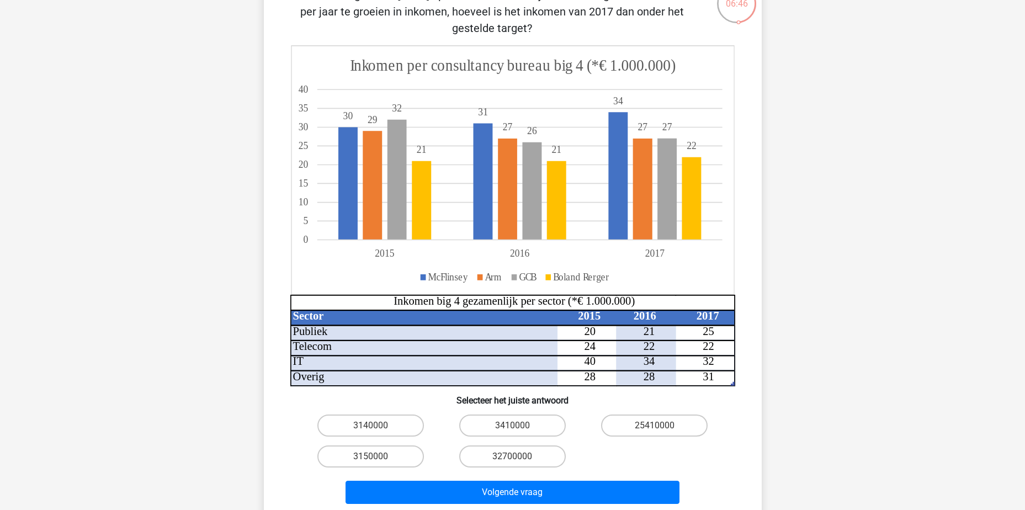
scroll to position [110, 0]
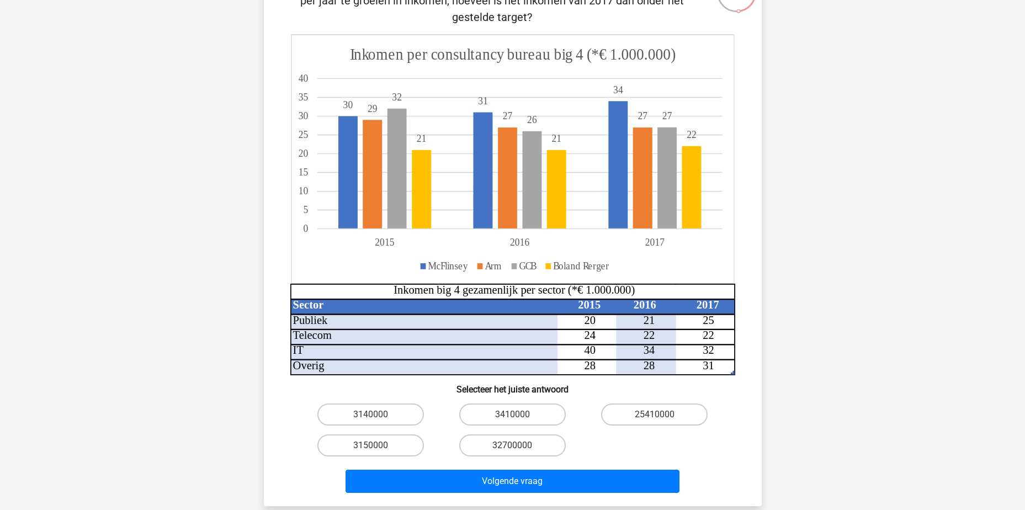
click at [517, 417] on input "3410000" at bounding box center [515, 417] width 7 height 7
radio input "true"
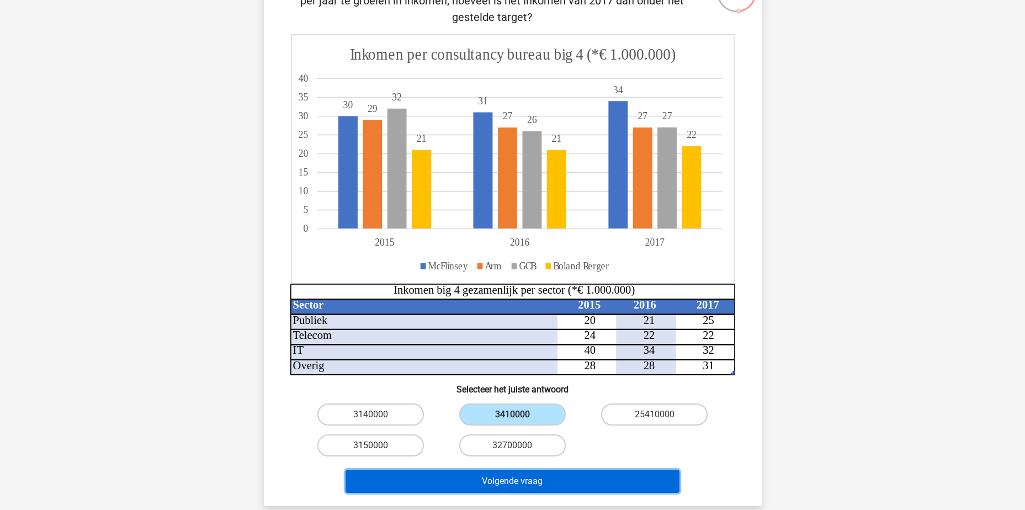
click at [540, 475] on button "Volgende vraag" at bounding box center [512, 481] width 334 height 23
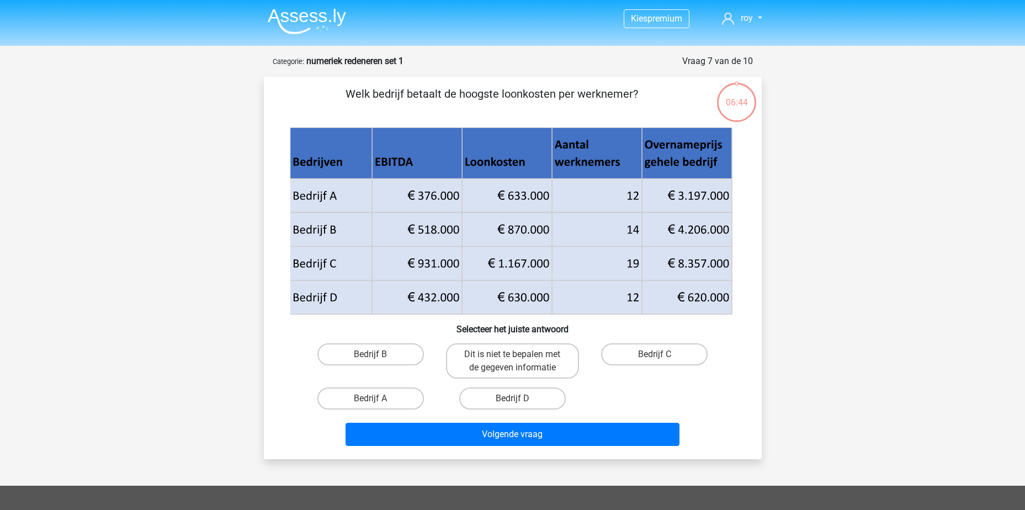
scroll to position [0, 0]
click at [381, 348] on label "Bedrijf B" at bounding box center [370, 355] width 106 height 22
click at [377, 355] on input "Bedrijf B" at bounding box center [373, 358] width 7 height 7
radio input "true"
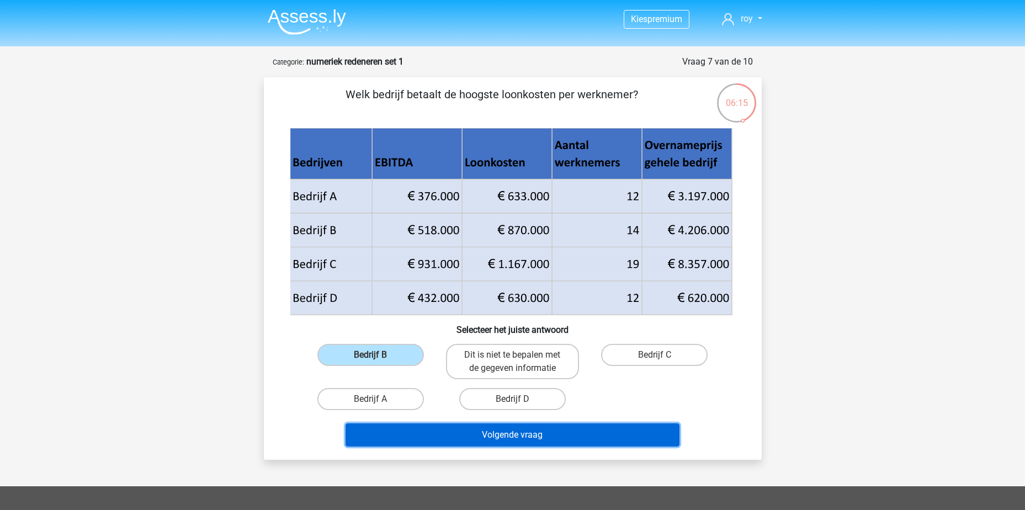
click at [479, 433] on button "Volgende vraag" at bounding box center [512, 434] width 334 height 23
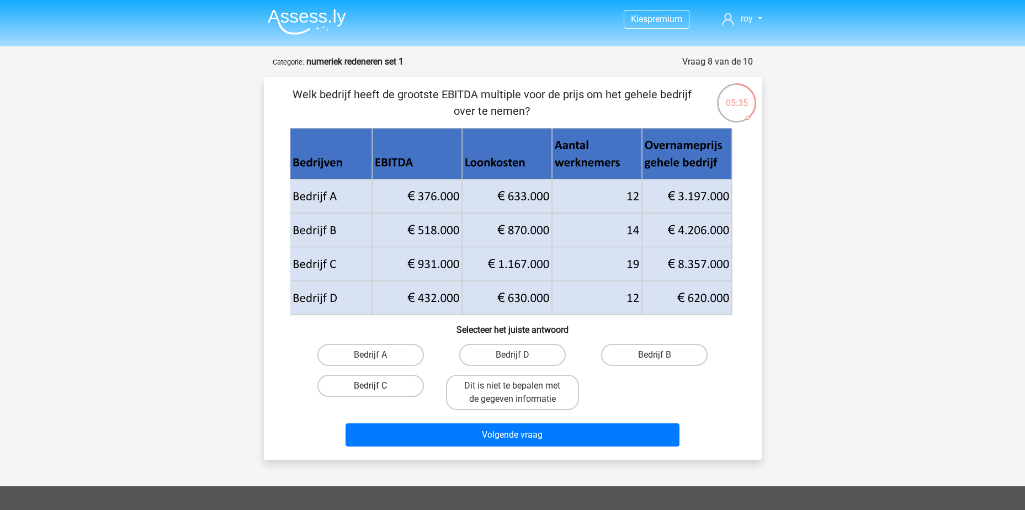
drag, startPoint x: 359, startPoint y: 386, endPoint x: 466, endPoint y: 421, distance: 112.2
click at [361, 384] on label "Bedrijf C" at bounding box center [370, 386] width 106 height 22
click at [370, 386] on input "Bedrijf C" at bounding box center [373, 389] width 7 height 7
radio input "true"
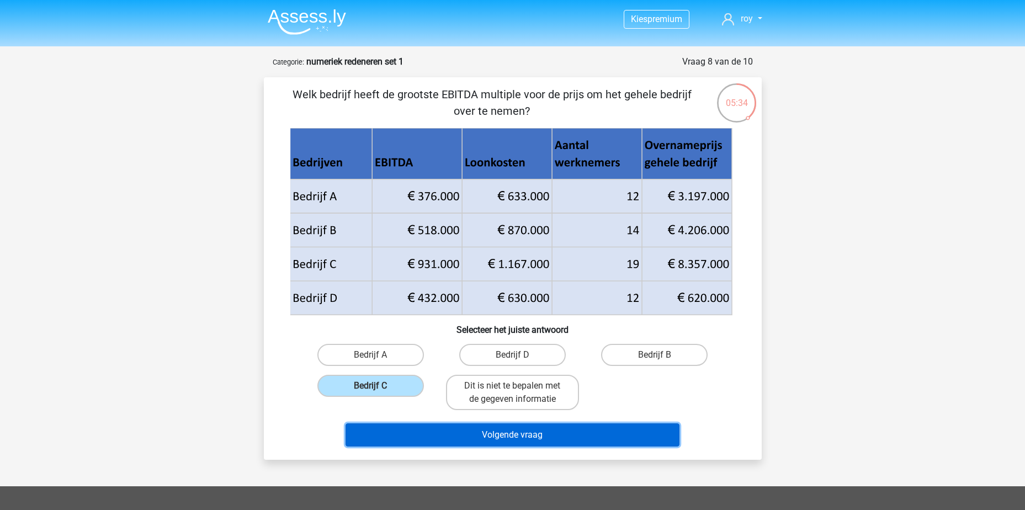
click at [552, 443] on button "Volgende vraag" at bounding box center [512, 434] width 334 height 23
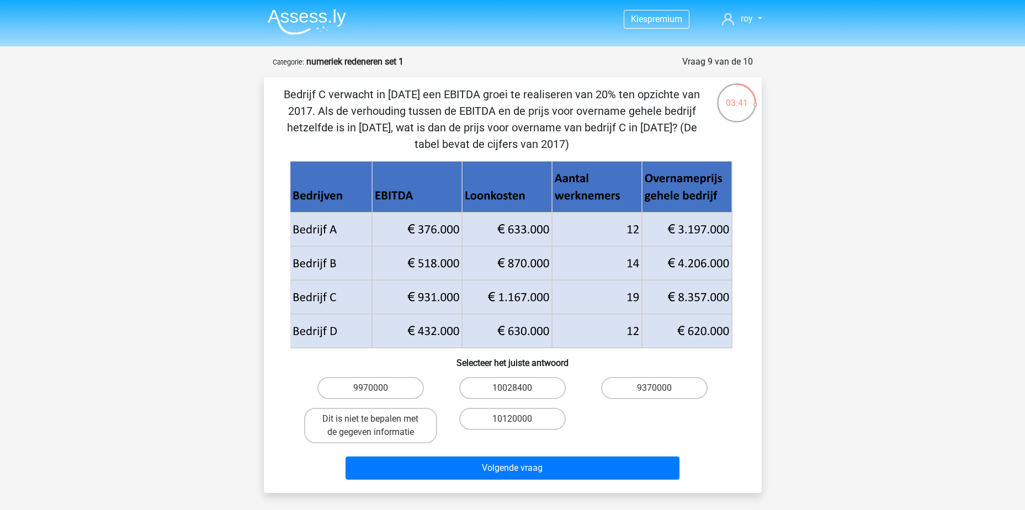
drag, startPoint x: 514, startPoint y: 390, endPoint x: 518, endPoint y: 402, distance: 12.9
click at [514, 390] on input "10028400" at bounding box center [515, 391] width 7 height 7
radio input "true"
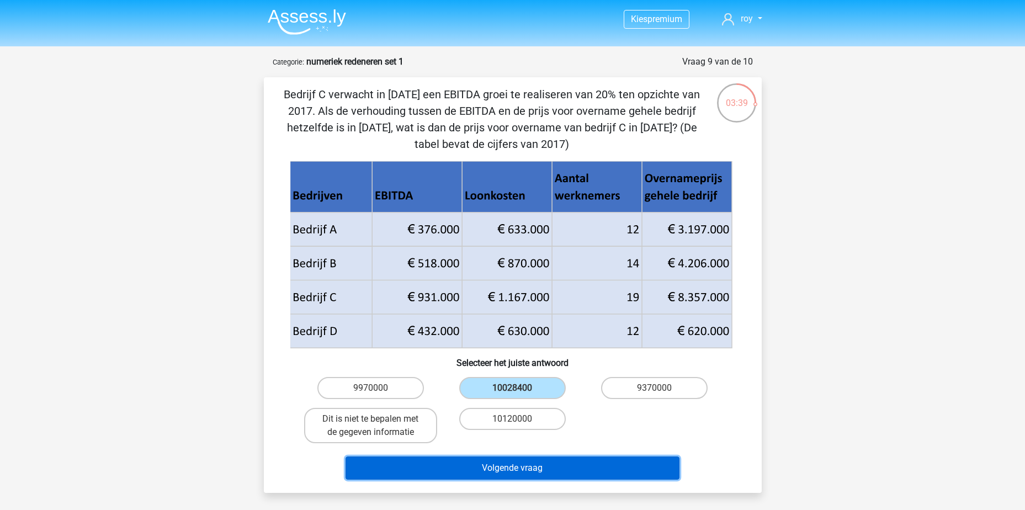
drag, startPoint x: 528, startPoint y: 463, endPoint x: 520, endPoint y: 466, distance: 8.6
click at [521, 466] on button "Volgende vraag" at bounding box center [512, 467] width 334 height 23
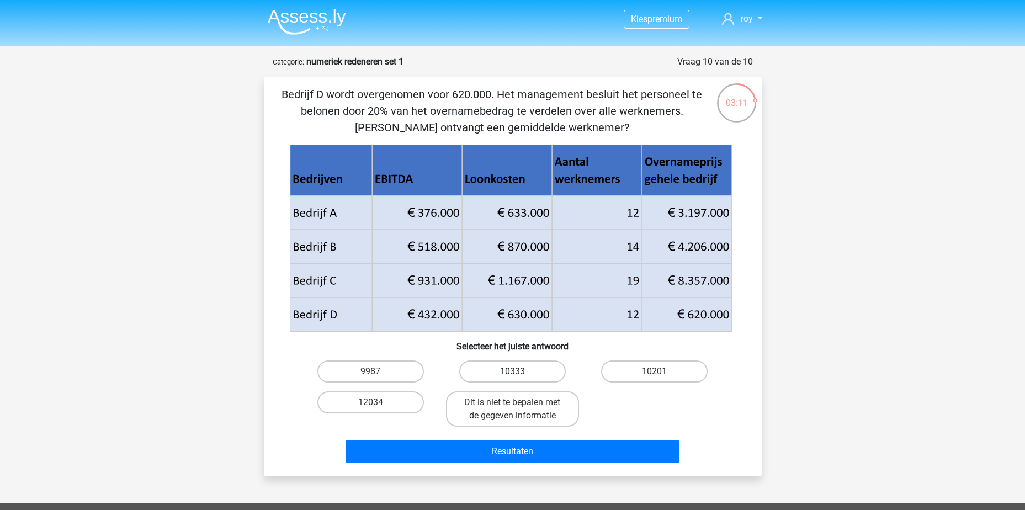
click at [529, 366] on label "10333" at bounding box center [512, 371] width 106 height 22
click at [519, 371] on input "10333" at bounding box center [515, 374] width 7 height 7
radio input "true"
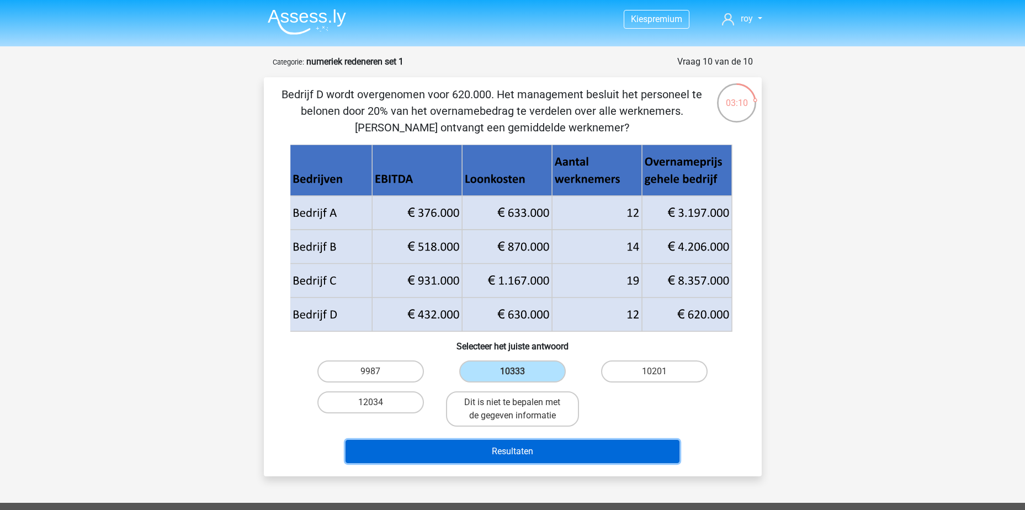
click at [539, 451] on button "Resultaten" at bounding box center [512, 451] width 334 height 23
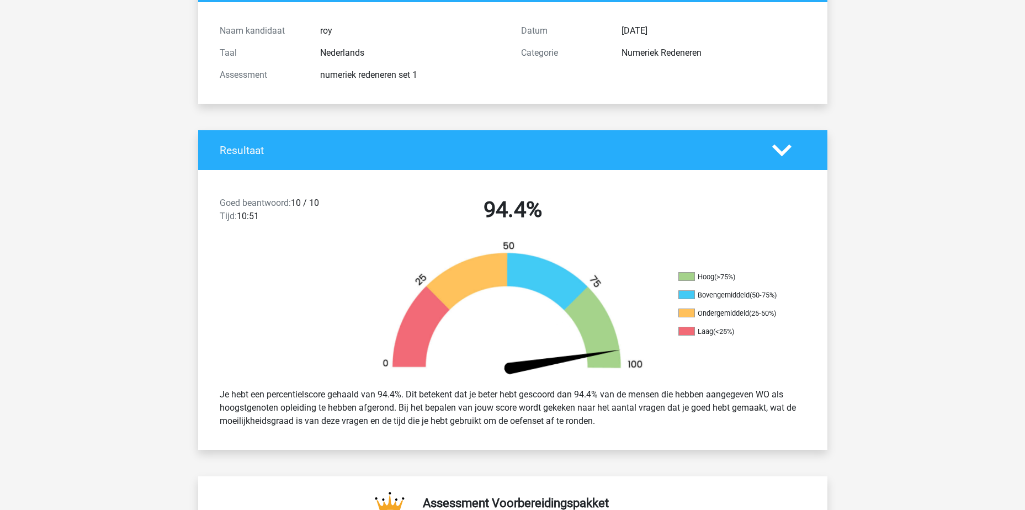
scroll to position [55, 0]
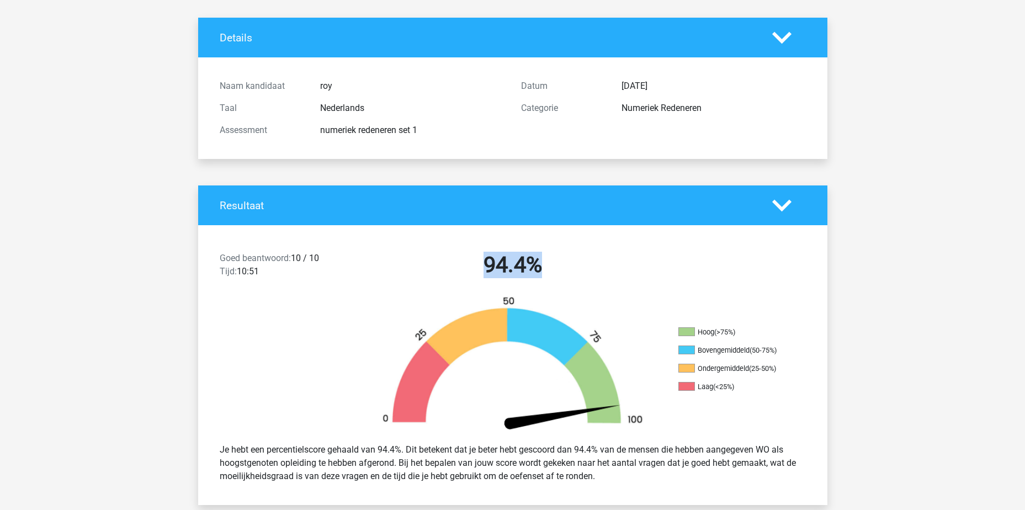
drag, startPoint x: 488, startPoint y: 271, endPoint x: 646, endPoint y: 268, distance: 157.8
click at [646, 268] on h2 "94.4%" at bounding box center [512, 265] width 285 height 26
drag, startPoint x: 646, startPoint y: 268, endPoint x: 586, endPoint y: 263, distance: 59.8
drag, startPoint x: 587, startPoint y: 258, endPoint x: 545, endPoint y: 256, distance: 42.5
drag, startPoint x: 545, startPoint y: 256, endPoint x: 537, endPoint y: 243, distance: 14.9
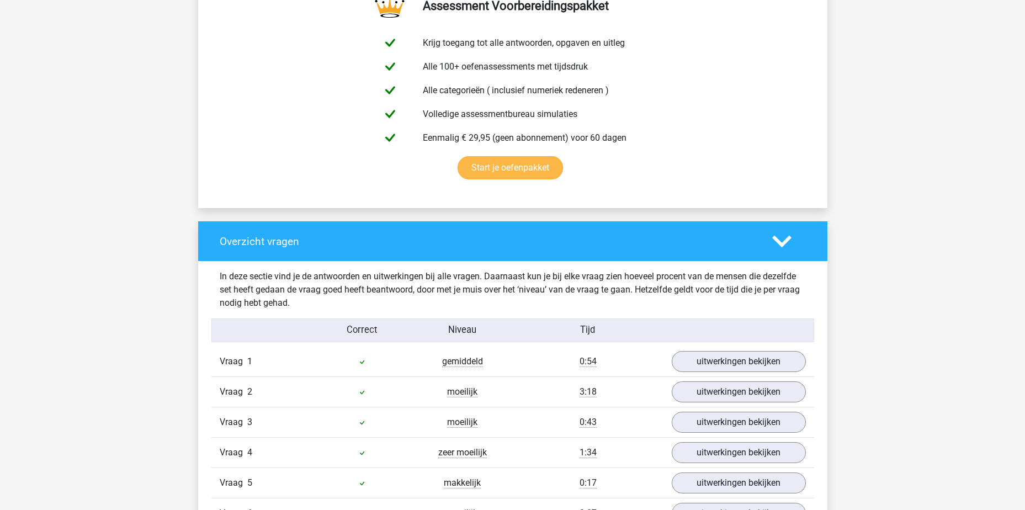
scroll to position [828, 0]
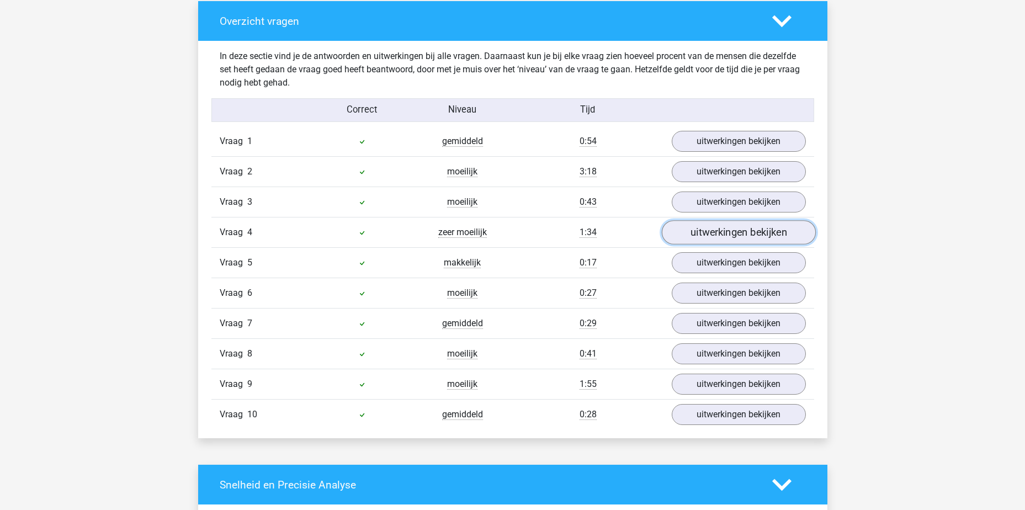
click at [733, 231] on link "uitwerkingen bekijken" at bounding box center [738, 232] width 154 height 24
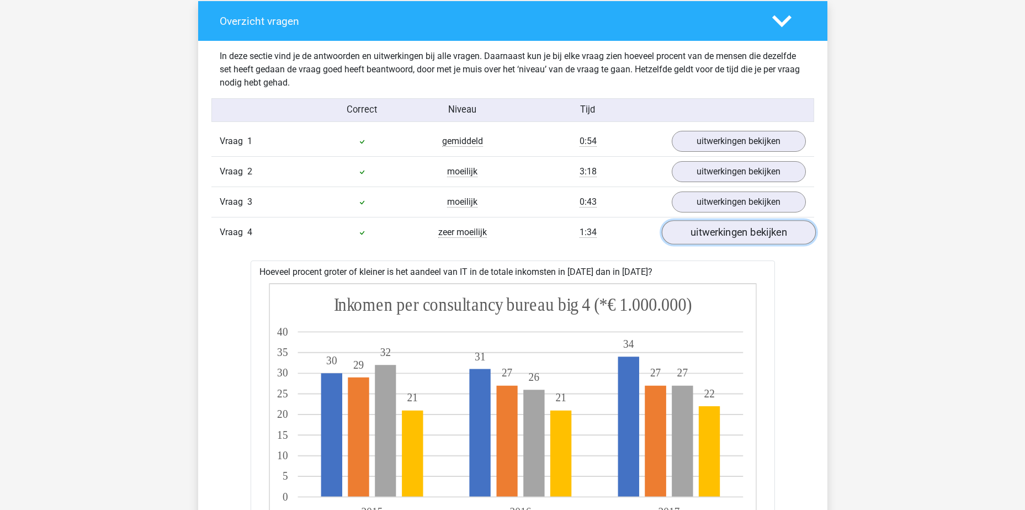
click at [733, 231] on link "uitwerkingen bekijken" at bounding box center [738, 232] width 154 height 24
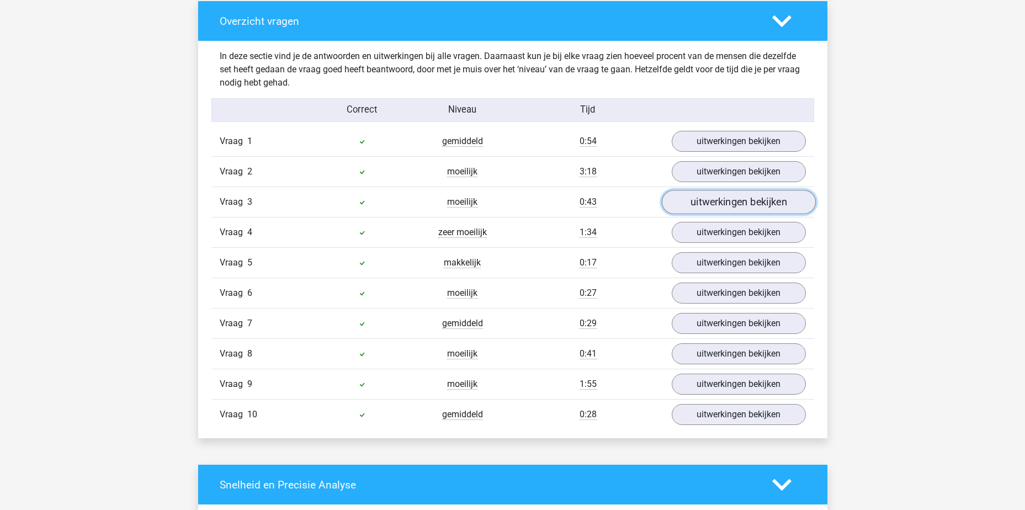
click at [732, 207] on link "uitwerkingen bekijken" at bounding box center [738, 202] width 154 height 24
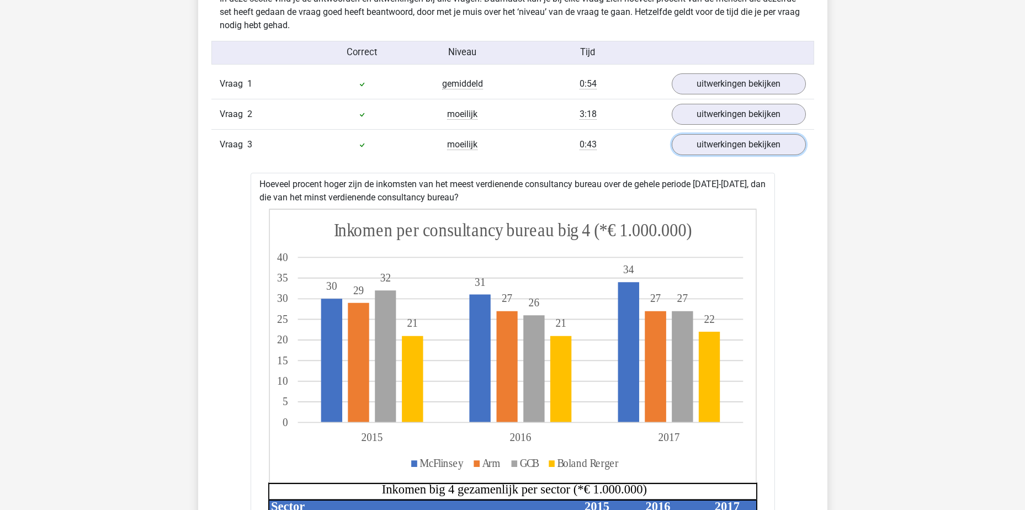
scroll to position [883, 0]
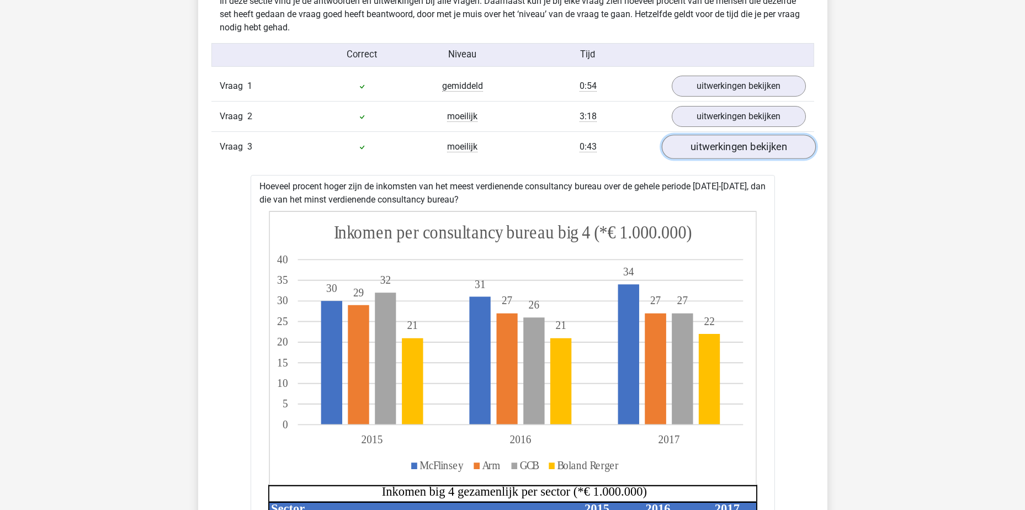
click at [722, 149] on link "uitwerkingen bekijken" at bounding box center [738, 147] width 154 height 24
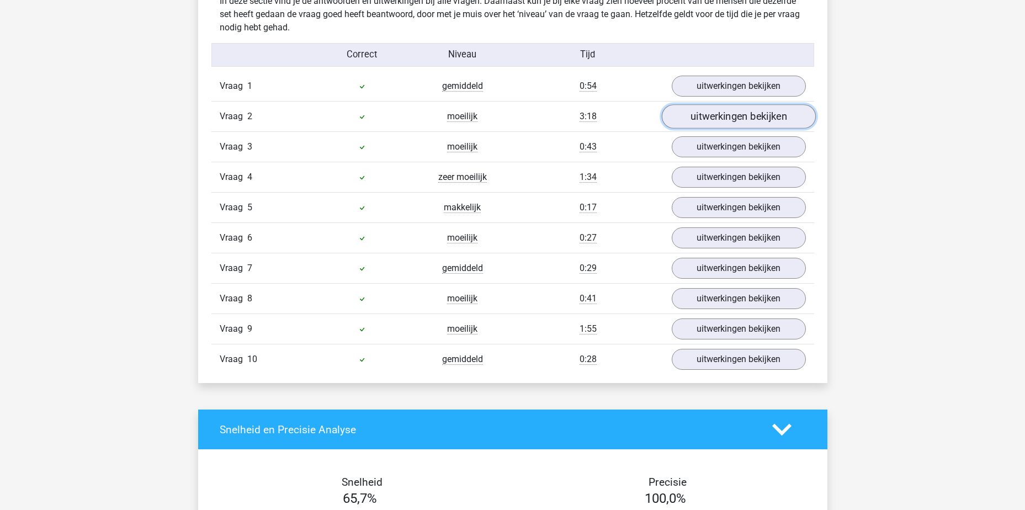
click at [726, 119] on link "uitwerkingen bekijken" at bounding box center [738, 116] width 154 height 24
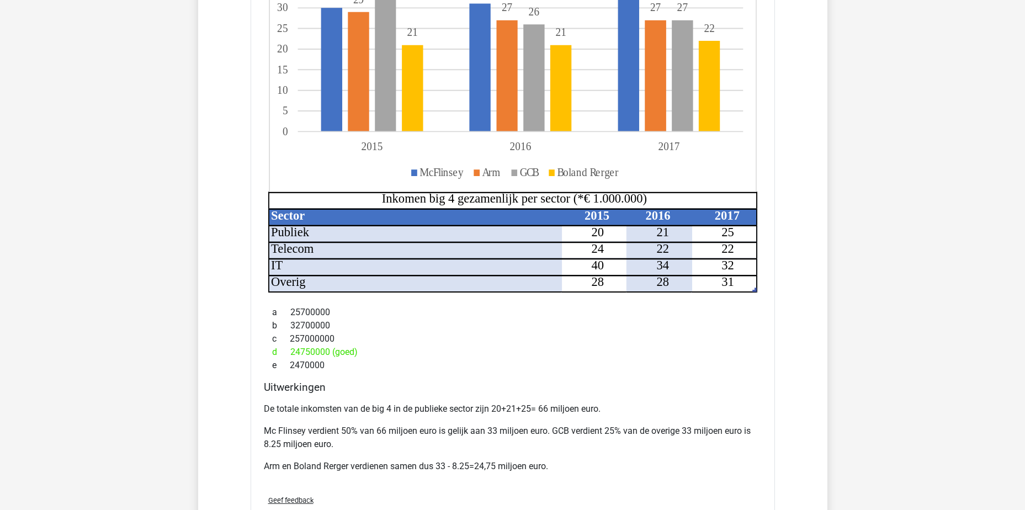
scroll to position [828, 0]
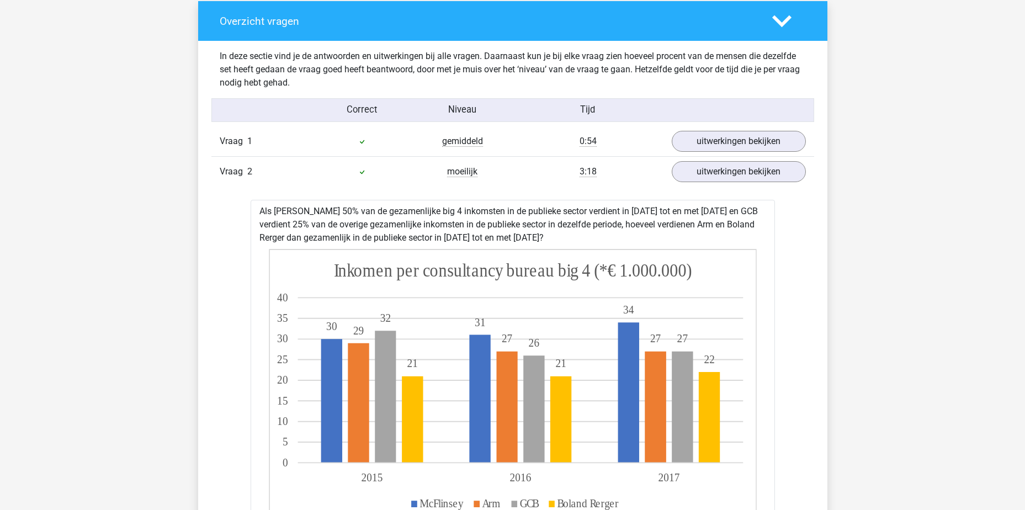
click at [321, 184] on div "Vraag 2 moeilijk 3:18 uitwerkingen bekijken" at bounding box center [512, 171] width 603 height 30
click at [711, 173] on link "uitwerkingen bekijken" at bounding box center [738, 171] width 154 height 24
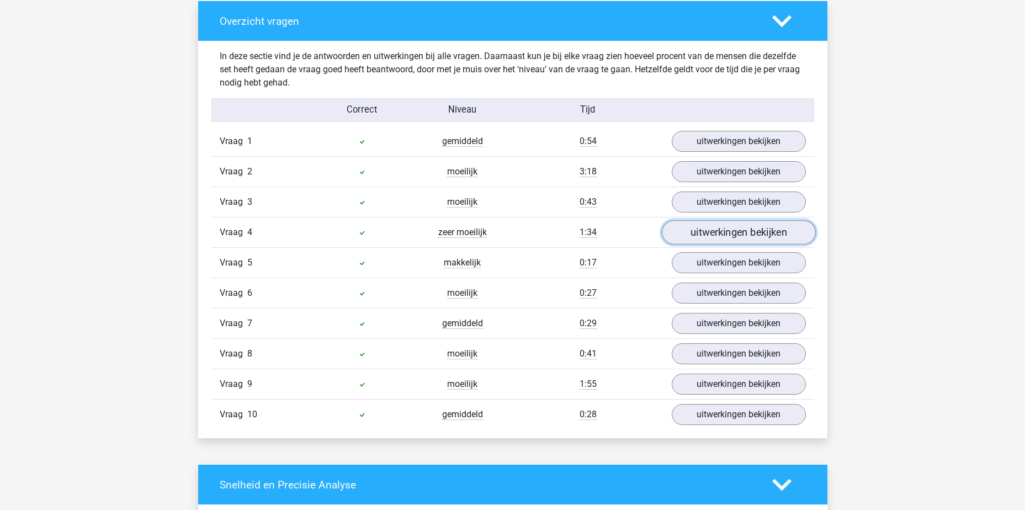
click at [760, 230] on link "uitwerkingen bekijken" at bounding box center [738, 232] width 154 height 24
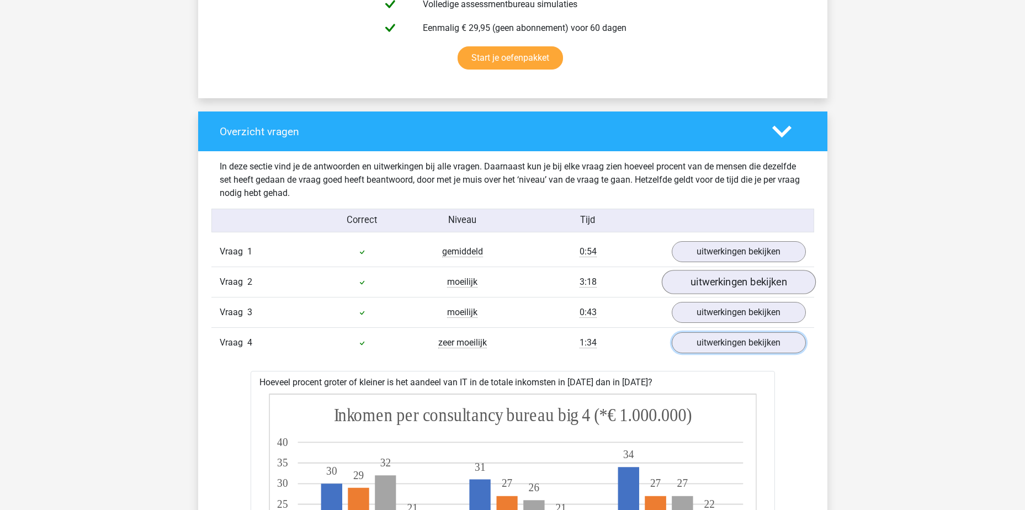
scroll to position [662, 0]
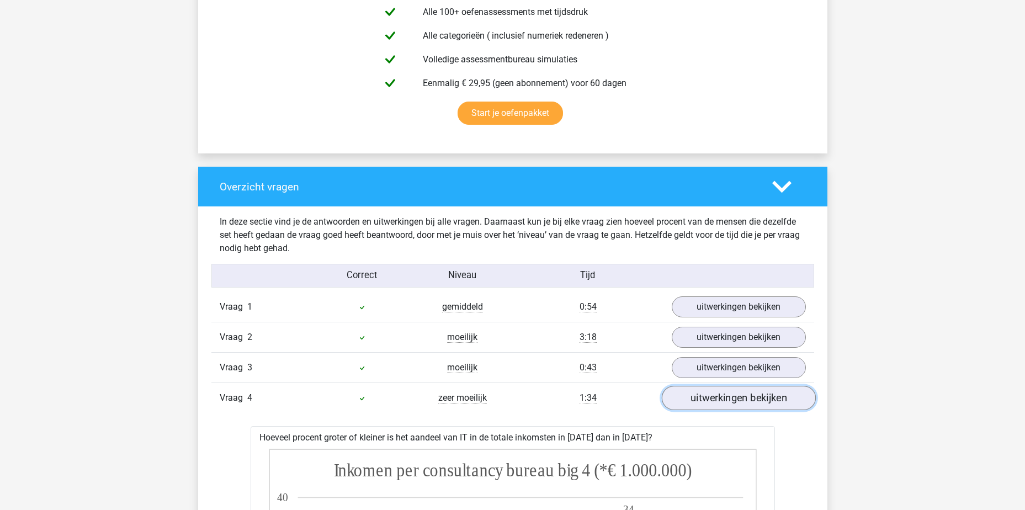
click at [738, 402] on link "uitwerkingen bekijken" at bounding box center [738, 398] width 154 height 24
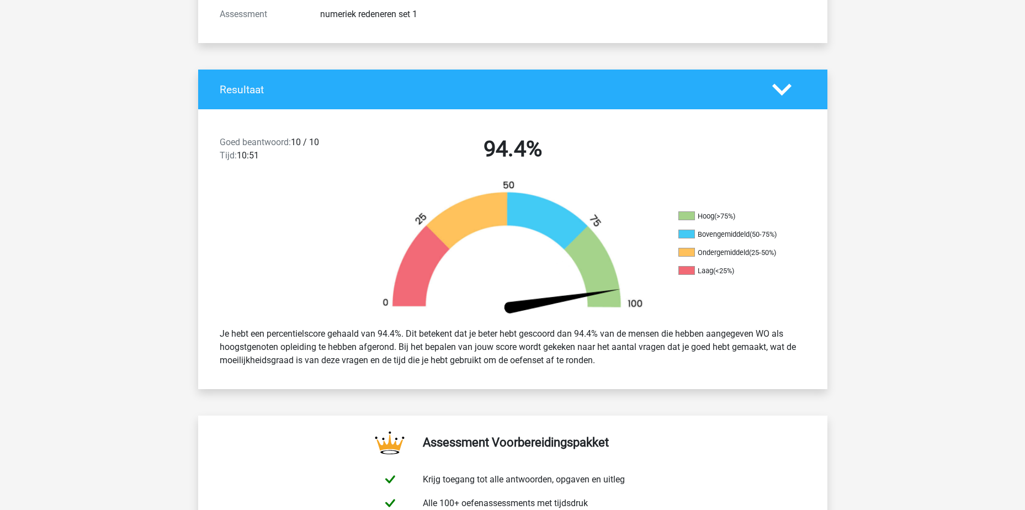
scroll to position [0, 0]
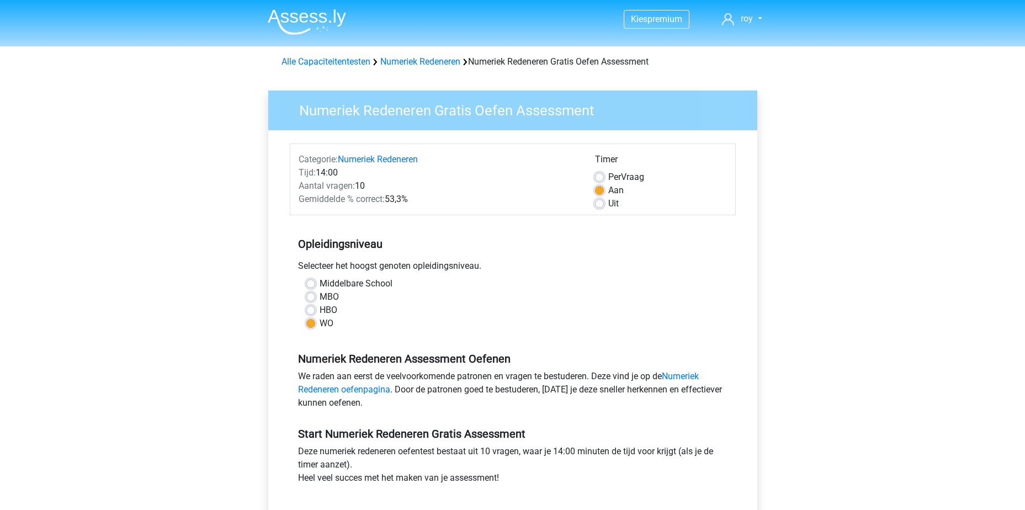
scroll to position [55, 0]
